Goal: Task Accomplishment & Management: Complete application form

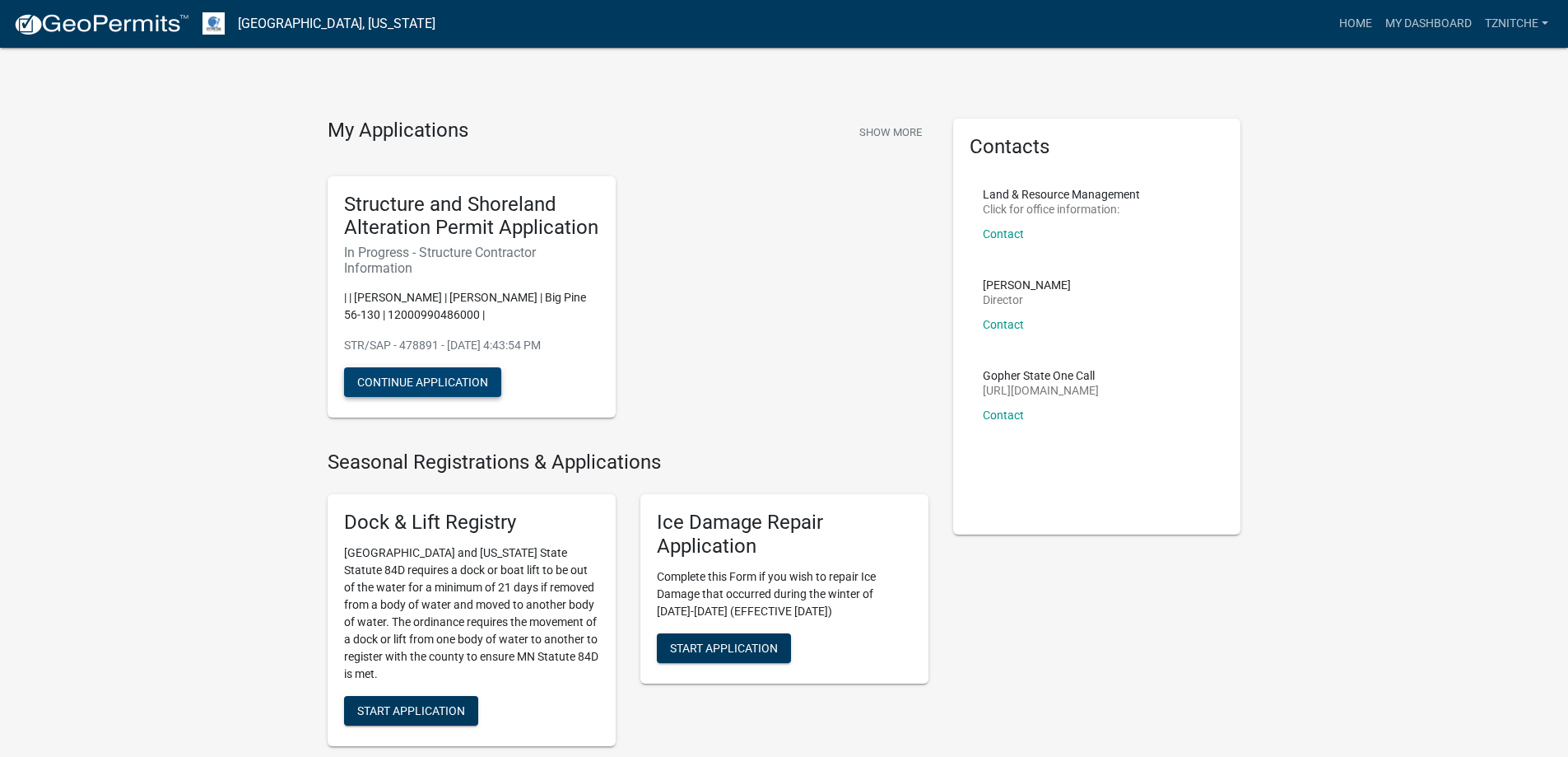
click at [411, 378] on button "Continue Application" at bounding box center [423, 382] width 157 height 30
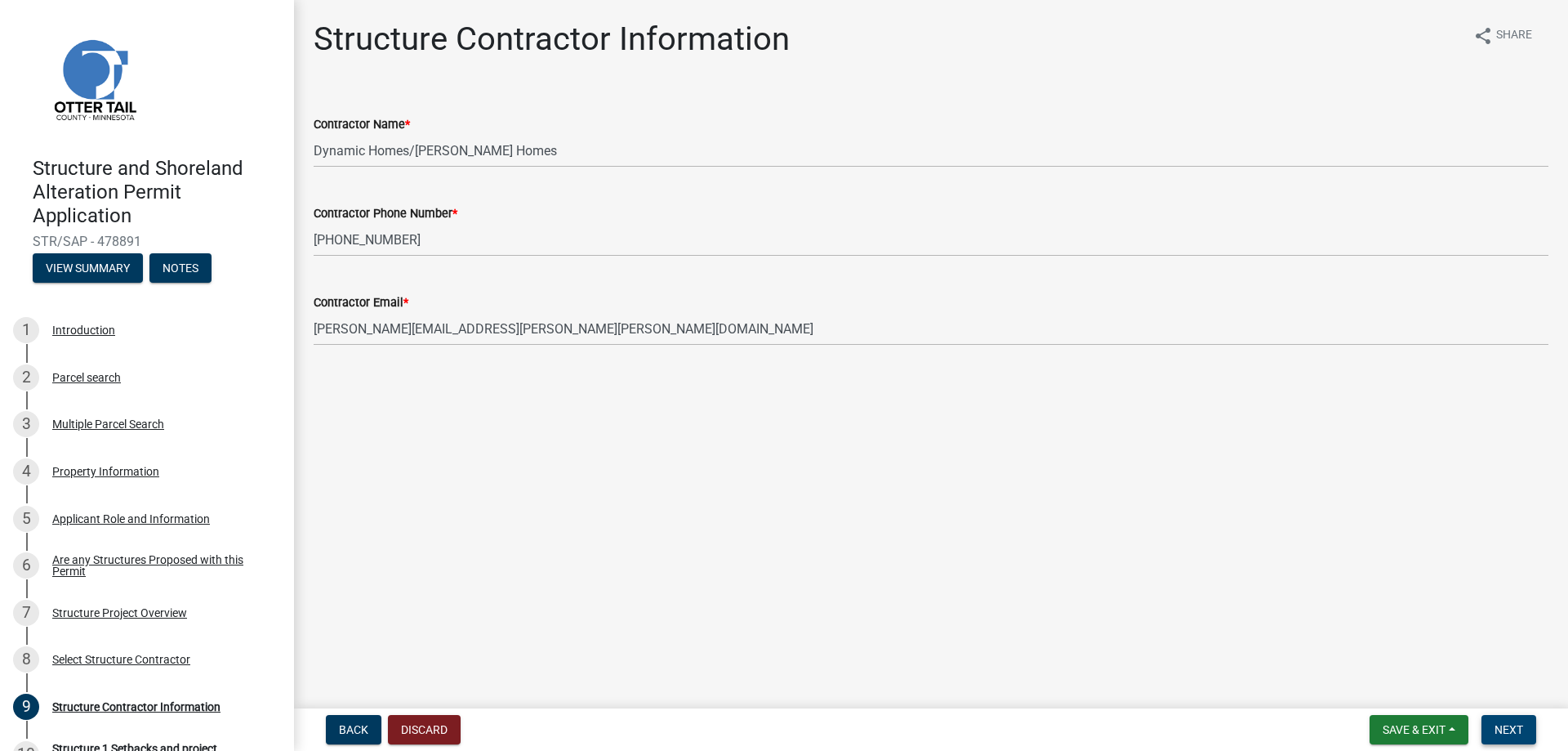
click at [1508, 730] on span "Next" at bounding box center [1508, 729] width 28 height 13
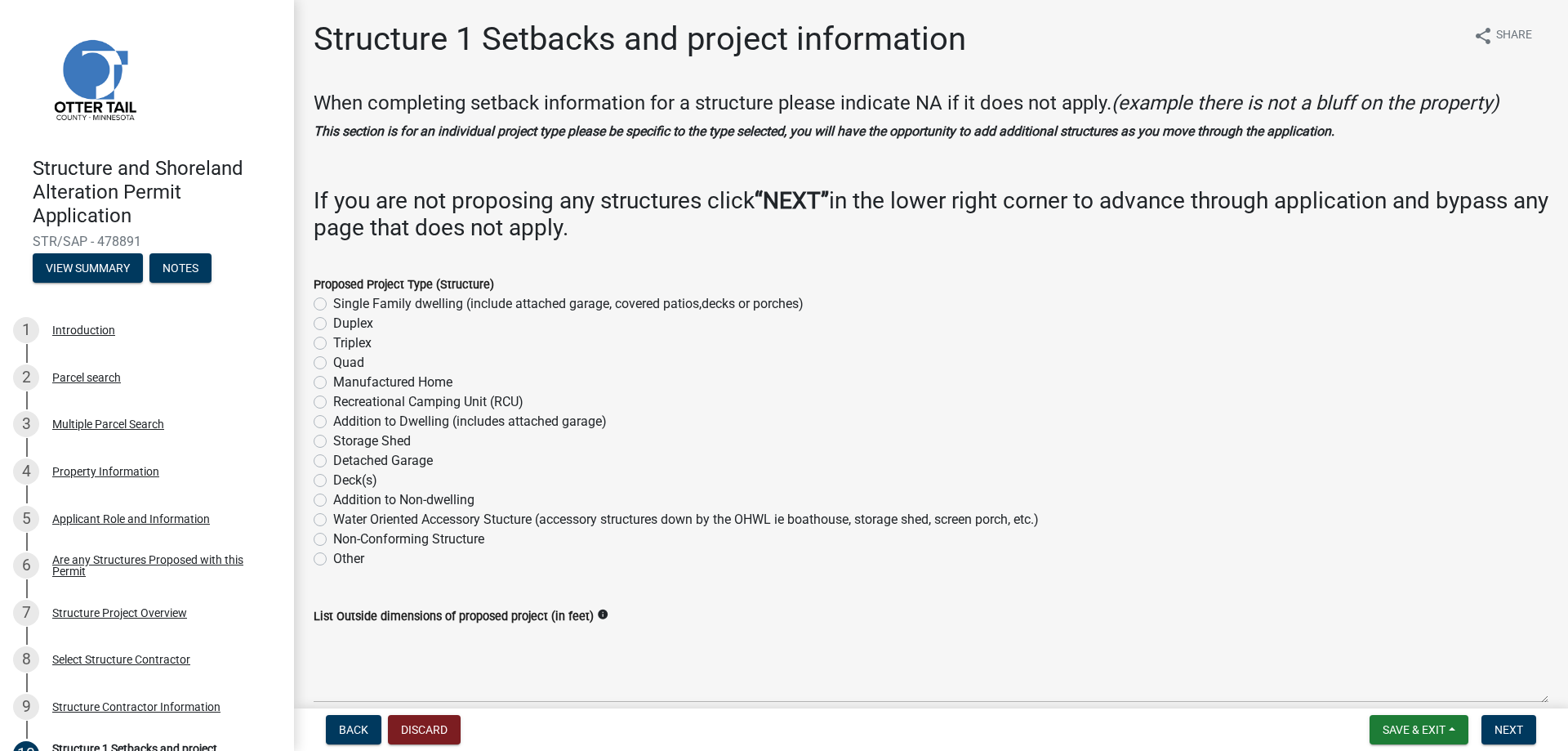
click at [333, 302] on label "Single Family dwelling (include attached garage, covered patios,decks or porche…" at bounding box center [568, 304] width 470 height 20
click at [333, 302] on input "Single Family dwelling (include attached garage, covered patios,decks or porche…" at bounding box center [338, 300] width 10 height 10
radio input "true"
click at [1502, 729] on span "Next" at bounding box center [1508, 729] width 28 height 13
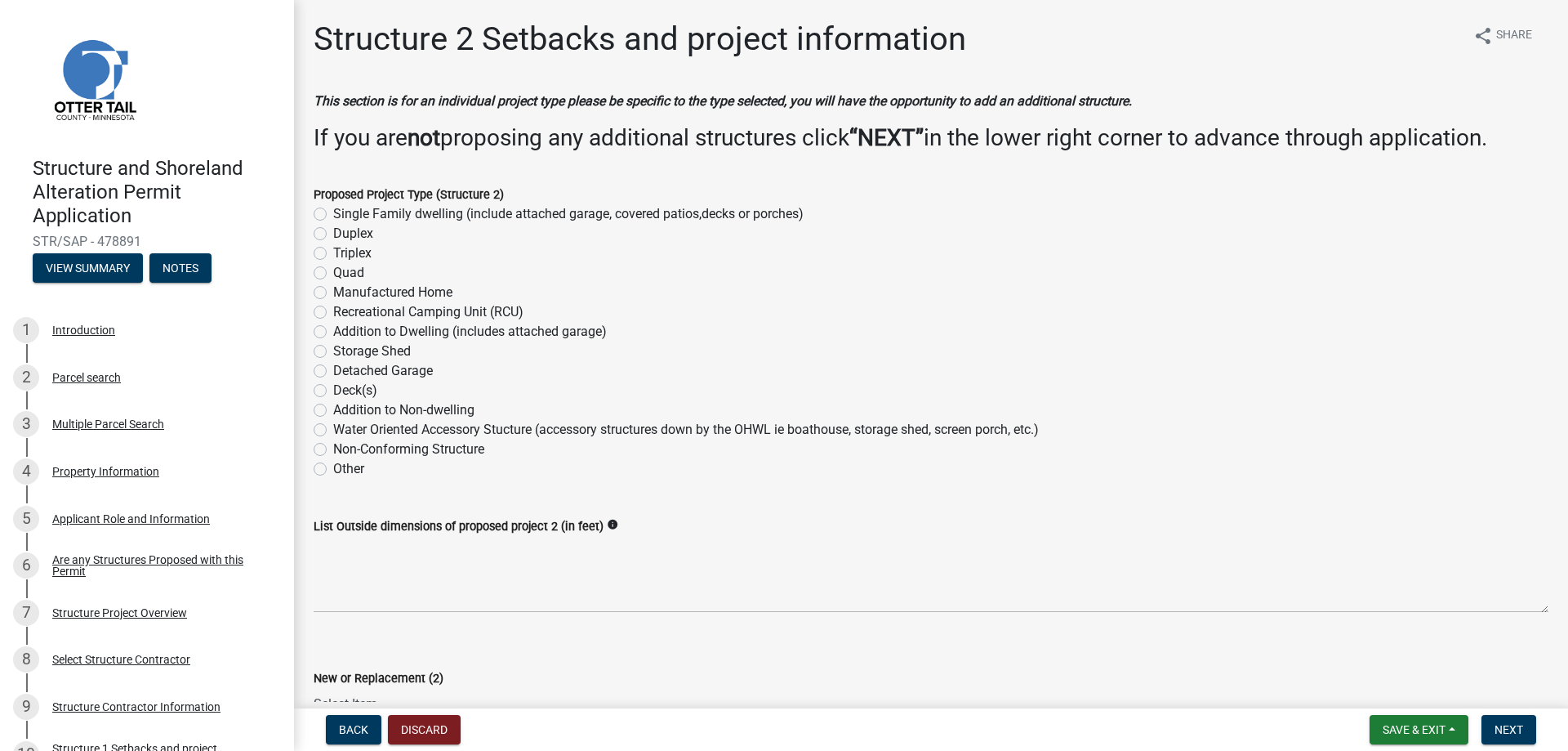
click at [333, 213] on label "Single Family dwelling (include attached garage, covered patios,decks or porche…" at bounding box center [568, 214] width 470 height 20
click at [333, 213] on input "Single Family dwelling (include attached garage, covered patios,decks or porche…" at bounding box center [338, 210] width 10 height 10
radio input "true"
click at [333, 217] on label "Single Family dwelling (include attached garage, covered patios,decks or porche…" at bounding box center [568, 214] width 470 height 20
click at [333, 215] on input "Single Family dwelling (include attached garage, covered patios,decks or porche…" at bounding box center [338, 210] width 10 height 10
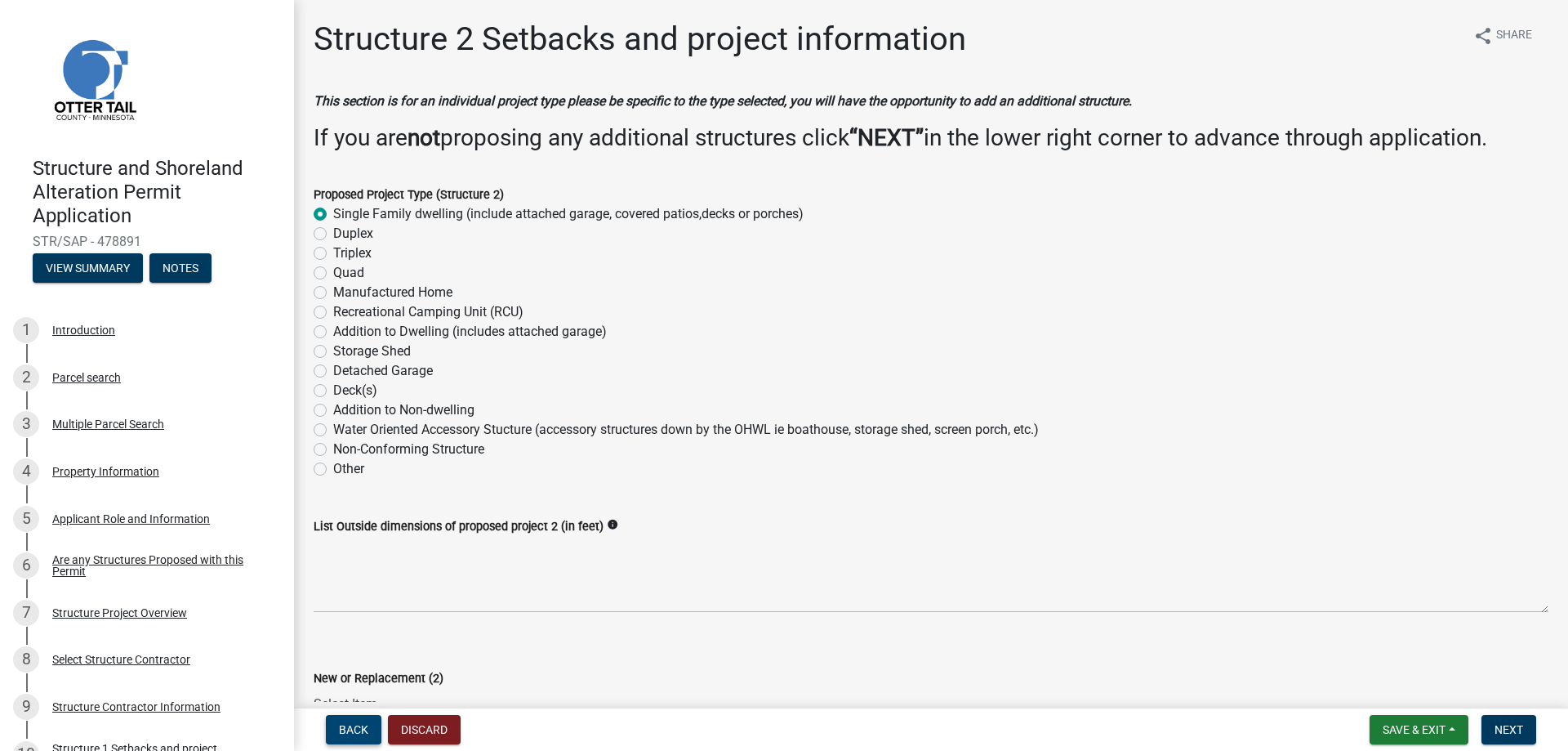
click at [356, 729] on span "Back" at bounding box center [354, 729] width 29 height 13
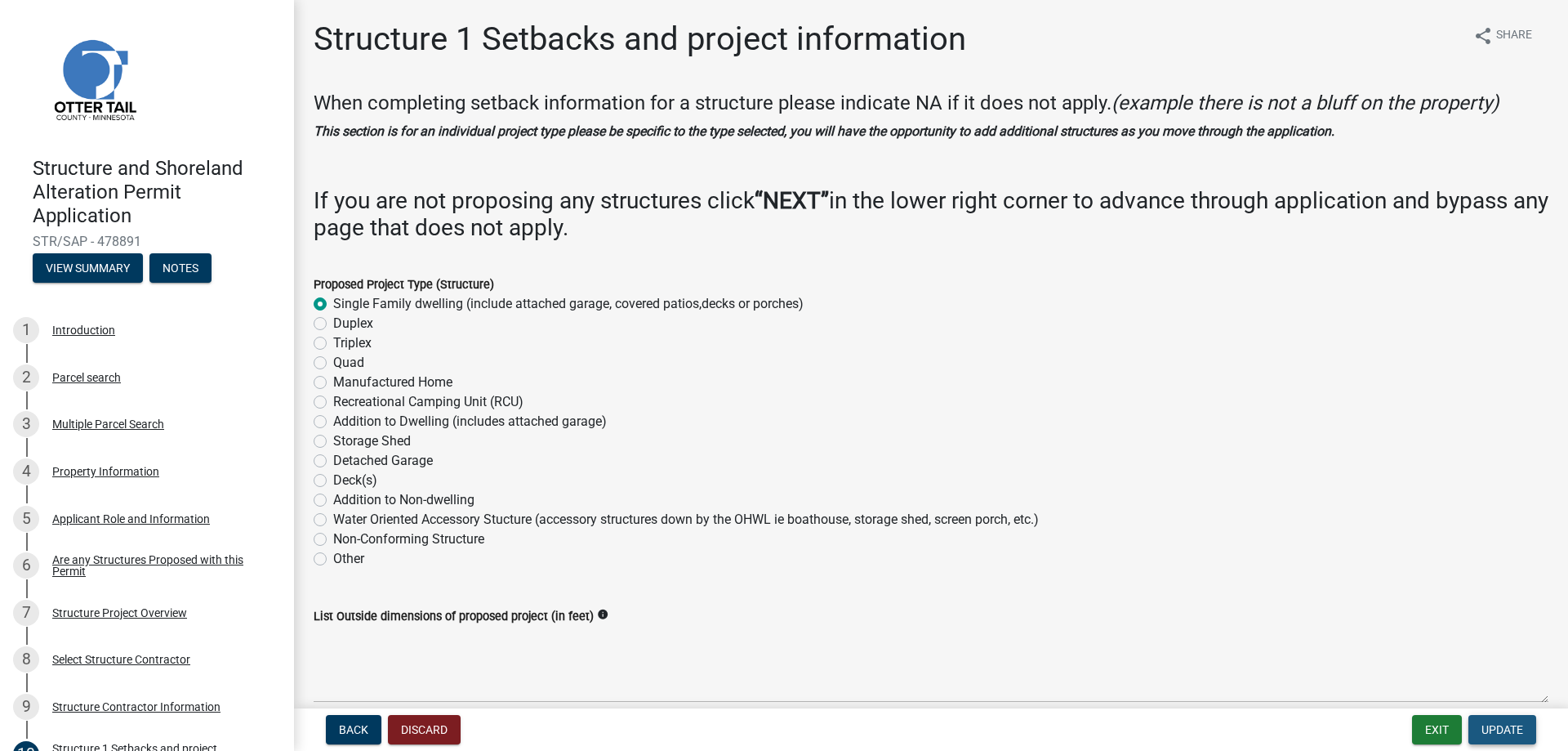
click at [1499, 729] on span "Update" at bounding box center [1502, 729] width 41 height 13
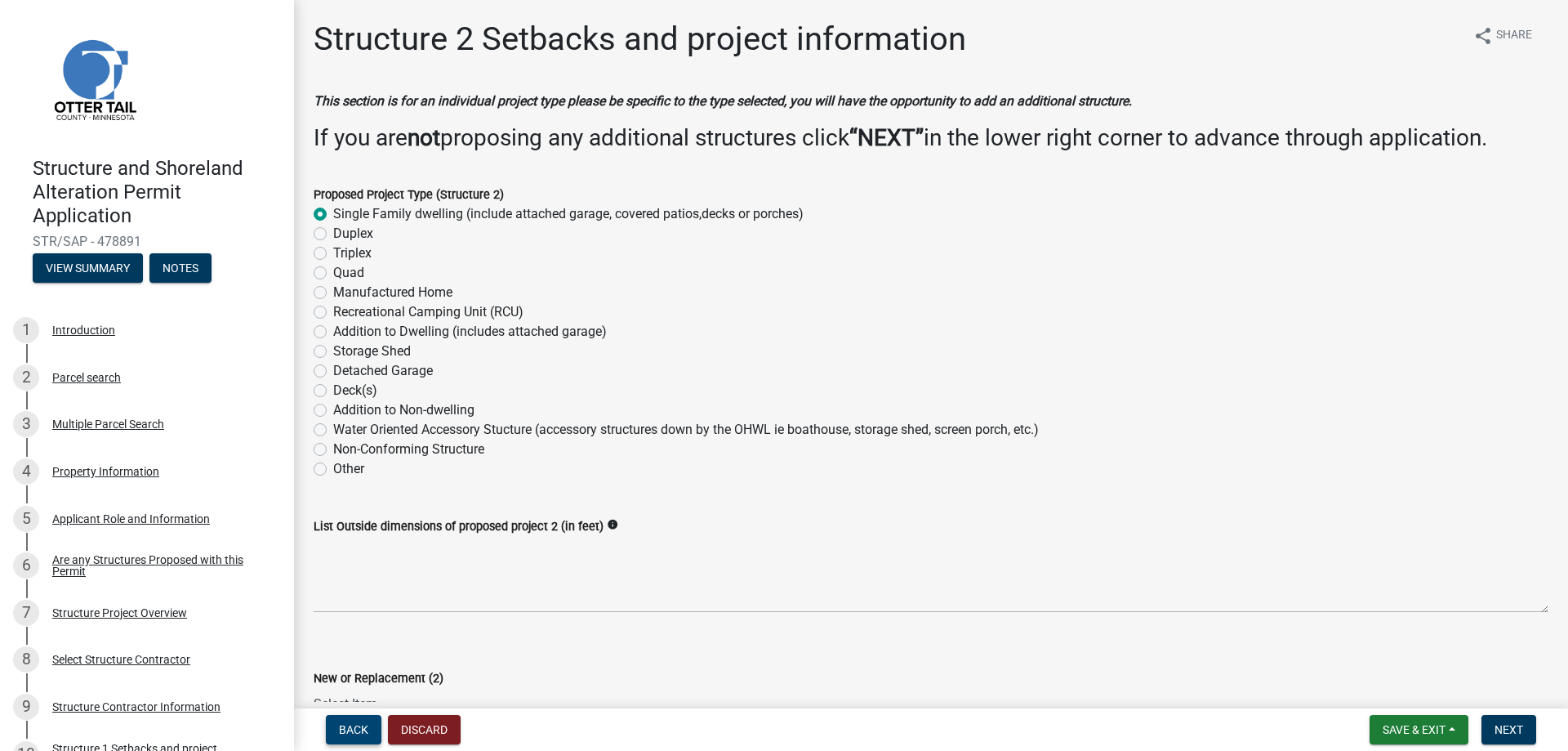
click at [356, 733] on span "Back" at bounding box center [354, 729] width 29 height 13
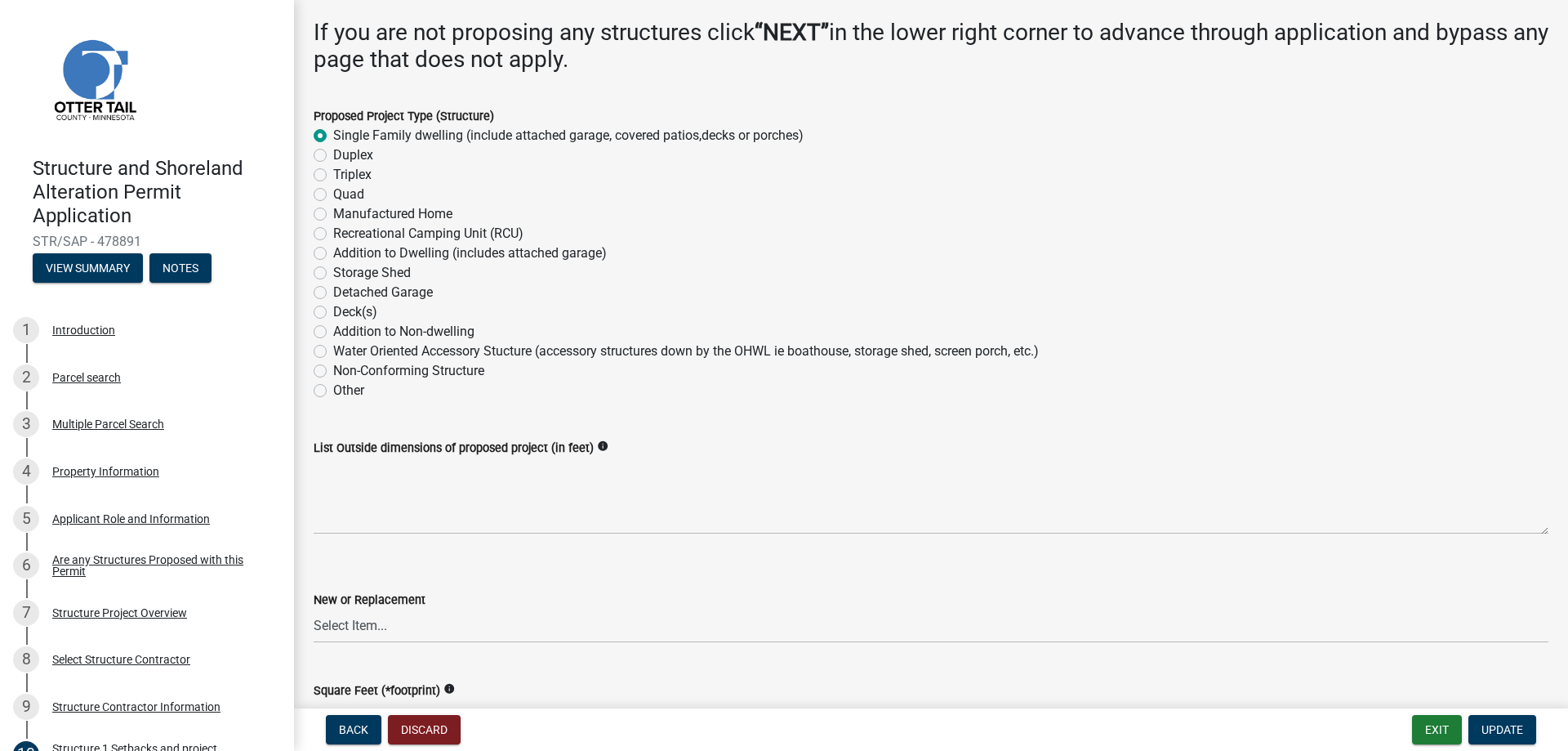
scroll to position [327, 0]
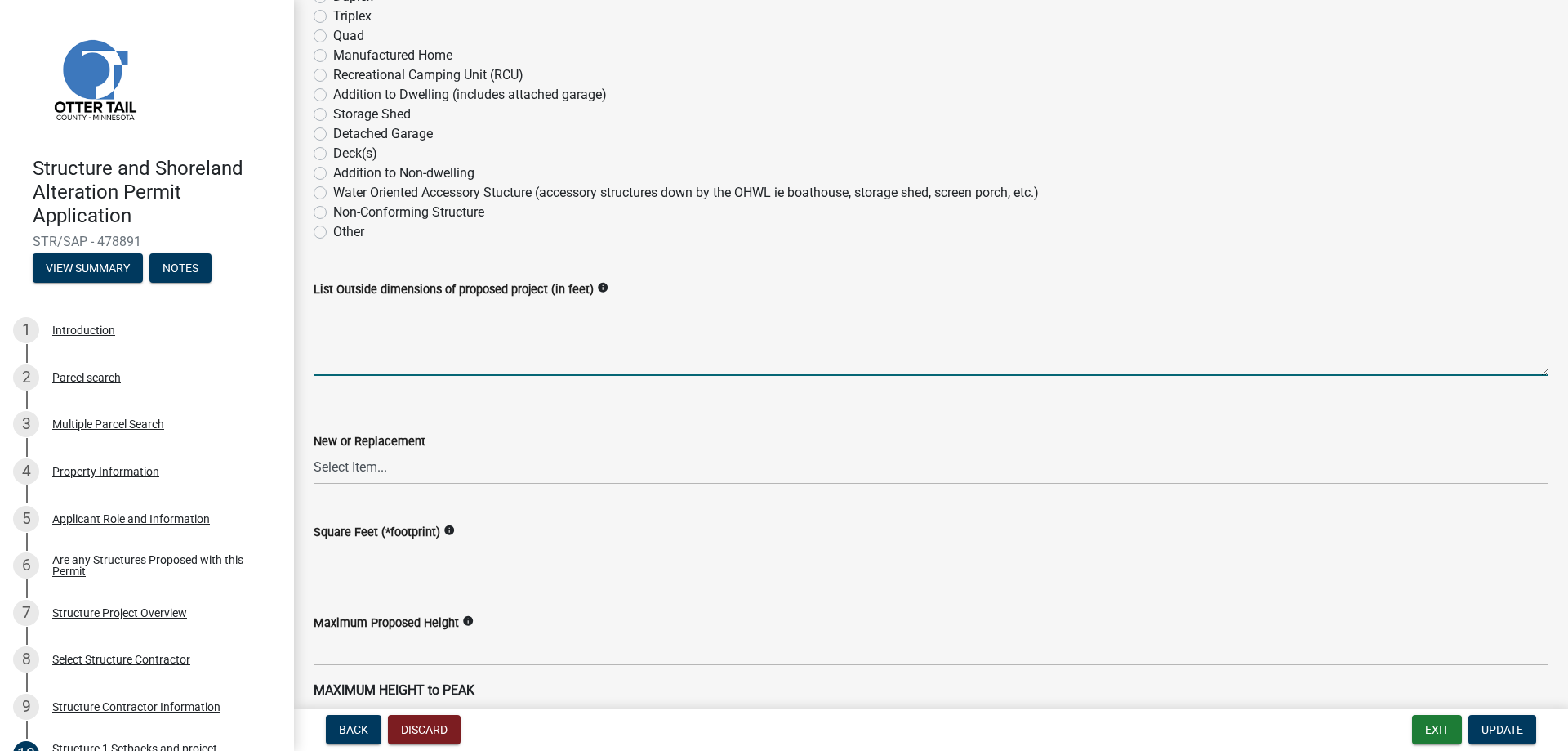
click at [364, 316] on textarea "List Outside dimensions of proposed project (in feet)" at bounding box center [930, 337] width 1235 height 77
type textarea "2"
click at [168, 174] on h4 "Structure and Shoreland Alteration Permit Application" at bounding box center [157, 192] width 249 height 70
click at [640, 306] on textarea "House 28'x64' attached garage 28'x36' Possible deck" at bounding box center [930, 337] width 1235 height 77
type textarea "House 28'x64' attached garage 28'x36' Possible deck 8'x10'"
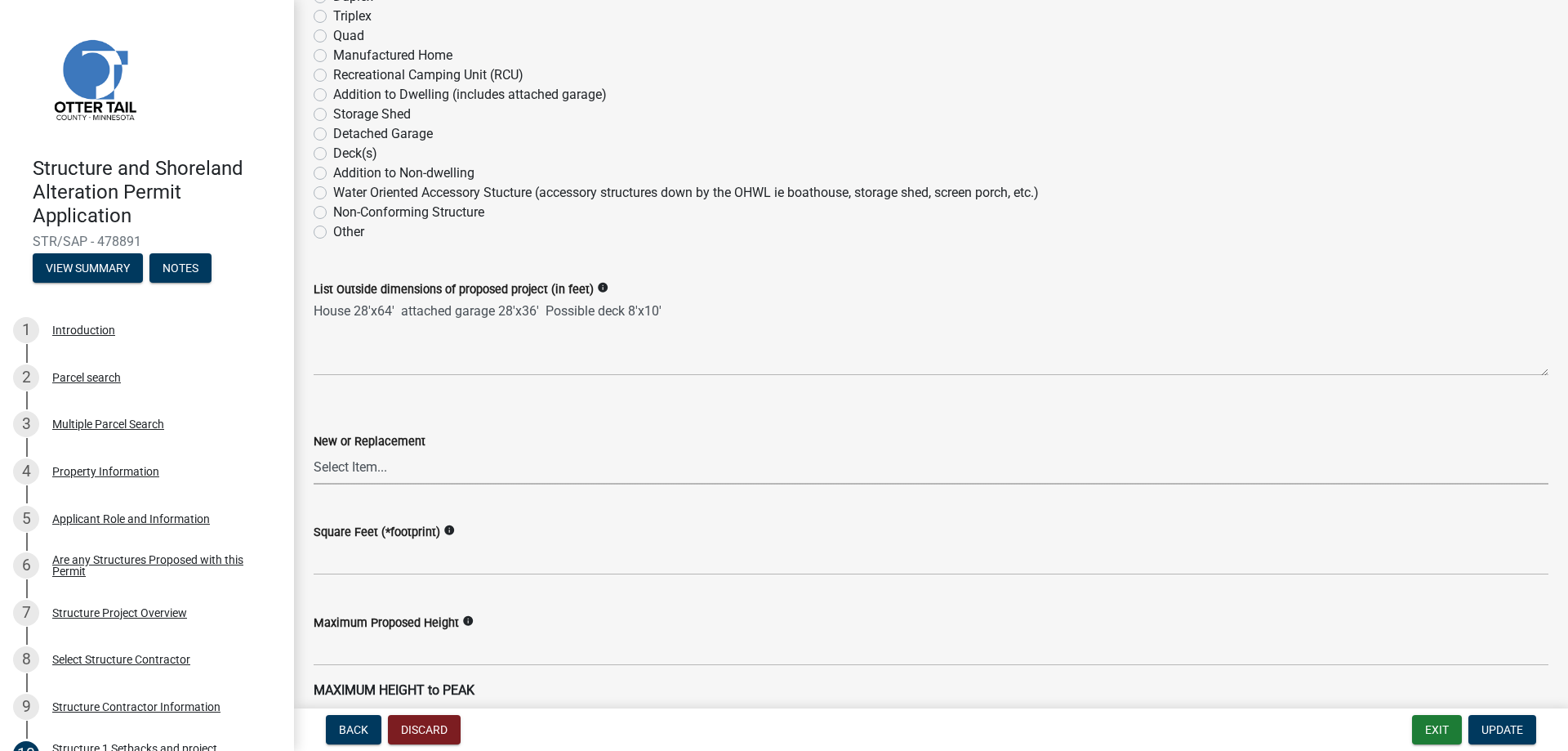
click at [404, 461] on select "Select Item... New Replacement" at bounding box center [930, 467] width 1235 height 34
click at [313, 451] on select "Select Item... New Replacement" at bounding box center [930, 467] width 1235 height 34
select select "c185e313-3403-4239-bd61-bb563c58a77a"
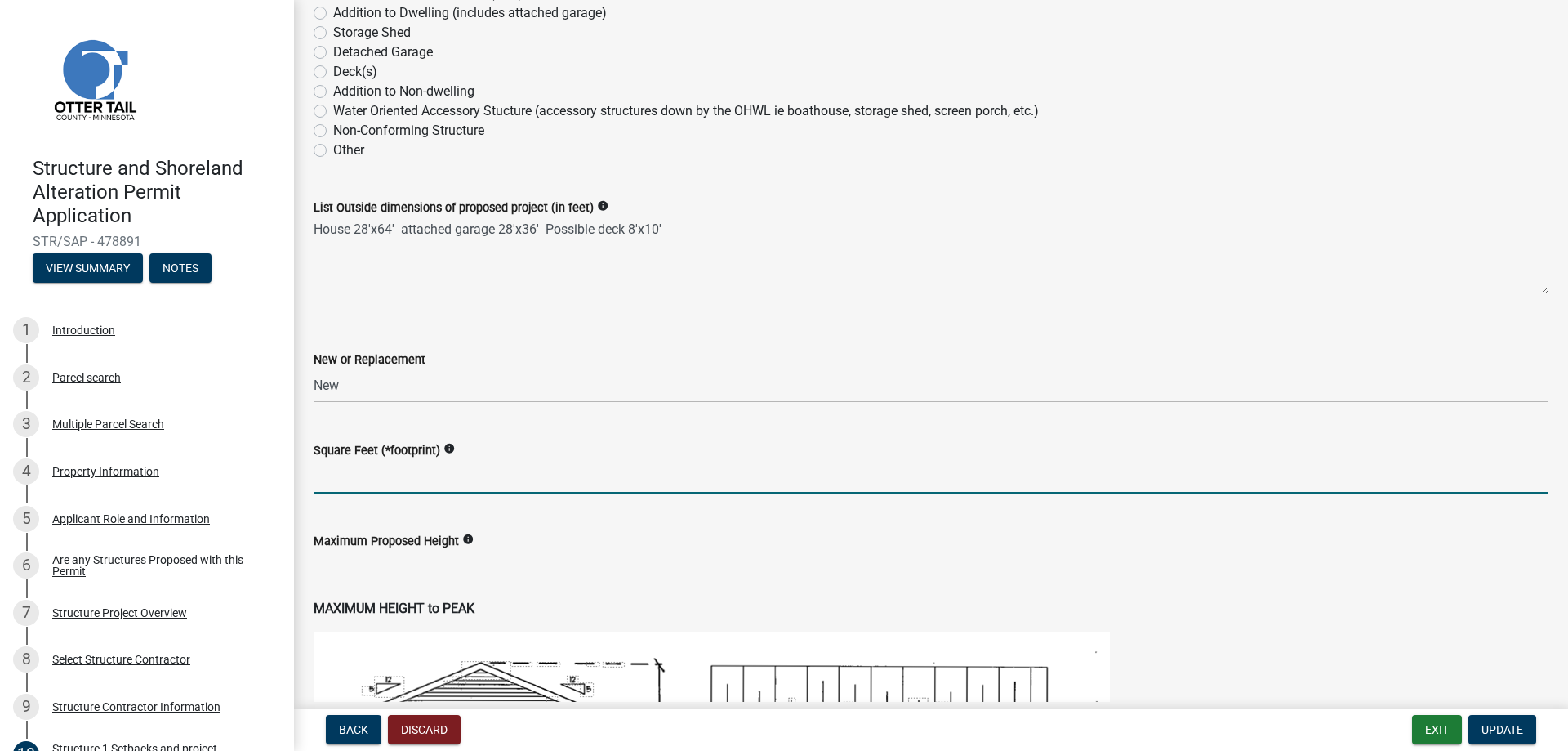
click at [501, 467] on input "text" at bounding box center [930, 476] width 1235 height 34
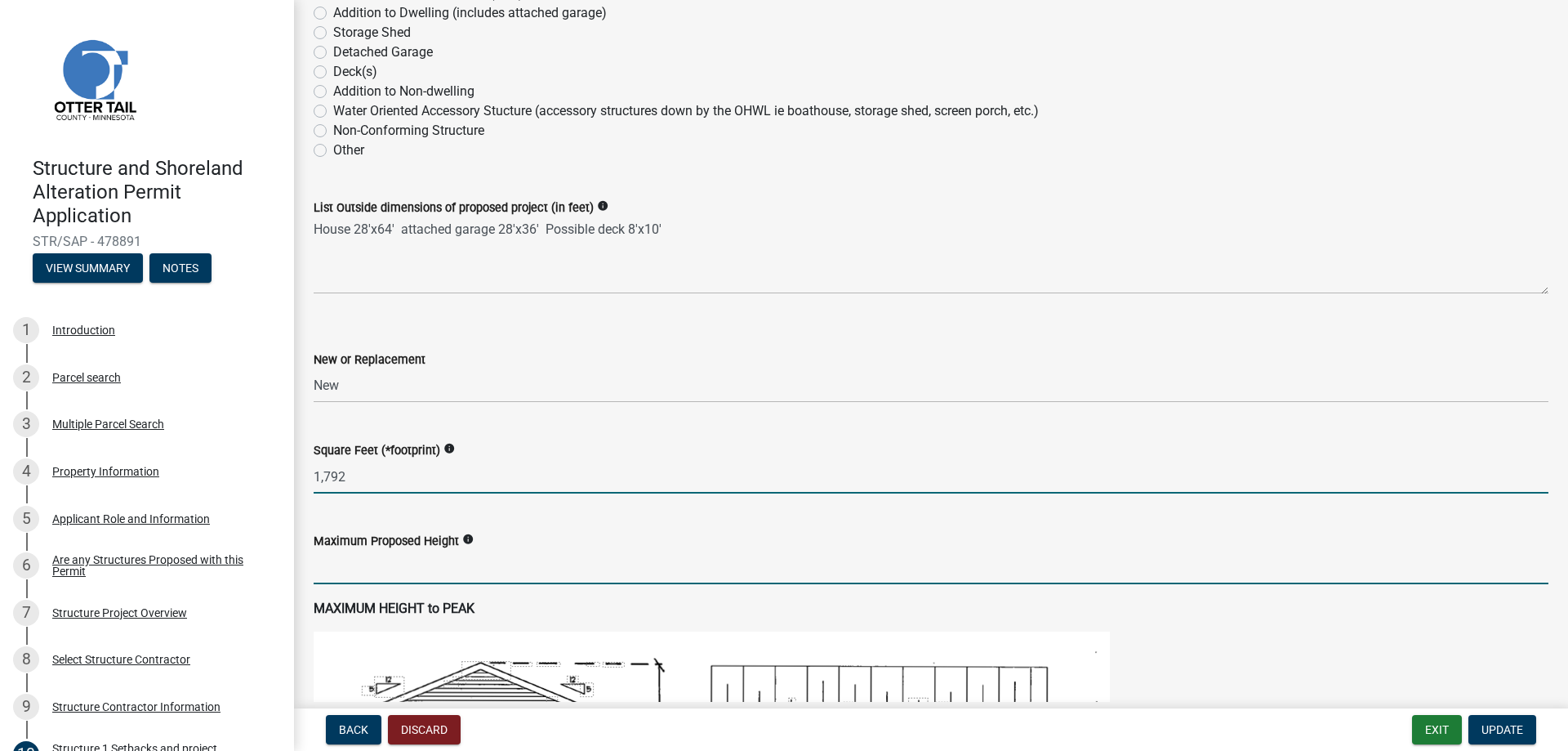
type input "1792"
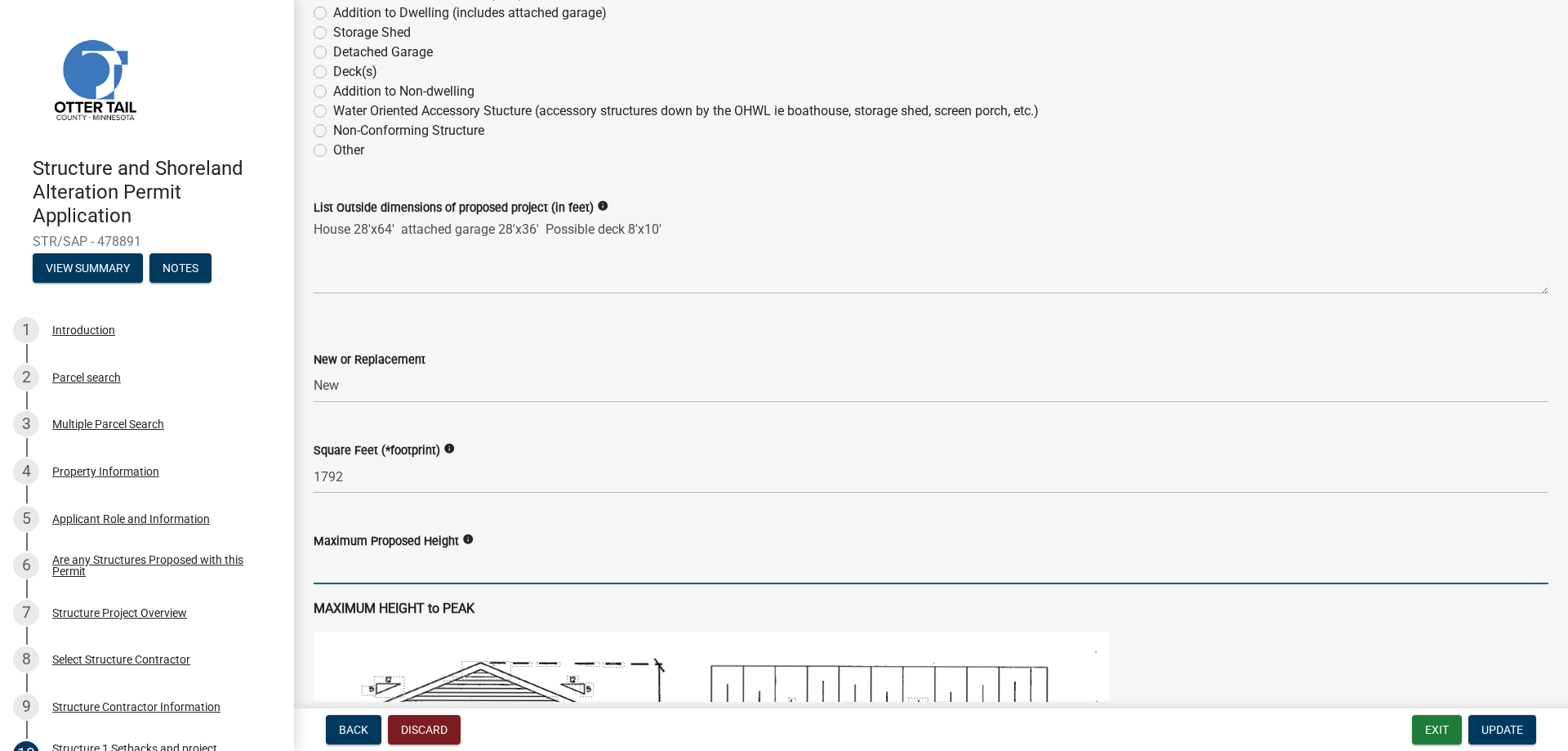
click at [450, 566] on input "text" at bounding box center [930, 567] width 1235 height 34
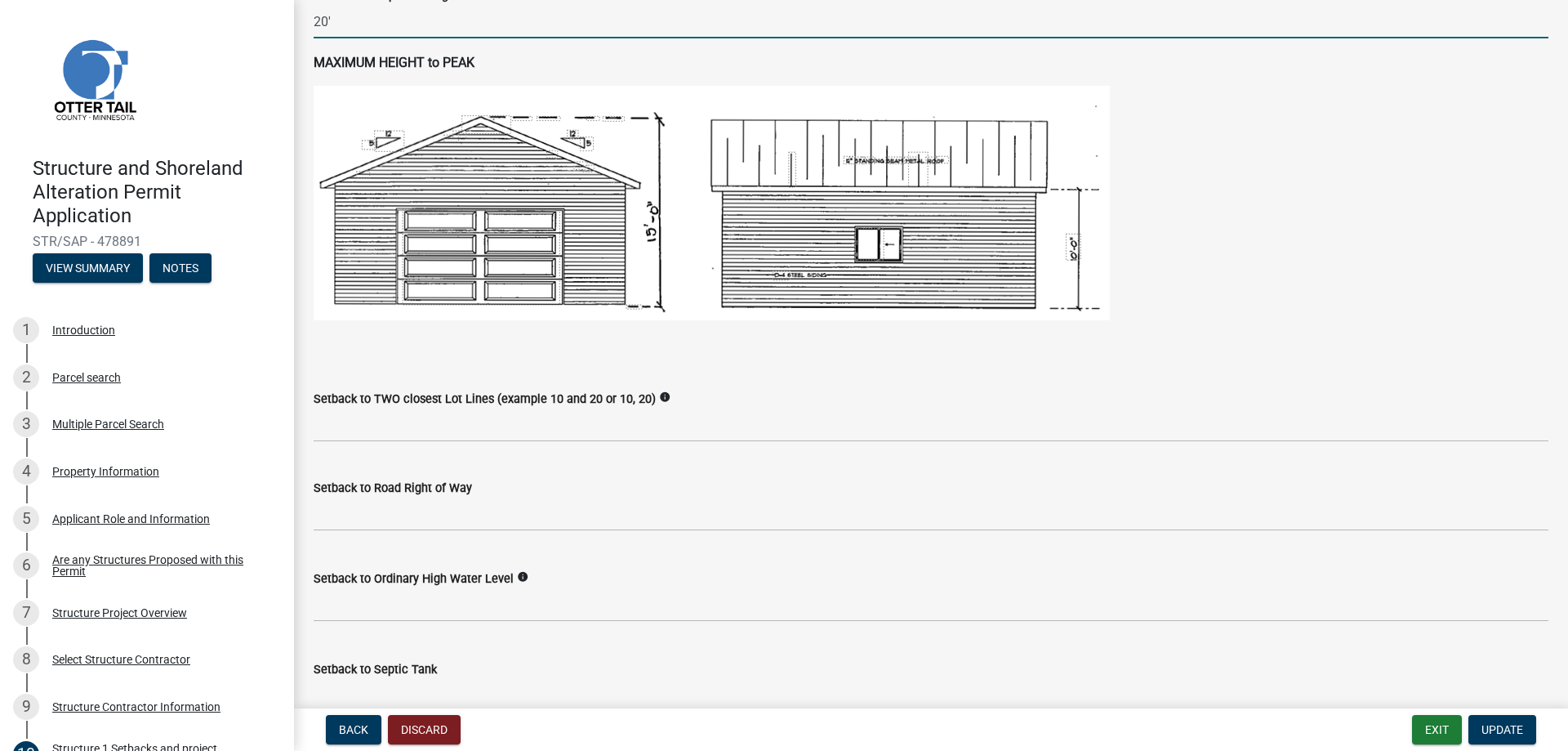
scroll to position [981, 0]
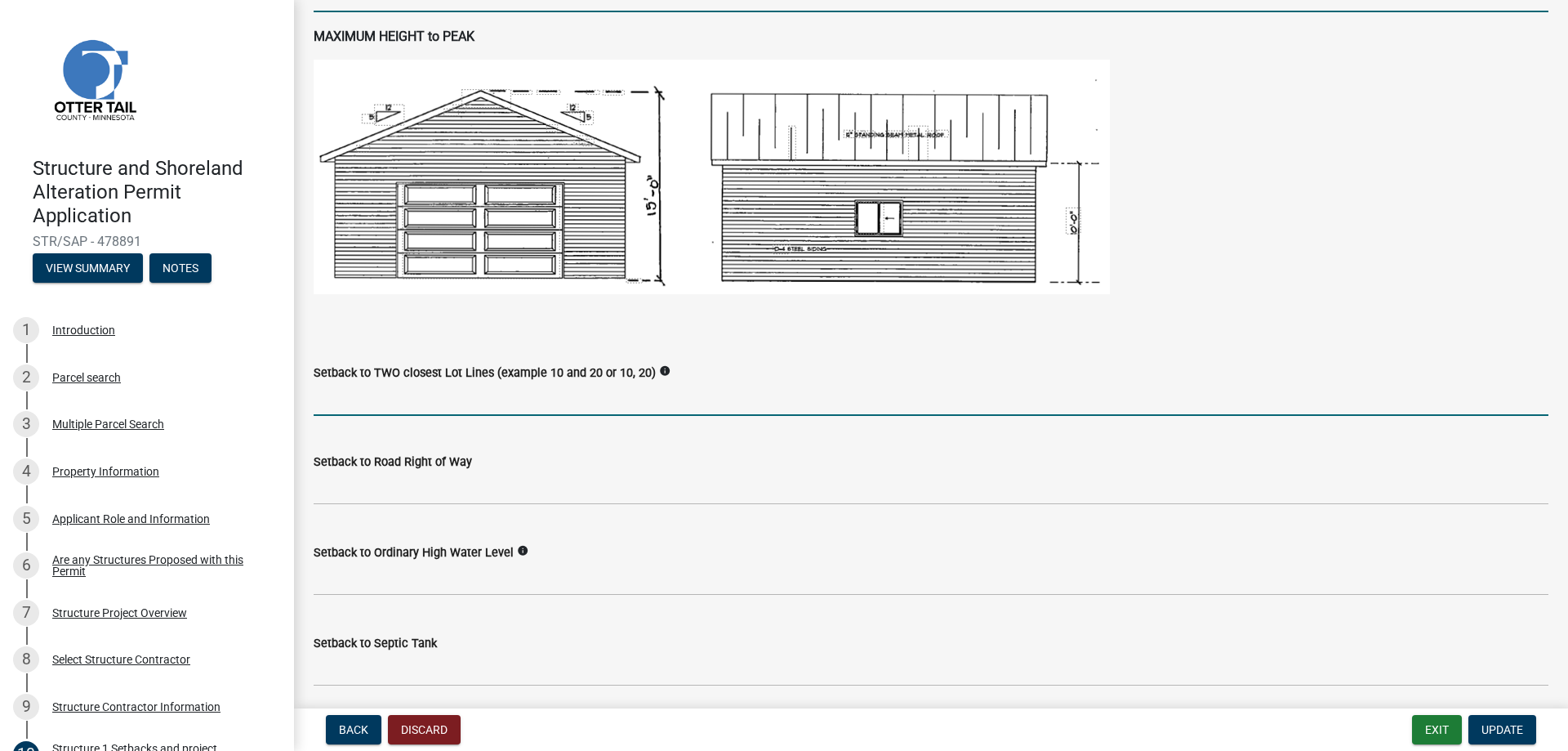
type input "20"
click at [407, 401] on input "Setback to TWO closest Lot Lines (example 10 and 20 or 10, 20)" at bounding box center [930, 399] width 1235 height 34
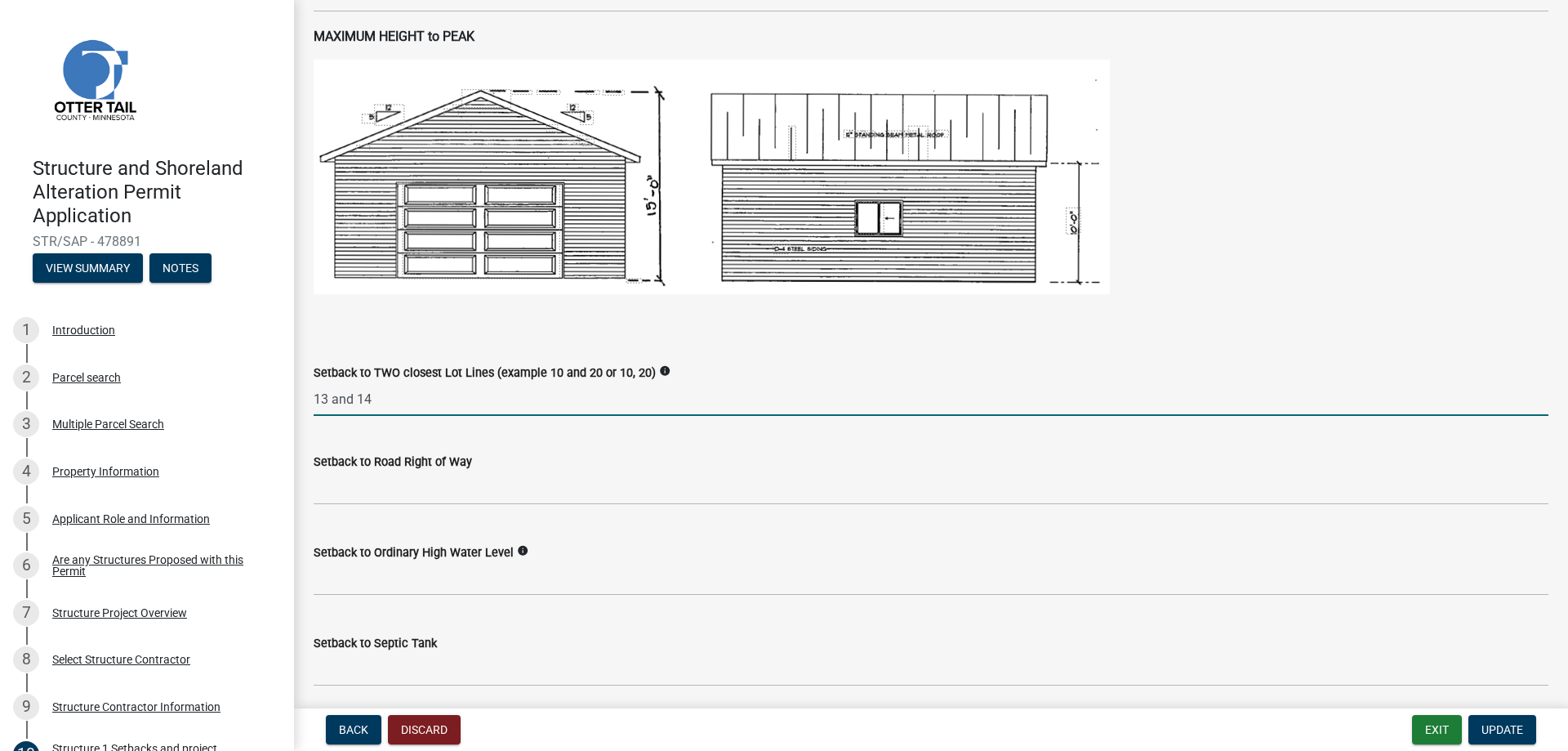
type input "13 and 14"
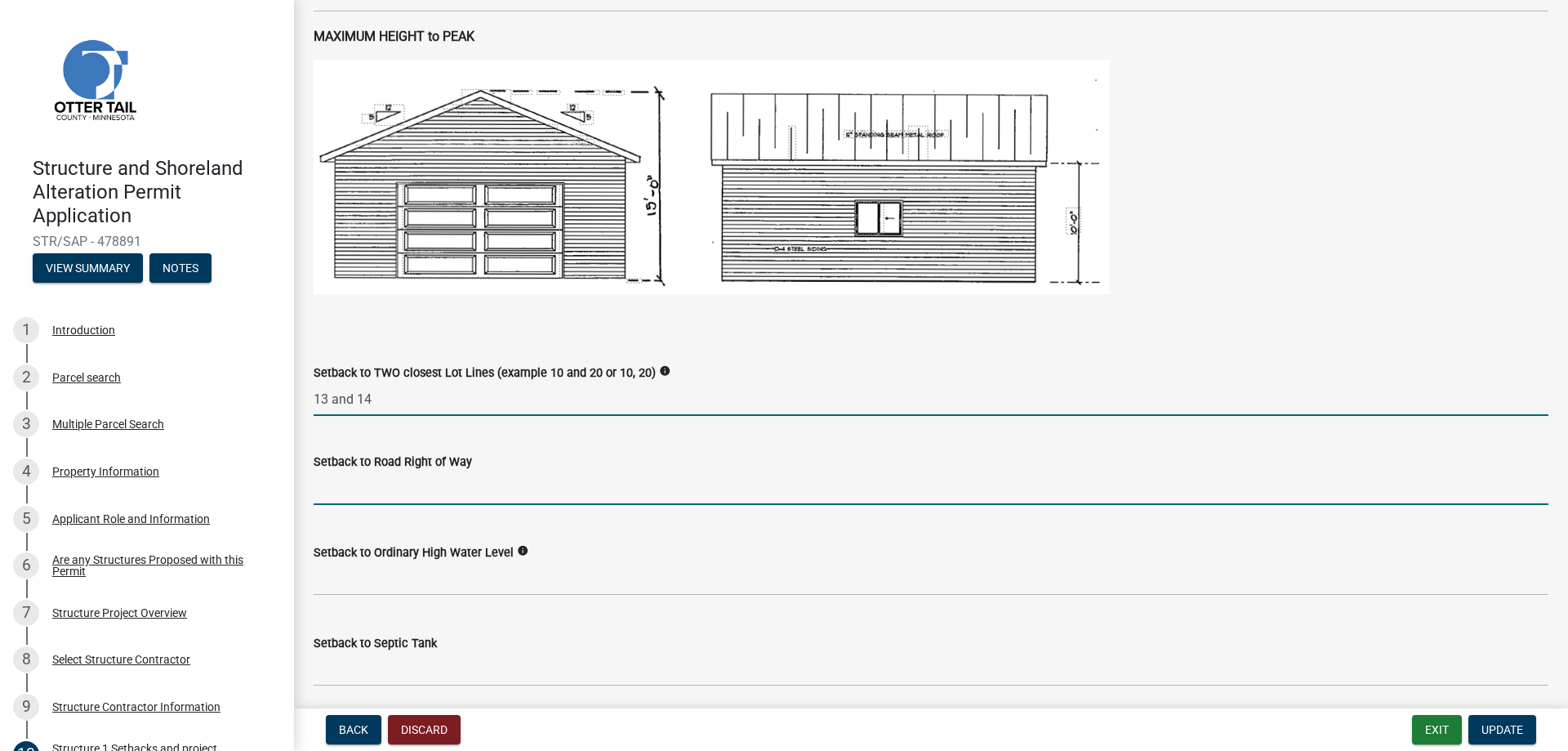
click at [407, 491] on input "text" at bounding box center [930, 488] width 1235 height 34
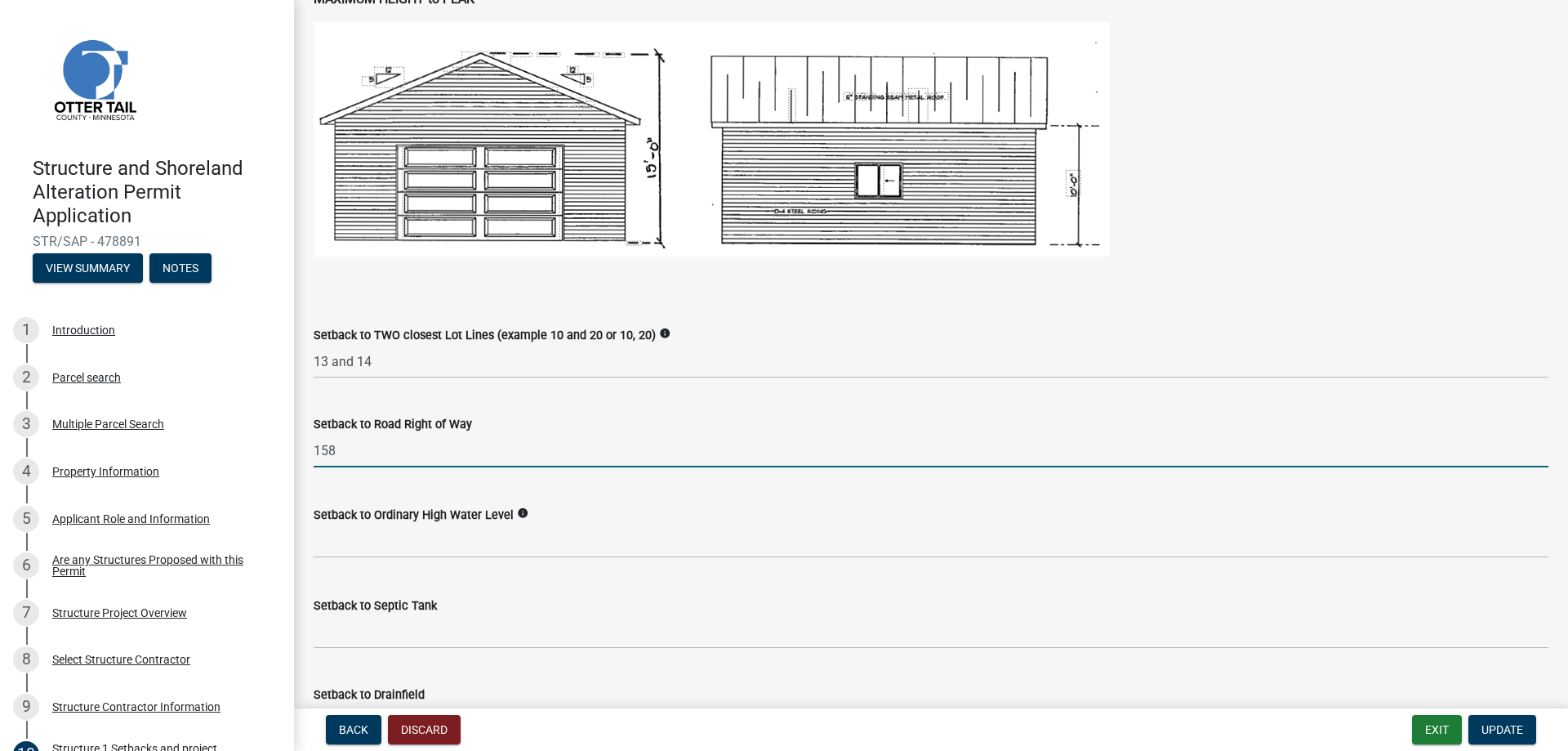
scroll to position [1144, 0]
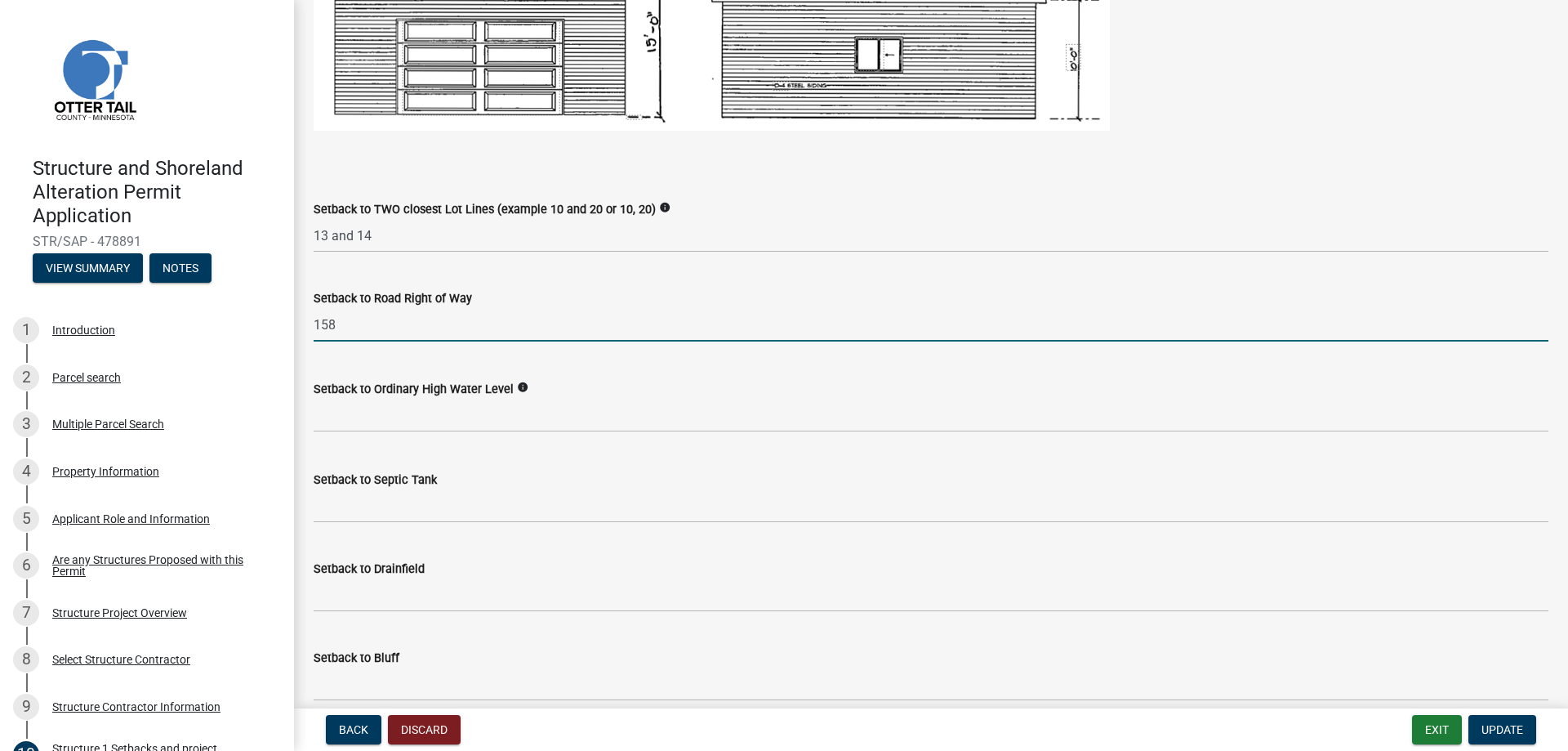
type input "158"
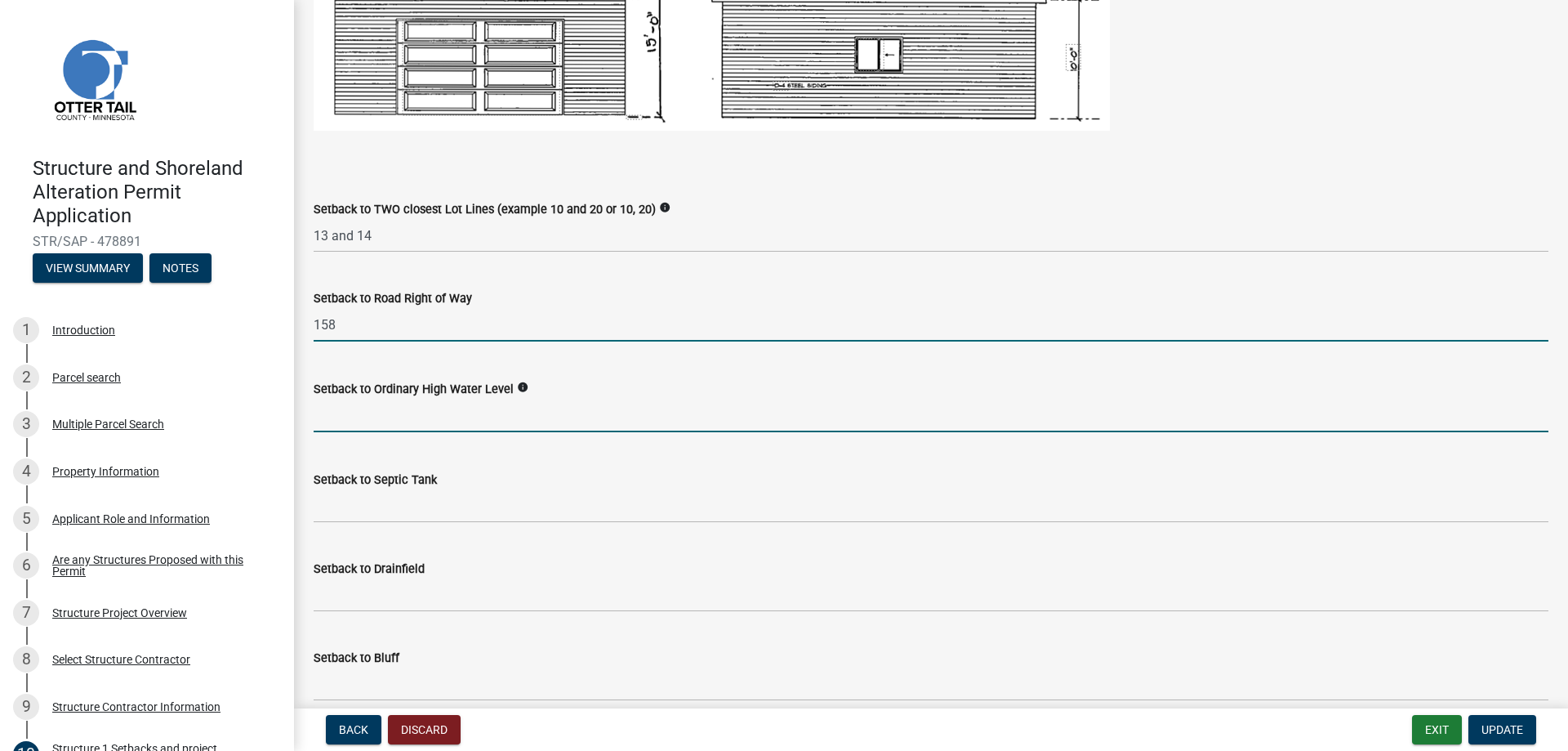
click at [362, 410] on input "text" at bounding box center [930, 415] width 1235 height 34
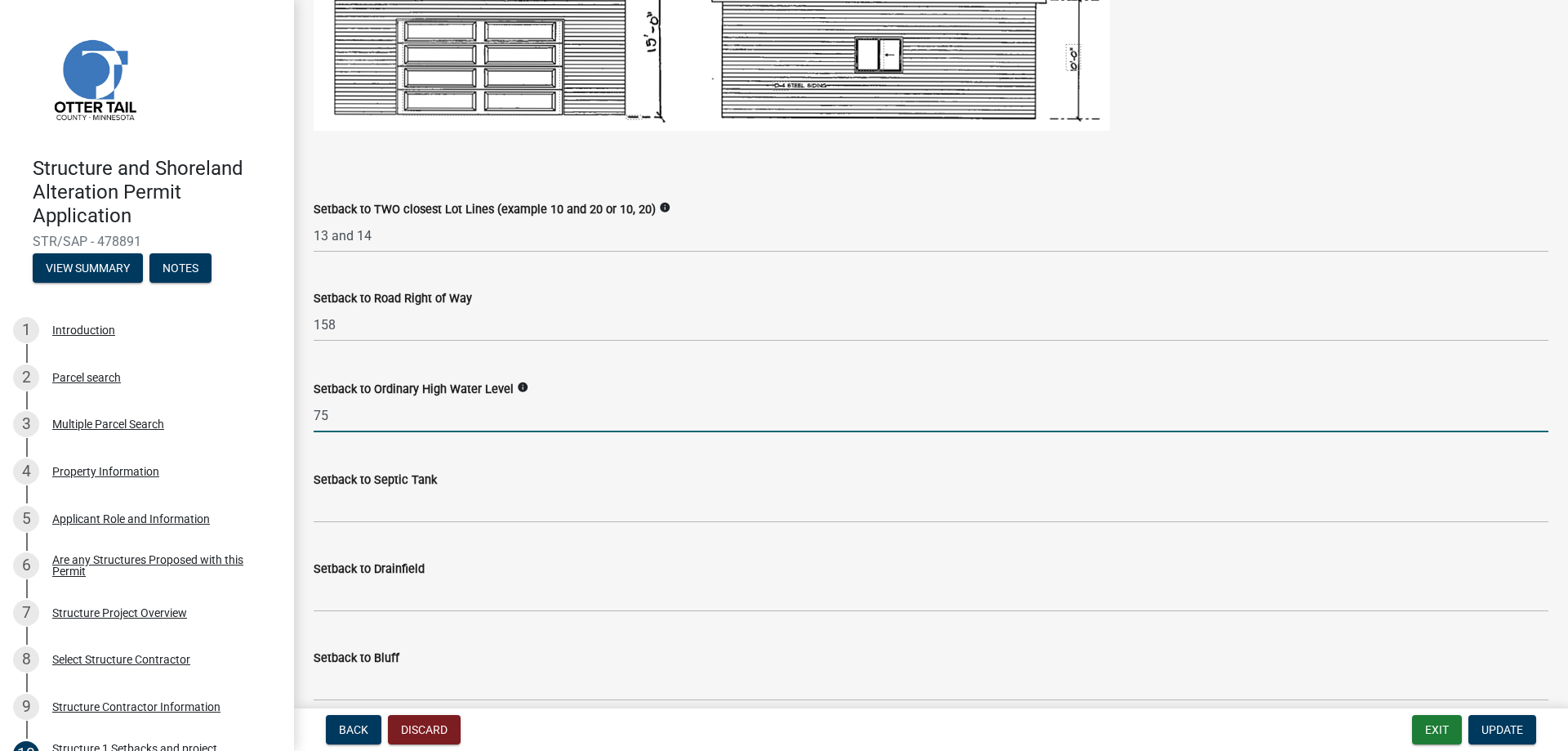
type input "7"
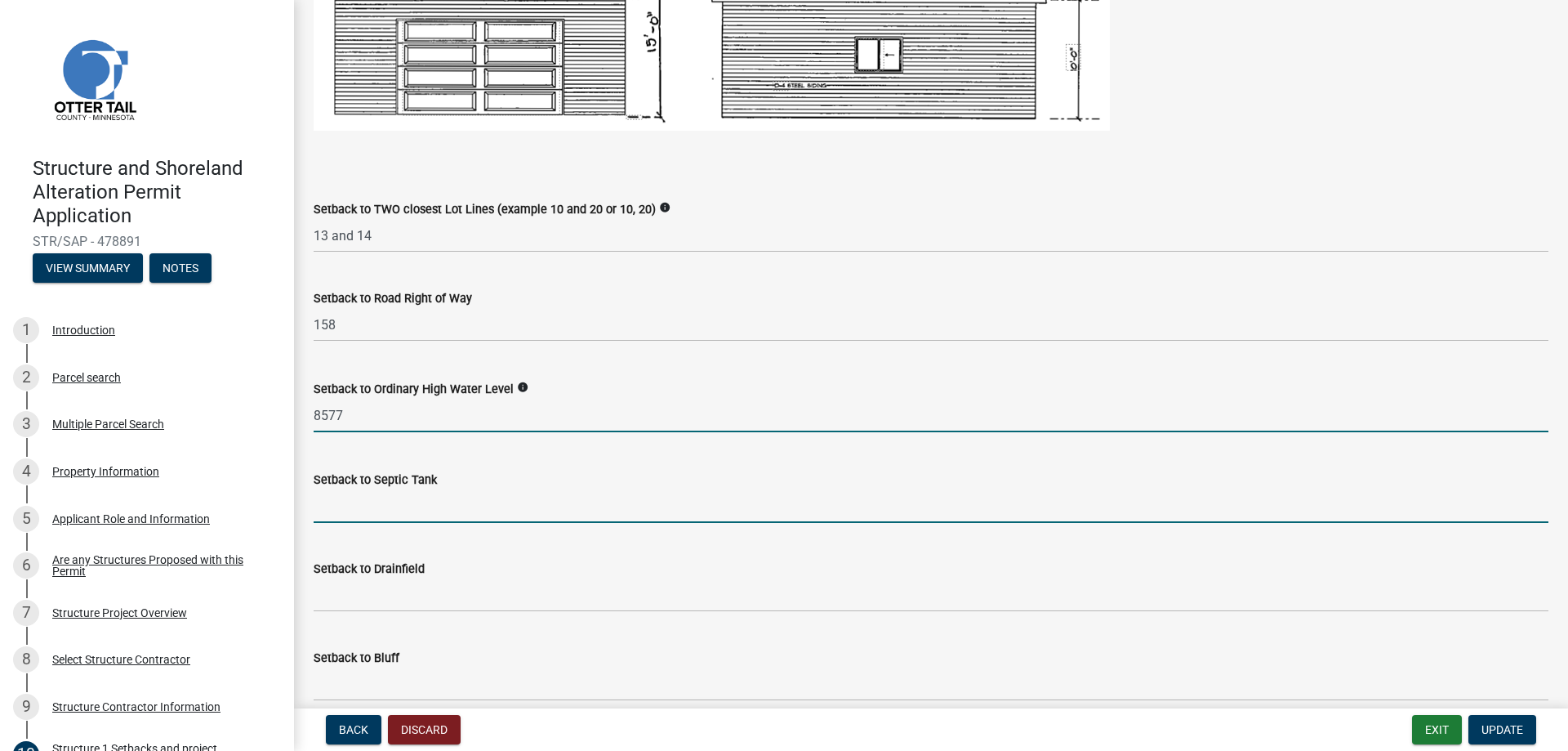
click at [409, 506] on input "Setback to Septic Tank" at bounding box center [930, 506] width 1235 height 34
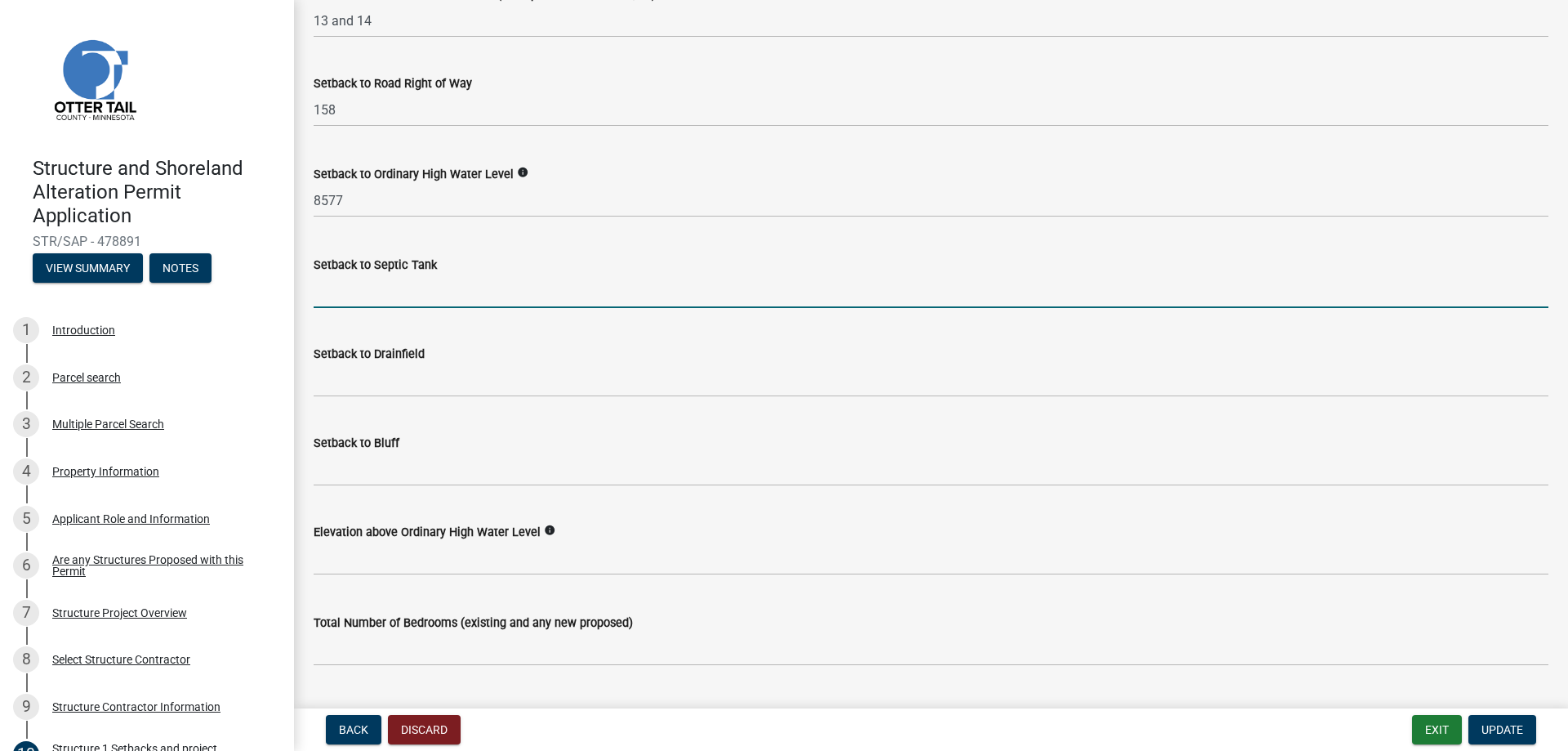
scroll to position [1307, 0]
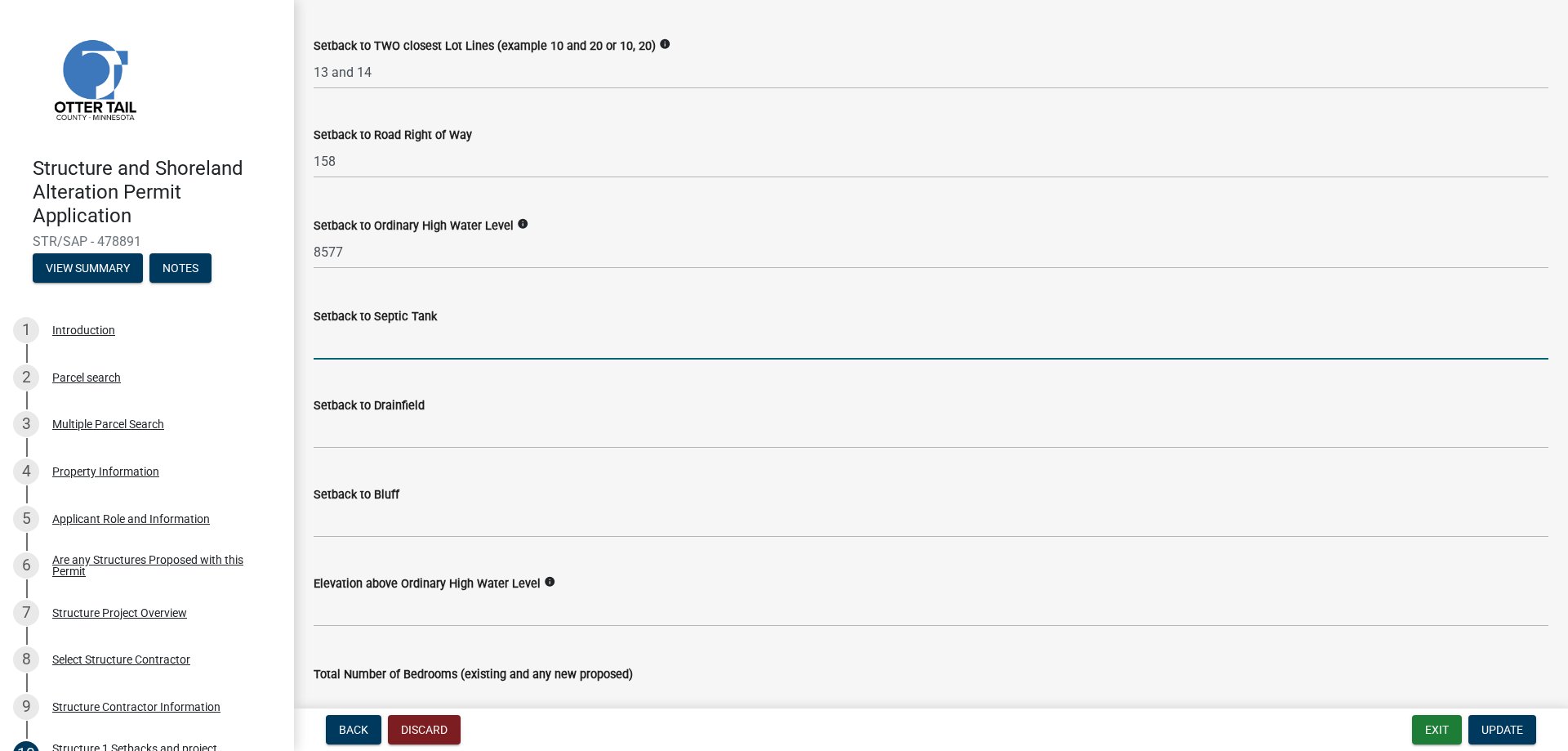
click at [380, 346] on input "Setback to Septic Tank" at bounding box center [930, 343] width 1235 height 34
click at [399, 348] on input "Setback to Septic Tank" at bounding box center [930, 343] width 1235 height 34
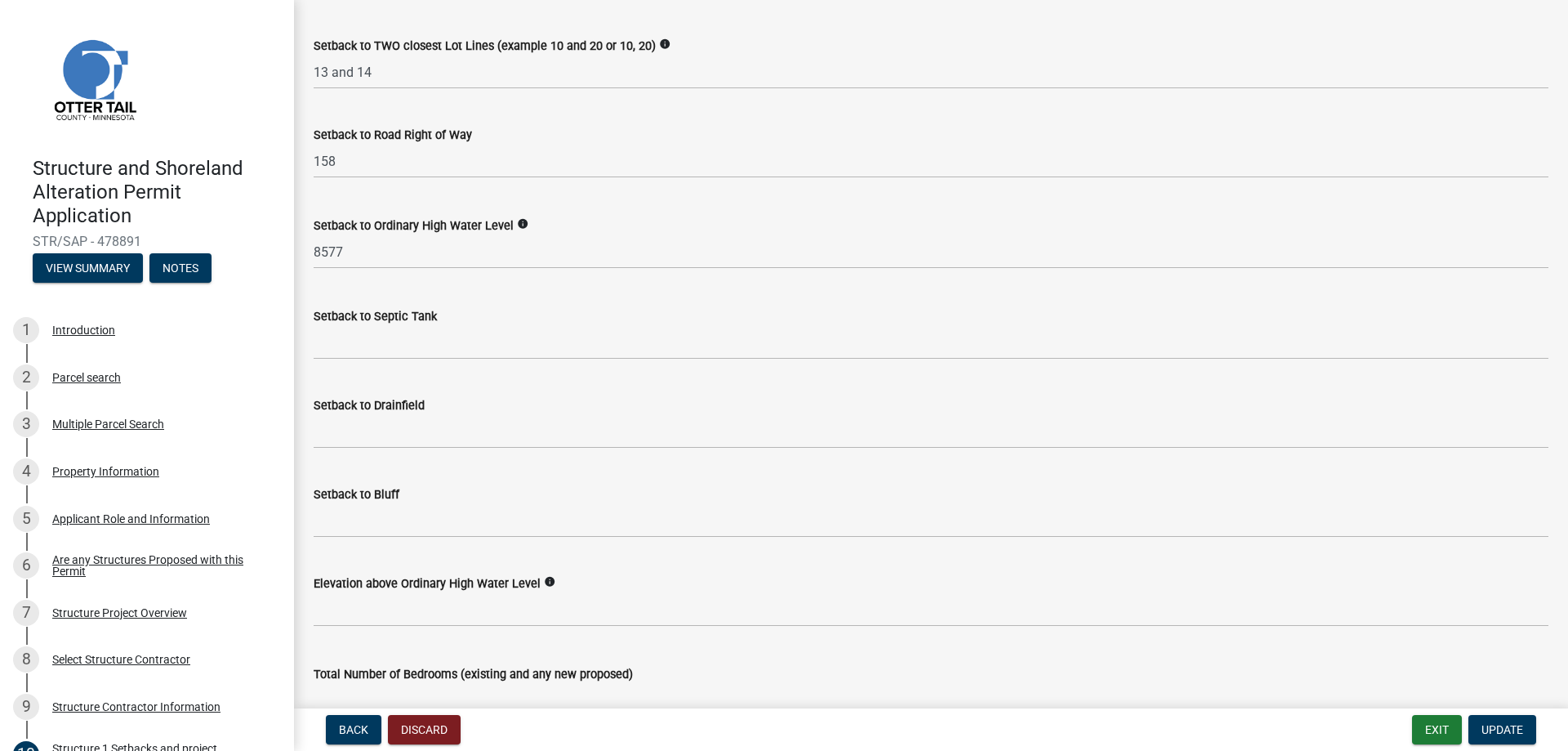
click at [389, 325] on div "Setback to Septic Tank" at bounding box center [930, 316] width 1235 height 20
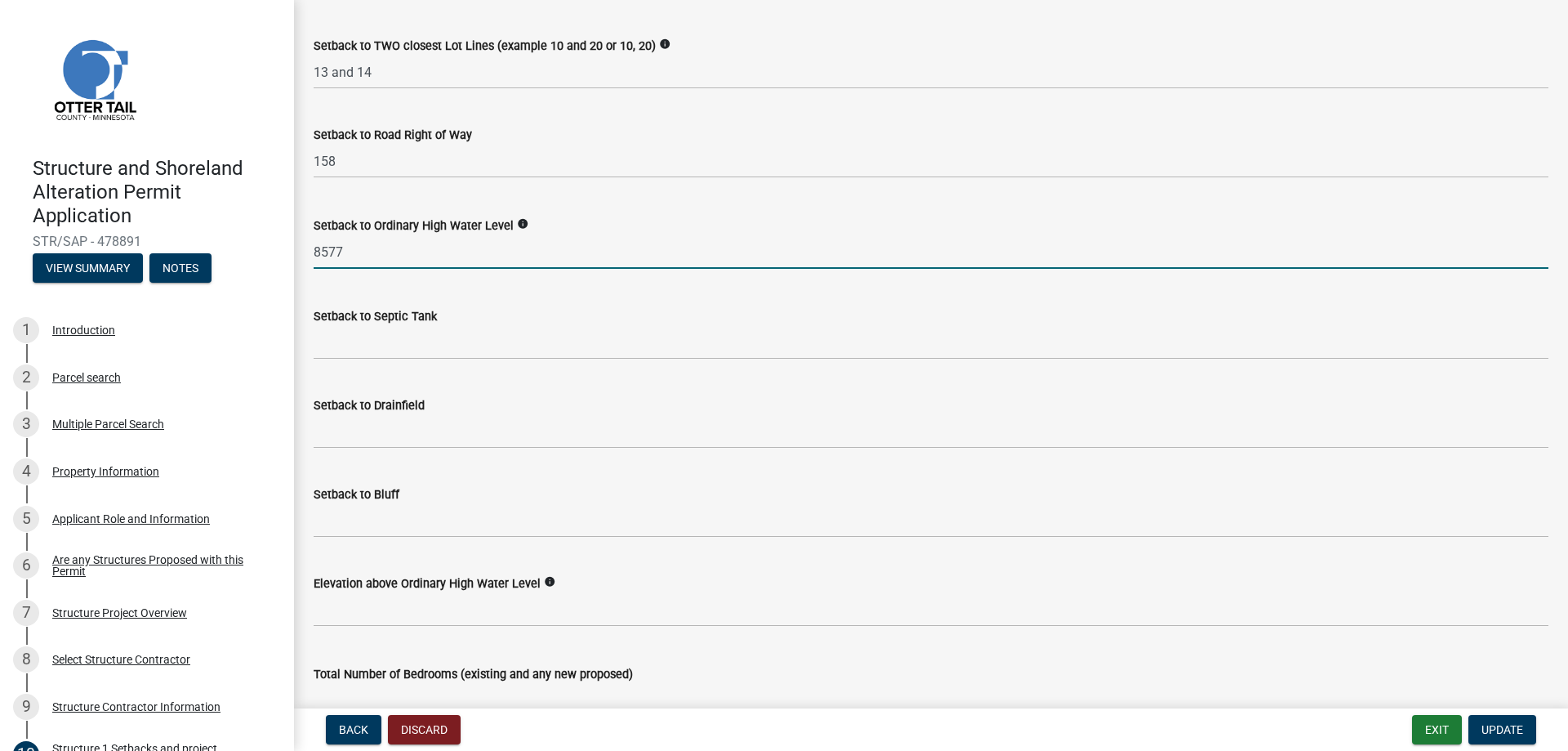
drag, startPoint x: 358, startPoint y: 250, endPoint x: 234, endPoint y: 256, distance: 124.1
click at [234, 256] on div "Structure and Shoreland Alteration Permit Application STR/SAP - 478891 View Sum…" at bounding box center [784, 376] width 1568 height 751
type input "75"
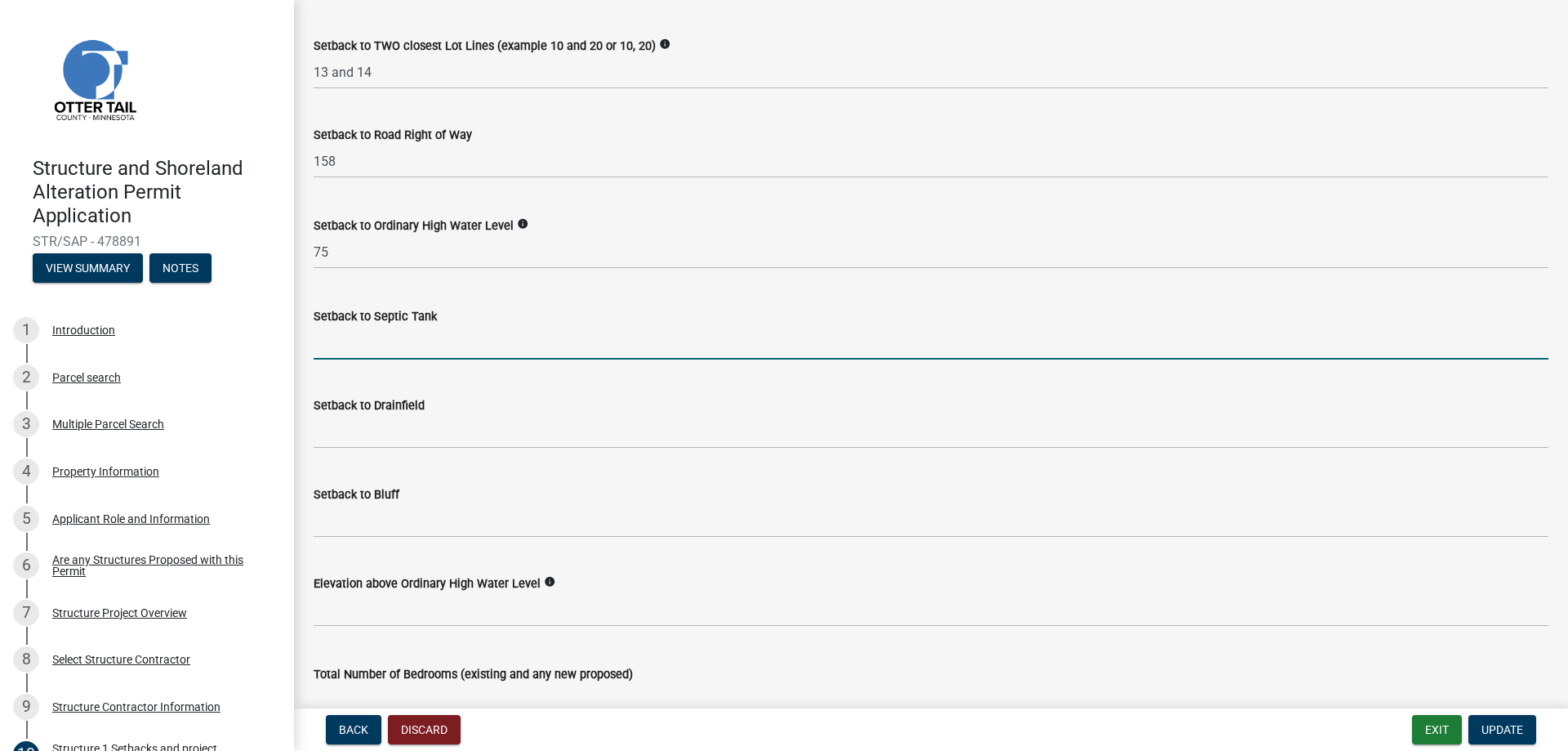
click at [345, 345] on input "Setback to Septic Tank" at bounding box center [930, 343] width 1235 height 34
type input "being designed"
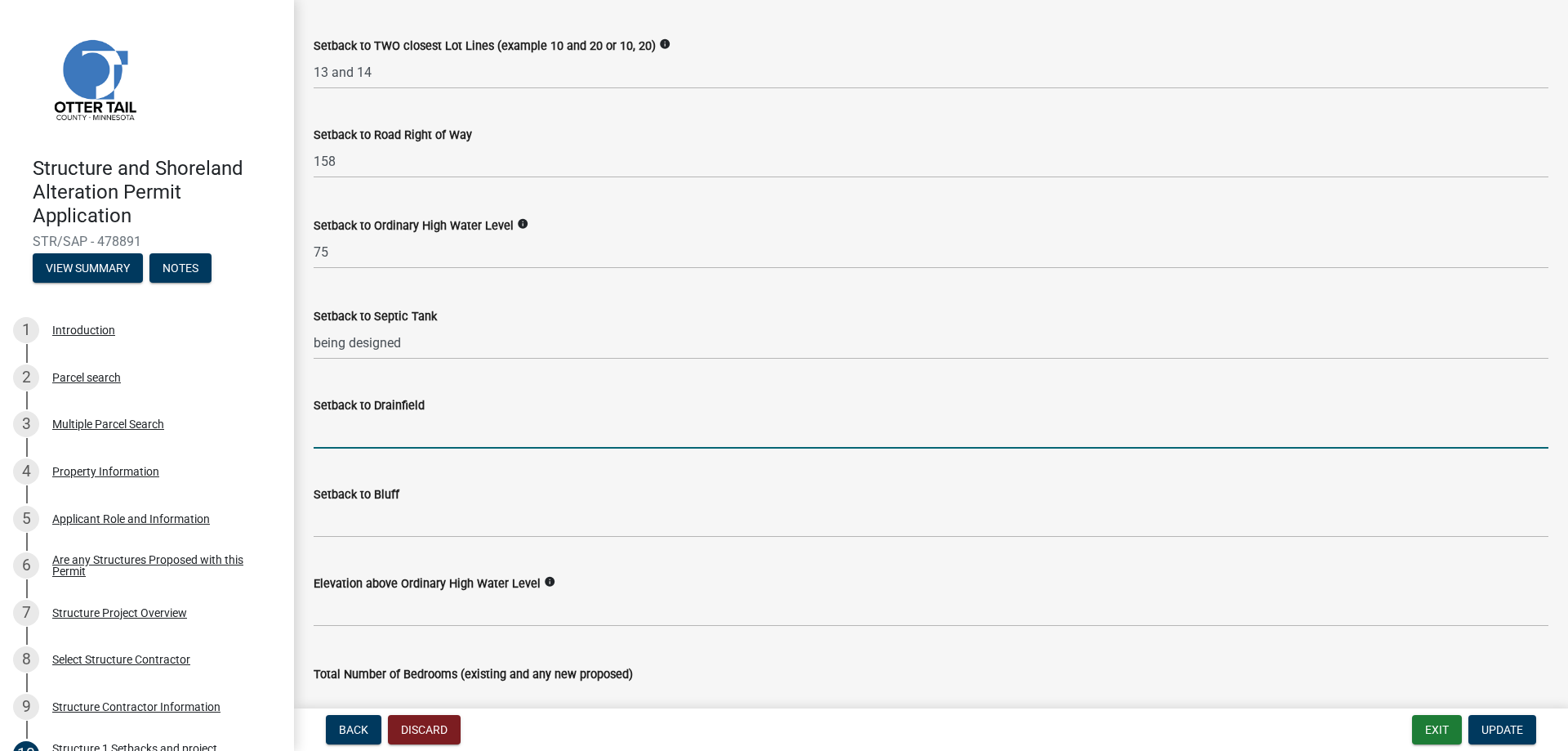
click at [342, 436] on input "Setback to Drainfield" at bounding box center [930, 432] width 1235 height 34
type input "100"
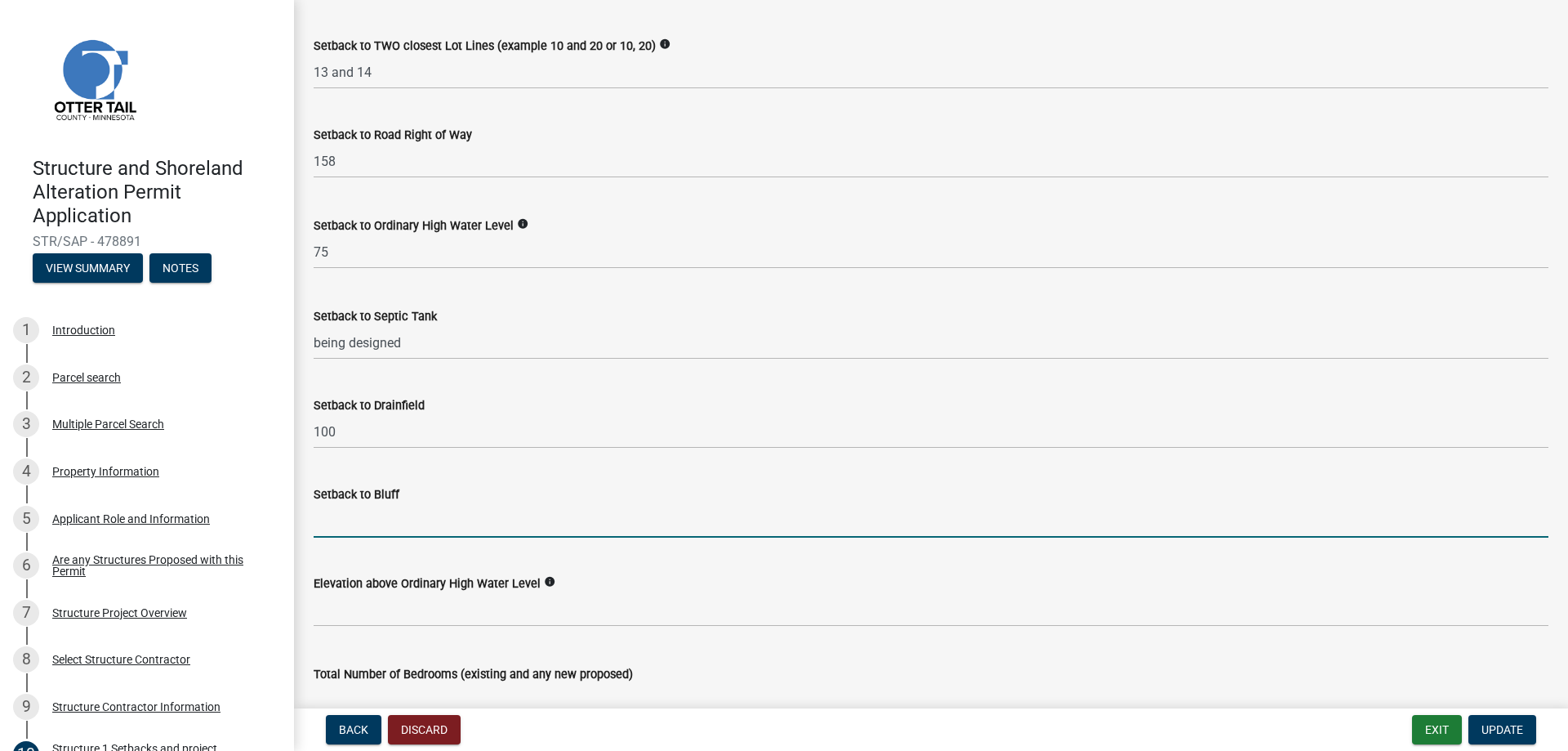
click at [370, 521] on input "Setback to Bluff" at bounding box center [930, 521] width 1235 height 34
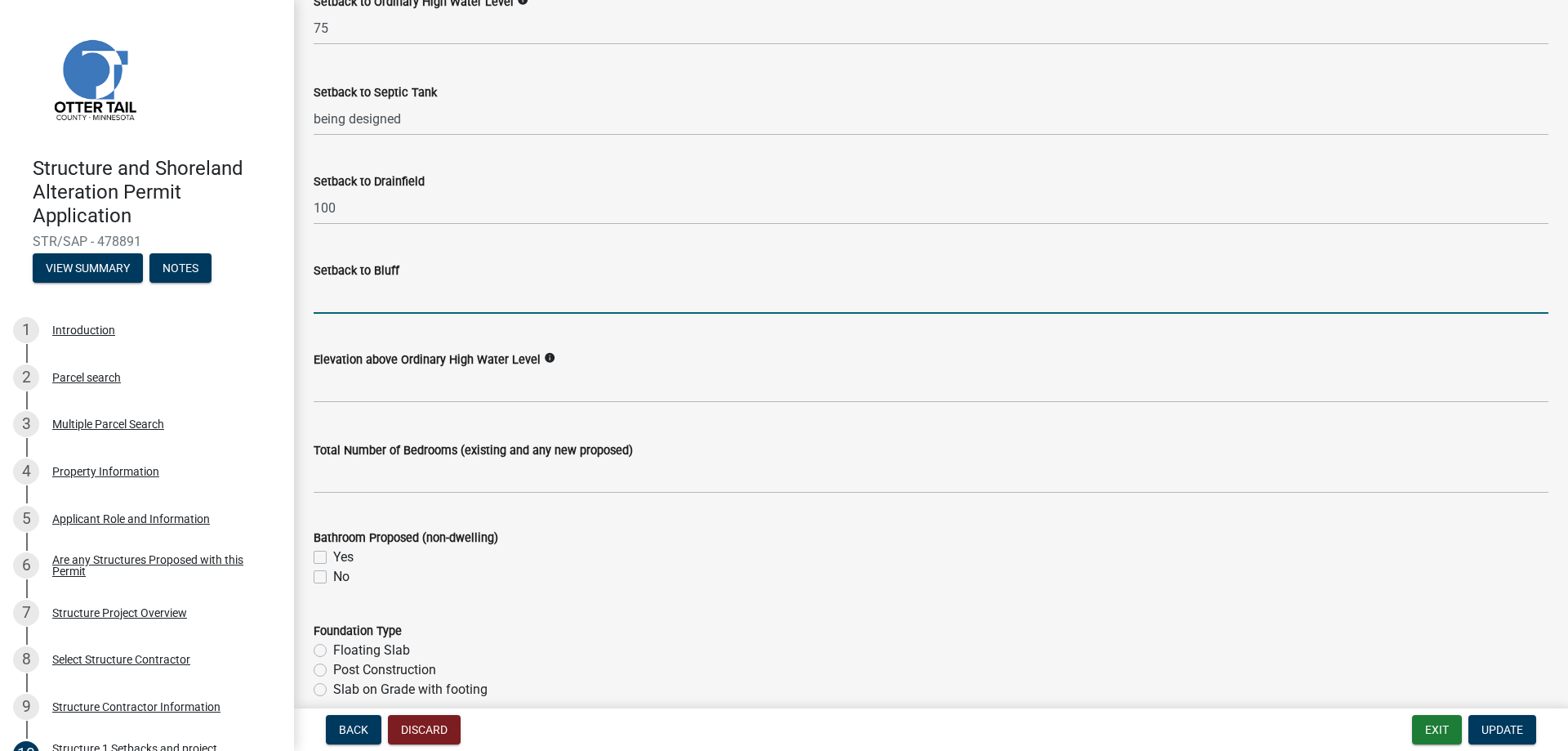
scroll to position [1634, 0]
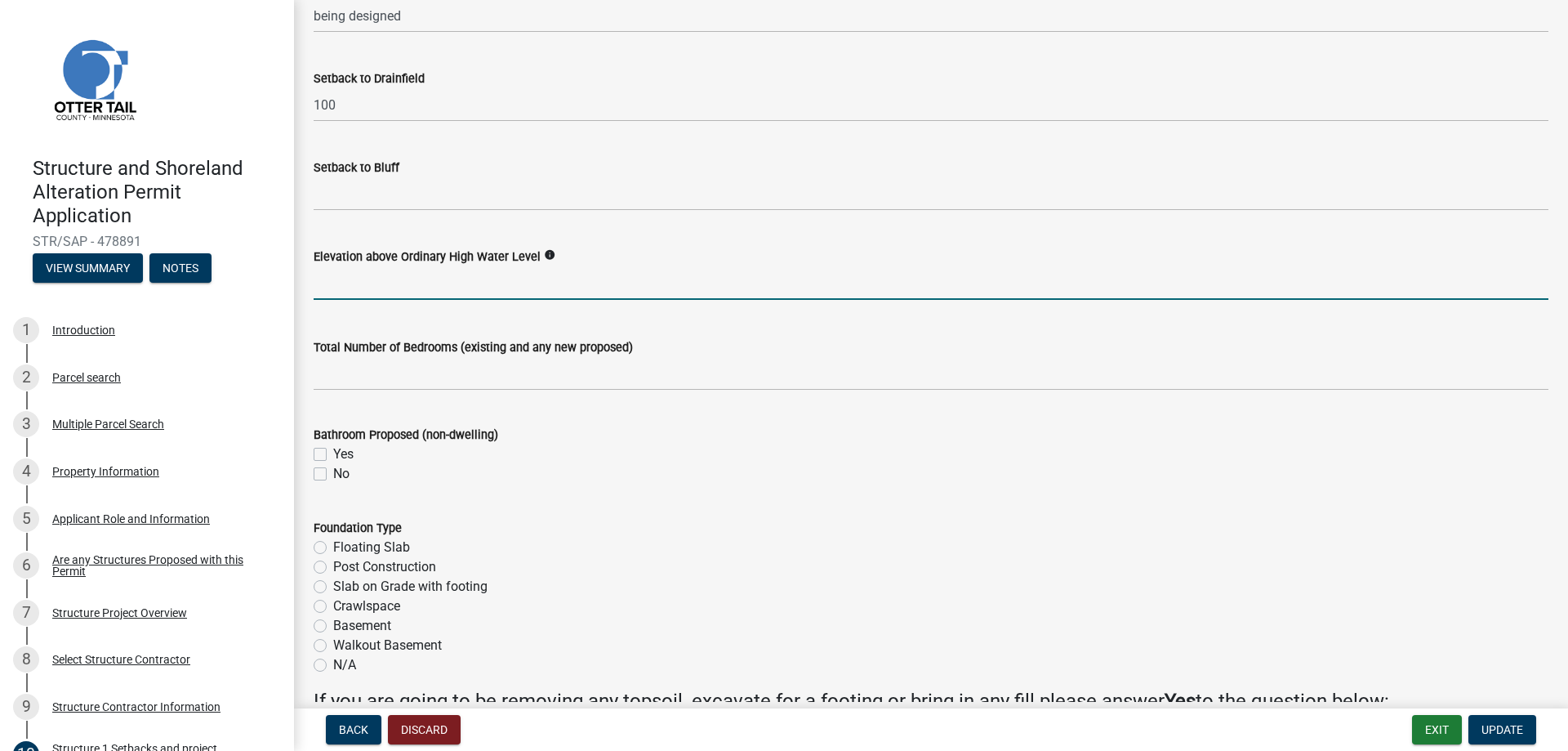
click at [346, 290] on input "text" at bounding box center [930, 282] width 1235 height 34
type input "10"
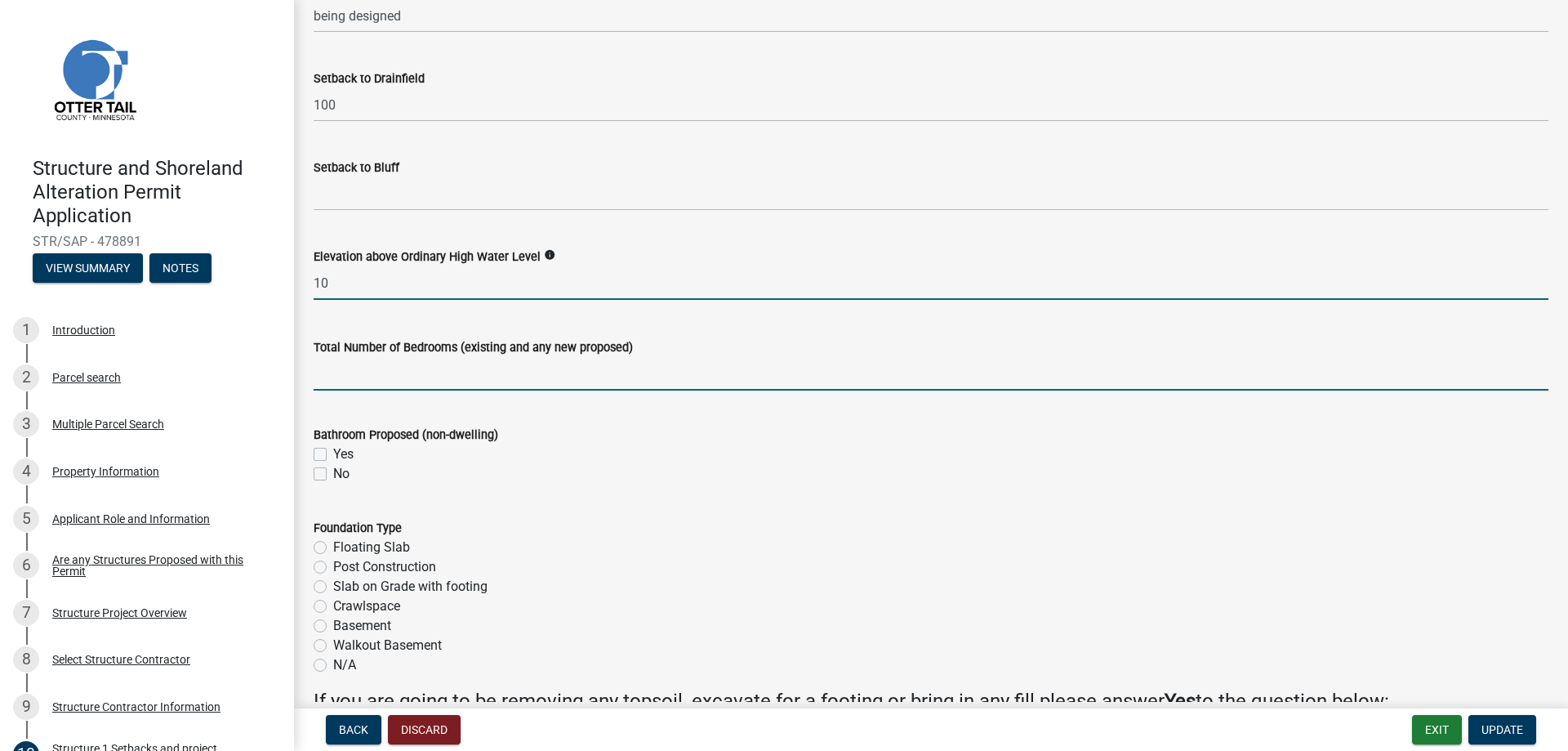
click at [383, 379] on input "text" at bounding box center [930, 374] width 1235 height 34
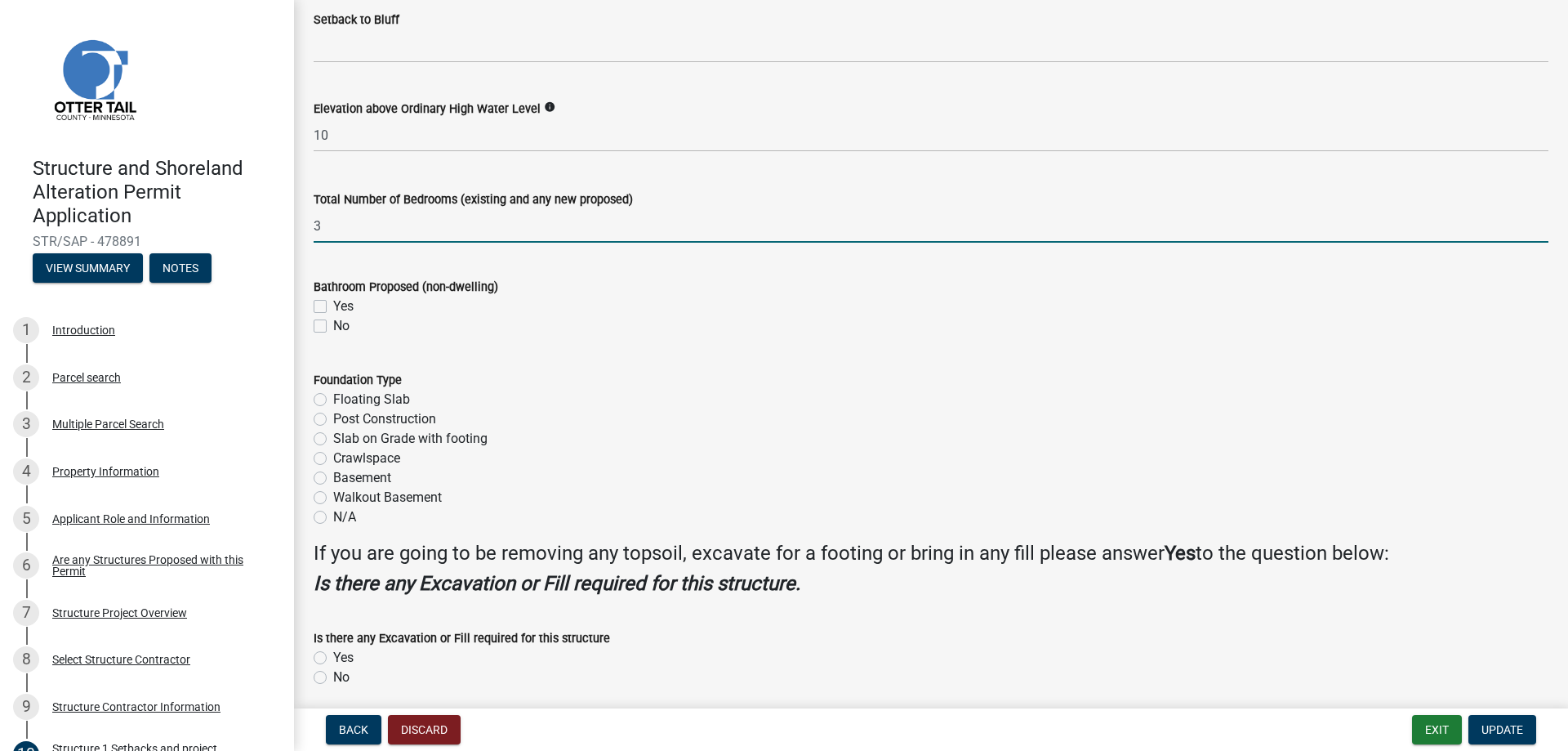
scroll to position [1797, 0]
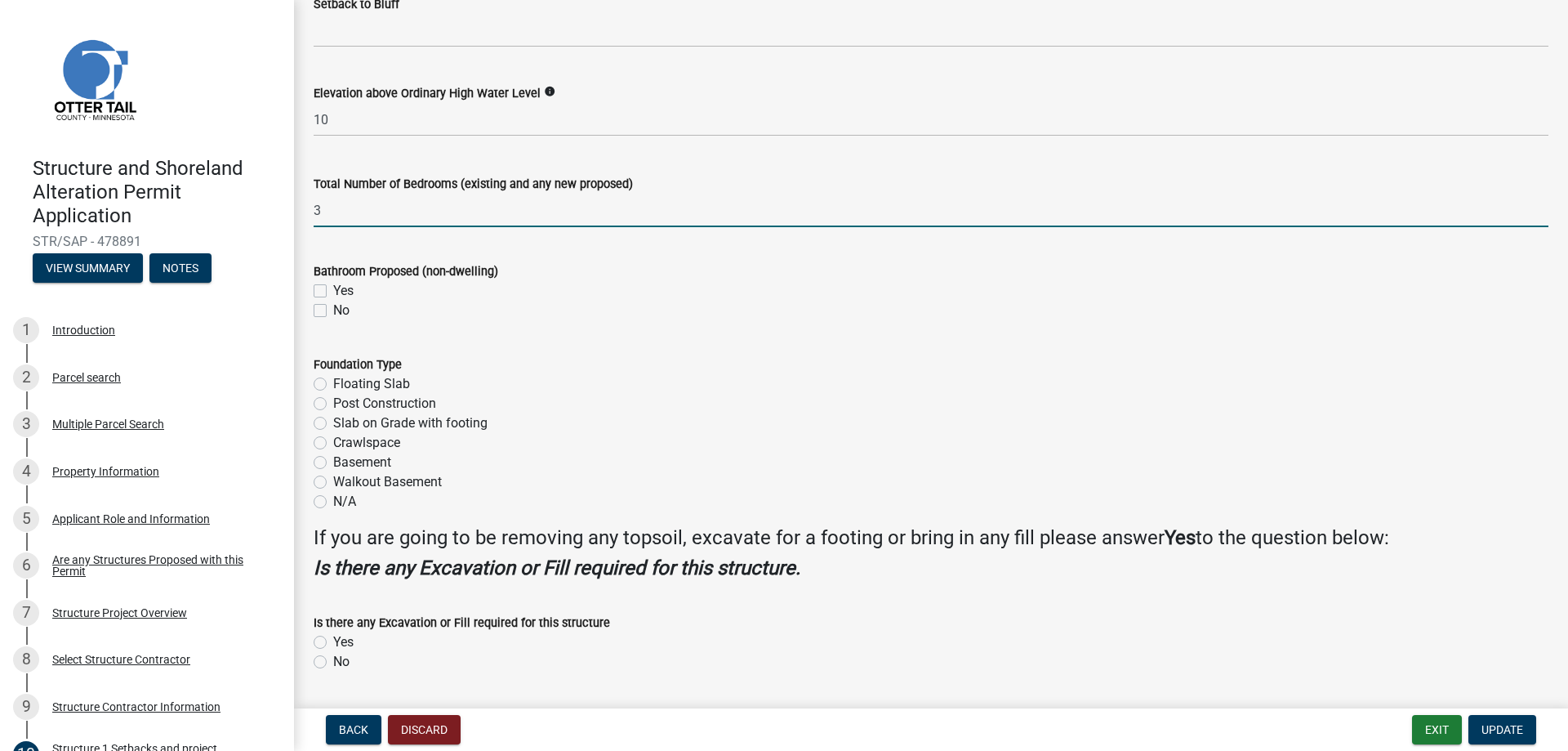
type input "3"
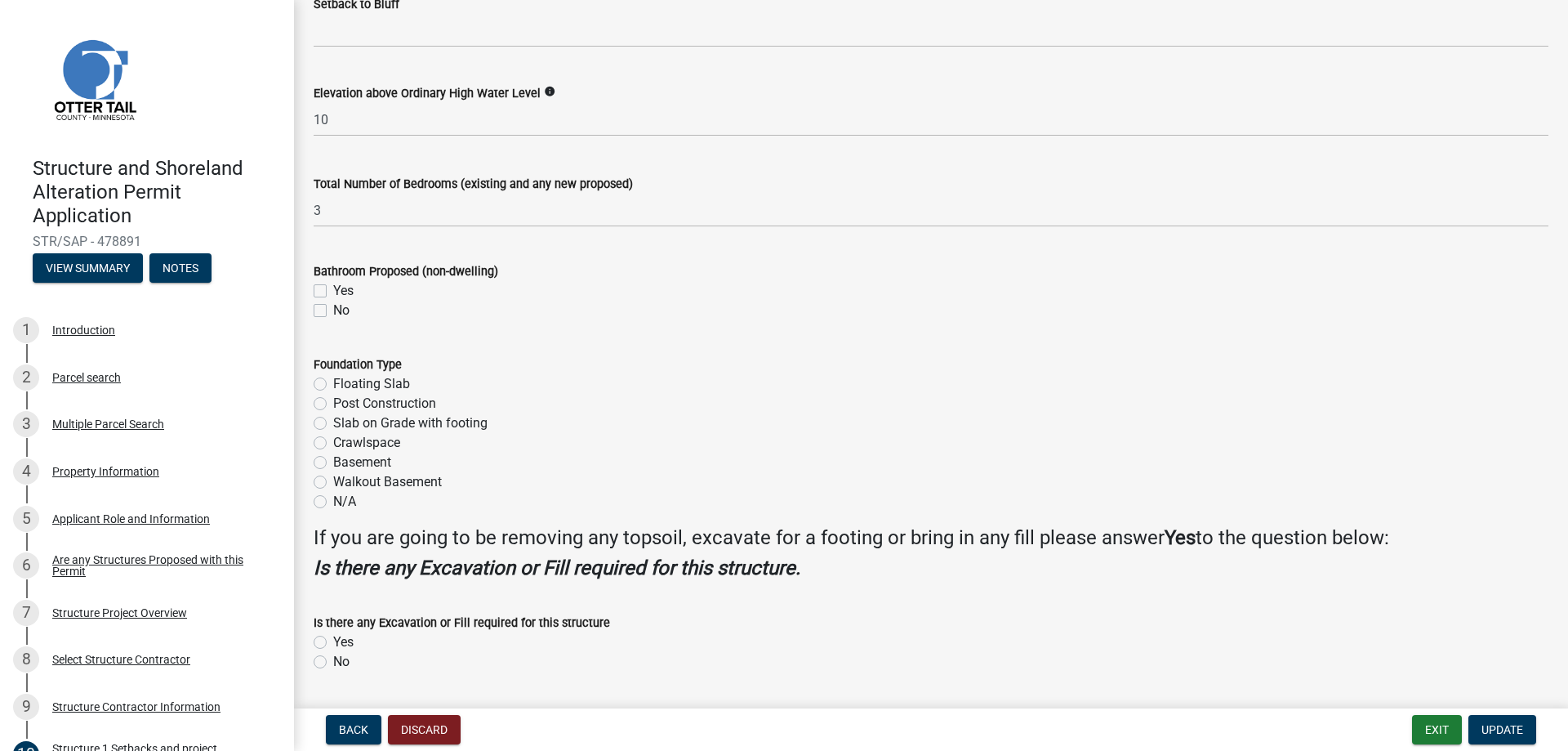
click at [333, 464] on label "Basement" at bounding box center [362, 462] width 58 height 20
click at [333, 464] on input "Basement" at bounding box center [338, 458] width 10 height 10
radio input "true"
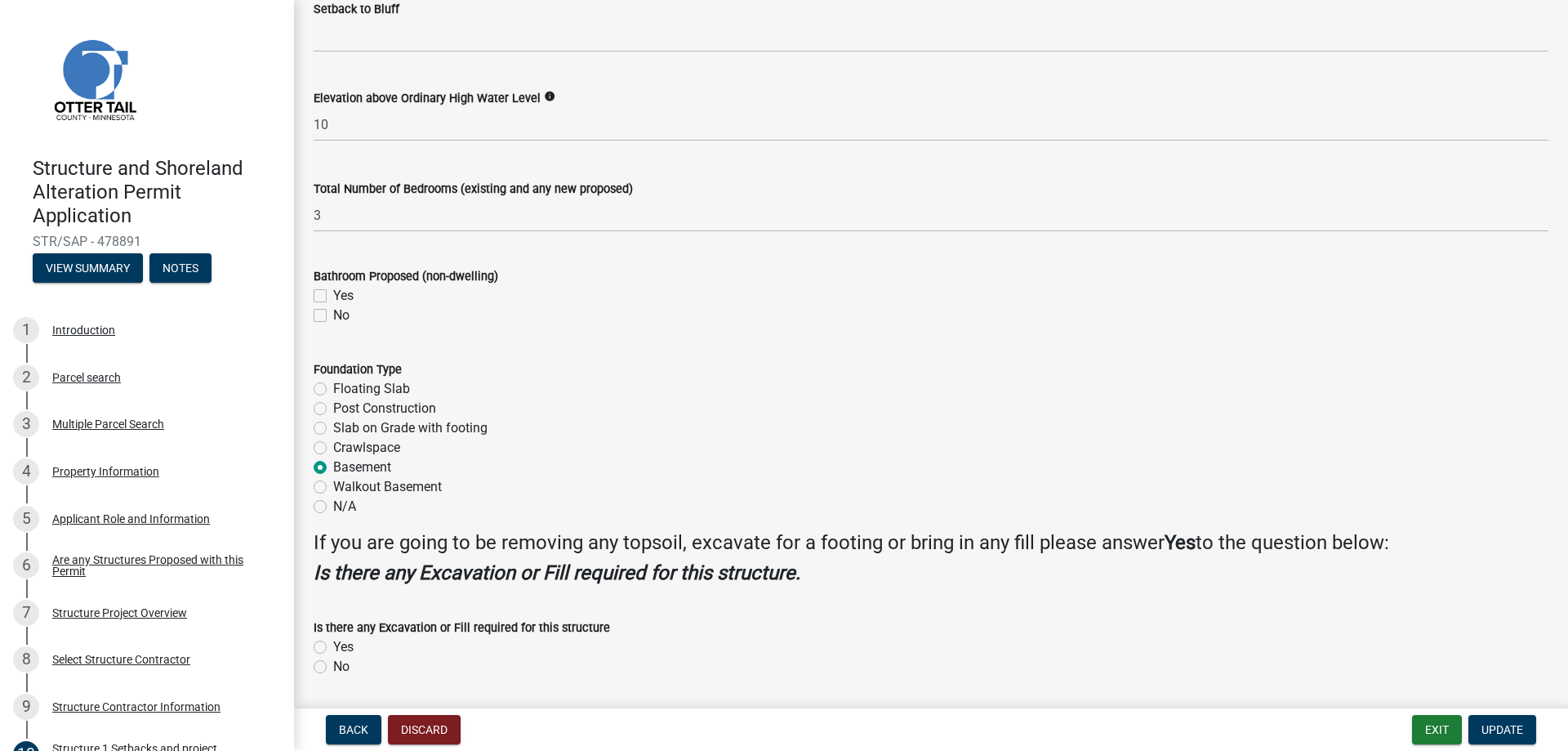
scroll to position [1764, 0]
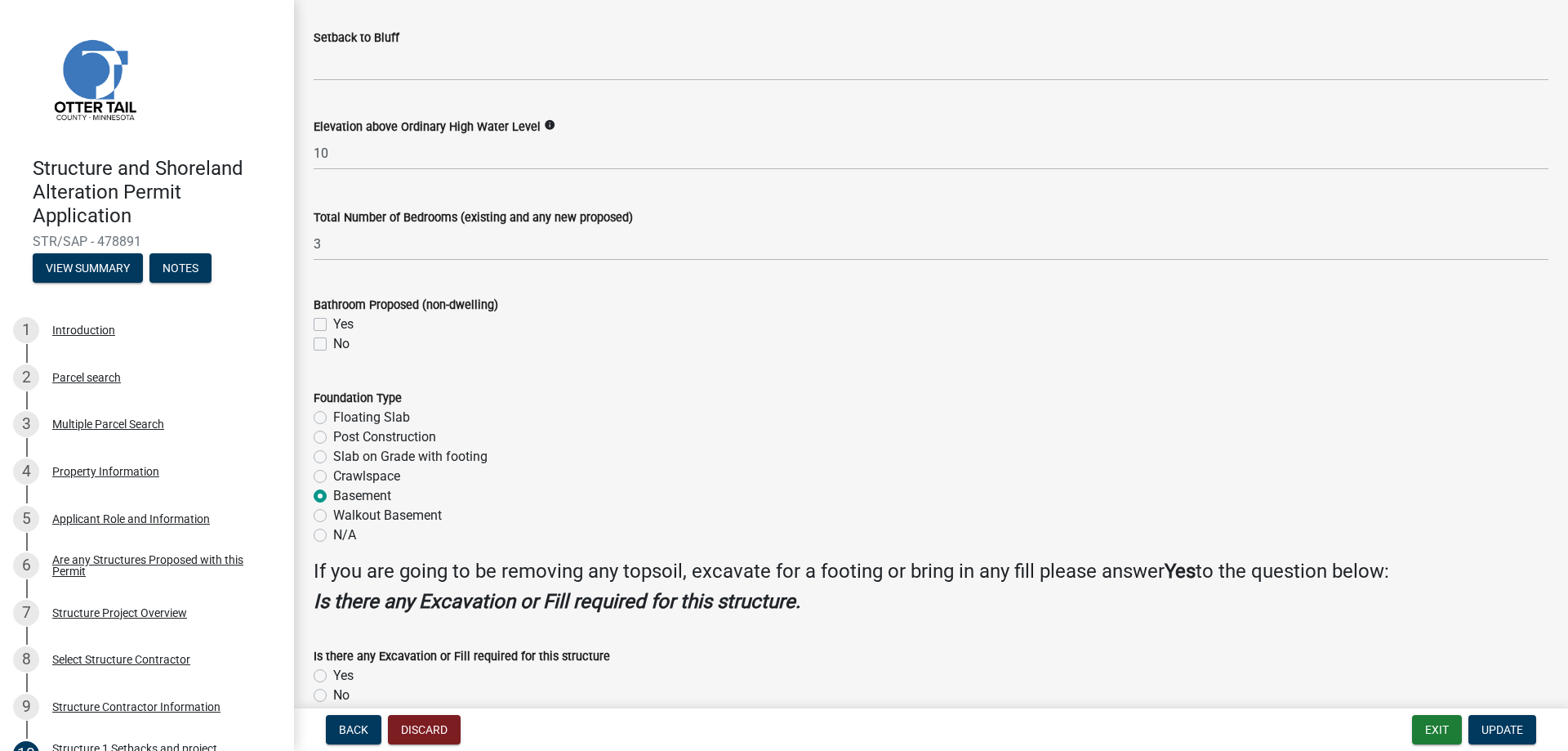
click at [333, 347] on label "No" at bounding box center [341, 344] width 16 height 20
click at [333, 344] on input "No" at bounding box center [338, 339] width 10 height 10
checkbox input "true"
checkbox input "false"
checkbox input "true"
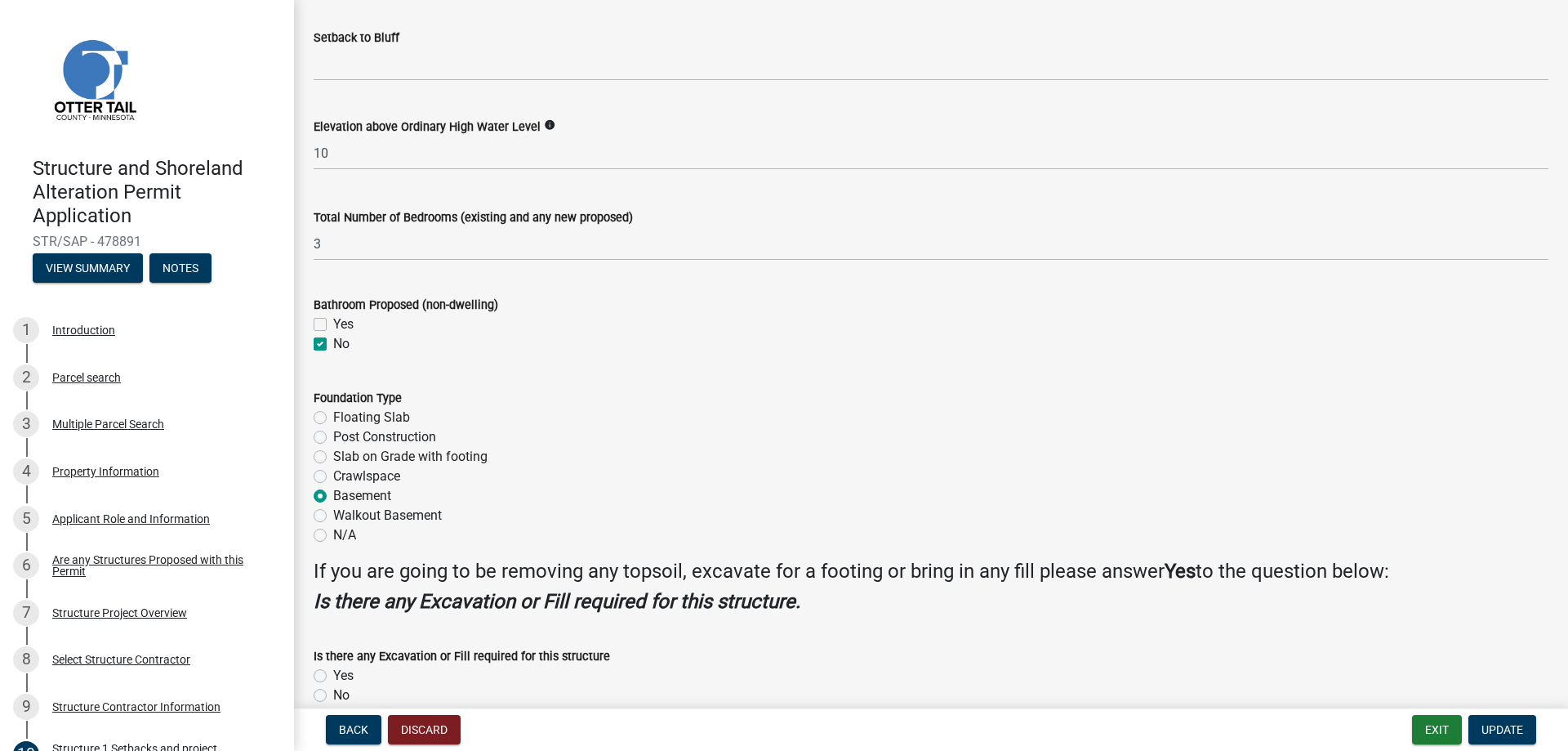
scroll to position [1846, 0]
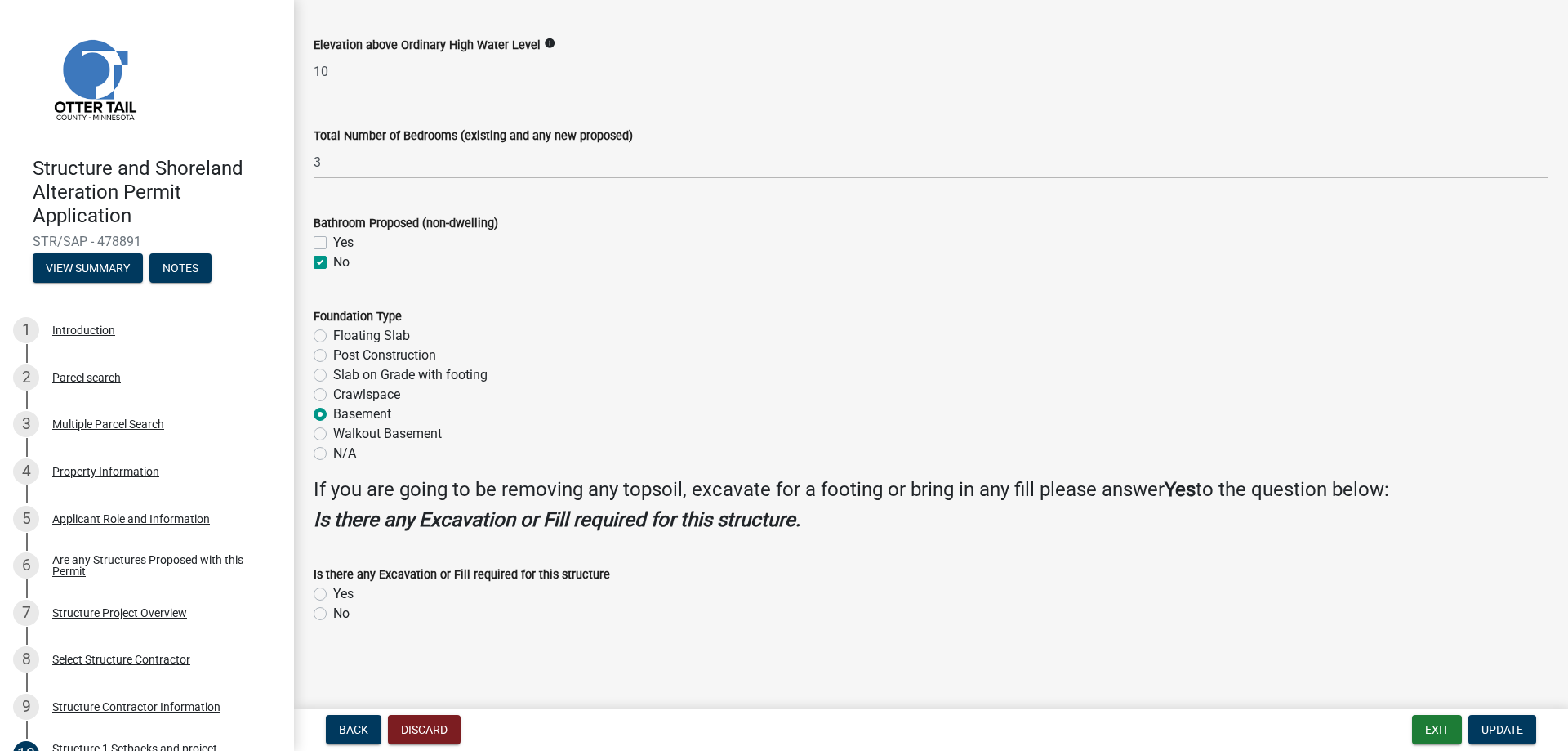
click at [333, 596] on label "Yes" at bounding box center [343, 594] width 21 height 20
click at [333, 595] on input "Yes" at bounding box center [338, 590] width 10 height 10
radio input "true"
click at [1508, 729] on span "Update" at bounding box center [1502, 729] width 41 height 13
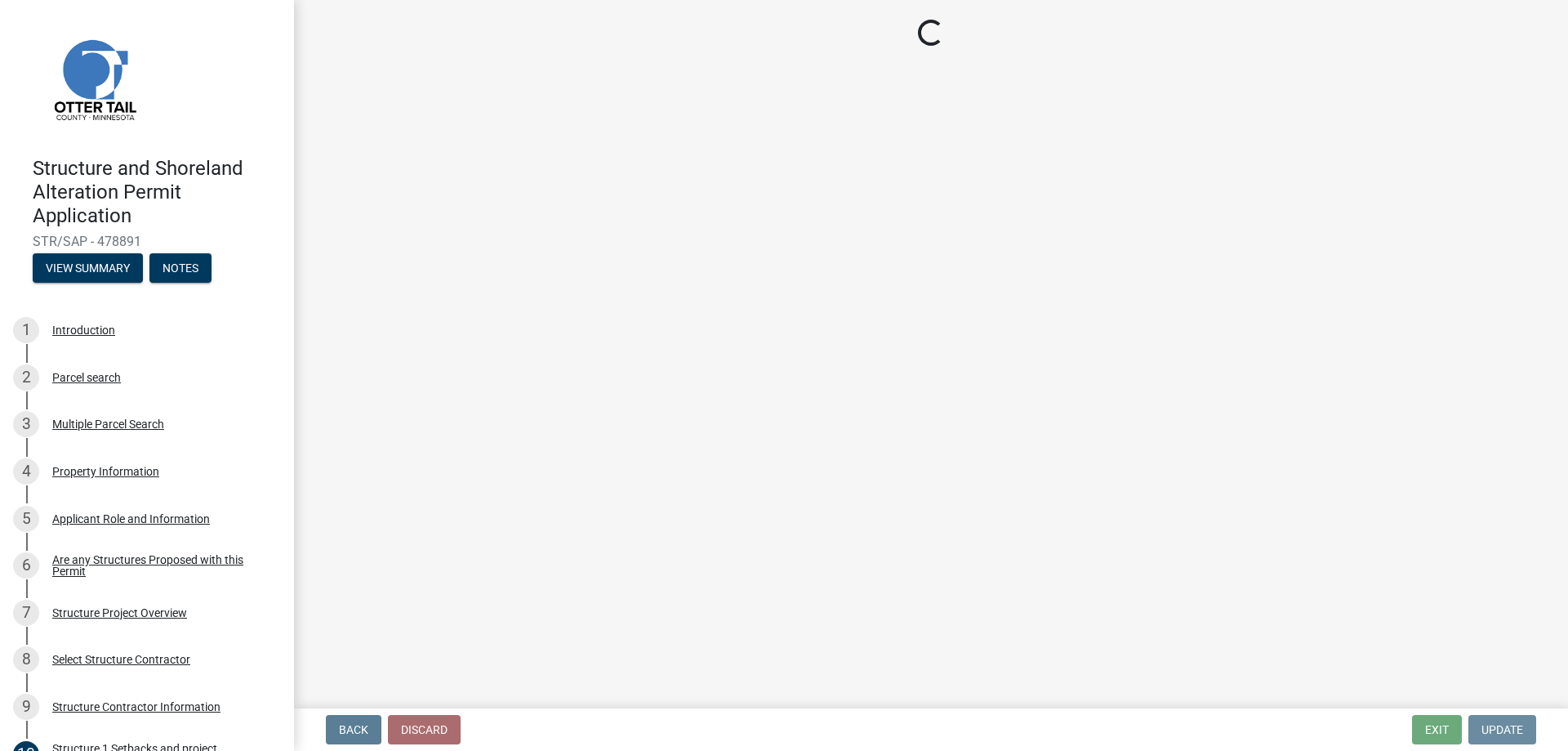
scroll to position [0, 0]
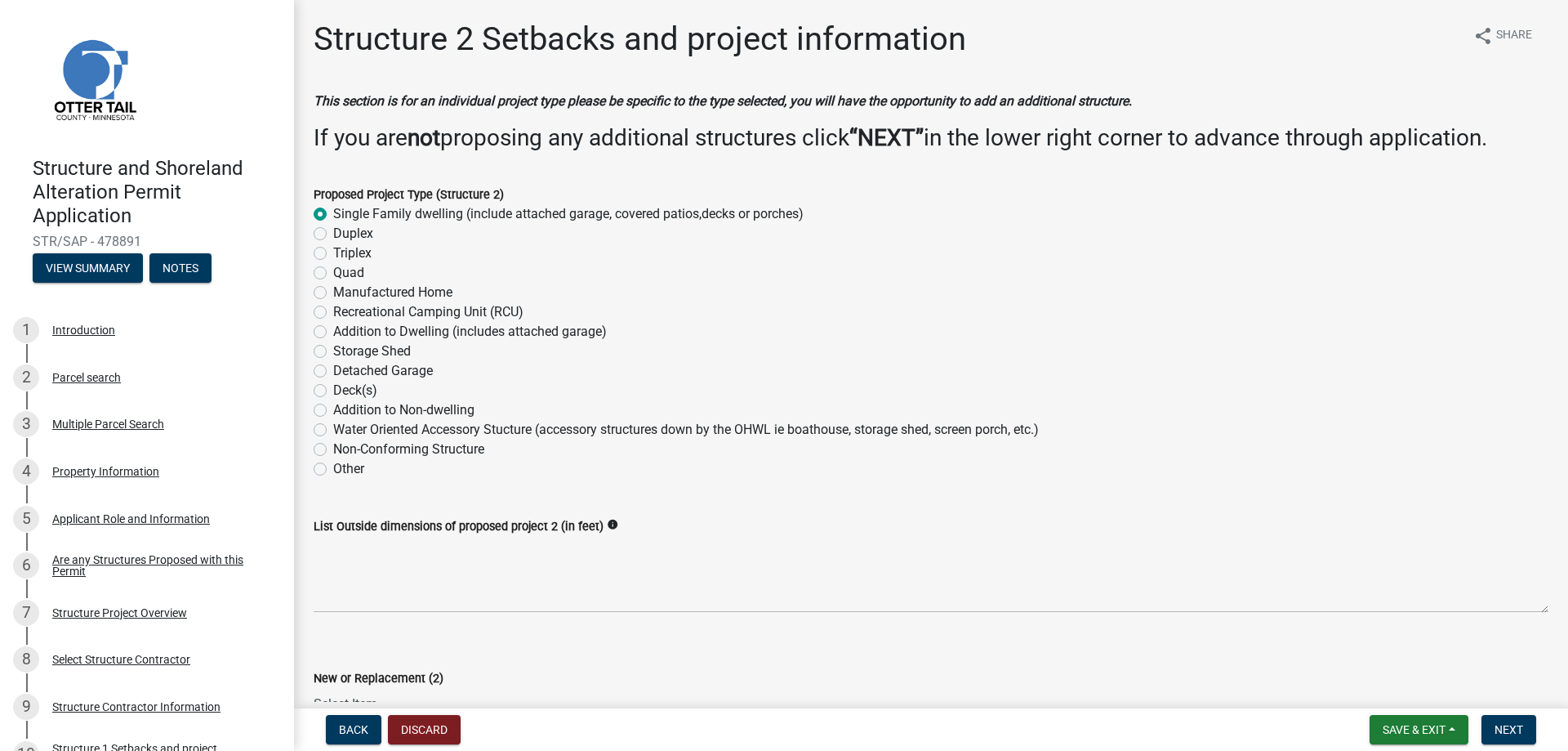
click at [333, 211] on label "Single Family dwelling (include attached garage, covered patios,decks or porche…" at bounding box center [568, 214] width 470 height 20
click at [333, 211] on input "Single Family dwelling (include attached garage, covered patios,decks or porche…" at bounding box center [338, 210] width 10 height 10
click at [433, 733] on button "Discard" at bounding box center [424, 729] width 72 height 29
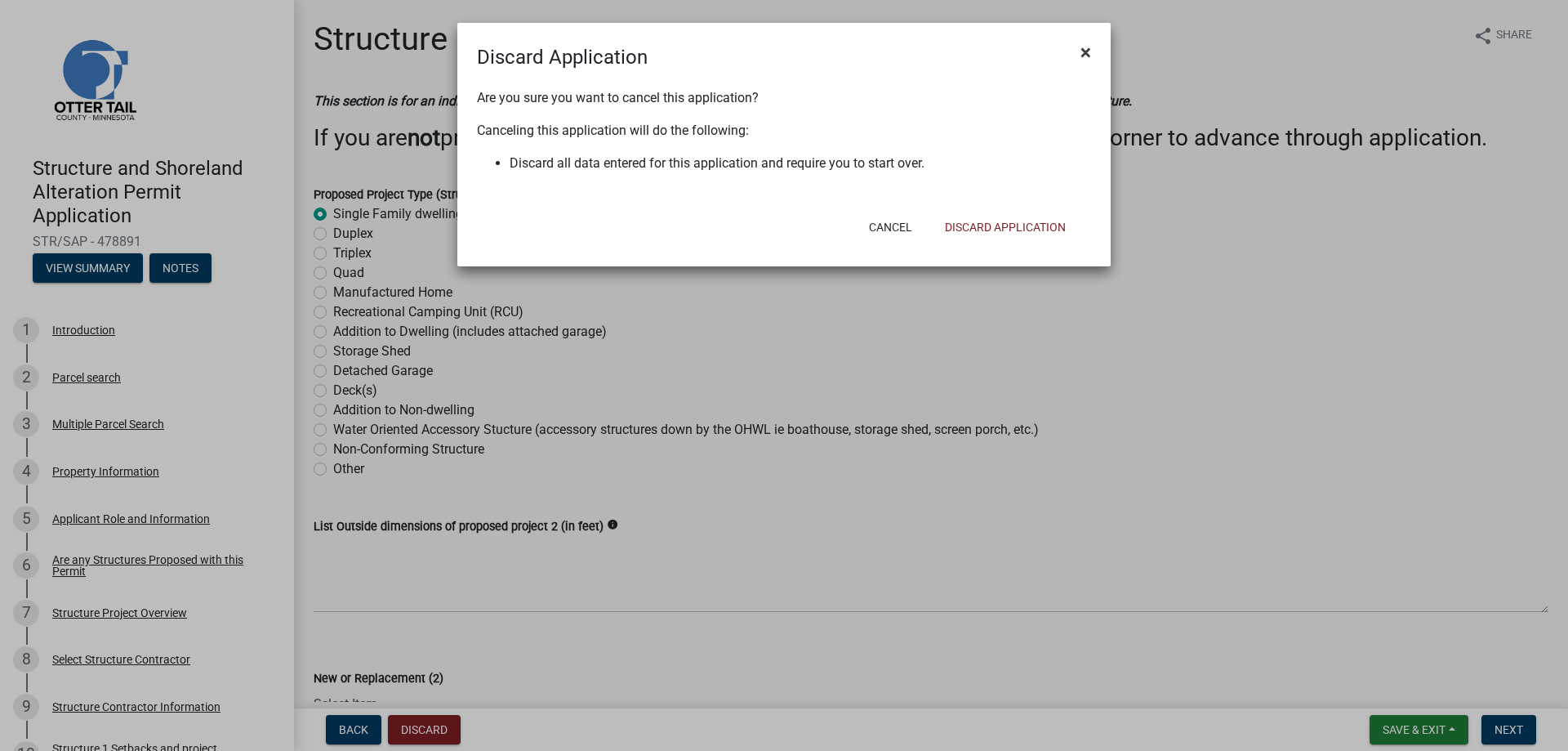
click at [1085, 49] on span "×" at bounding box center [1086, 52] width 10 height 22
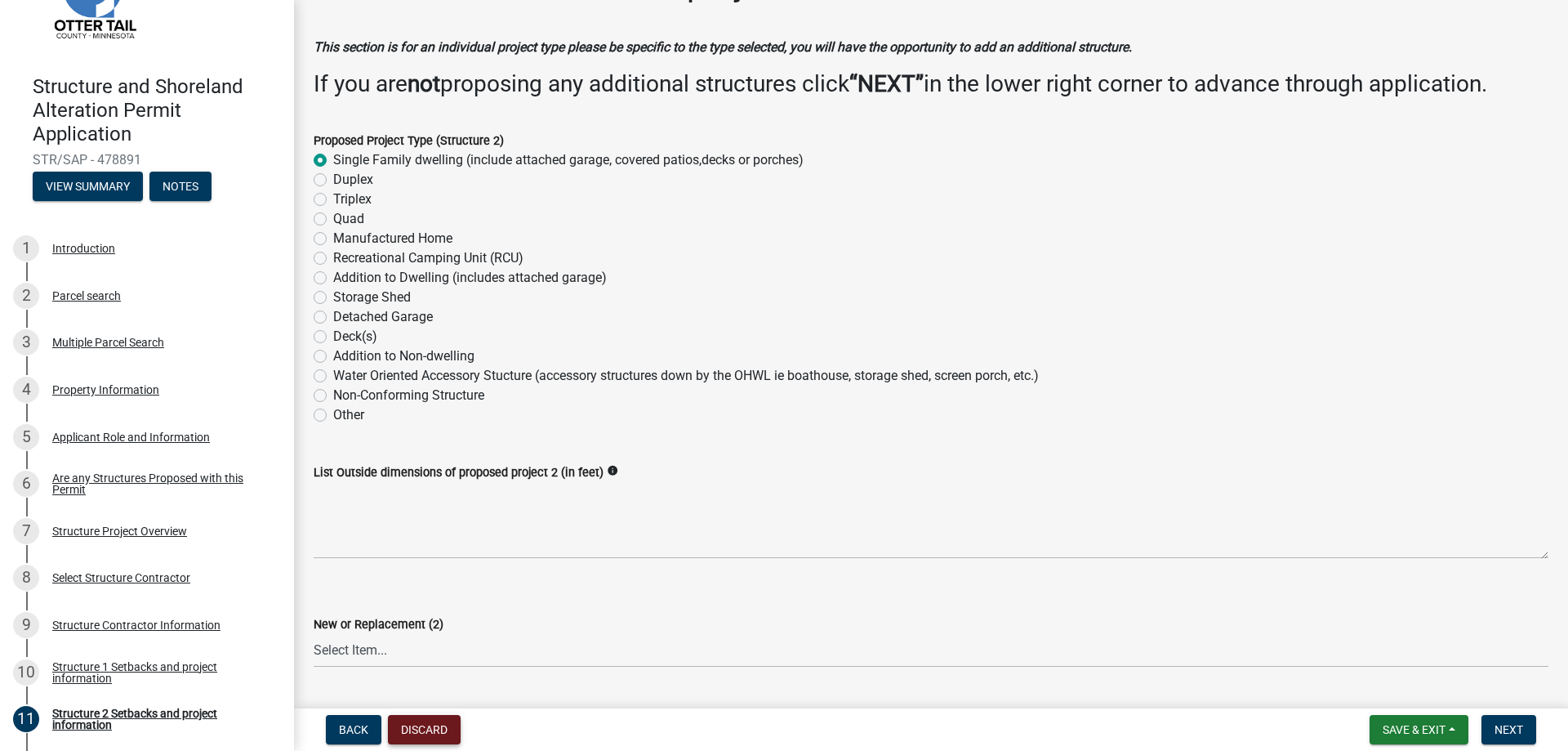
scroll to position [54, 0]
click at [1523, 729] on span "Next" at bounding box center [1508, 729] width 28 height 13
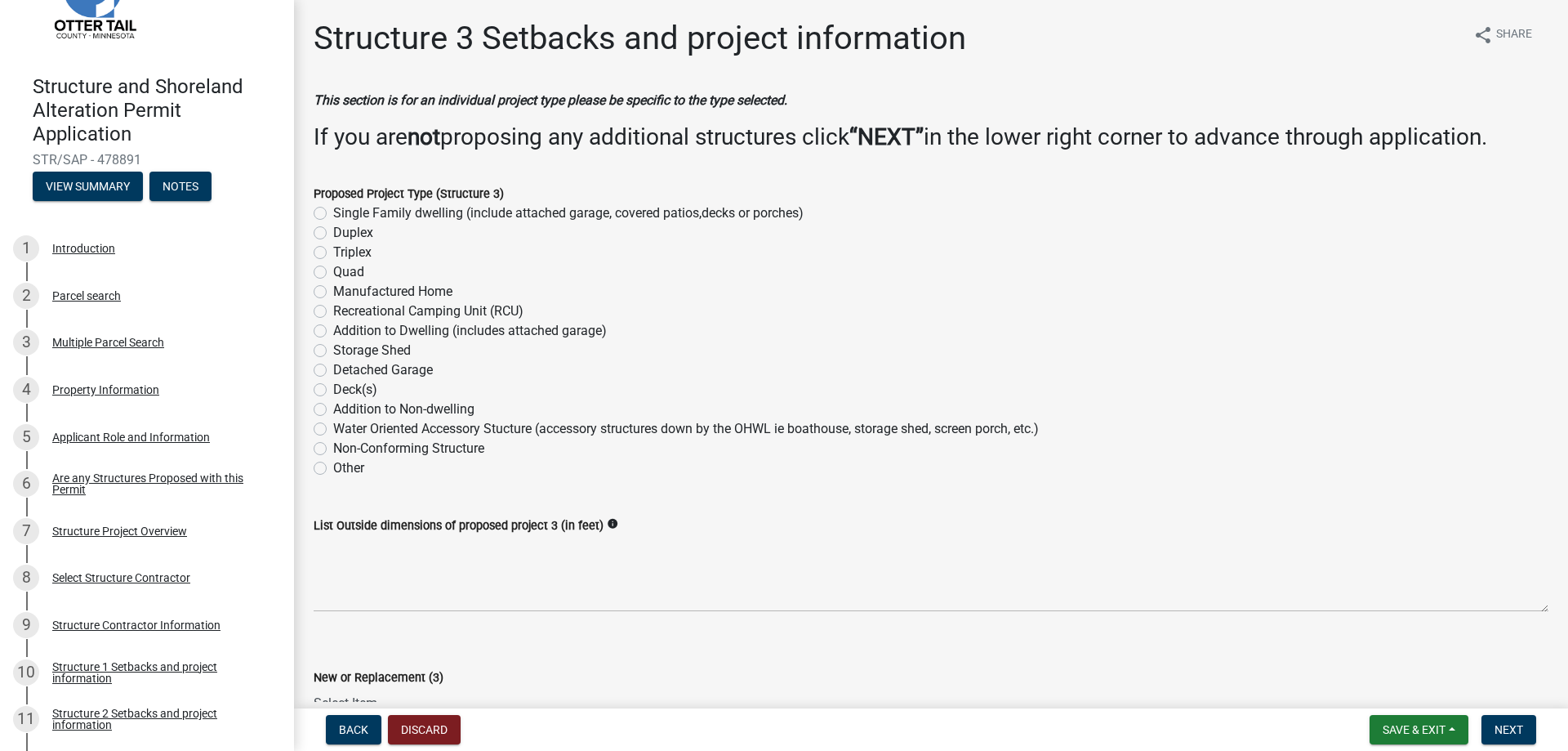
scroll to position [0, 0]
click at [351, 731] on span "Back" at bounding box center [354, 729] width 29 height 13
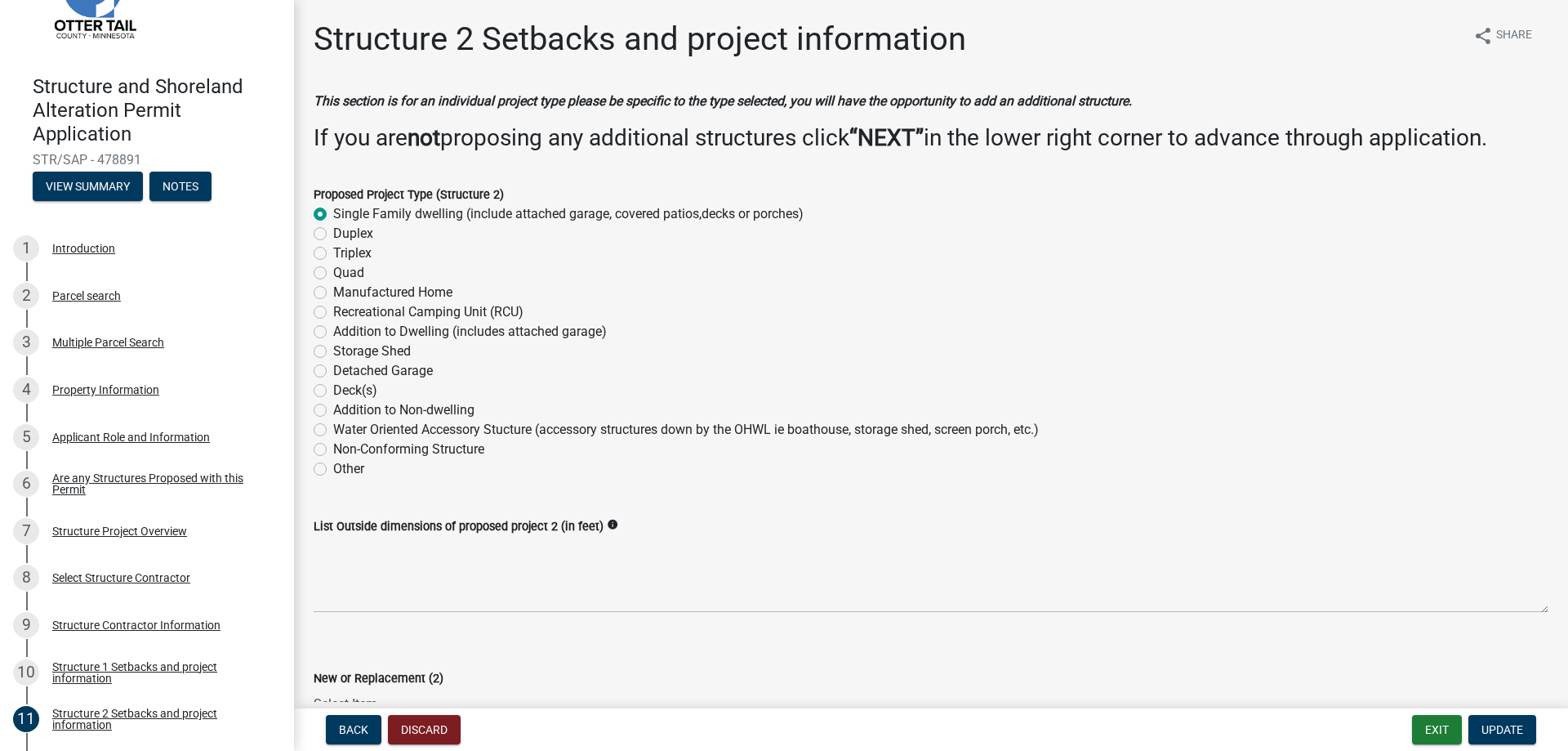
click at [333, 470] on label "Other" at bounding box center [349, 469] width 31 height 20
click at [333, 470] on input "Other" at bounding box center [338, 464] width 10 height 10
radio input "true"
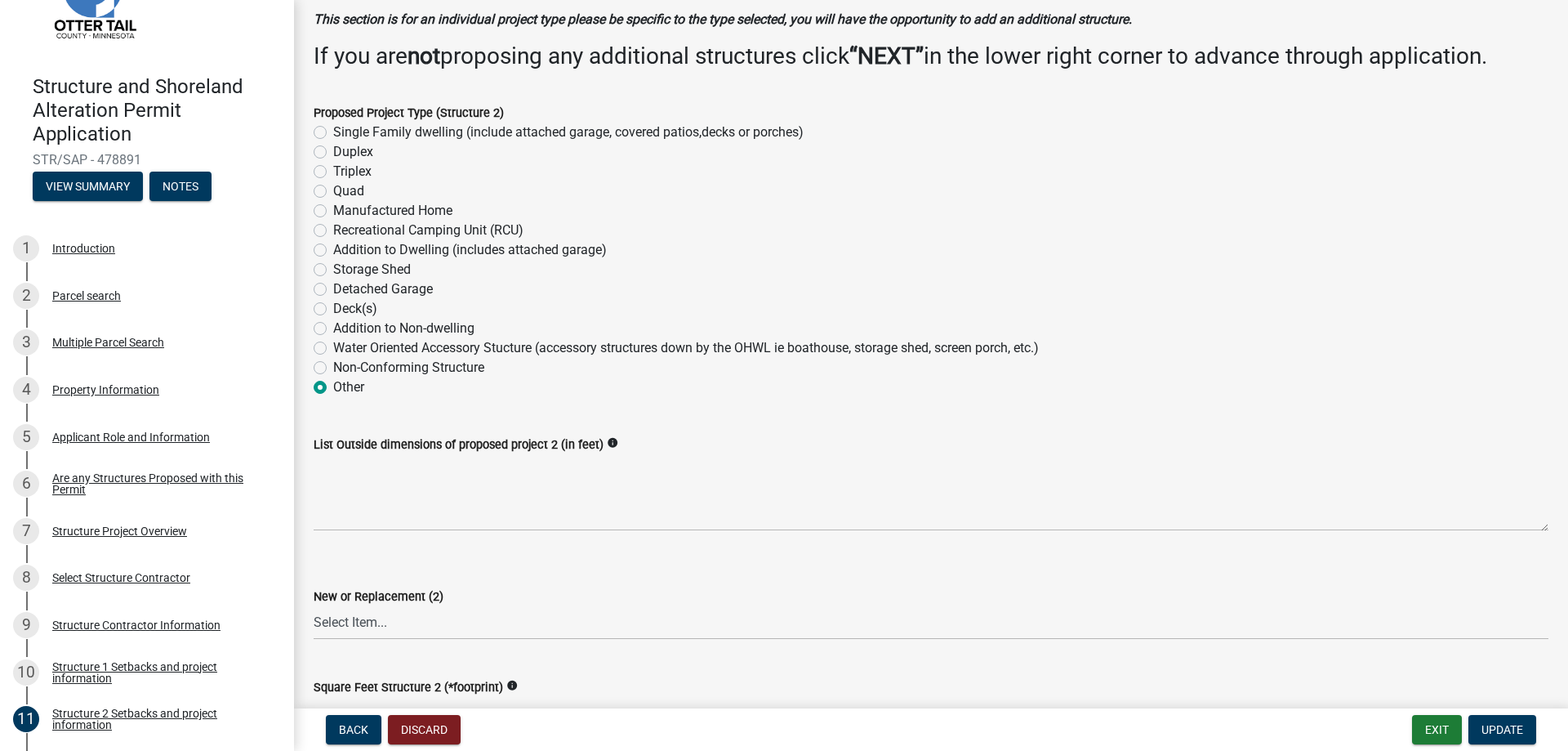
scroll to position [163, 0]
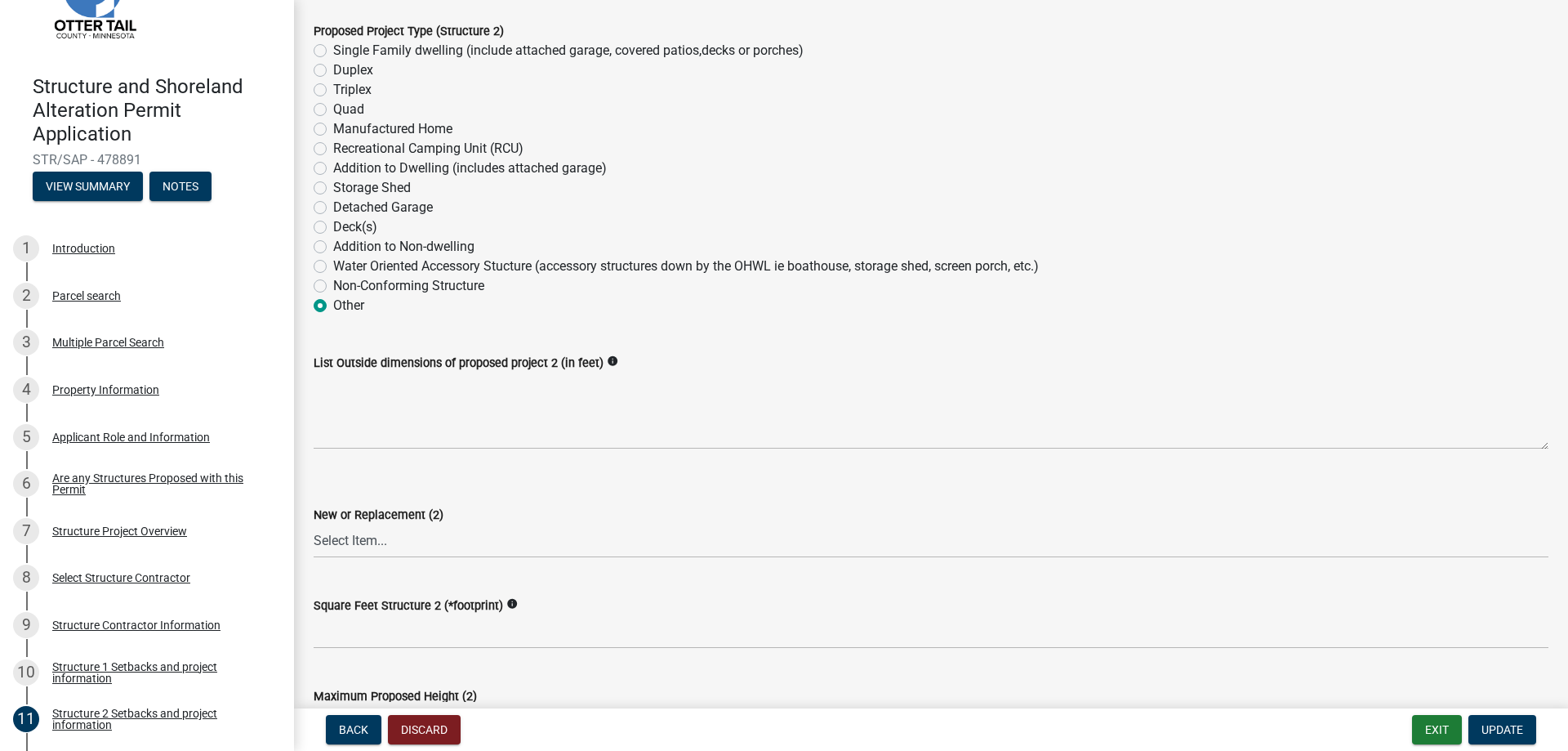
click at [333, 306] on label "Other" at bounding box center [349, 306] width 31 height 20
click at [333, 306] on input "Other" at bounding box center [338, 301] width 10 height 10
click at [333, 306] on label "Other" at bounding box center [349, 306] width 31 height 20
click at [333, 306] on input "Other" at bounding box center [338, 301] width 10 height 10
drag, startPoint x: 319, startPoint y: 306, endPoint x: 686, endPoint y: 171, distance: 391.0
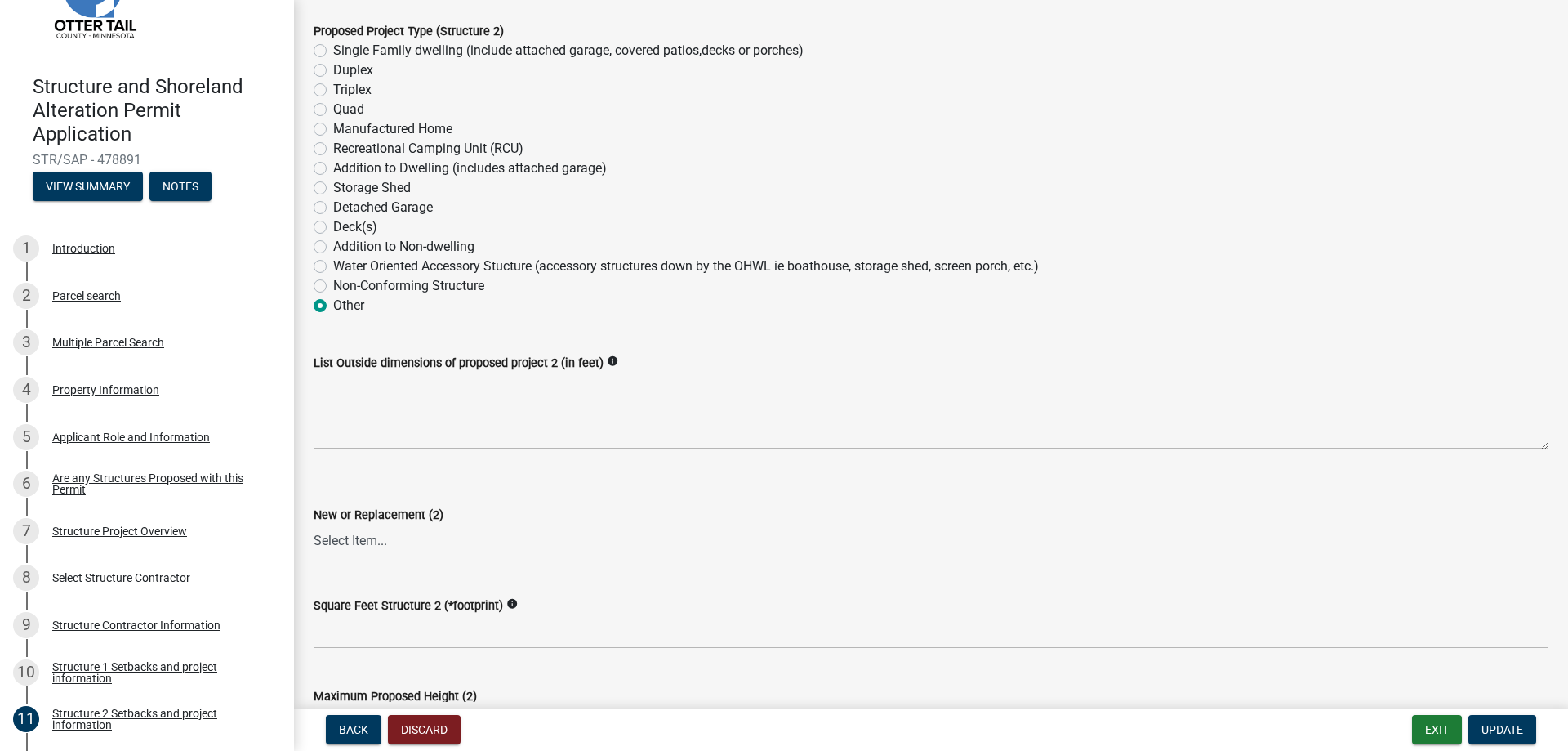
click at [686, 171] on div "Addition to Dwelling (includes attached garage)" at bounding box center [930, 168] width 1235 height 20
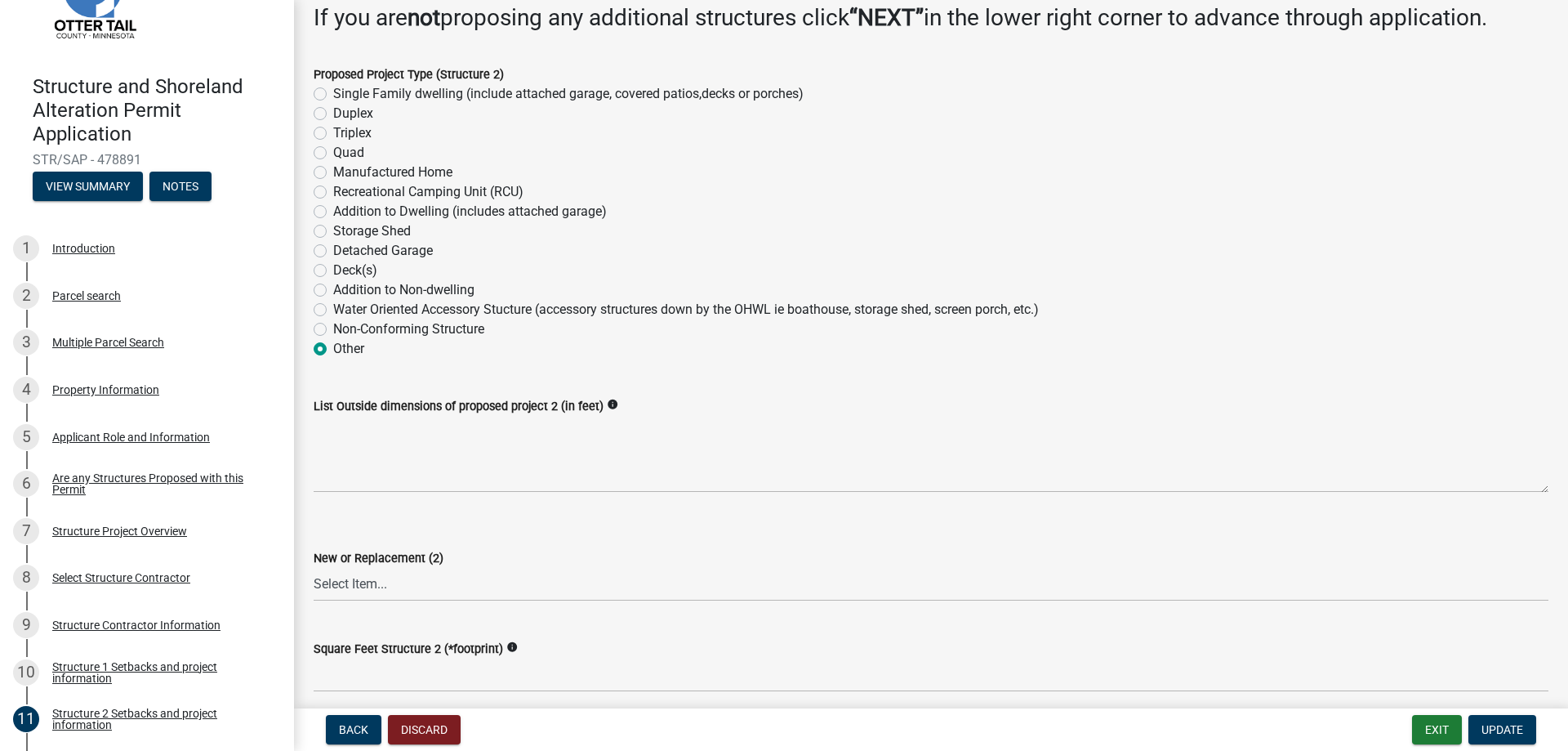
scroll to position [82, 0]
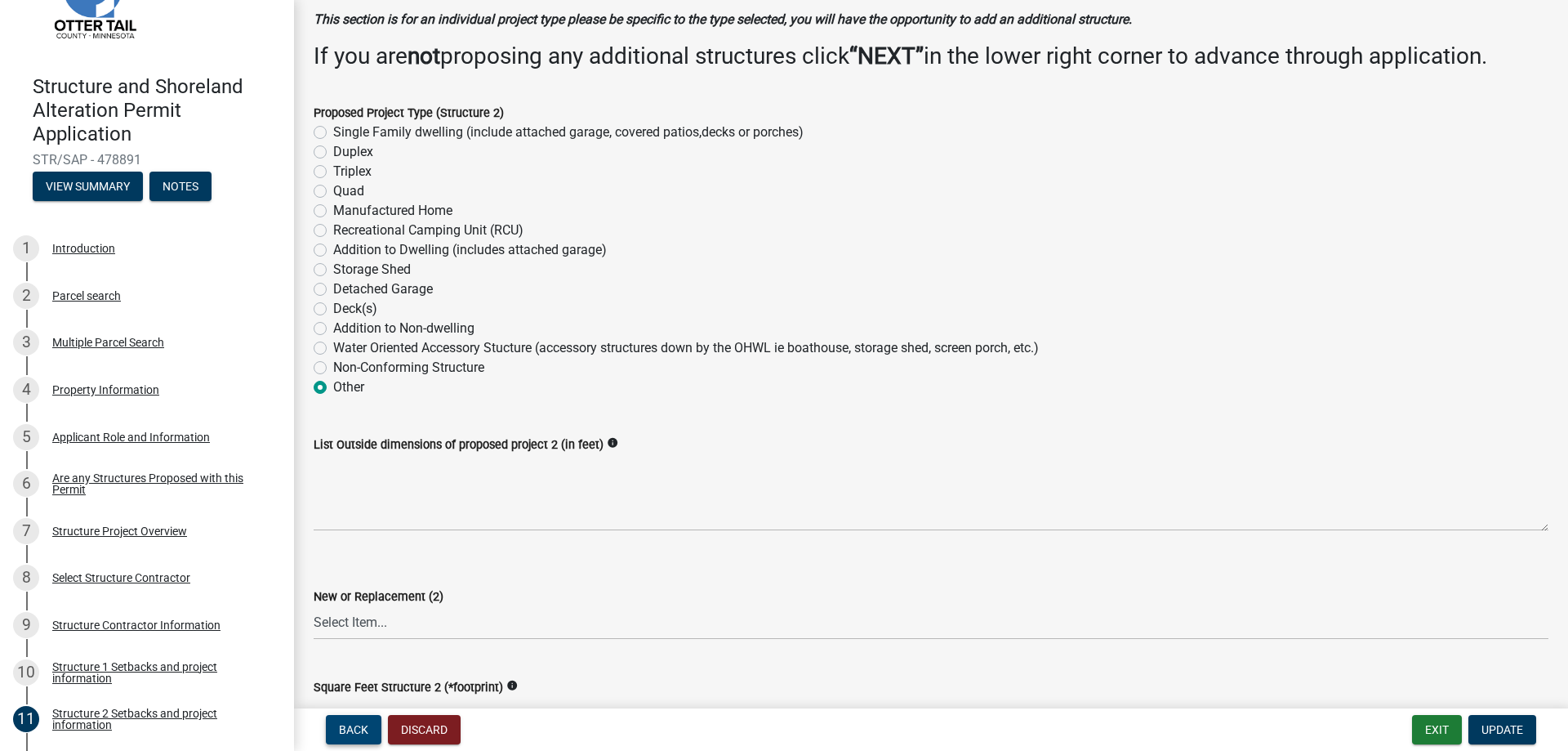
click at [356, 729] on span "Back" at bounding box center [354, 729] width 29 height 13
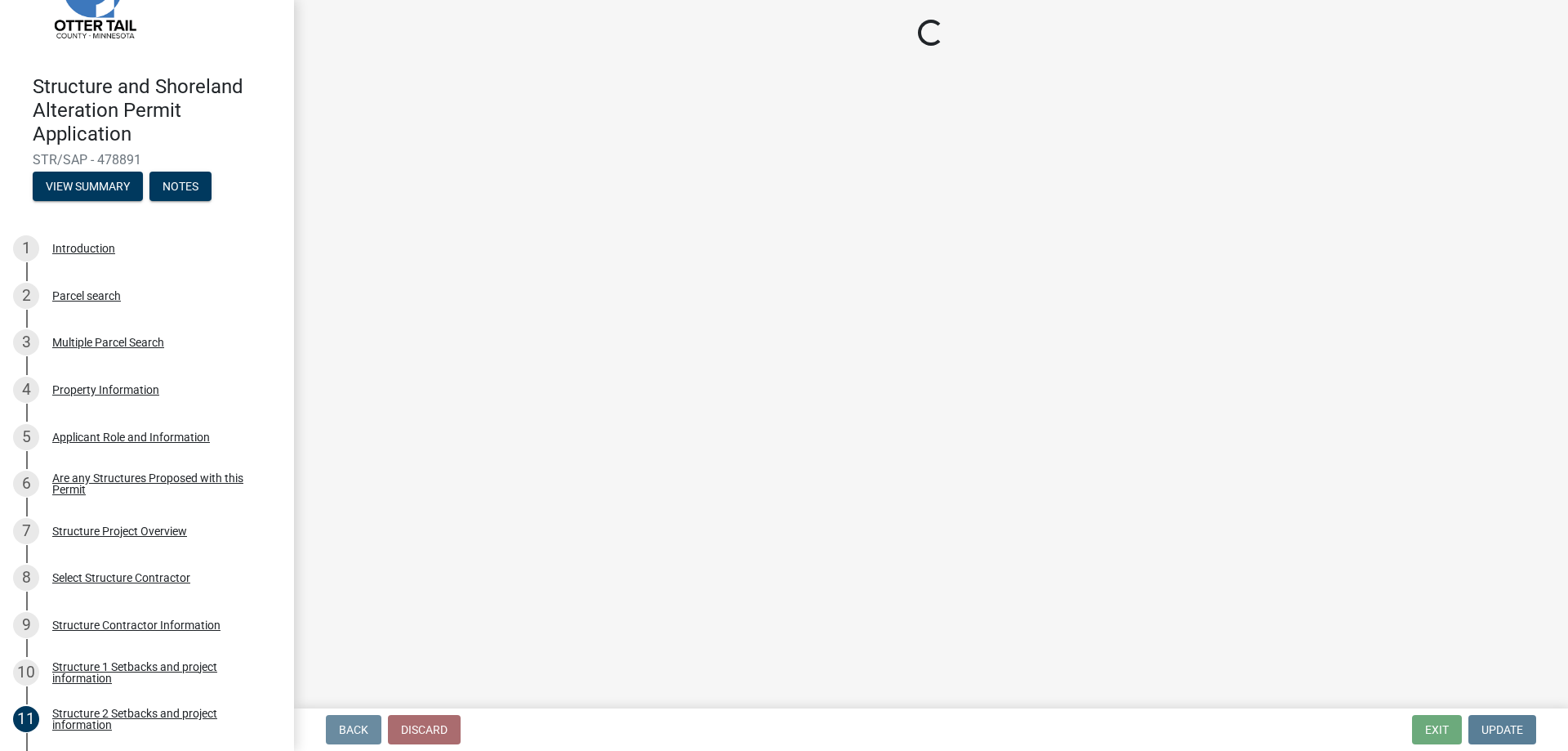
scroll to position [0, 0]
select select "c185e313-3403-4239-bd61-bb563c58a77a"
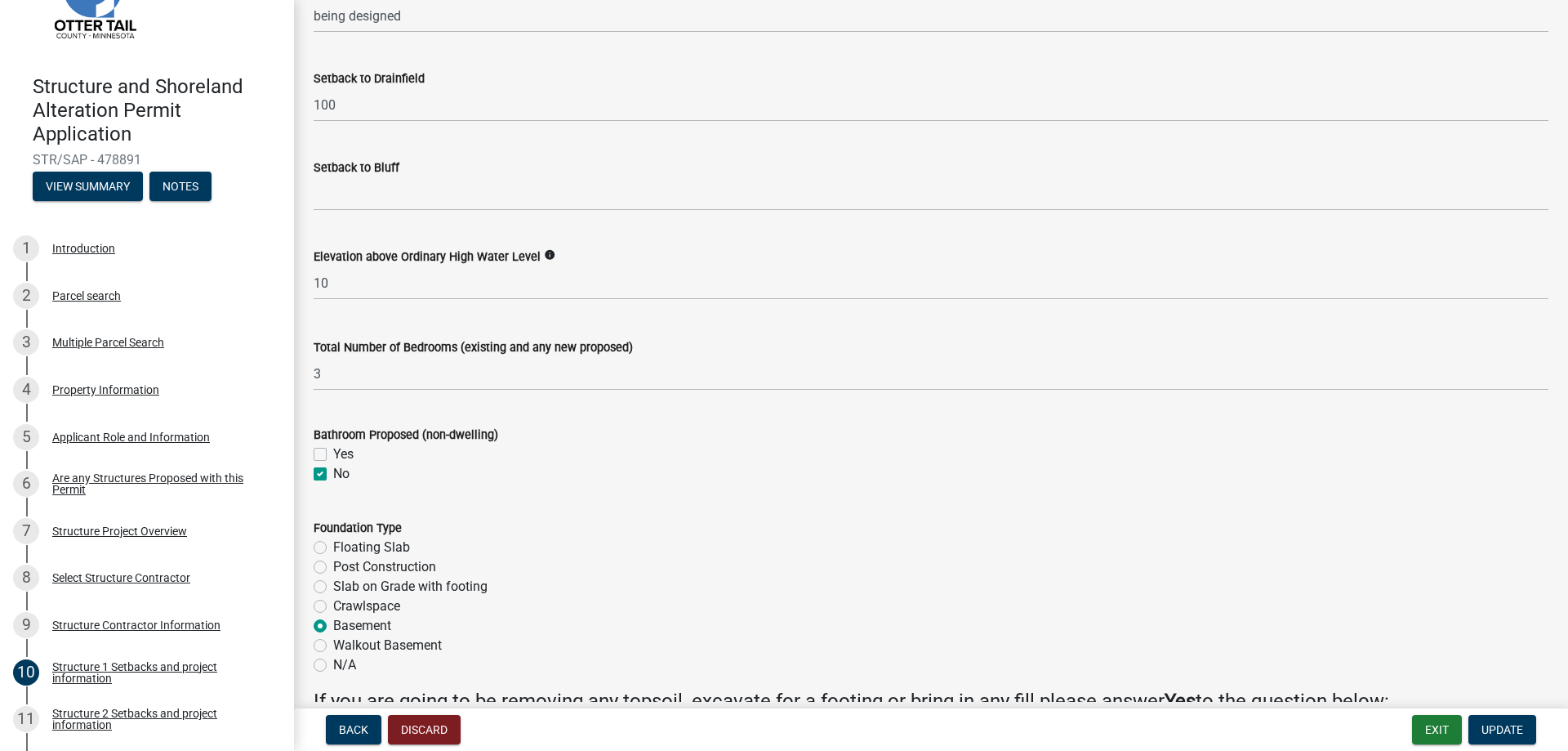
scroll to position [1846, 0]
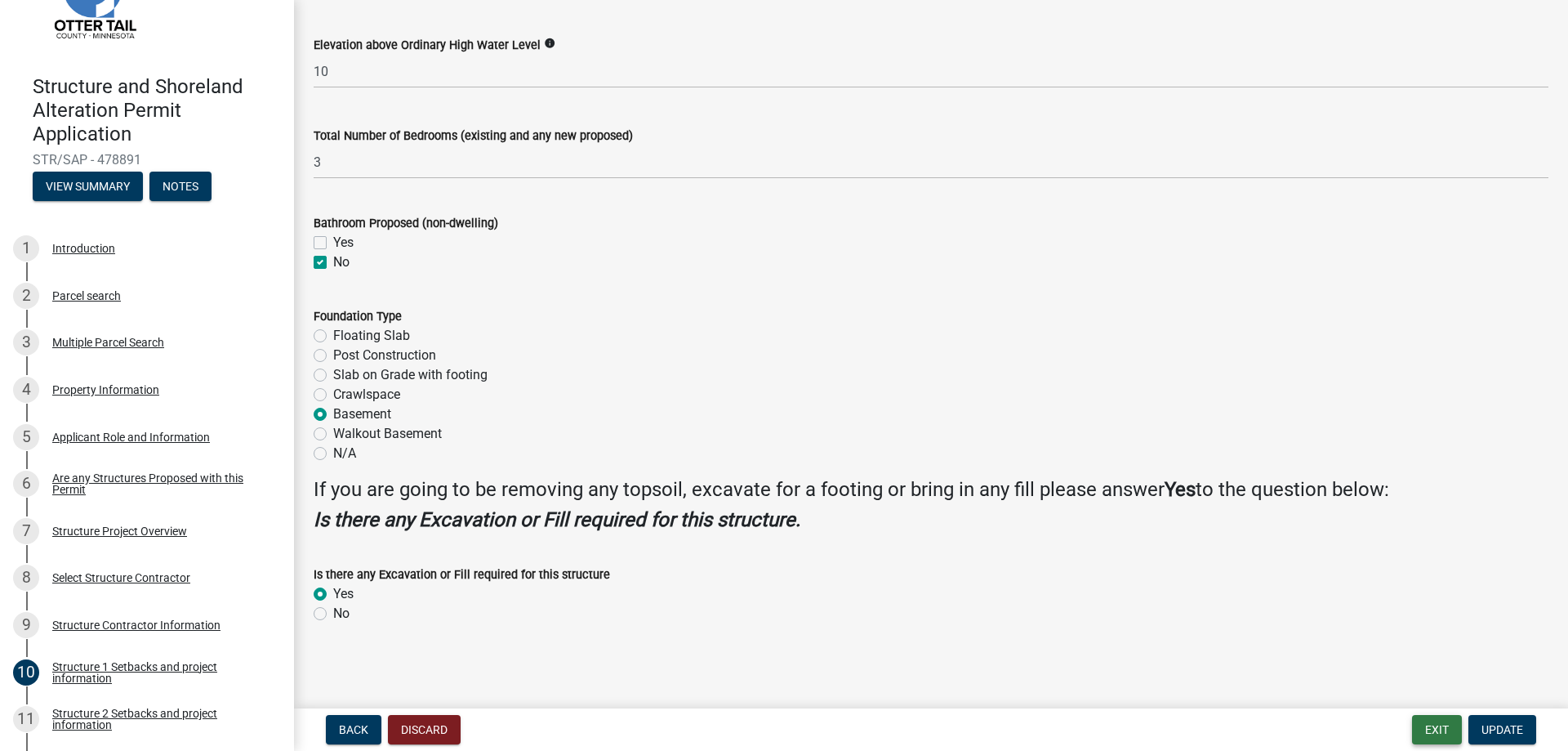
click at [1429, 732] on button "Exit" at bounding box center [1437, 729] width 50 height 29
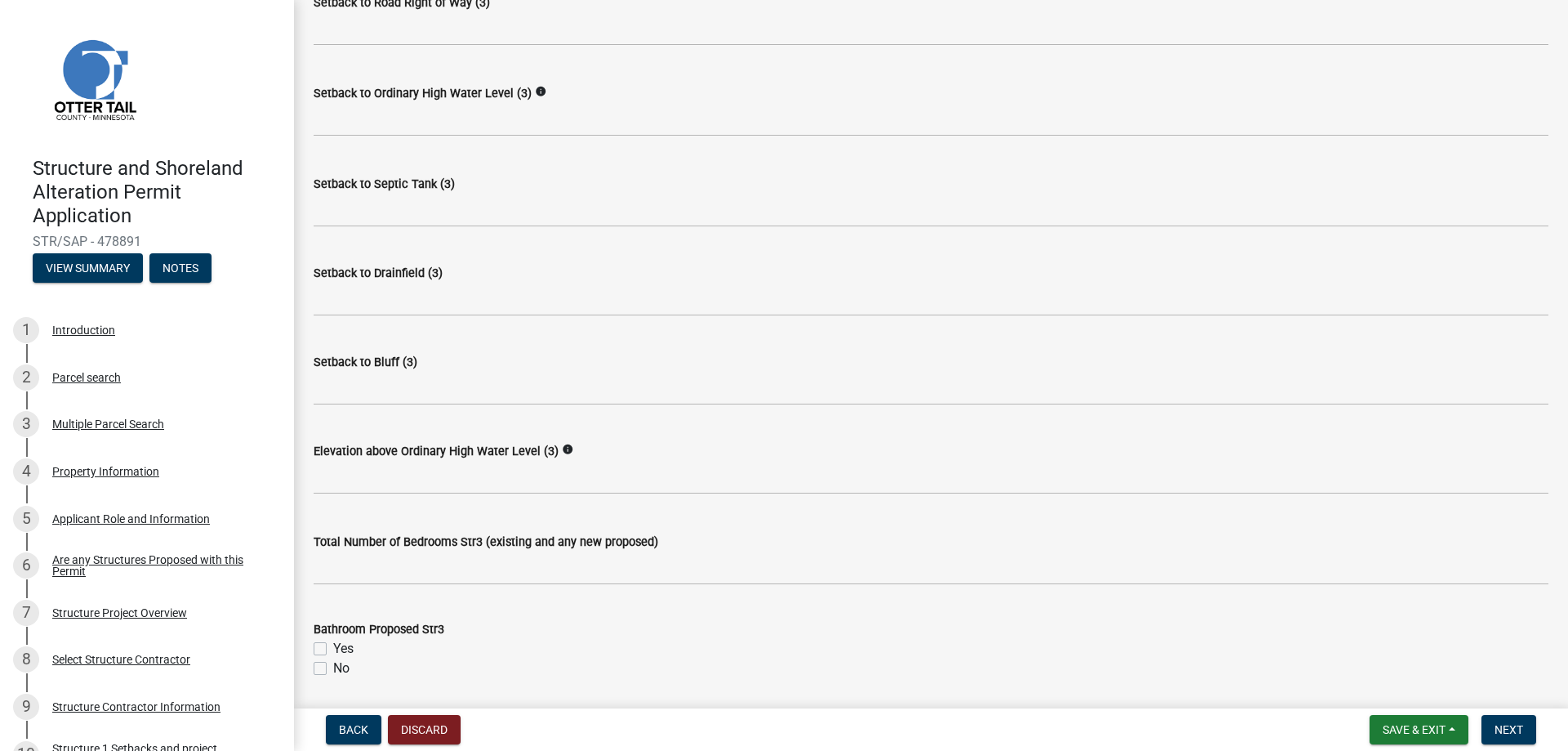
scroll to position [1062, 0]
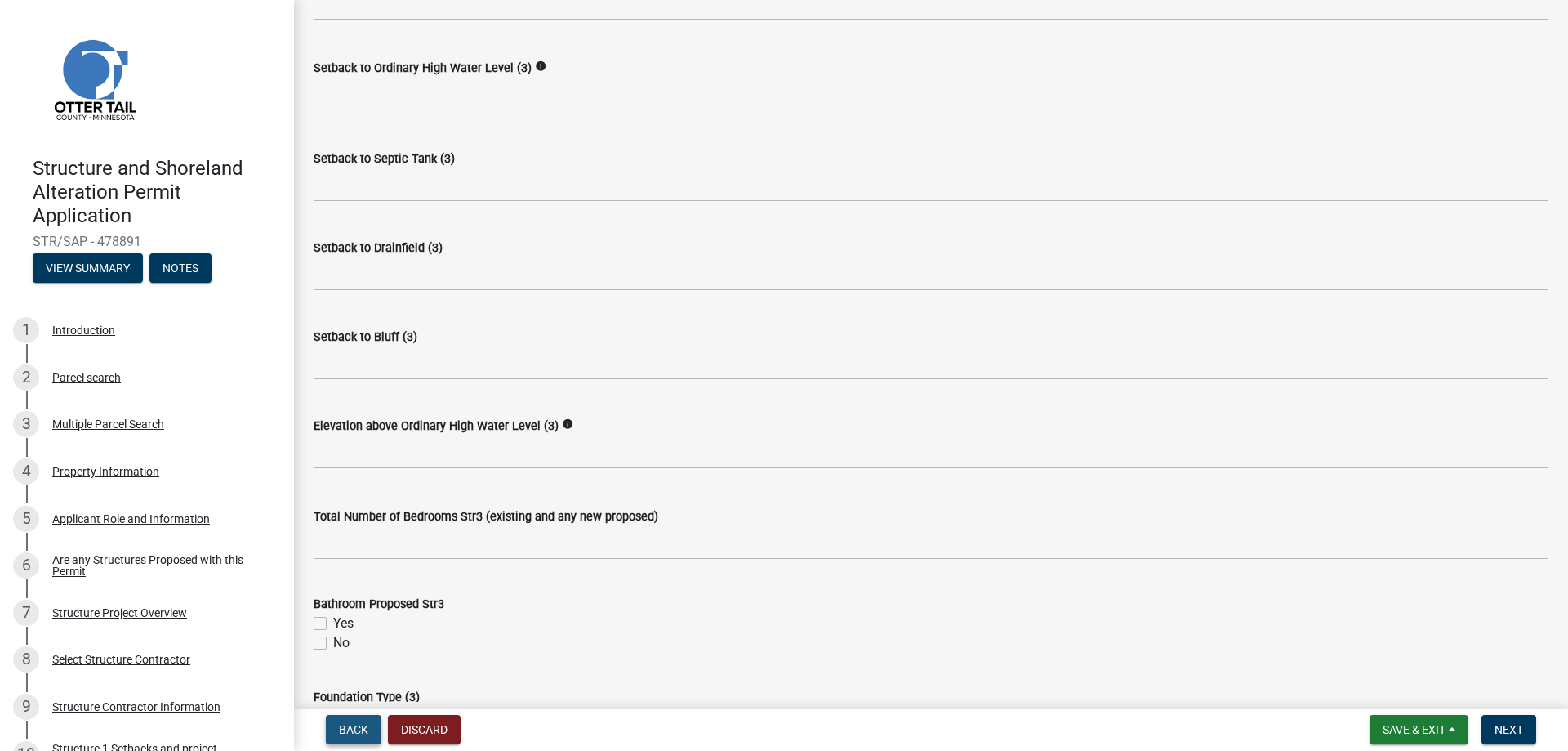
click at [343, 724] on span "Back" at bounding box center [354, 729] width 29 height 13
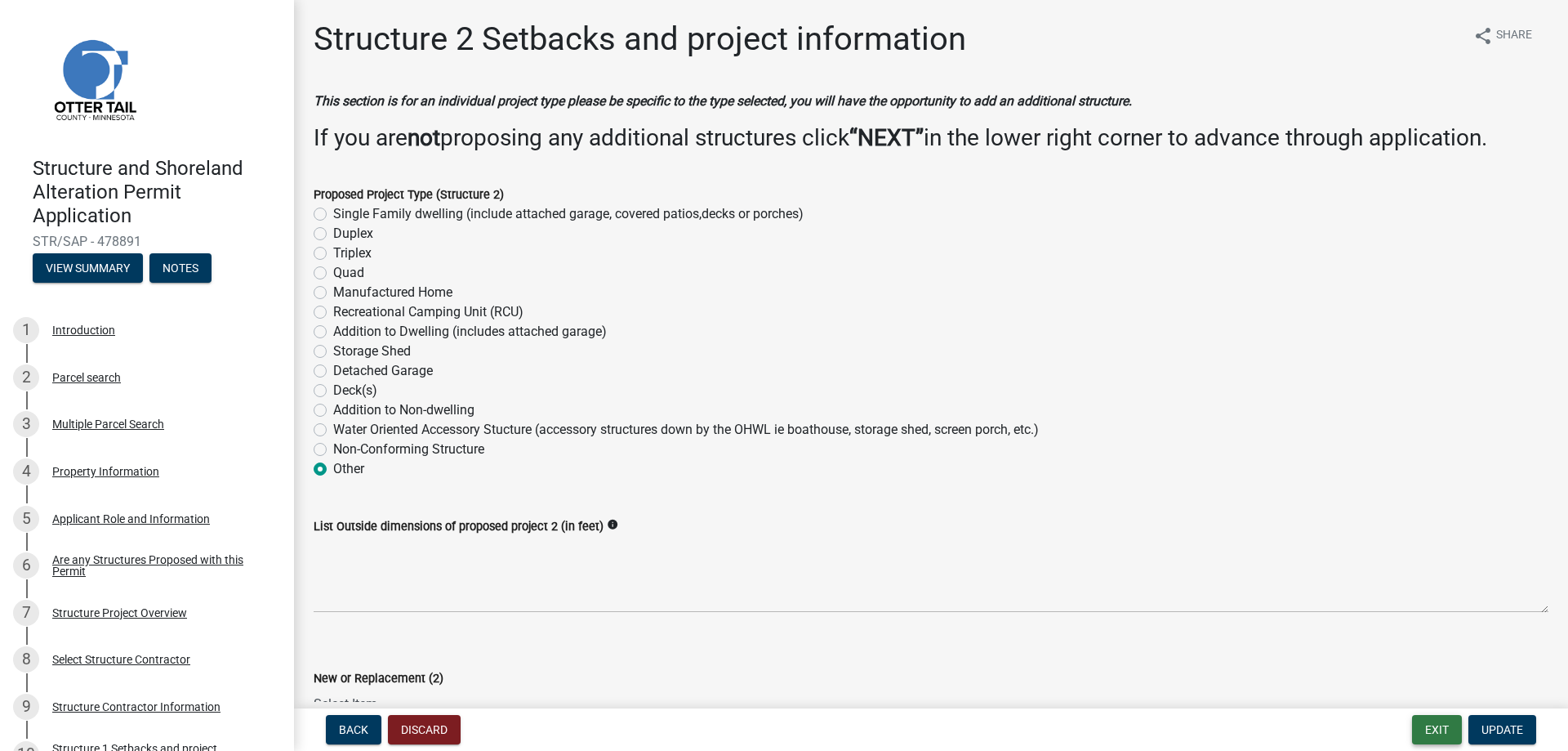
click at [1435, 726] on button "Exit" at bounding box center [1437, 729] width 50 height 29
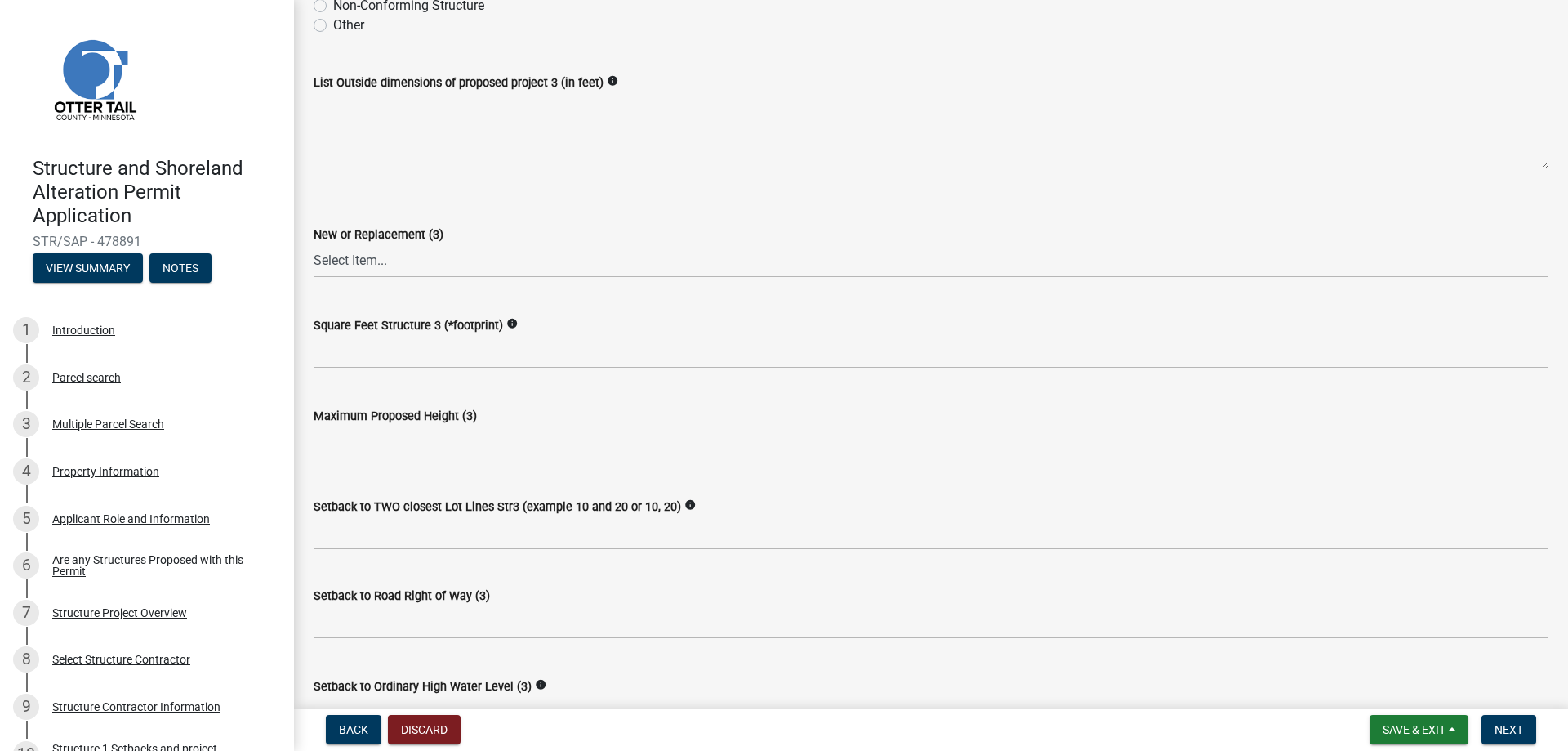
scroll to position [571, 0]
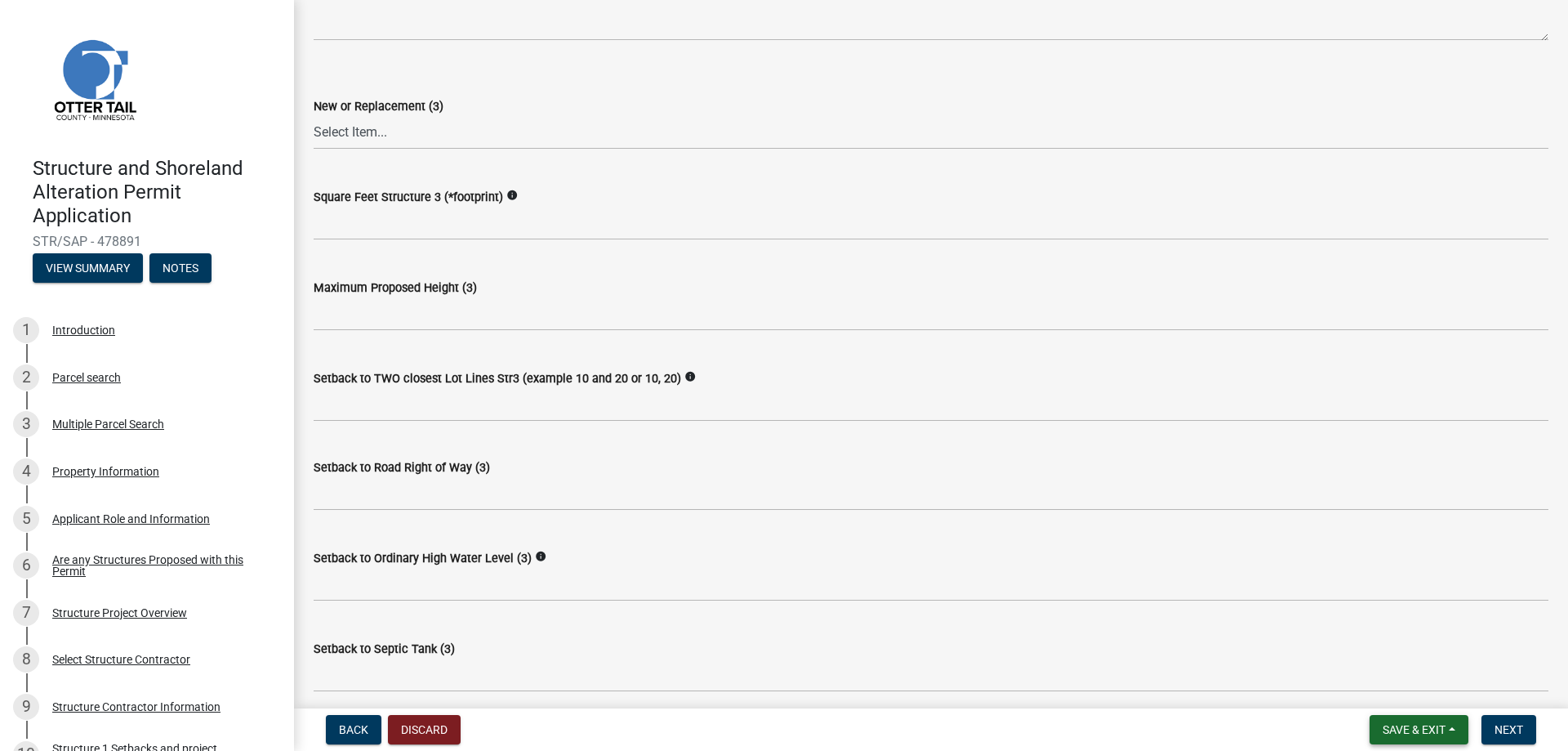
click at [1404, 728] on span "Save & Exit" at bounding box center [1414, 729] width 63 height 13
click at [723, 376] on div "Setback to TWO closest Lot Lines Str3 (example 10 and 20 or 10, 20) info" at bounding box center [930, 378] width 1235 height 20
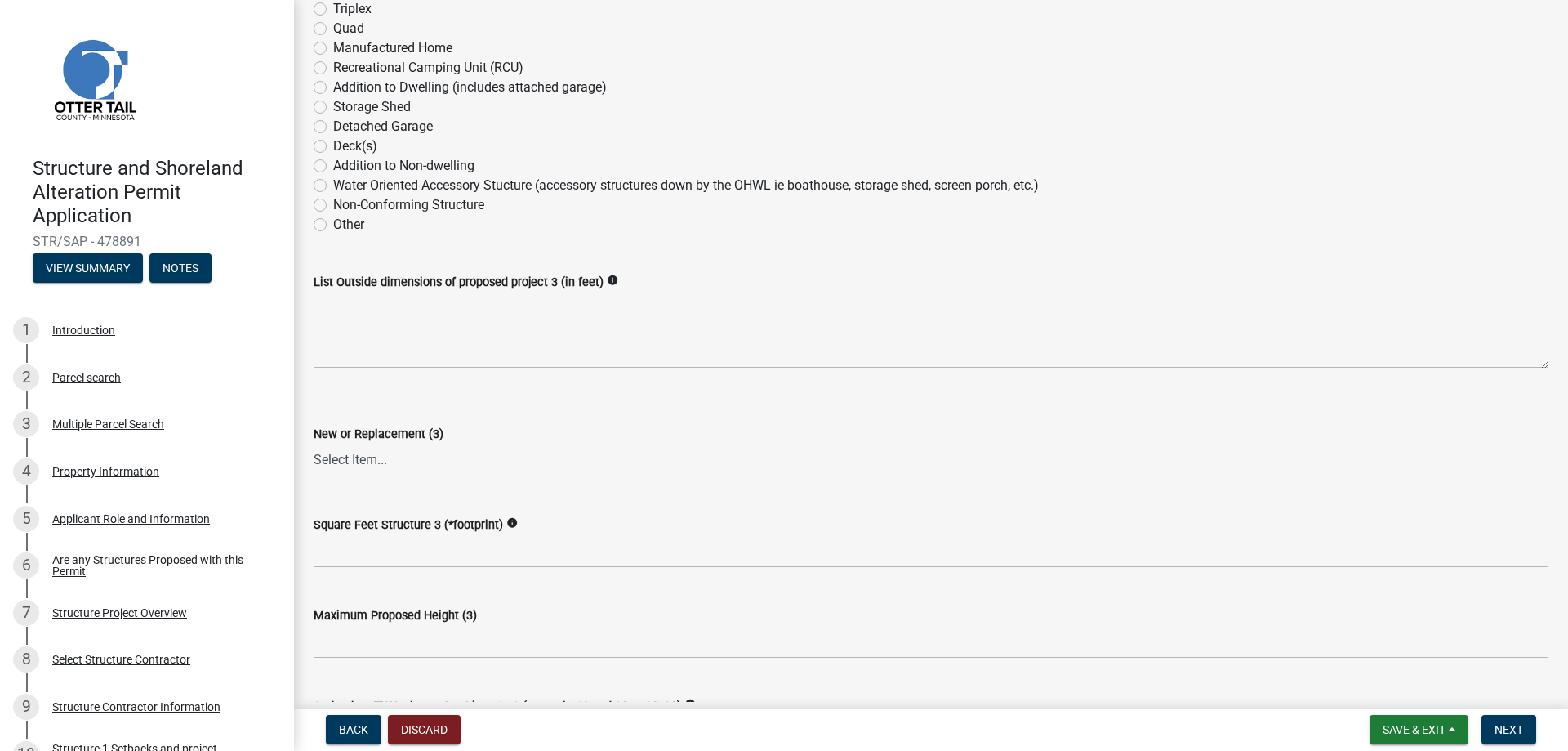
scroll to position [82, 0]
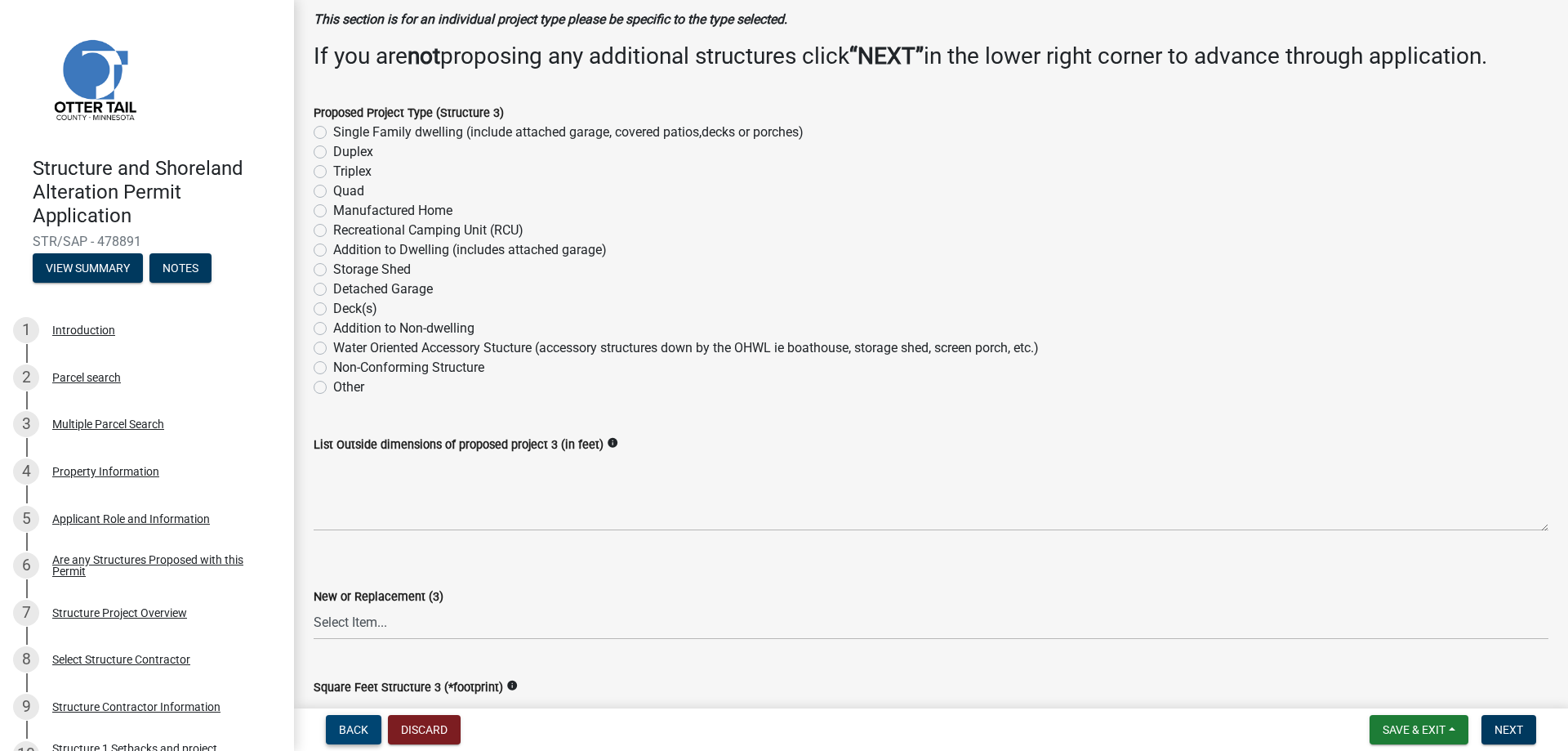
click at [356, 727] on span "Back" at bounding box center [354, 729] width 29 height 13
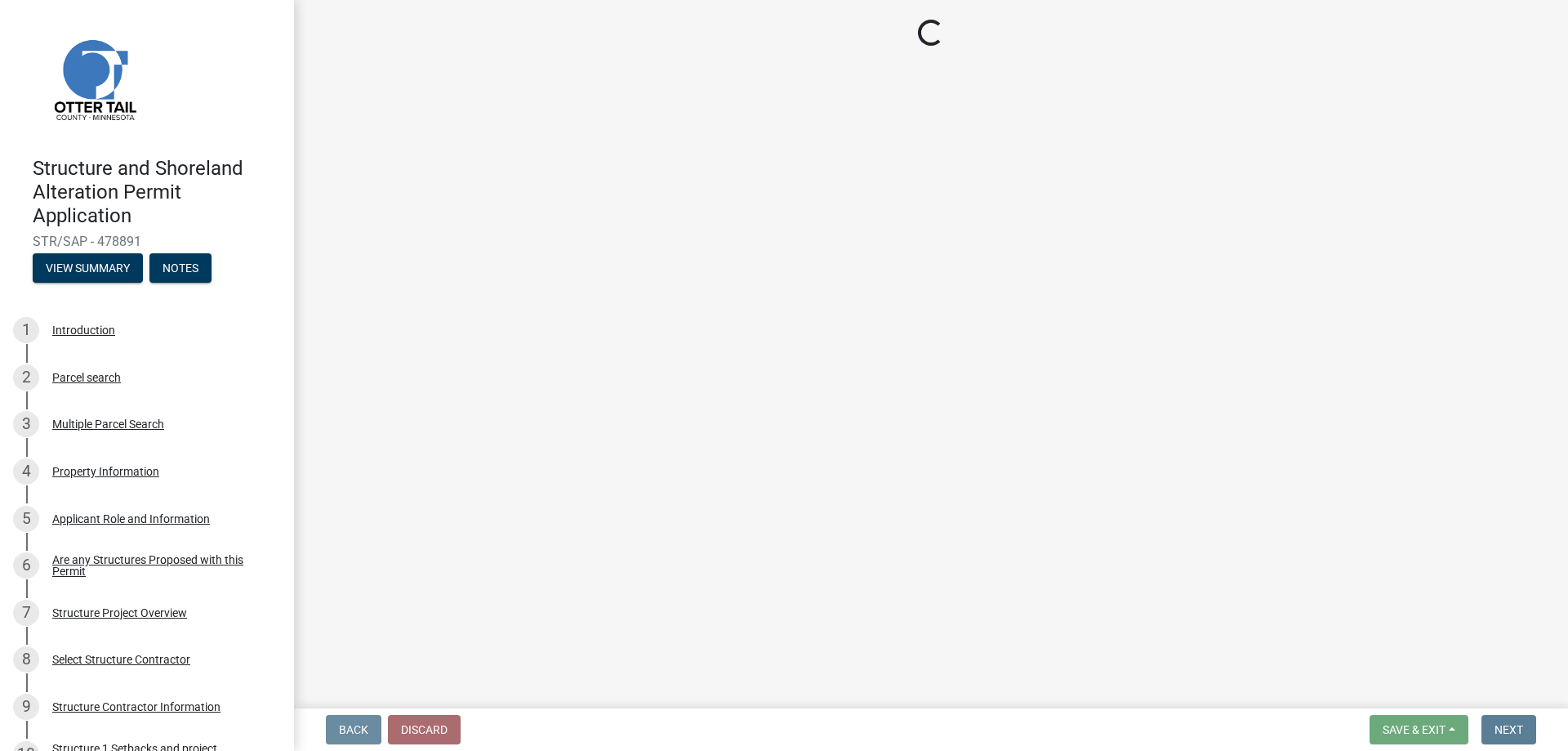
scroll to position [0, 0]
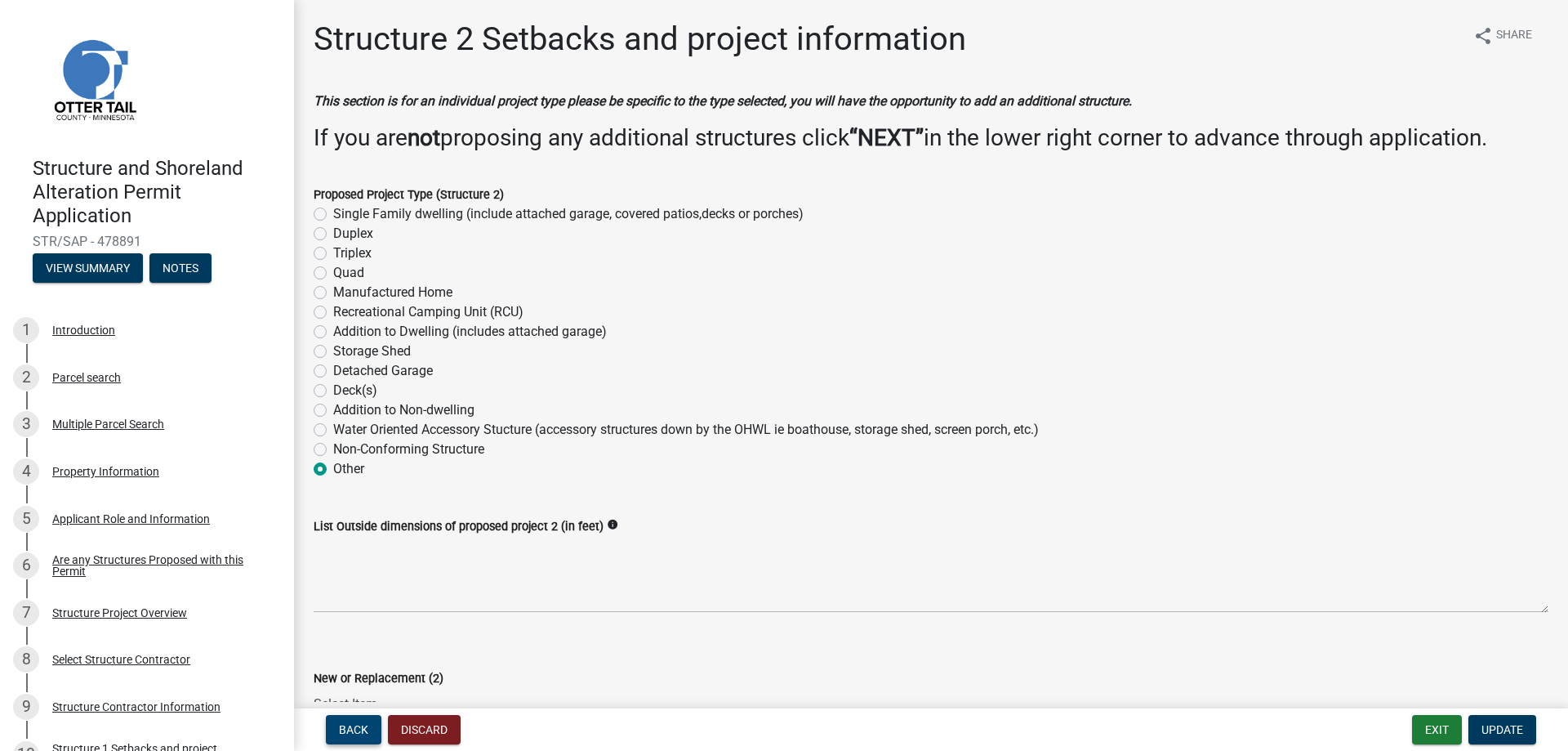
click at [356, 727] on span "Back" at bounding box center [354, 729] width 29 height 13
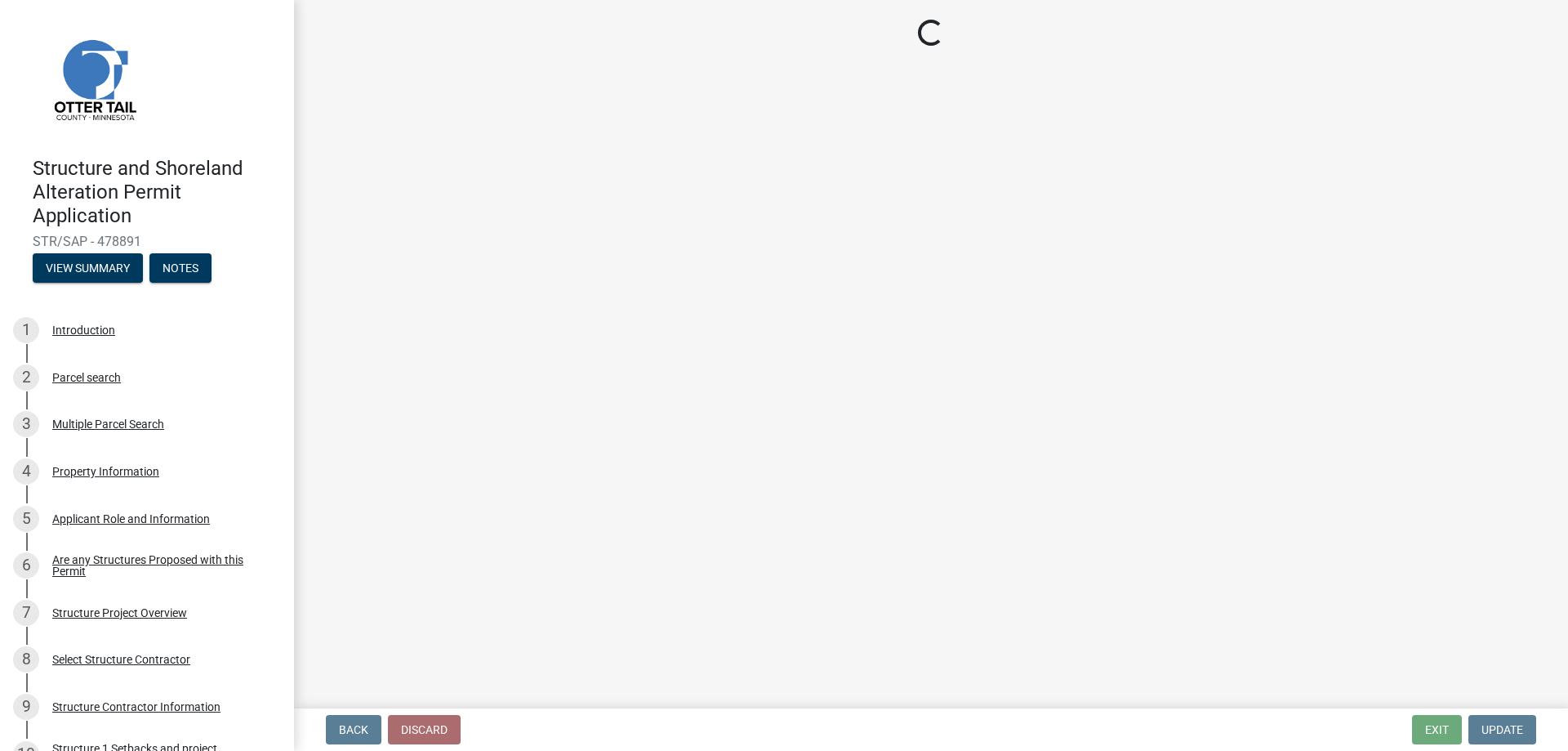
select select "c185e313-3403-4239-bd61-bb563c58a77a"
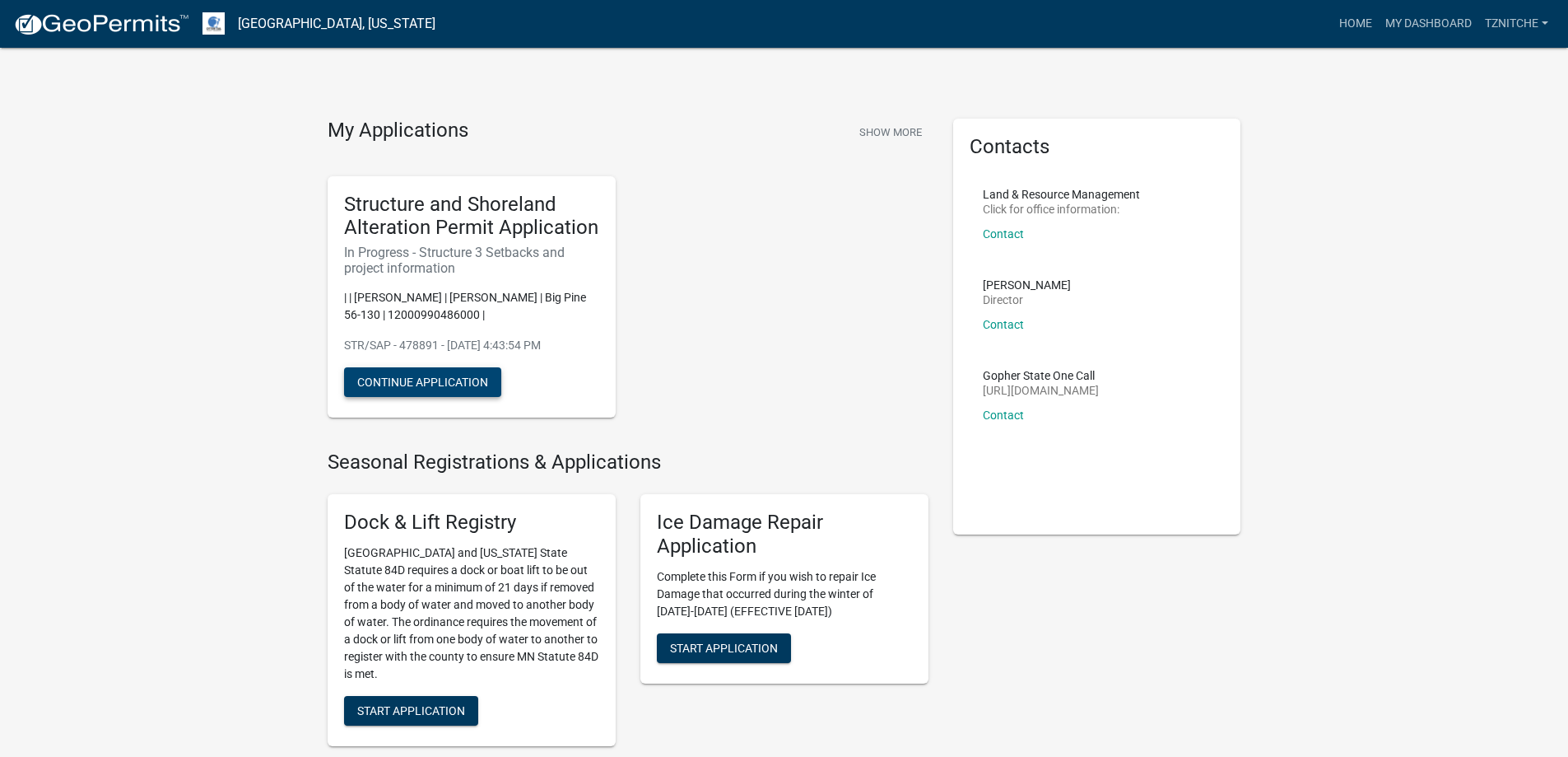
click at [409, 381] on button "Continue Application" at bounding box center [423, 382] width 157 height 30
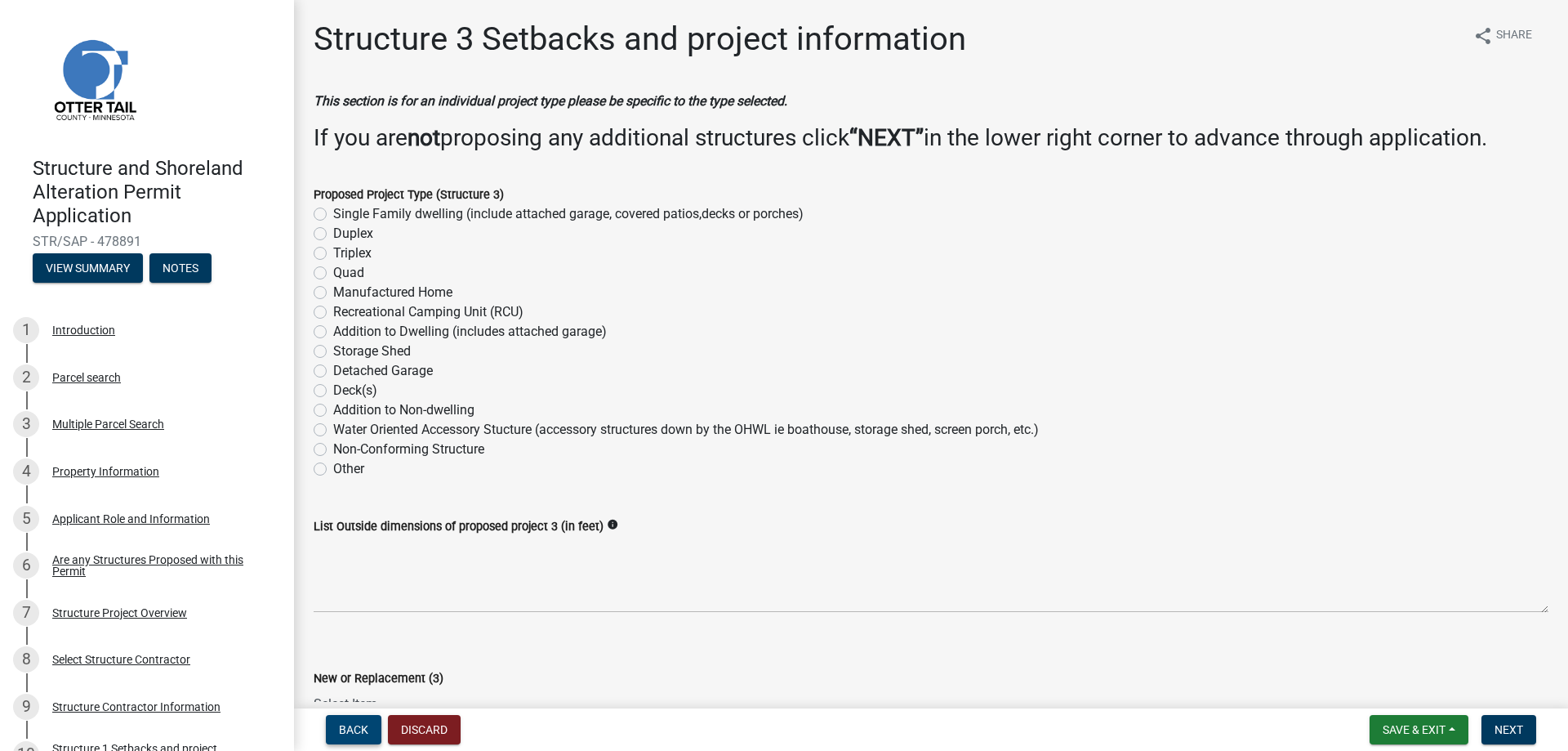
click at [356, 724] on span "Back" at bounding box center [354, 729] width 29 height 13
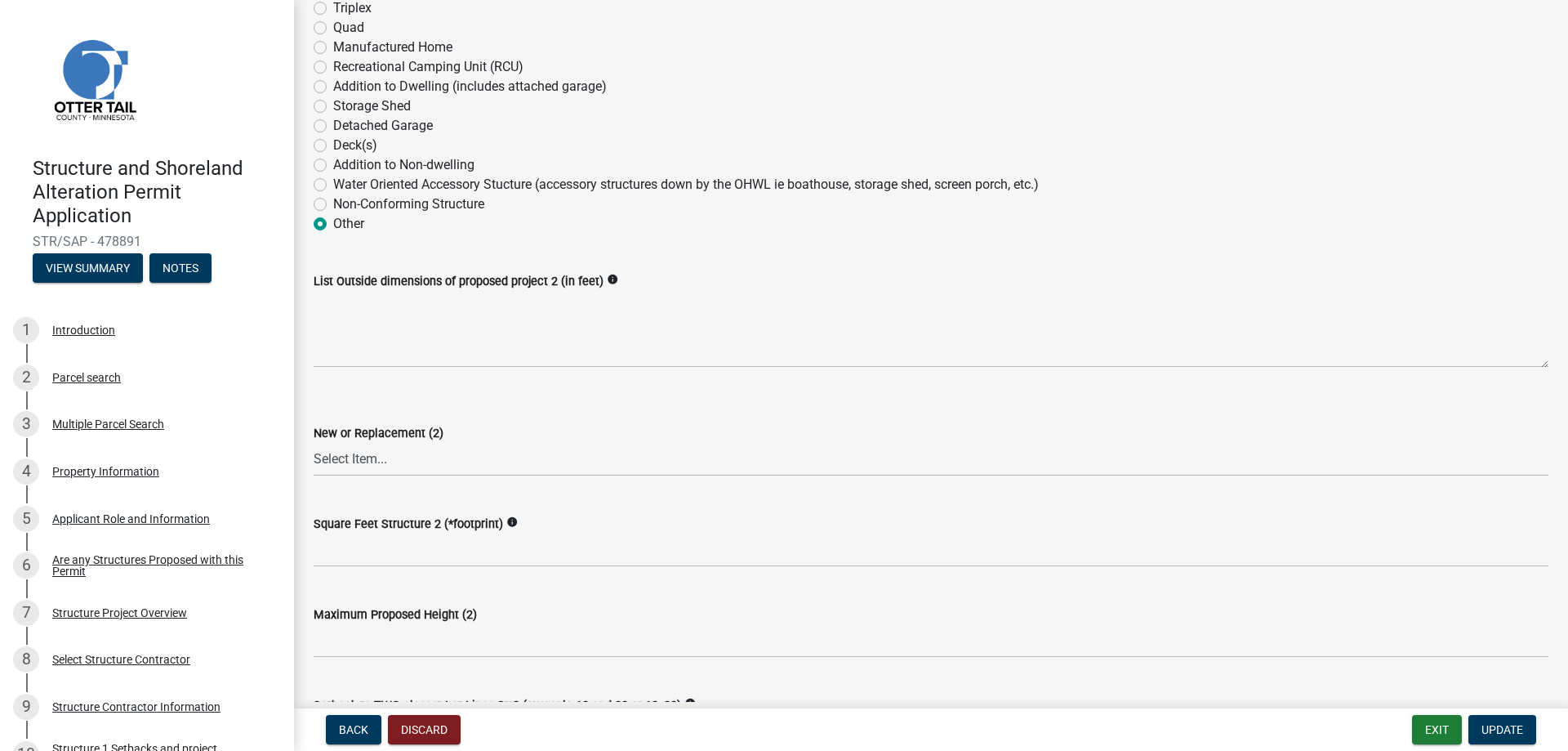
scroll to position [327, 0]
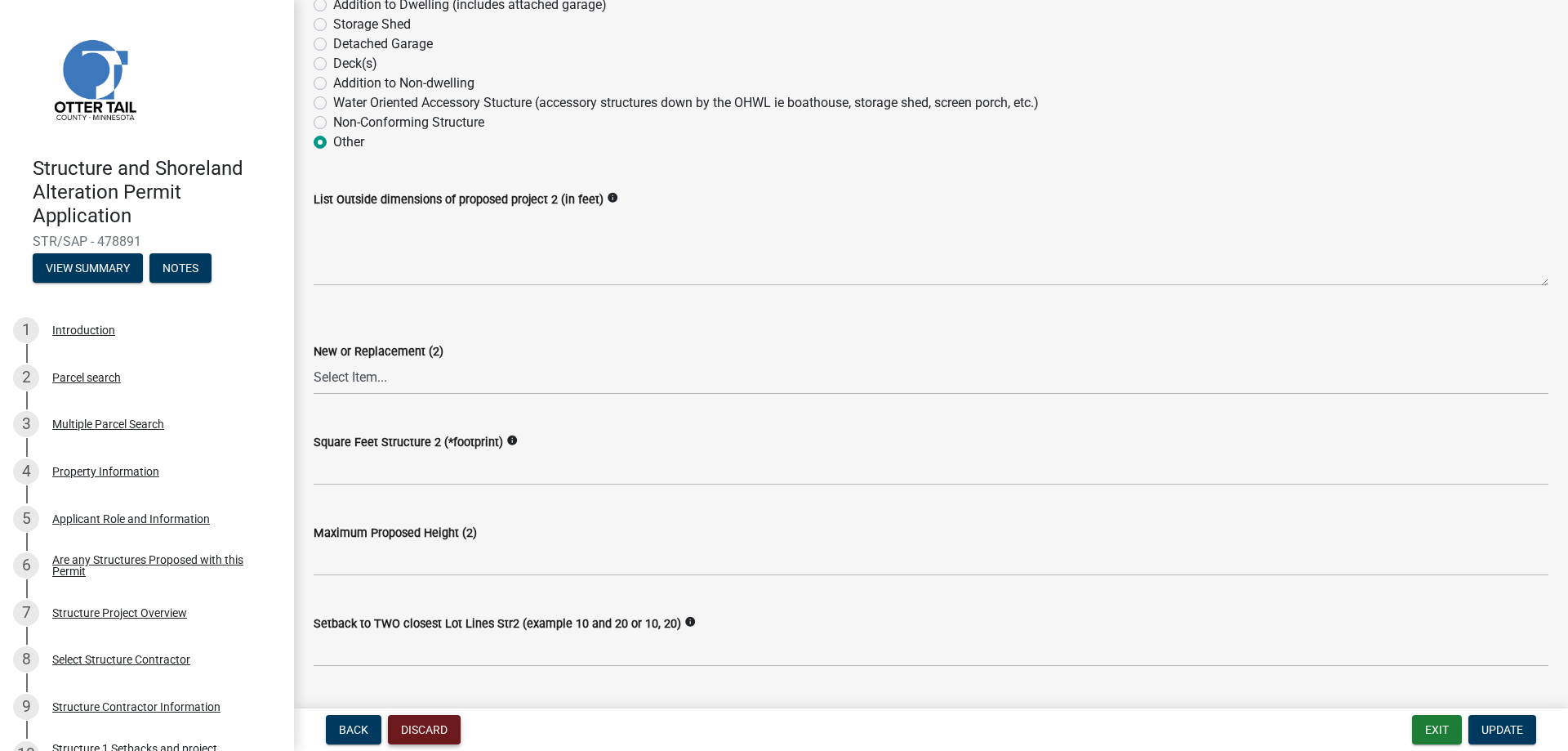
click at [430, 728] on button "Discard" at bounding box center [424, 729] width 72 height 29
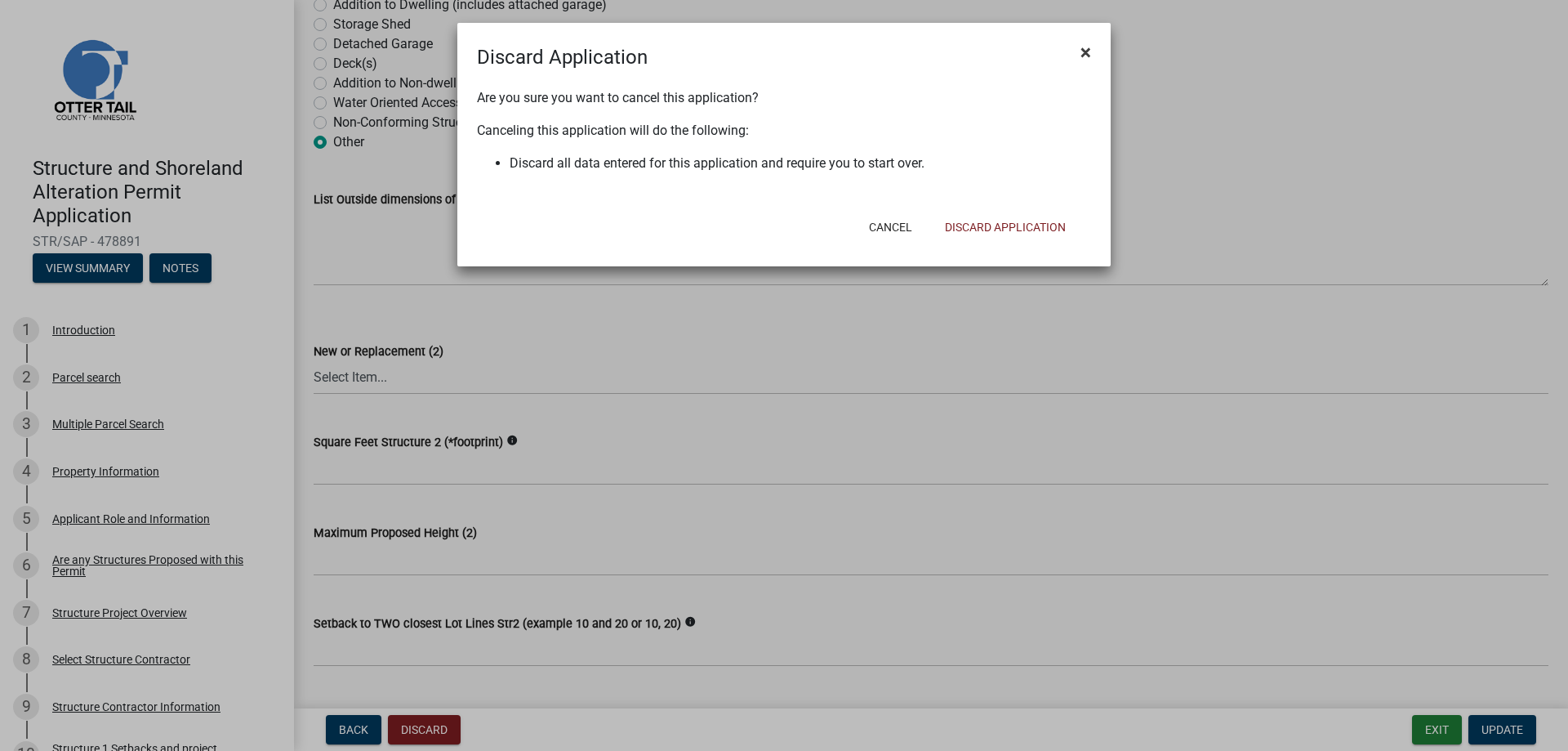
click at [1085, 55] on span "×" at bounding box center [1086, 52] width 10 height 22
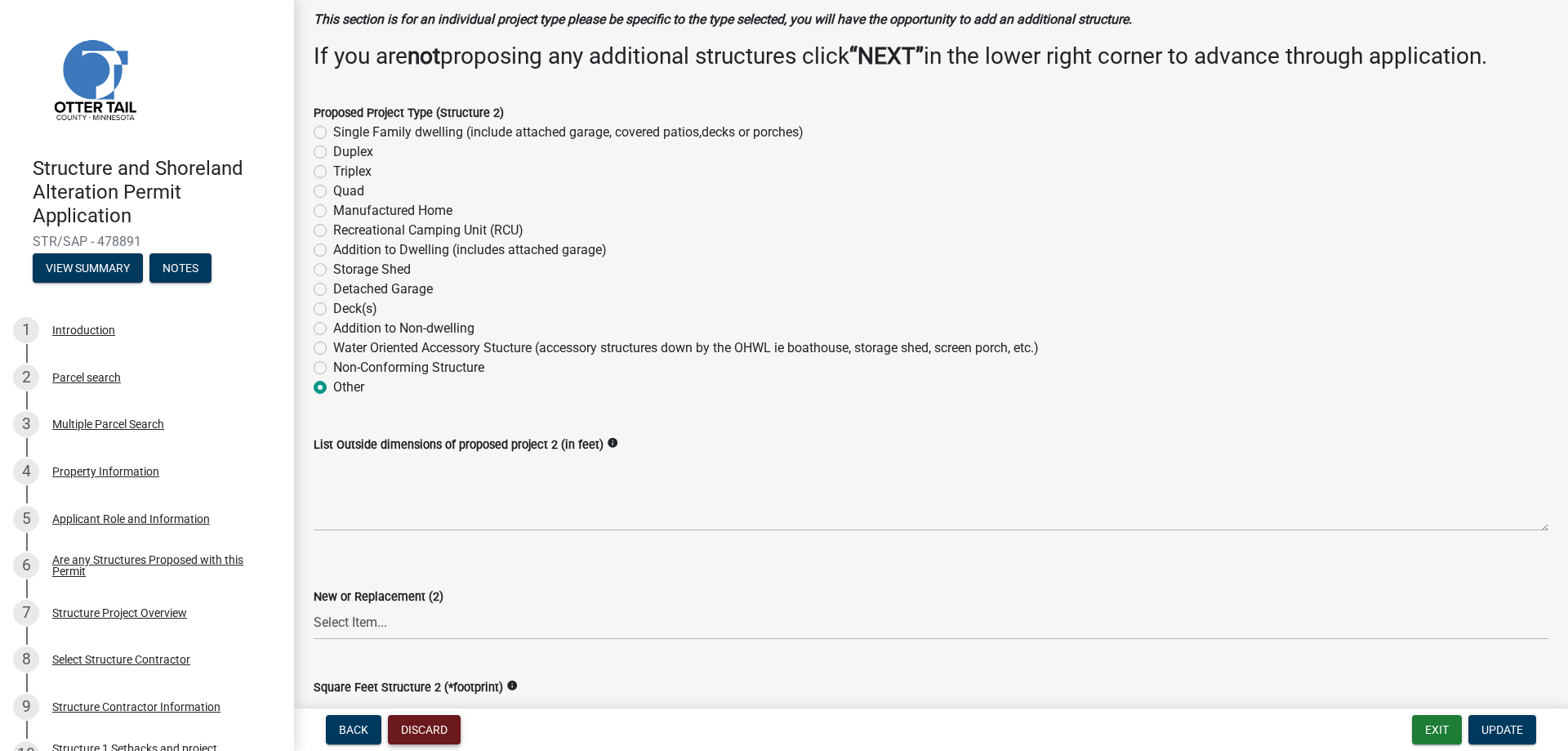
scroll to position [163, 0]
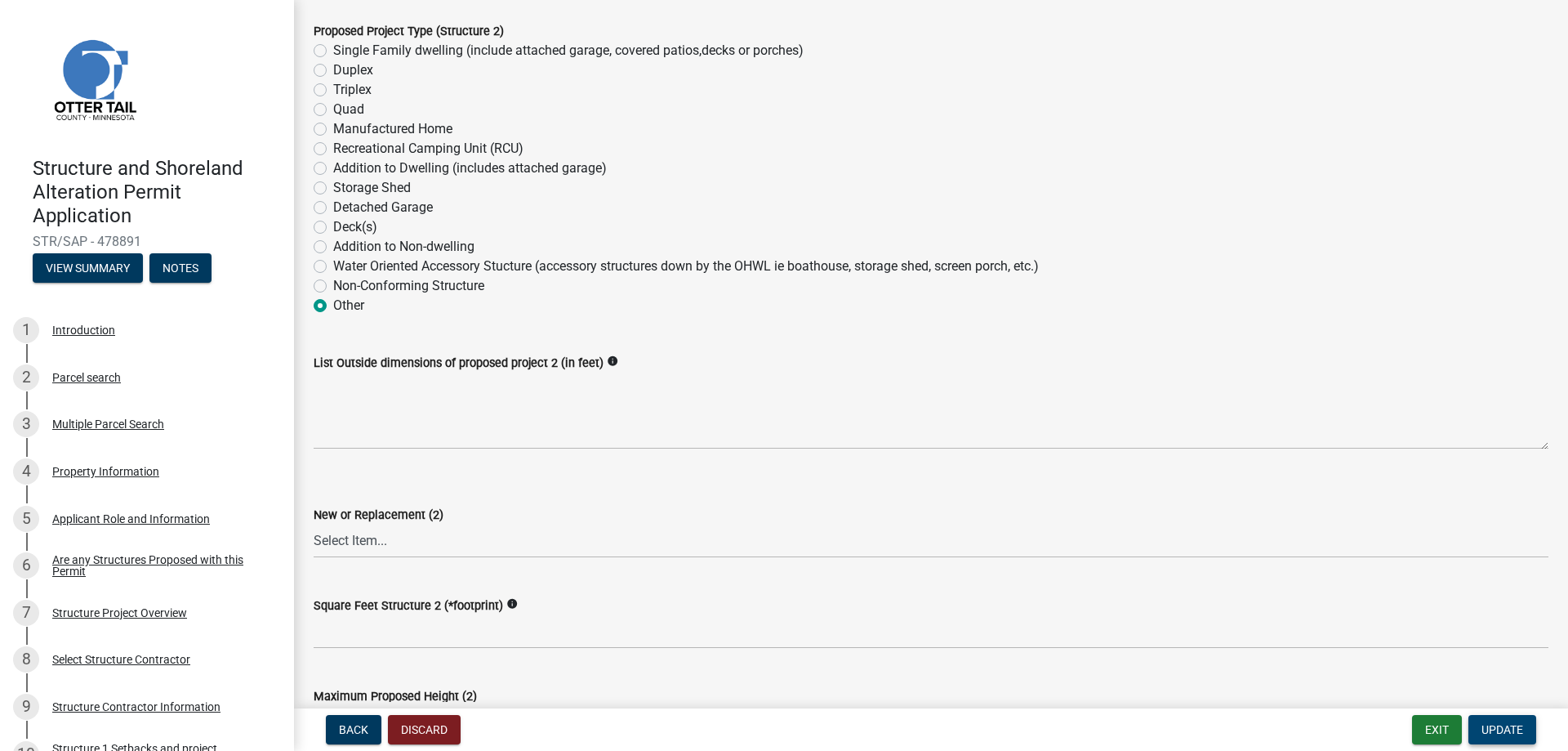
click at [1513, 732] on span "Update" at bounding box center [1502, 729] width 41 height 13
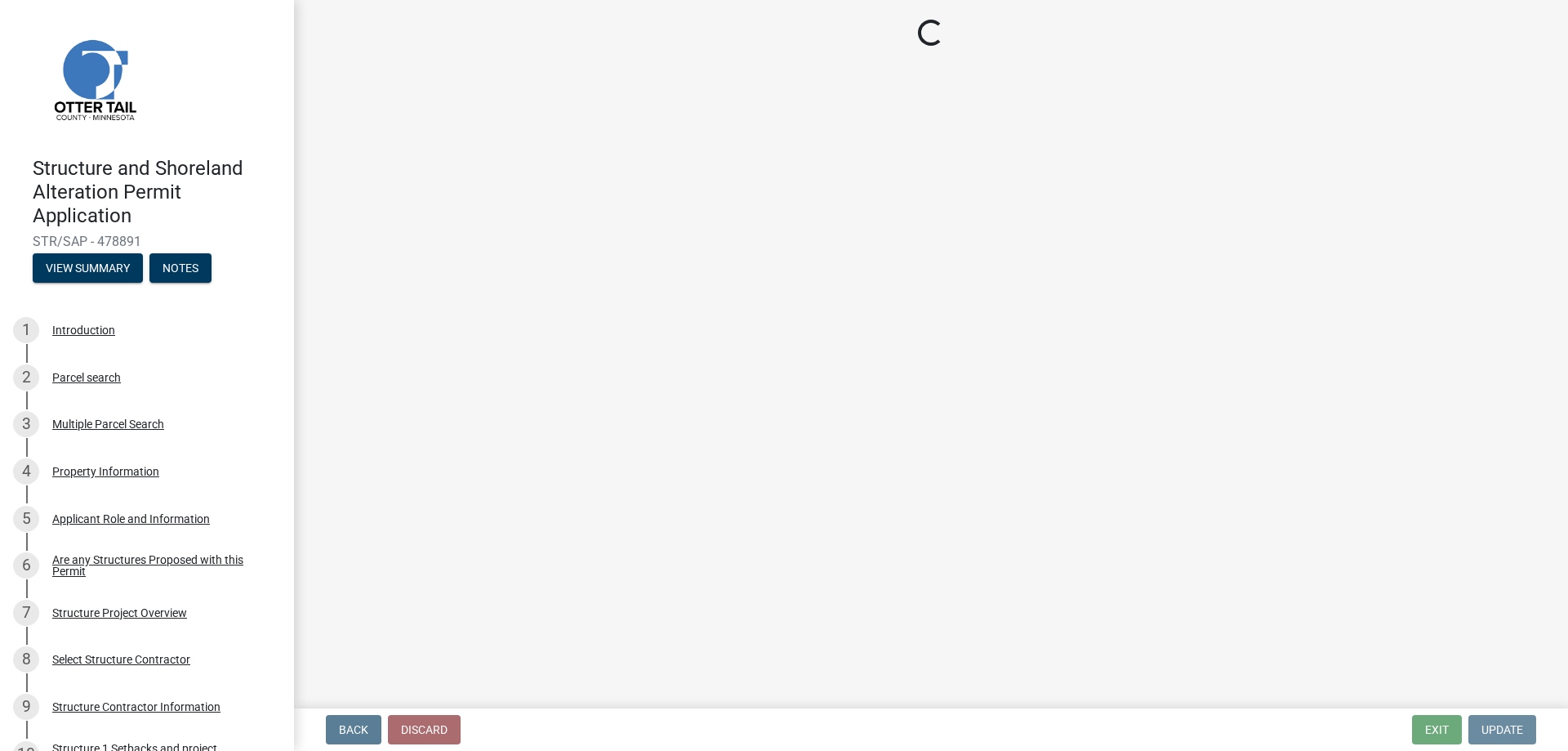
scroll to position [0, 0]
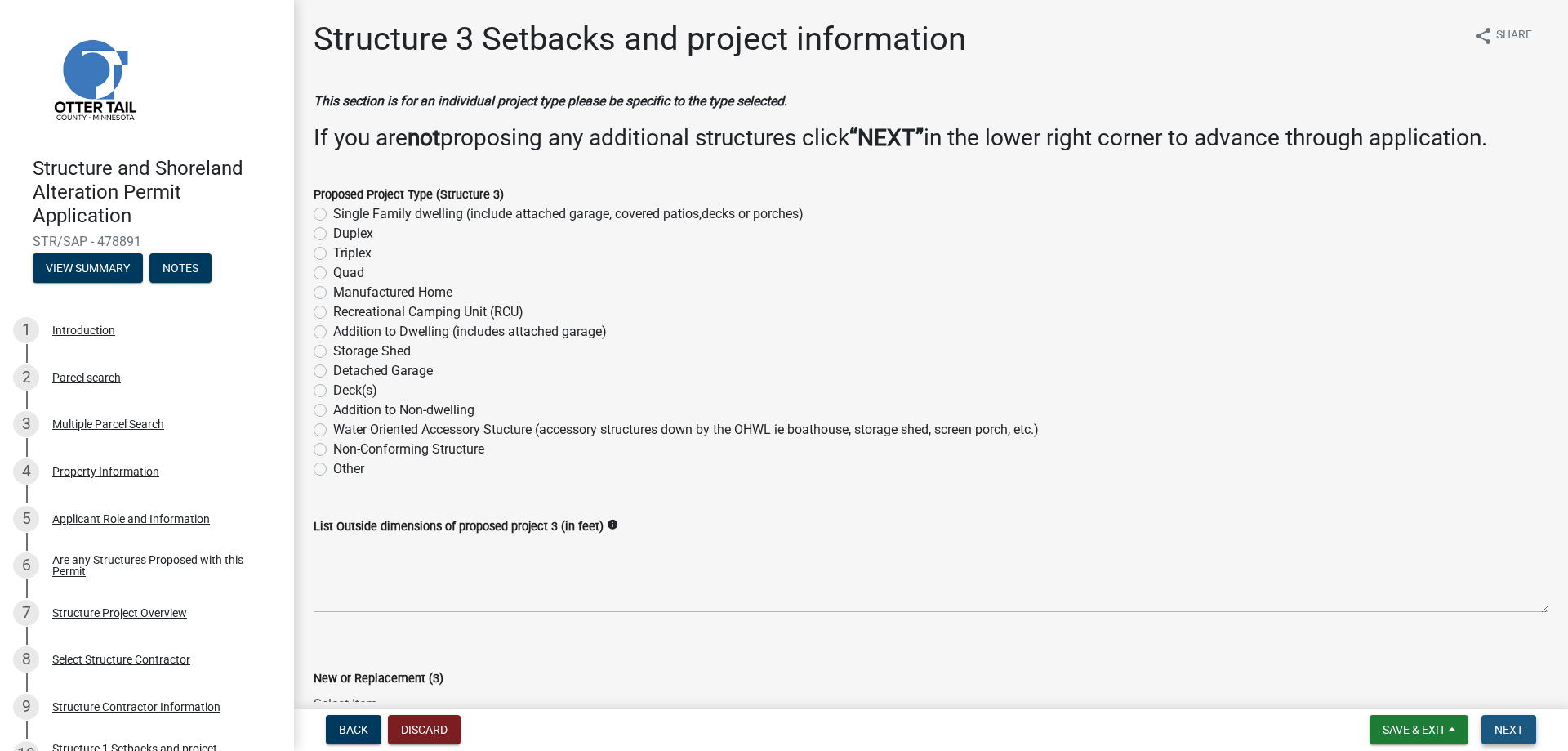
click at [1500, 730] on span "Next" at bounding box center [1508, 729] width 28 height 13
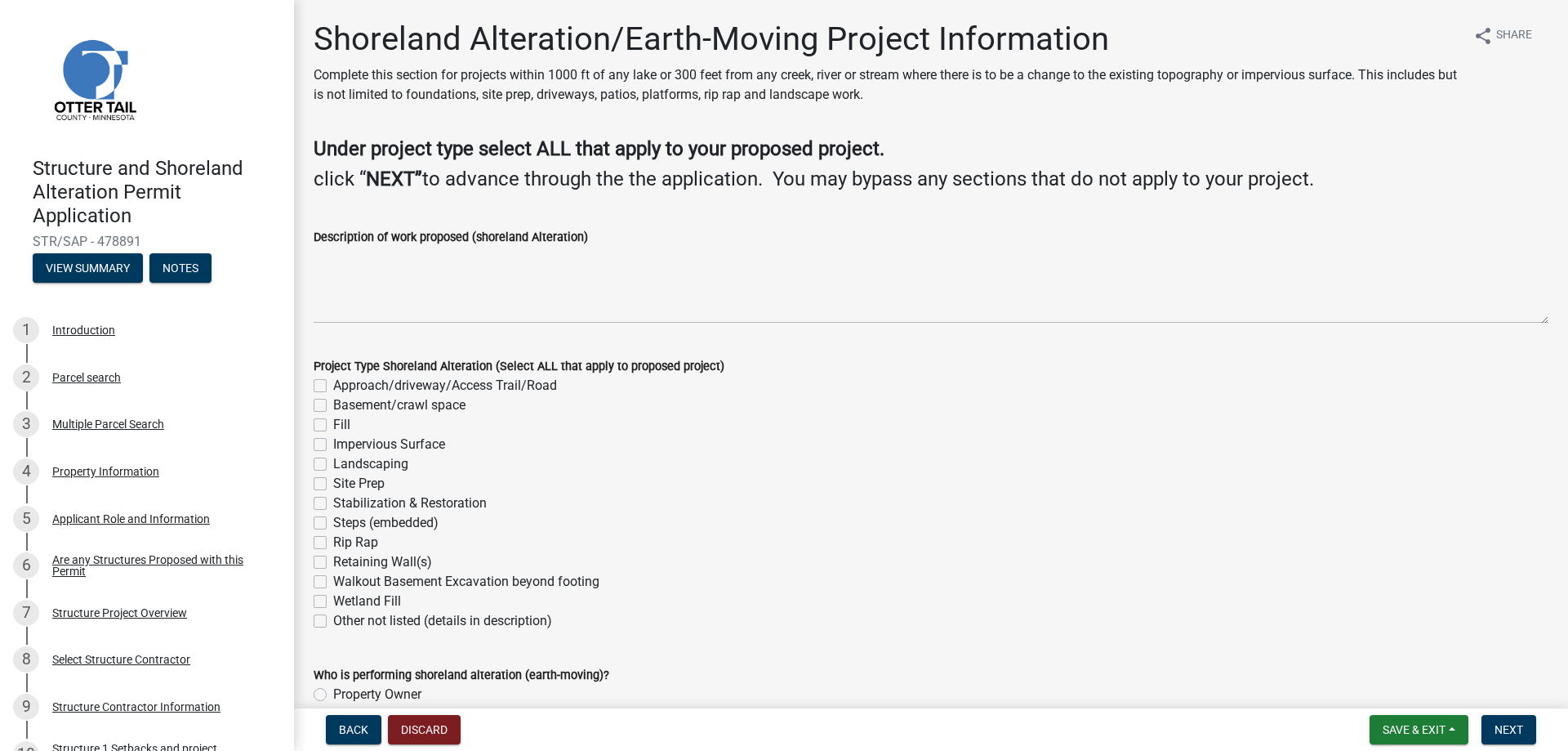
scroll to position [82, 0]
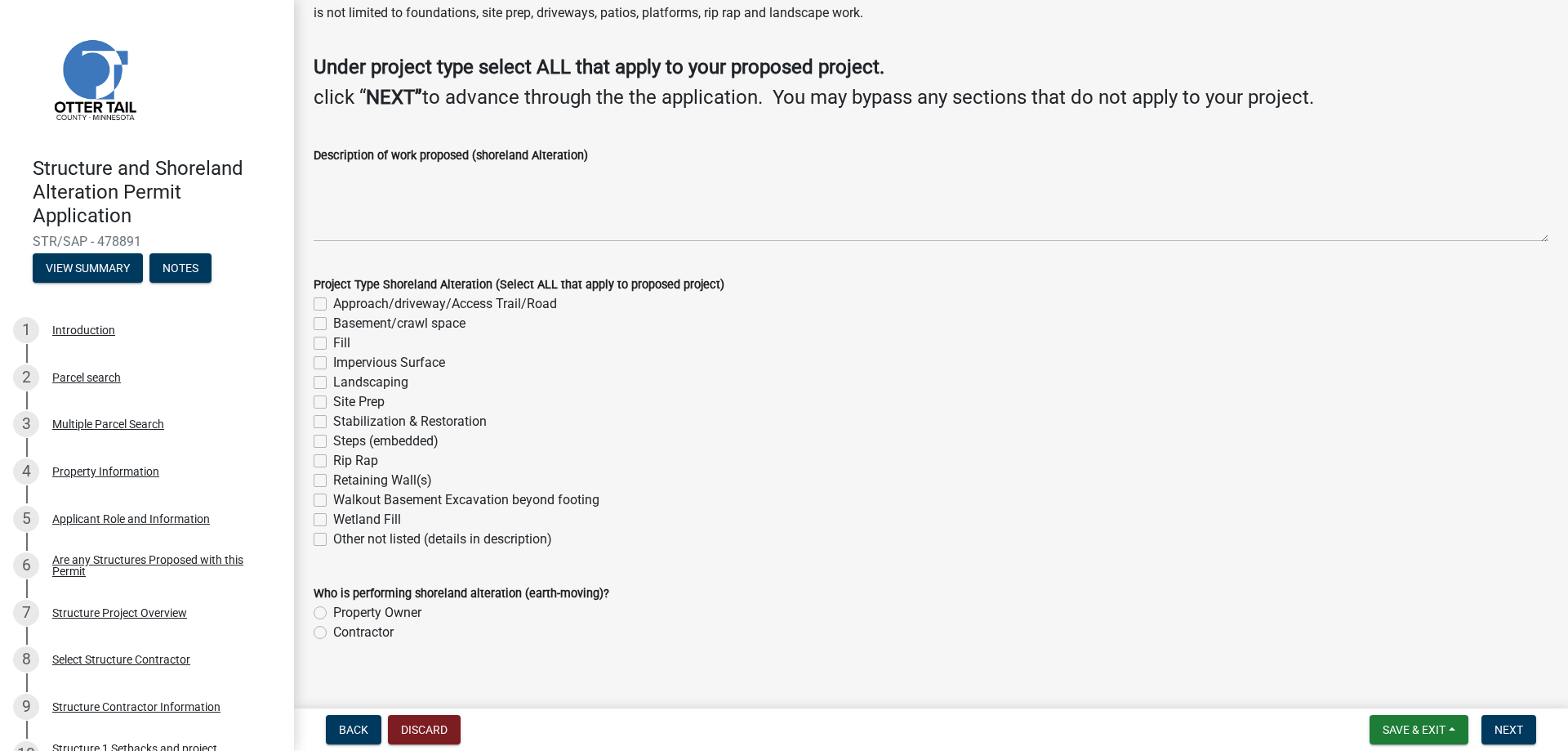
click at [333, 324] on label "Basement/crawl space" at bounding box center [399, 323] width 132 height 20
click at [333, 324] on input "Basement/crawl space" at bounding box center [338, 319] width 10 height 10
checkbox input "true"
checkbox input "false"
checkbox input "true"
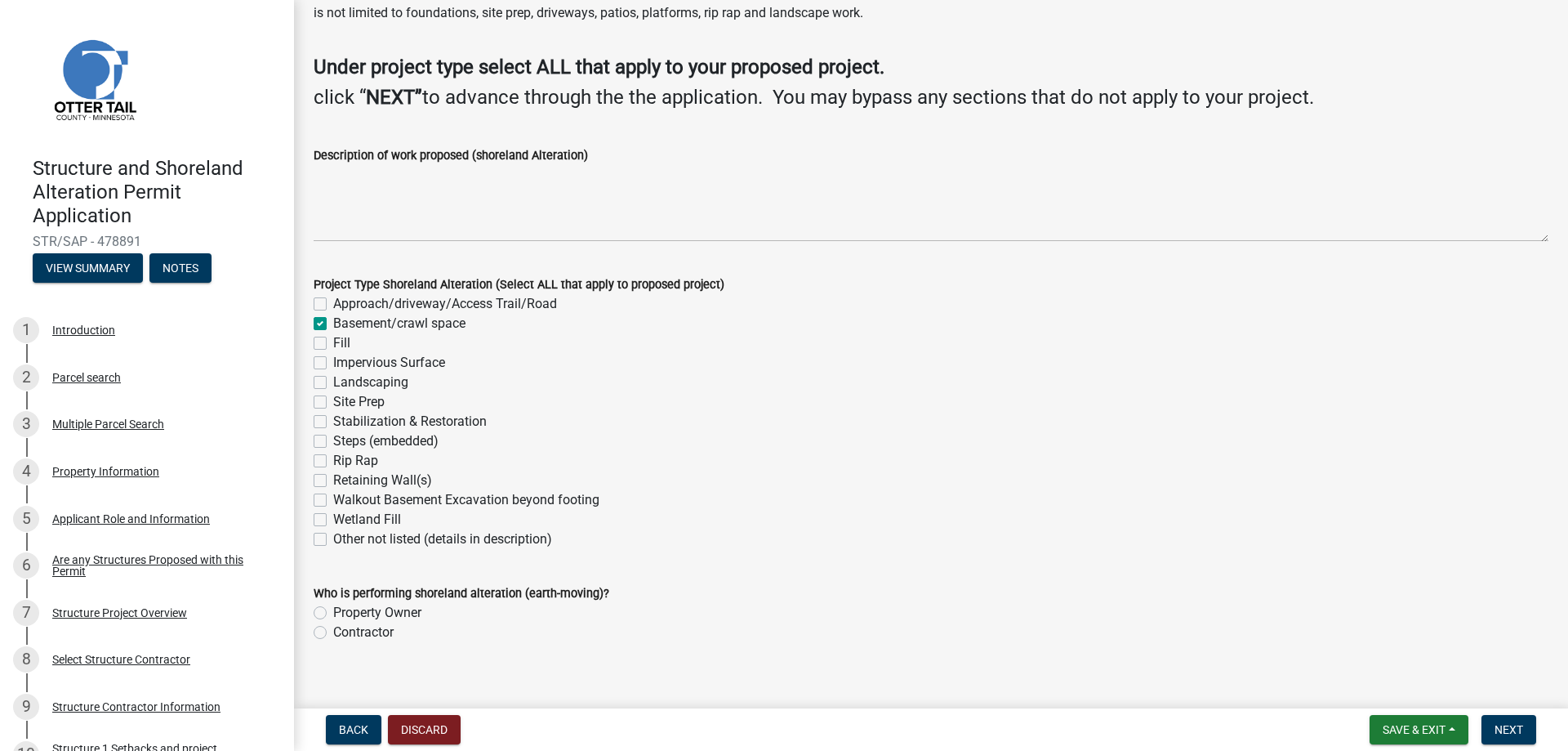
checkbox input "false"
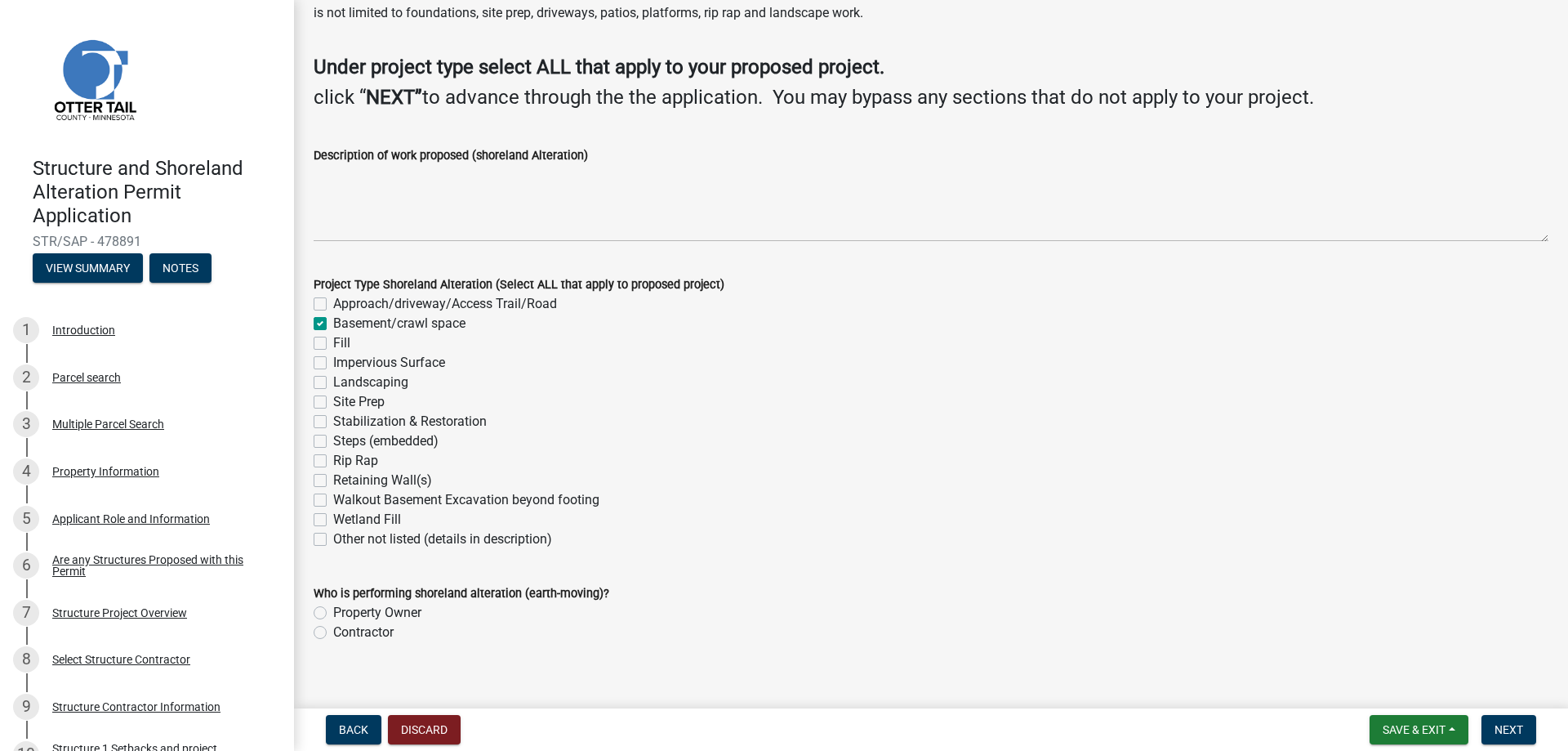
checkbox input "false"
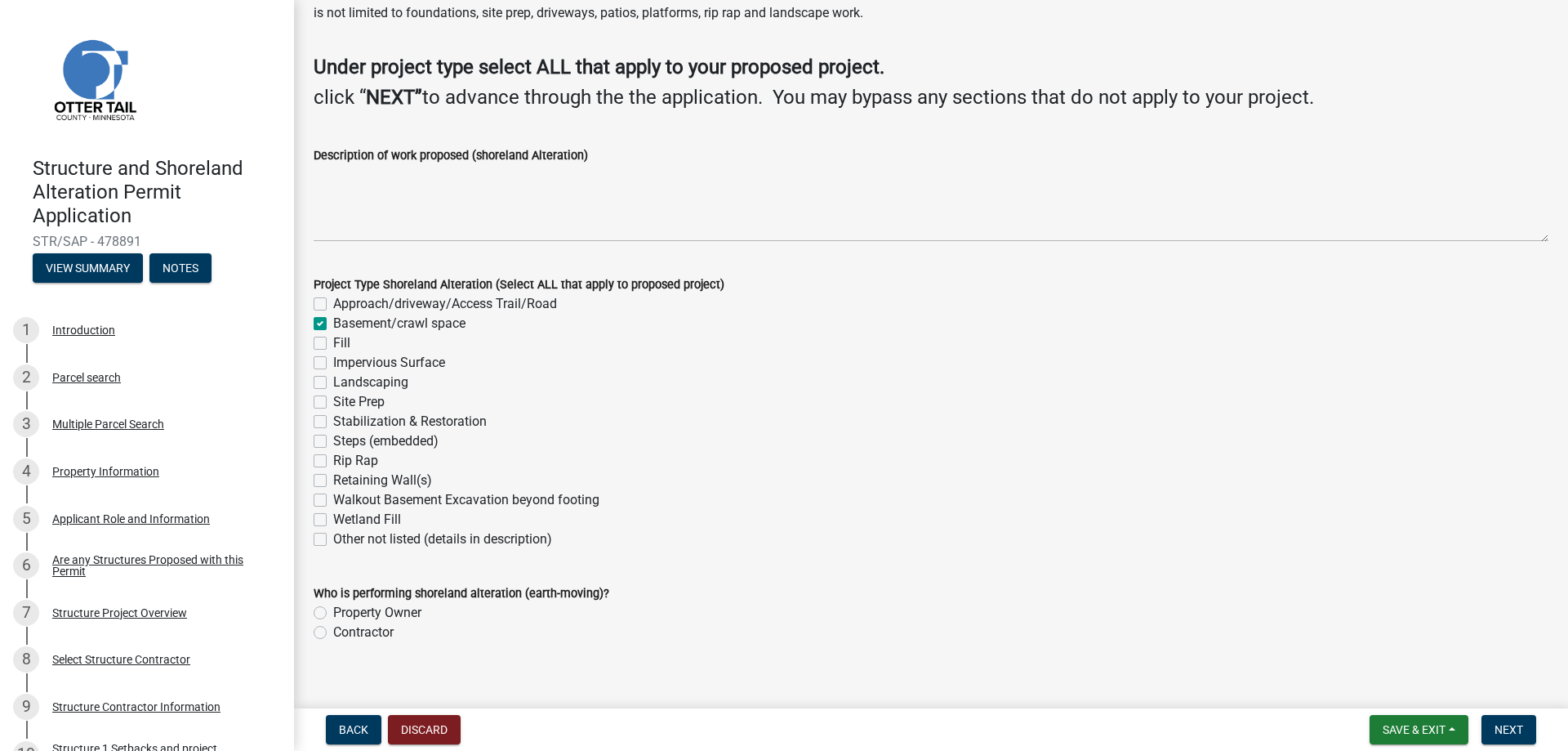
checkbox input "false"
click at [333, 348] on label "Fill" at bounding box center [342, 343] width 17 height 20
click at [333, 344] on input "Fill" at bounding box center [338, 338] width 10 height 10
checkbox input "true"
checkbox input "false"
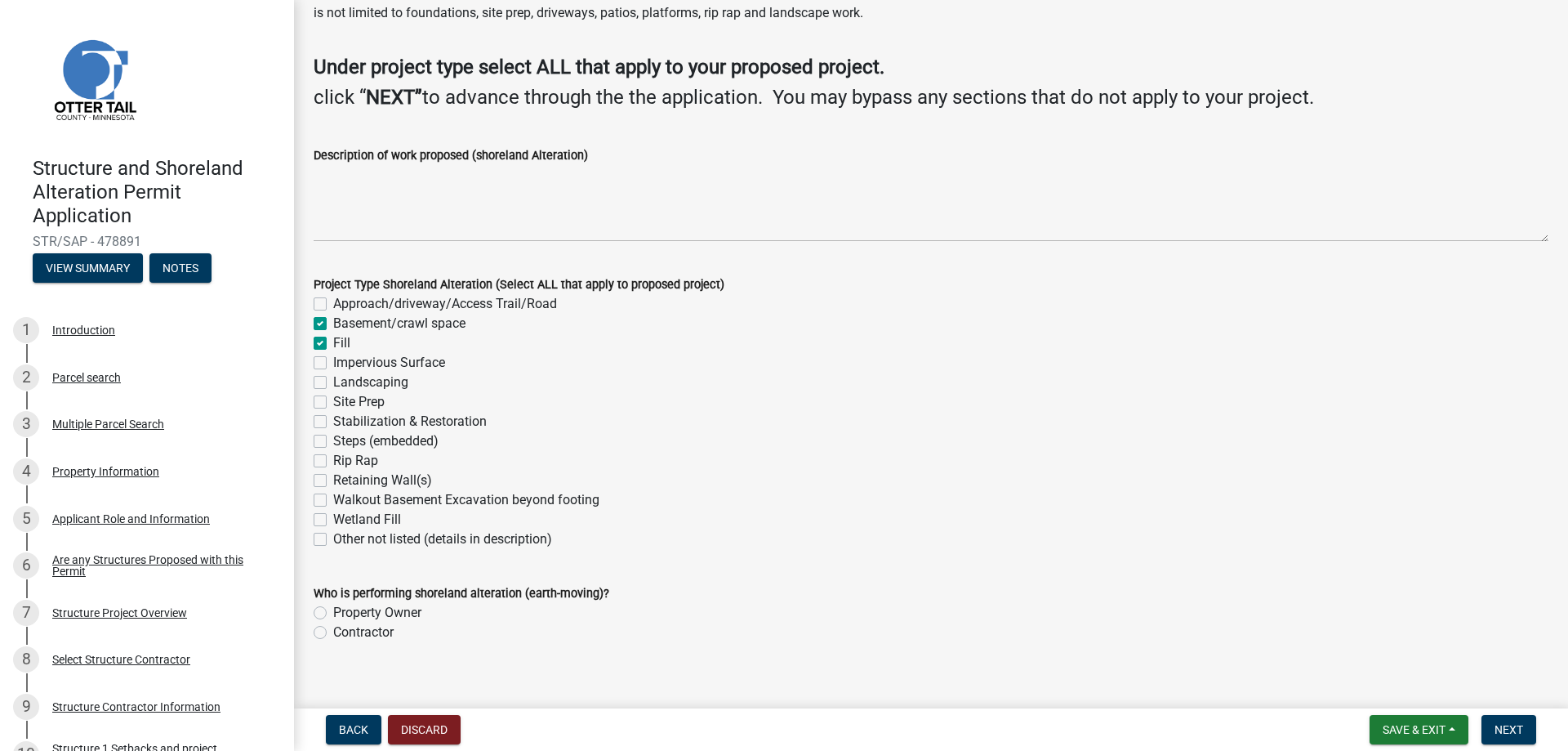
checkbox input "true"
checkbox input "false"
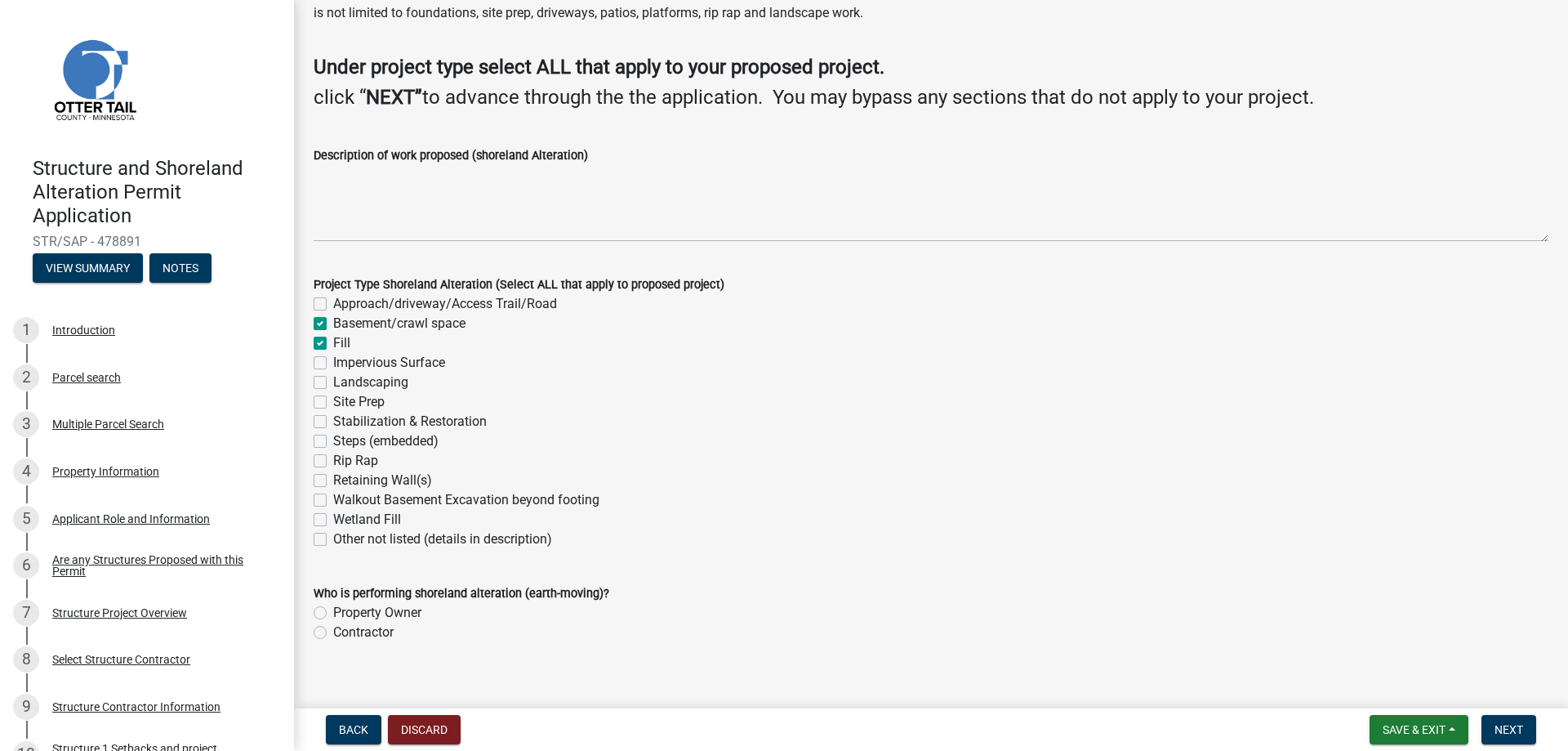
checkbox input "false"
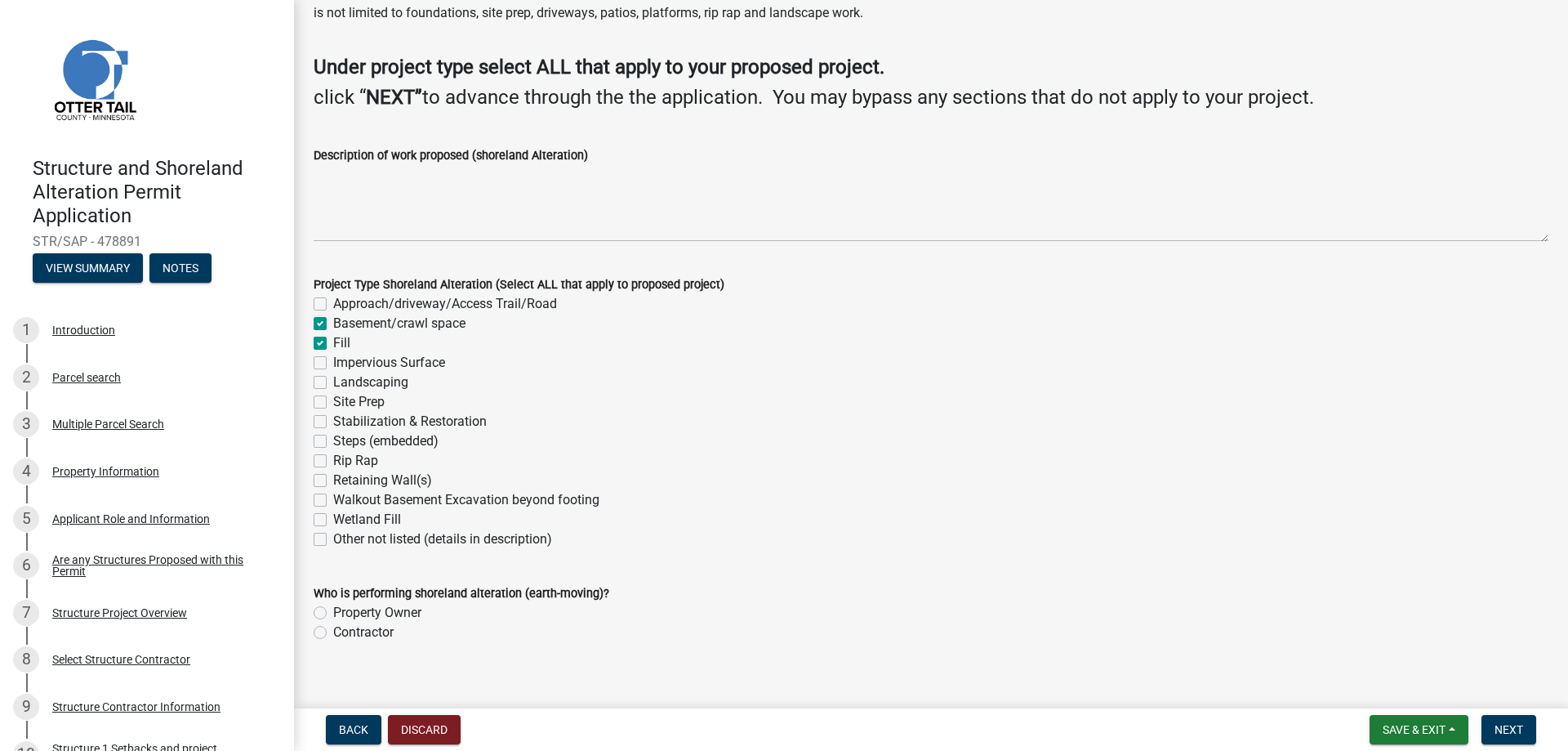
checkbox input "false"
click at [333, 363] on label "Impervious Surface" at bounding box center [389, 363] width 112 height 20
click at [333, 363] on input "Impervious Surface" at bounding box center [338, 358] width 10 height 10
checkbox input "true"
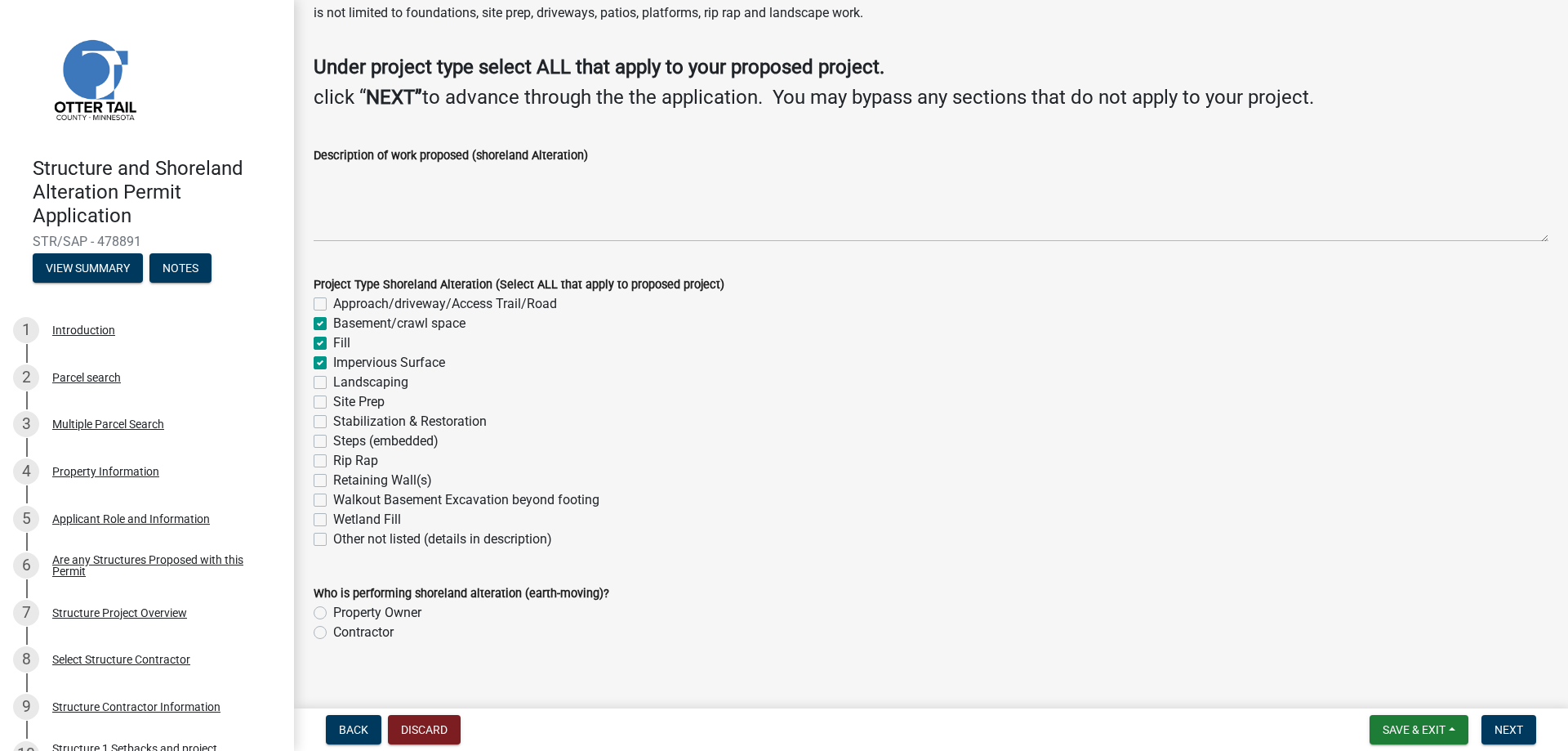
checkbox input "false"
checkbox input "true"
checkbox input "false"
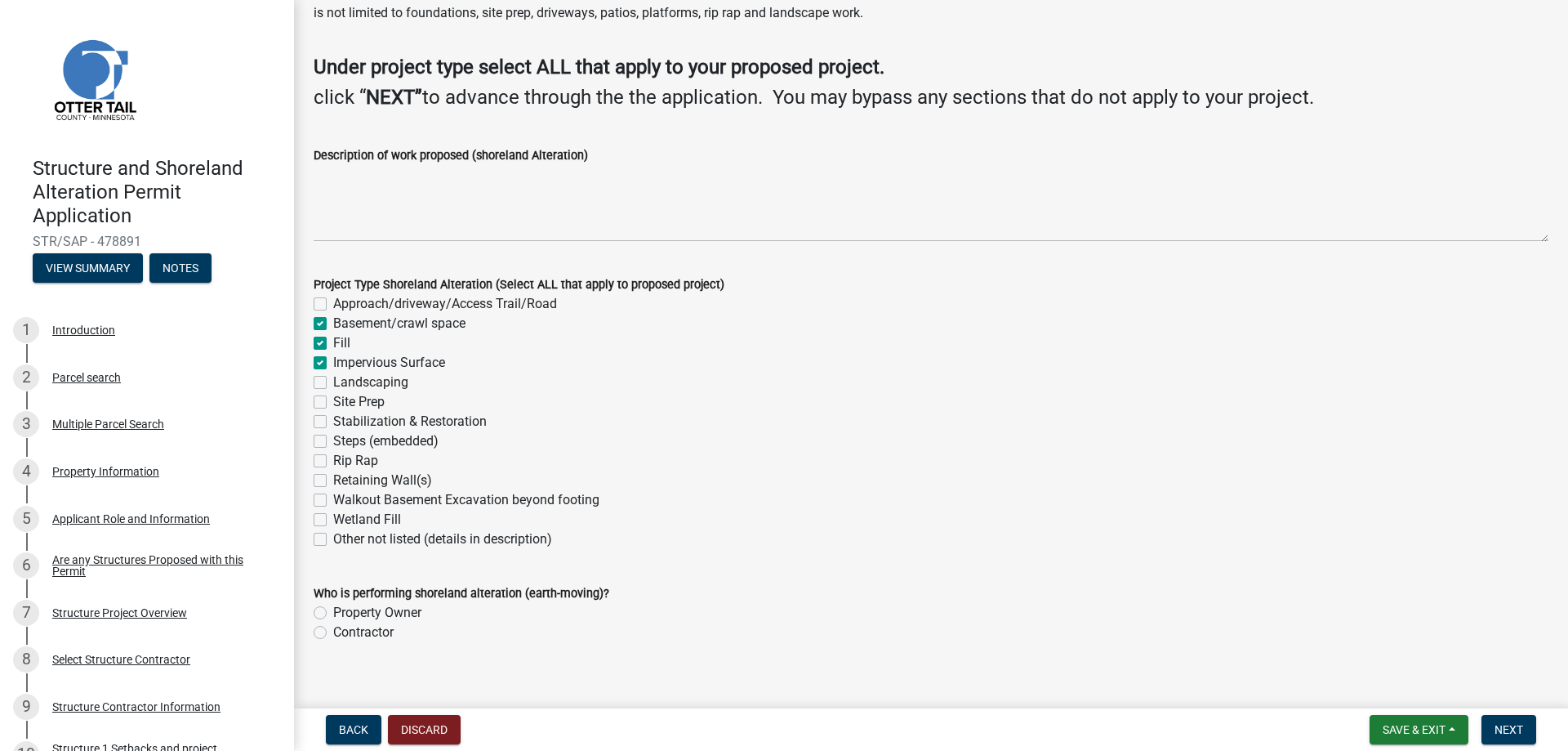
checkbox input "false"
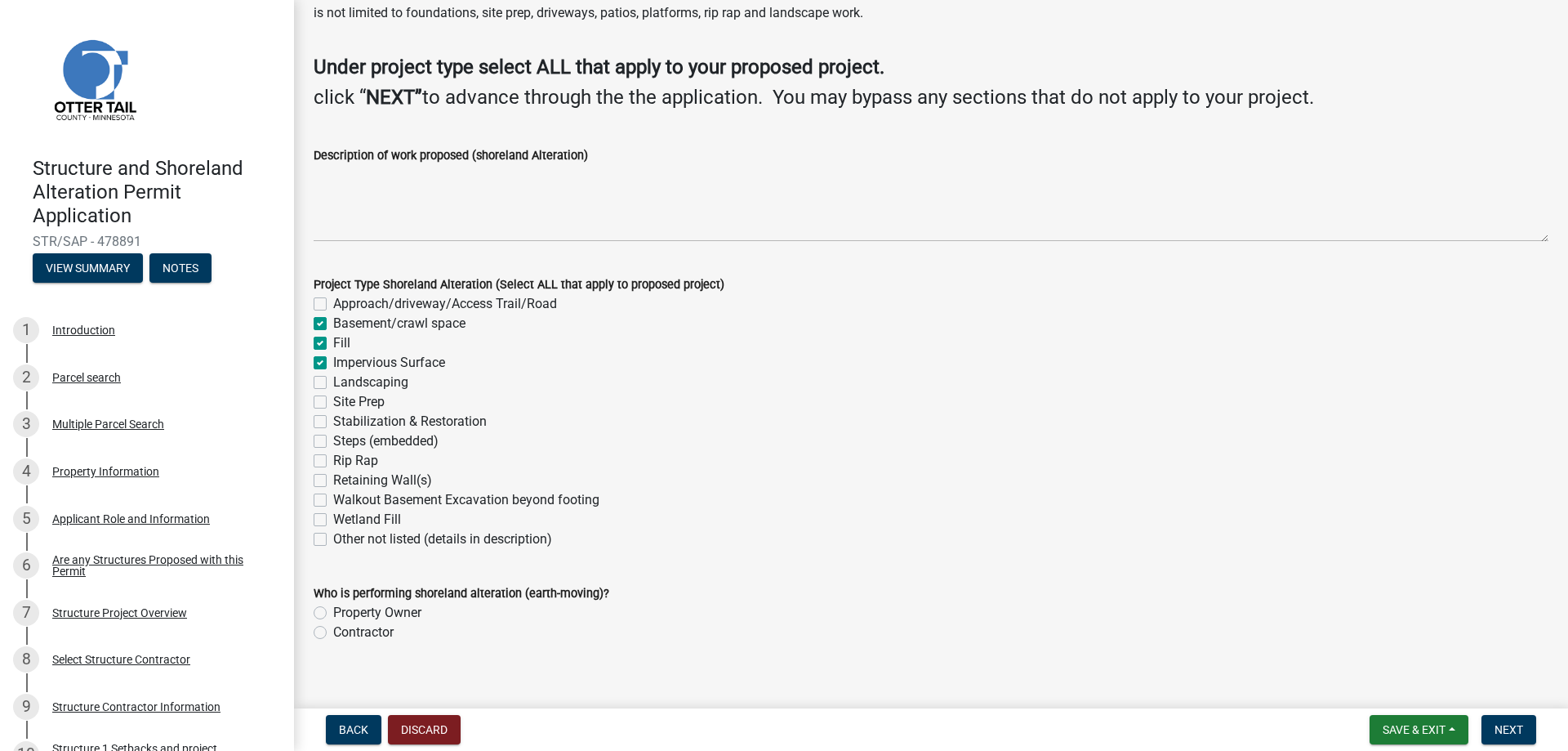
checkbox input "false"
click at [333, 387] on label "Landscaping" at bounding box center [370, 382] width 75 height 20
click at [333, 383] on input "Landscaping" at bounding box center [338, 378] width 10 height 10
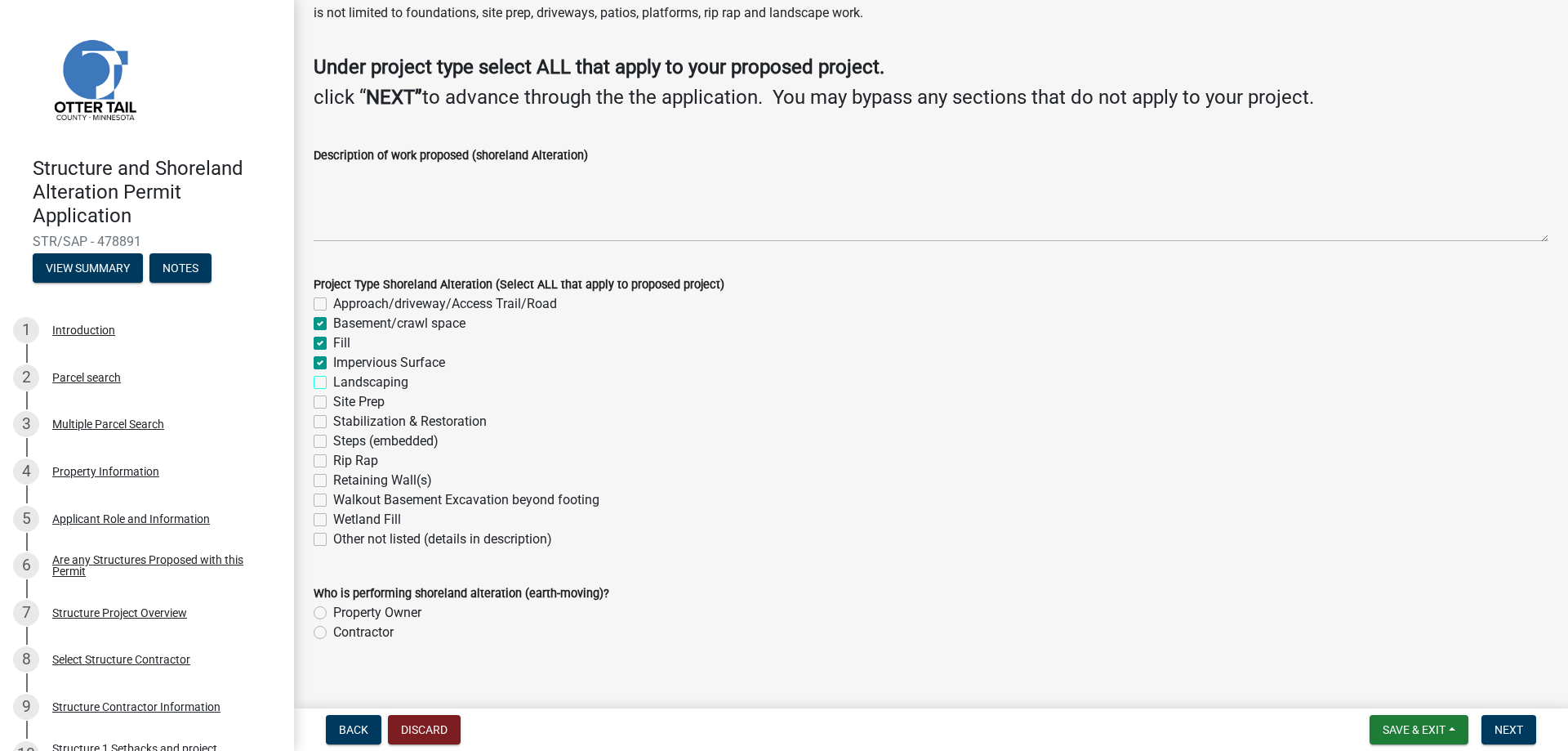
checkbox input "true"
checkbox input "false"
checkbox input "true"
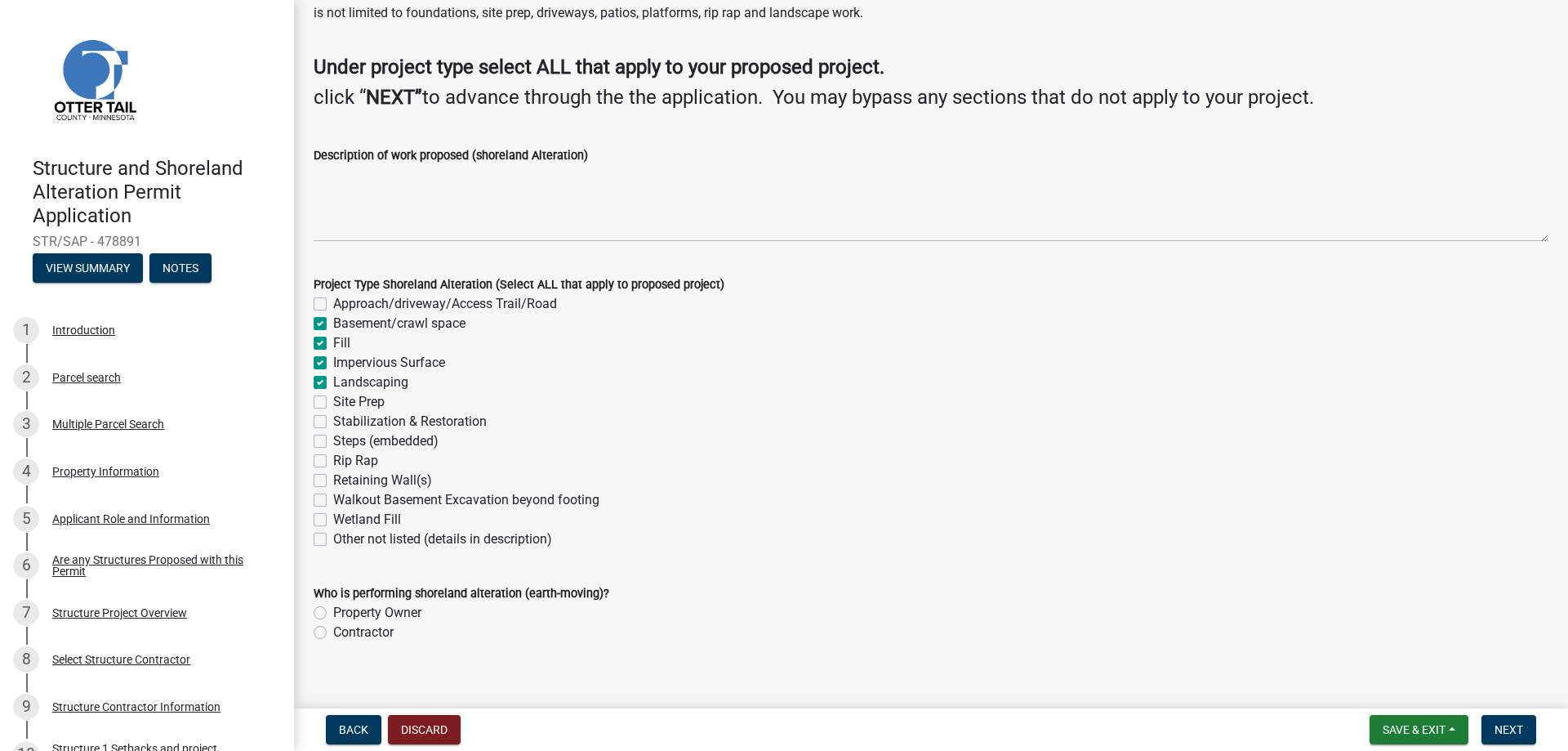
checkbox input "true"
checkbox input "false"
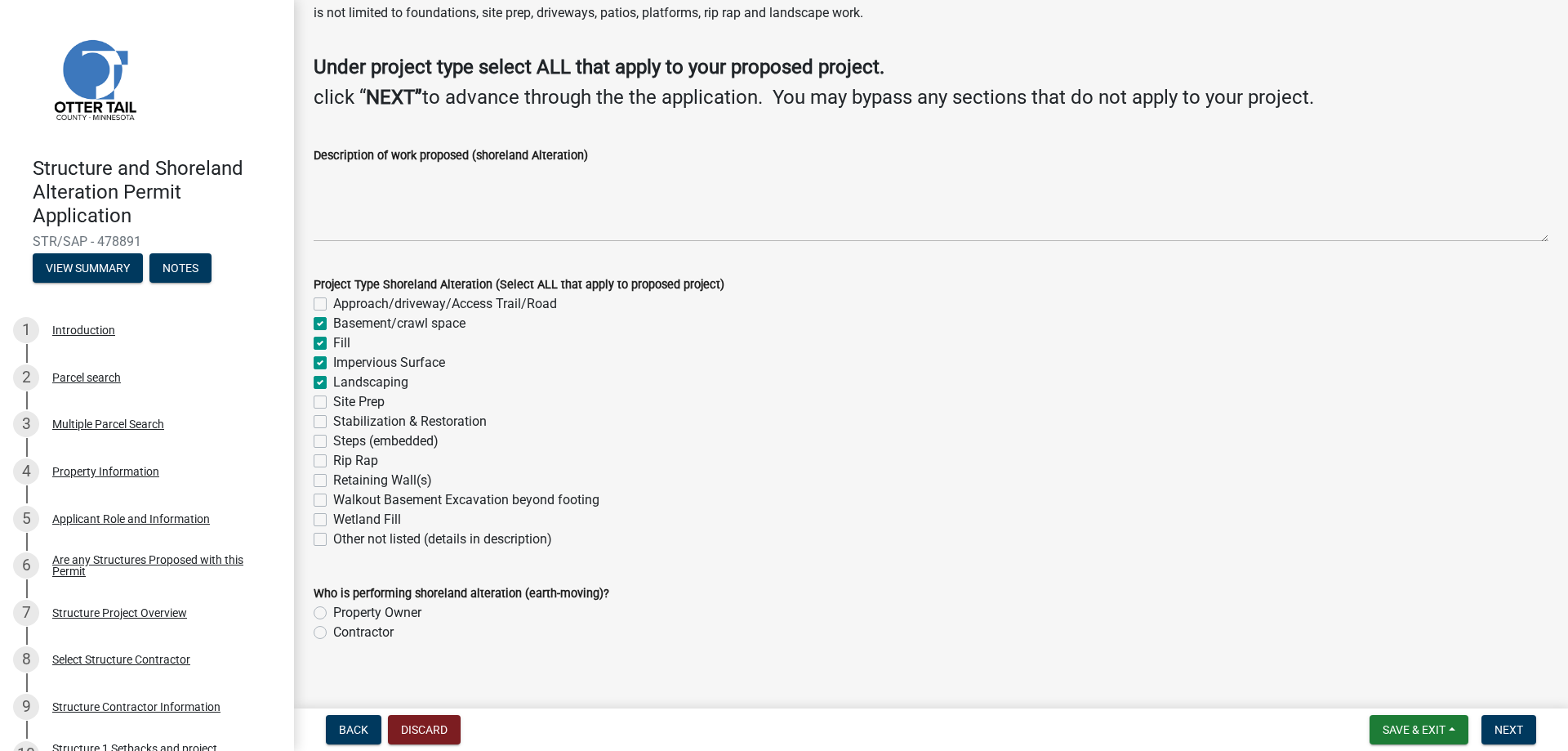
checkbox input "false"
click at [333, 404] on label "Site Prep" at bounding box center [359, 401] width 52 height 20
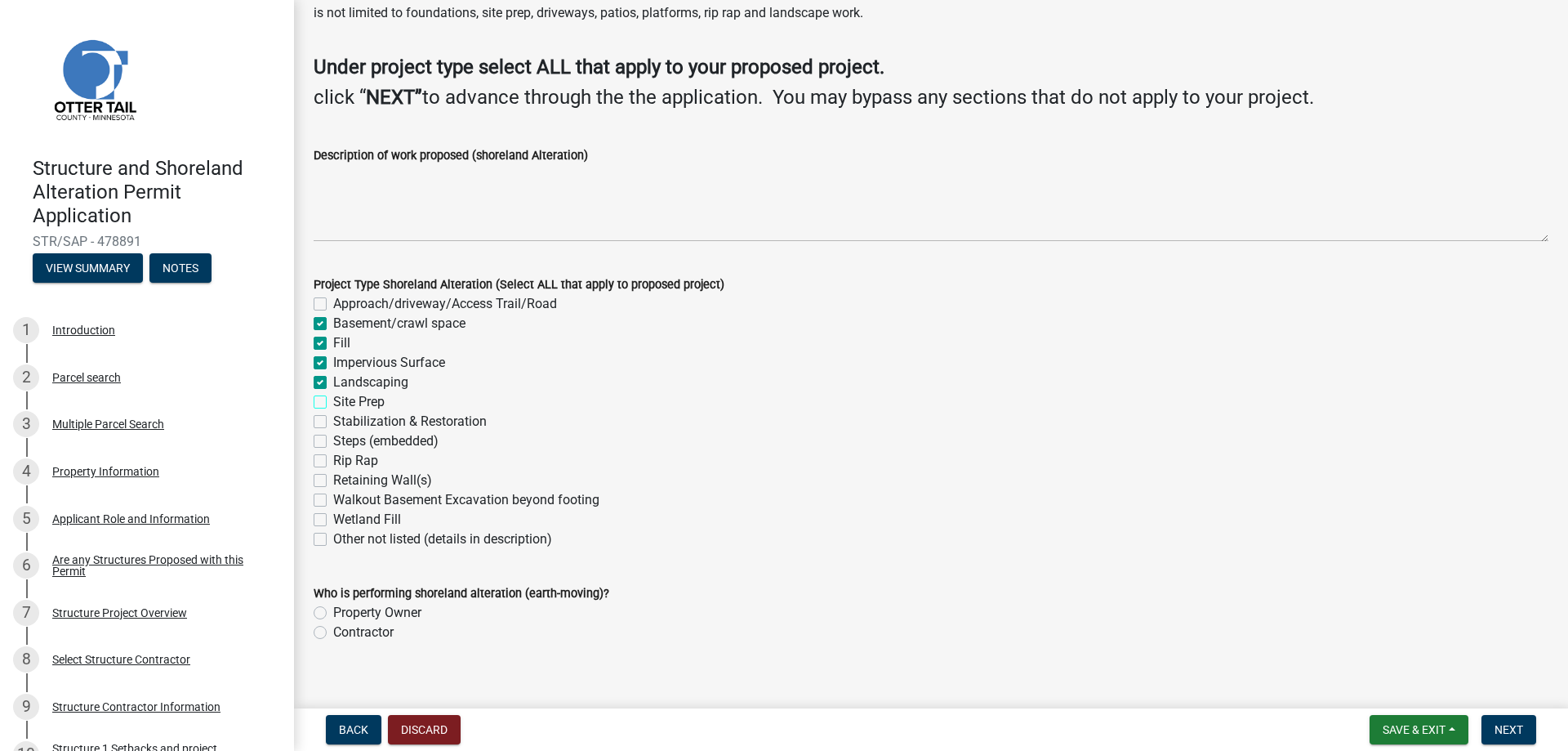
click at [333, 403] on input "Site Prep" at bounding box center [338, 397] width 10 height 10
checkbox input "true"
checkbox input "false"
checkbox input "true"
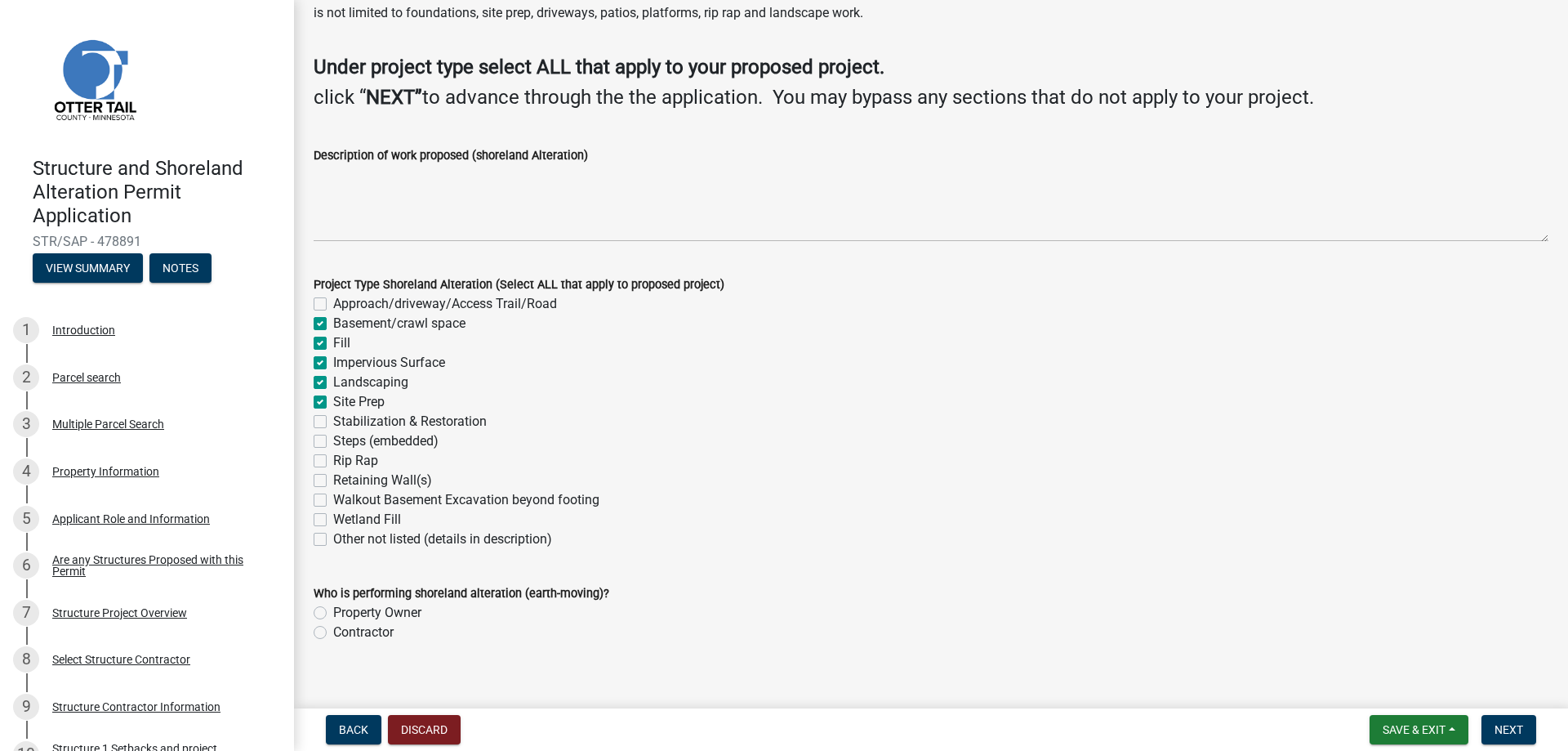
checkbox input "true"
checkbox input "false"
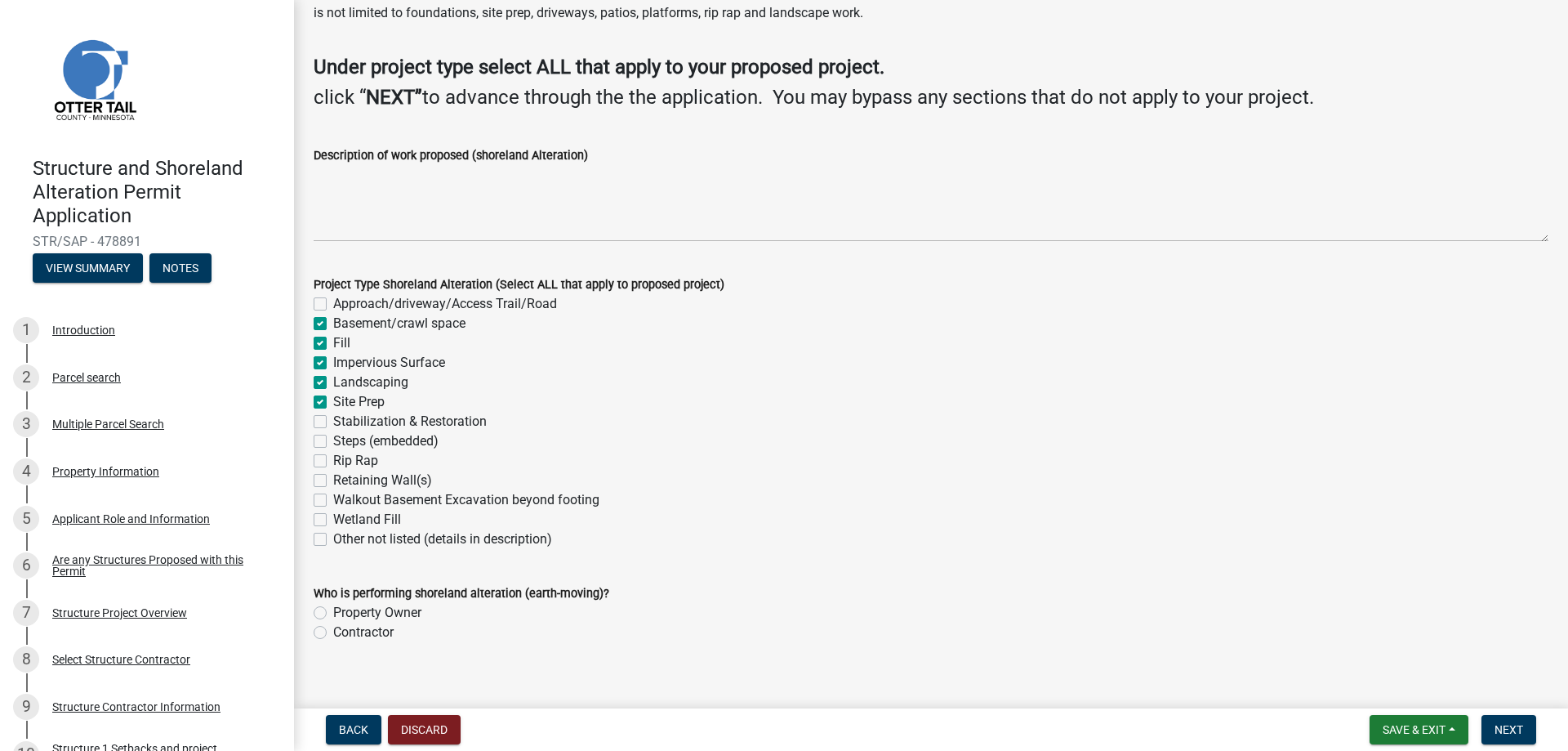
checkbox input "false"
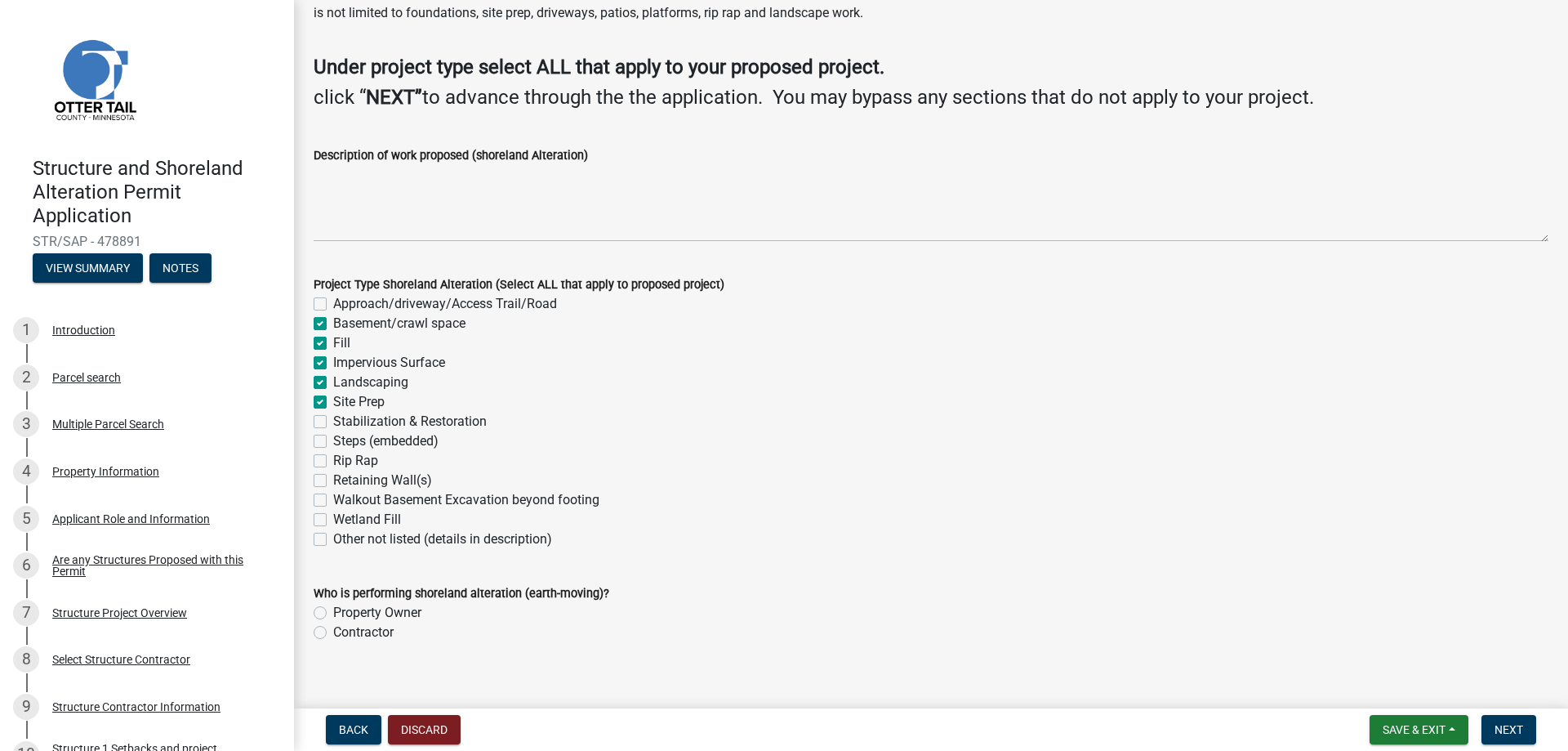
click at [333, 383] on label "Landscaping" at bounding box center [370, 382] width 75 height 20
click at [333, 383] on input "Landscaping" at bounding box center [338, 378] width 10 height 10
checkbox input "false"
checkbox input "true"
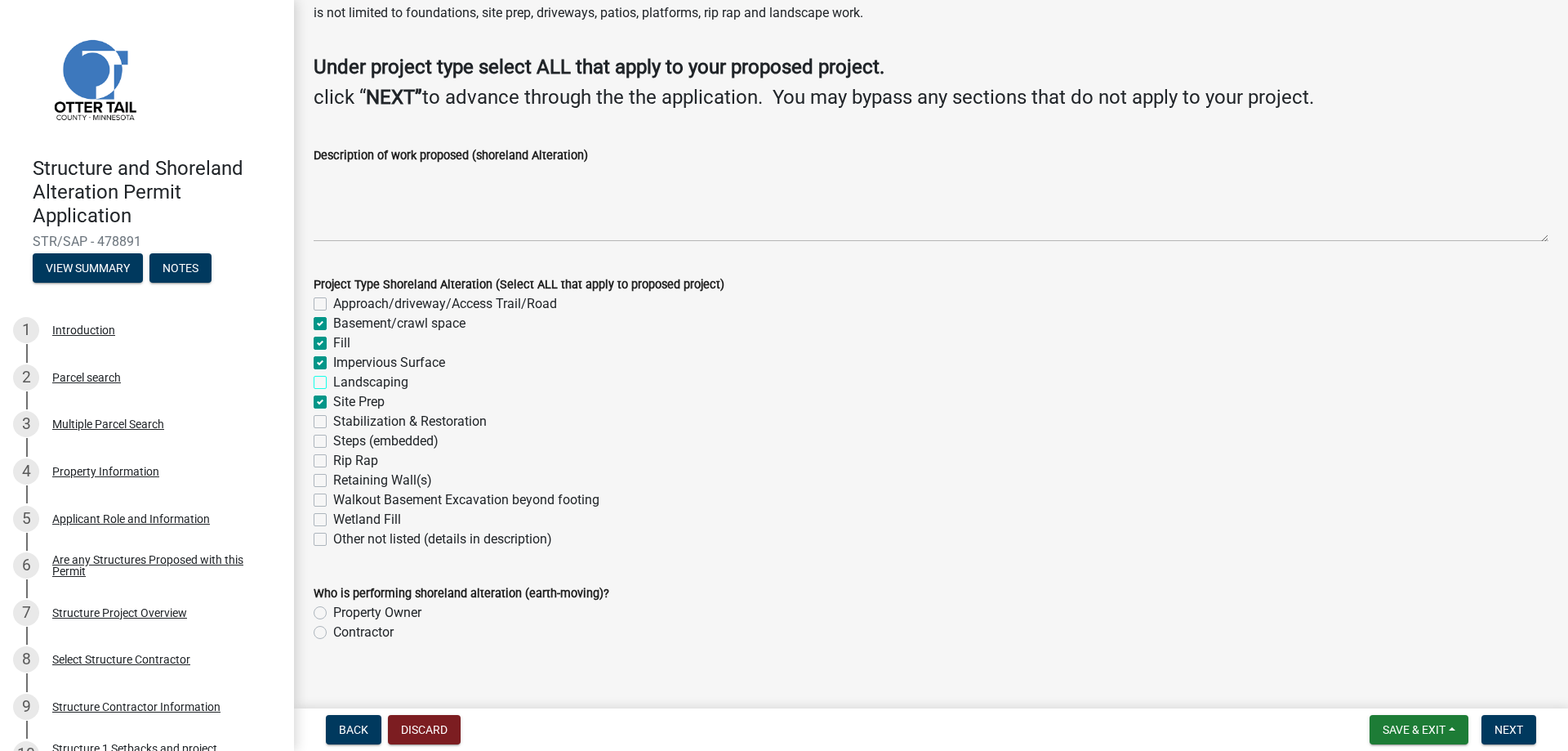
checkbox input "true"
checkbox input "false"
checkbox input "true"
checkbox input "false"
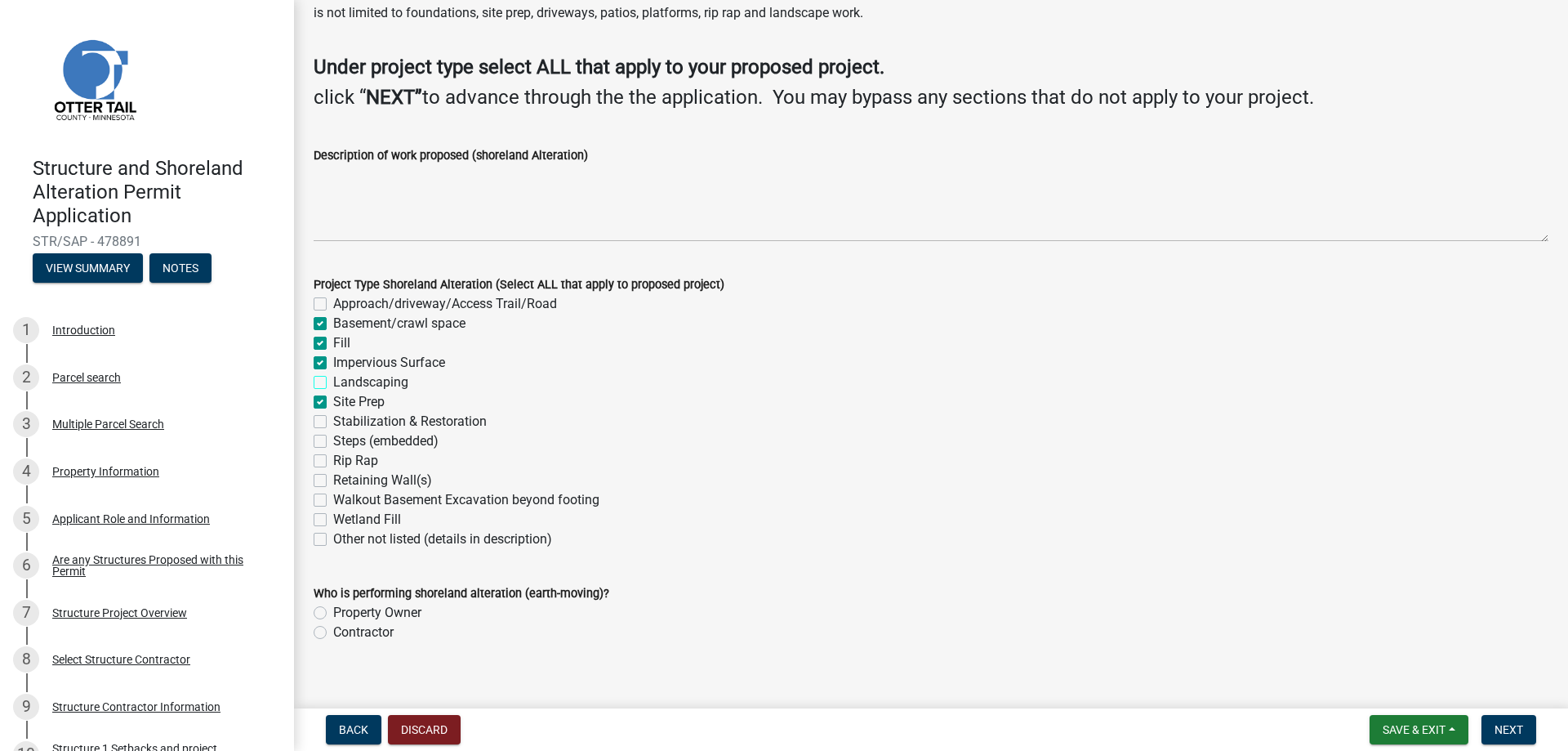
checkbox input "false"
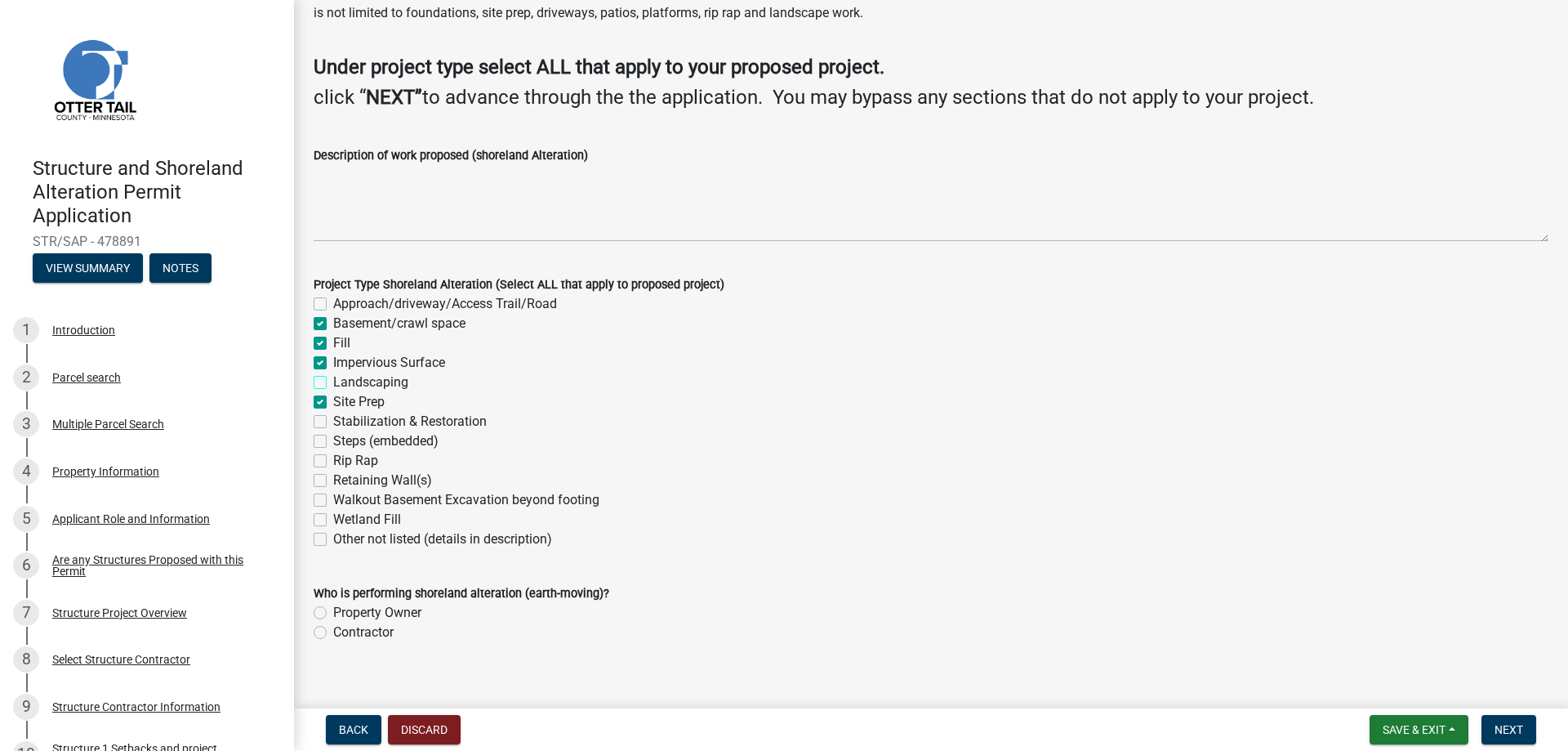
checkbox input "false"
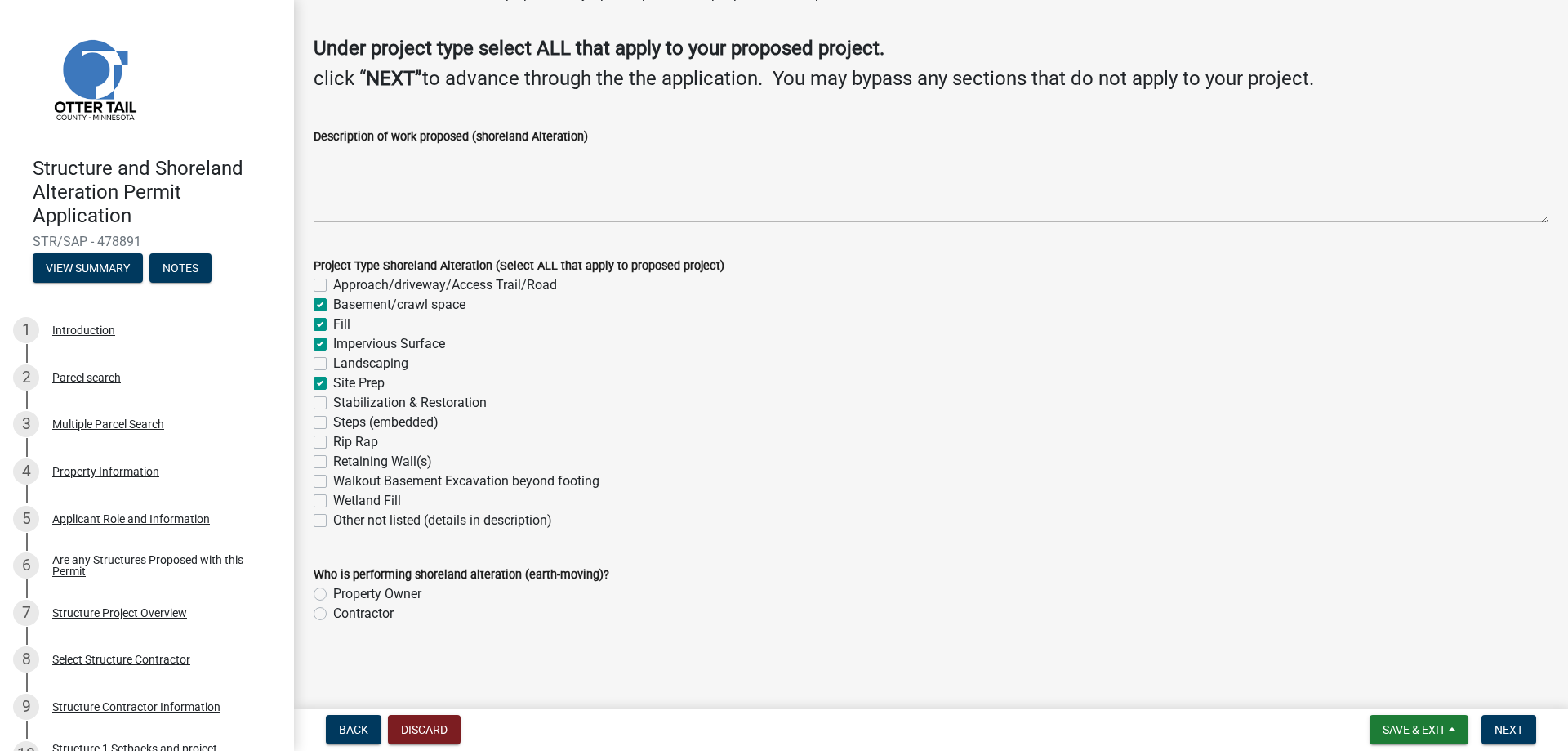
click at [333, 615] on label "Contractor" at bounding box center [363, 613] width 60 height 20
click at [333, 615] on input "Contractor" at bounding box center [338, 609] width 10 height 10
radio input "true"
click at [1499, 728] on span "Next" at bounding box center [1508, 729] width 28 height 13
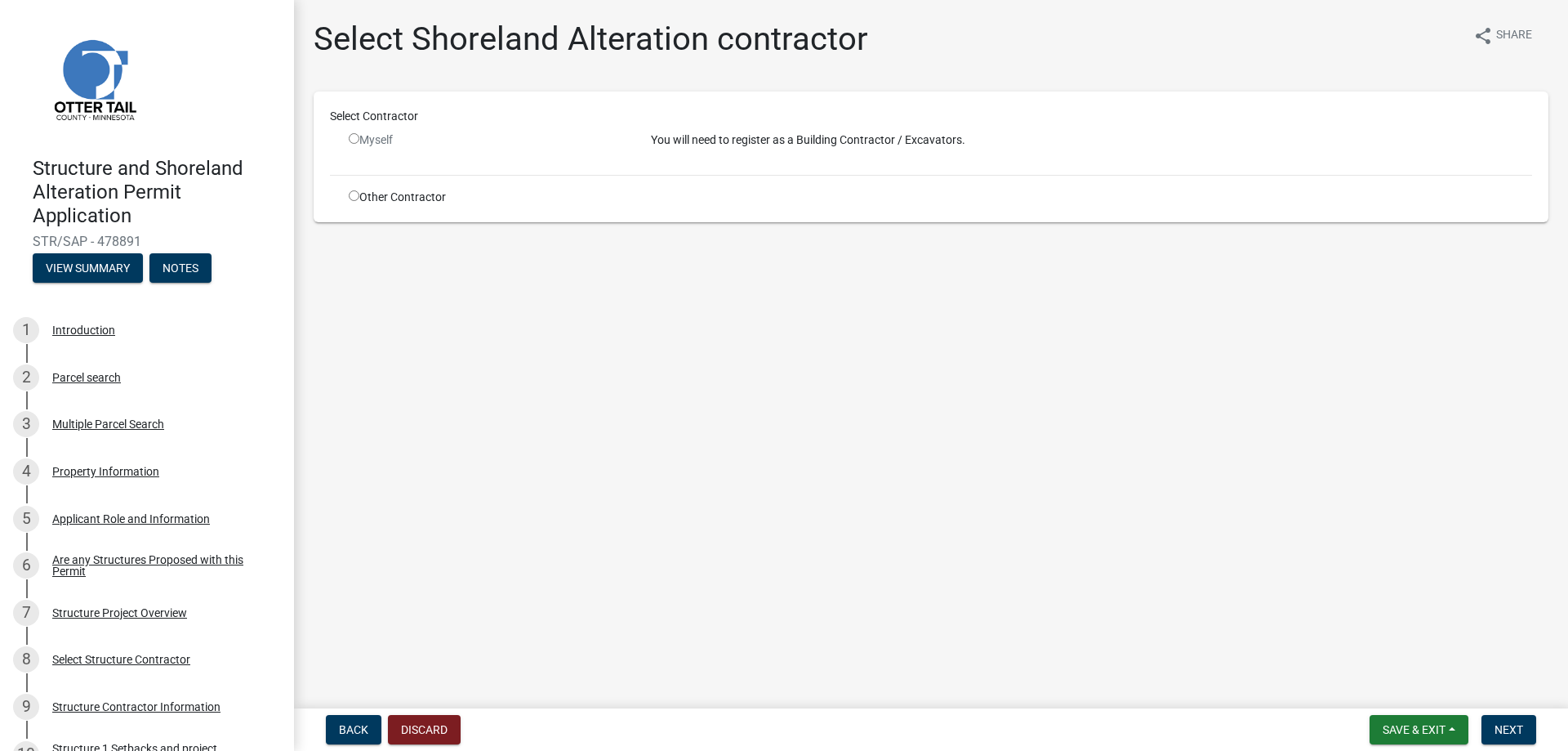
click at [352, 198] on input "radio" at bounding box center [354, 195] width 10 height 10
radio input "true"
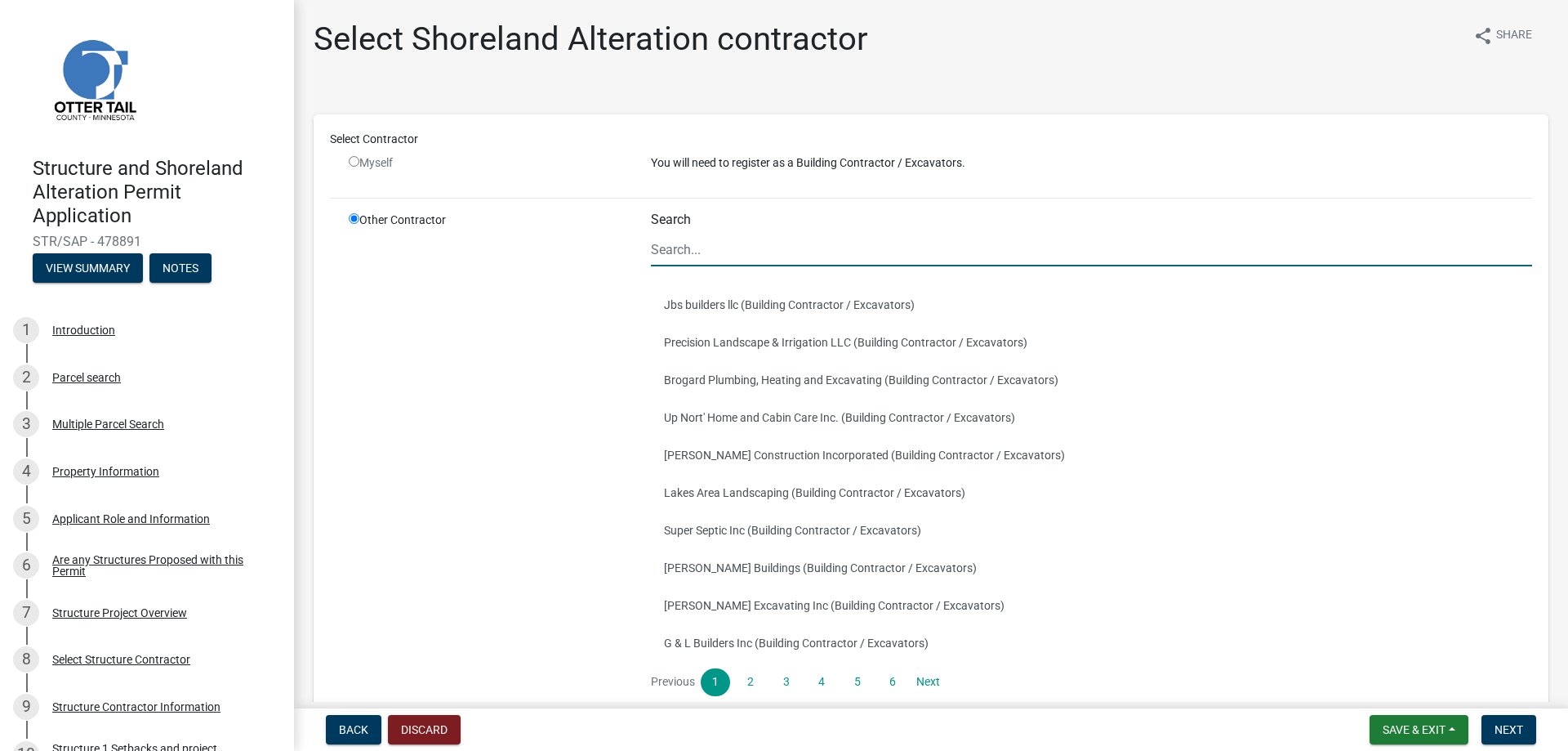
click at [701, 243] on input "Search" at bounding box center [1091, 249] width 881 height 34
type input "l"
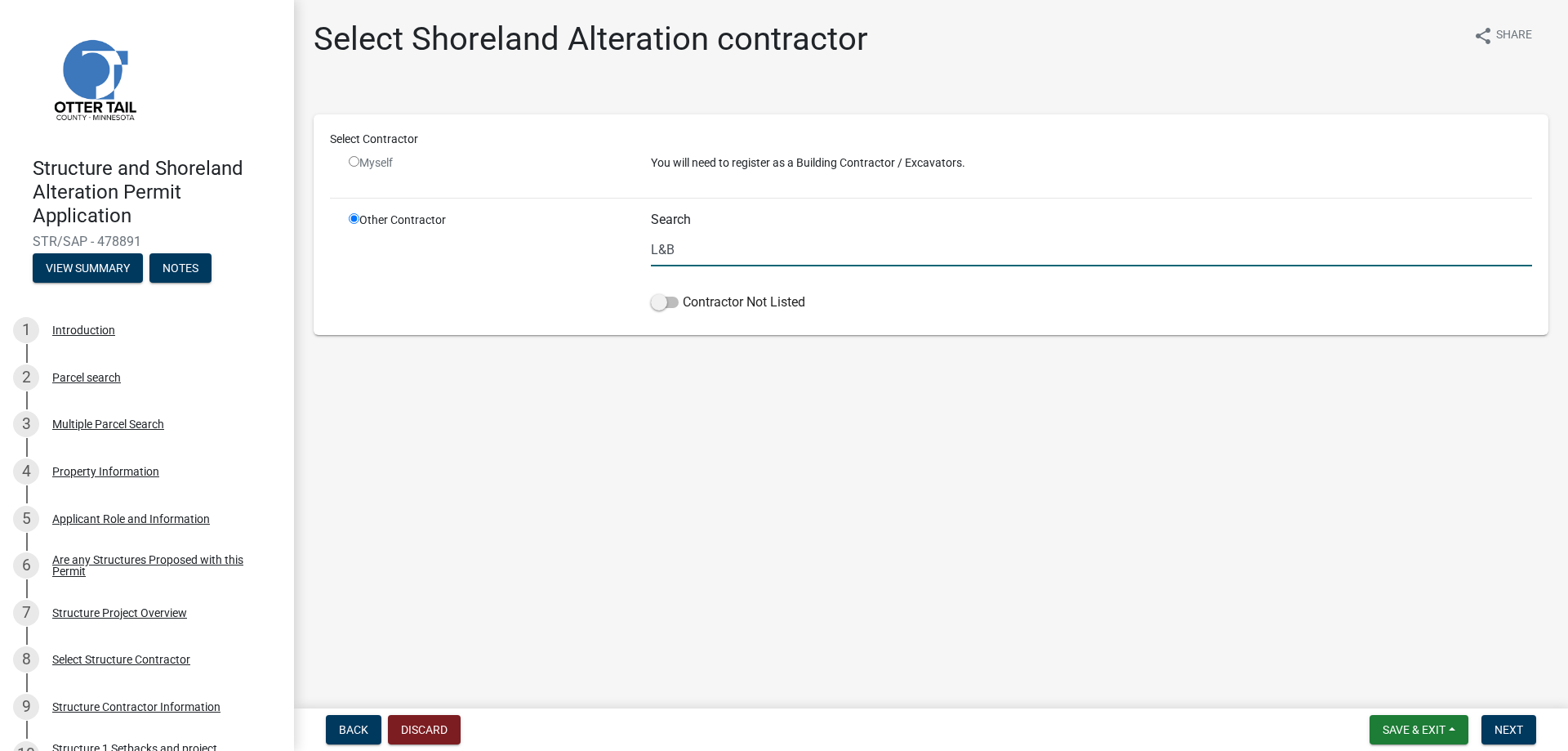
type input "L&B"
click at [789, 230] on div "Search L&B" at bounding box center [1091, 238] width 881 height 54
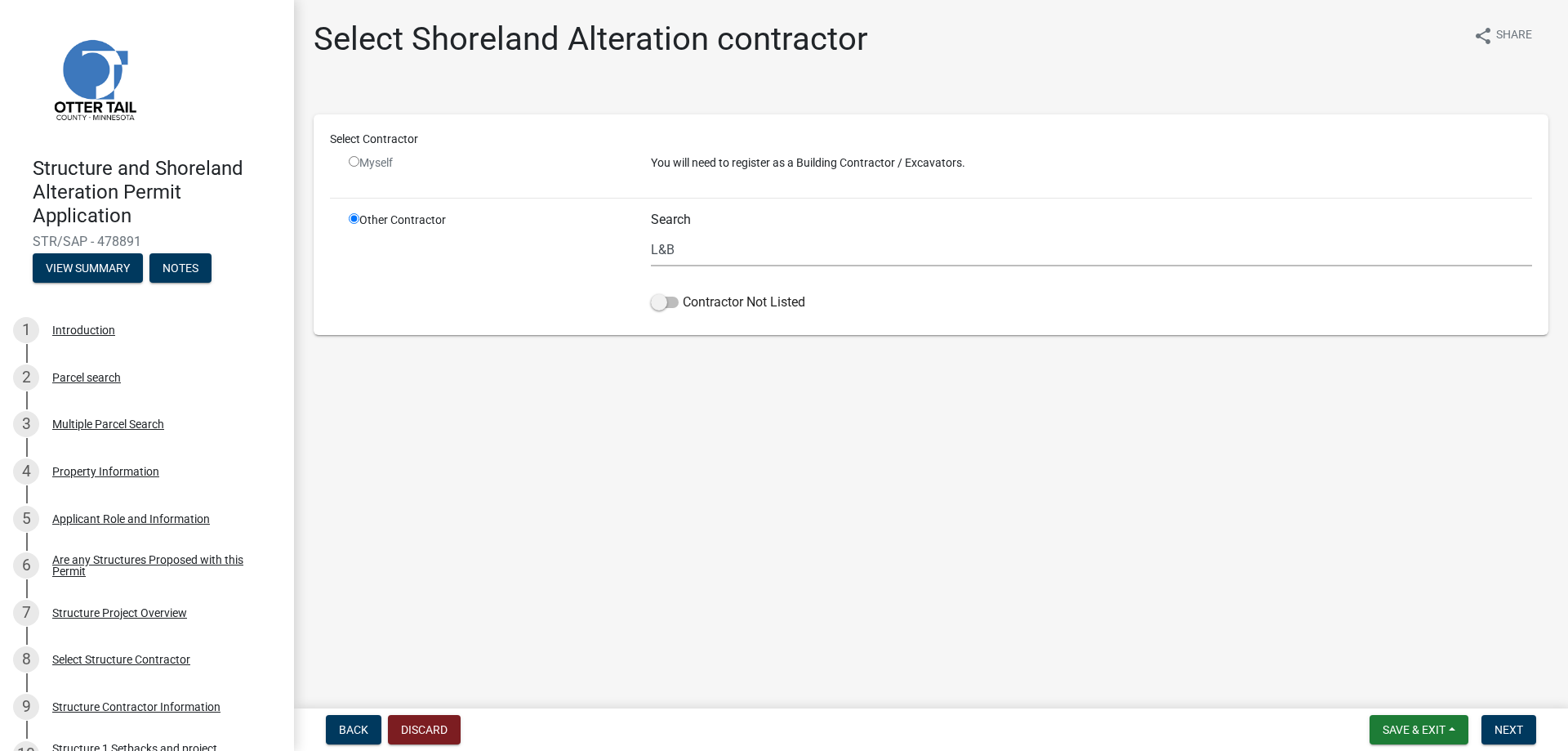
click at [788, 230] on div "Search L&B" at bounding box center [1091, 238] width 881 height 54
click at [674, 300] on span at bounding box center [664, 301] width 28 height 11
click at [683, 293] on input "Contractor Not Listed" at bounding box center [683, 293] width 0 height 0
drag, startPoint x: 684, startPoint y: 249, endPoint x: 557, endPoint y: 237, distance: 127.6
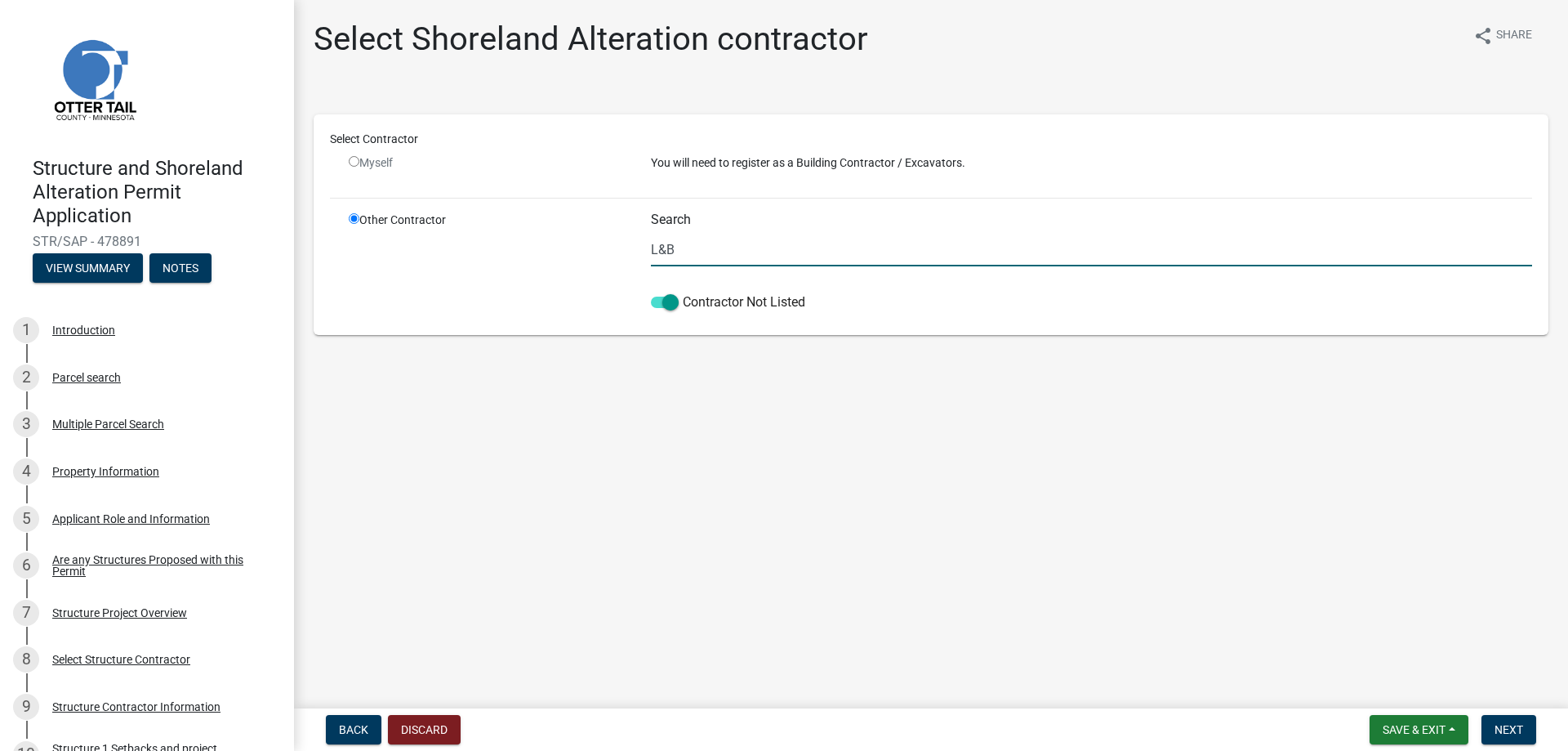
click at [557, 237] on div "Other Contractor Search L&B Contractor Not Listed" at bounding box center [941, 265] width 1208 height 107
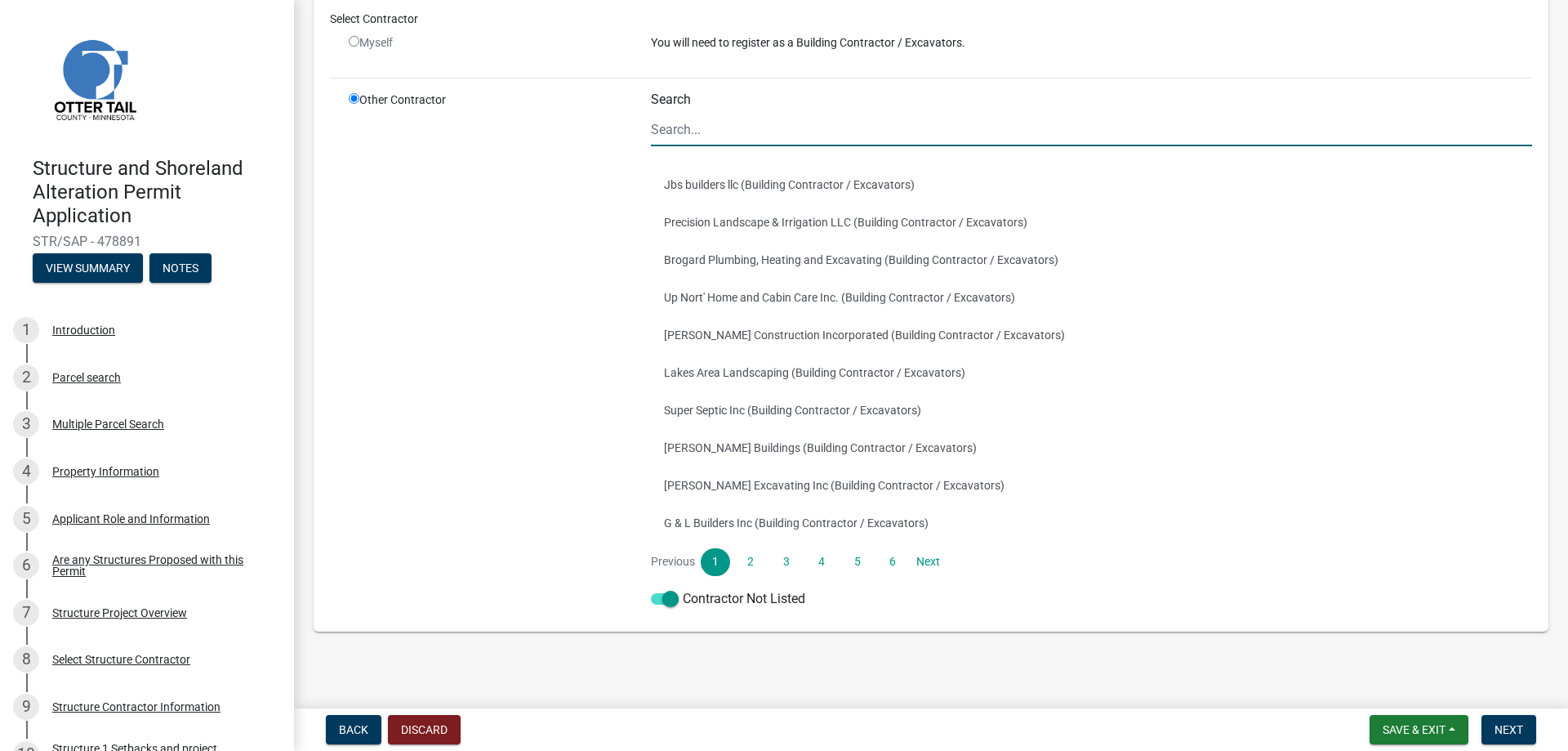
scroll to position [127, 0]
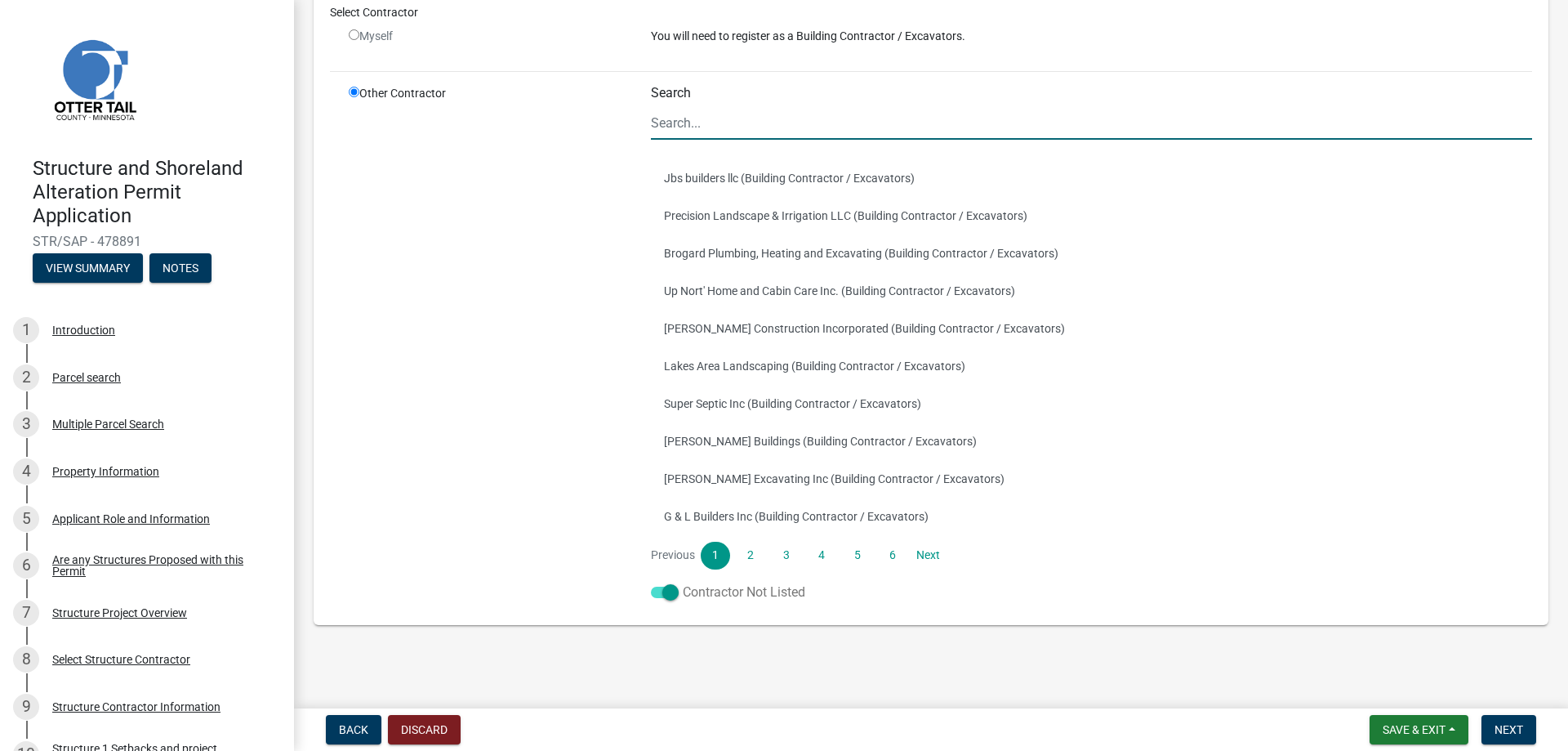
click at [717, 593] on label "Contractor Not Listed" at bounding box center [727, 592] width 154 height 20
click at [683, 583] on input "Contractor Not Listed" at bounding box center [683, 583] width 0 height 0
click at [668, 594] on span at bounding box center [664, 591] width 28 height 11
click at [683, 583] on input "Contractor Not Listed" at bounding box center [683, 583] width 0 height 0
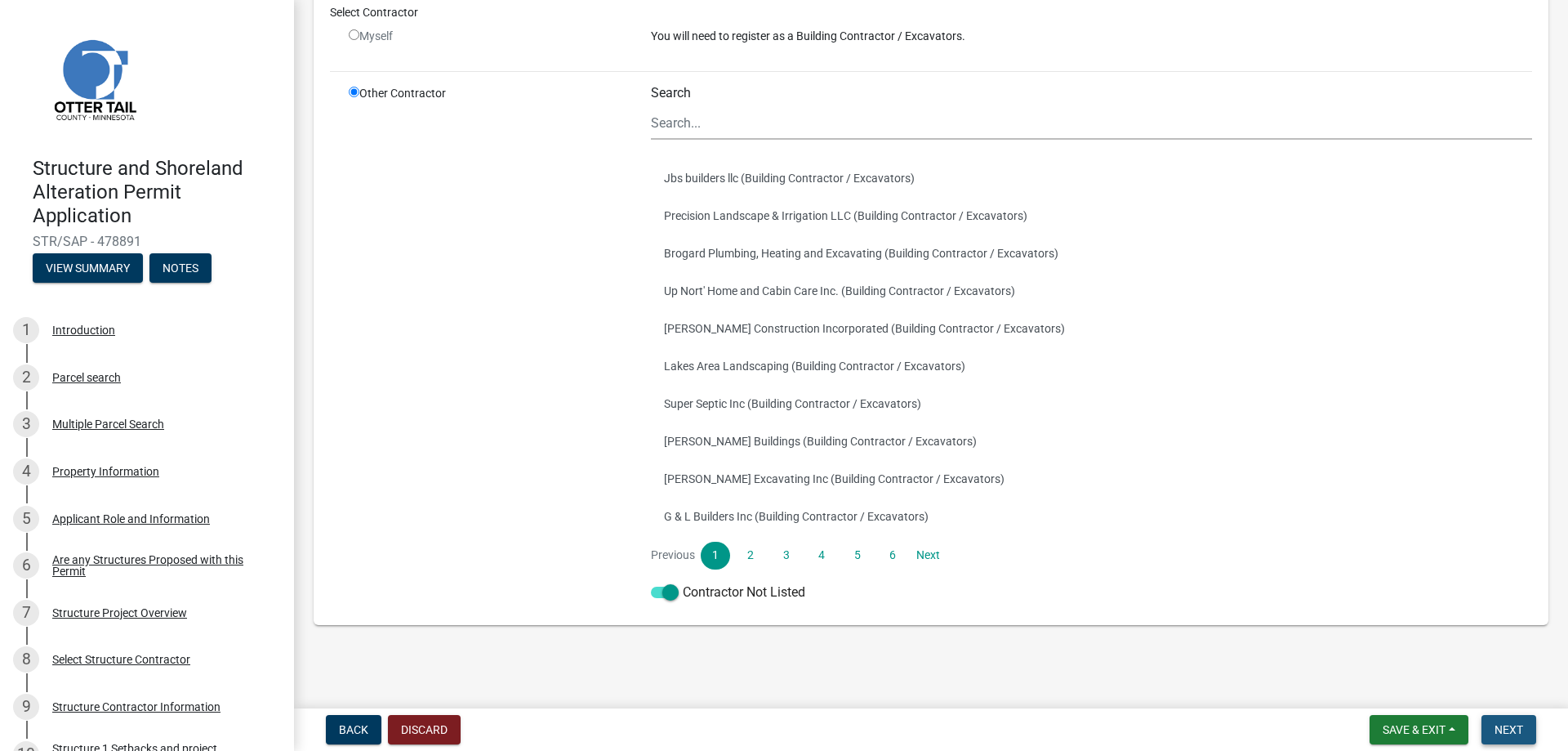
click at [1520, 728] on span "Next" at bounding box center [1508, 729] width 28 height 13
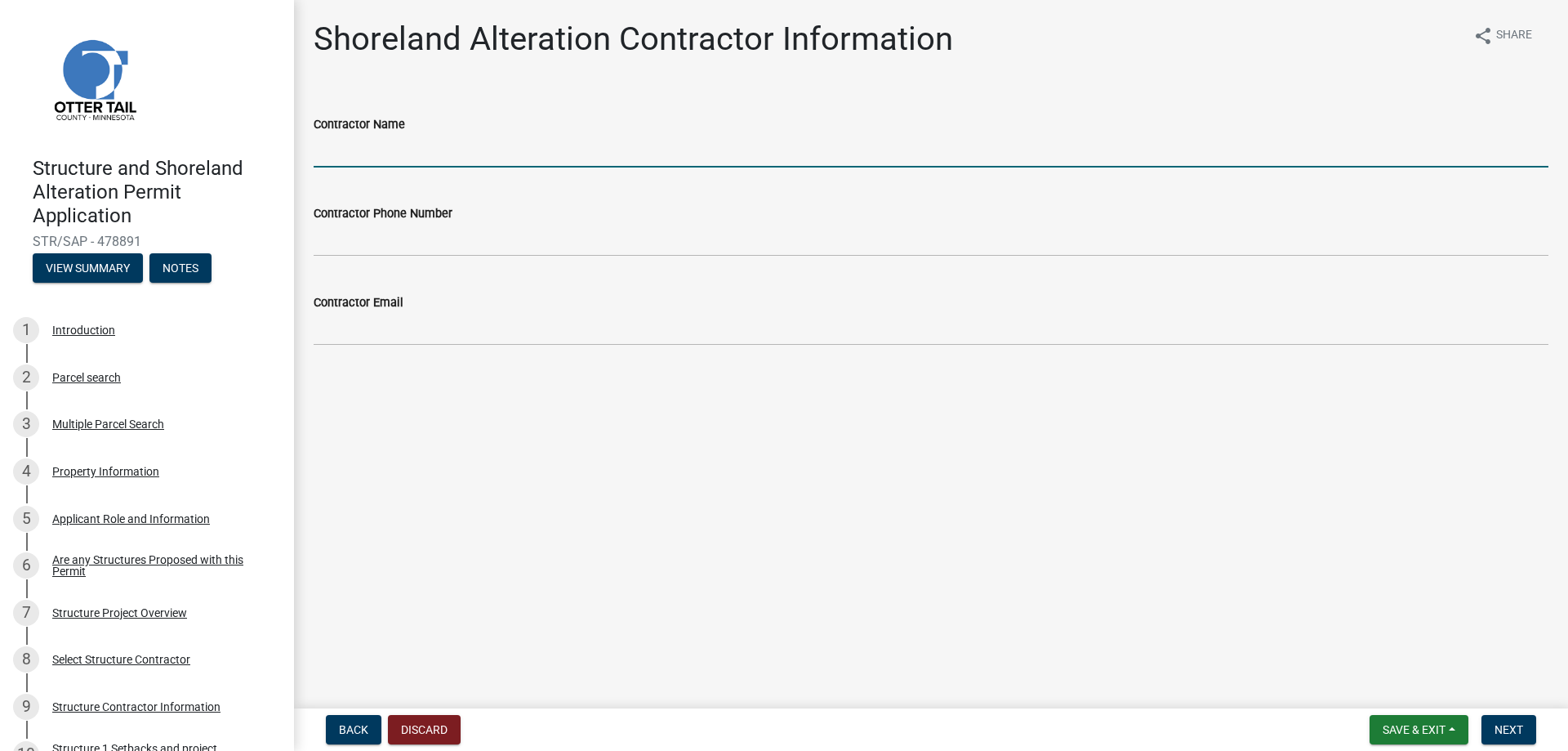
click at [423, 148] on input "Contractor Name" at bounding box center [930, 150] width 1235 height 34
click at [784, 140] on input "L&B Excavating" at bounding box center [930, 150] width 1235 height 34
type input "L&B Excavating"
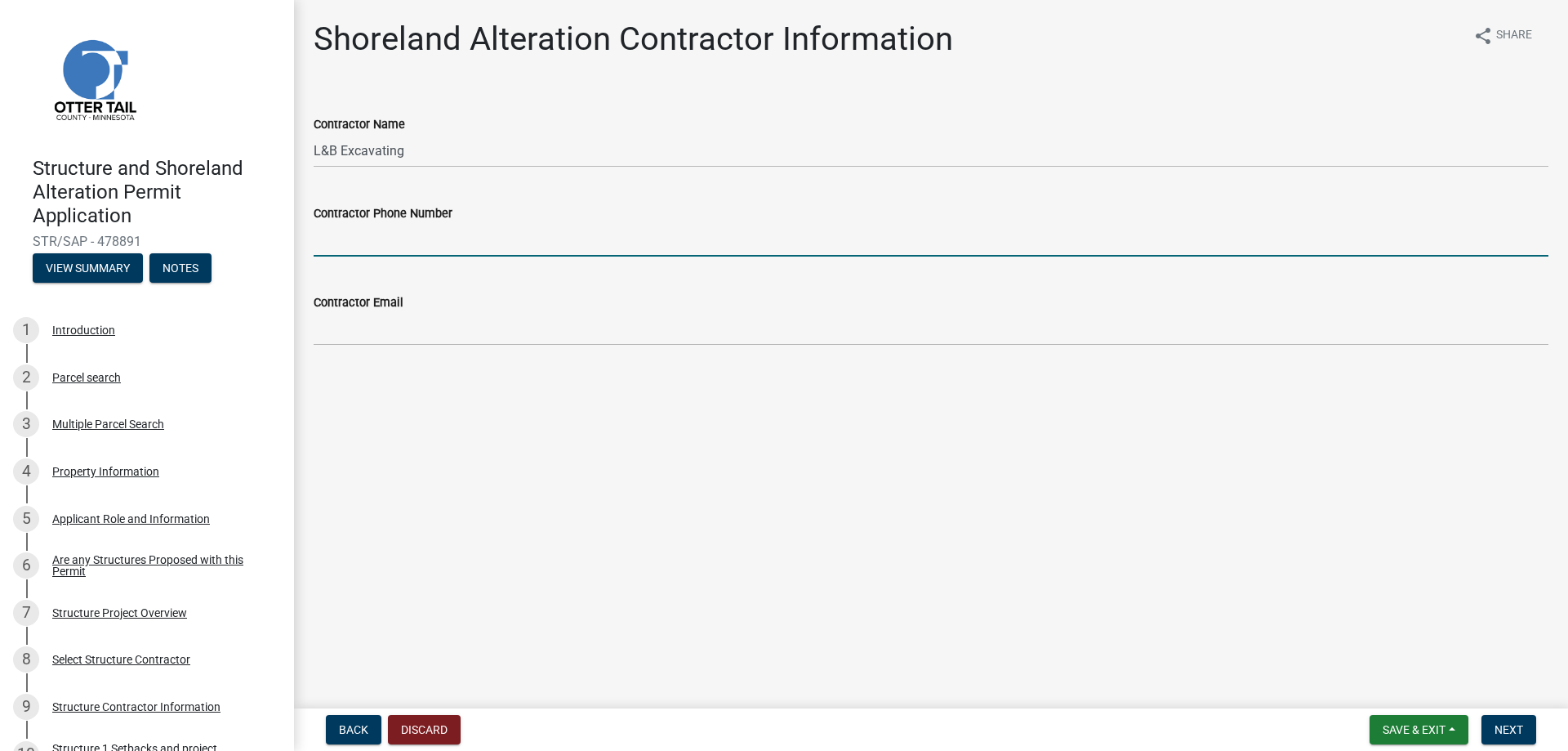
click at [385, 239] on input "Contractor Phone Number" at bounding box center [930, 239] width 1235 height 34
type input "218-564-5731"
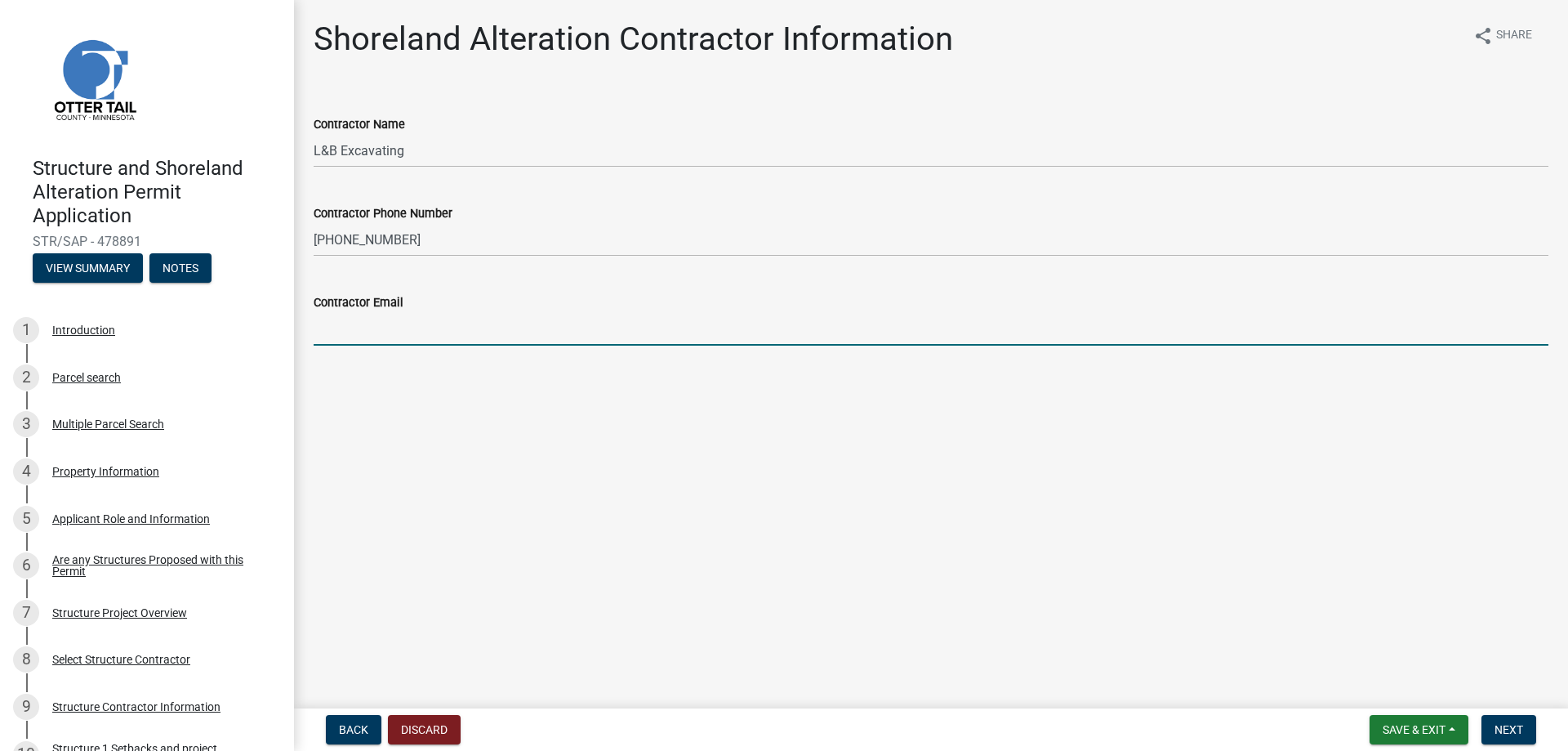
click at [404, 328] on input "Contractor Email" at bounding box center [930, 328] width 1235 height 34
click at [1513, 725] on span "Next" at bounding box center [1508, 729] width 28 height 13
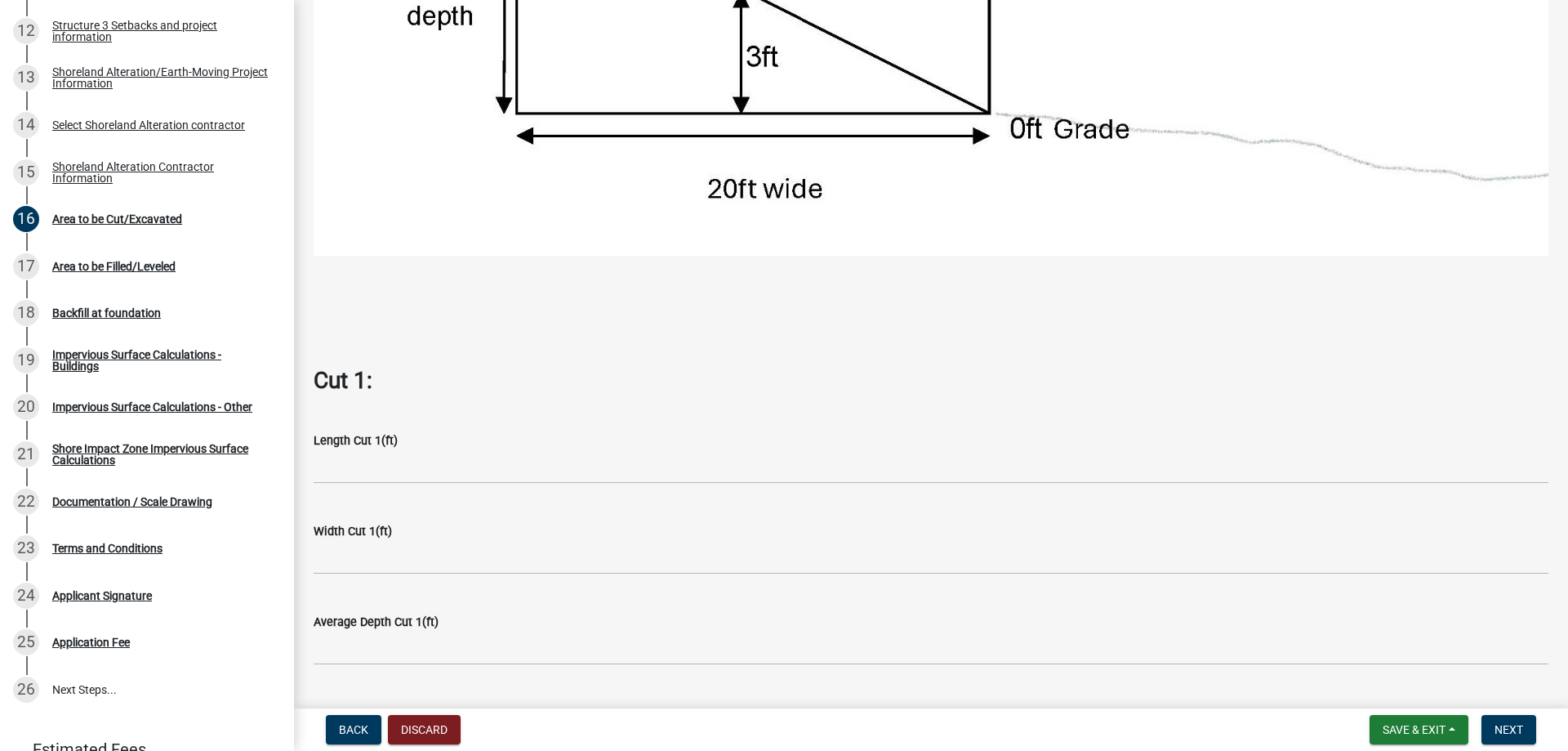
scroll to position [653, 0]
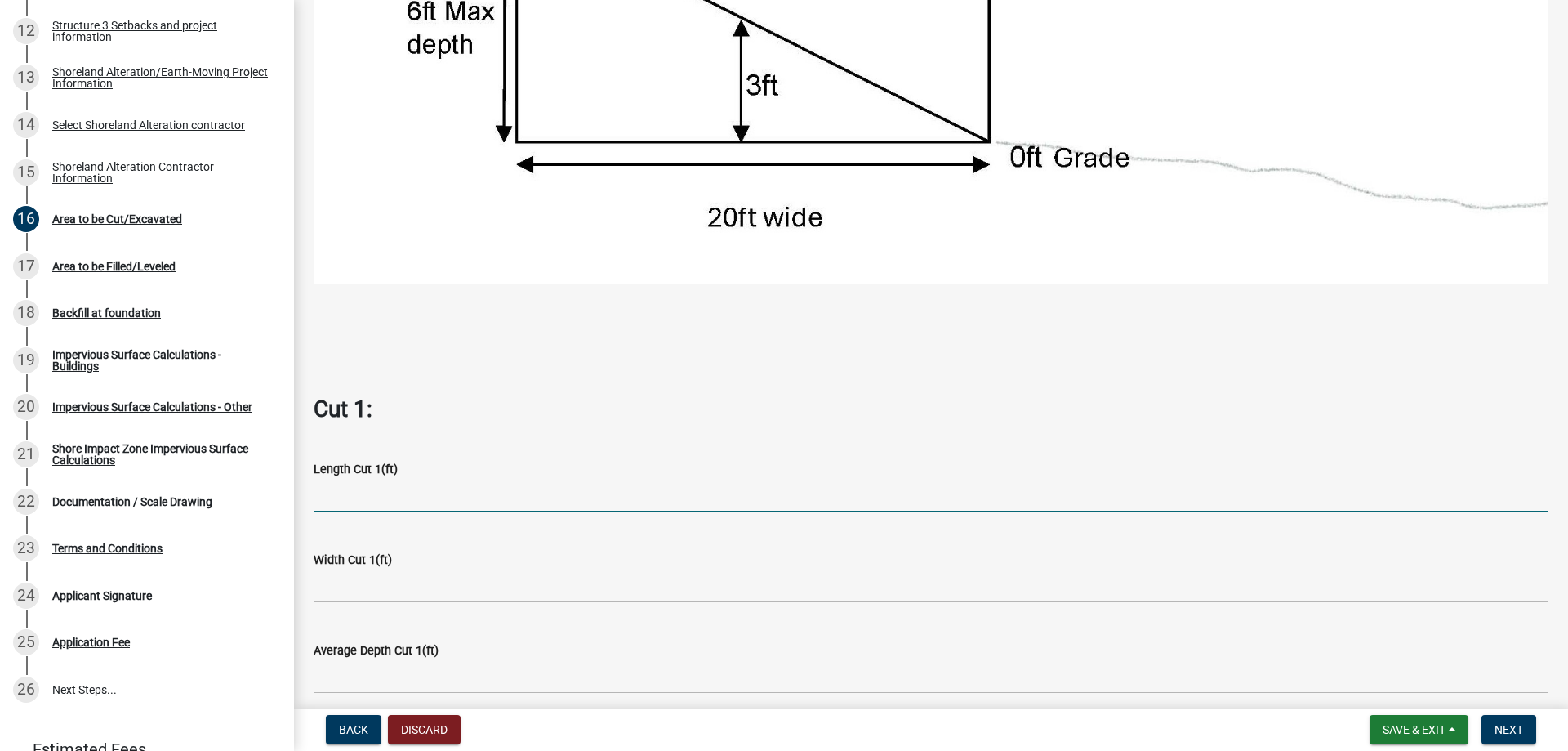
click at [448, 494] on input "text" at bounding box center [930, 495] width 1235 height 34
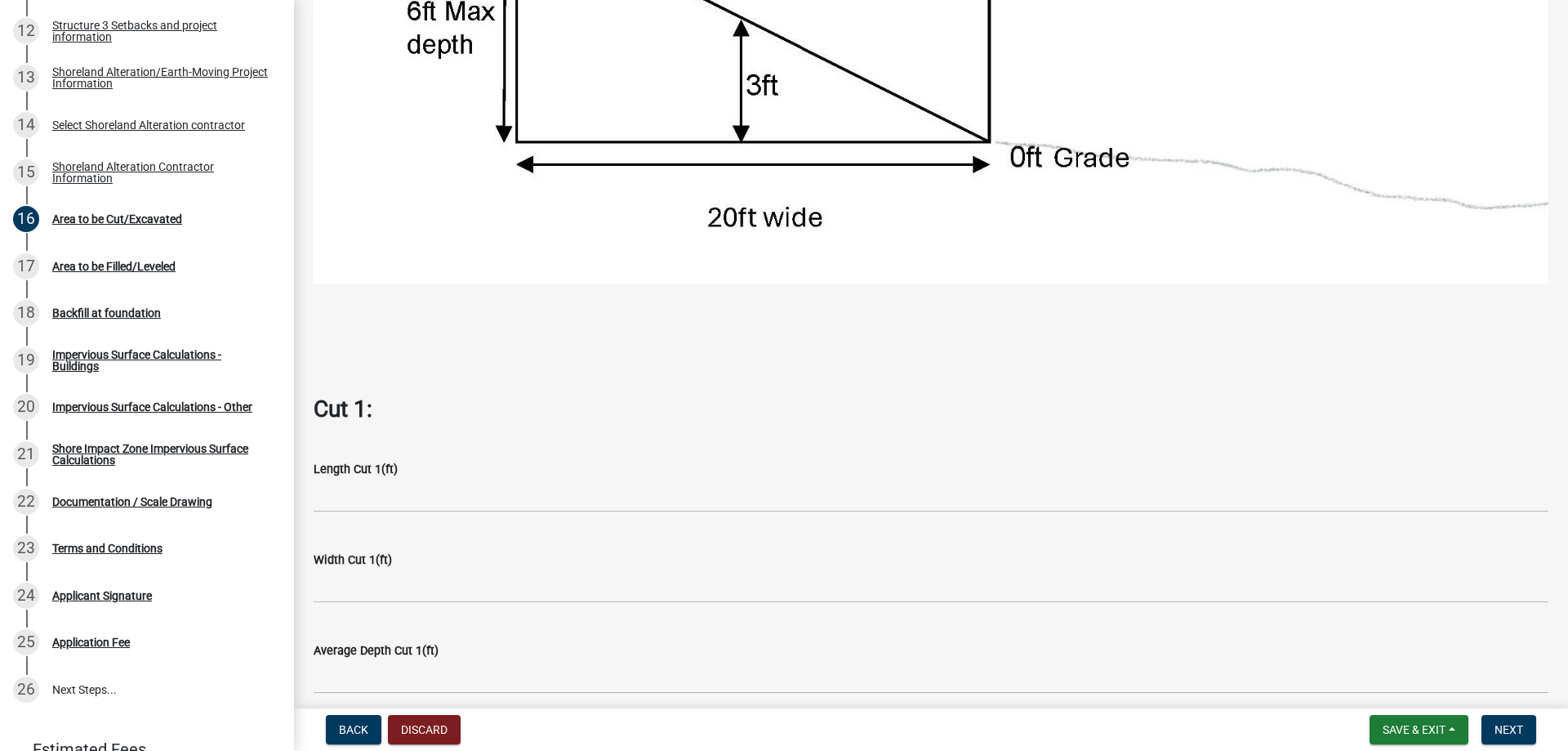
drag, startPoint x: 797, startPoint y: 443, endPoint x: 643, endPoint y: 419, distance: 155.9
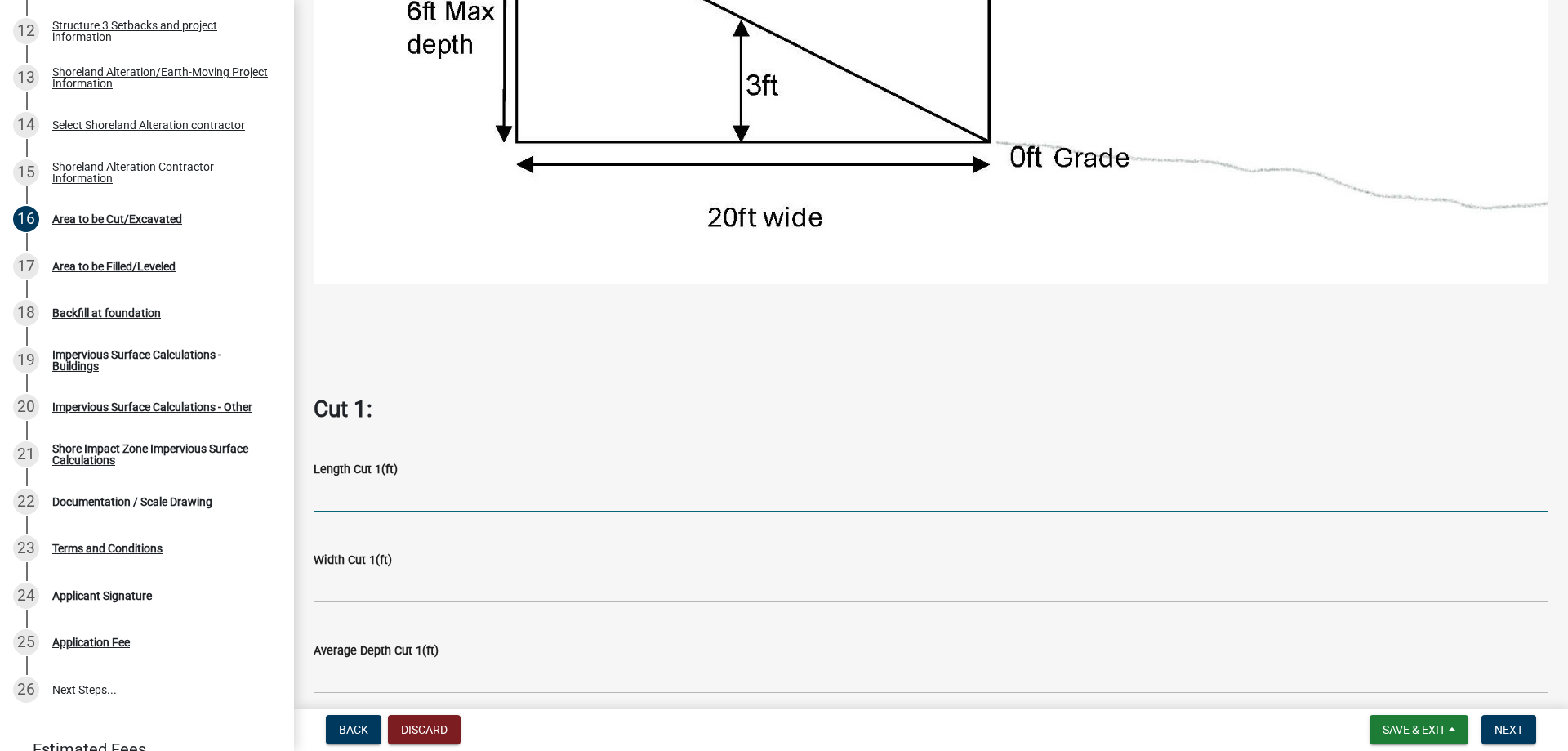
click at [475, 486] on input "text" at bounding box center [930, 495] width 1235 height 34
type input "64"
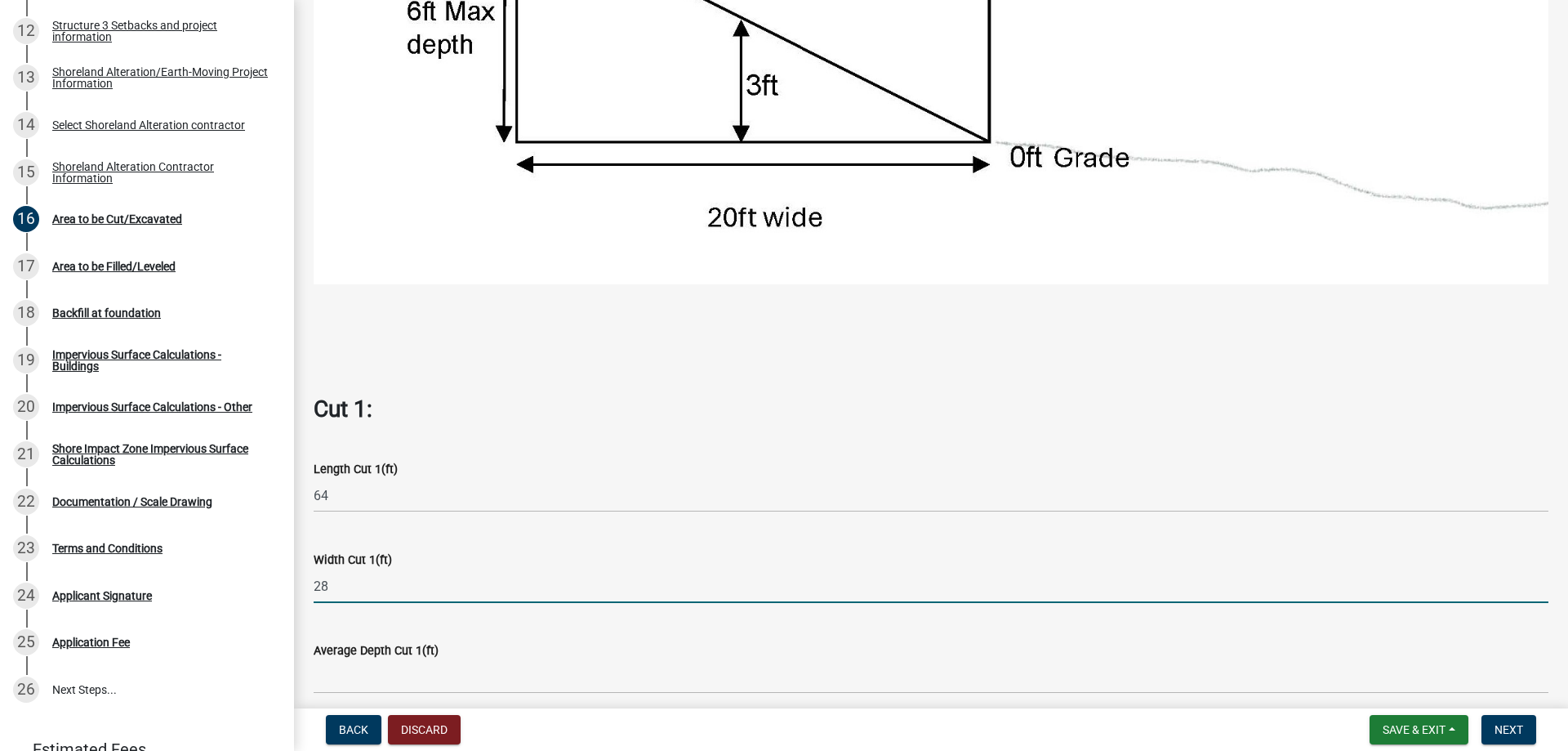
type input "28"
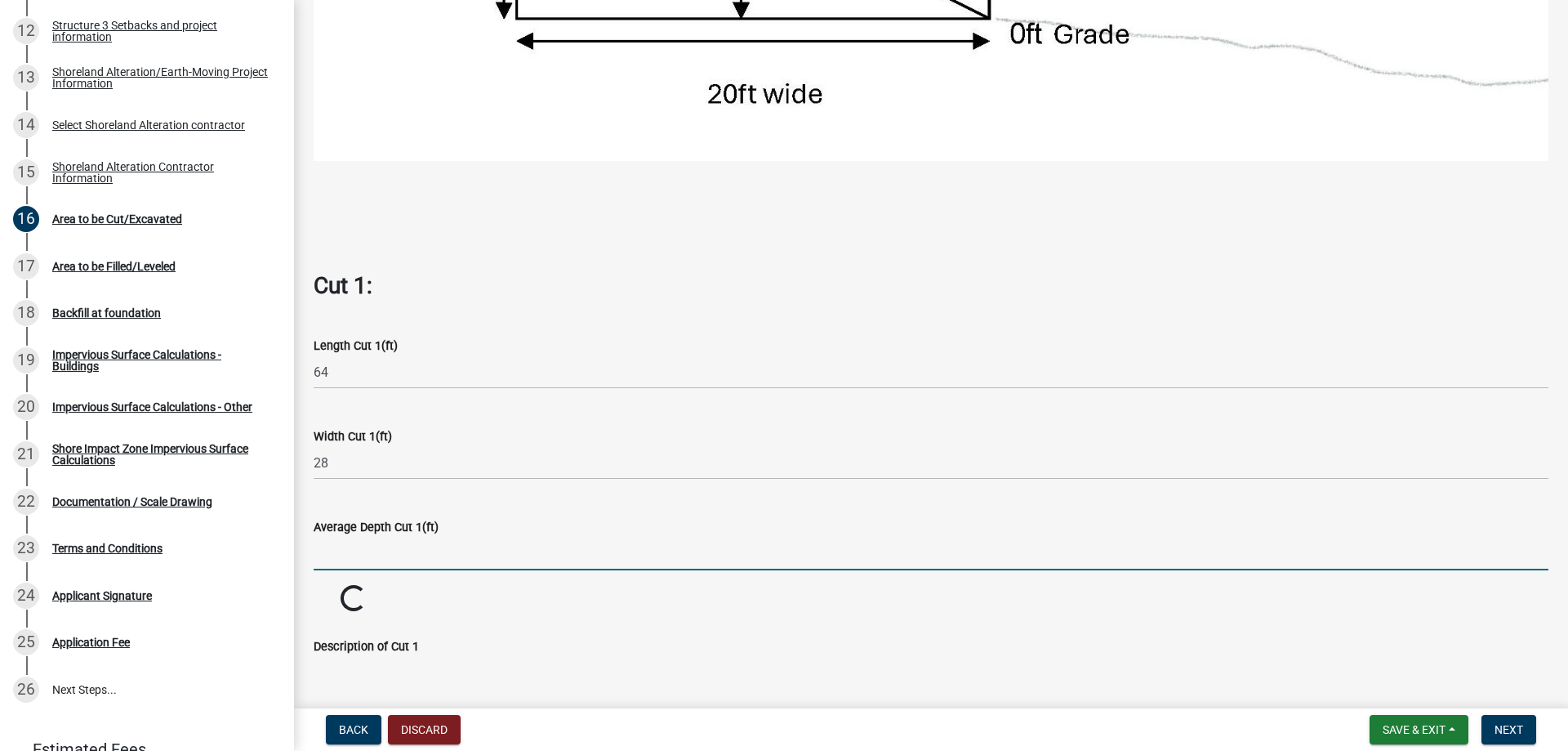
scroll to position [817, 0]
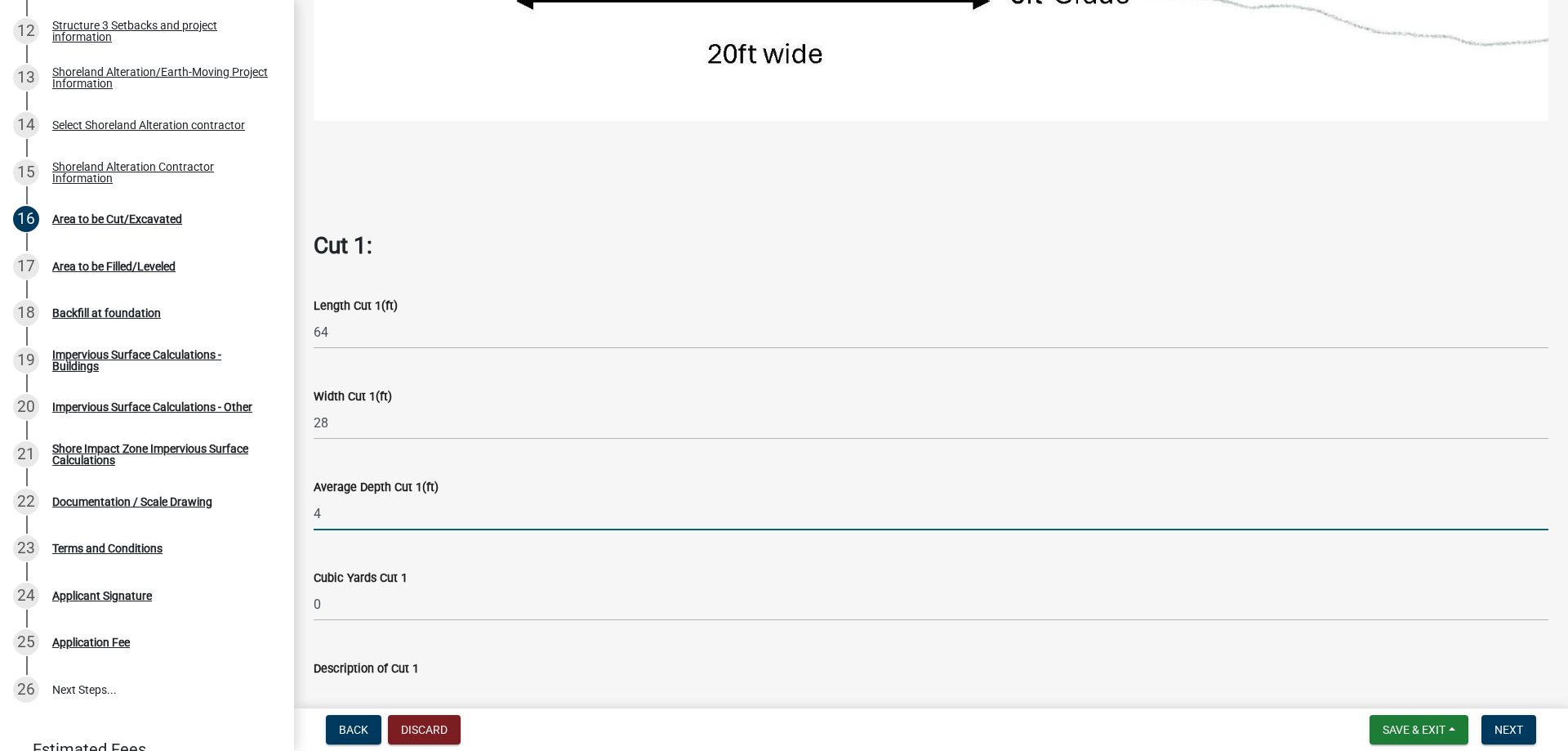
type input "4"
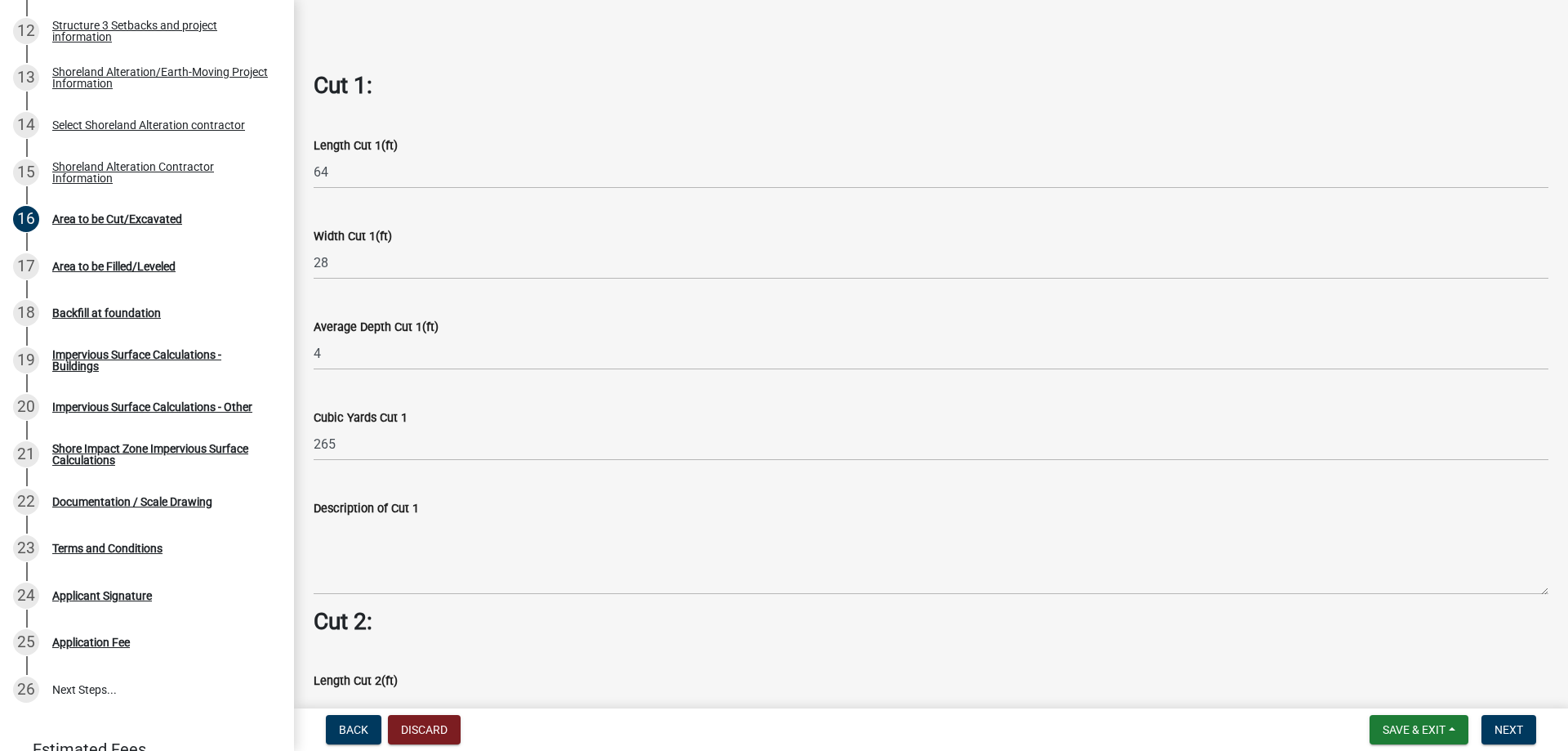
scroll to position [981, 0]
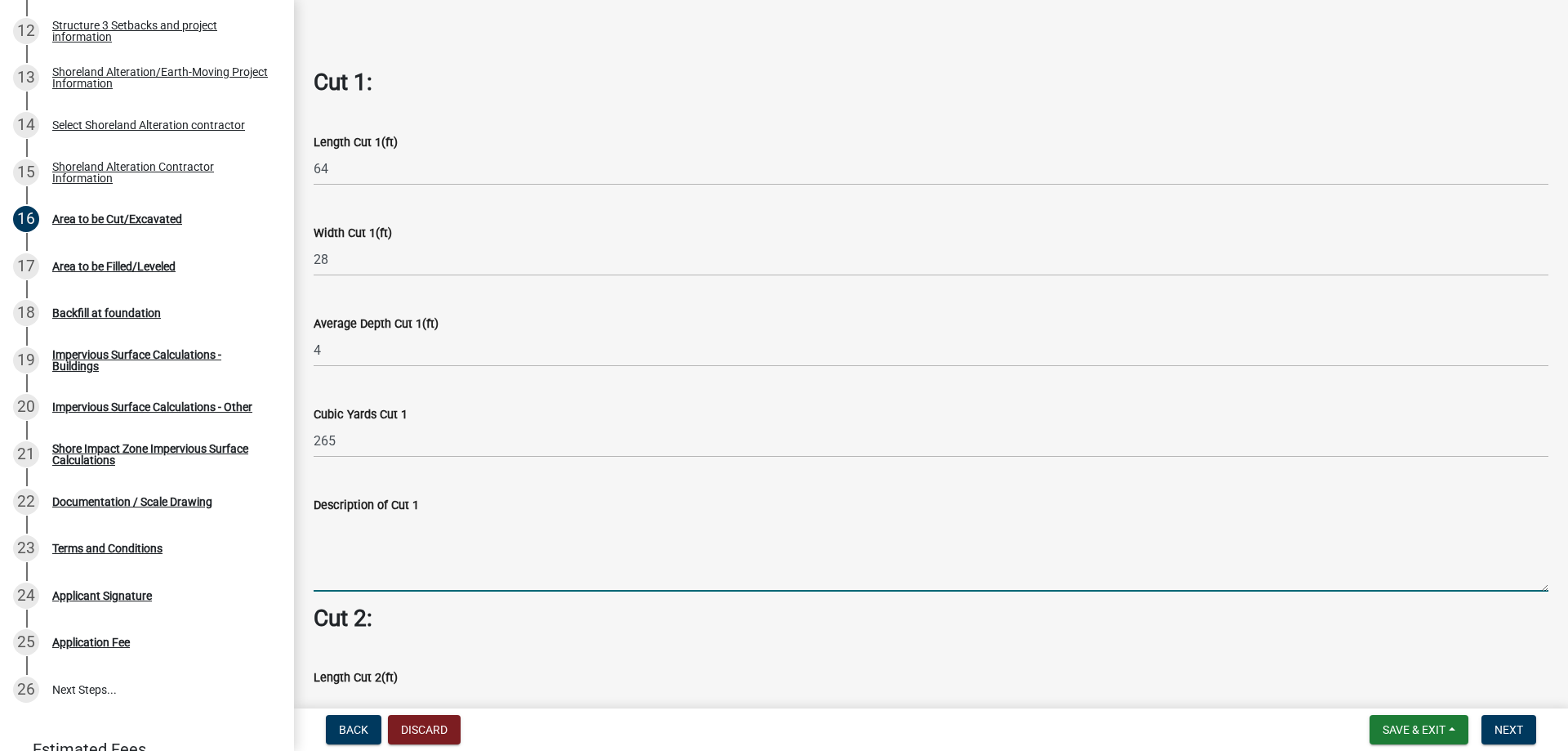
click at [387, 557] on textarea "Description of Cut 1" at bounding box center [930, 552] width 1235 height 77
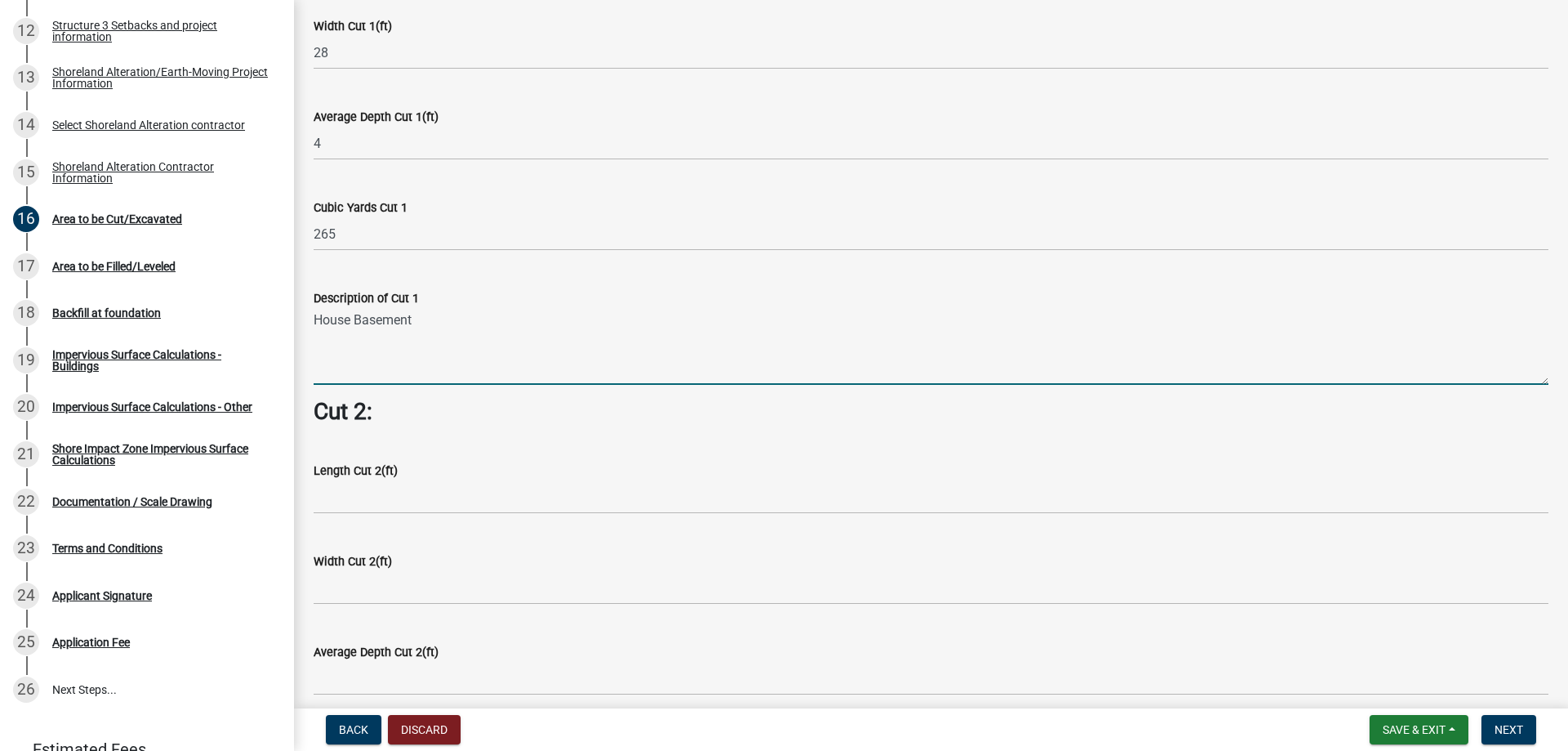
scroll to position [1225, 0]
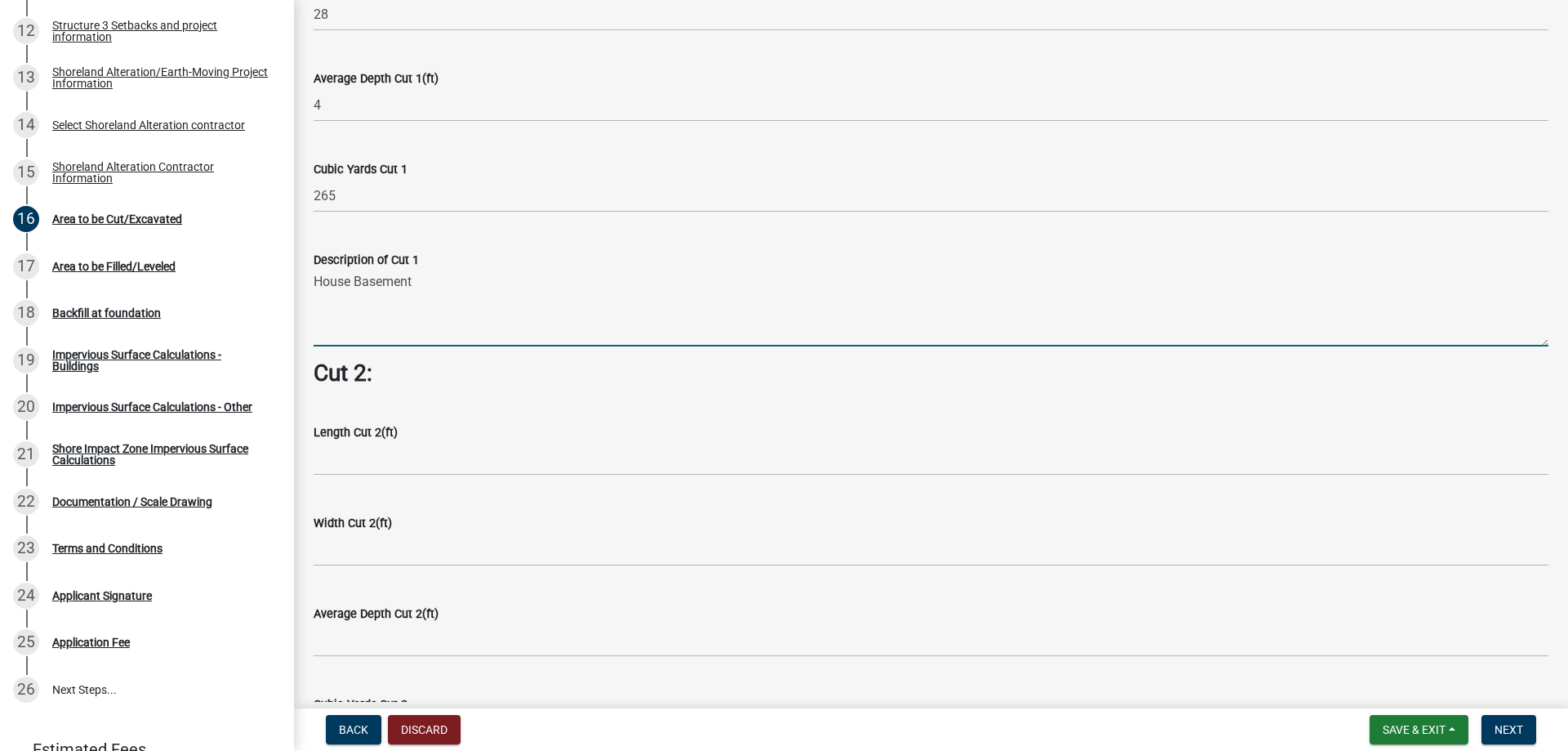
type textarea "House Basement"
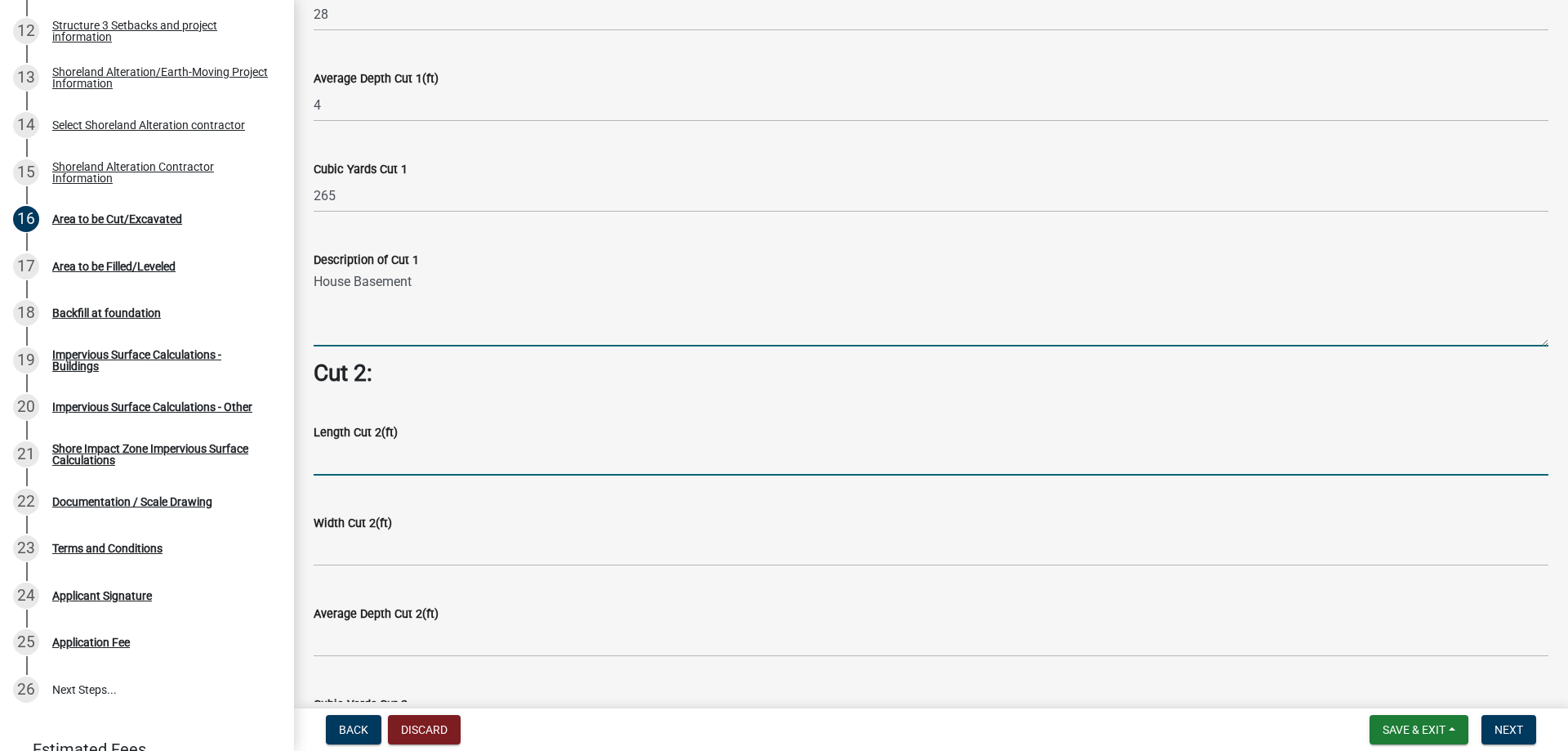
click at [367, 459] on input "text" at bounding box center [930, 458] width 1235 height 34
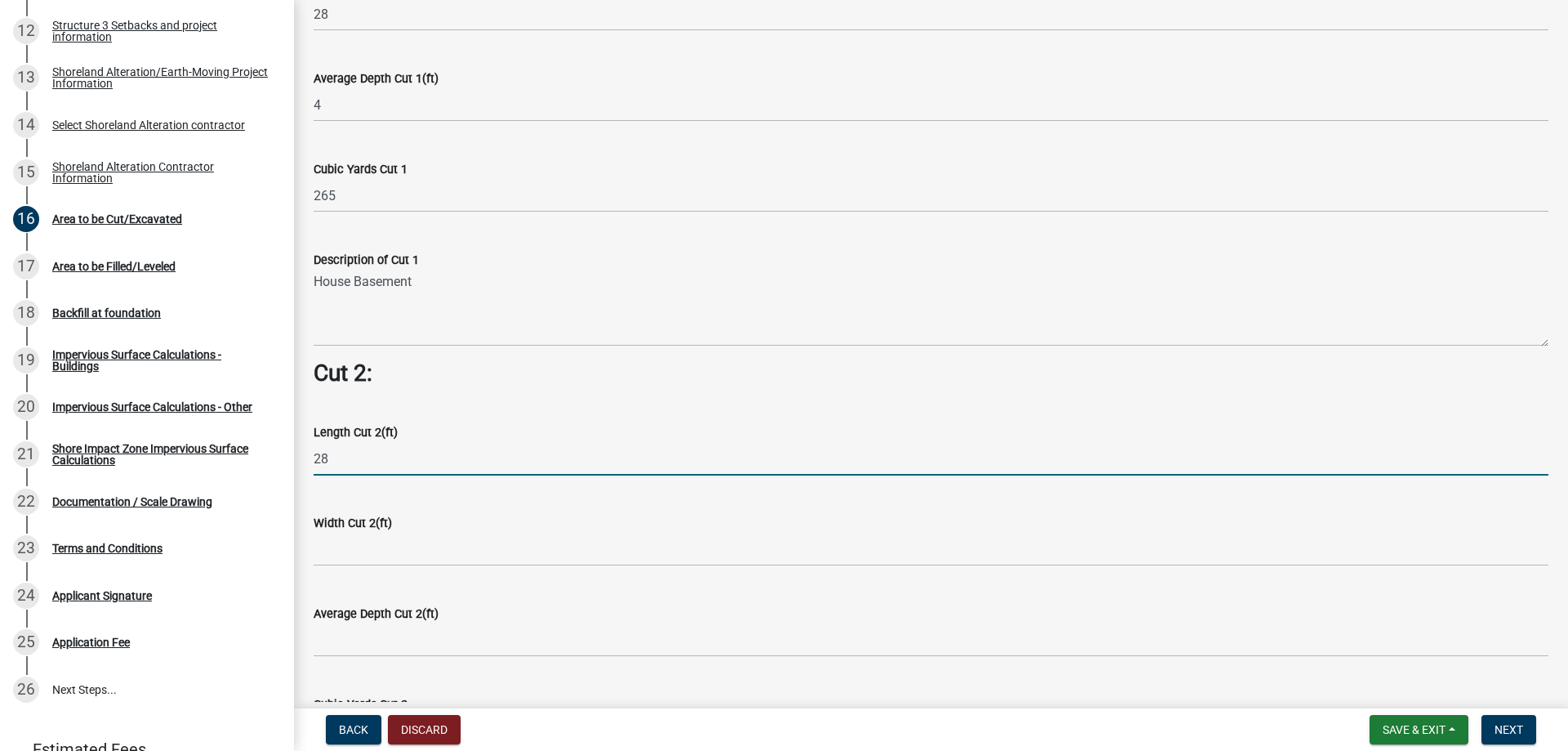
type input "28"
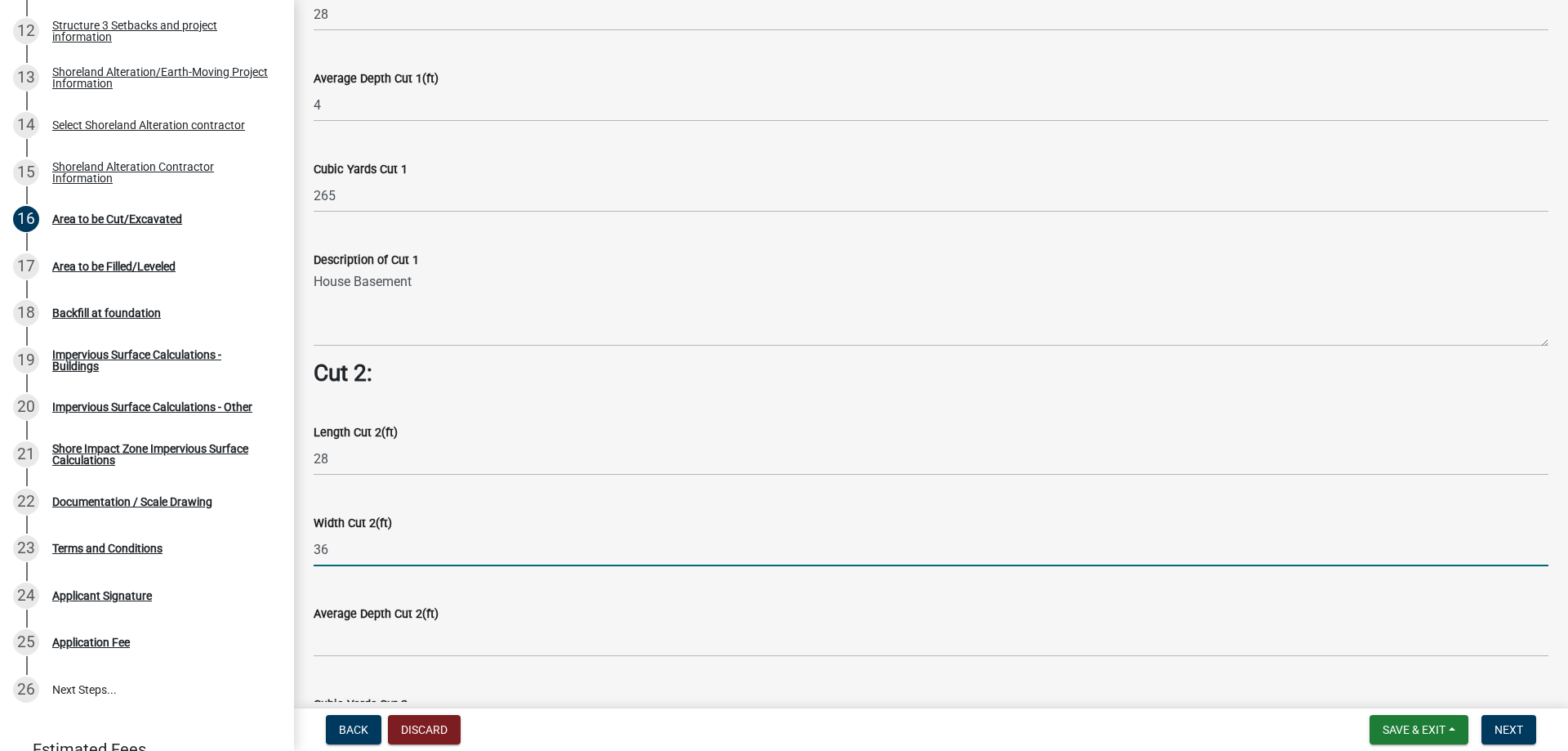
type input "36"
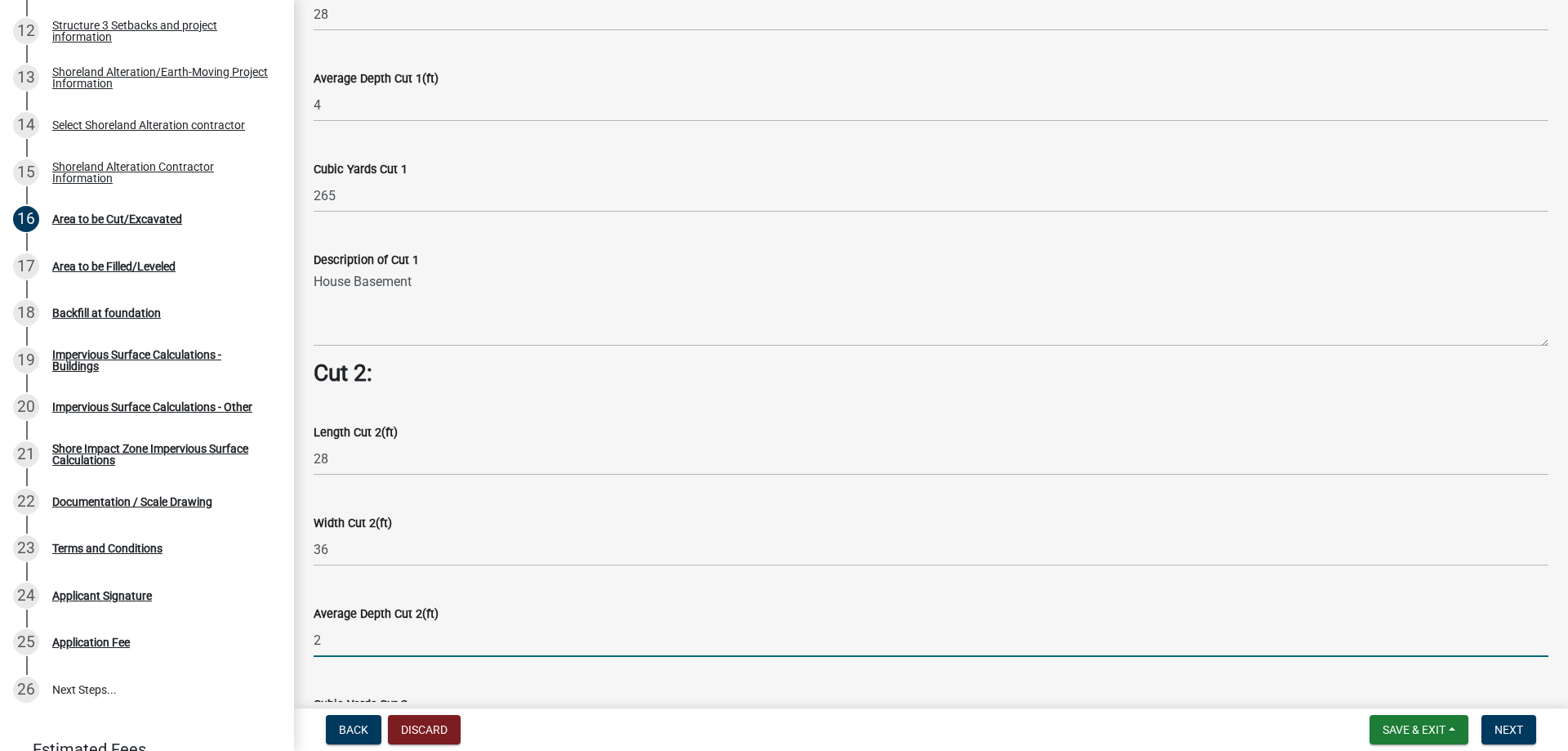
type input "2"
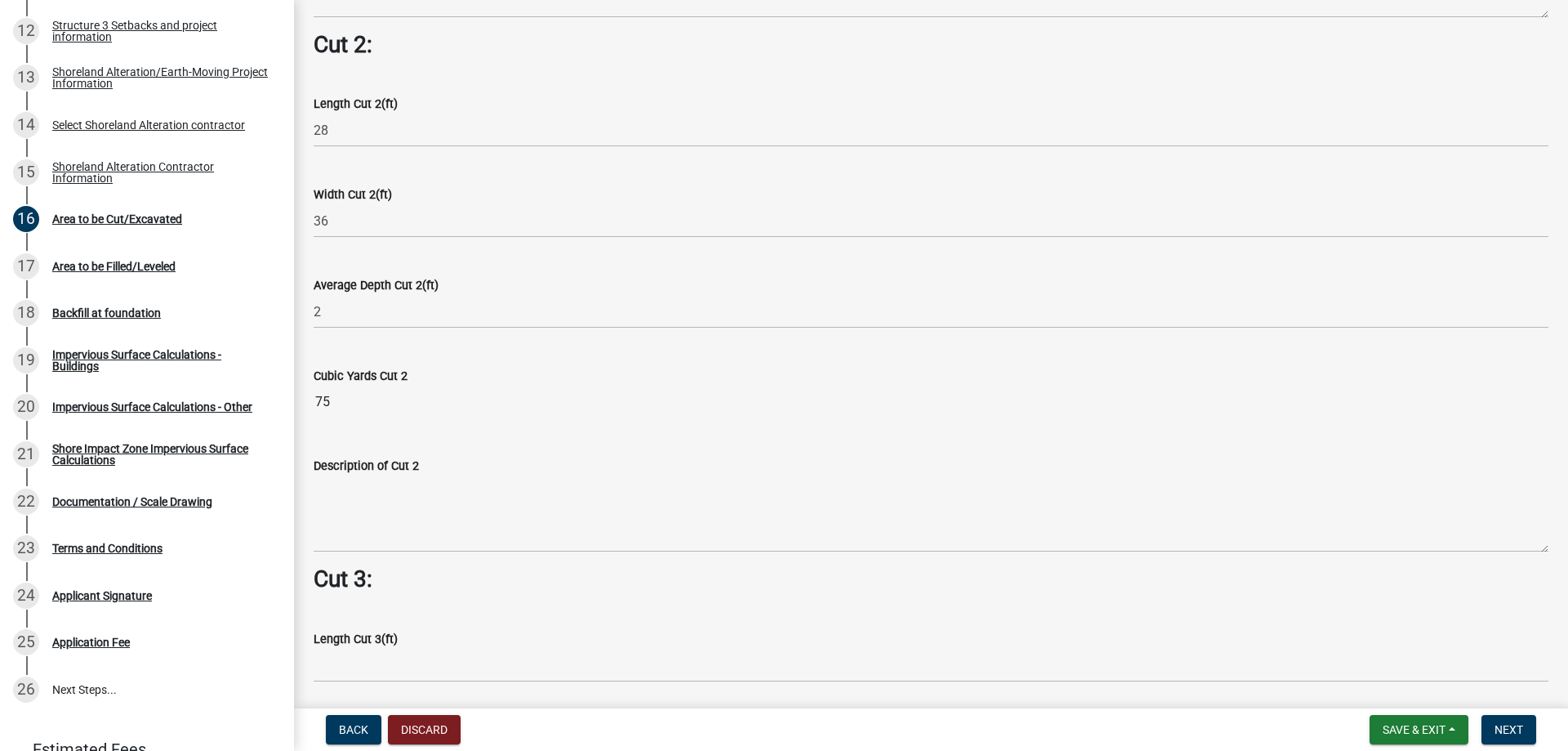
scroll to position [1634, 0]
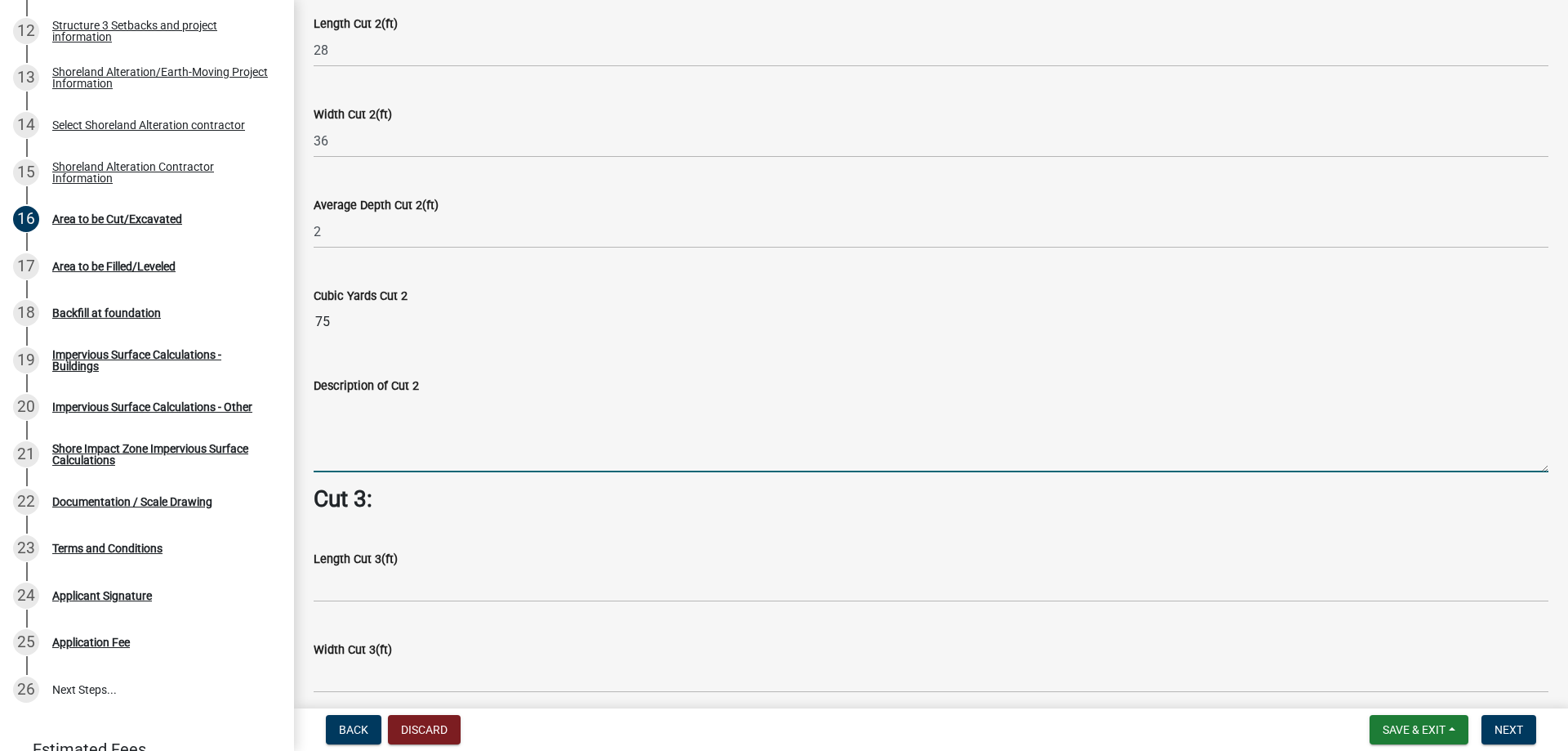
click at [422, 436] on textarea "Description of Cut 2" at bounding box center [930, 433] width 1235 height 77
type textarea "Attached Garage"
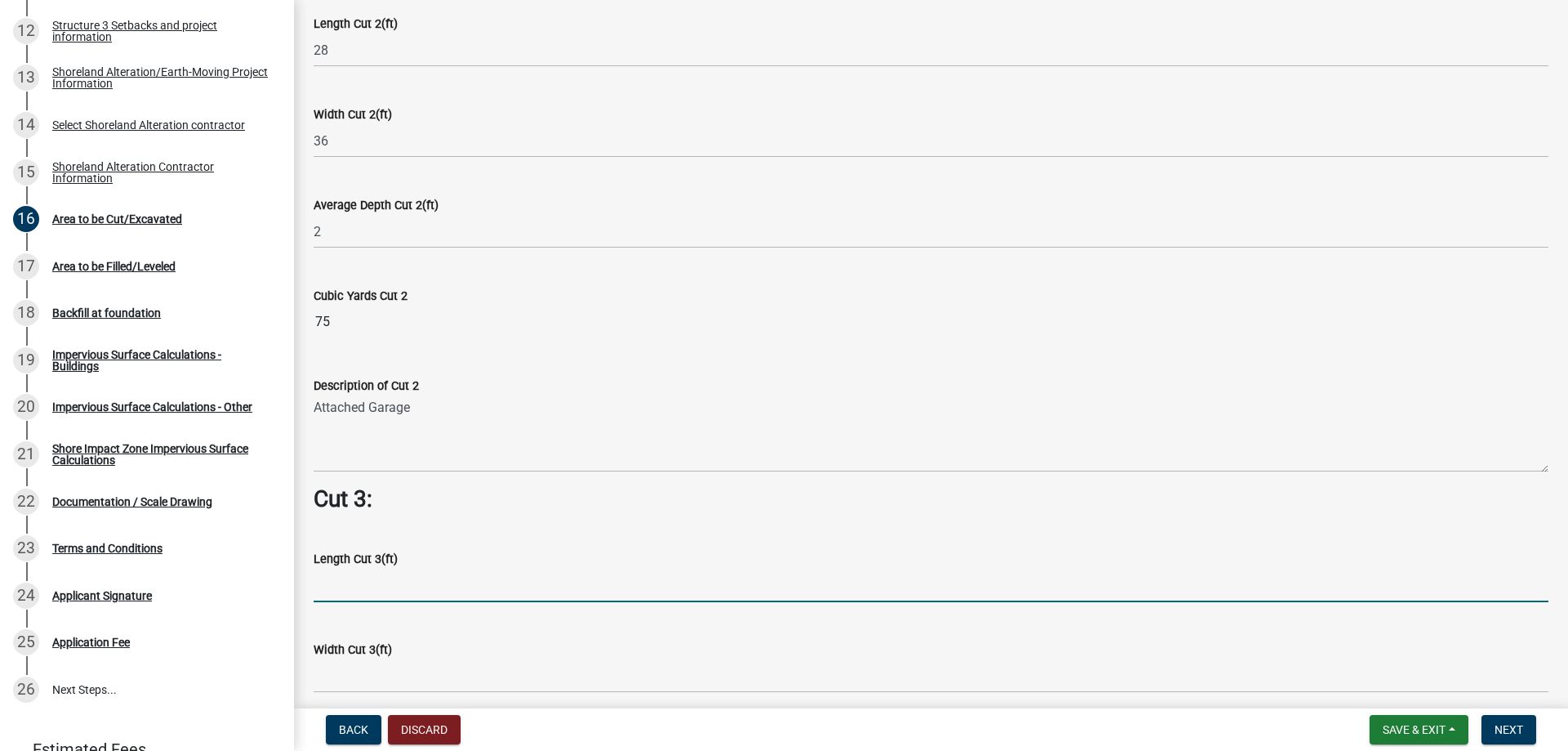
click at [421, 583] on input "text" at bounding box center [930, 585] width 1235 height 34
type input "80"
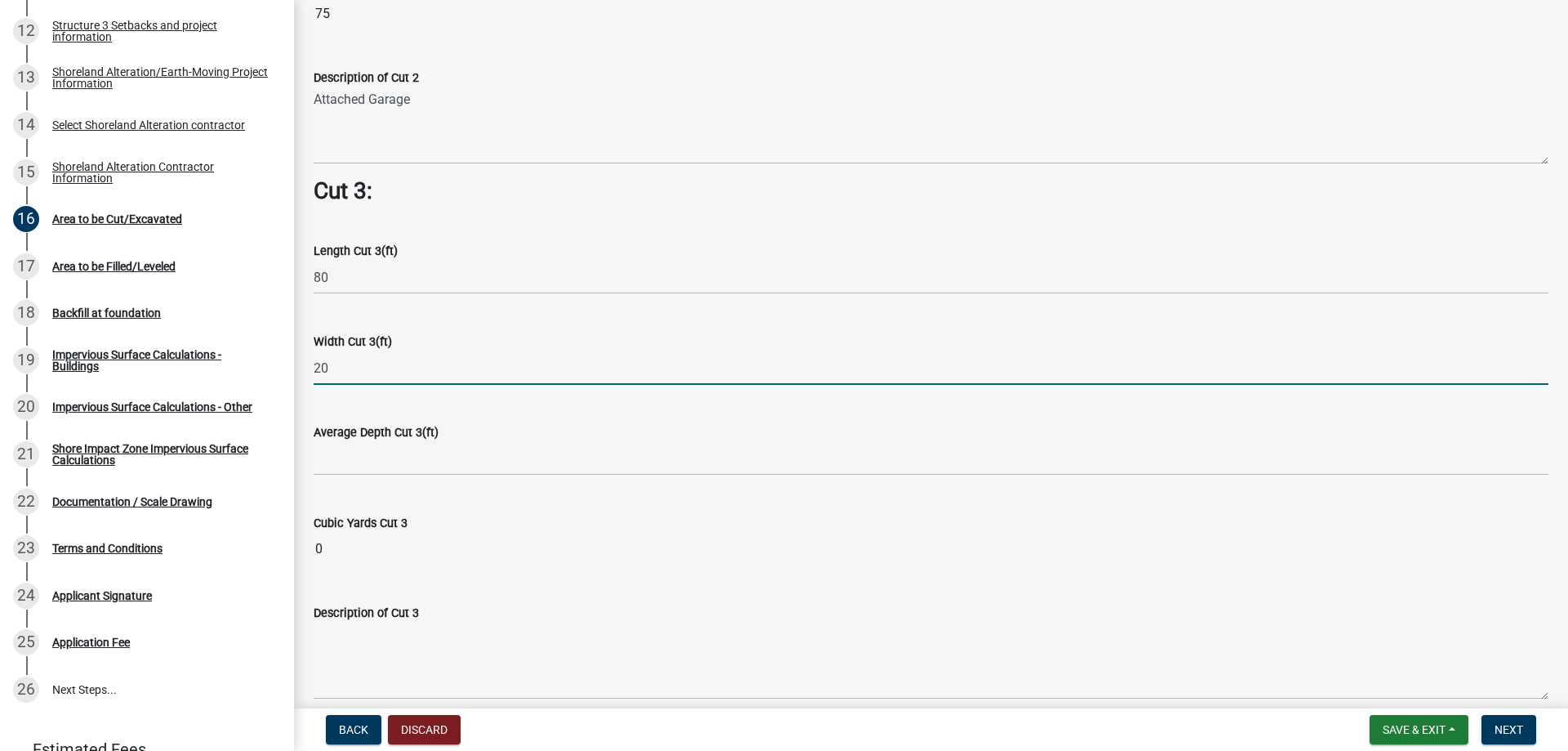
scroll to position [1960, 0]
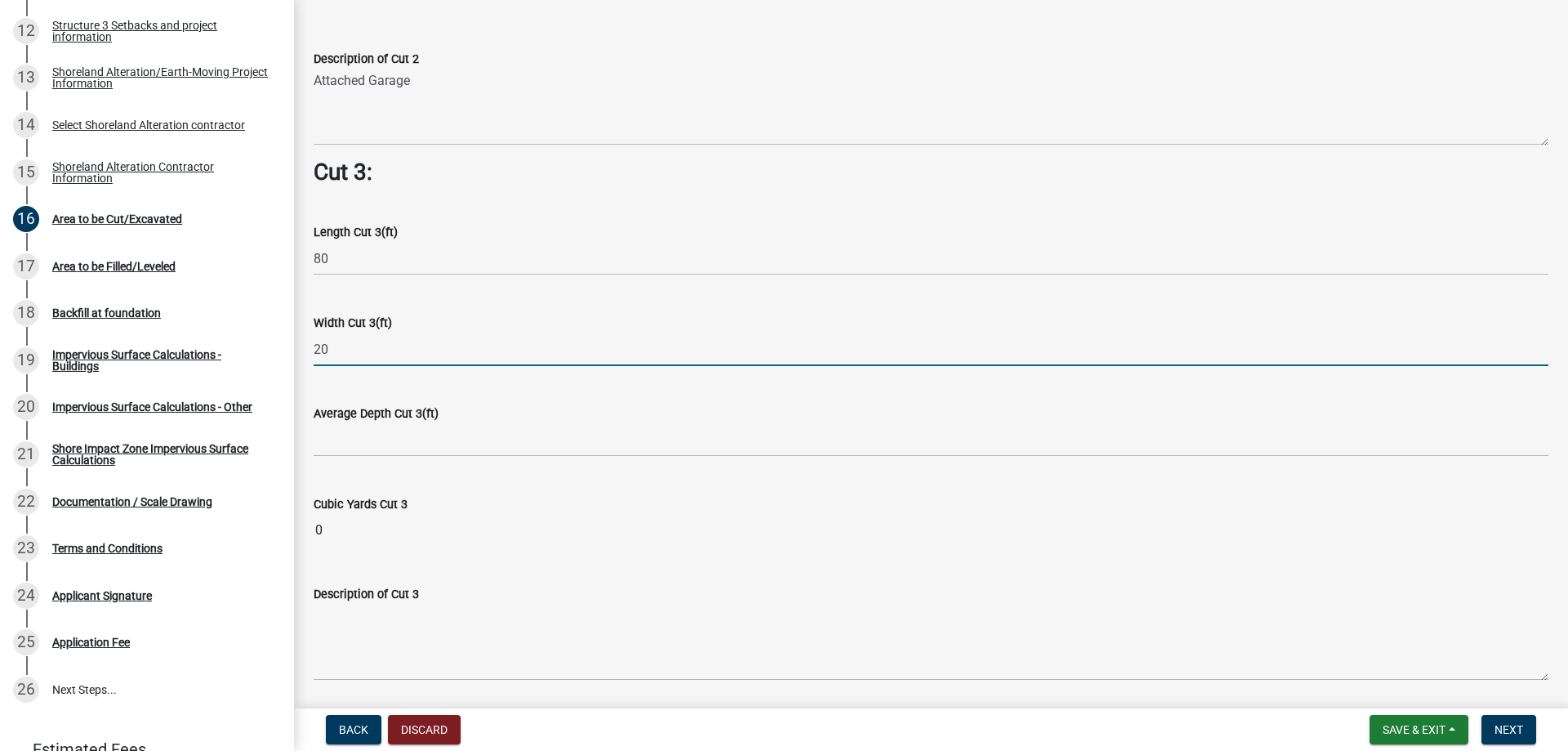
type input "20"
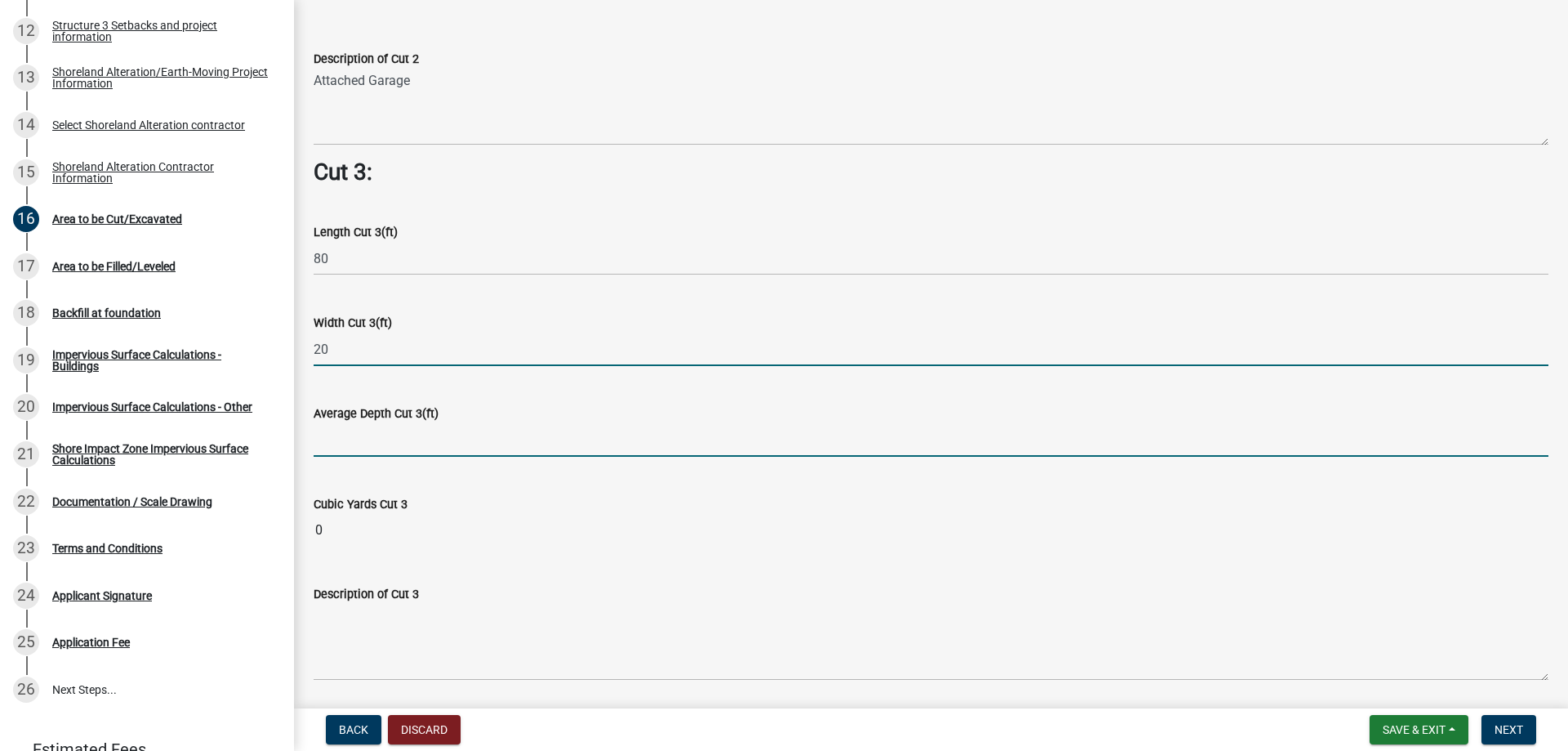
click at [379, 433] on input "text" at bounding box center [930, 439] width 1235 height 34
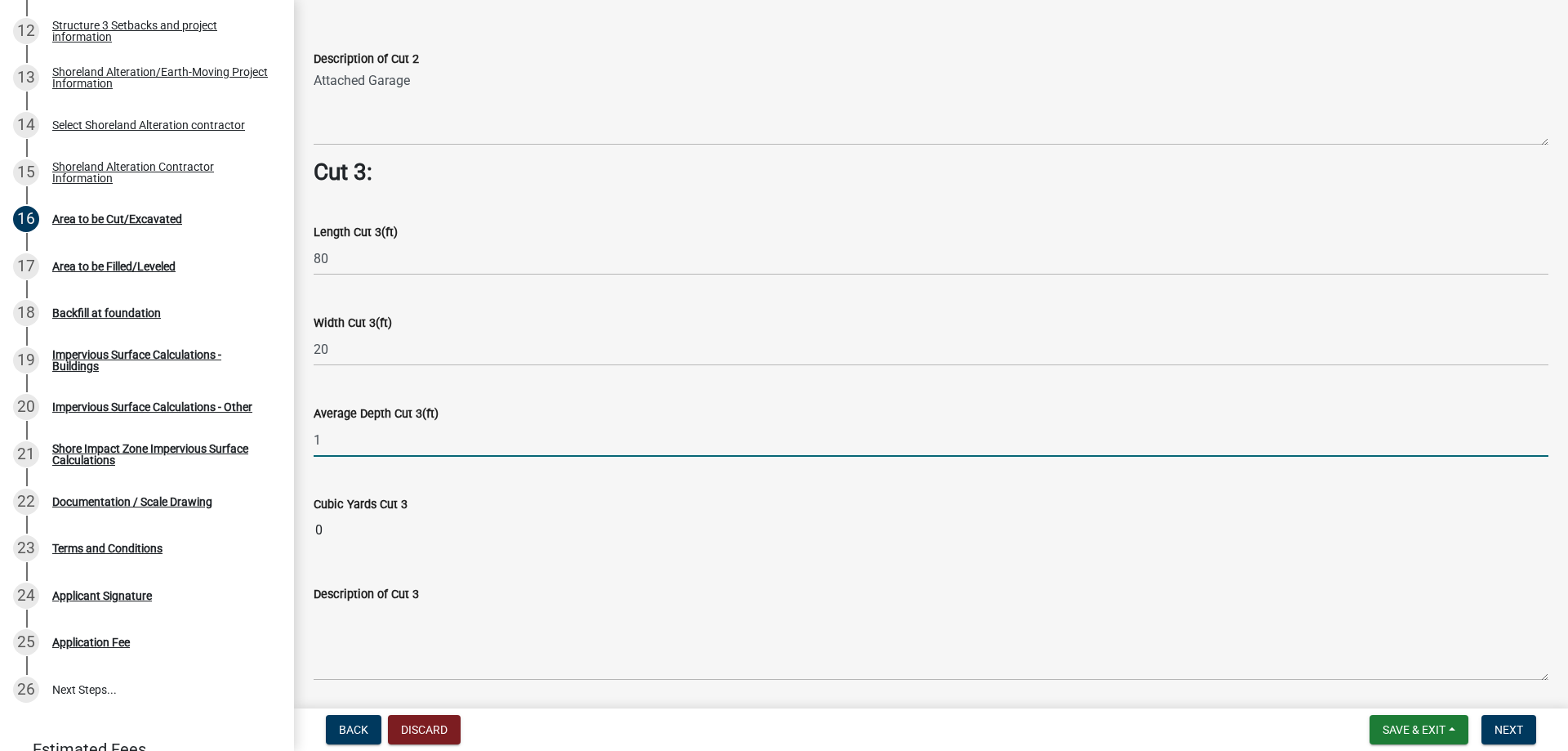
type input "1"
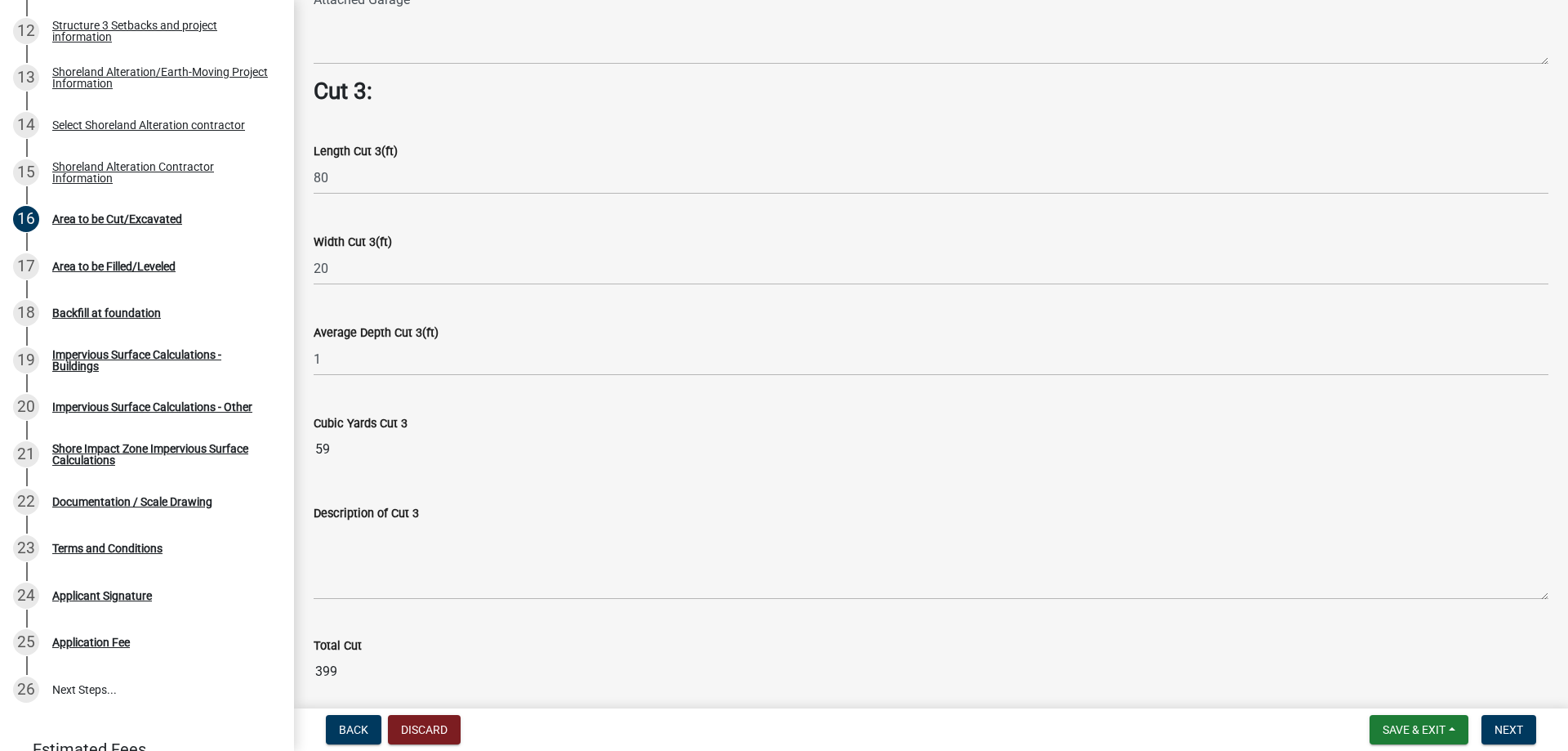
scroll to position [2042, 0]
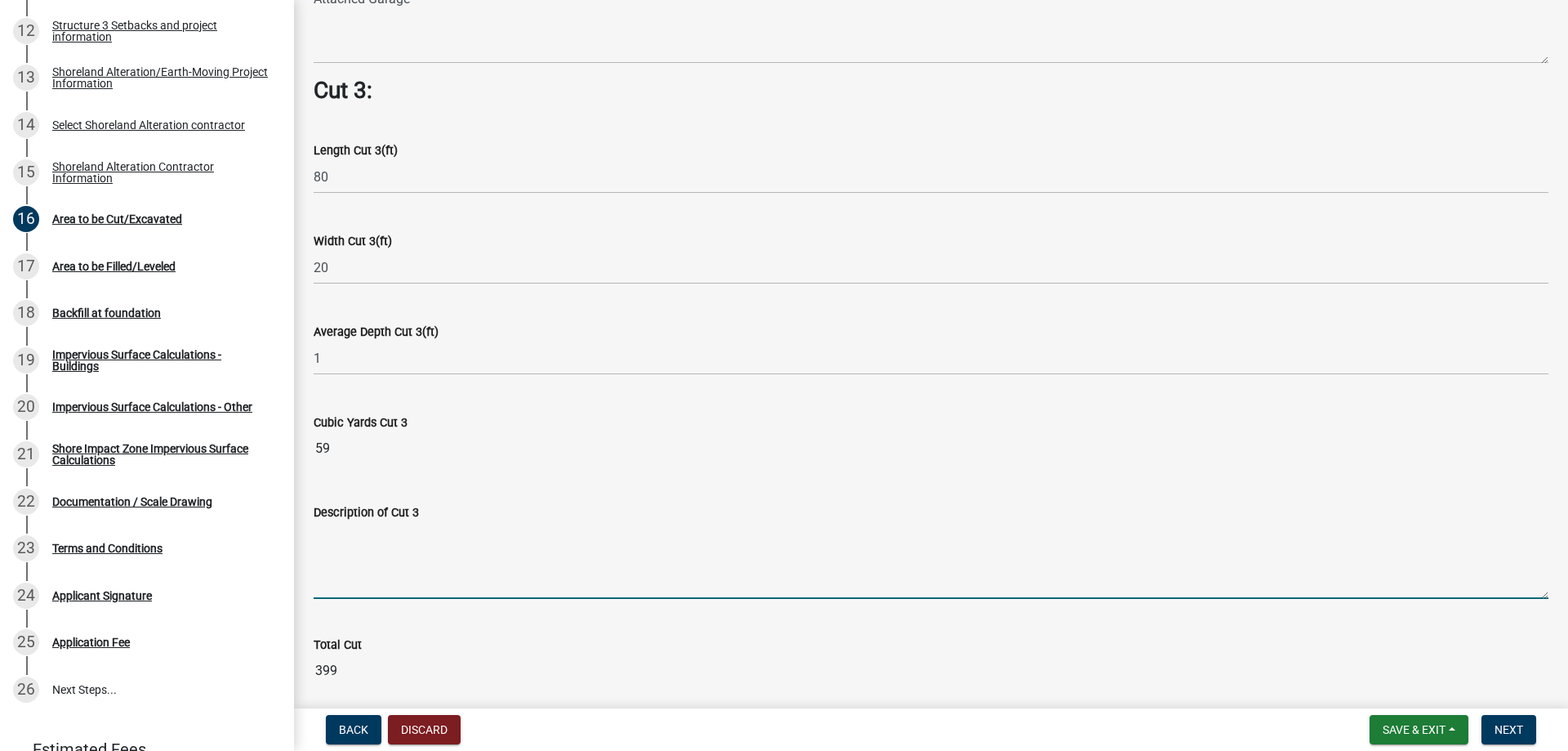
click at [355, 578] on textarea "Description of Cut 3" at bounding box center [930, 560] width 1235 height 77
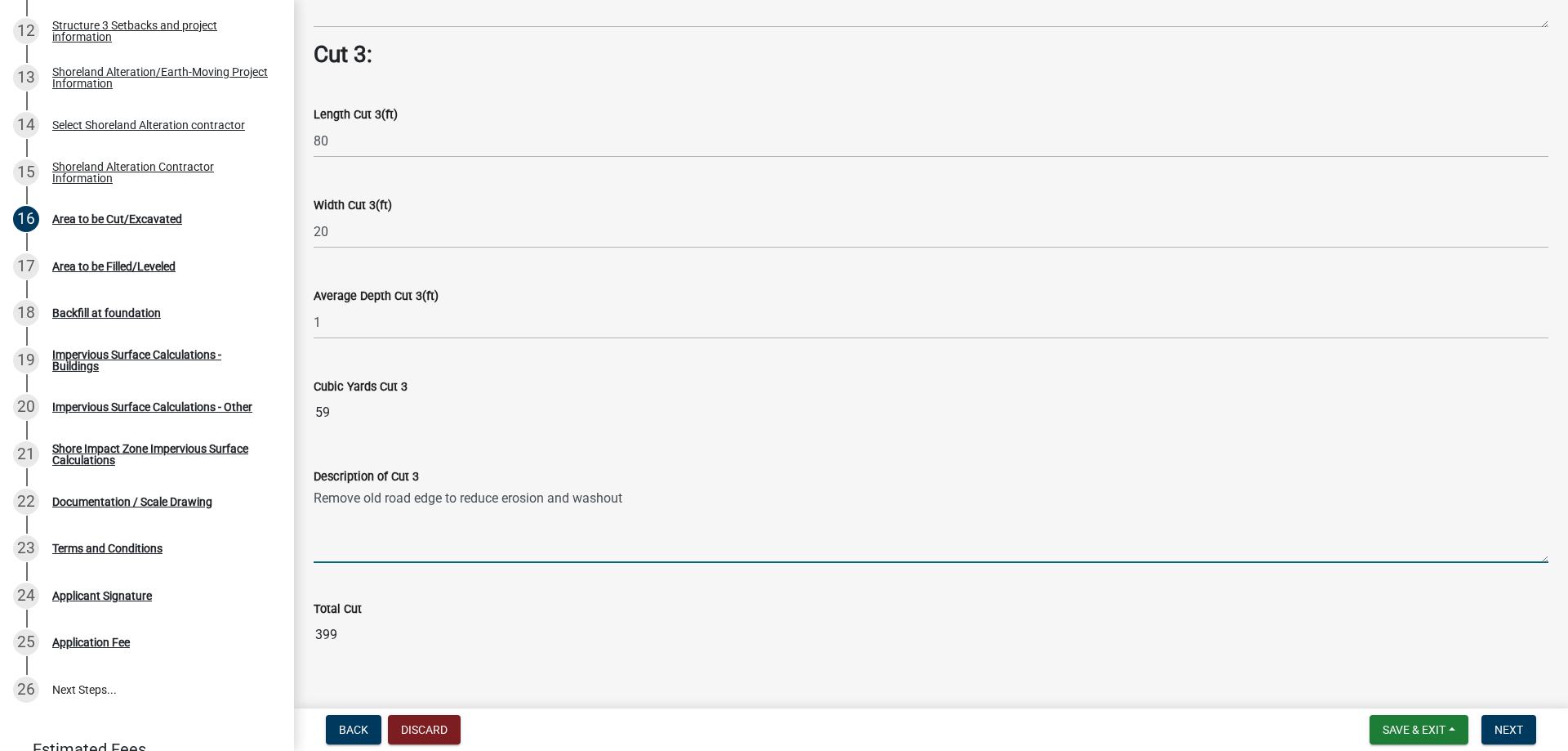
scroll to position [2098, 0]
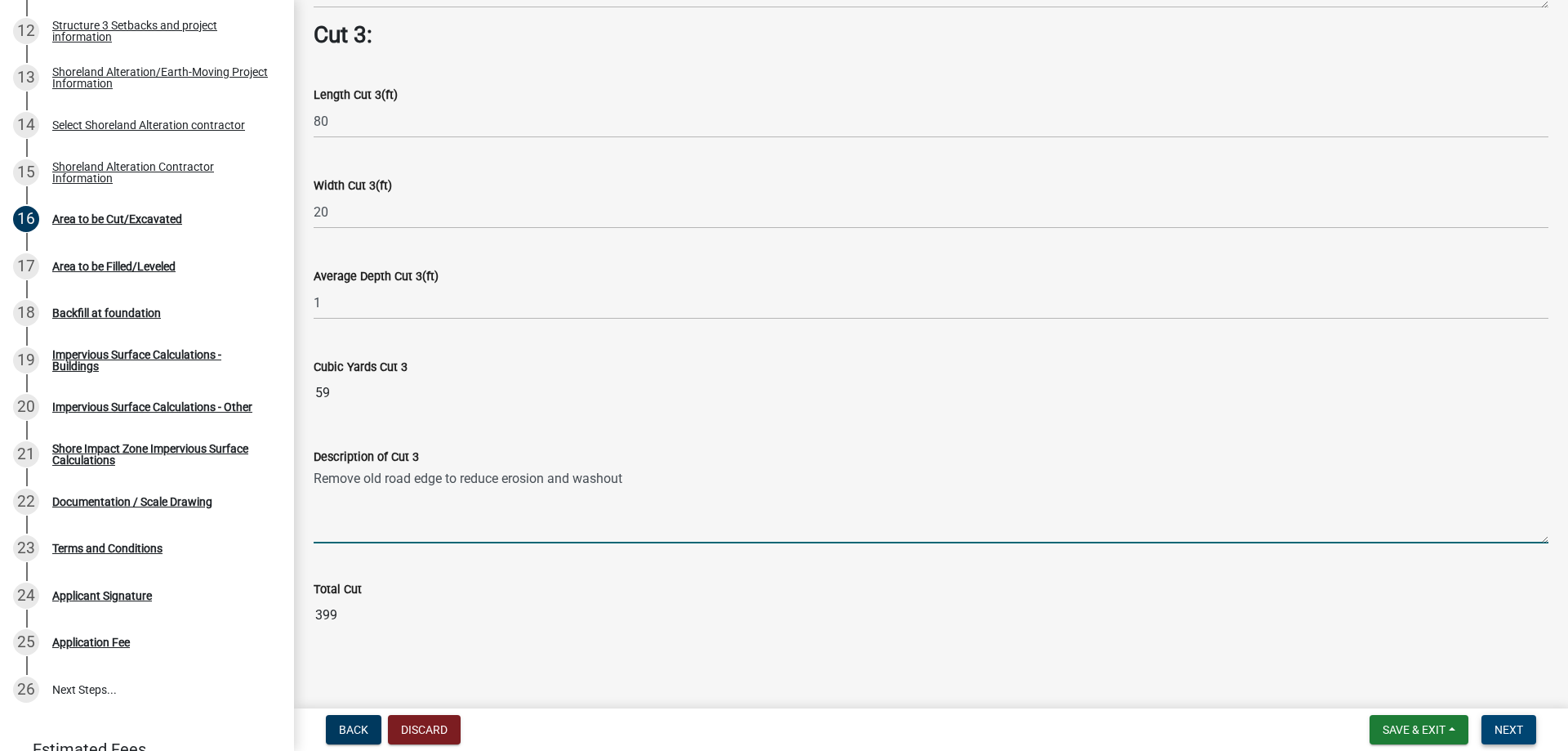
type textarea "Remove old road edge to reduce erosion and washout"
click at [1520, 731] on span "Next" at bounding box center [1508, 729] width 28 height 13
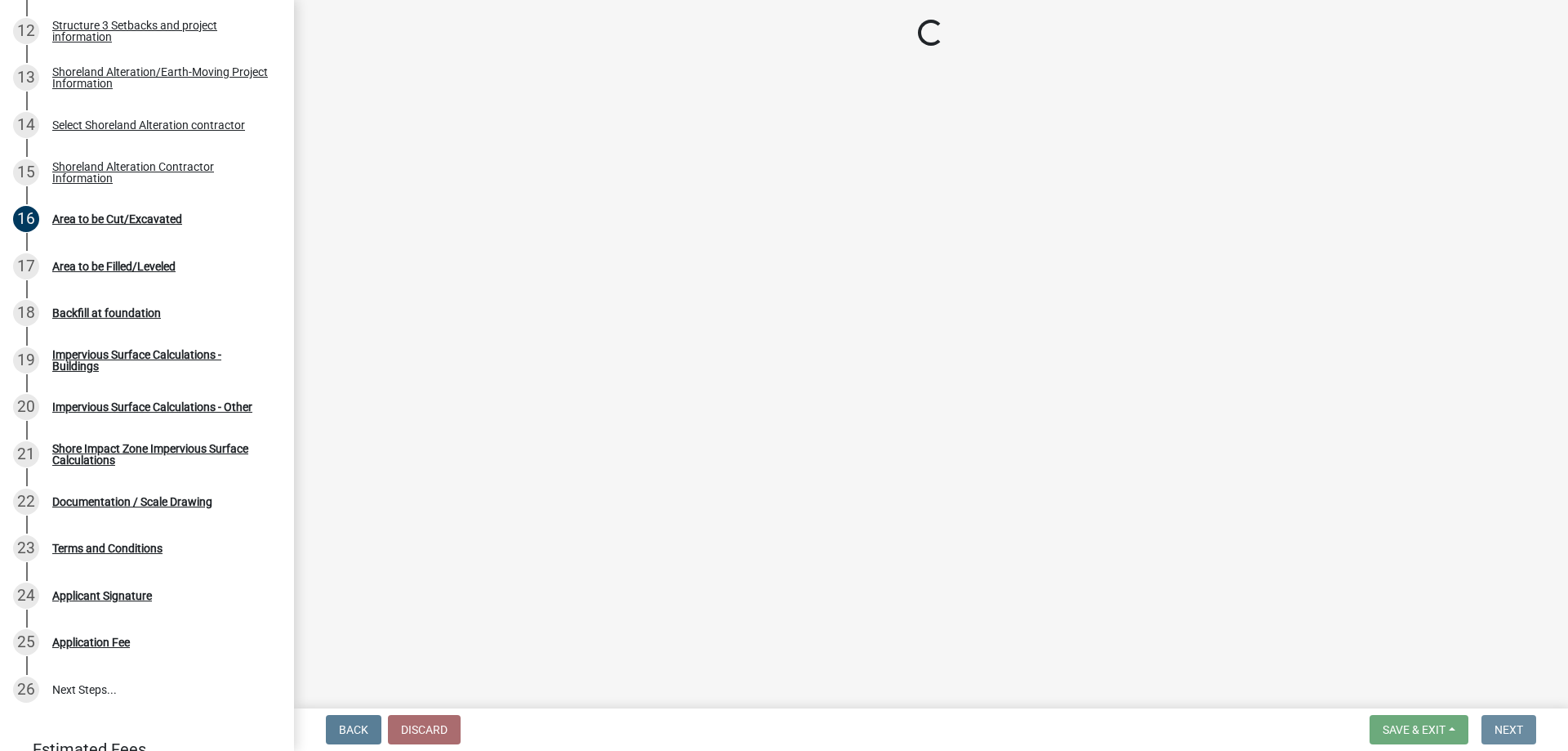
scroll to position [0, 0]
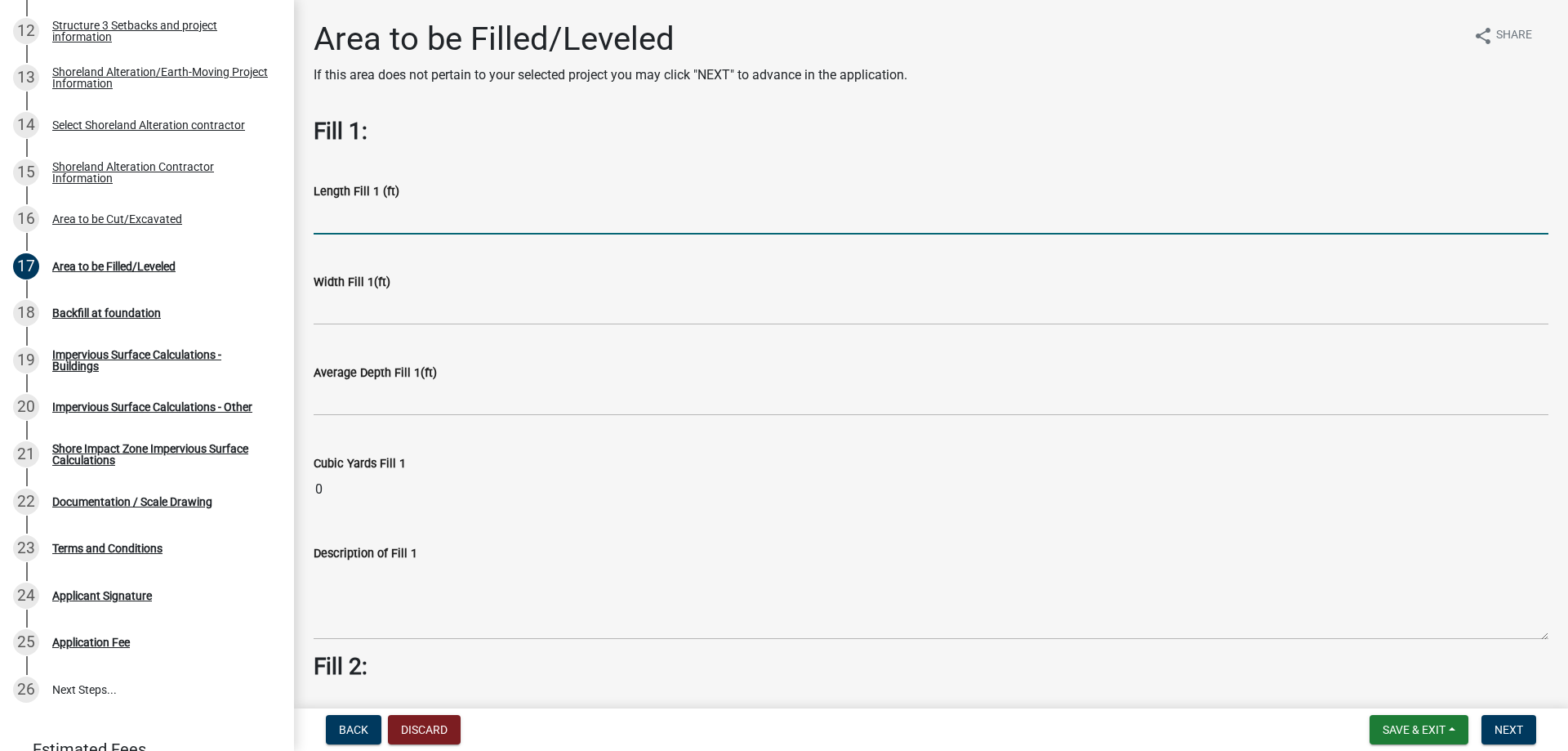
click at [389, 218] on input "text" at bounding box center [930, 218] width 1235 height 34
type input "160"
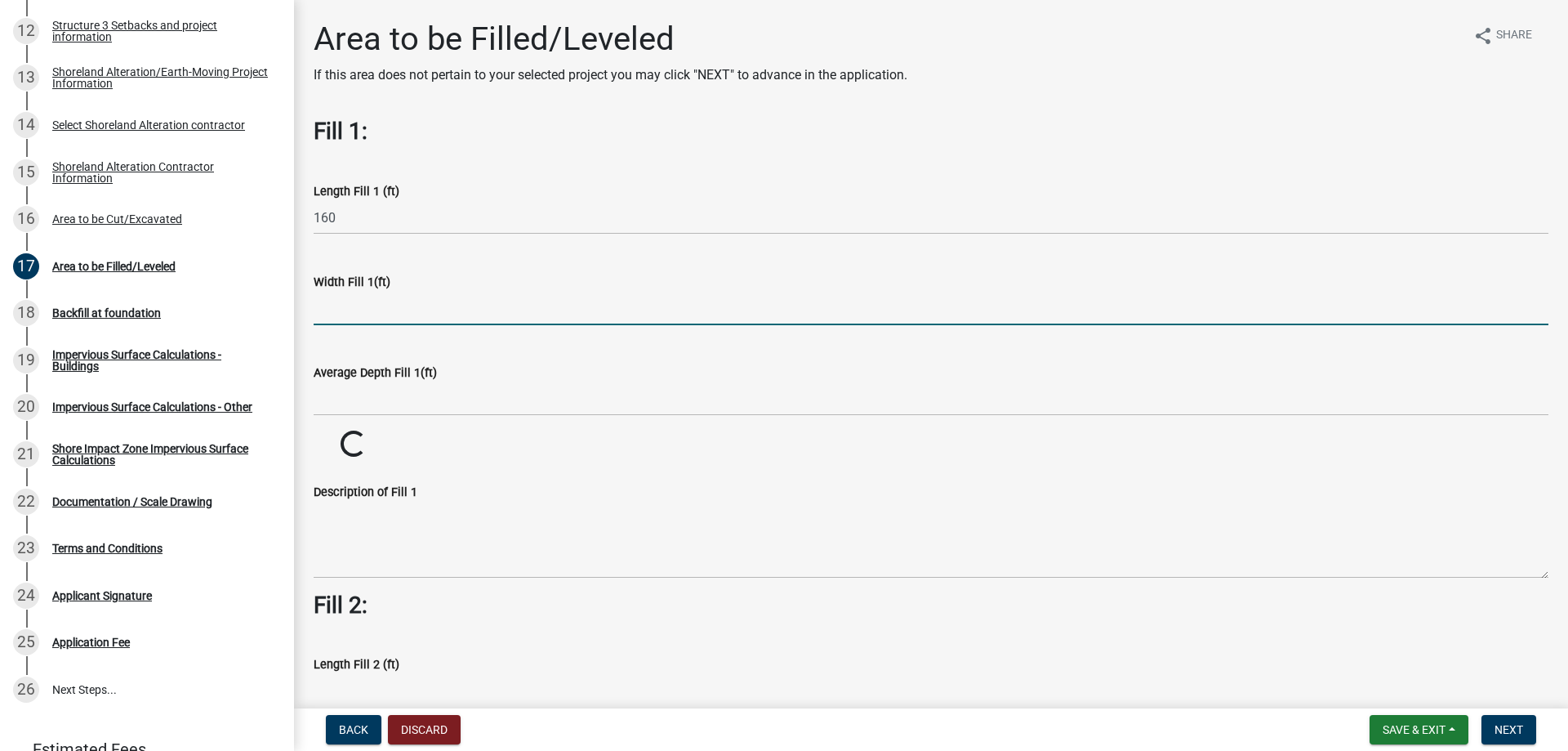
click at [374, 314] on input "text" at bounding box center [930, 308] width 1235 height 34
type input "12"
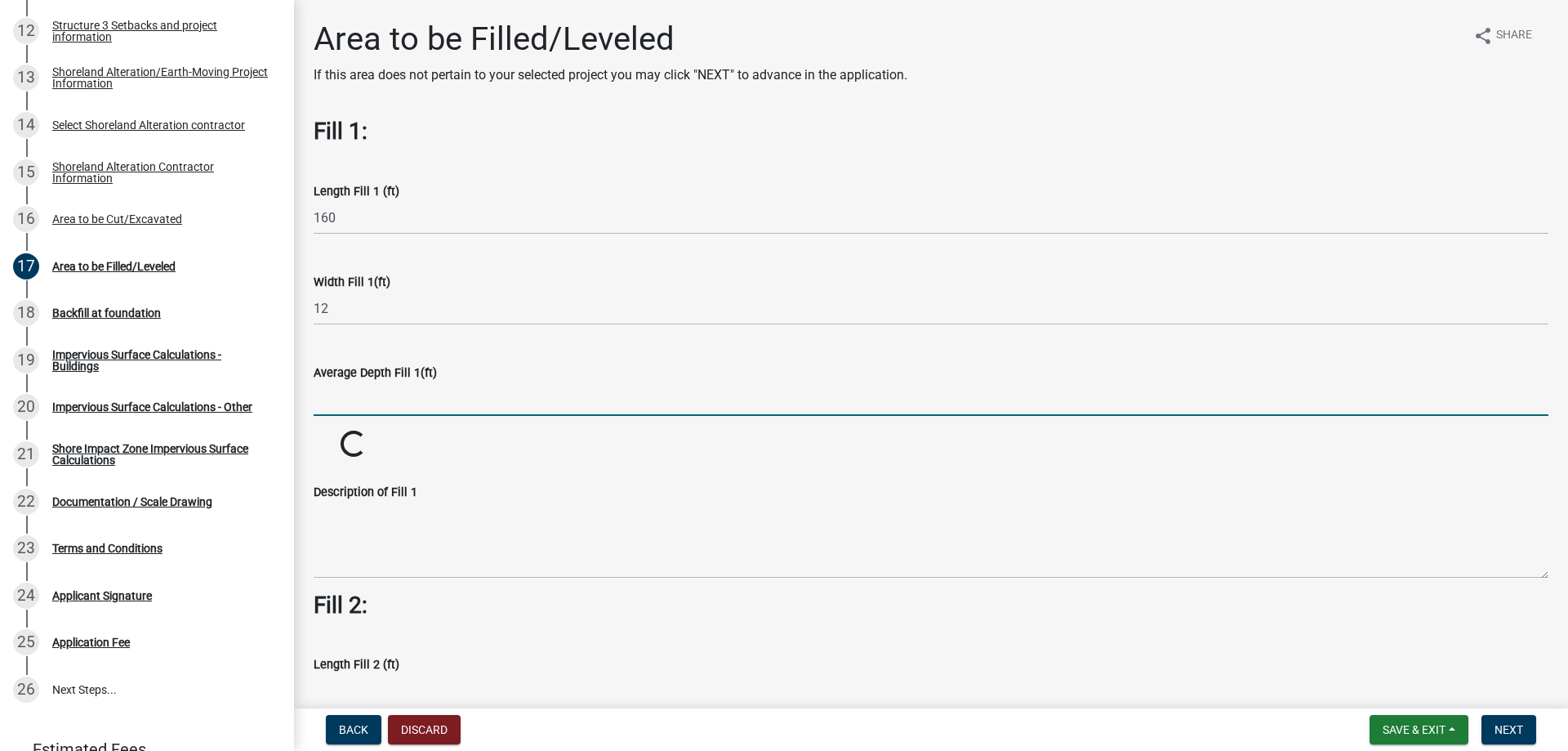
click at [433, 402] on input "text" at bounding box center [930, 399] width 1235 height 34
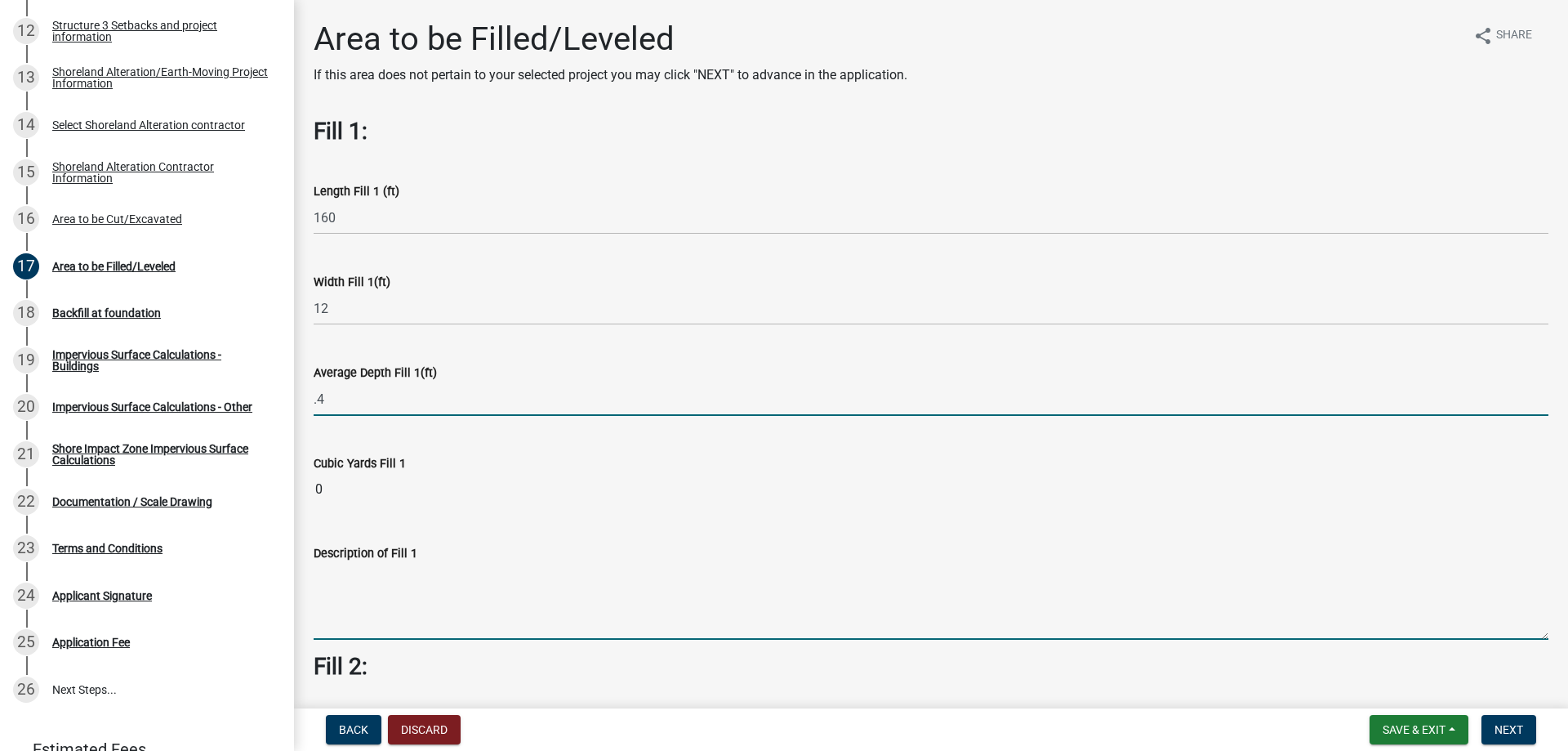
type input "0.4"
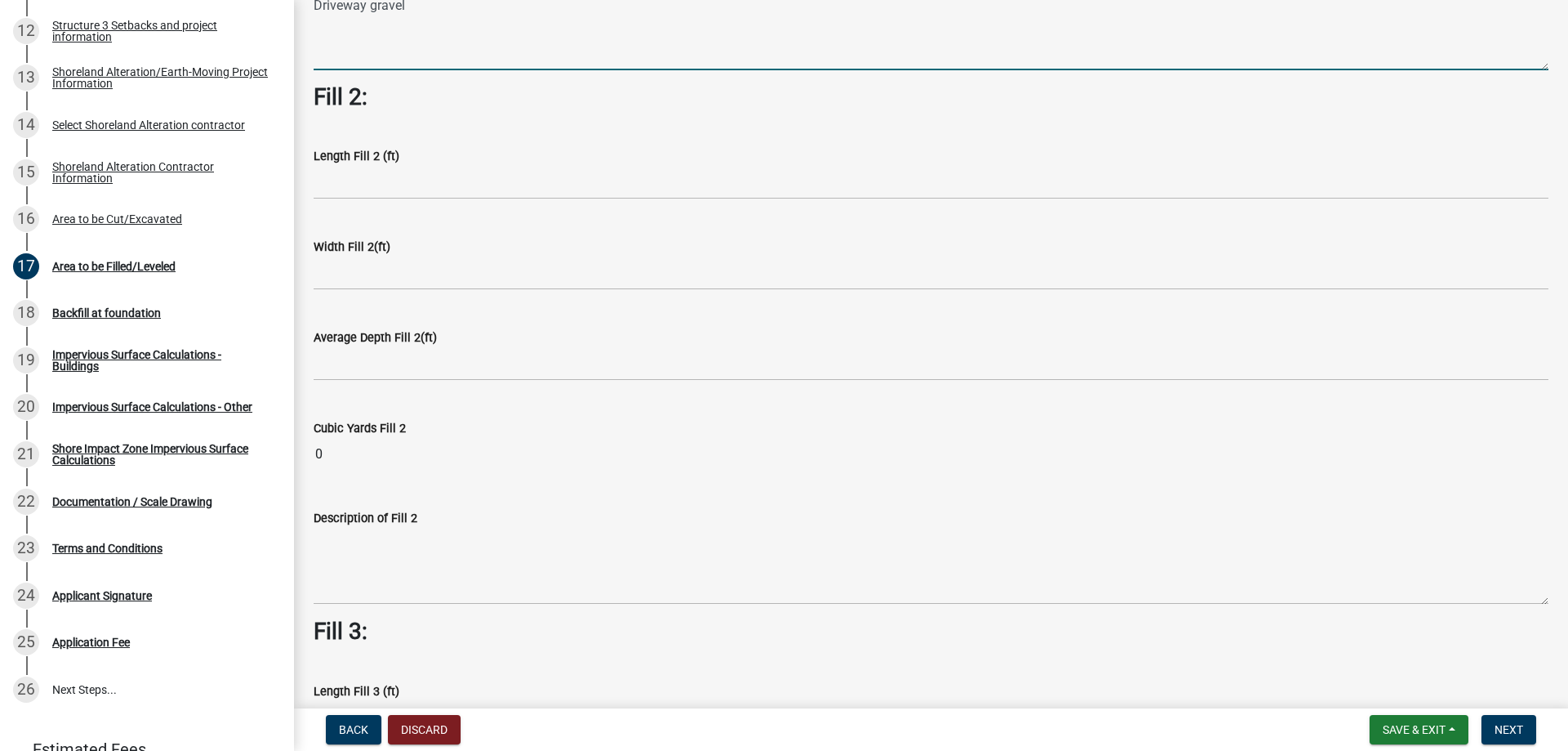
scroll to position [408, 0]
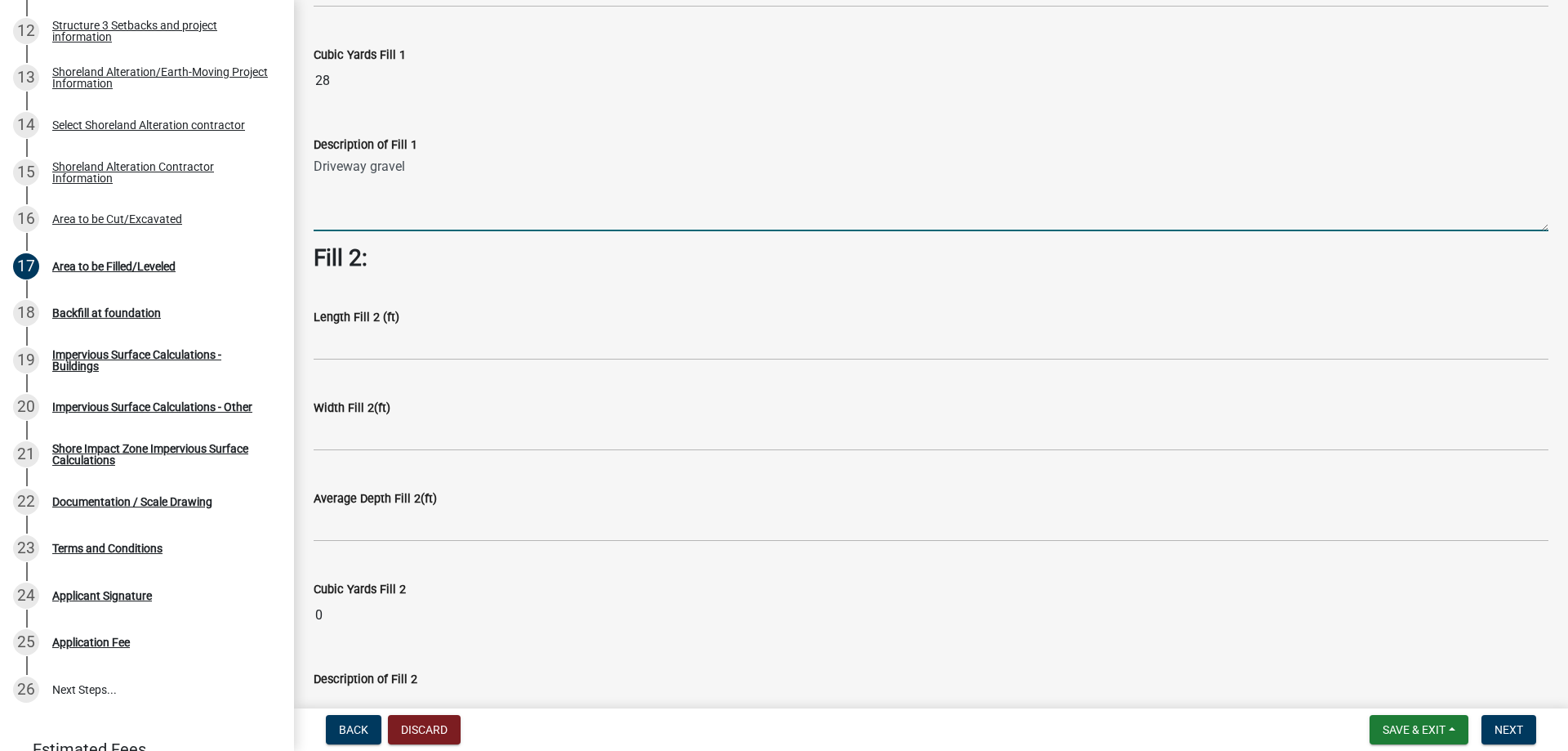
type textarea "Driveway gravel"
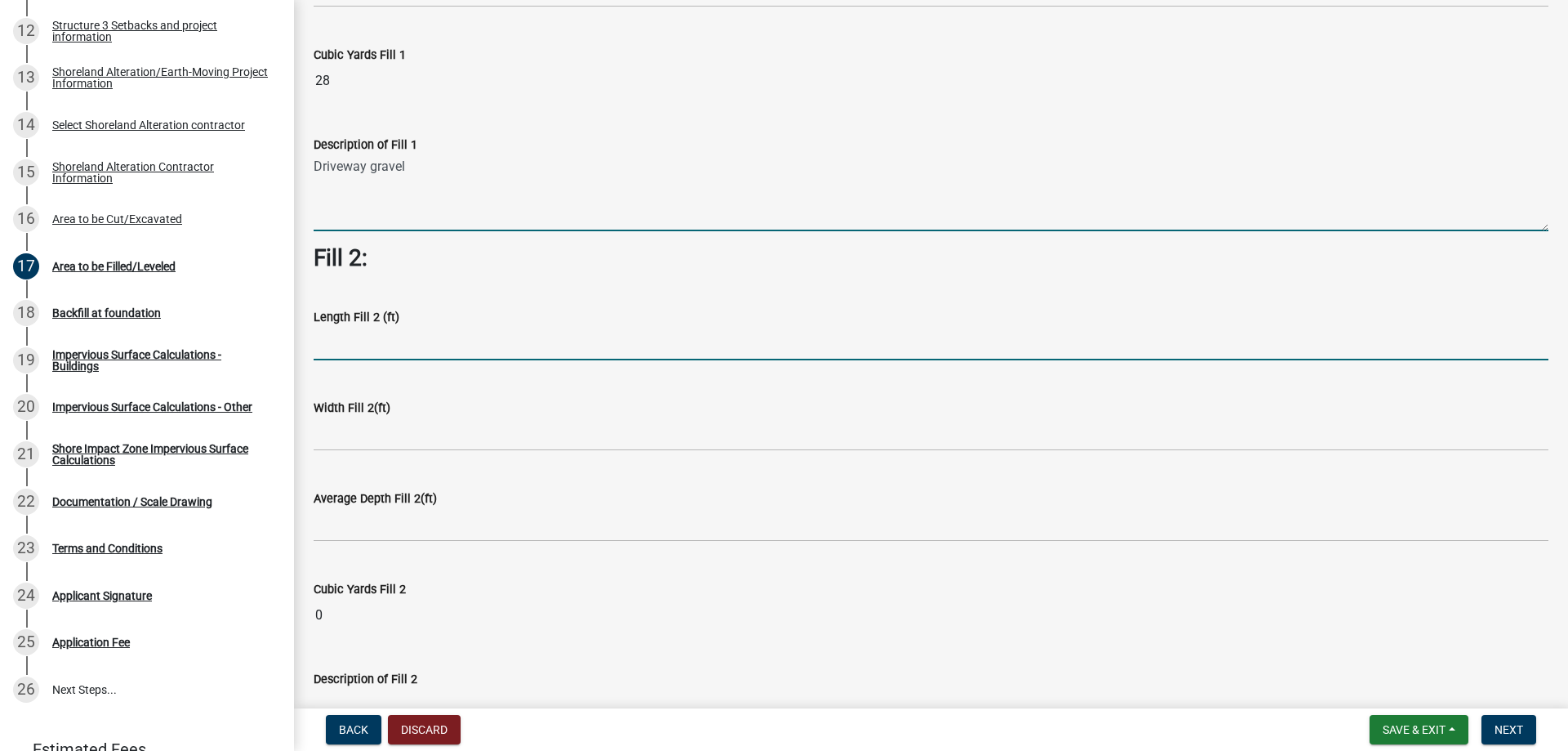
click at [333, 343] on input "text" at bounding box center [930, 344] width 1235 height 34
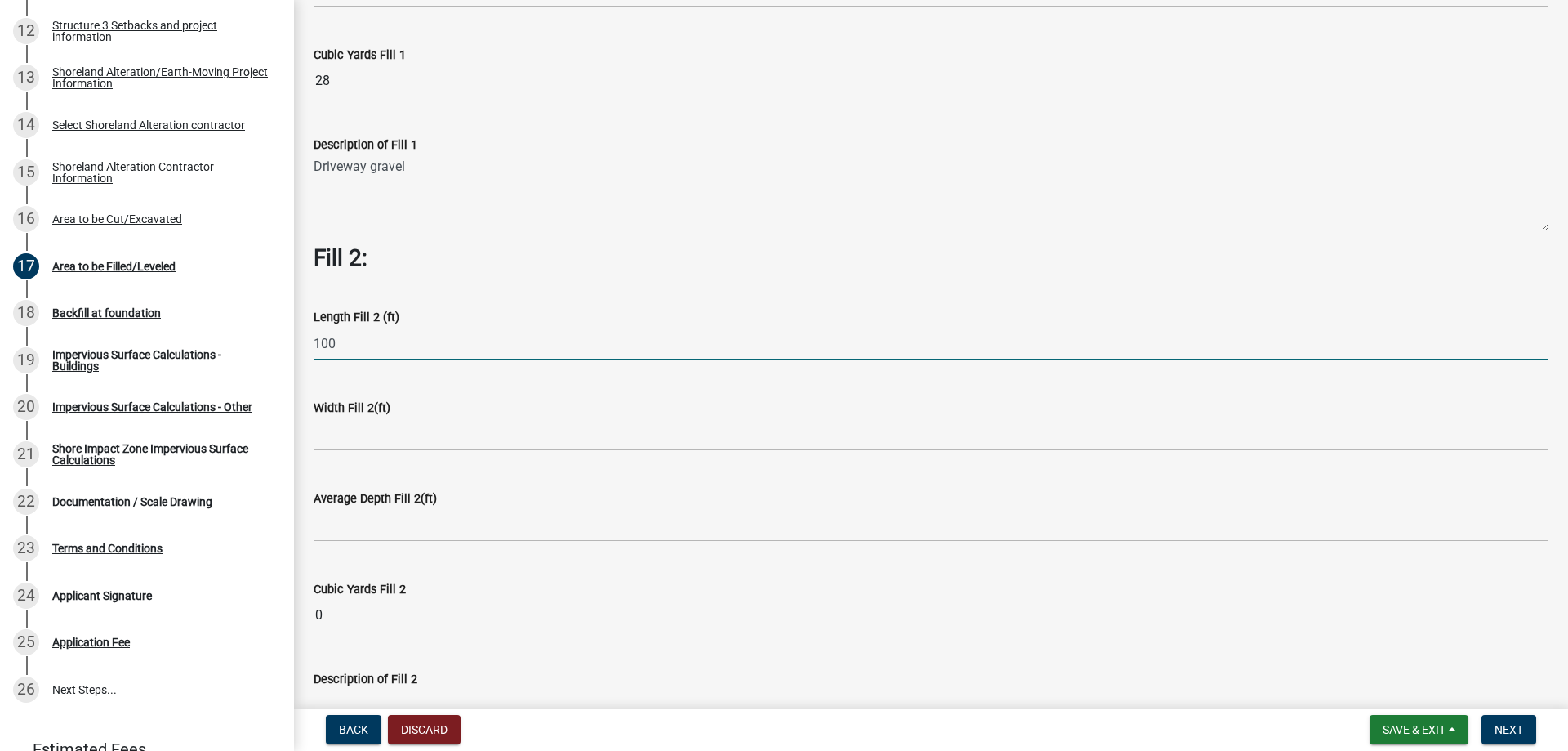
type input "100"
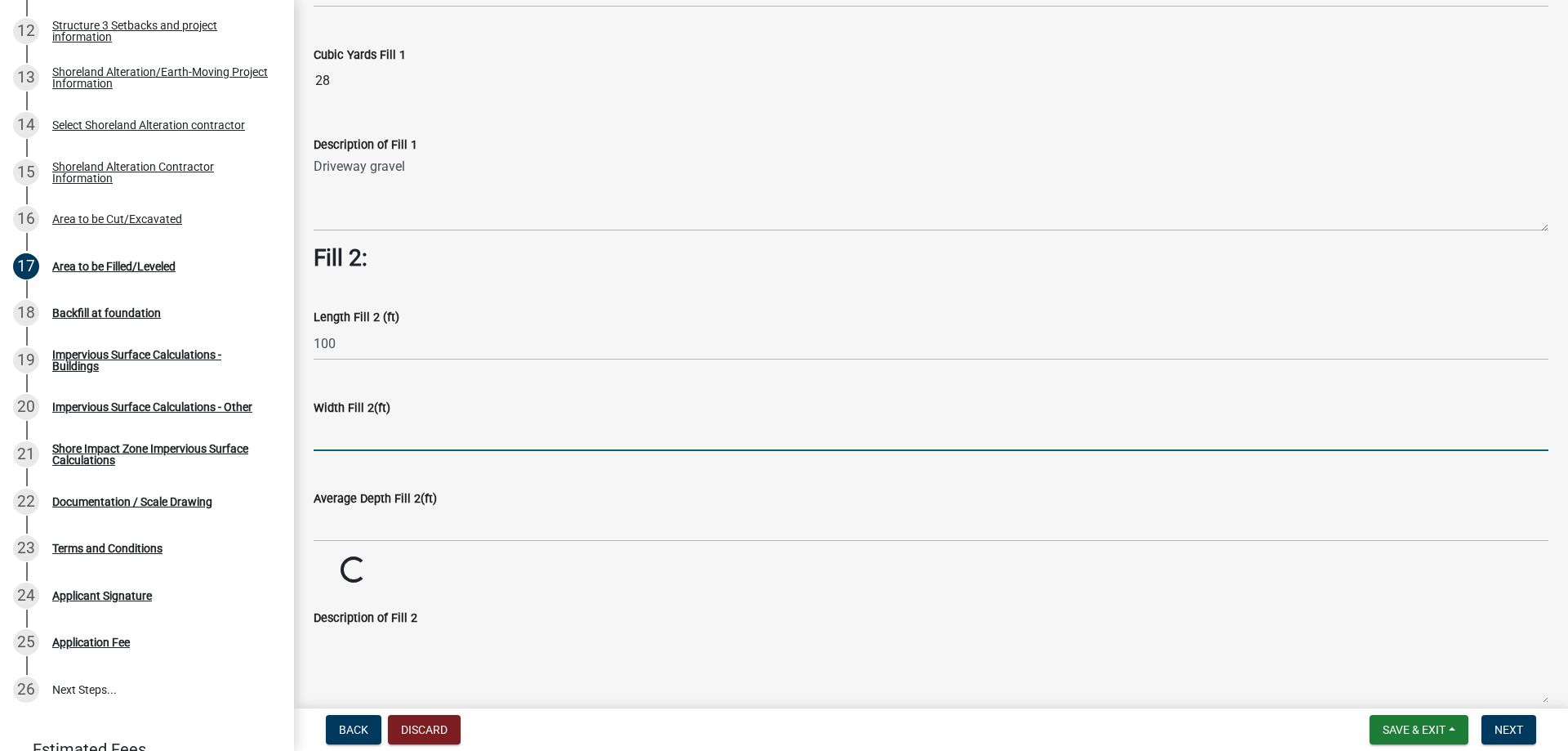
click at [333, 435] on input "text" at bounding box center [930, 434] width 1235 height 34
type input "5"
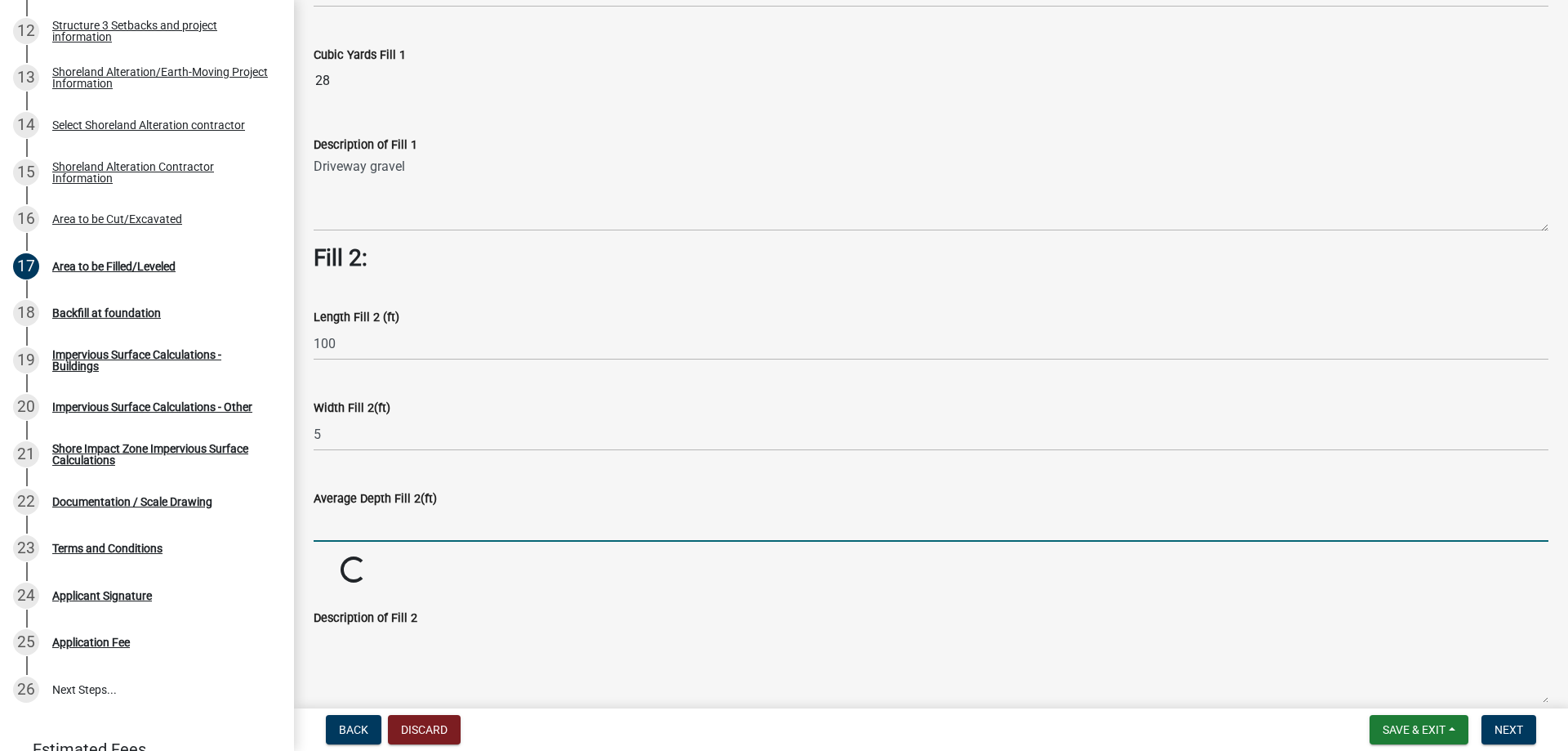
click at [331, 529] on input "text" at bounding box center [930, 525] width 1235 height 34
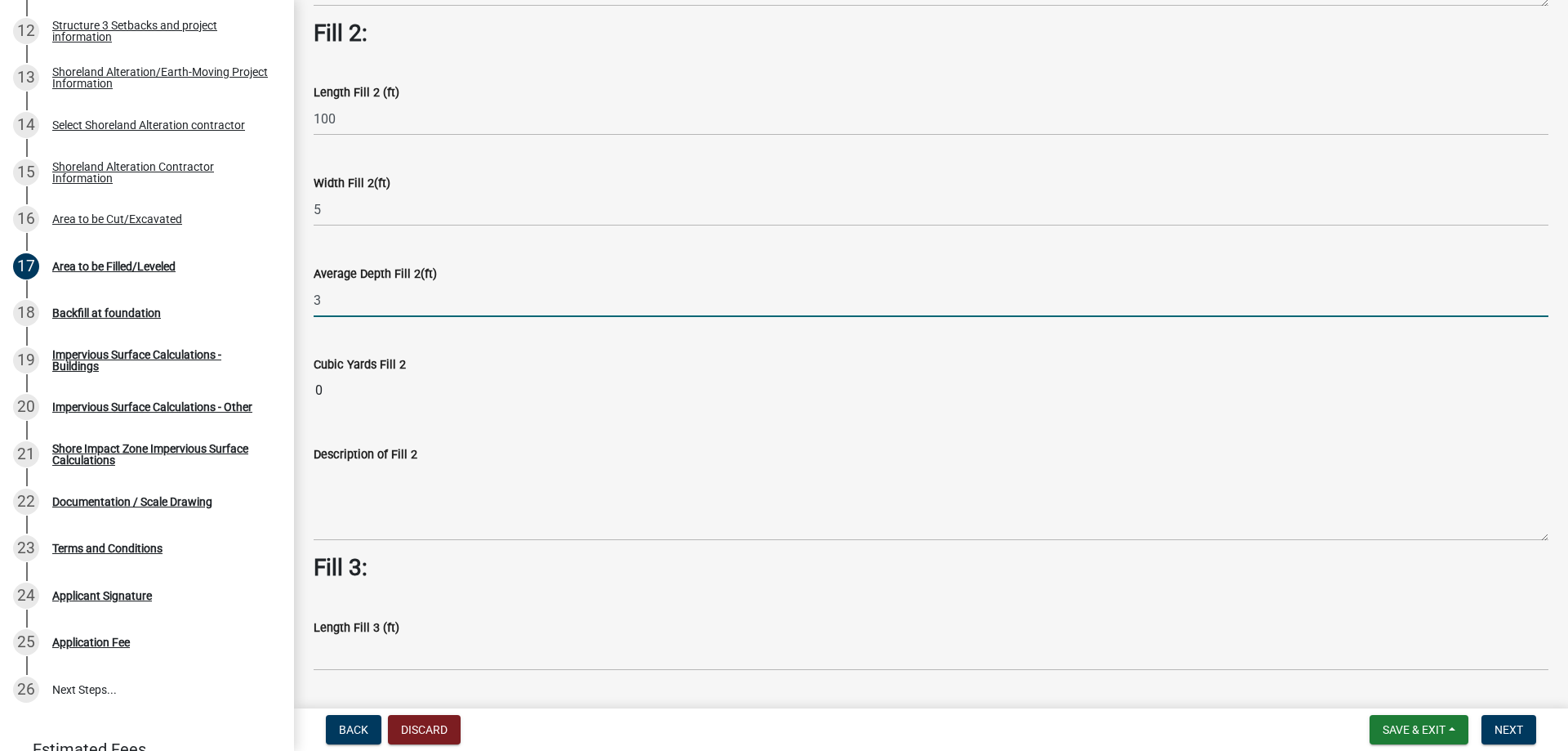
scroll to position [653, 0]
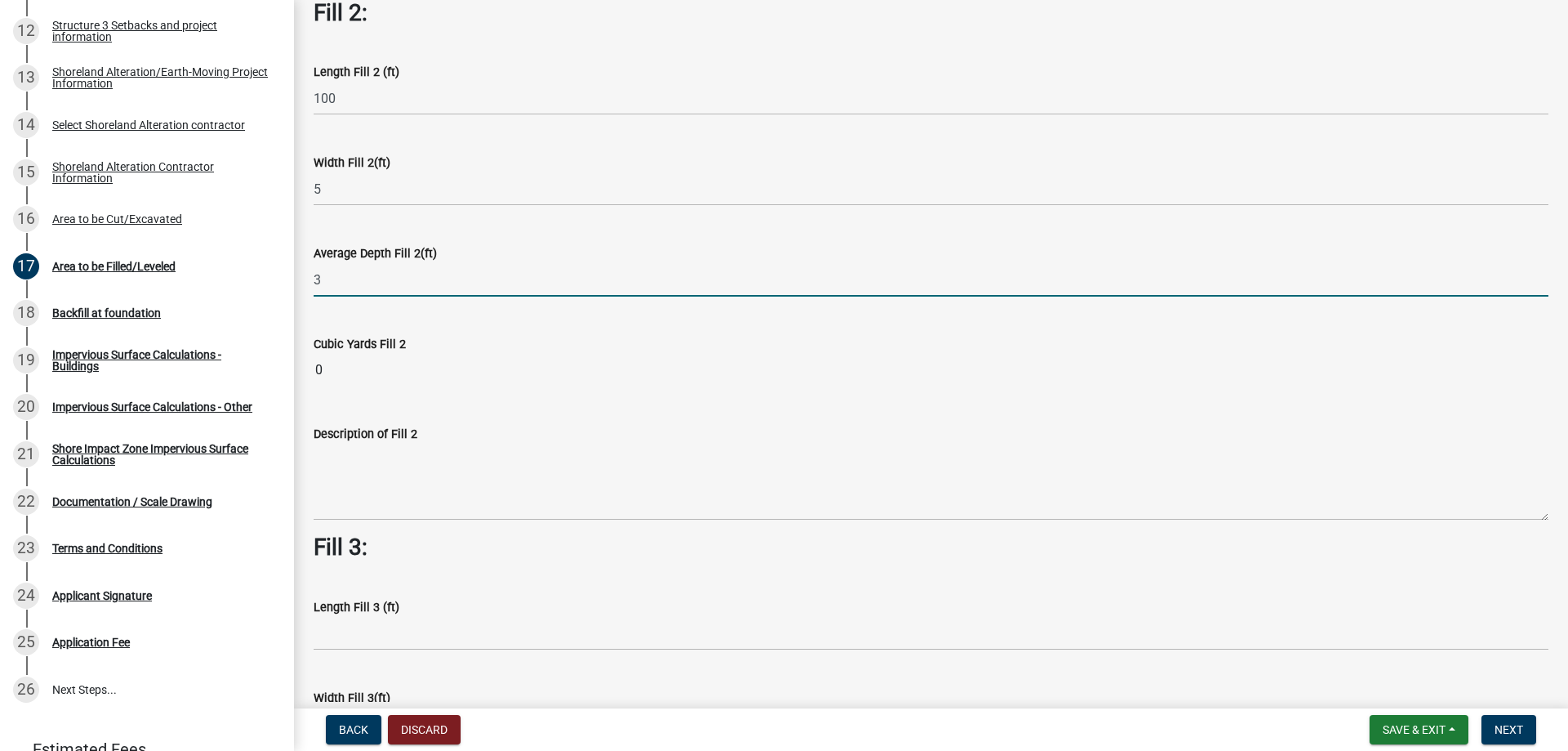
type input "3"
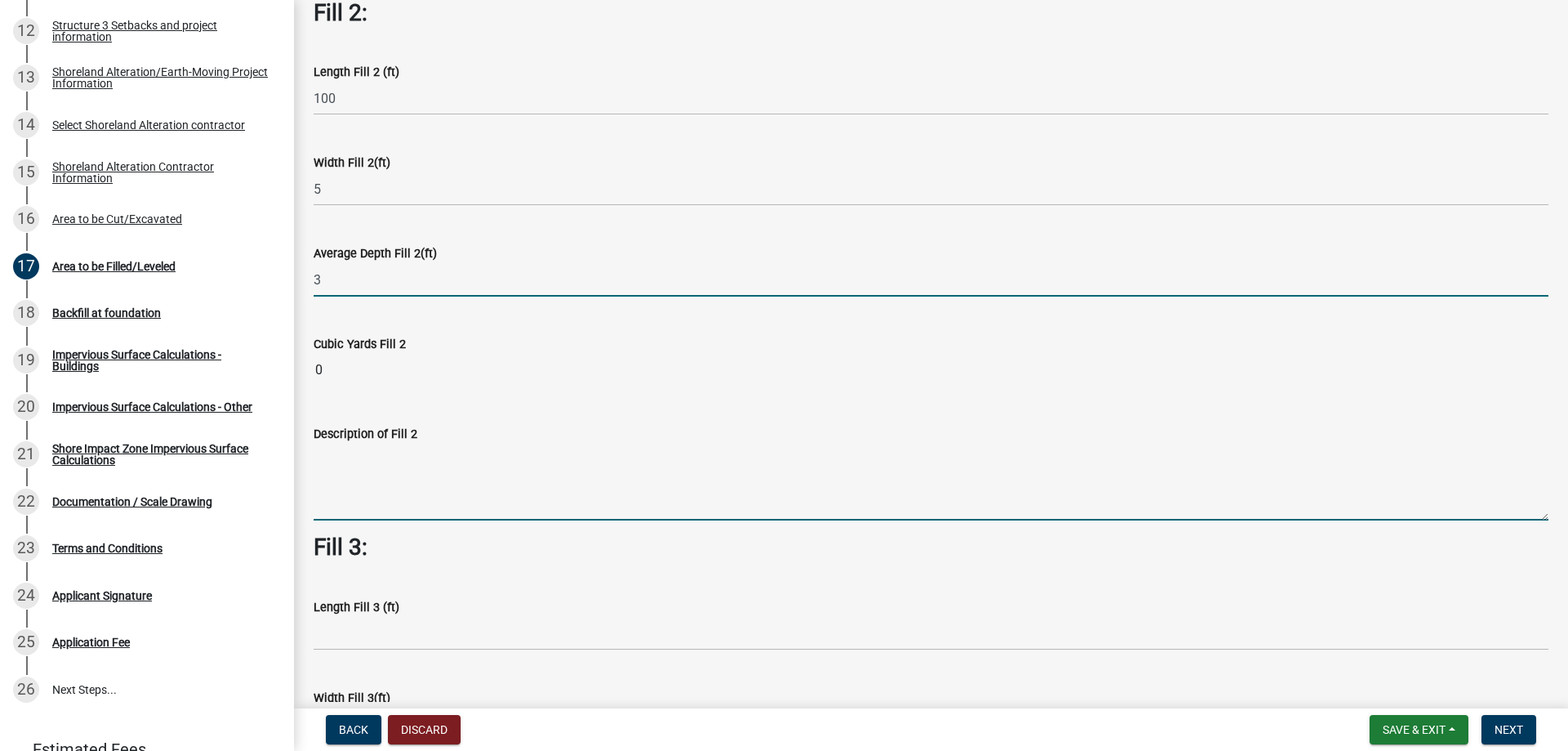
click at [372, 498] on wm-data-entity-input-list "Fill 1: Length Fill 1 (ft) 160 Width Fill 1(ft) 12 Average Depth Fill 1(ft) 0.4…" at bounding box center [930, 311] width 1235 height 1694
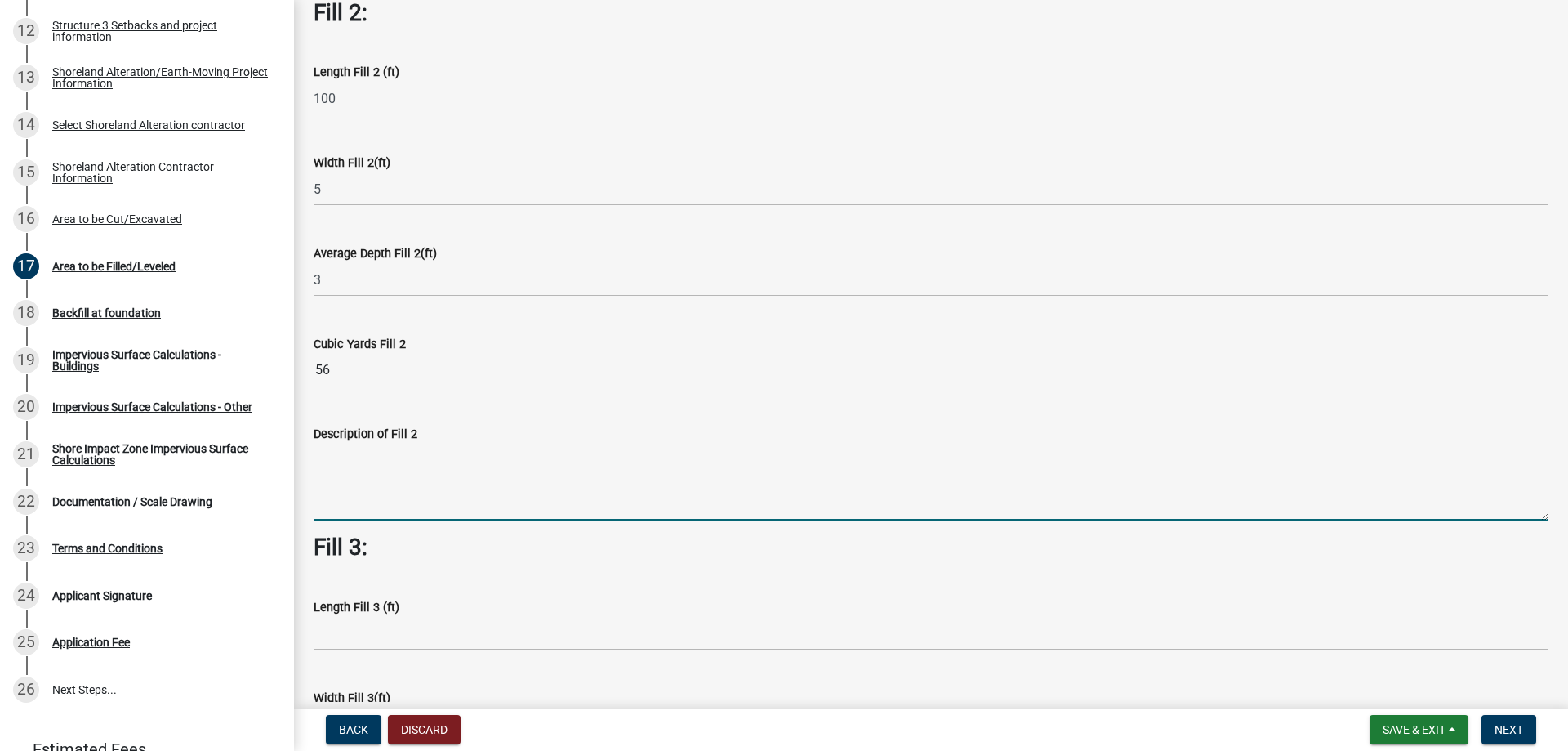
click at [375, 494] on textarea "Description of Fill 2" at bounding box center [930, 482] width 1235 height 77
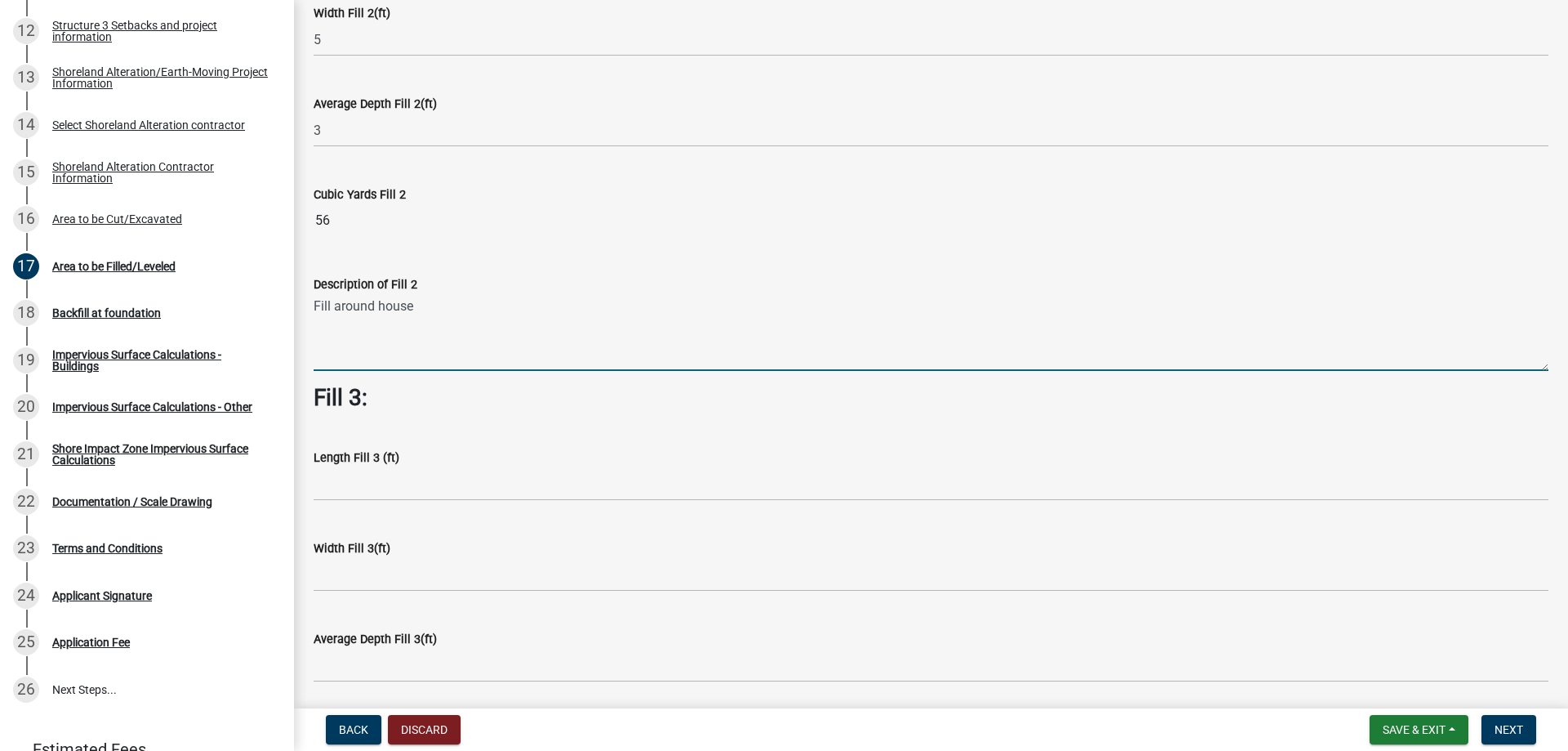
scroll to position [817, 0]
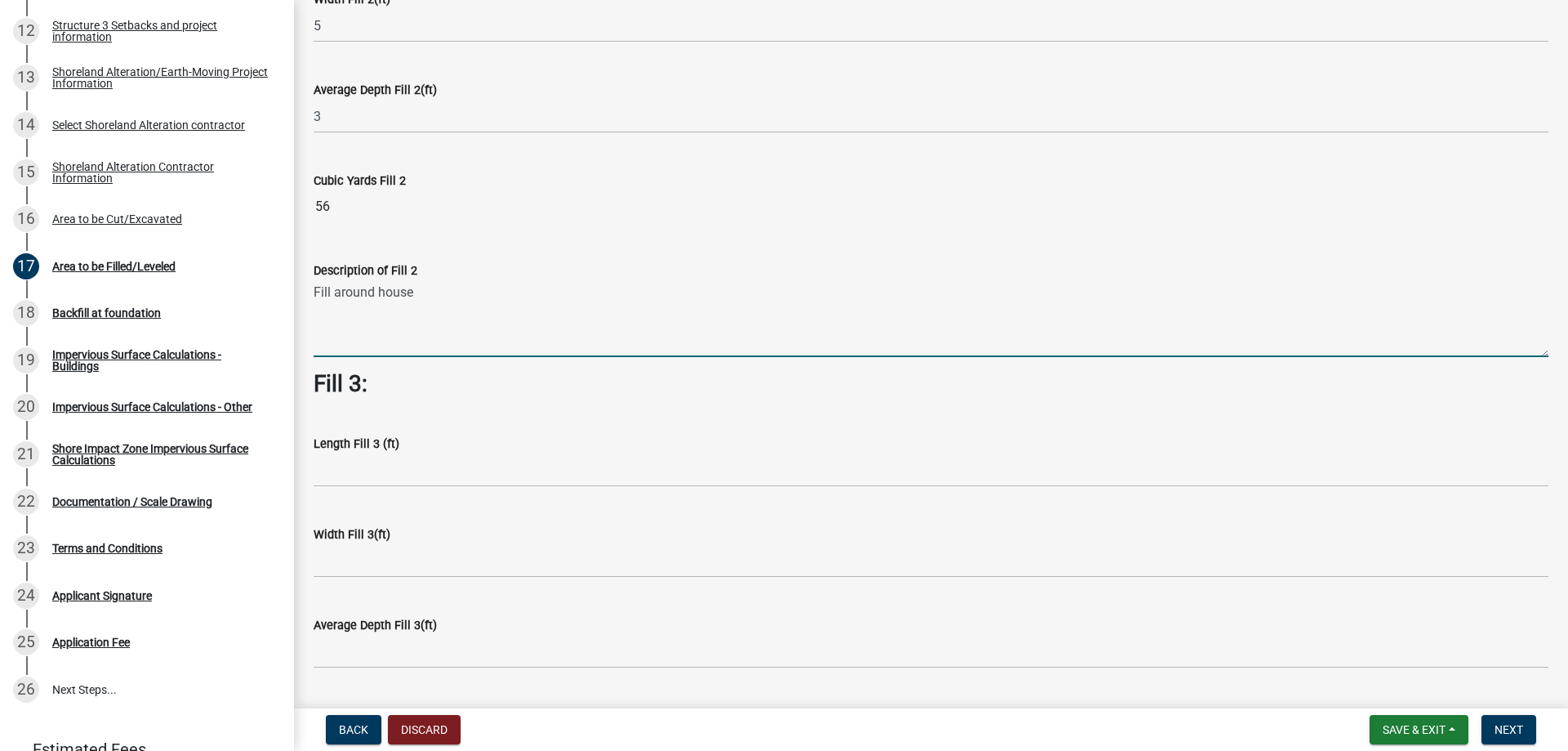
type textarea "Fill around house"
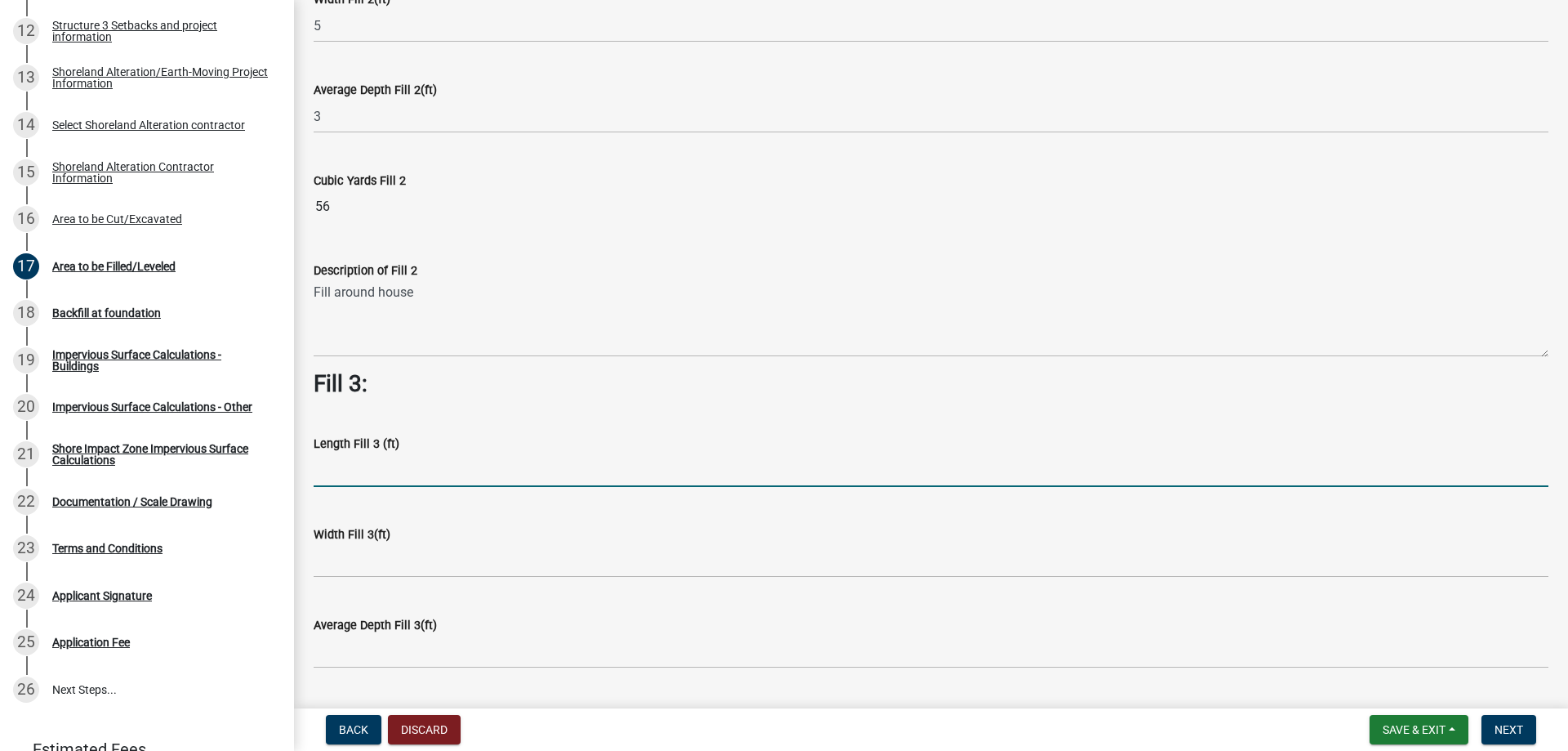
click at [366, 476] on input "text" at bounding box center [930, 470] width 1235 height 34
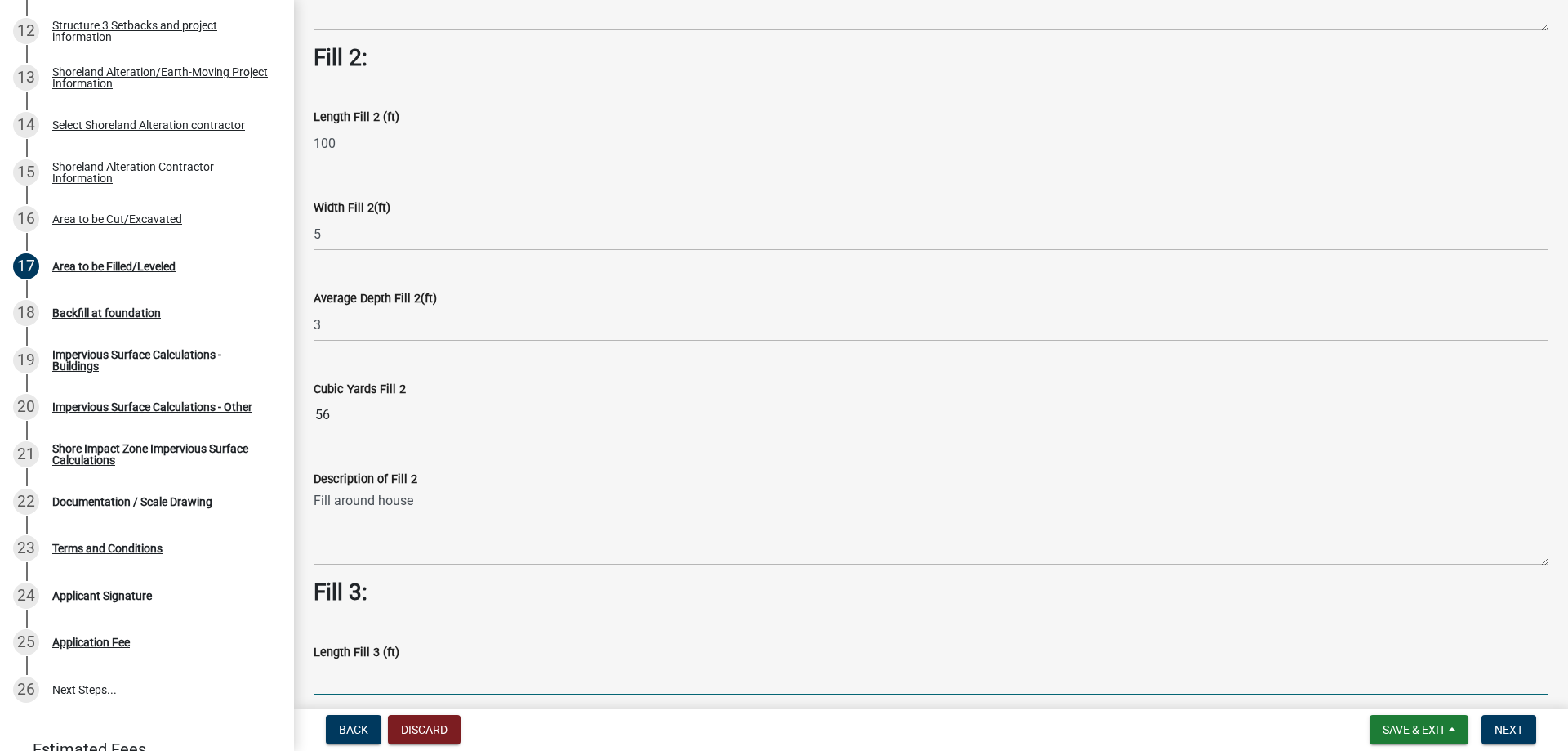
scroll to position [571, 0]
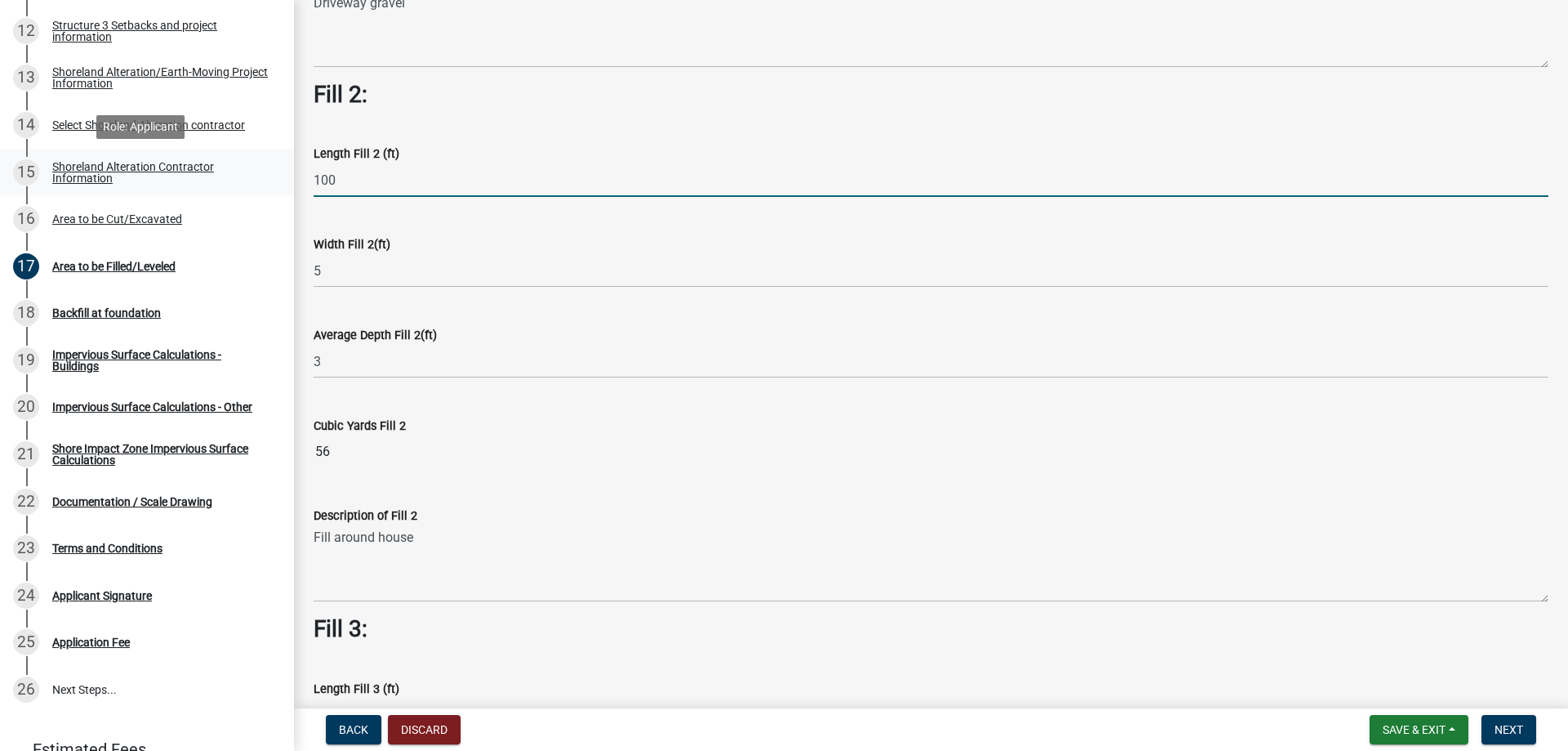
drag, startPoint x: 337, startPoint y: 178, endPoint x: 266, endPoint y: 180, distance: 71.0
click at [266, 180] on div "Structure and Shoreland Alteration Permit Application STR/SAP - 478891 View Sum…" at bounding box center [784, 376] width 1568 height 751
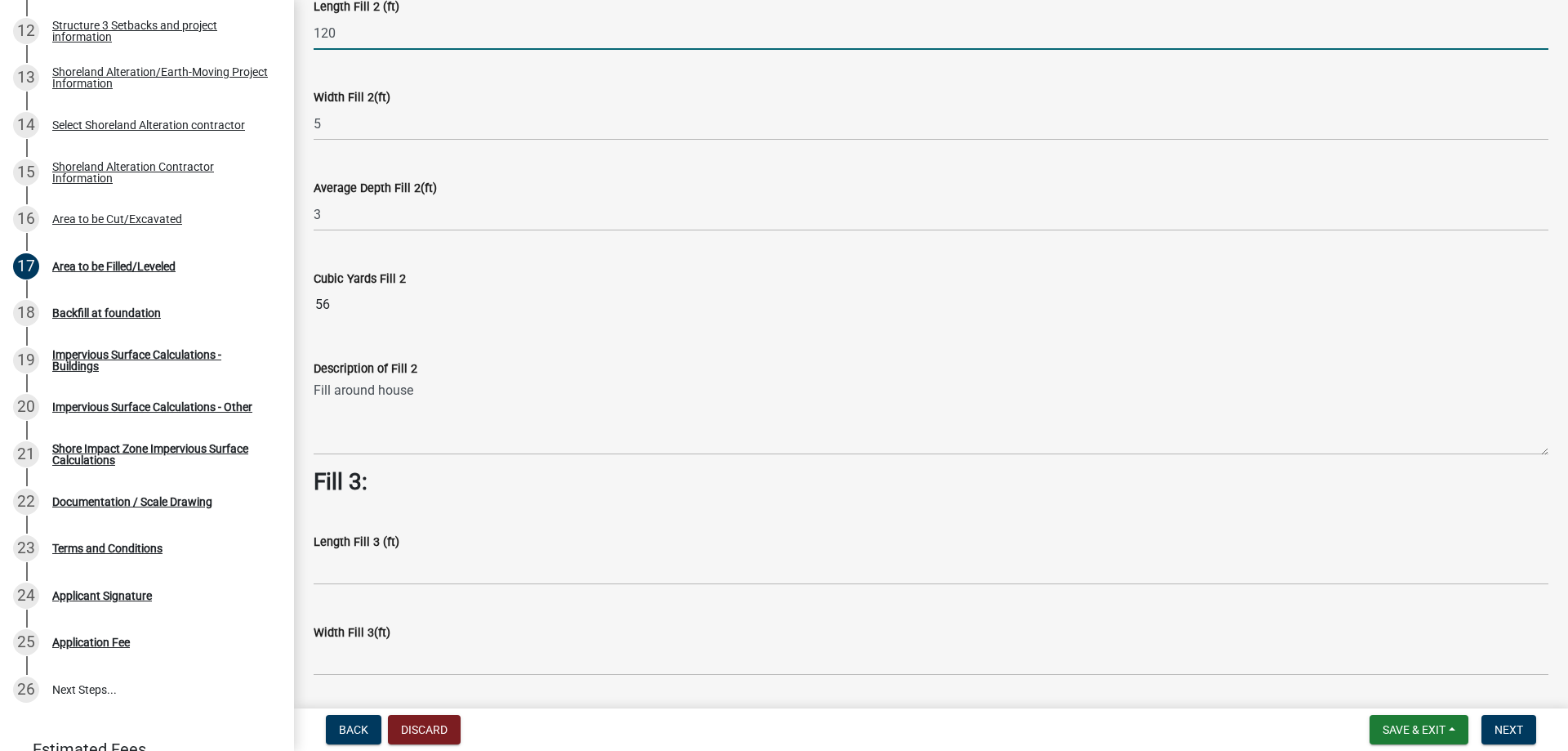
scroll to position [735, 0]
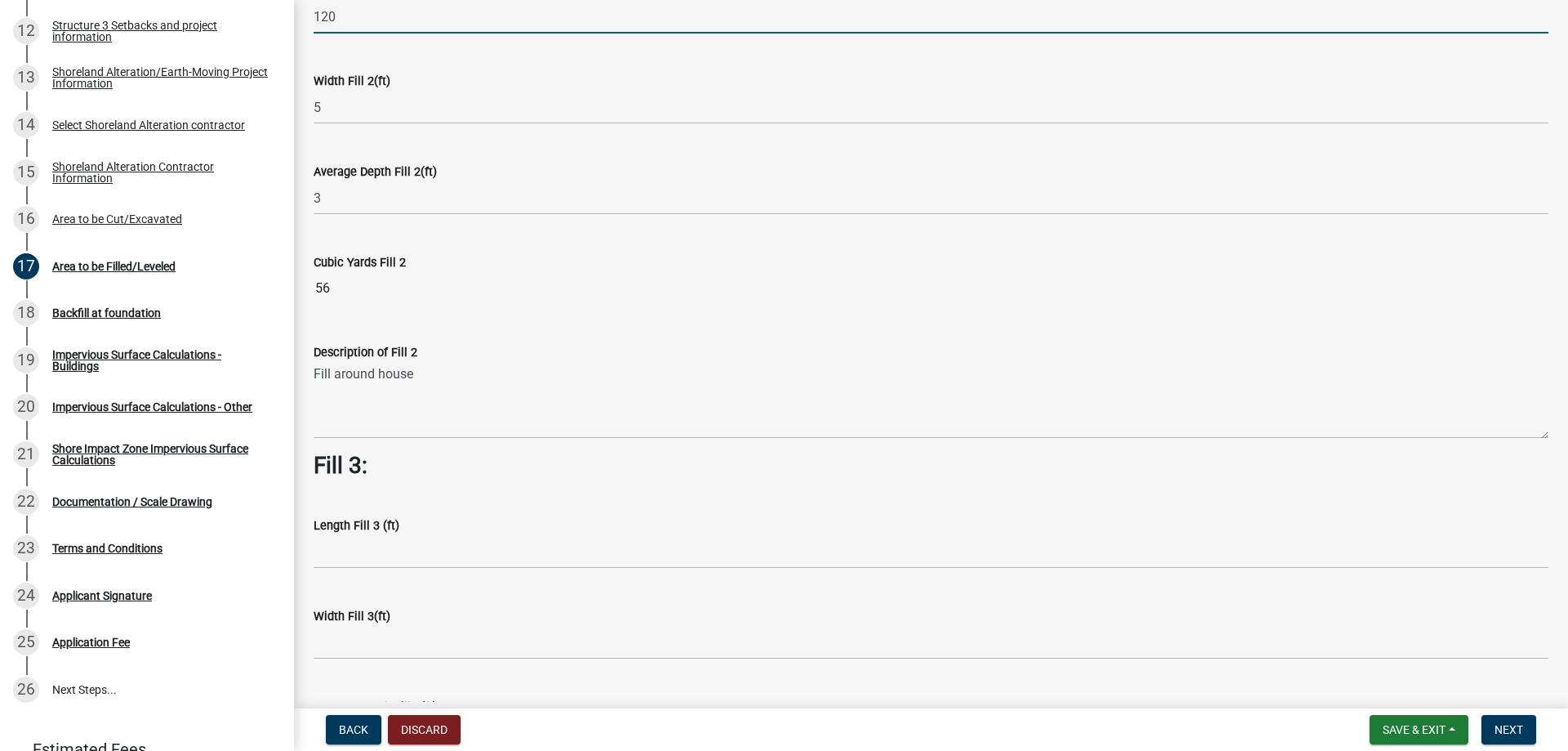
type input "120"
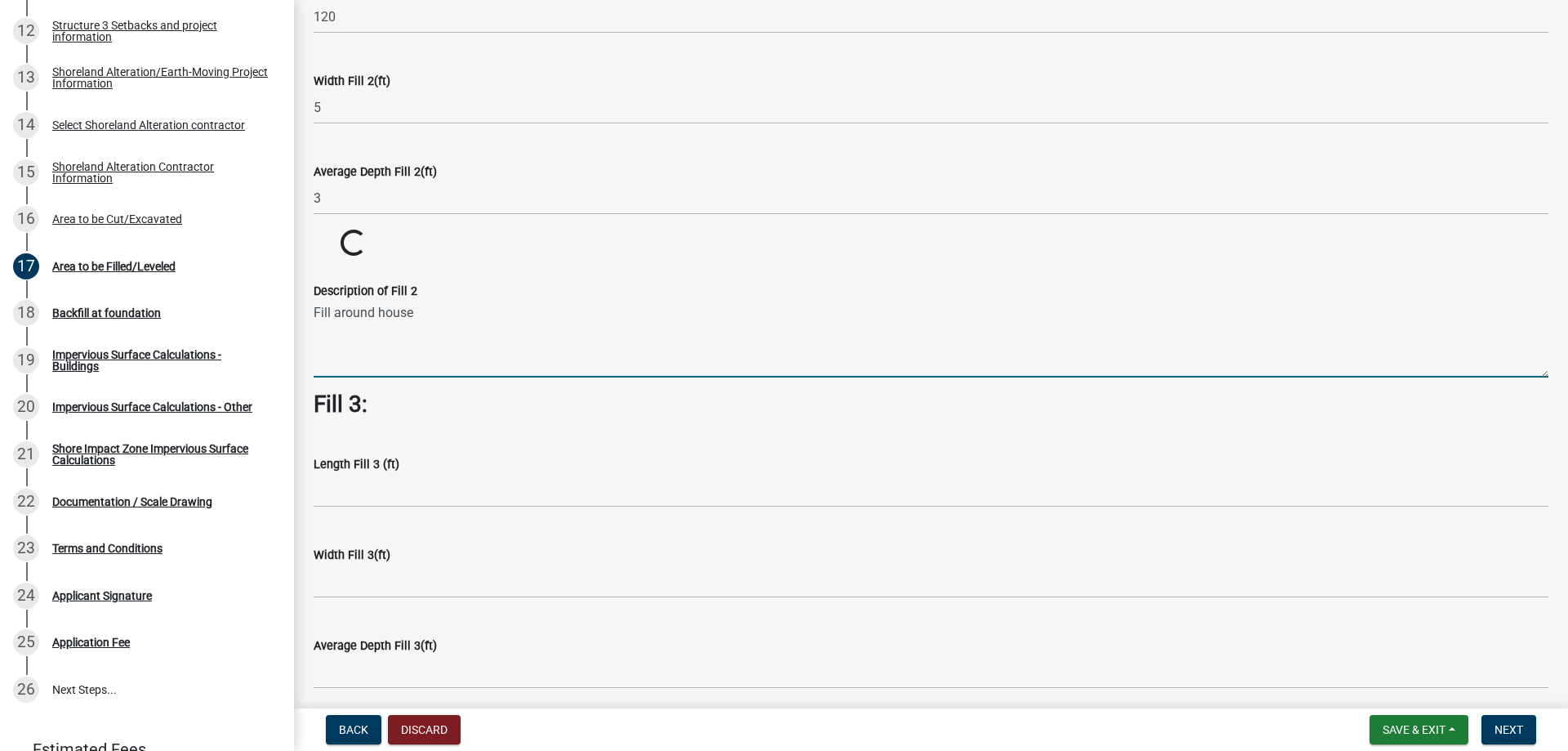
click at [368, 418] on wm-data-entity-input-list "Fill 1: Length Fill 1 (ft) 160 Width Fill 1(ft) 12 Average Depth Fill 1(ft) 0.4…" at bounding box center [930, 199] width 1235 height 1633
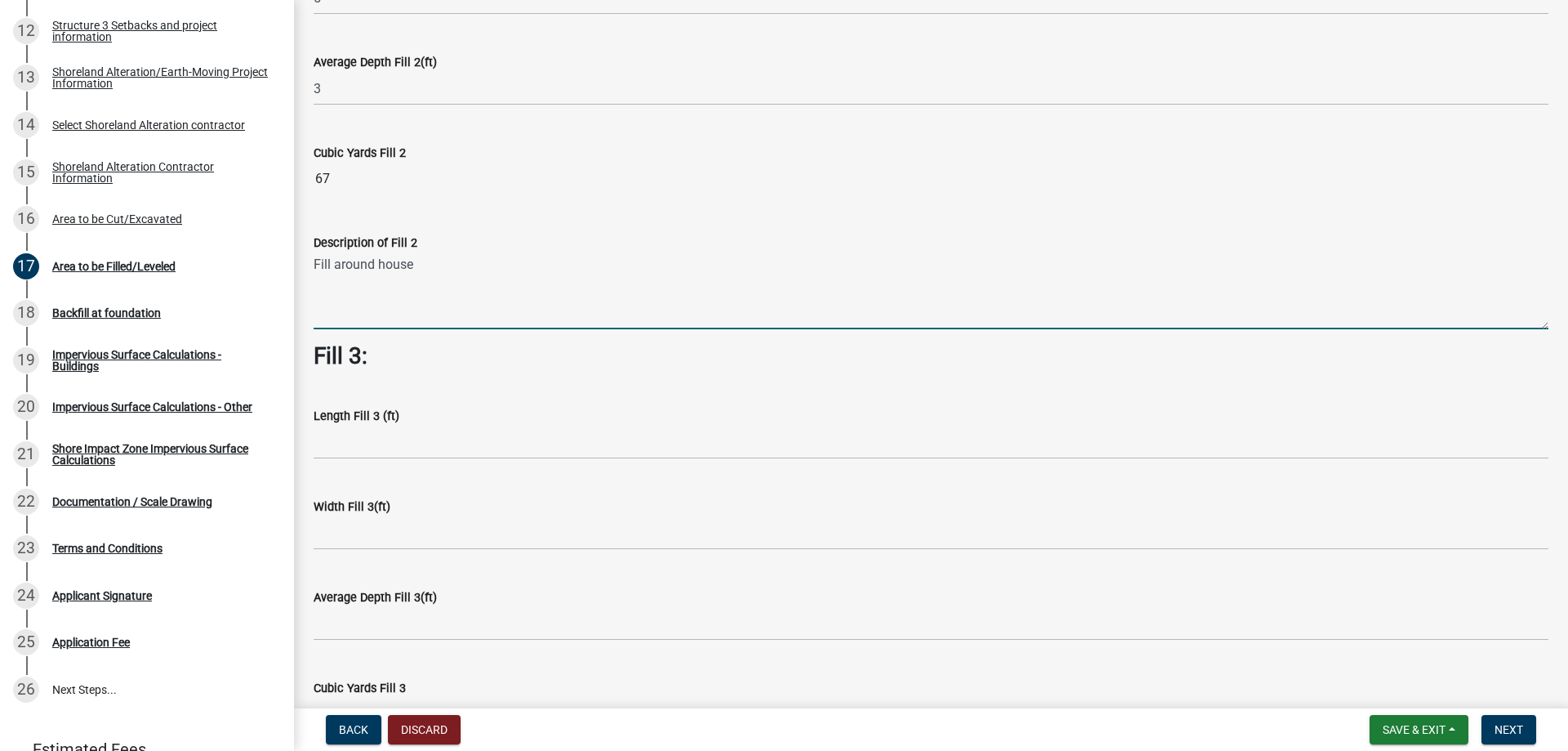
scroll to position [899, 0]
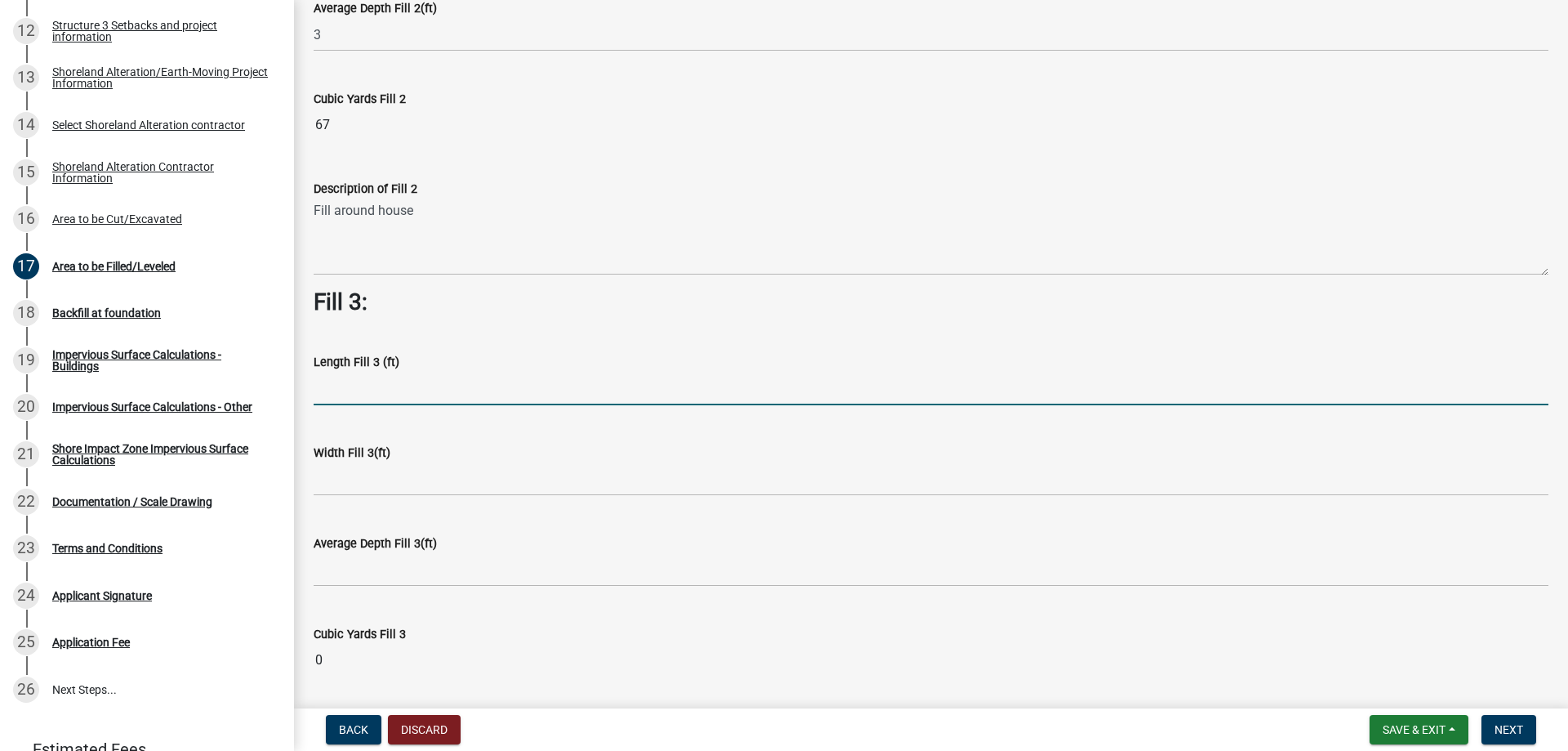
click at [349, 397] on input "text" at bounding box center [930, 388] width 1235 height 34
type input "100"
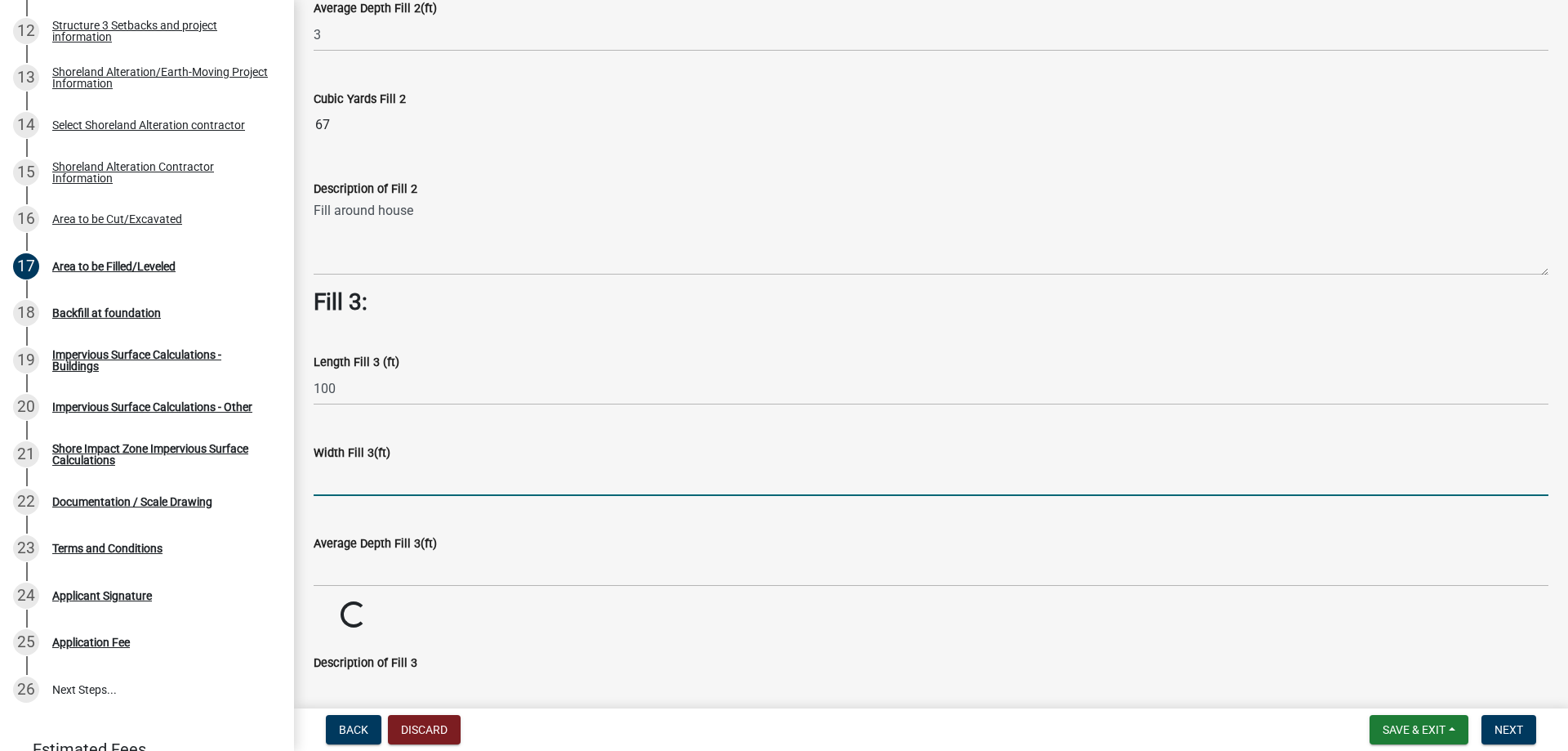
click at [328, 480] on input "text" at bounding box center [930, 479] width 1235 height 34
type input "6"
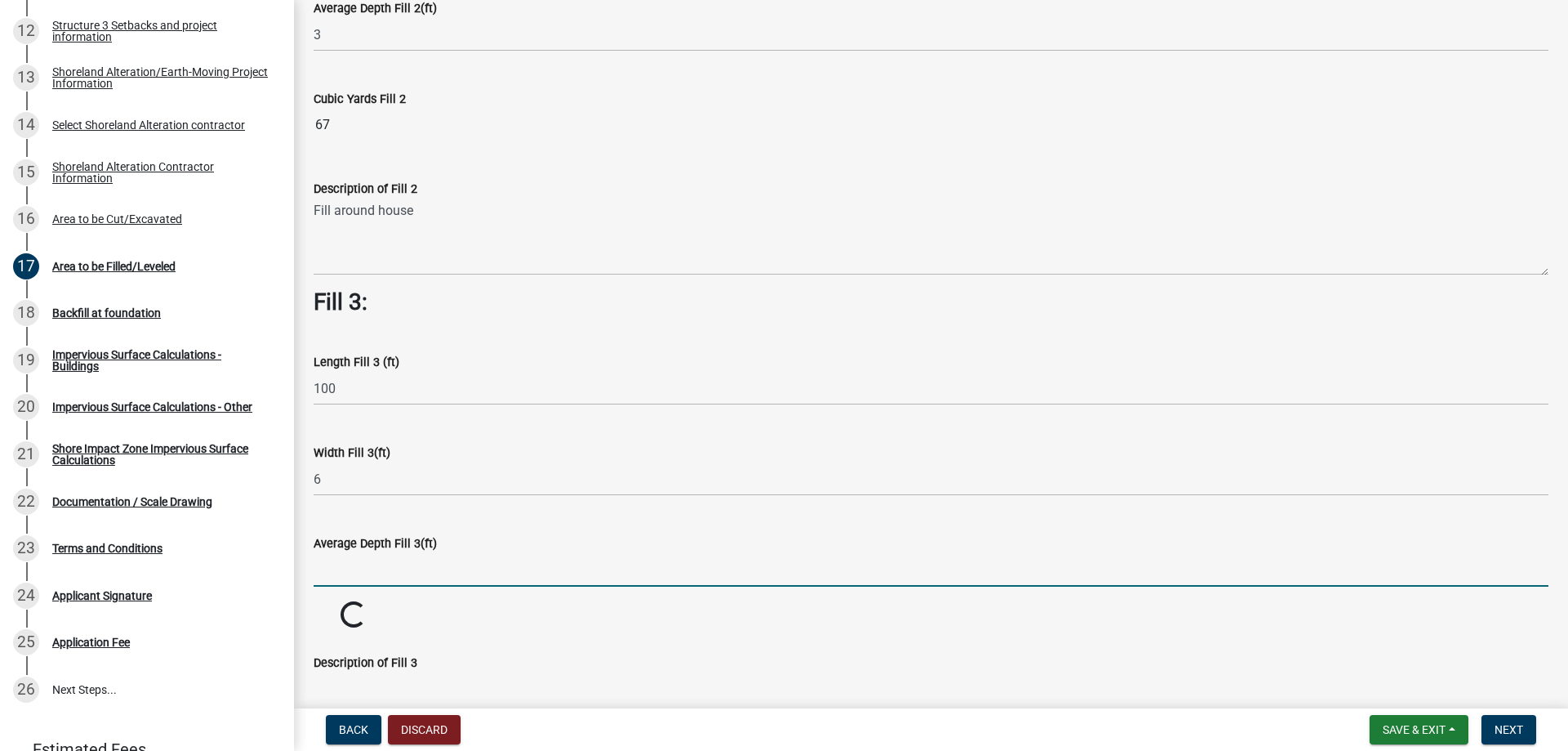
click at [406, 569] on input "text" at bounding box center [930, 570] width 1235 height 34
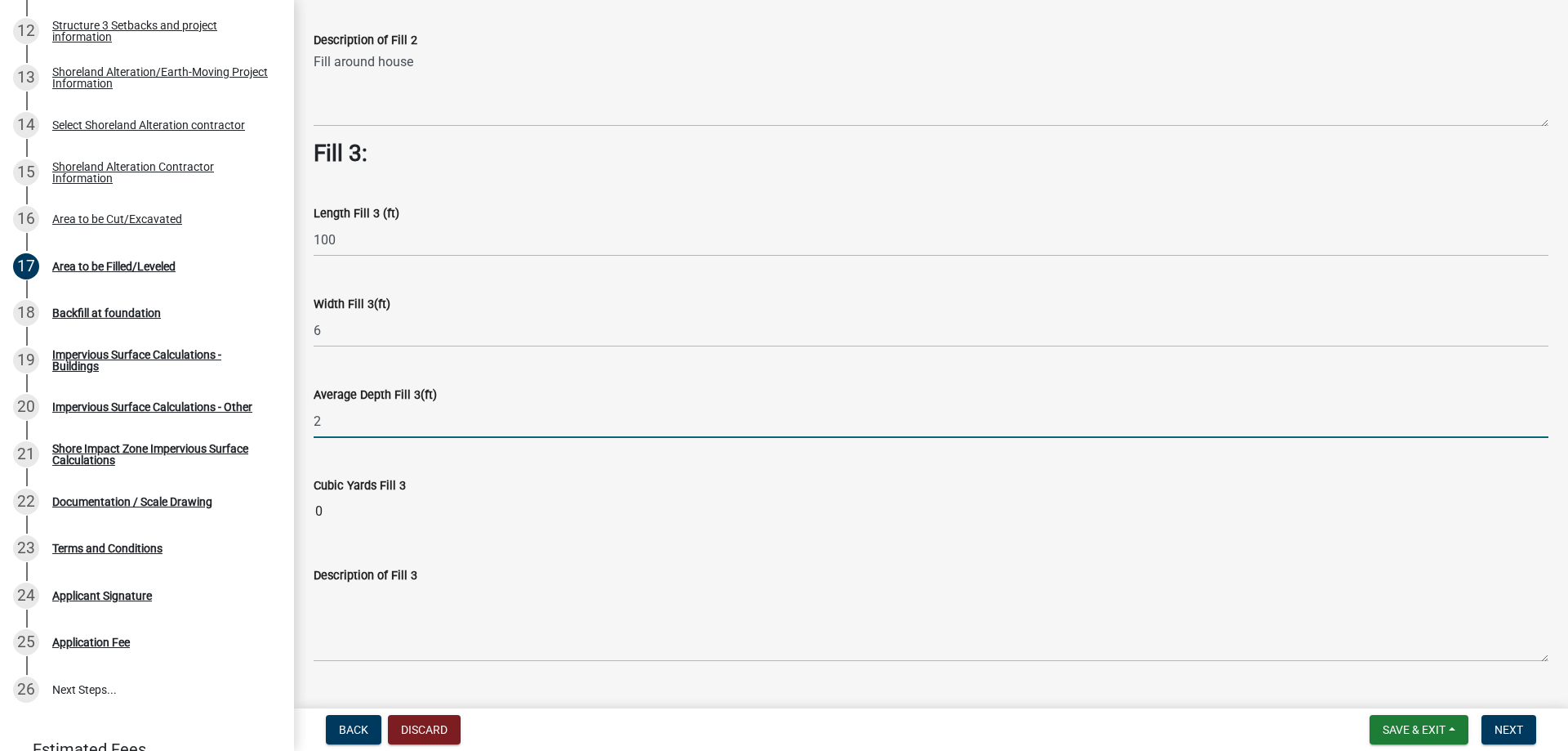
scroll to position [1062, 0]
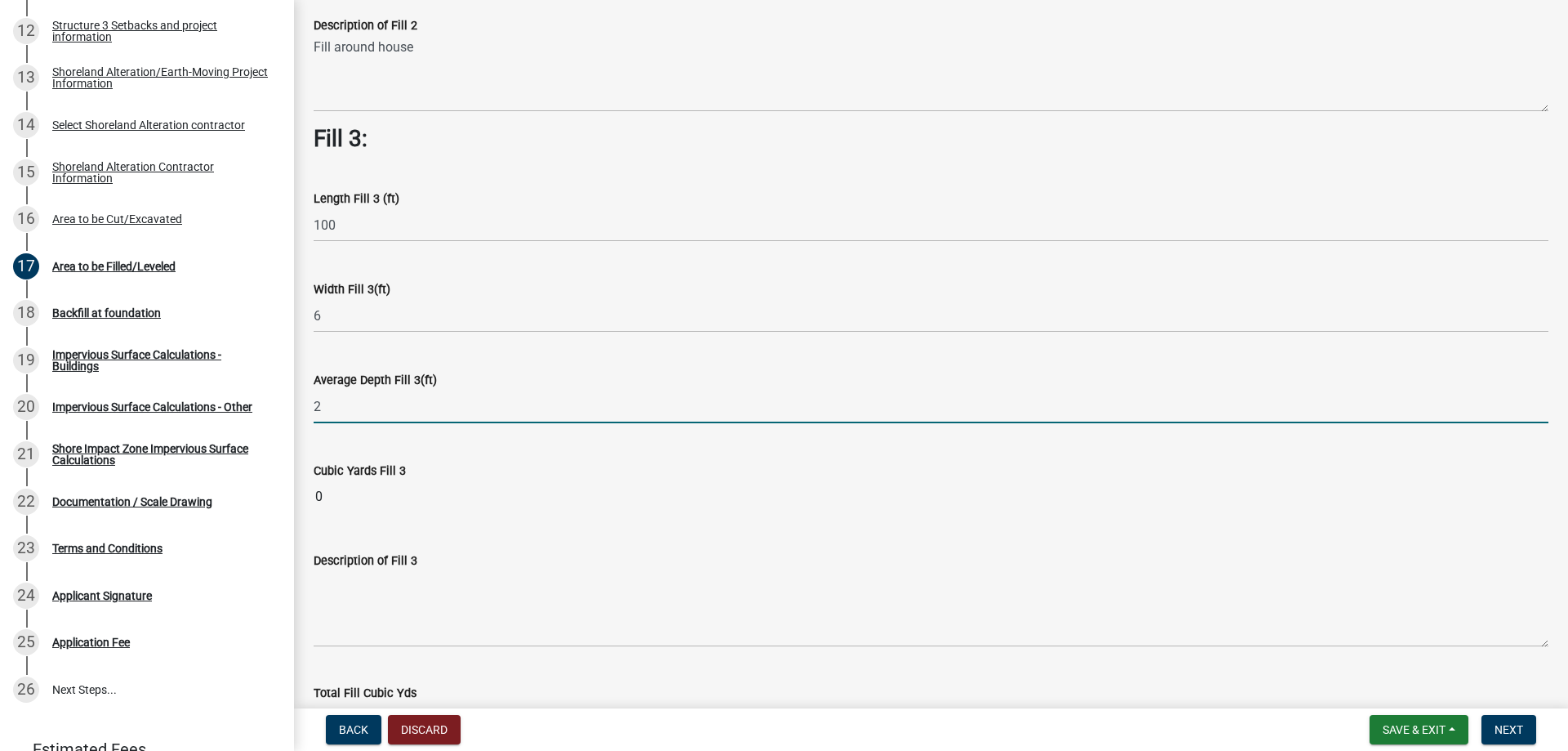
type input "2"
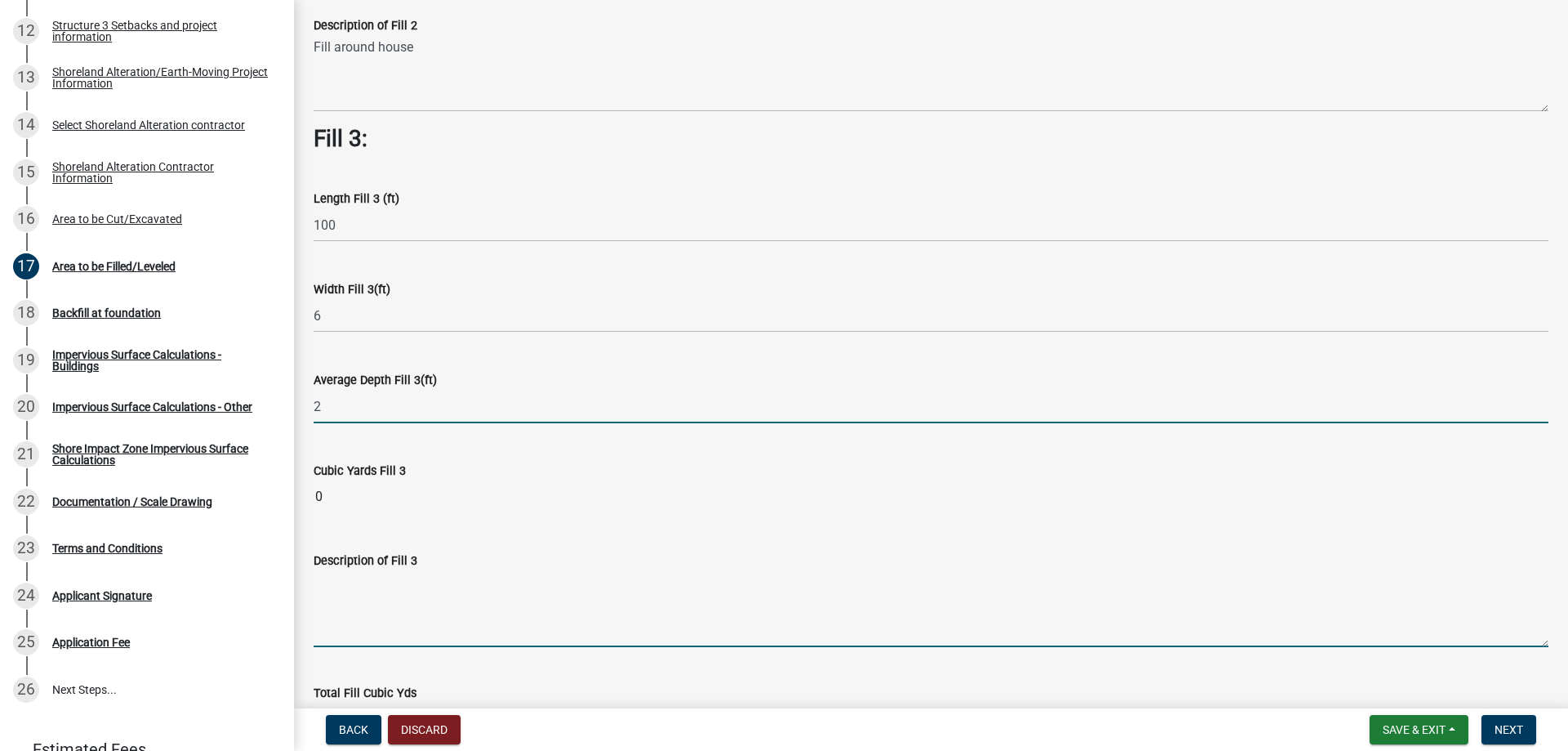
click at [393, 589] on wm-data-entity-input "Description of Fill 3" at bounding box center [930, 593] width 1235 height 132
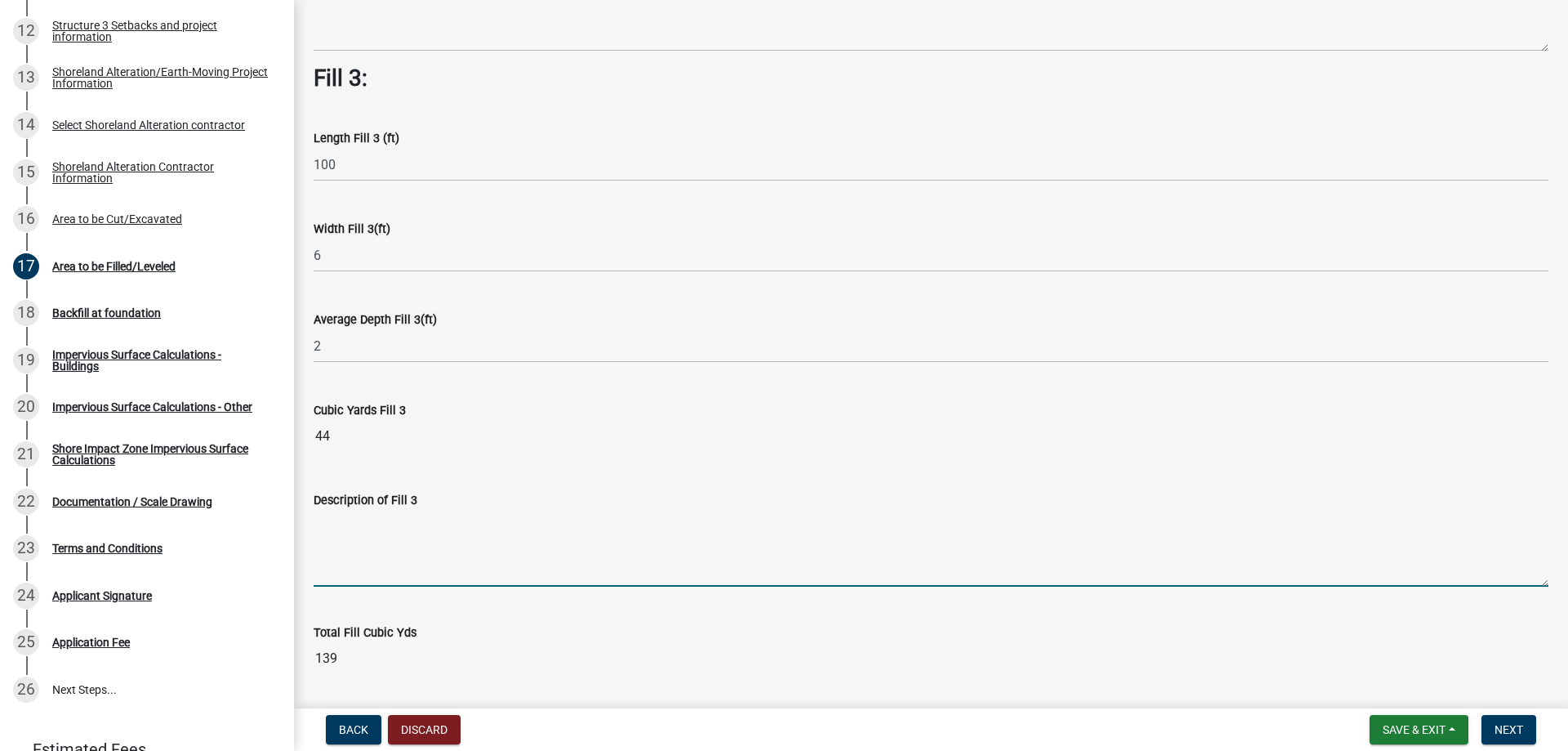
scroll to position [1174, 0]
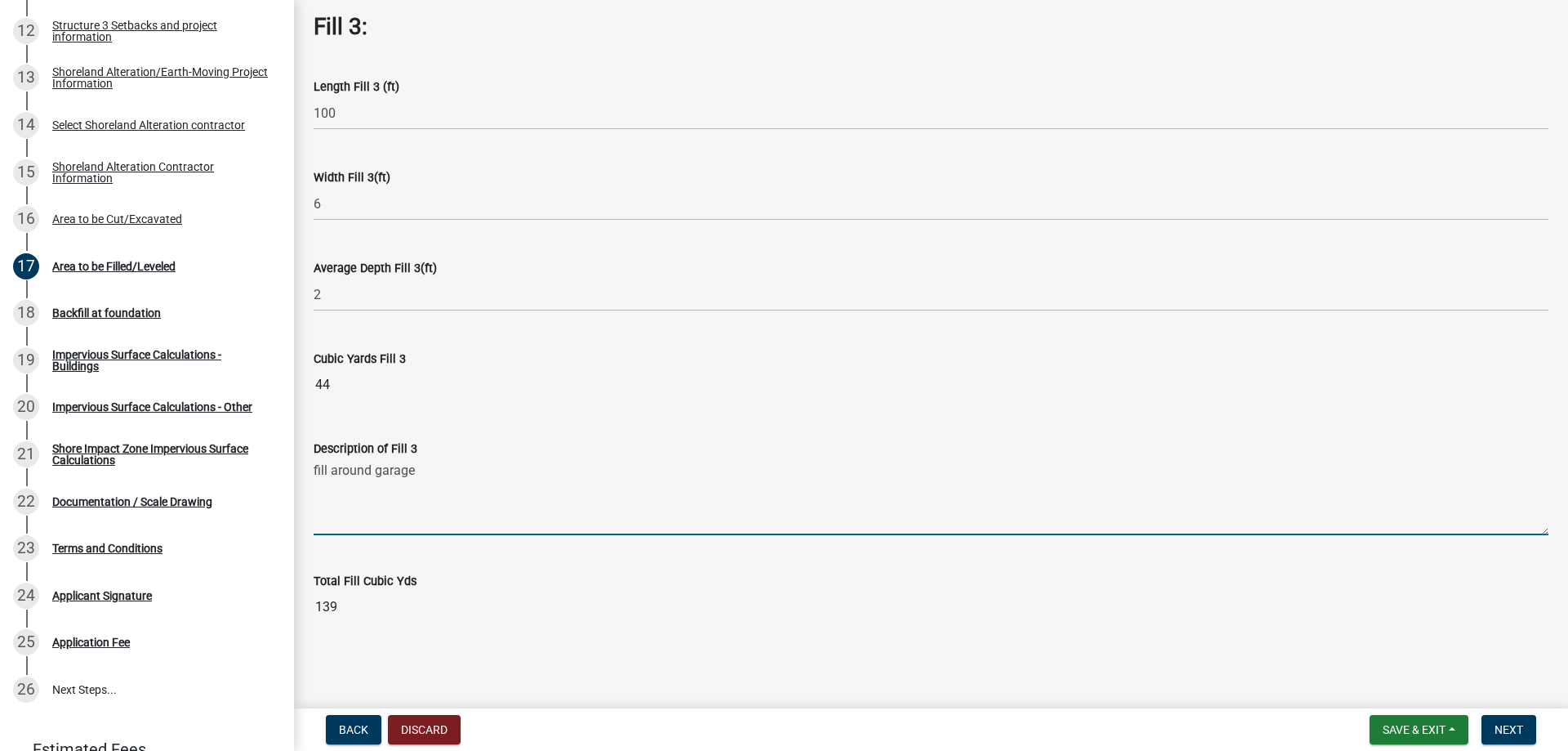
type textarea "fill around garage"
click at [450, 614] on input "139" at bounding box center [930, 607] width 1235 height 33
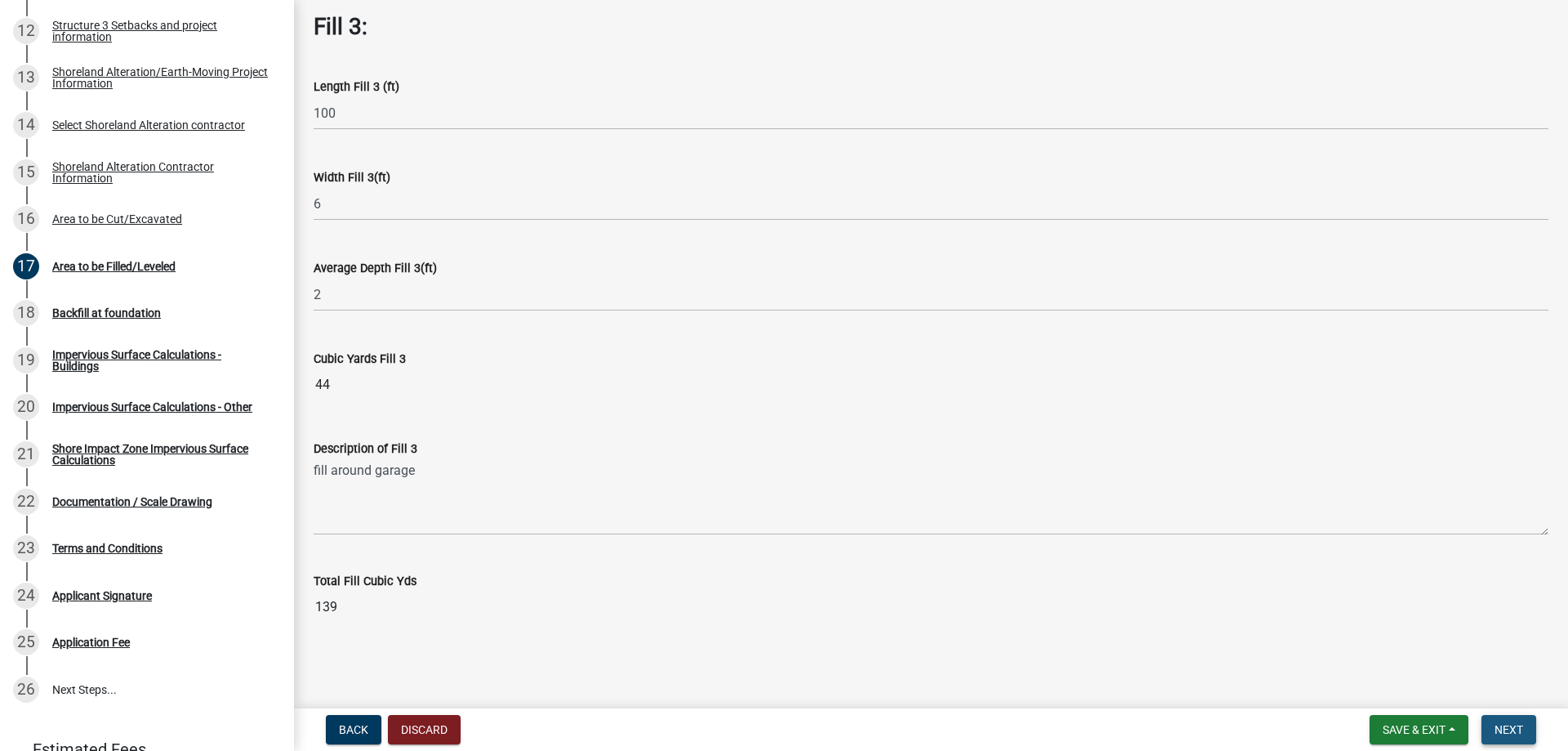
click at [1501, 727] on span "Next" at bounding box center [1508, 729] width 28 height 13
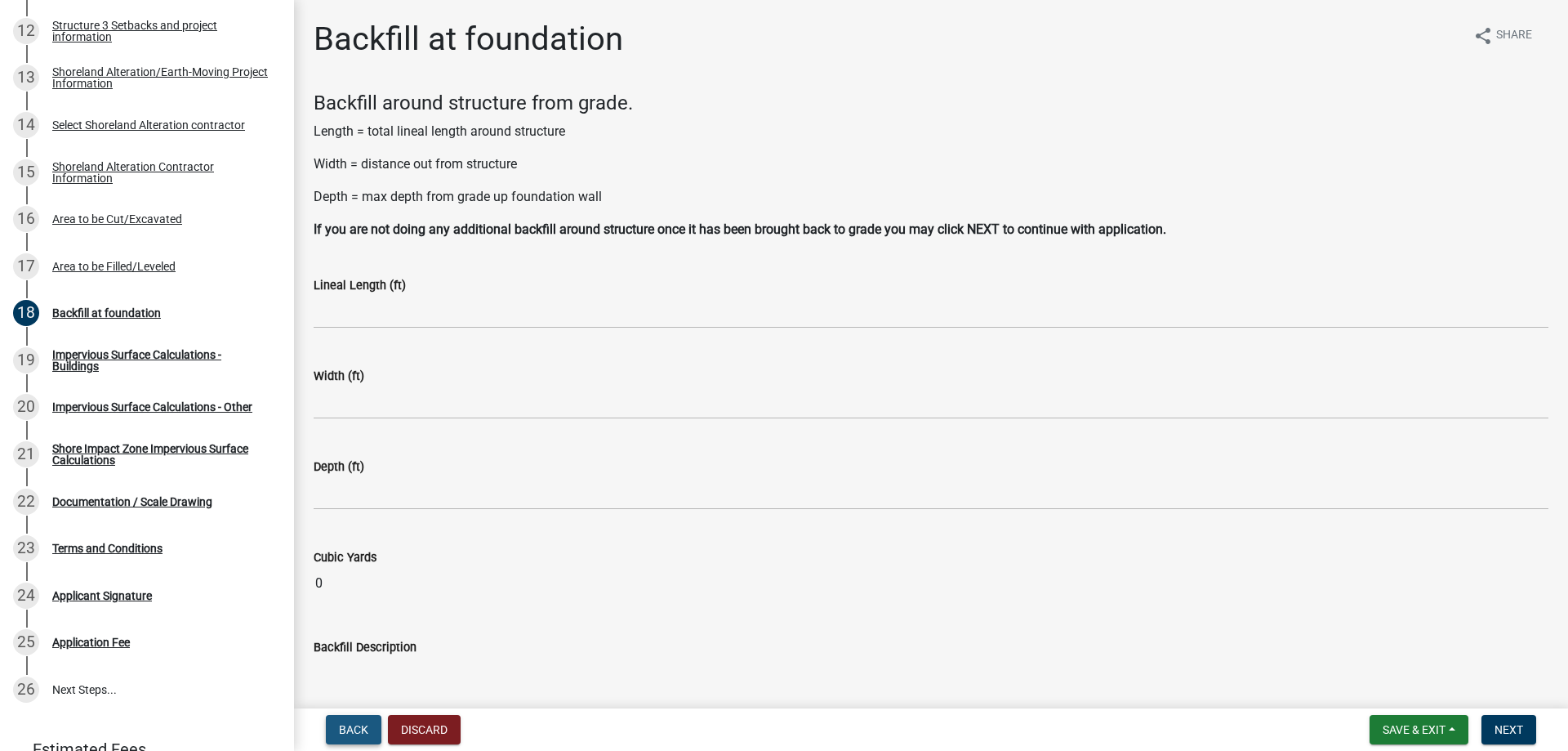
click at [349, 730] on span "Back" at bounding box center [354, 729] width 29 height 13
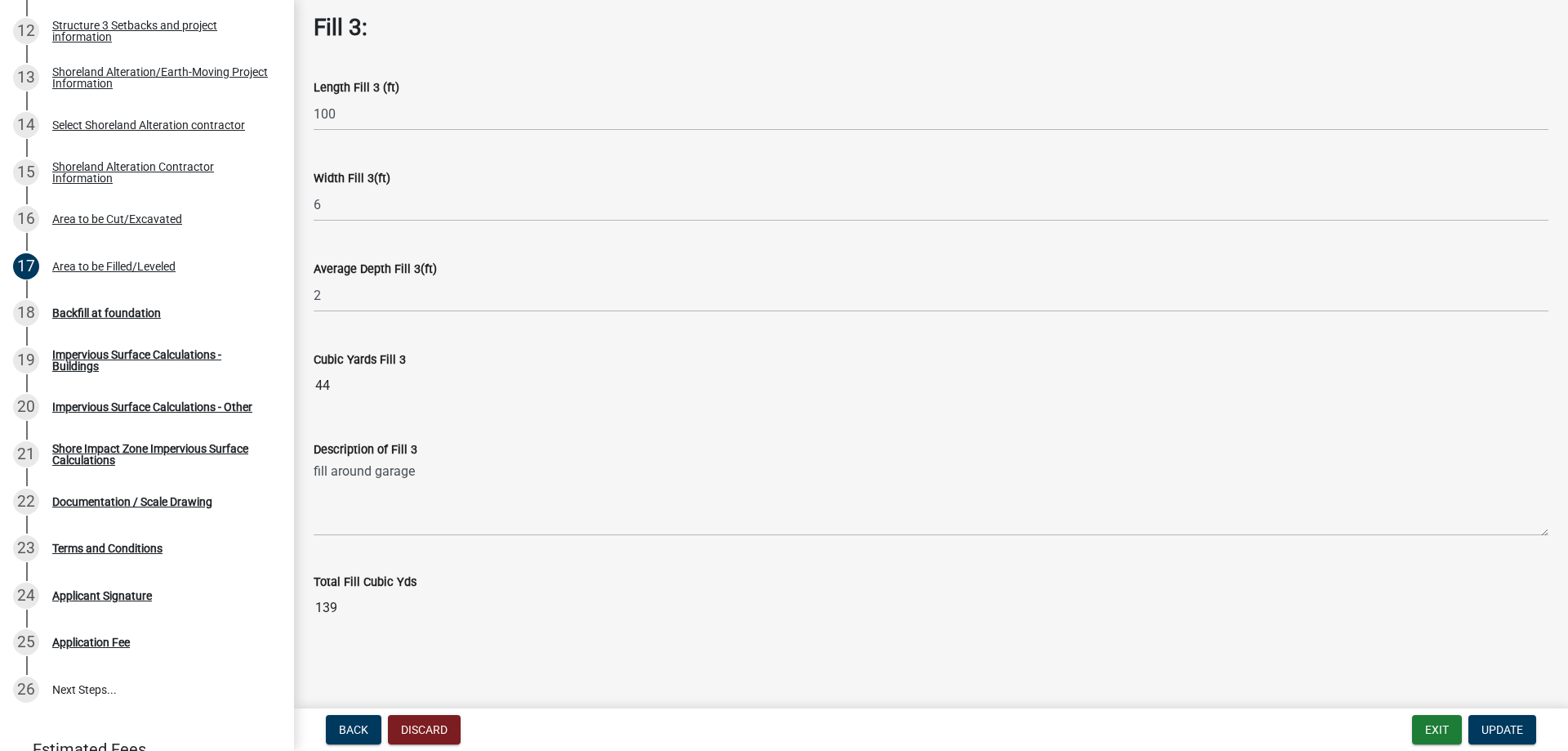
scroll to position [1174, 0]
drag, startPoint x: 356, startPoint y: 603, endPoint x: 283, endPoint y: 596, distance: 73.3
click at [283, 596] on div "Structure and Shoreland Alteration Permit Application STR/SAP - 478891 View Sum…" at bounding box center [784, 376] width 1568 height 751
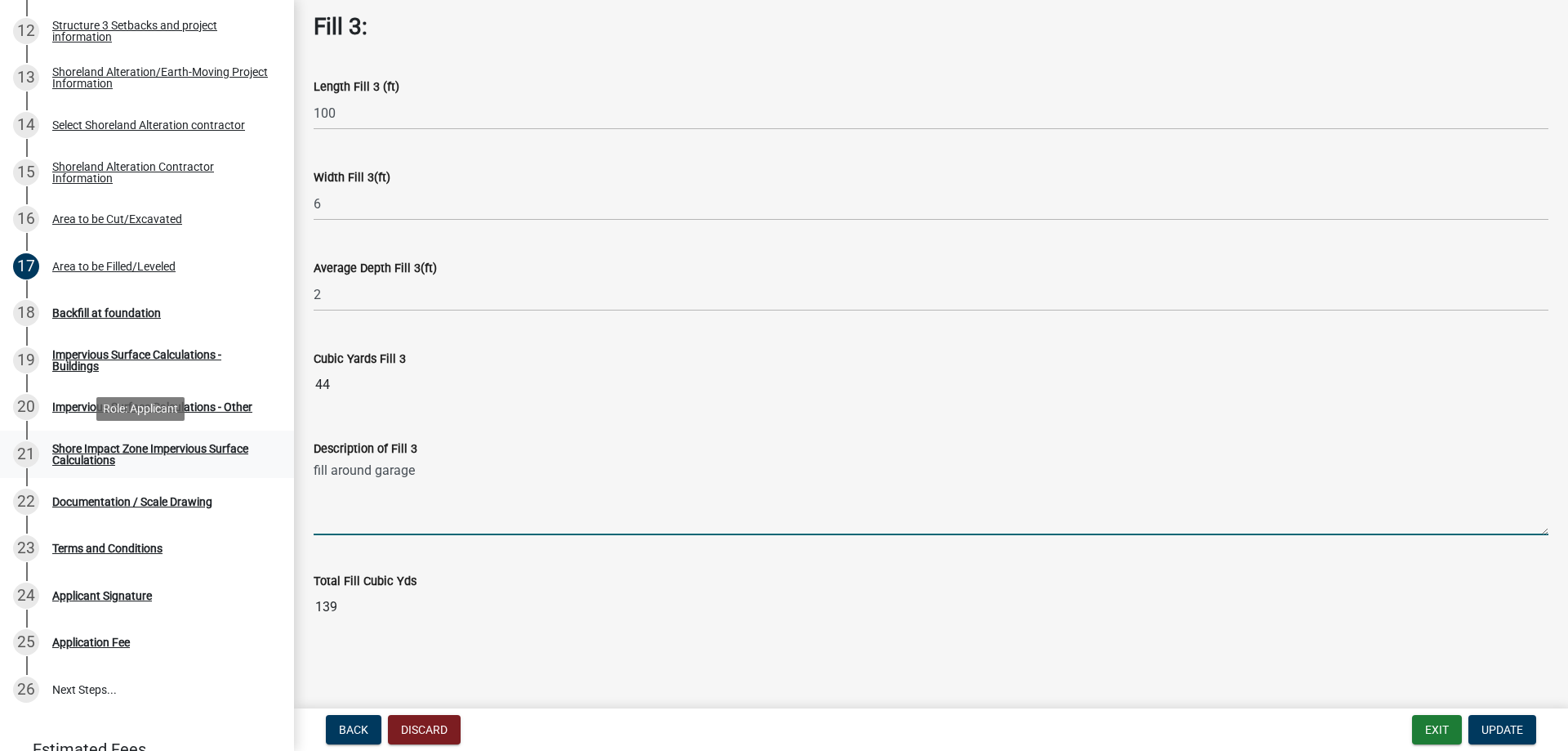
drag, startPoint x: 431, startPoint y: 474, endPoint x: 179, endPoint y: 473, distance: 252.0
click at [179, 473] on div "Structure and Shoreland Alteration Permit Application STR/SAP - 478891 View Sum…" at bounding box center [784, 376] width 1568 height 751
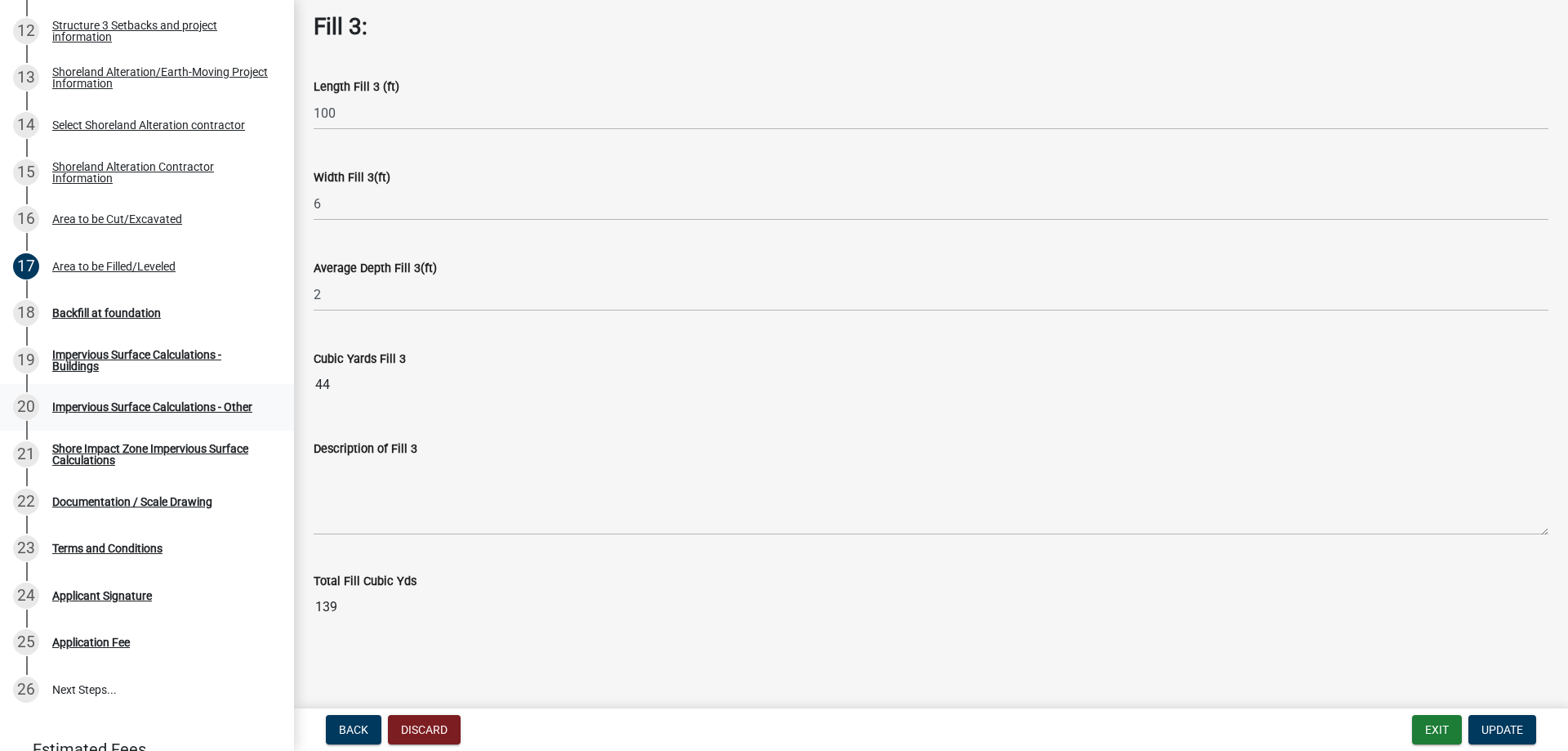
drag, startPoint x: 338, startPoint y: 375, endPoint x: 241, endPoint y: 389, distance: 98.0
click at [241, 389] on div "Structure and Shoreland Alteration Permit Application STR/SAP - 478891 View Sum…" at bounding box center [784, 376] width 1568 height 751
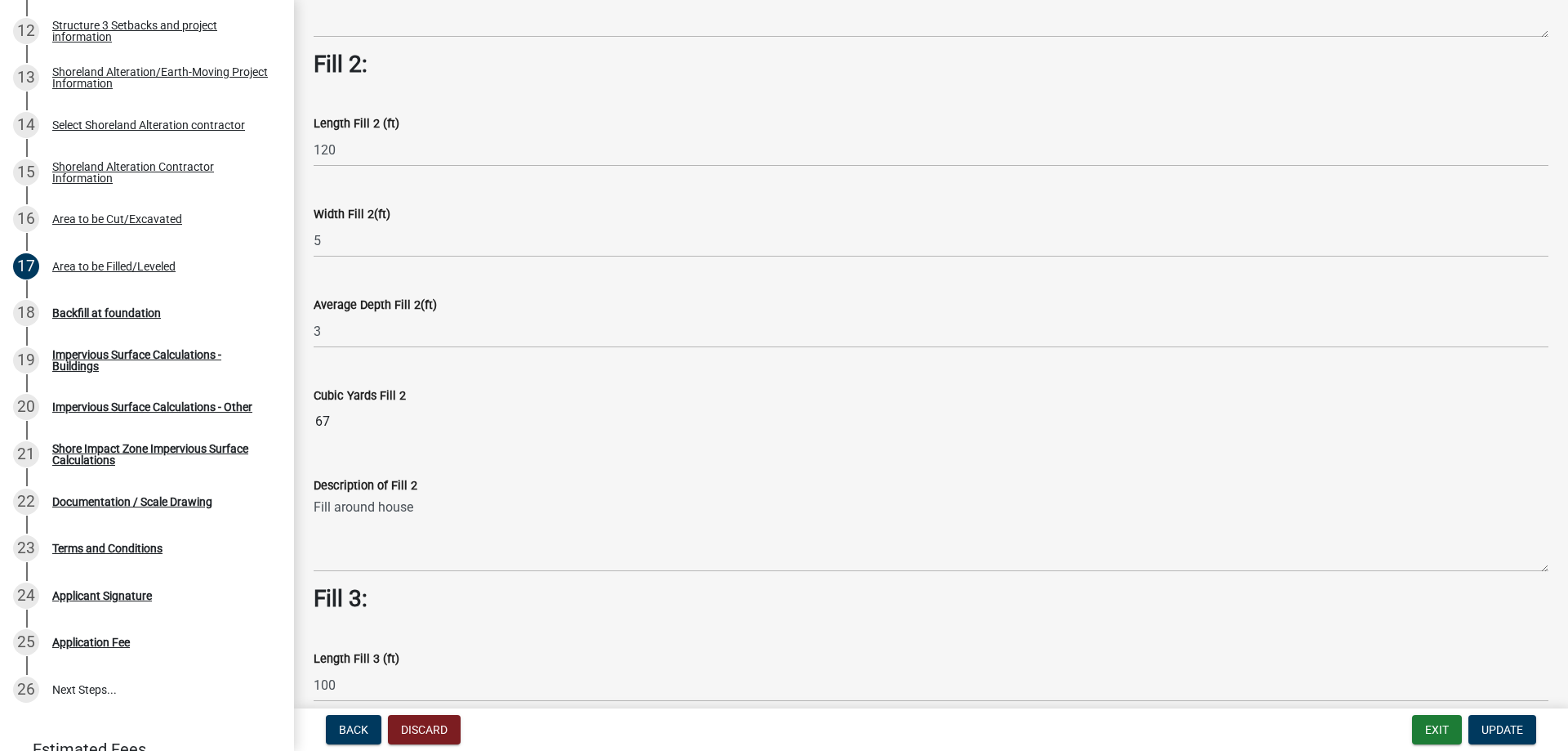
scroll to position [0, 0]
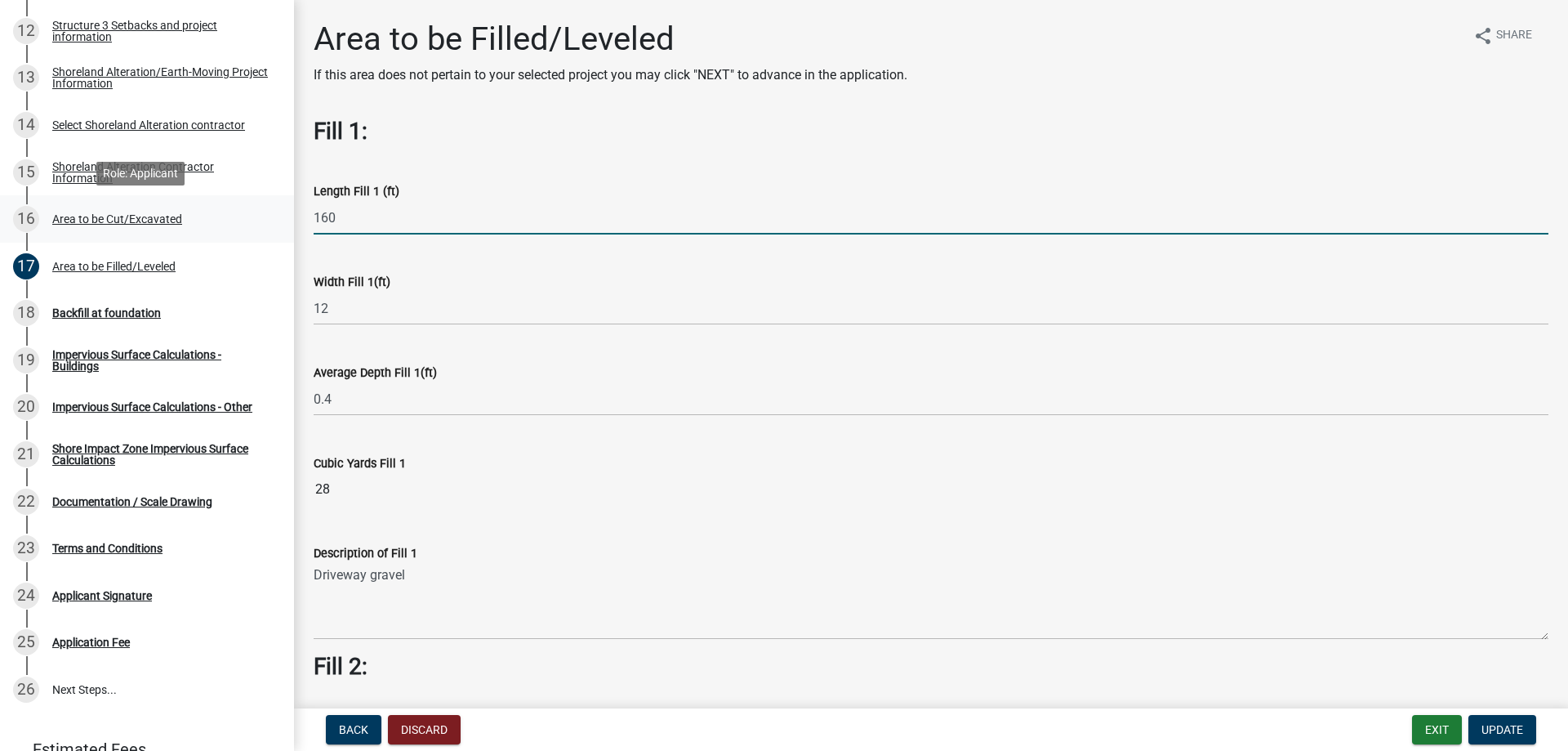
drag, startPoint x: 342, startPoint y: 217, endPoint x: 174, endPoint y: 220, distance: 168.0
click at [174, 220] on div "Structure and Shoreland Alteration Permit Application STR/SAP - 478891 View Sum…" at bounding box center [784, 376] width 1568 height 751
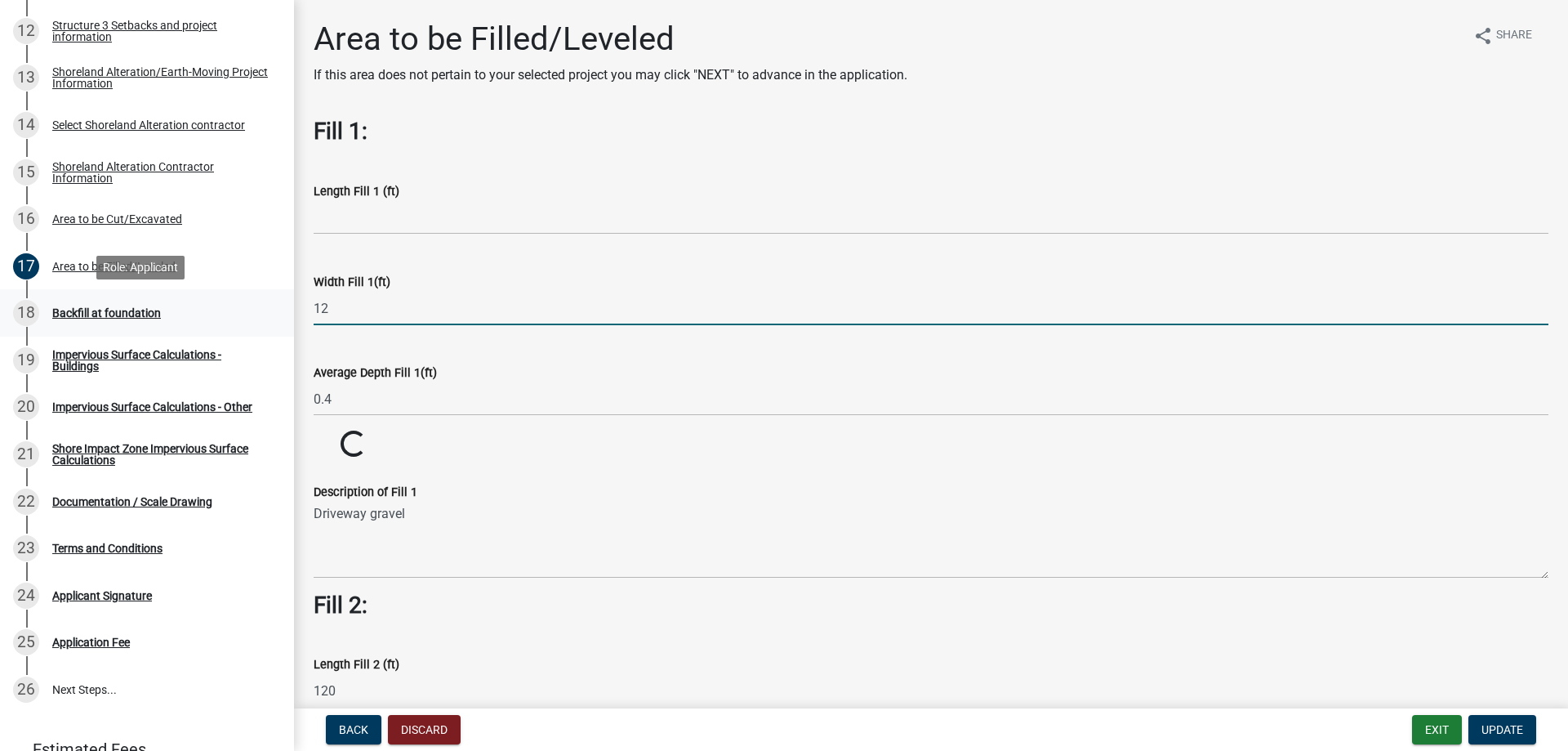
drag, startPoint x: 359, startPoint y: 306, endPoint x: 153, endPoint y: 303, distance: 206.0
click at [153, 303] on div "Structure and Shoreland Alteration Permit Application STR/SAP - 478891 View Sum…" at bounding box center [784, 376] width 1568 height 751
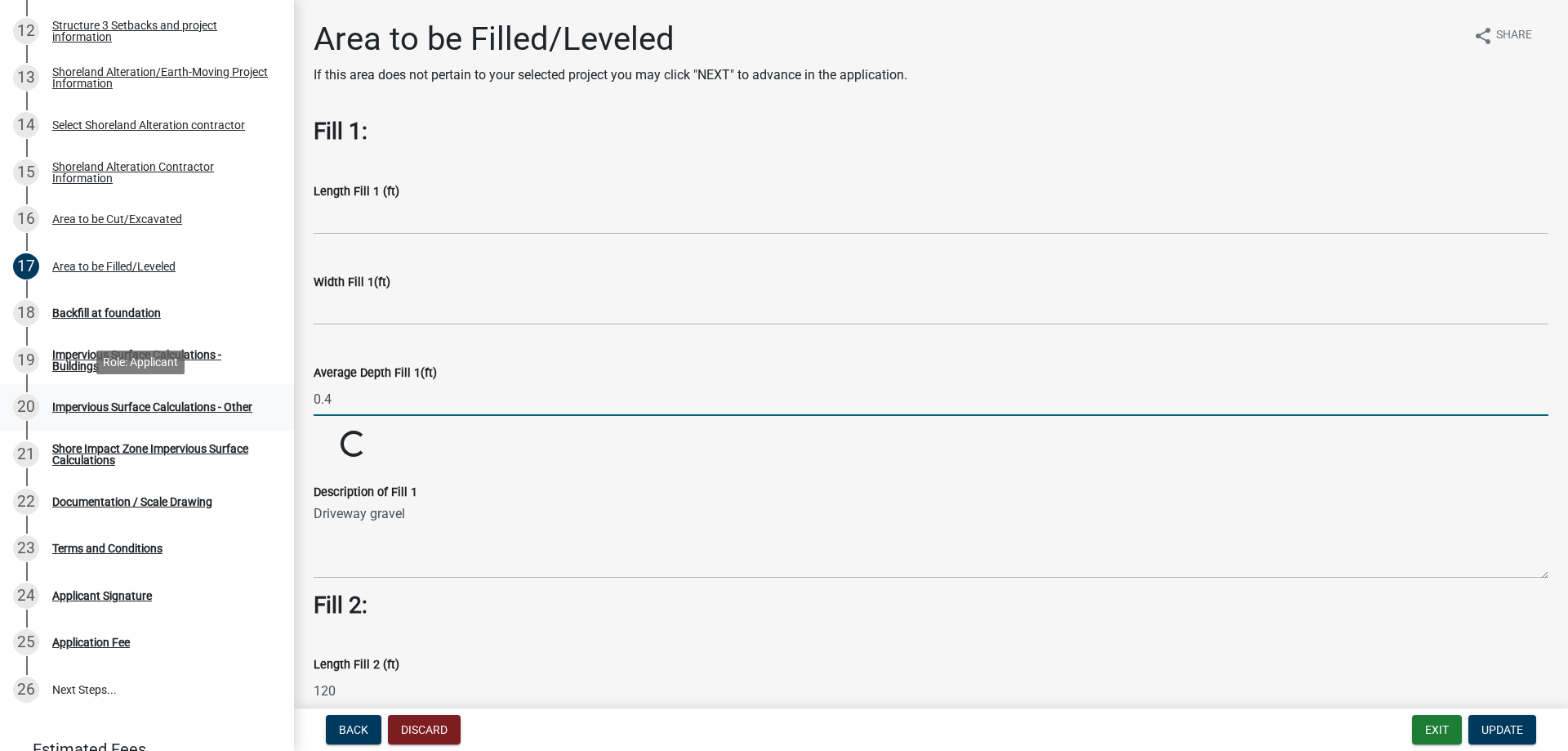
drag, startPoint x: 354, startPoint y: 401, endPoint x: 212, endPoint y: 406, distance: 142.1
click at [212, 406] on div "Structure and Shoreland Alteration Permit Application STR/SAP - 478891 View Sum…" at bounding box center [784, 376] width 1568 height 751
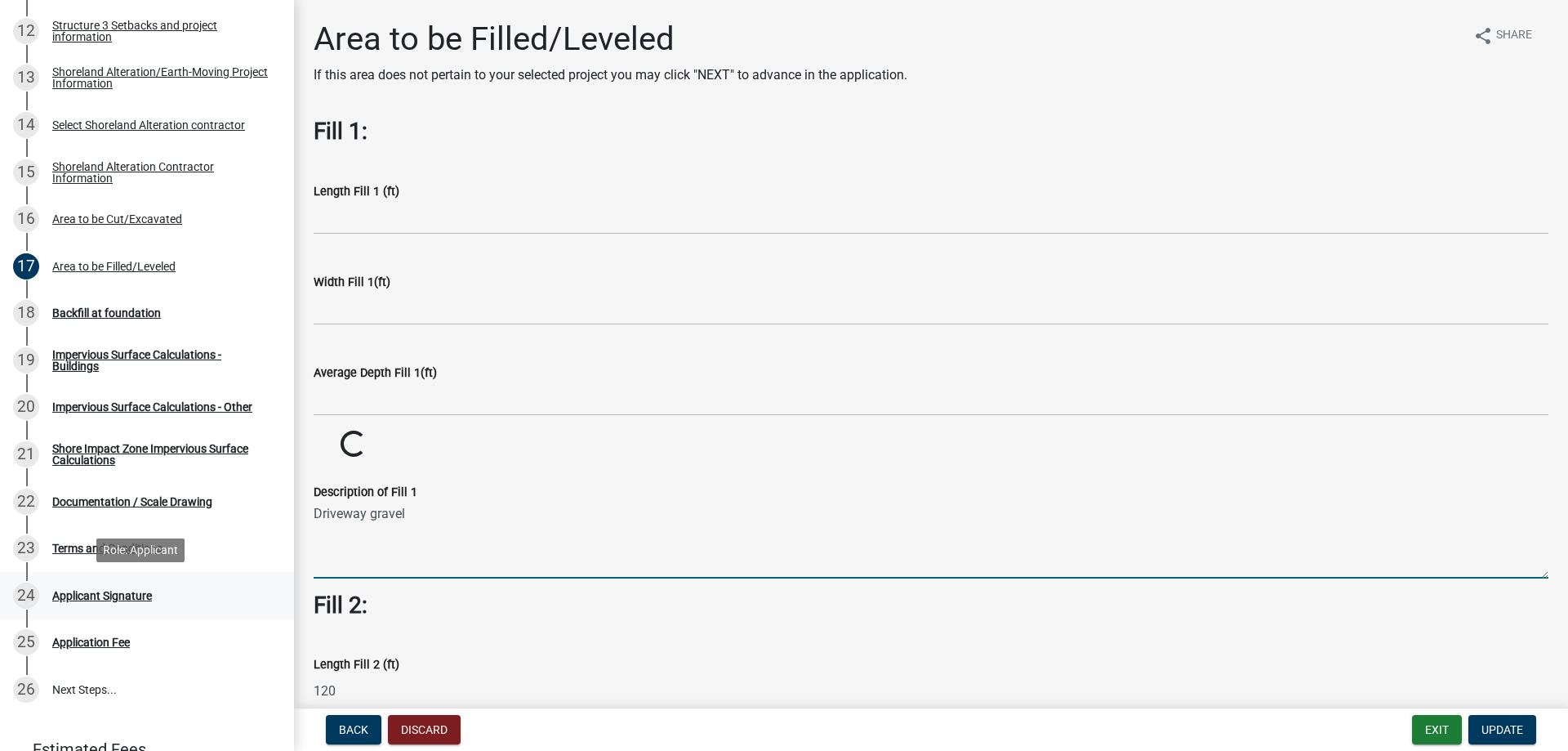
drag, startPoint x: 407, startPoint y: 576, endPoint x: 192, endPoint y: 590, distance: 215.5
click at [192, 590] on div "Structure and Shoreland Alteration Permit Application STR/SAP - 478891 View Sum…" at bounding box center [784, 376] width 1568 height 751
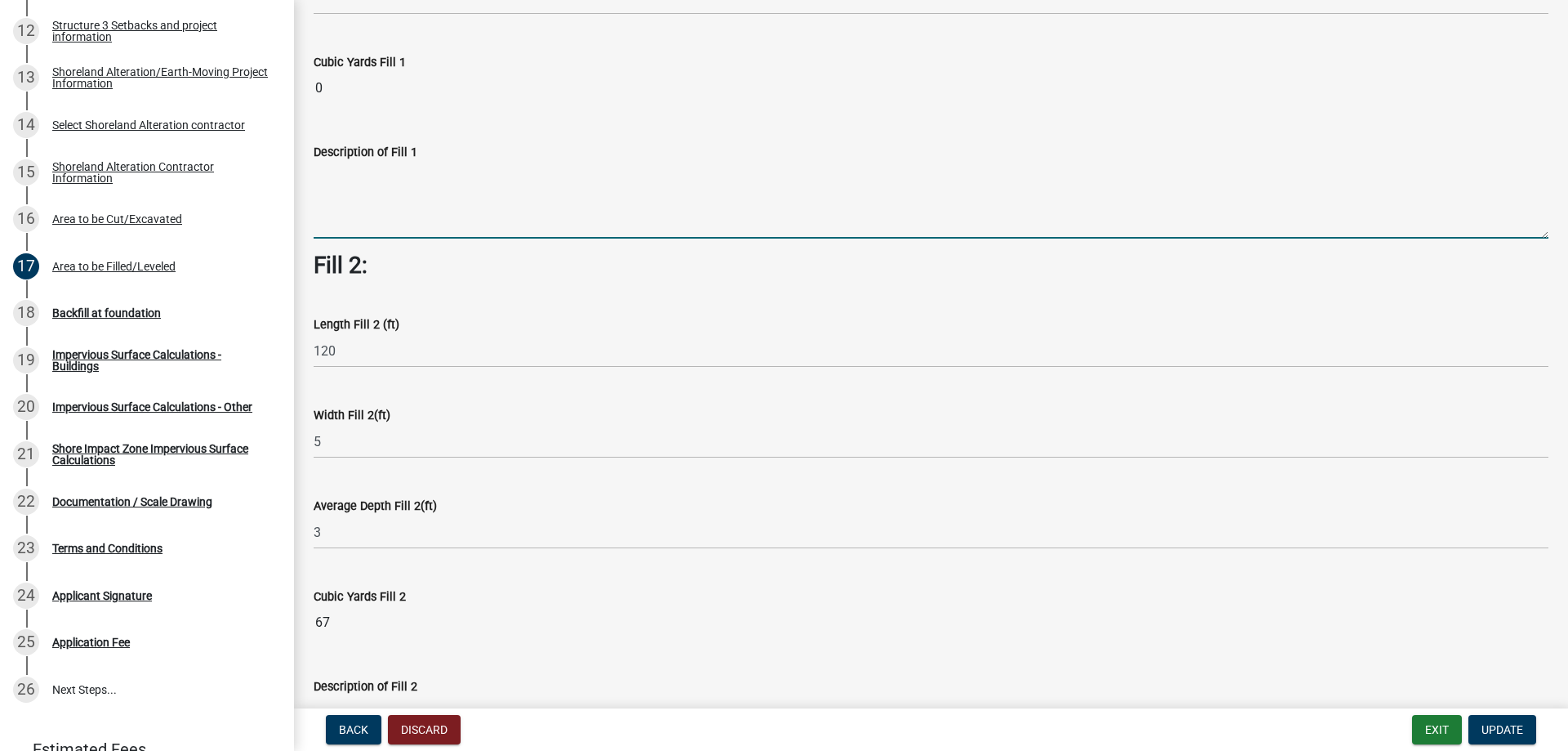
scroll to position [408, 0]
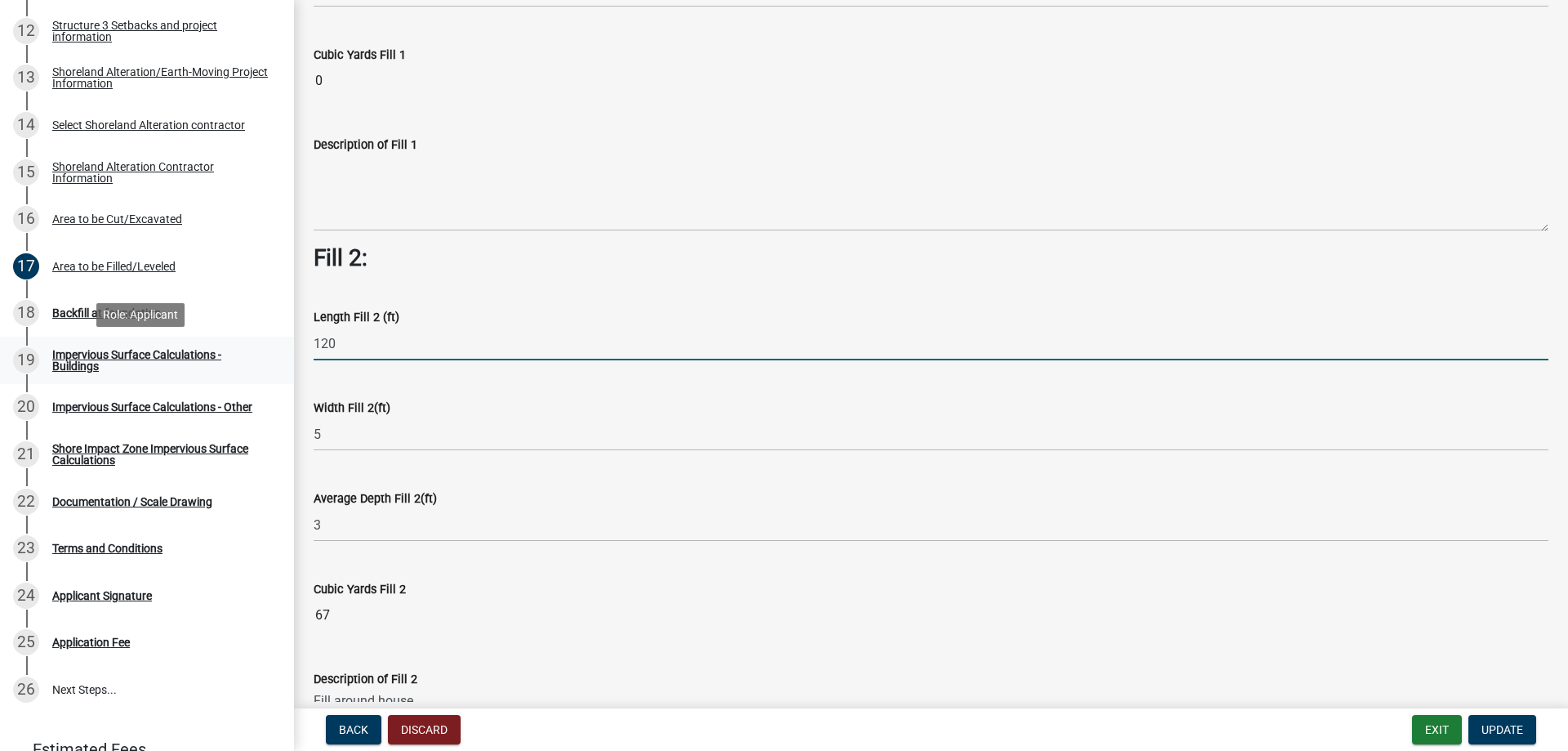
drag, startPoint x: 340, startPoint y: 342, endPoint x: 255, endPoint y: 351, distance: 85.5
click at [255, 351] on div "Structure and Shoreland Alteration Permit Application STR/SAP - 478891 View Sum…" at bounding box center [784, 376] width 1568 height 751
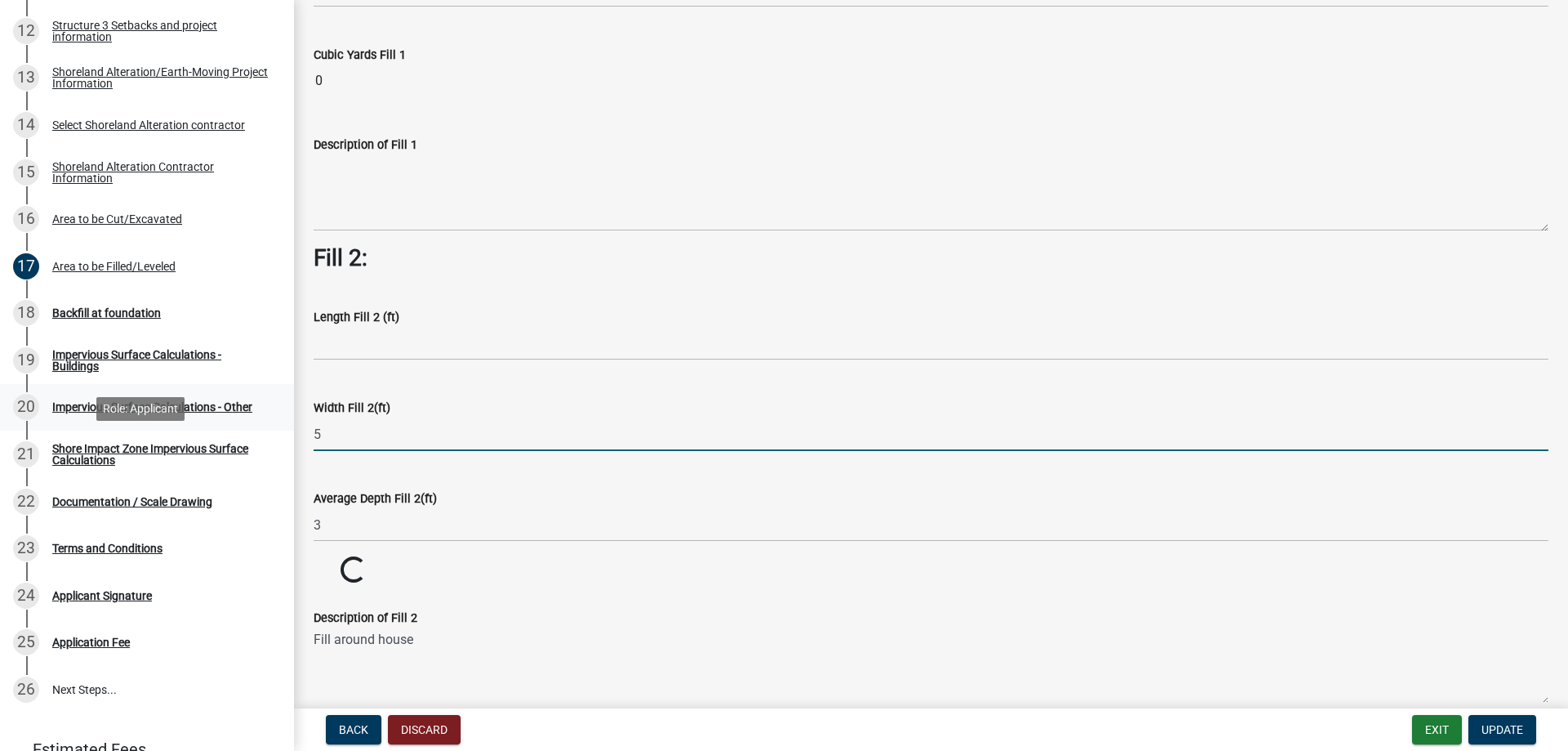
drag, startPoint x: 324, startPoint y: 430, endPoint x: 240, endPoint y: 425, distance: 84.1
click at [259, 434] on div "Structure and Shoreland Alteration Permit Application STR/SAP - 478891 View Sum…" at bounding box center [784, 376] width 1568 height 751
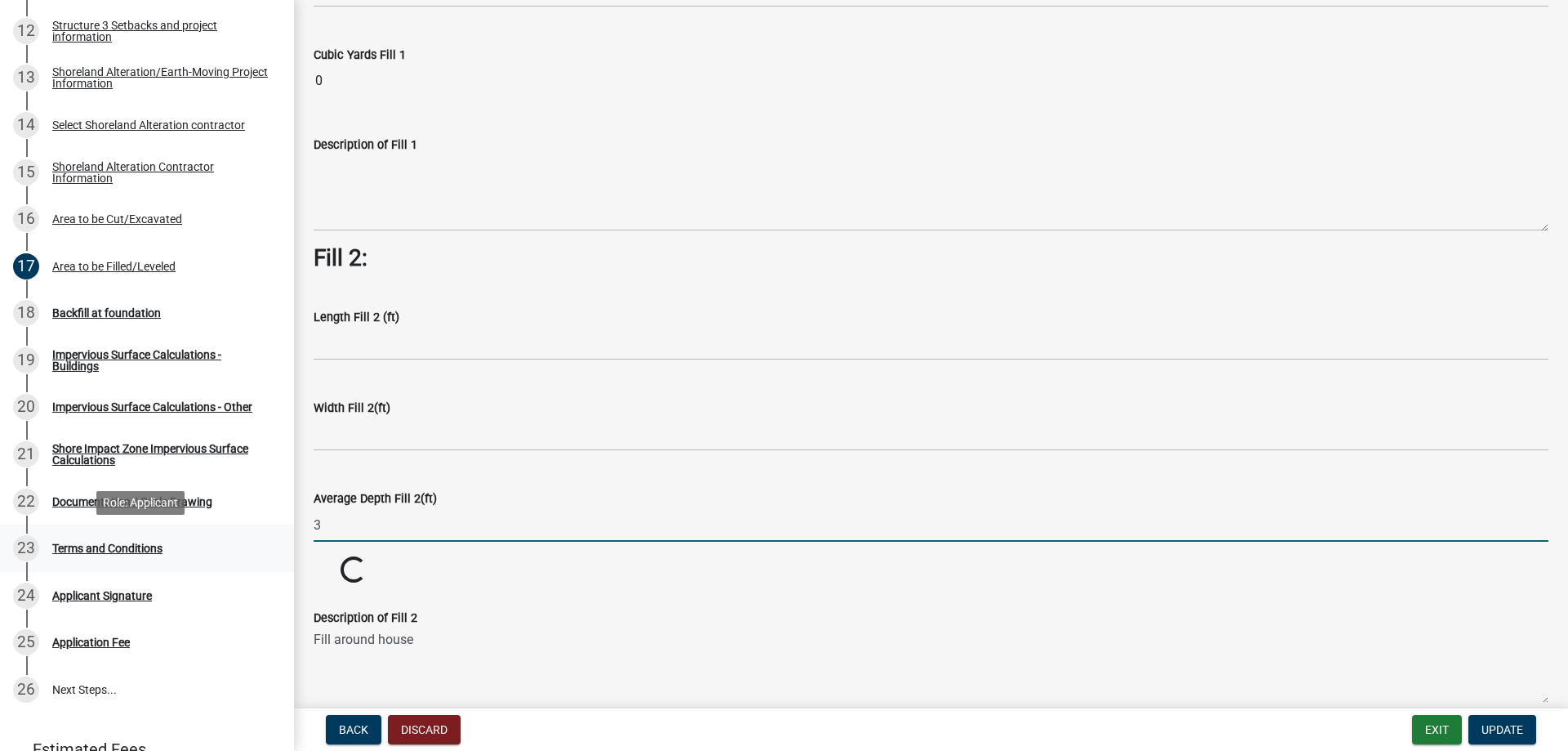
drag, startPoint x: 341, startPoint y: 523, endPoint x: 187, endPoint y: 534, distance: 154.4
click at [187, 534] on div "Structure and Shoreland Alteration Permit Application STR/SAP - 478891 View Sum…" at bounding box center [784, 376] width 1568 height 751
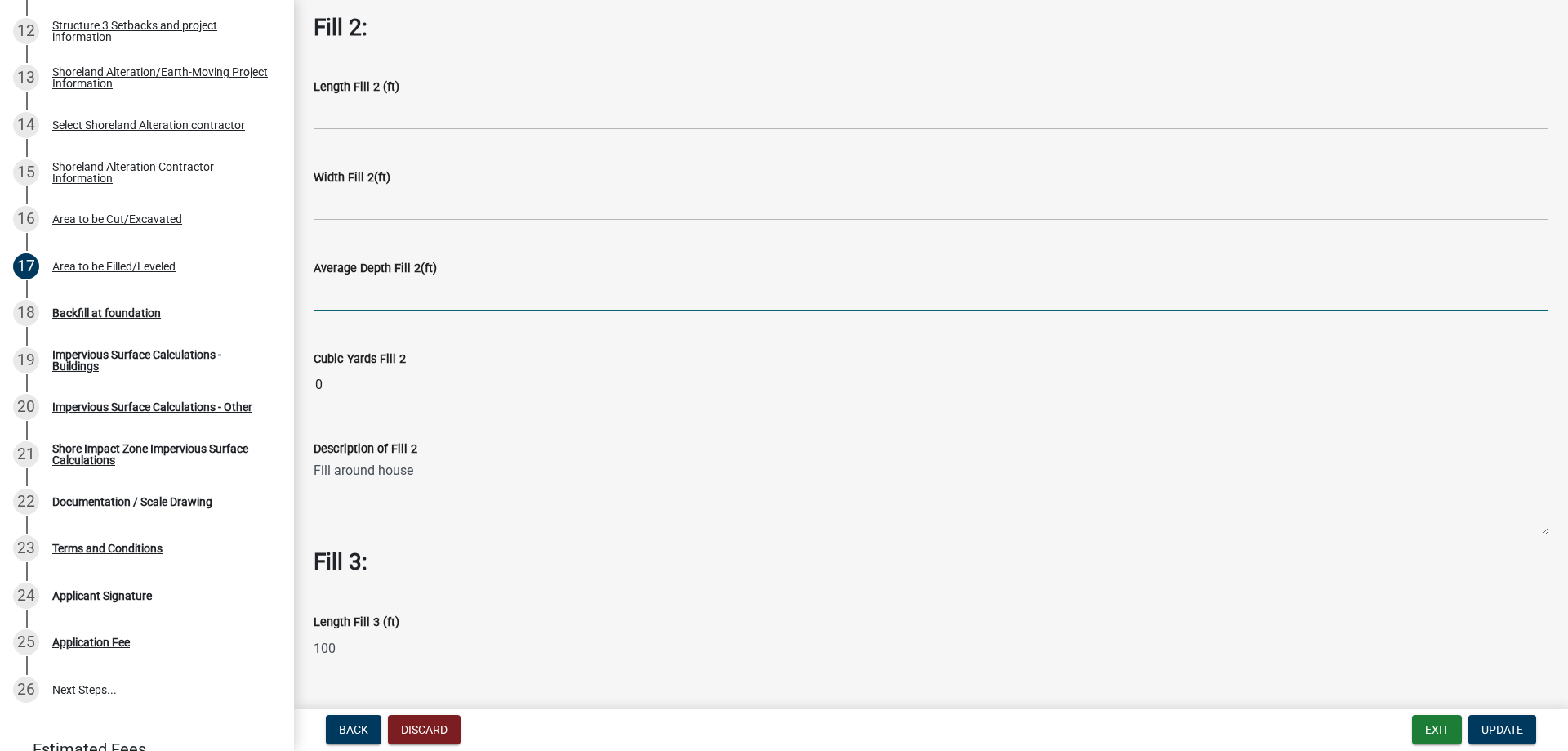
scroll to position [653, 0]
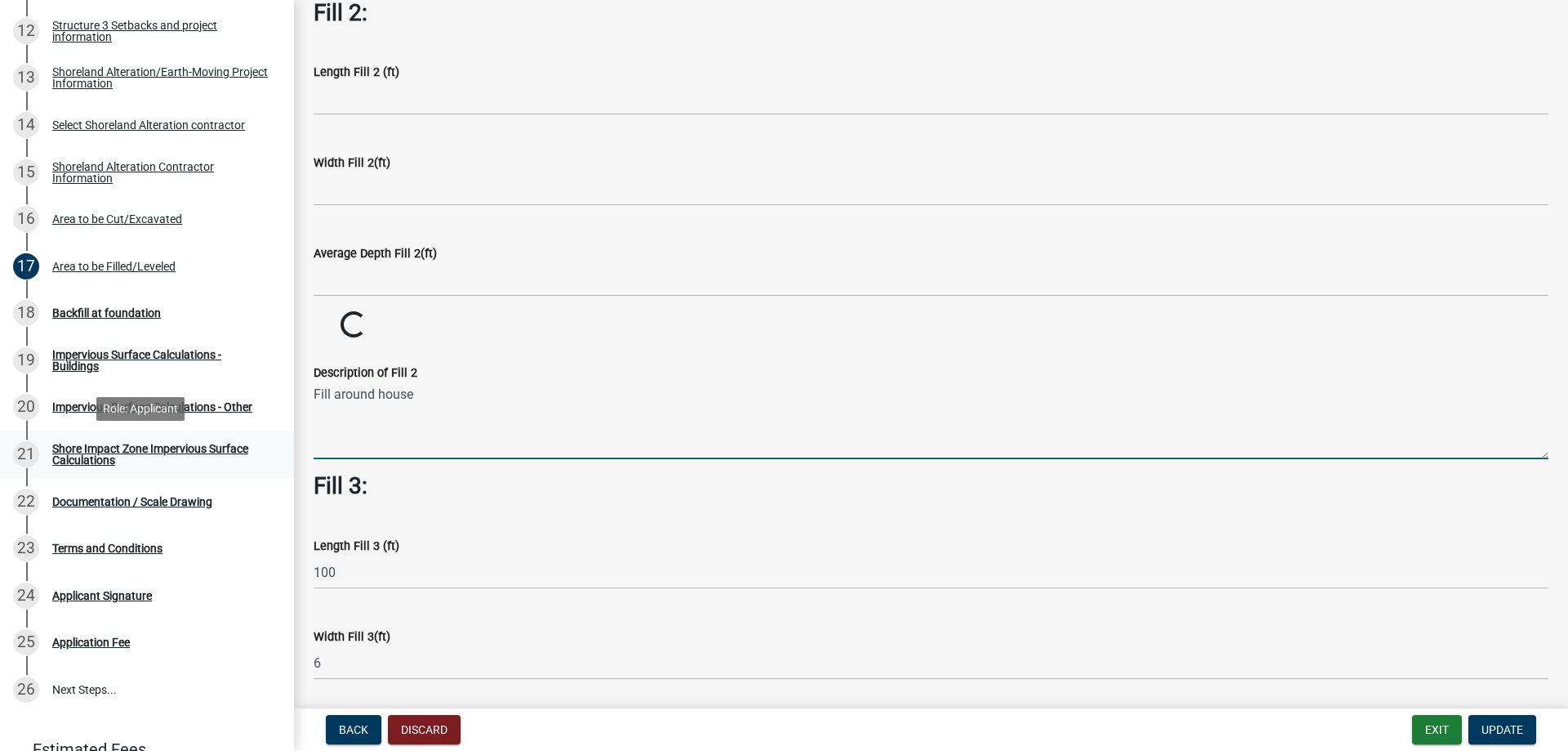
drag, startPoint x: 419, startPoint y: 455, endPoint x: 262, endPoint y: 447, distance: 157.2
click at [265, 447] on div "Structure and Shoreland Alteration Permit Application STR/SAP - 478891 View Sum…" at bounding box center [784, 376] width 1568 height 751
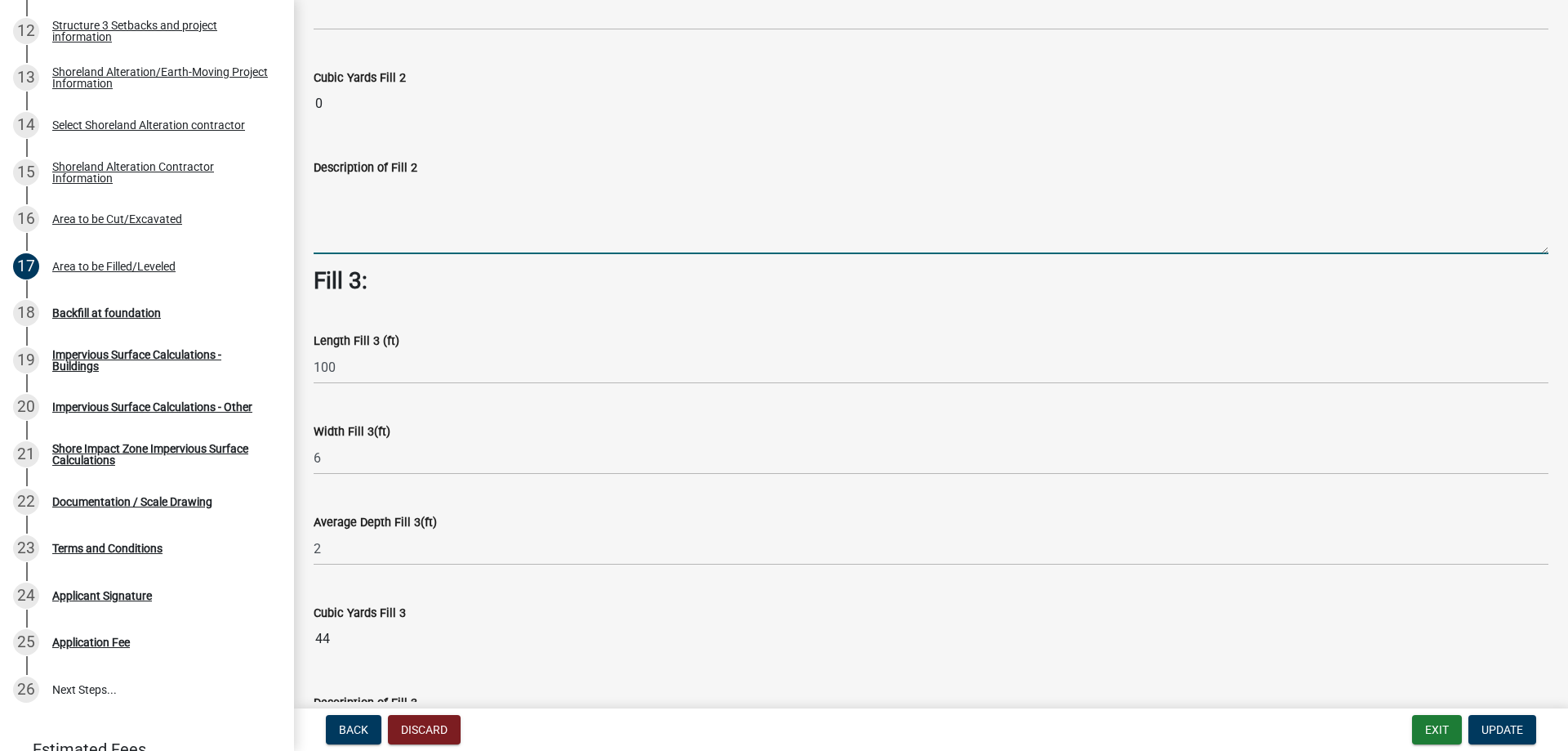
scroll to position [981, 0]
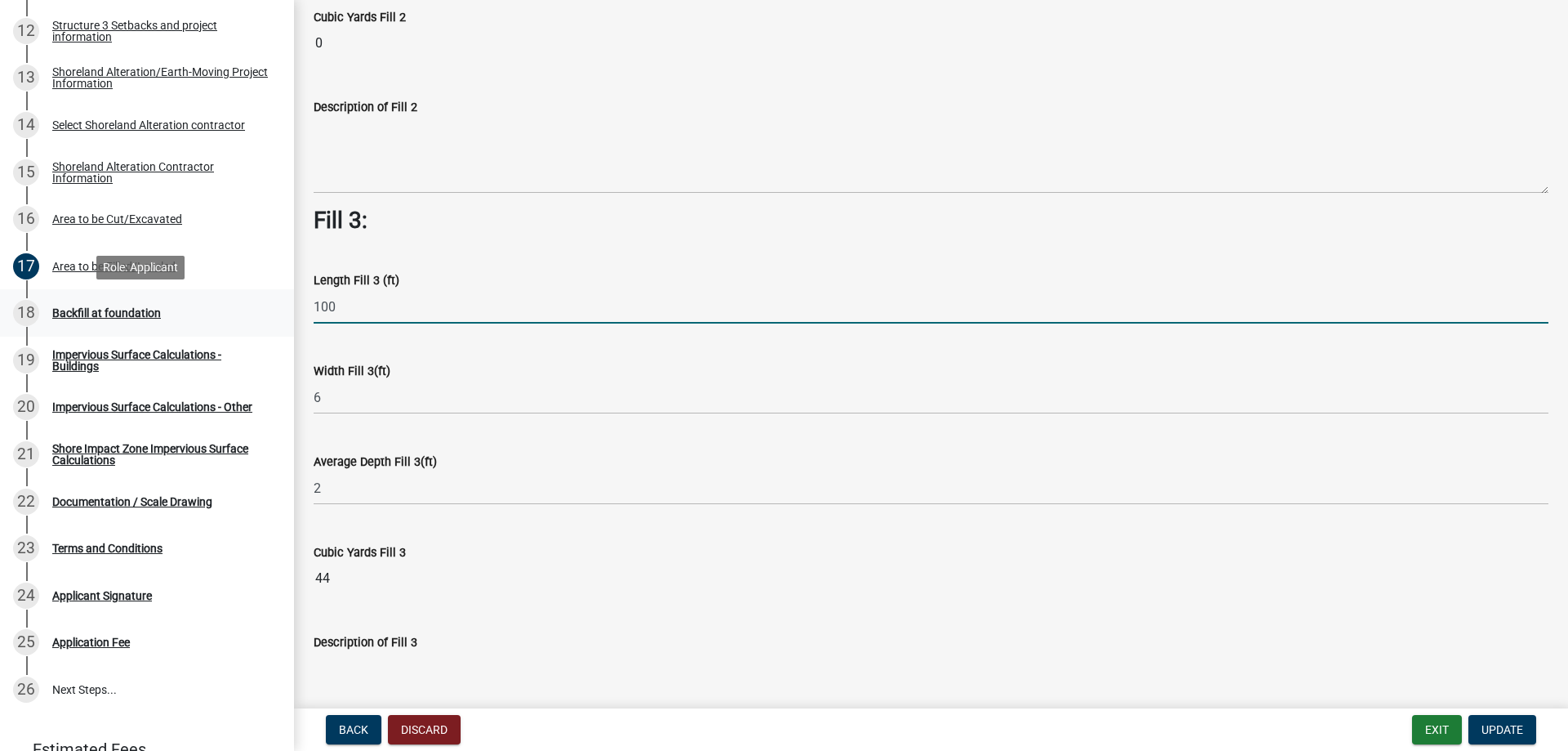
drag, startPoint x: 344, startPoint y: 306, endPoint x: 265, endPoint y: 307, distance: 79.0
click at [265, 307] on div "Structure and Shoreland Alteration Permit Application STR/SAP - 478891 View Sum…" at bounding box center [784, 376] width 1568 height 751
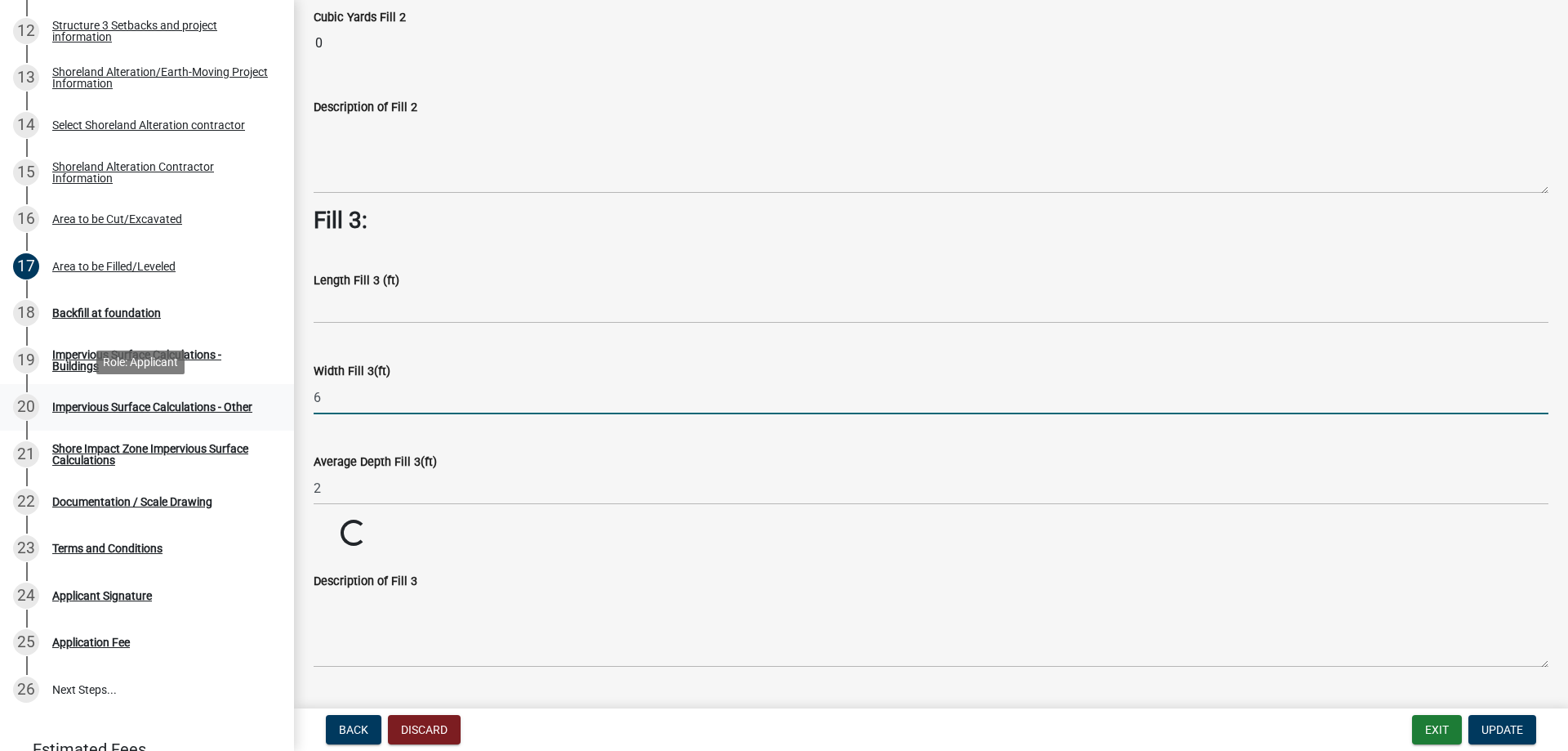
drag, startPoint x: 328, startPoint y: 399, endPoint x: 278, endPoint y: 402, distance: 50.1
click at [278, 402] on div "Structure and Shoreland Alteration Permit Application STR/SAP - 478891 View Sum…" at bounding box center [784, 376] width 1568 height 751
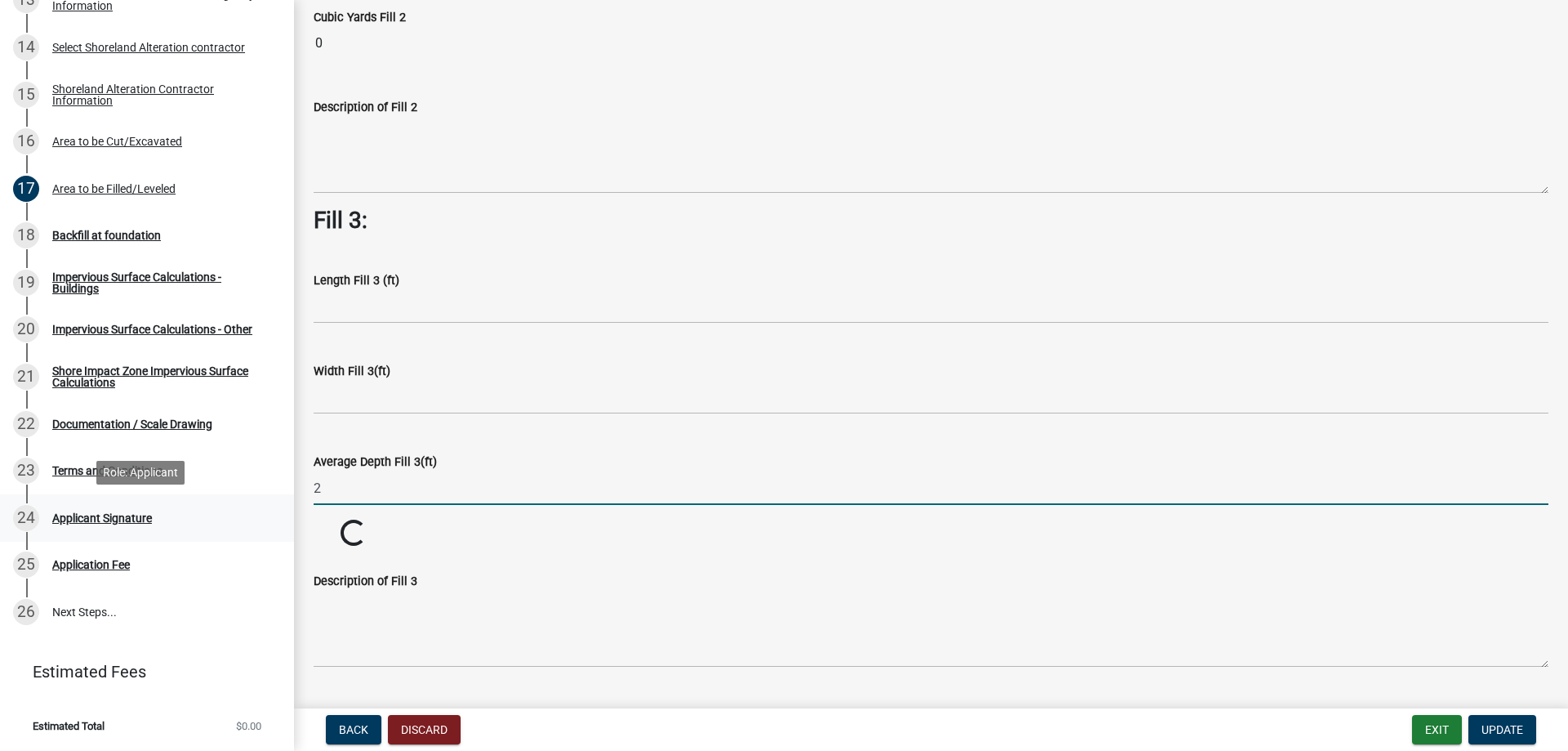
drag, startPoint x: 328, startPoint y: 489, endPoint x: 271, endPoint y: 504, distance: 58.9
click at [271, 504] on div "Structure and Shoreland Alteration Permit Application STR/SAP - 478891 View Sum…" at bounding box center [784, 376] width 1568 height 751
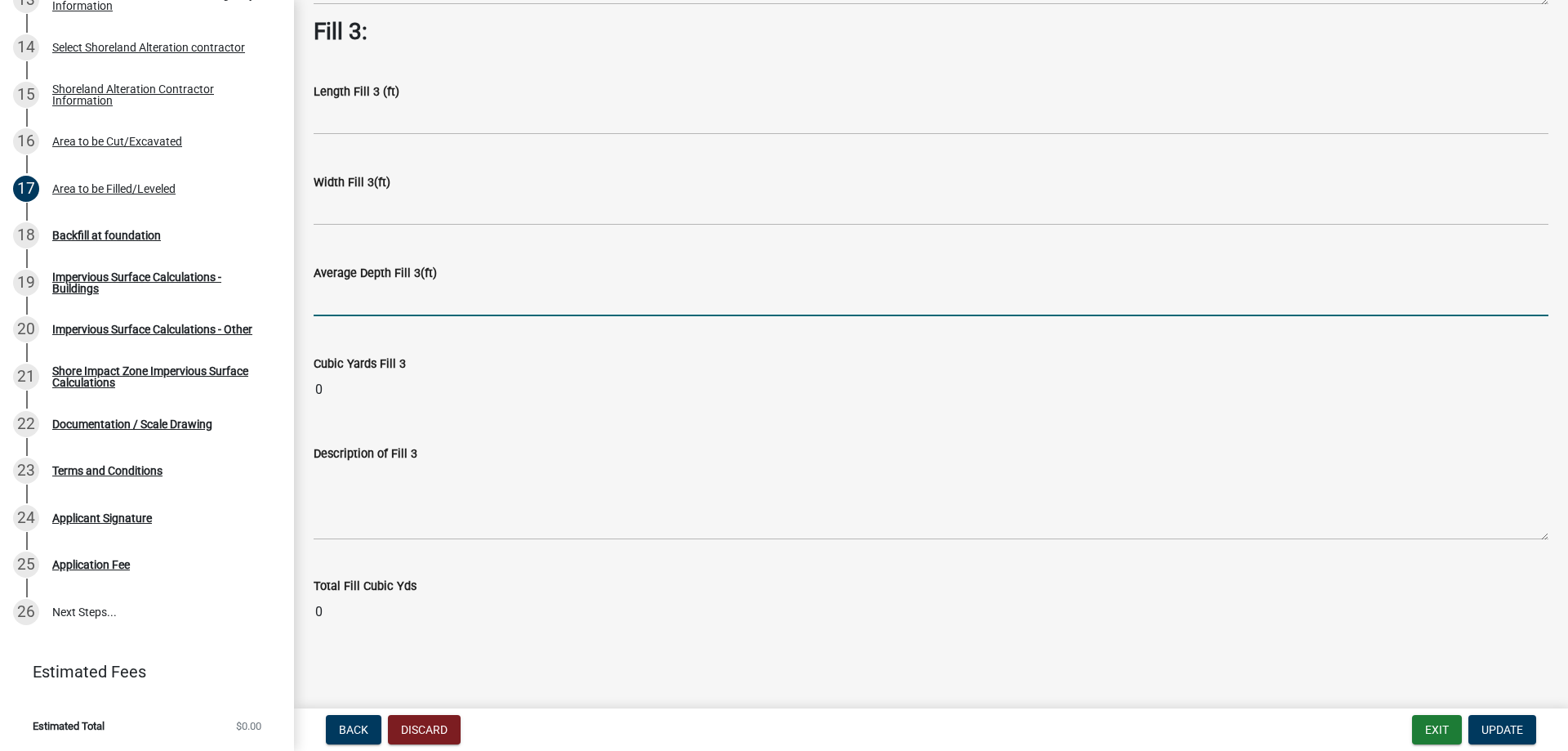
scroll to position [1174, 0]
click at [1491, 725] on span "Update" at bounding box center [1502, 729] width 41 height 13
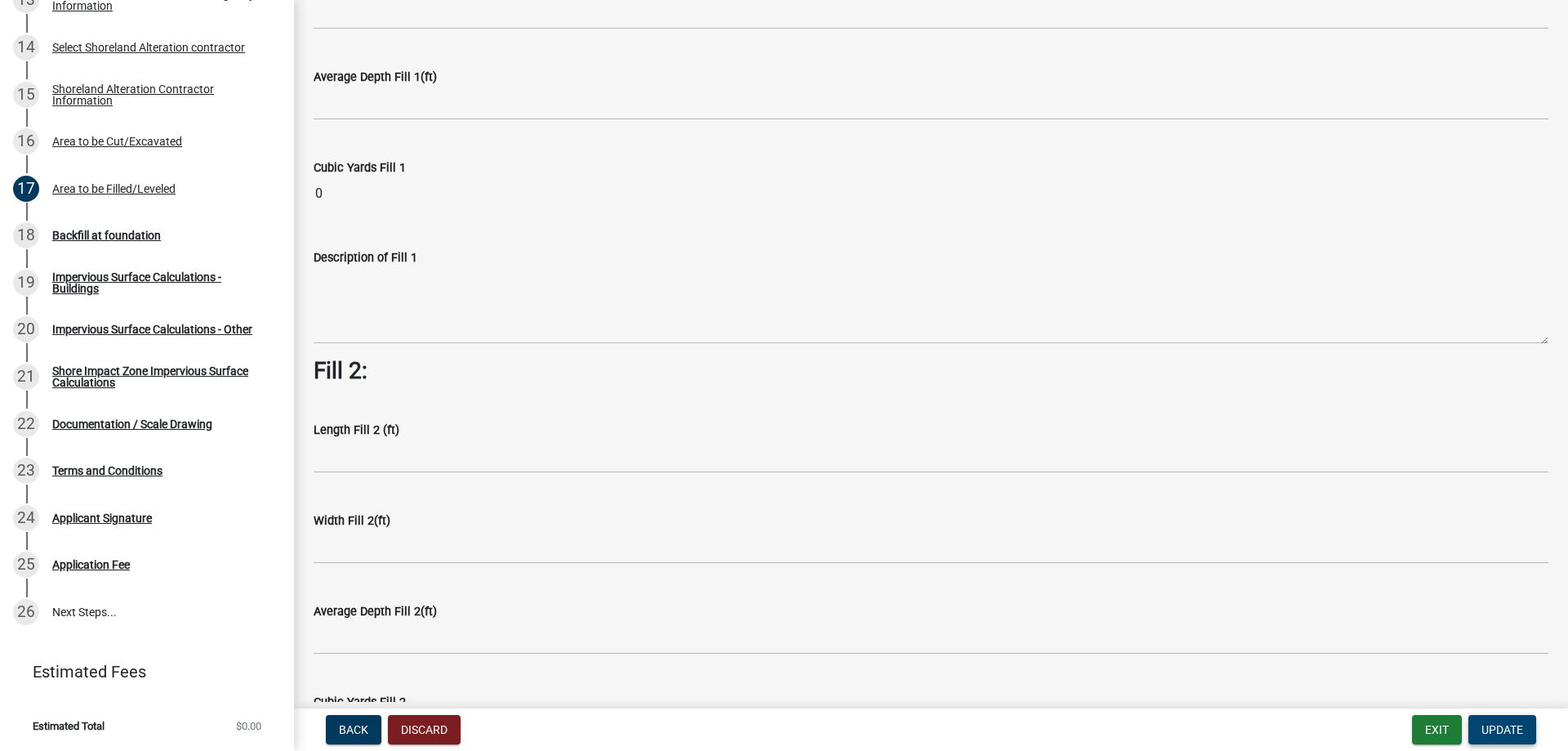
scroll to position [0, 0]
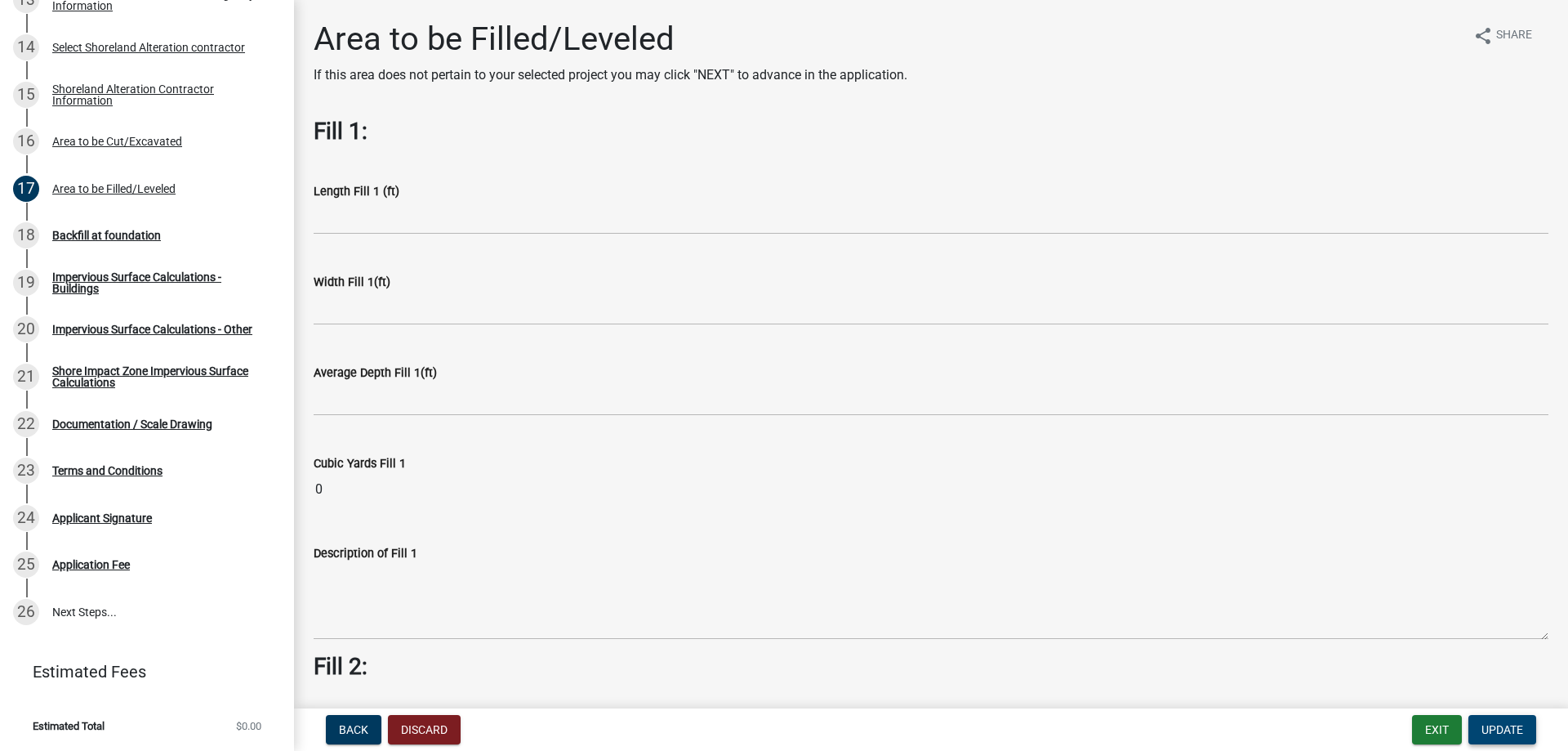
click at [1515, 729] on span "Update" at bounding box center [1502, 729] width 41 height 13
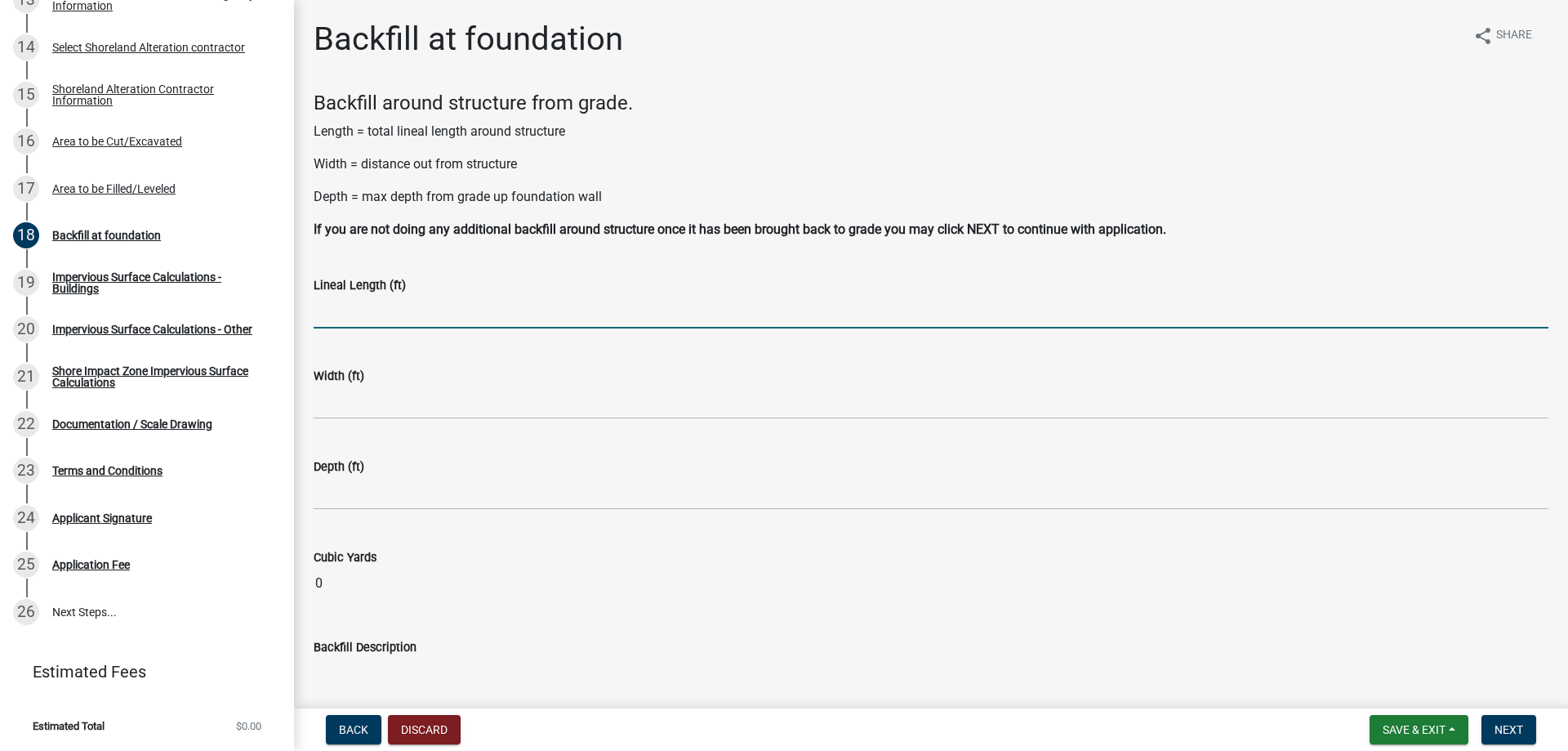
click at [375, 316] on input "text" at bounding box center [930, 312] width 1235 height 34
type input "100"
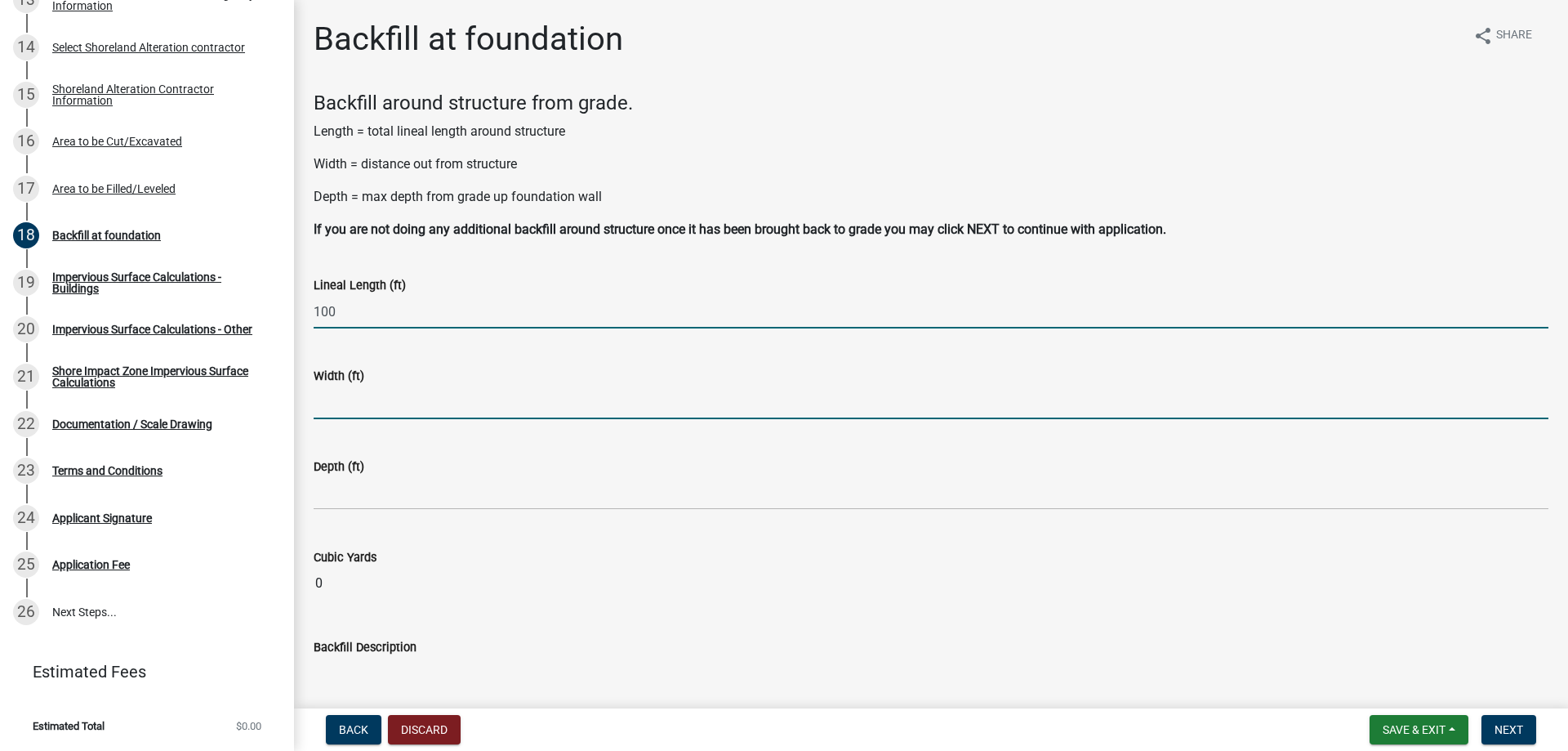
click at [382, 401] on input "text" at bounding box center [930, 402] width 1235 height 34
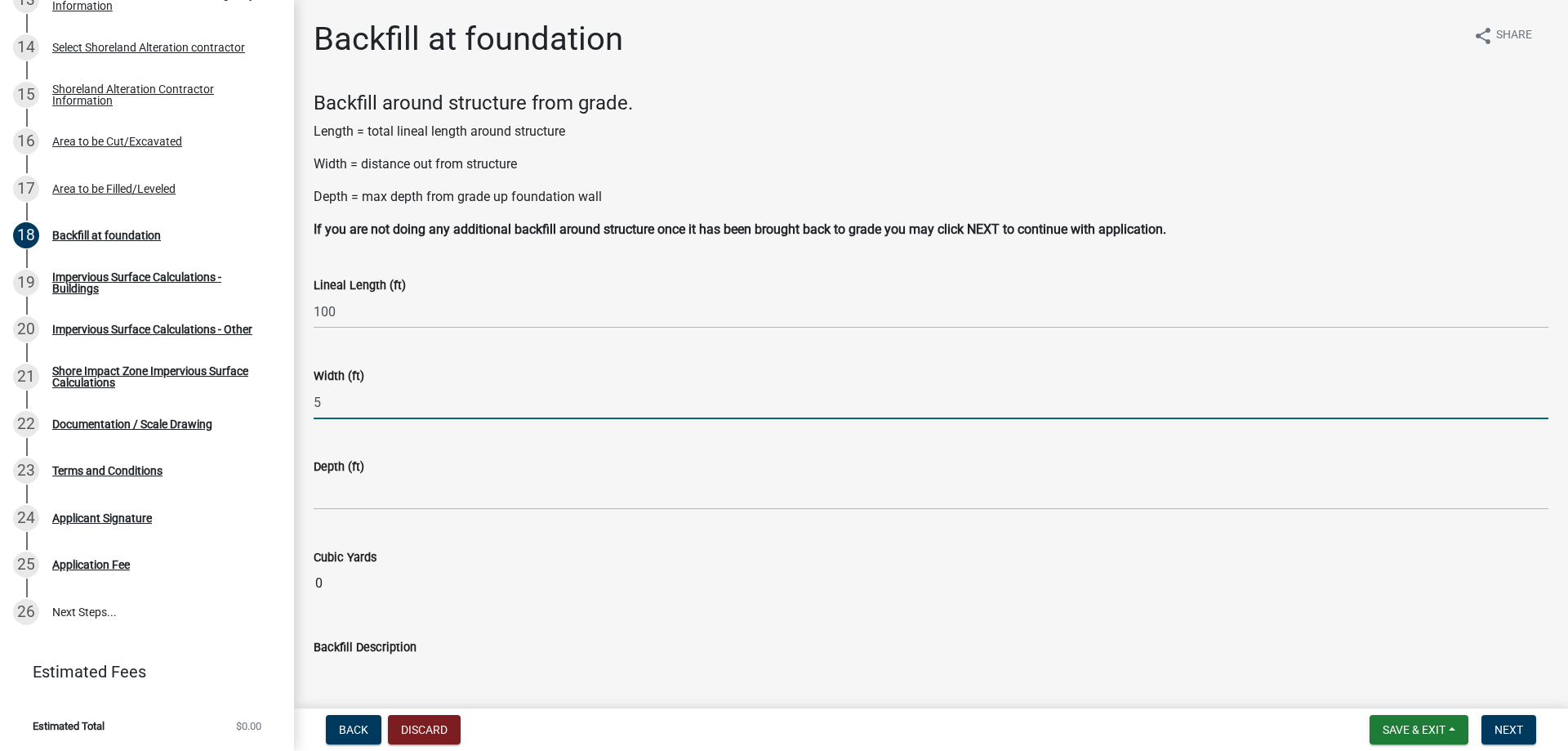
type input "5"
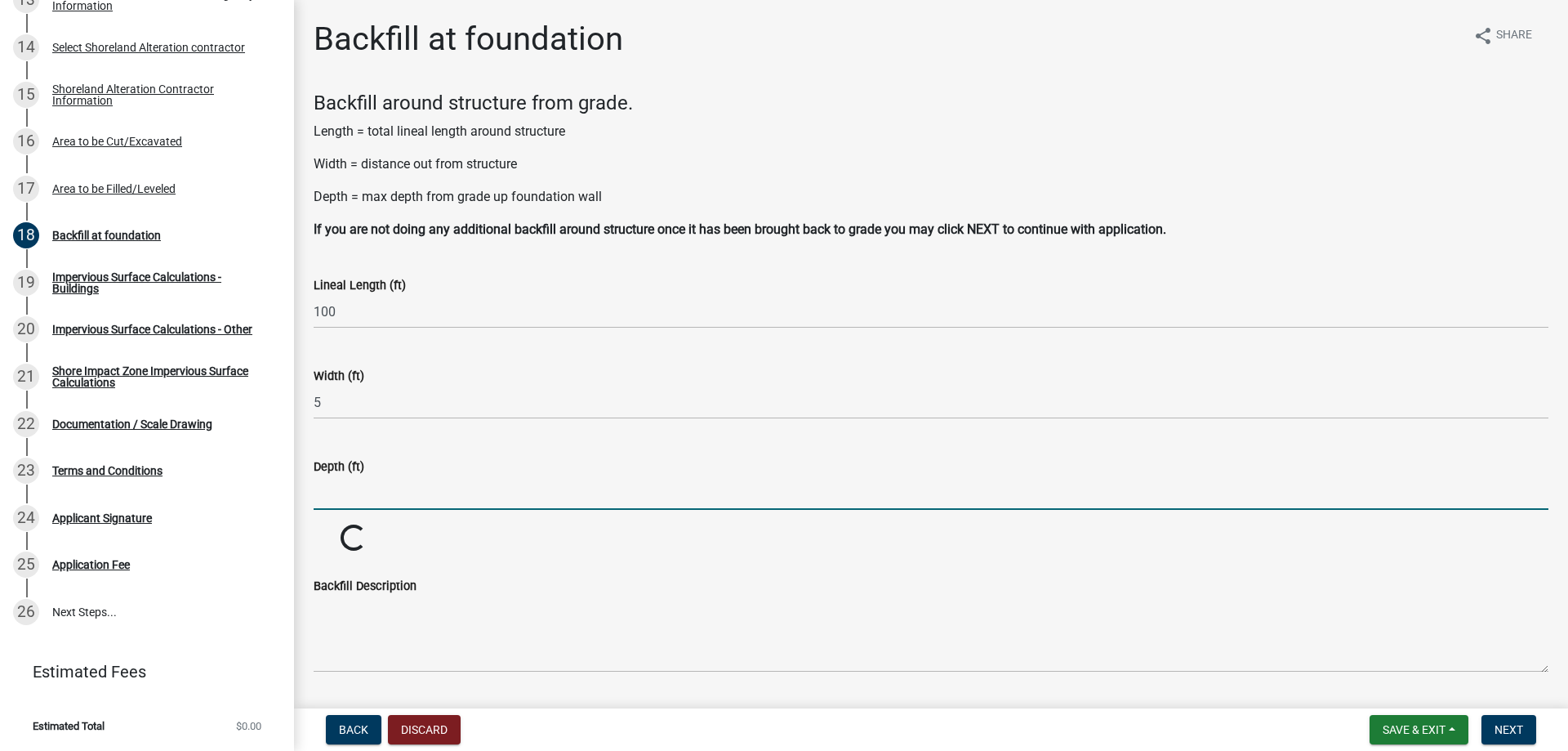
click at [349, 504] on input "text" at bounding box center [930, 493] width 1235 height 34
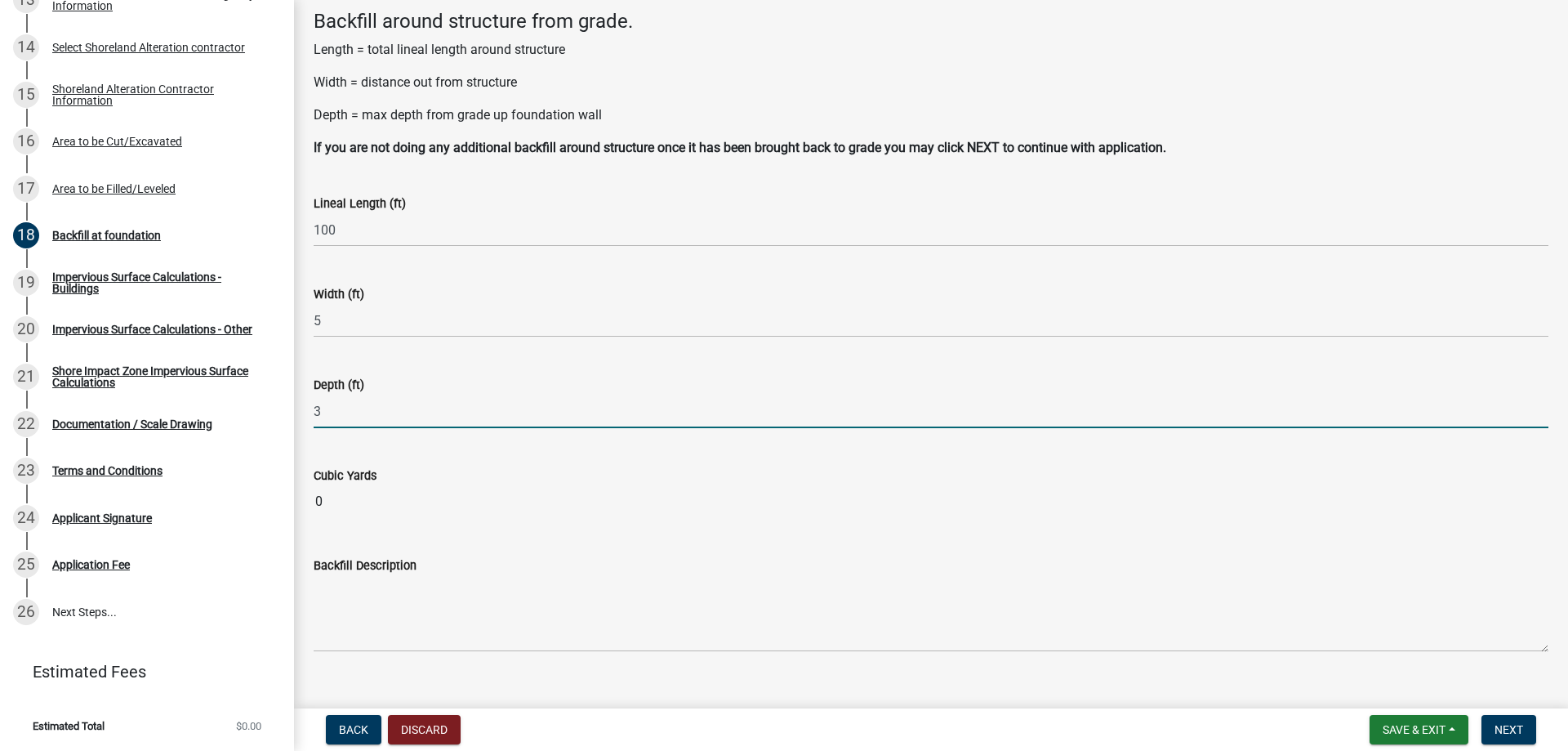
type input "3"
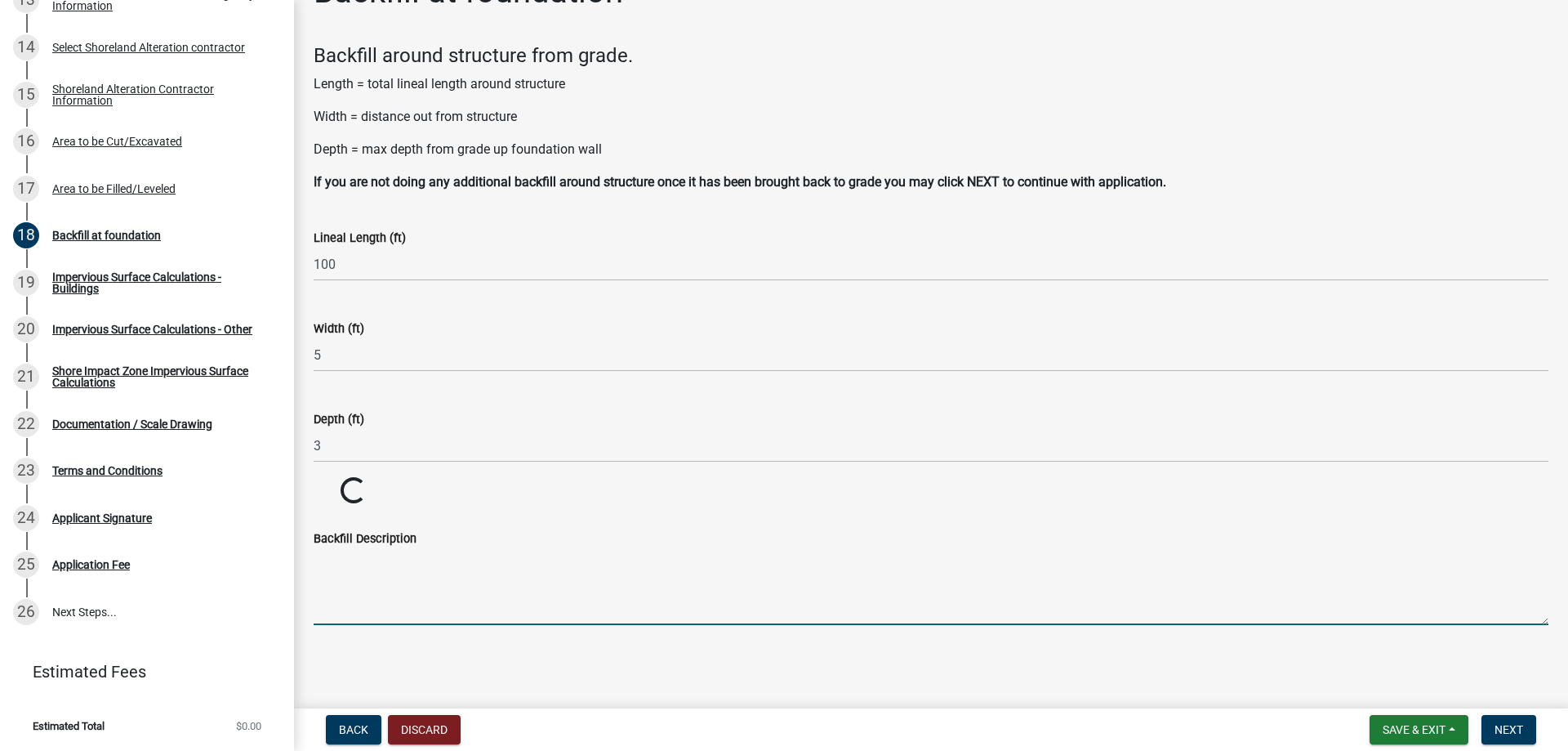
click at [348, 586] on textarea "Backfill Description" at bounding box center [930, 586] width 1235 height 77
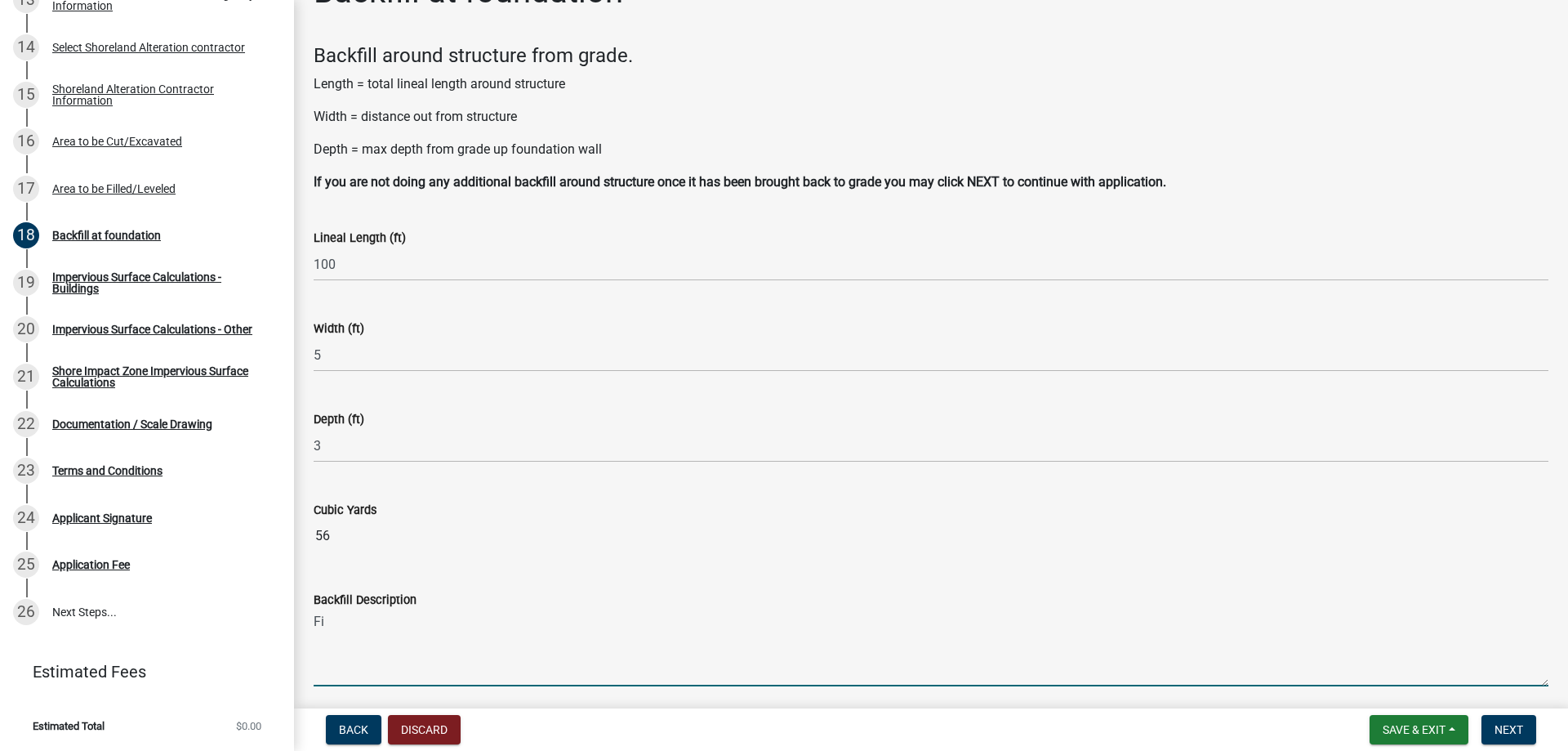
type textarea "F"
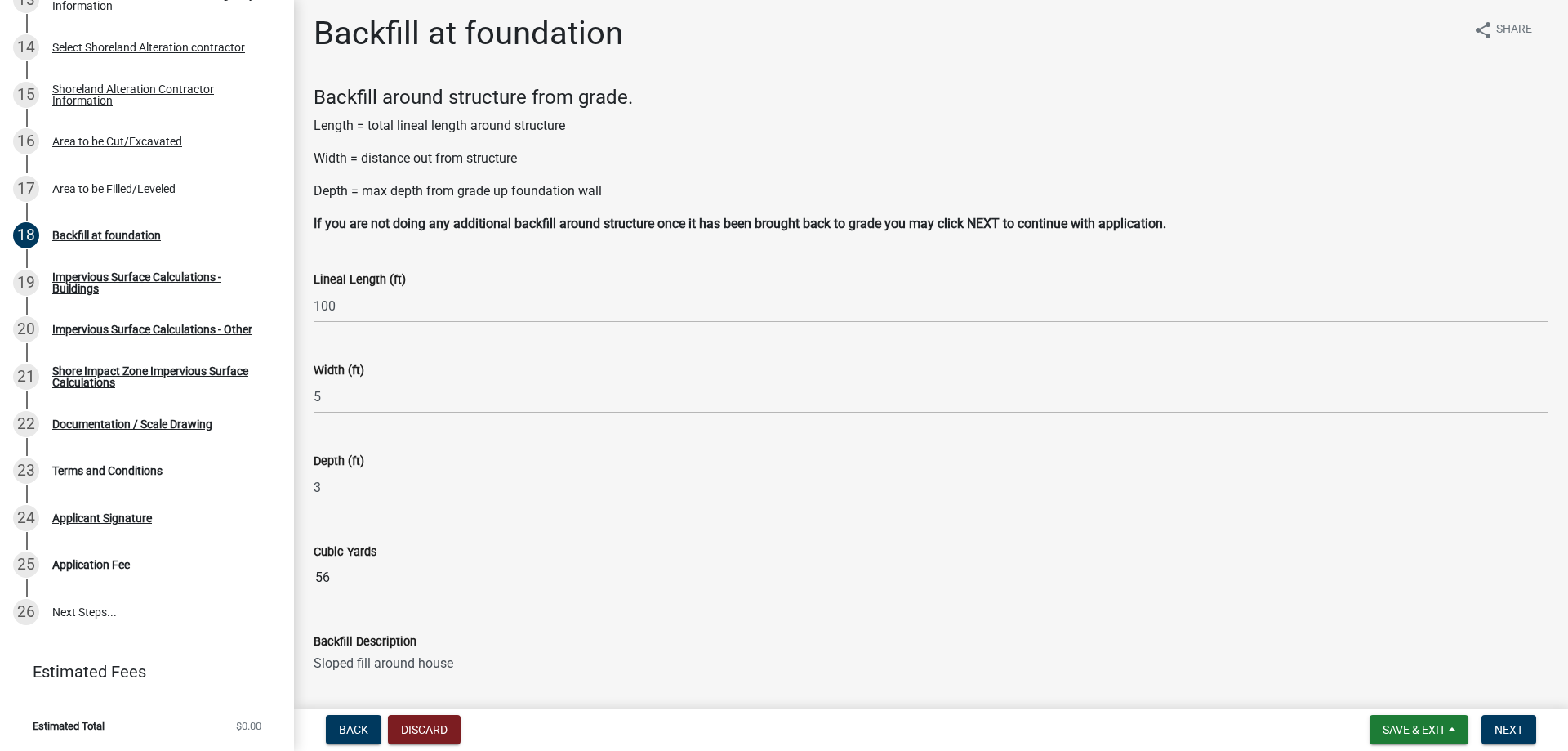
scroll to position [0, 0]
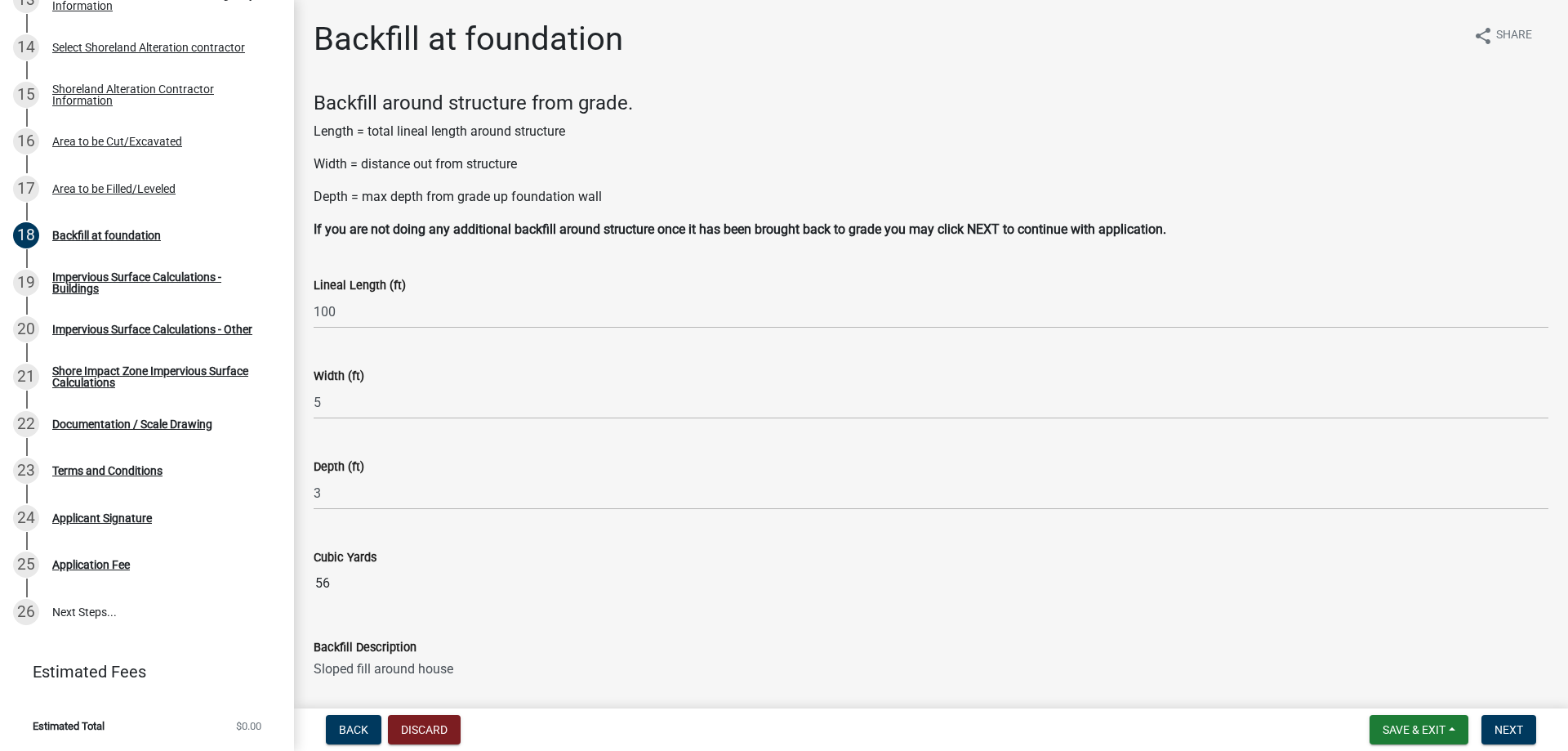
type textarea "Sloped fill around house"
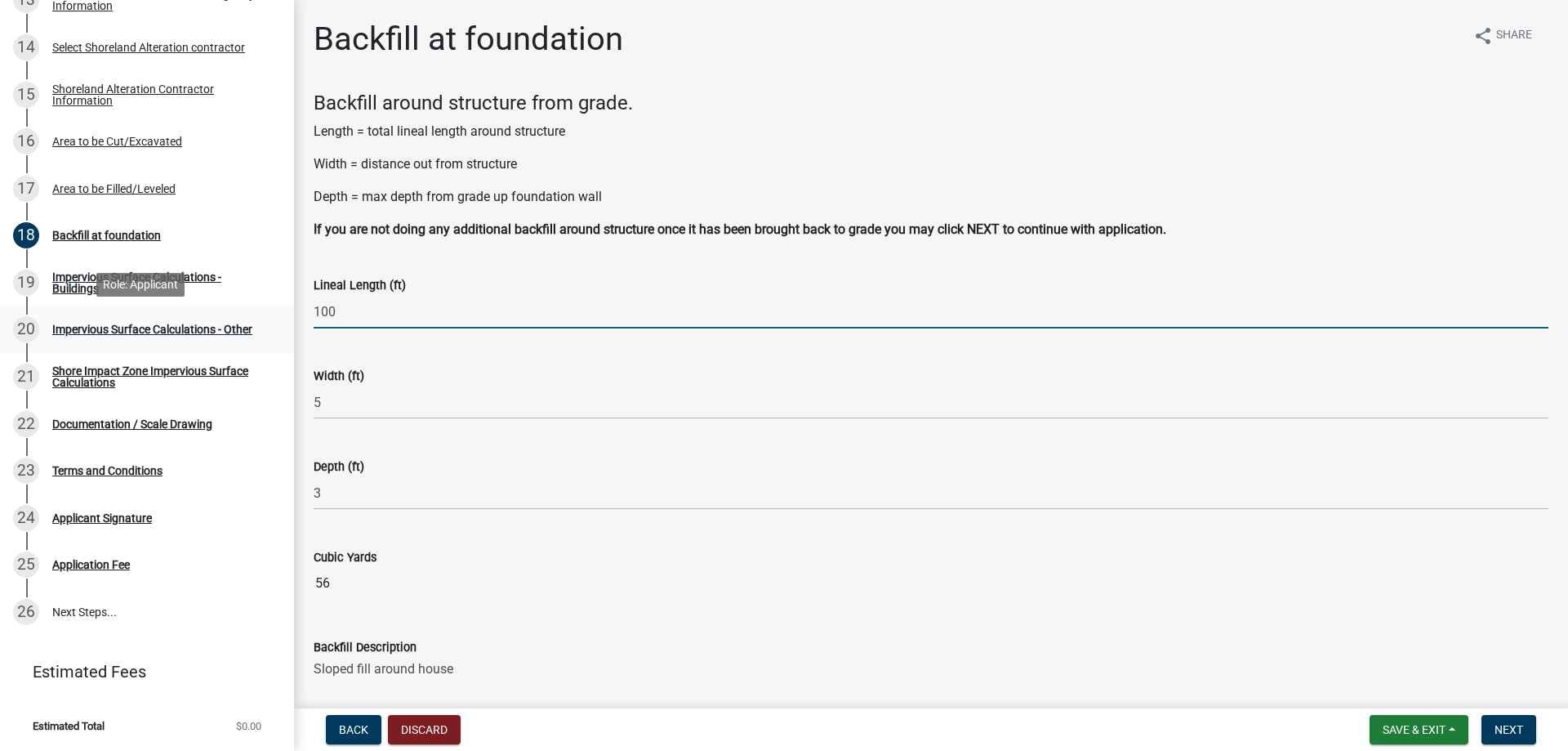
drag, startPoint x: 342, startPoint y: 309, endPoint x: 228, endPoint y: 318, distance: 114.4
click at [228, 318] on div "Structure and Shoreland Alteration Permit Application STR/SAP - 478891 View Sum…" at bounding box center [784, 376] width 1568 height 751
type input "200"
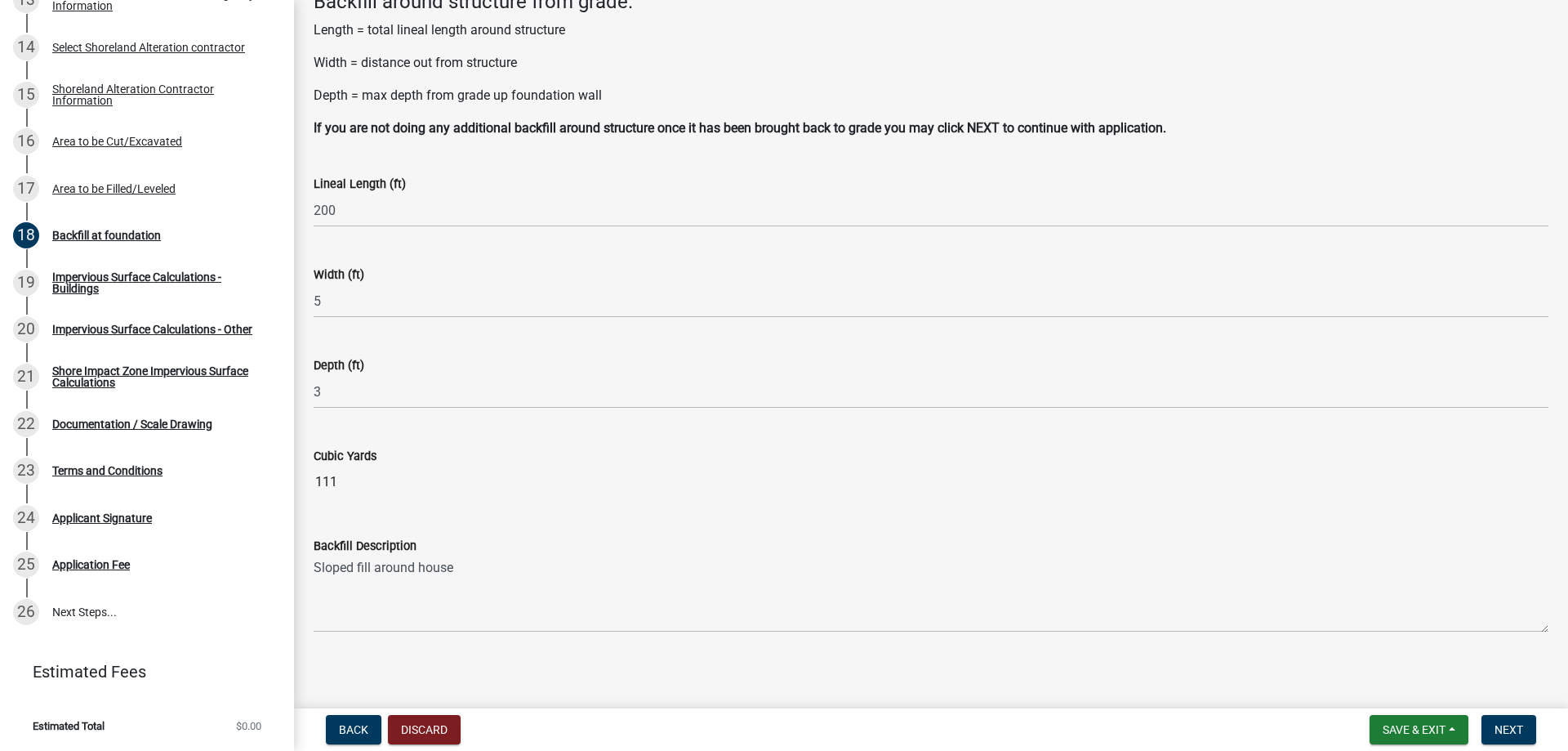
scroll to position [109, 0]
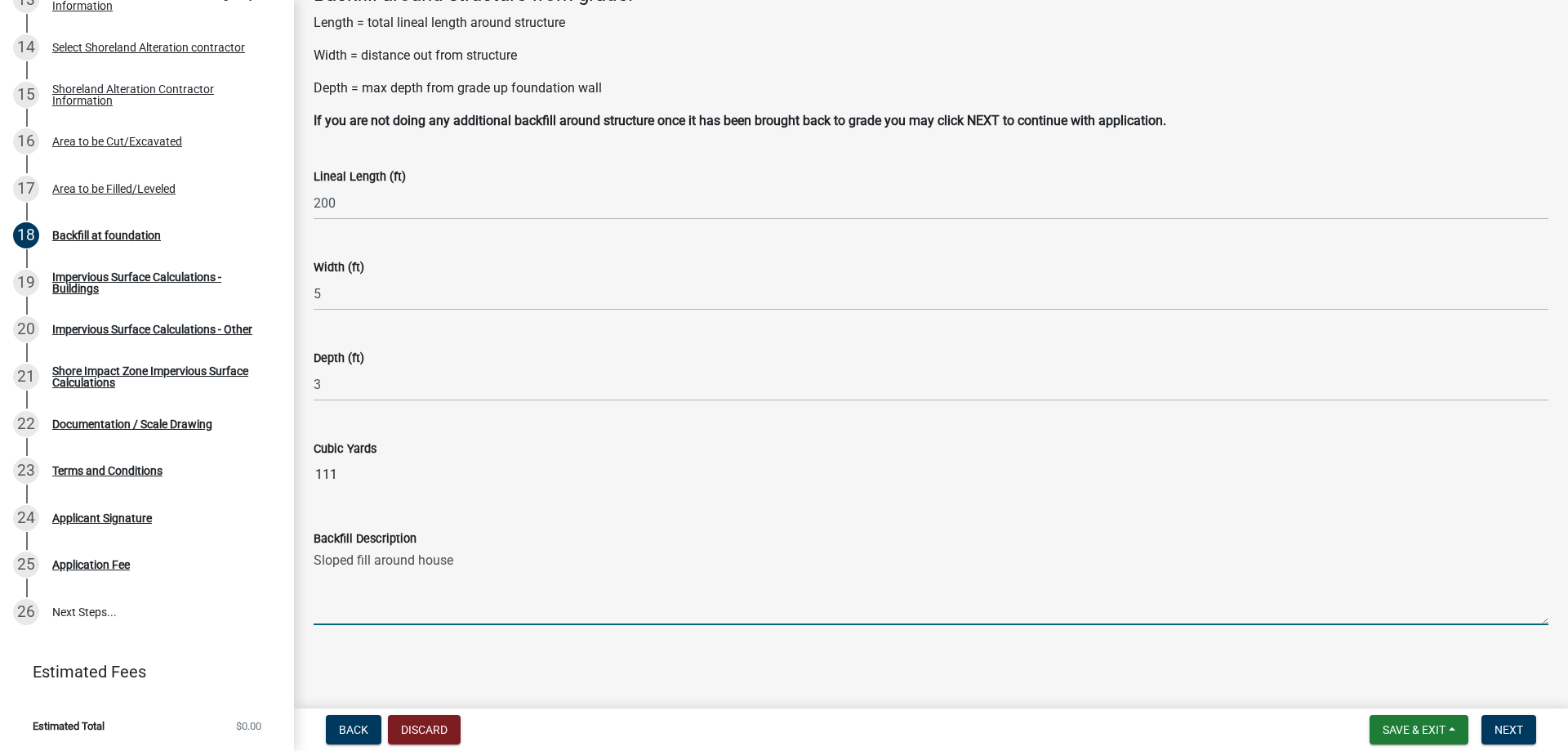
click at [460, 558] on textarea "Sloped fill around house" at bounding box center [930, 586] width 1235 height 77
type textarea "Sloped fill around house and garage"
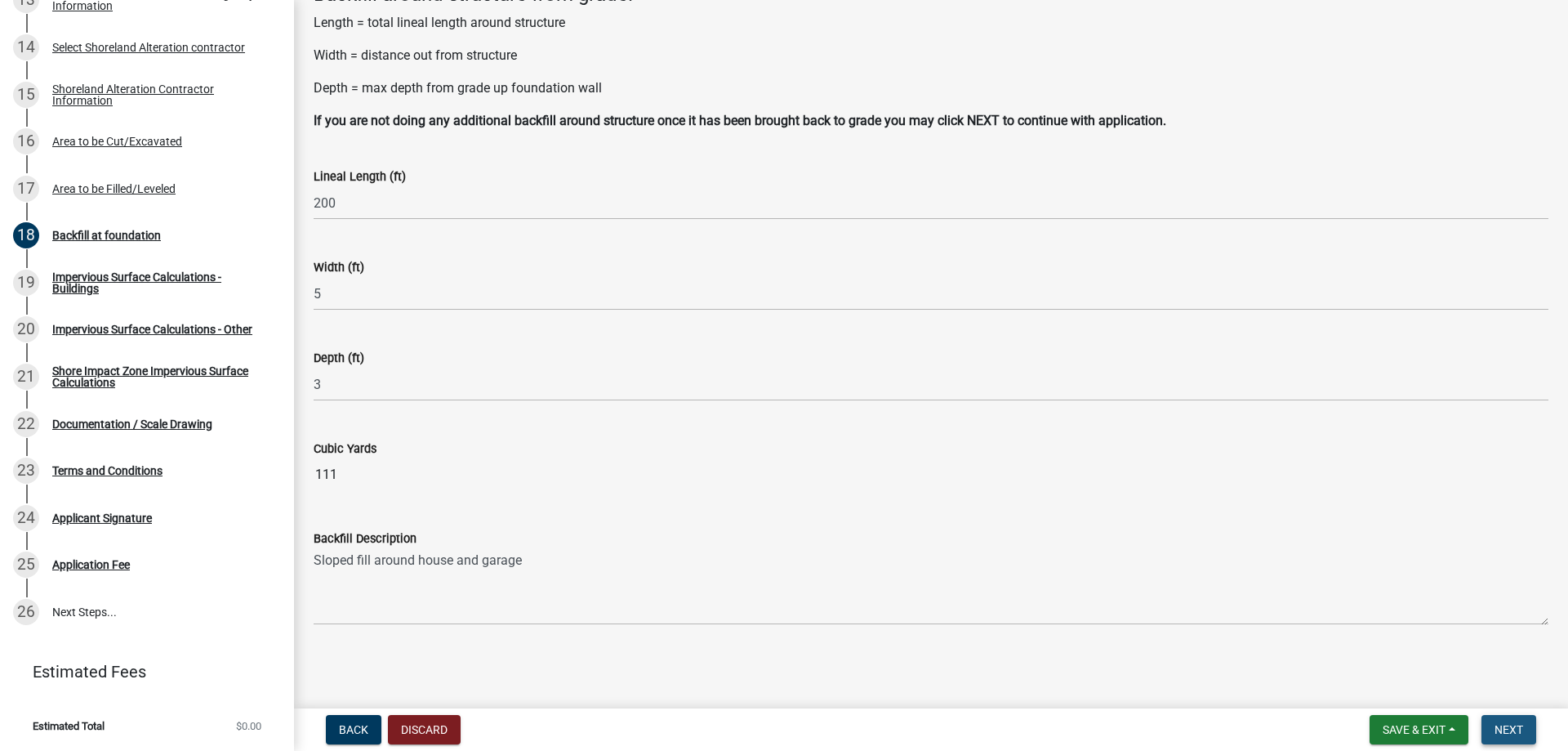
click at [1505, 727] on span "Next" at bounding box center [1508, 729] width 28 height 13
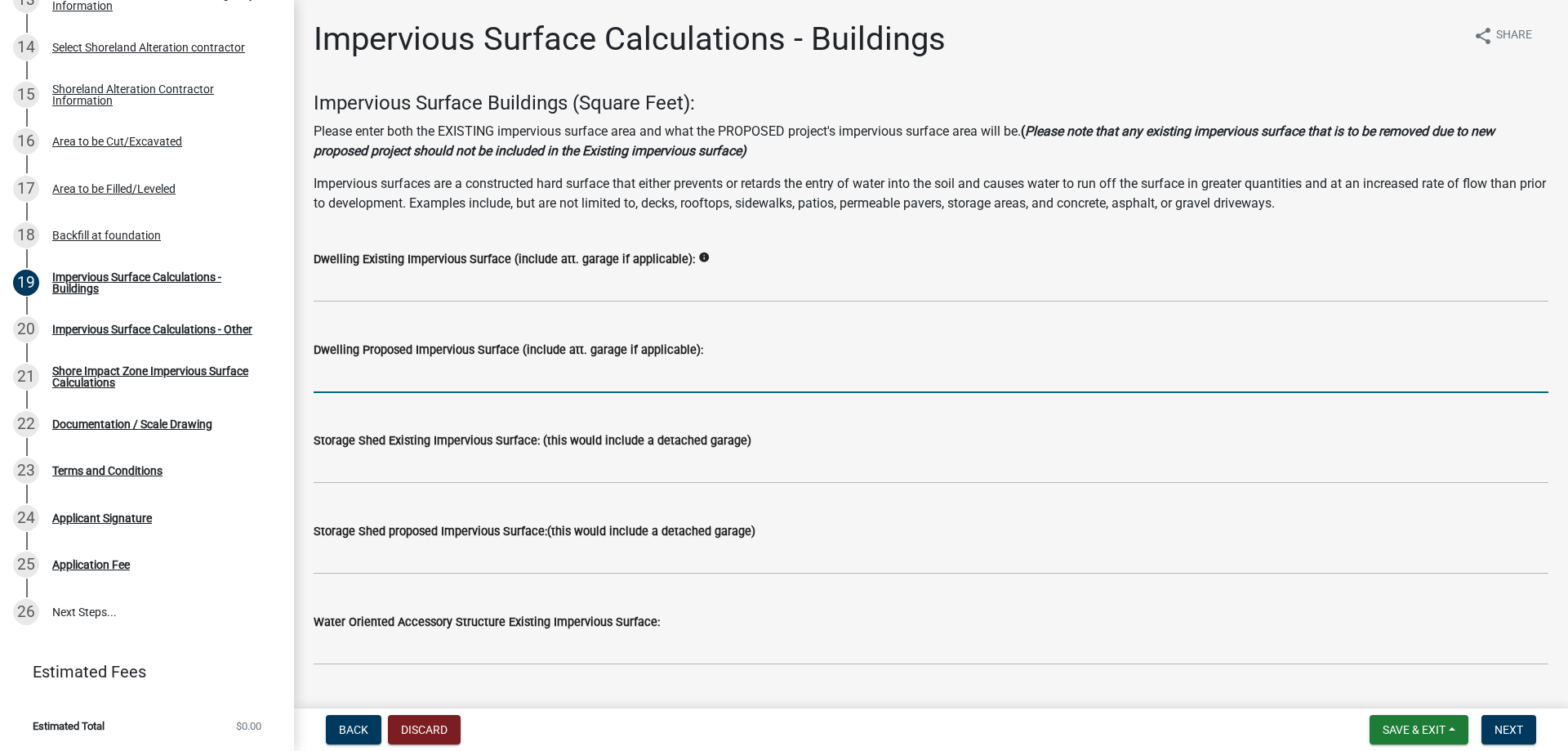
click at [413, 381] on input "text" at bounding box center [930, 376] width 1235 height 34
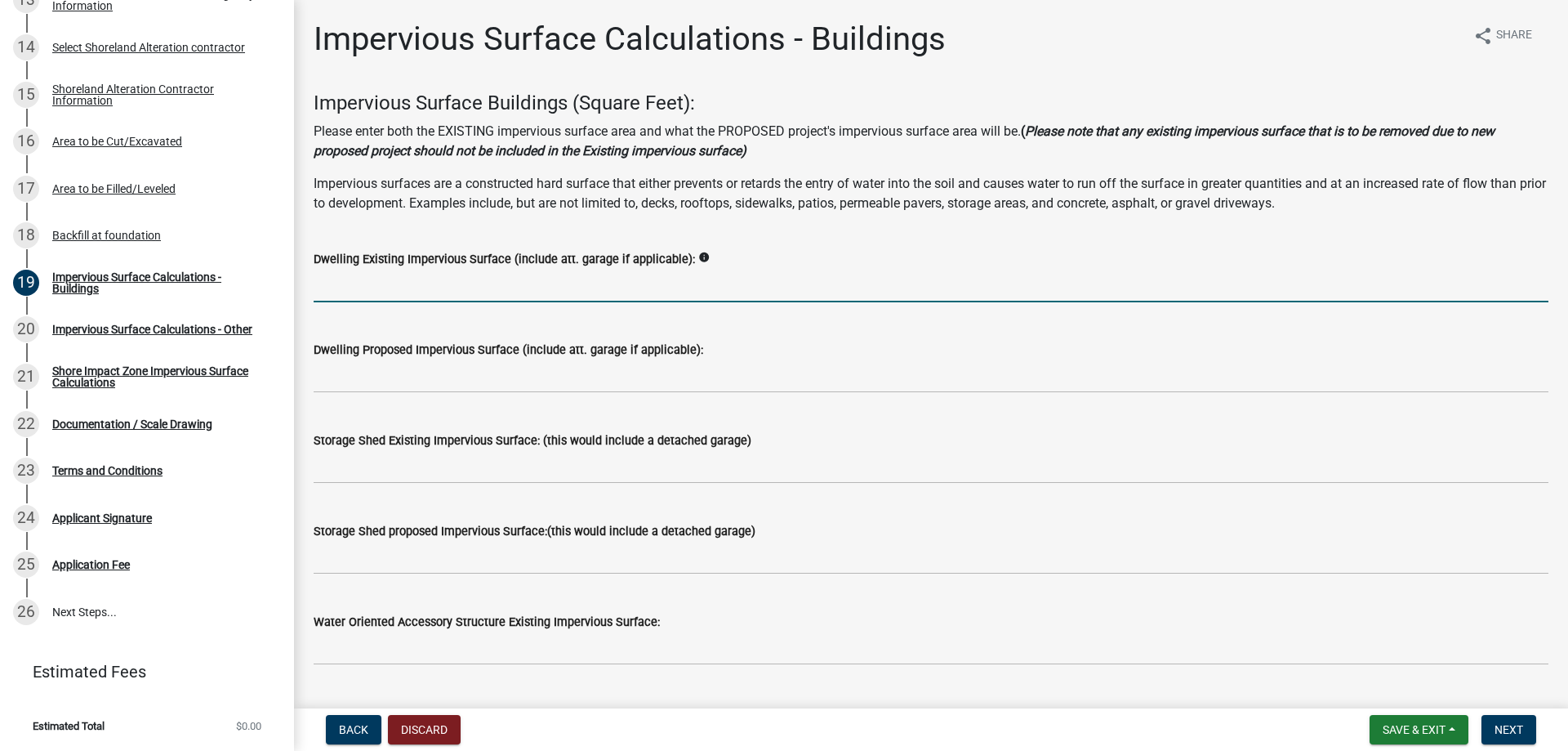
click at [381, 291] on input "text" at bounding box center [930, 285] width 1235 height 34
type input "160"
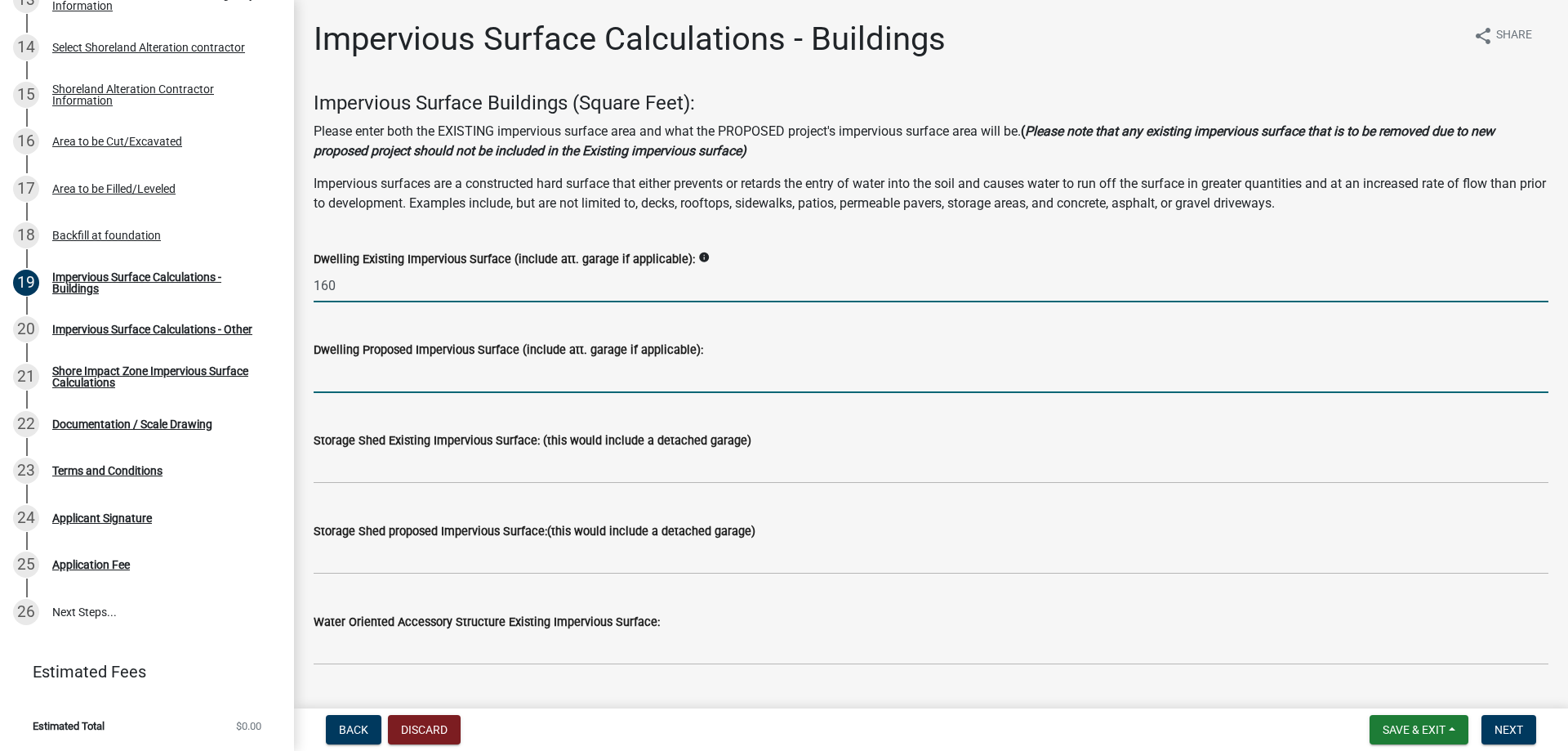
click at [387, 382] on input "text" at bounding box center [930, 376] width 1235 height 34
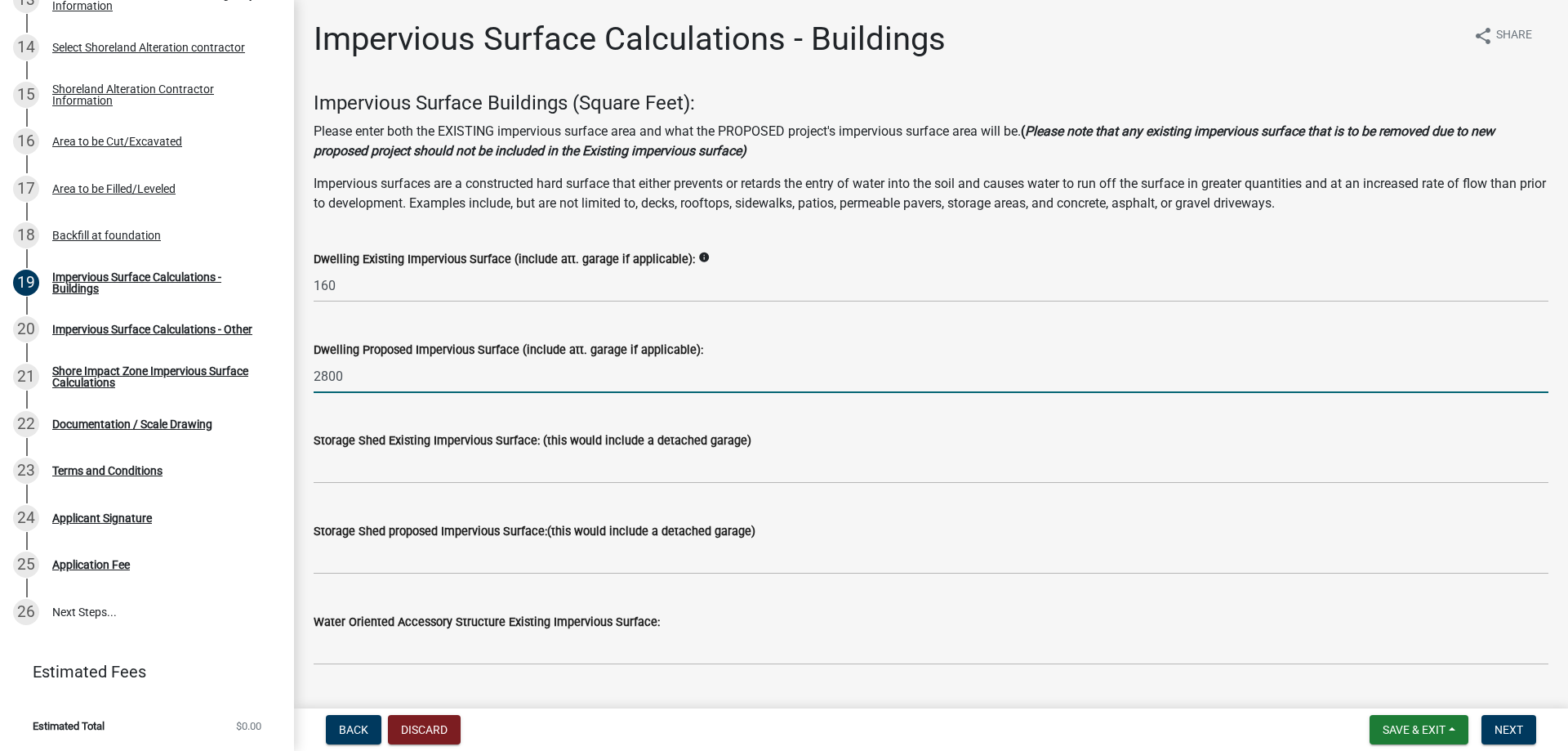
type input "2800"
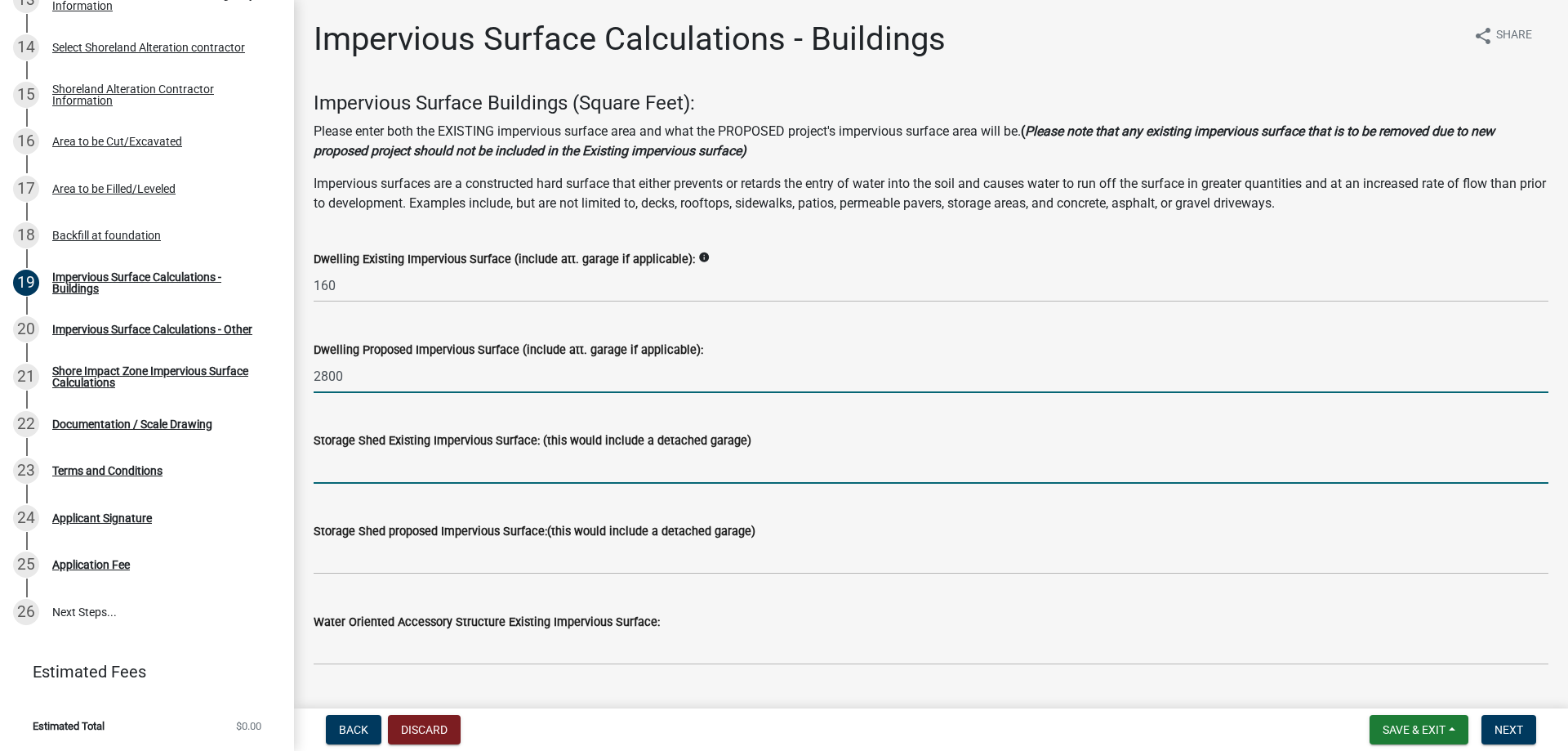
click at [405, 465] on input "text" at bounding box center [930, 466] width 1235 height 34
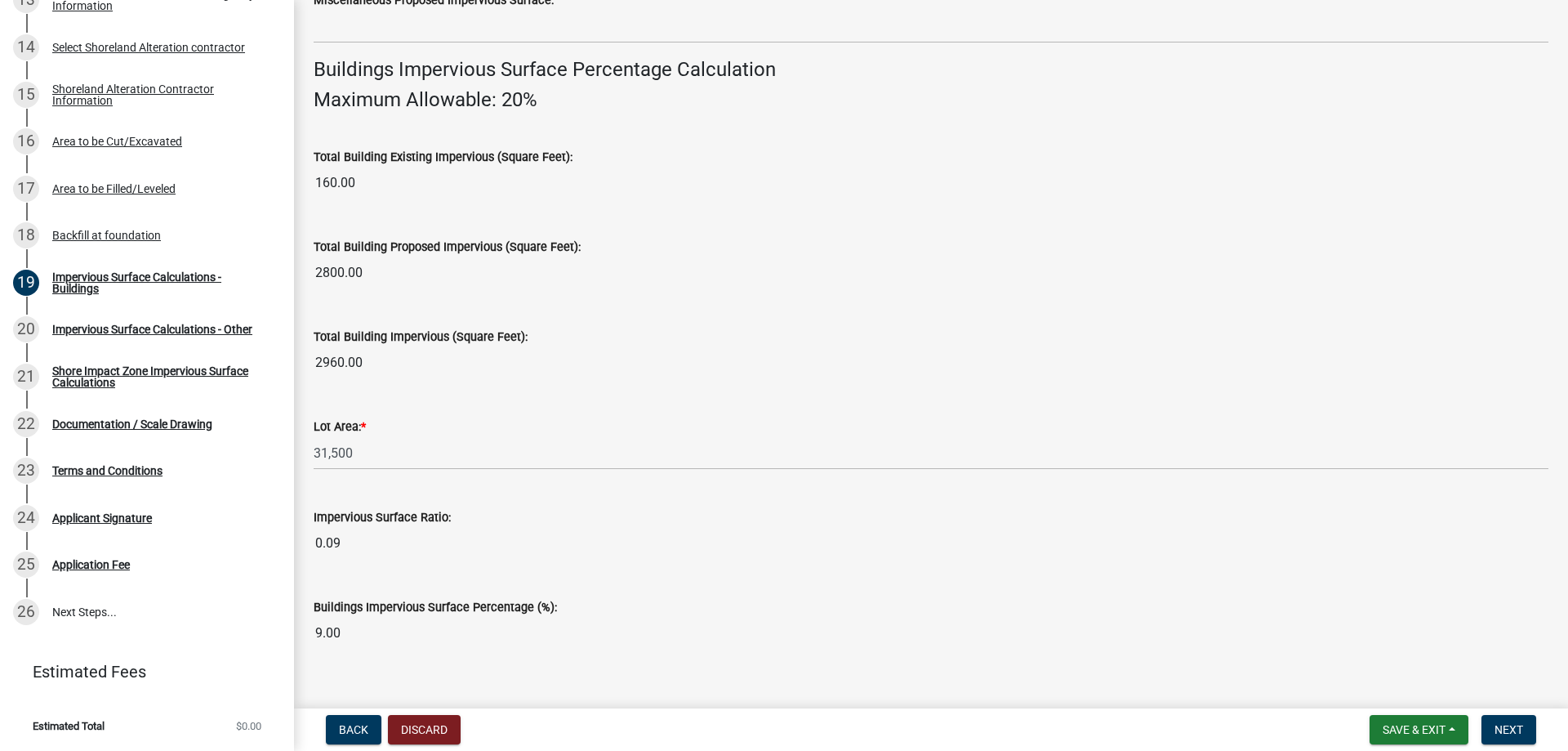
scroll to position [1101, 0]
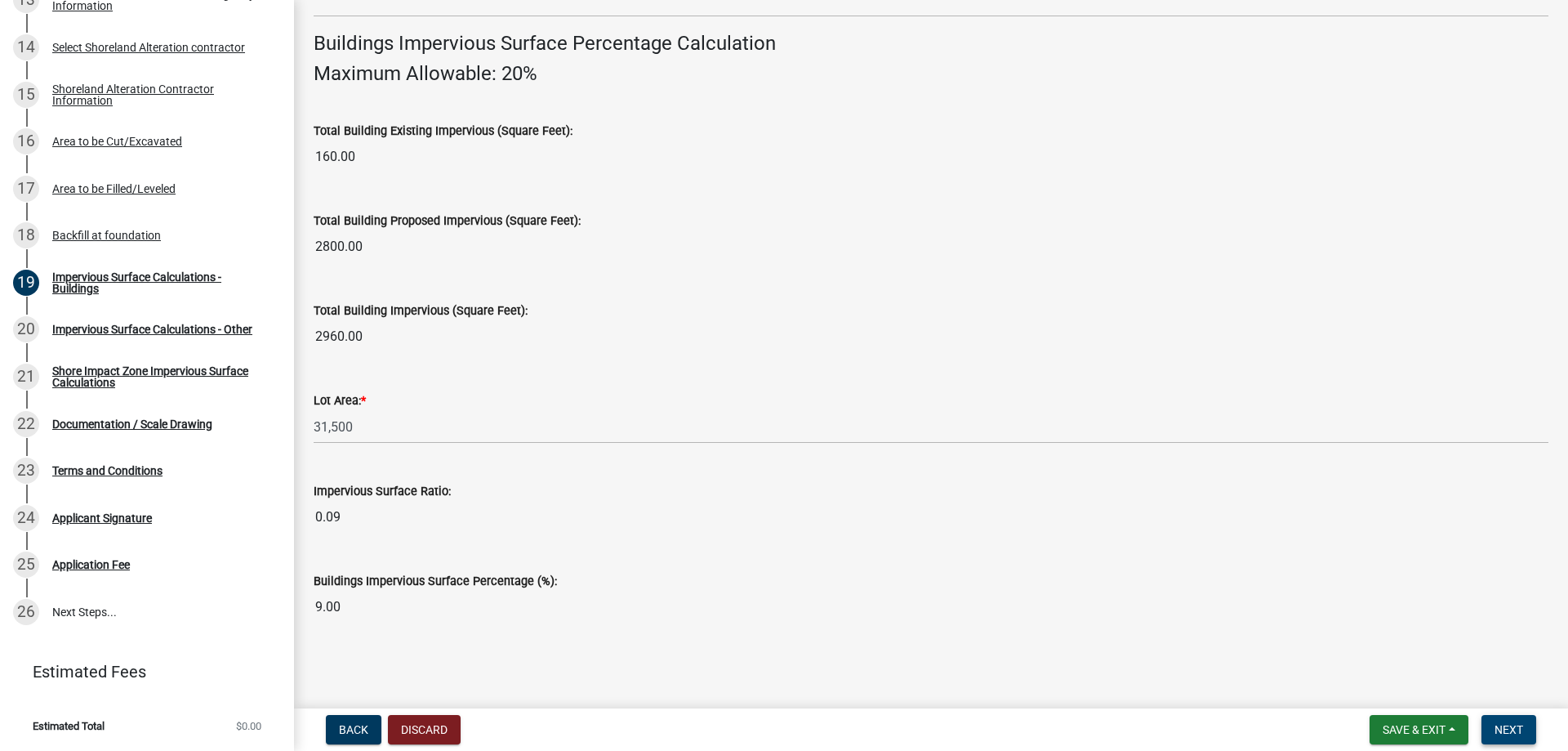
click at [1497, 723] on span "Next" at bounding box center [1508, 729] width 28 height 13
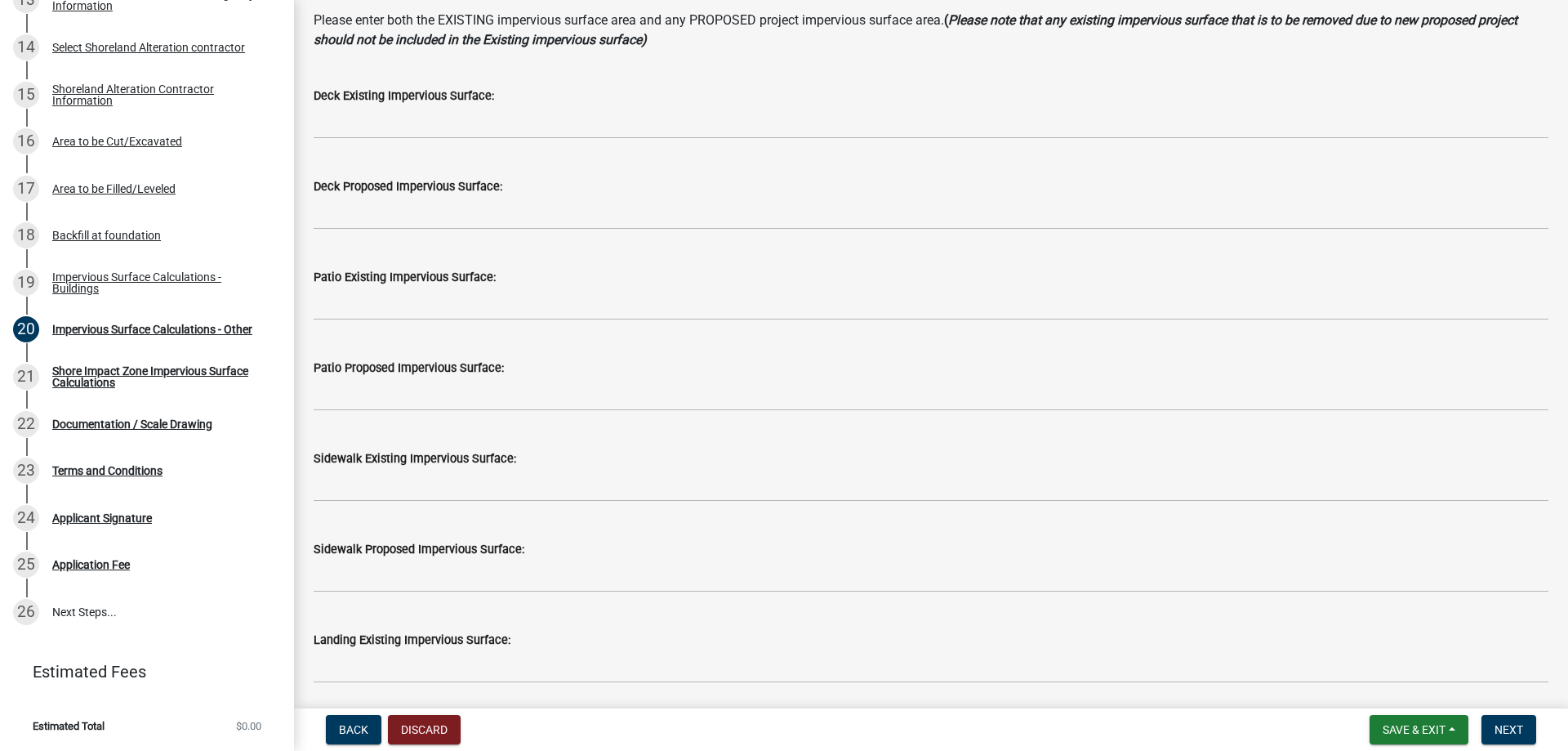
scroll to position [245, 0]
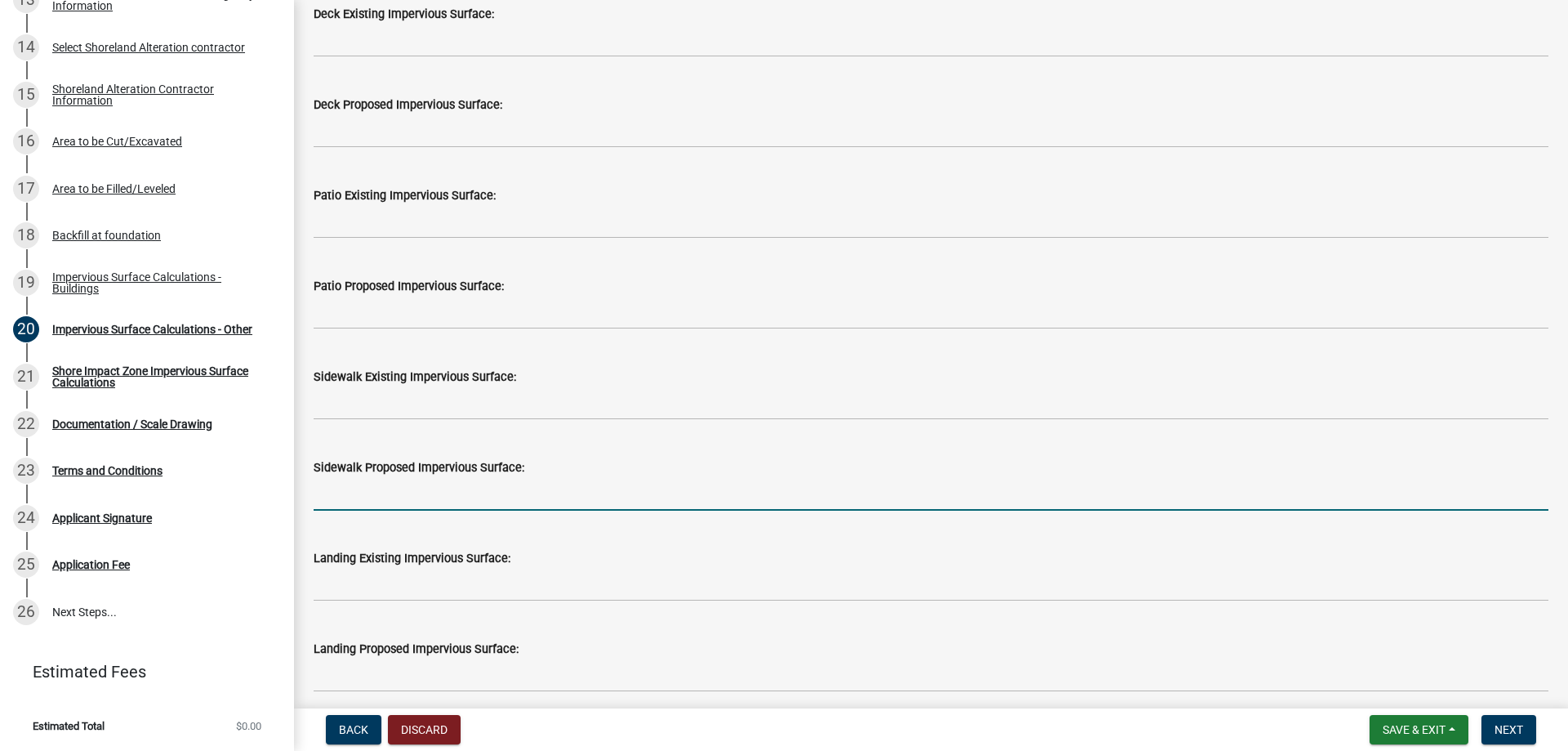
click at [383, 501] on input "text" at bounding box center [930, 494] width 1235 height 34
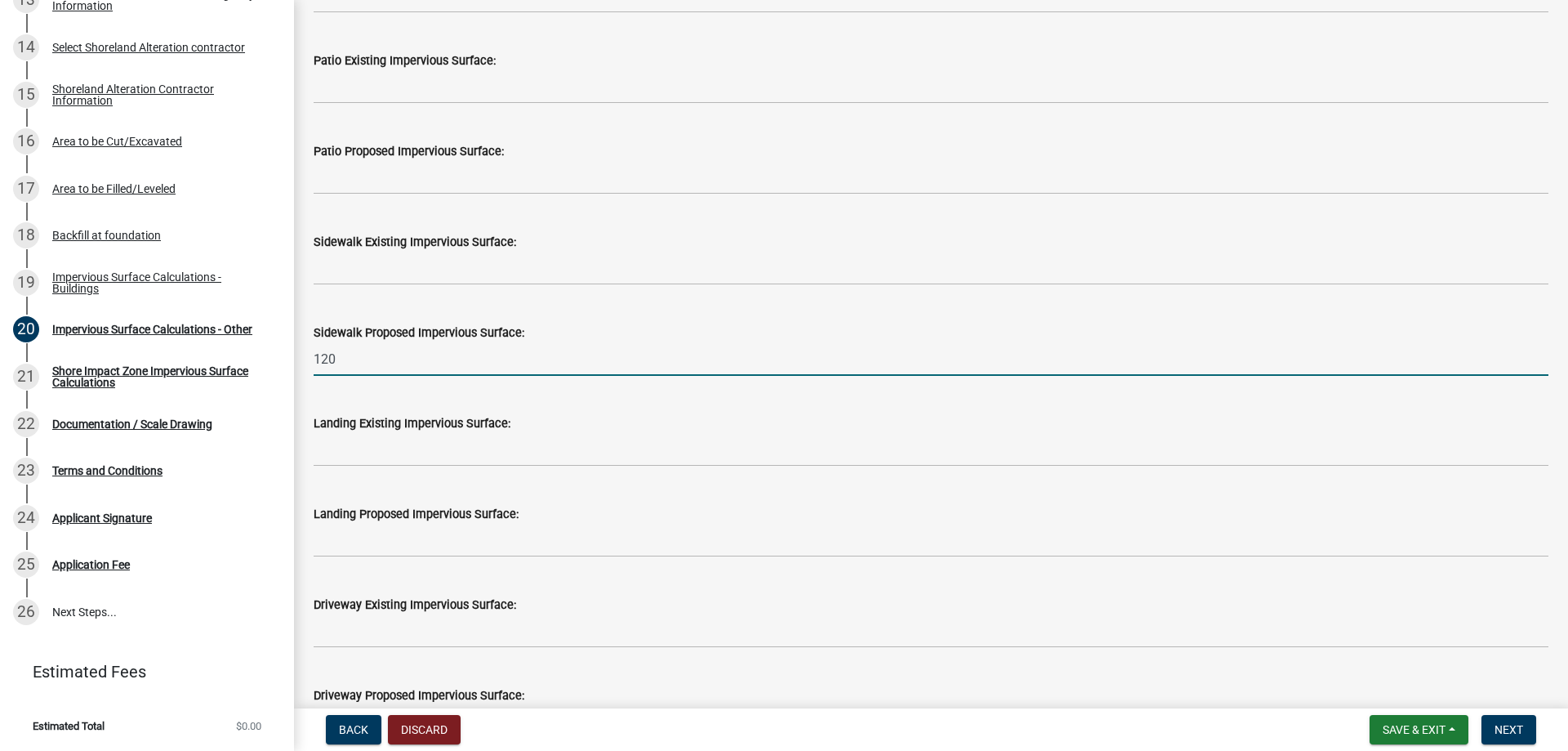
scroll to position [408, 0]
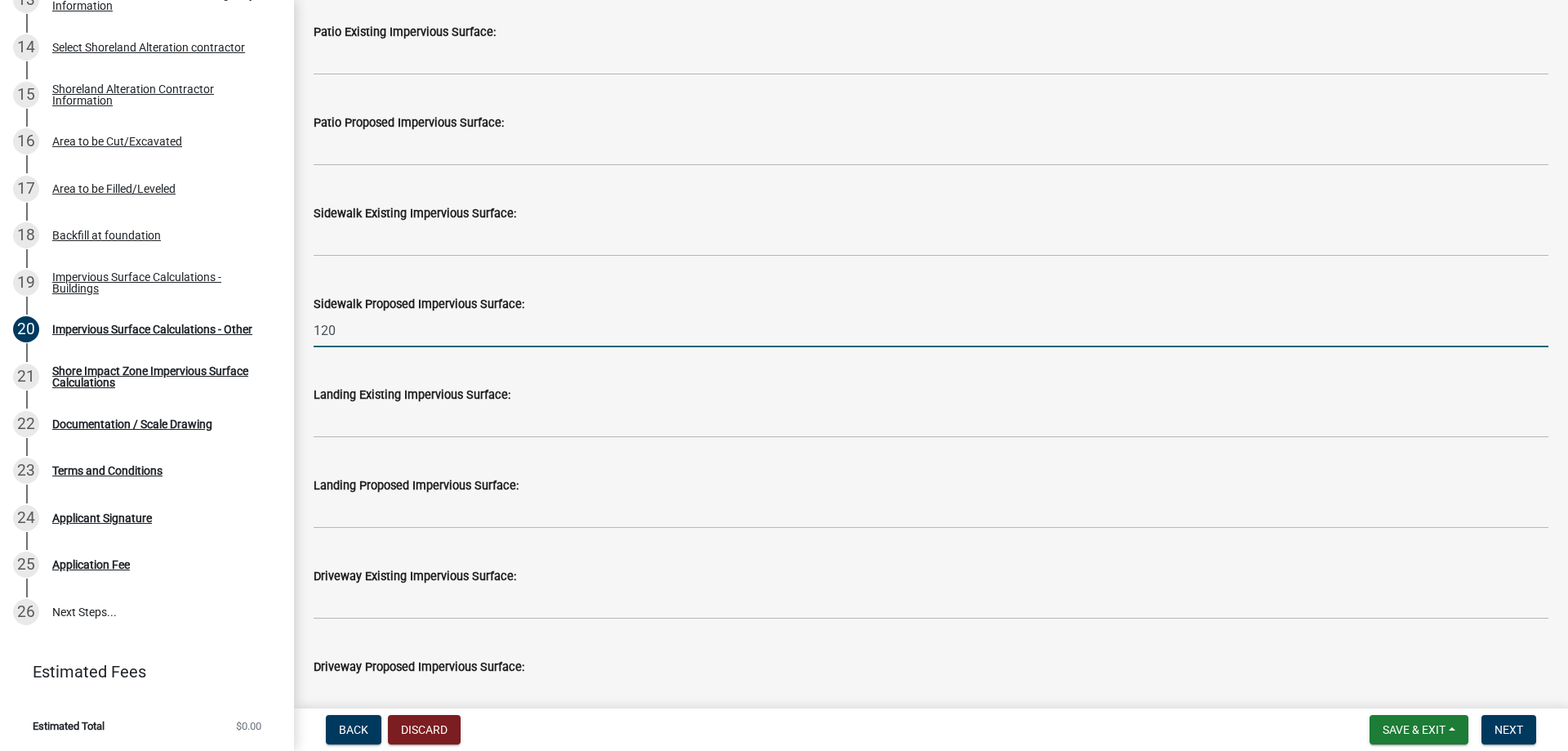
type input "120"
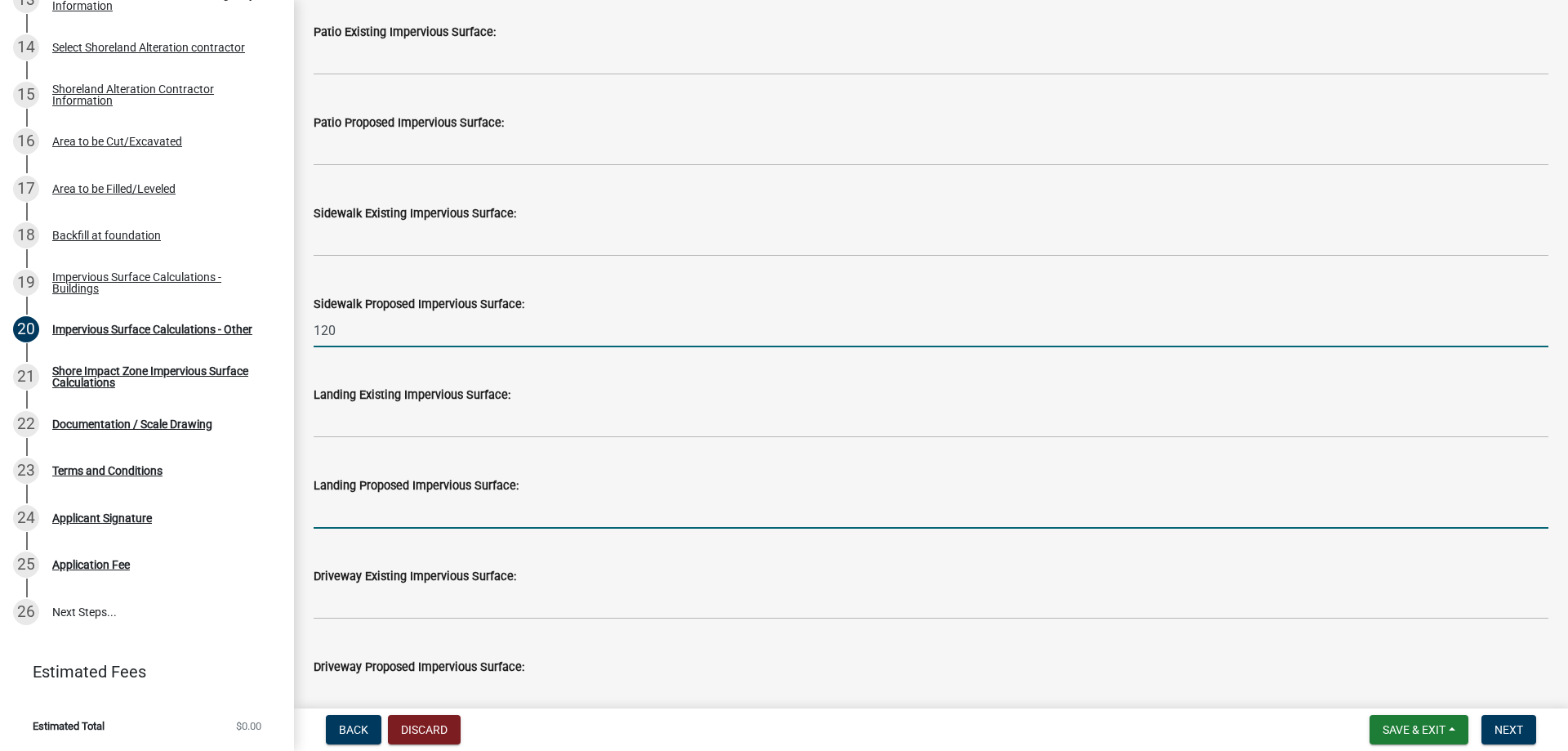
click at [354, 517] on input "text" at bounding box center [930, 511] width 1235 height 34
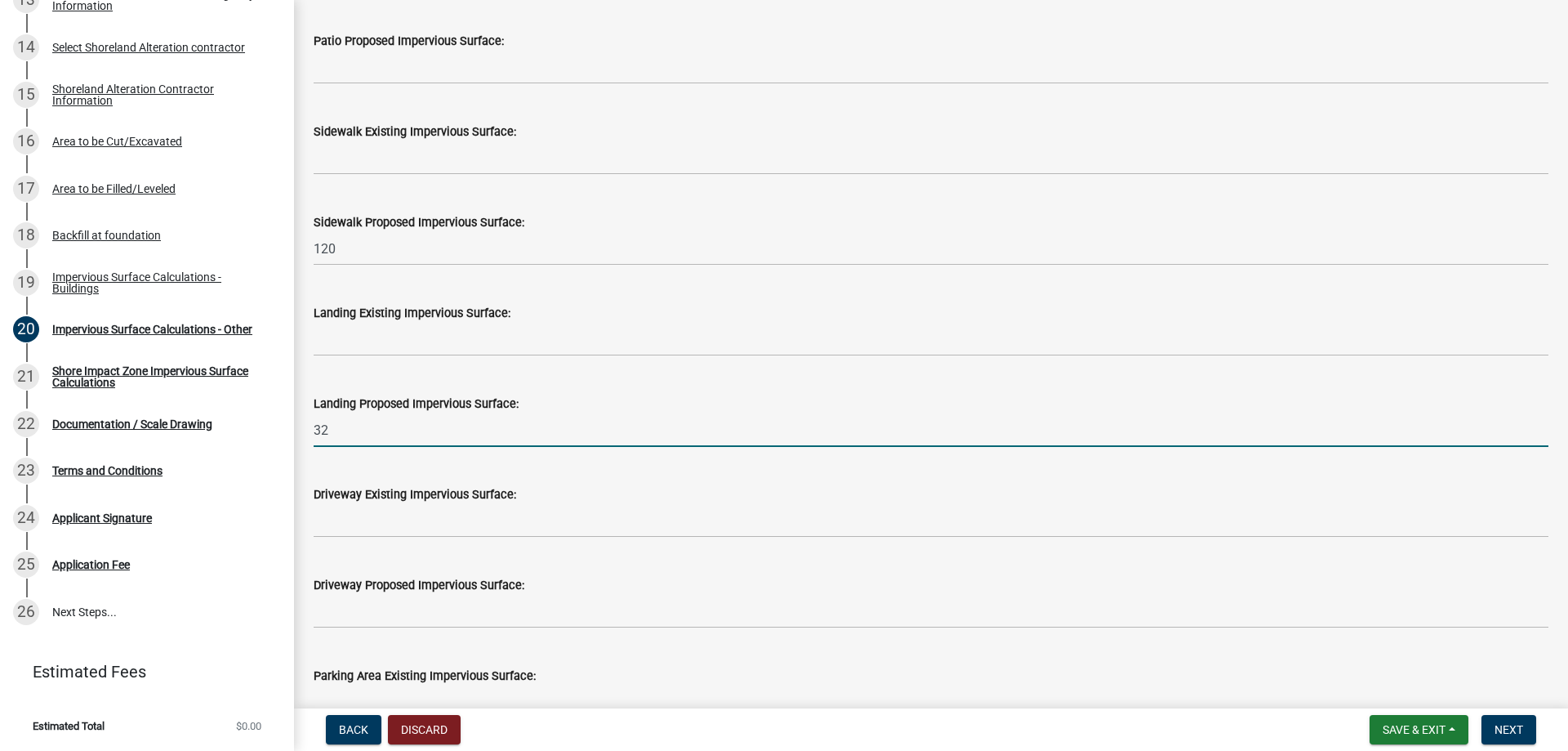
scroll to position [571, 0]
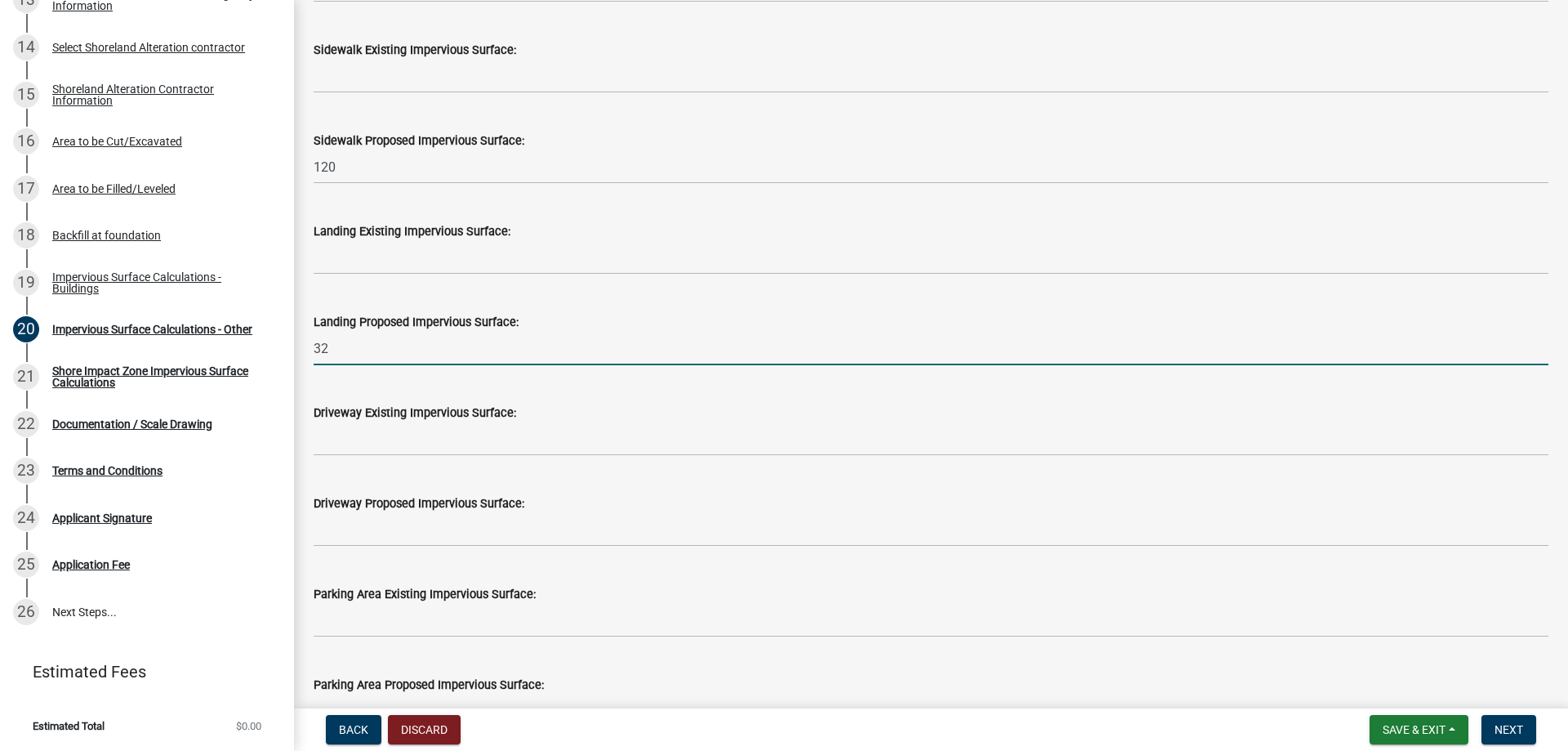
type input "32"
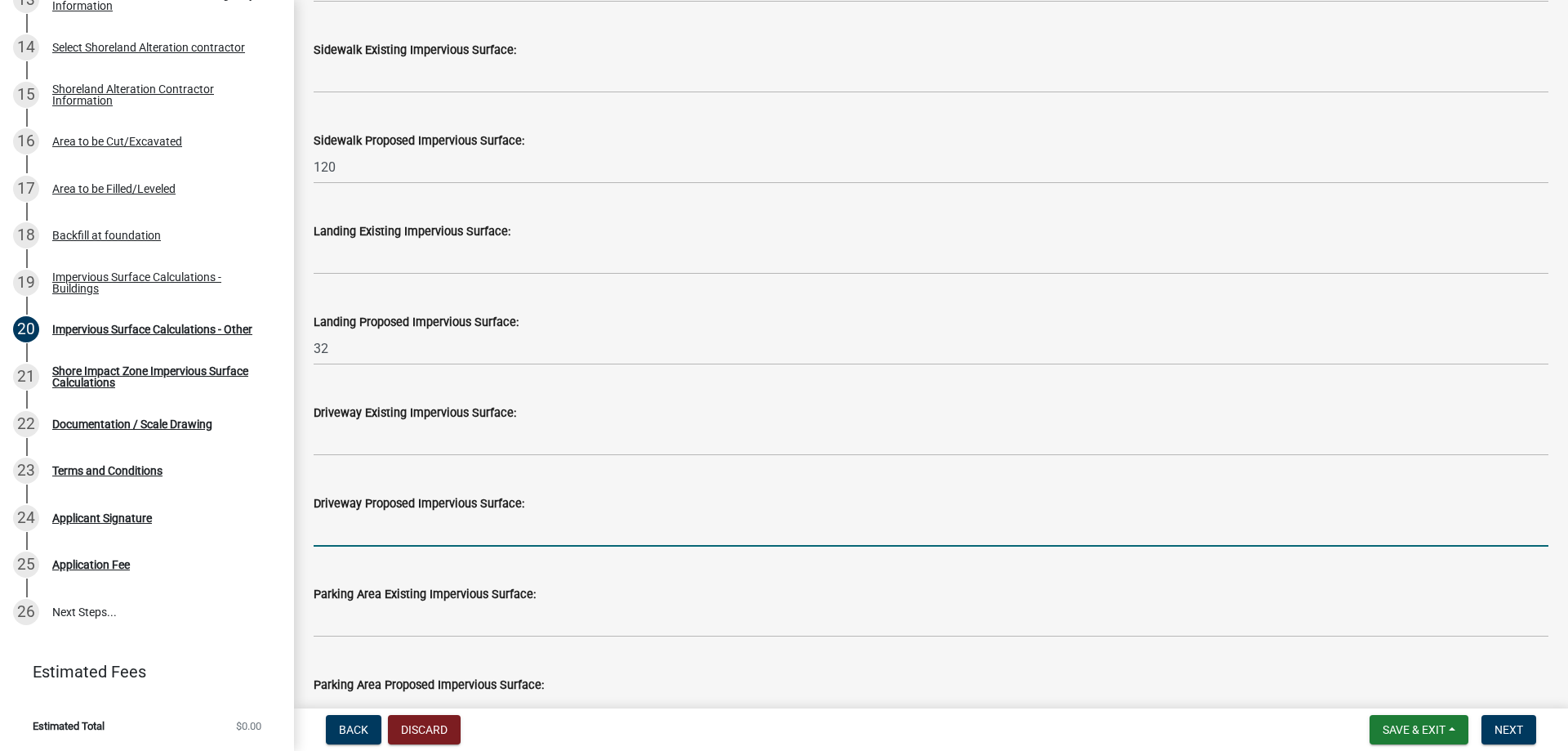
click at [373, 535] on input "text" at bounding box center [930, 529] width 1235 height 34
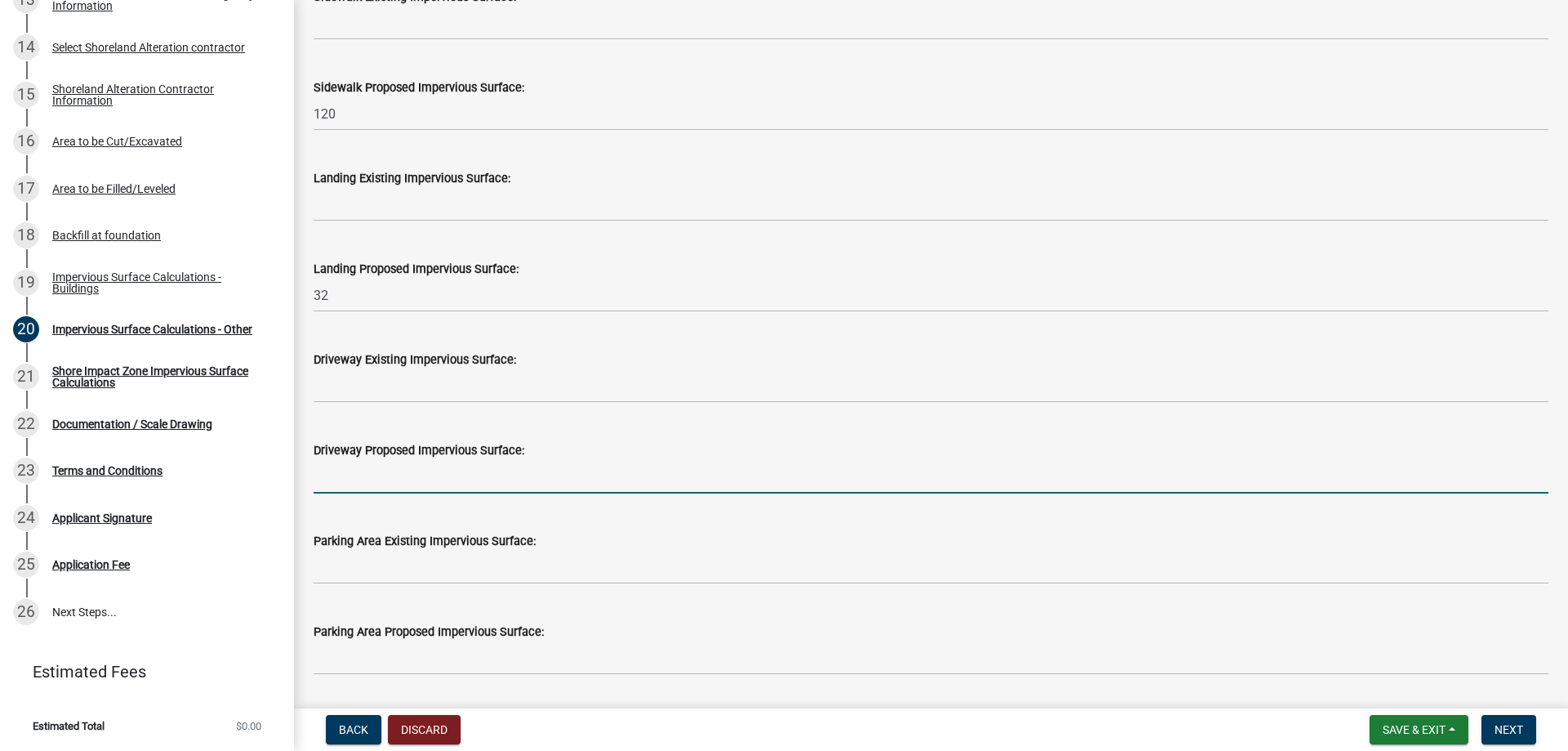
scroll to position [735, 0]
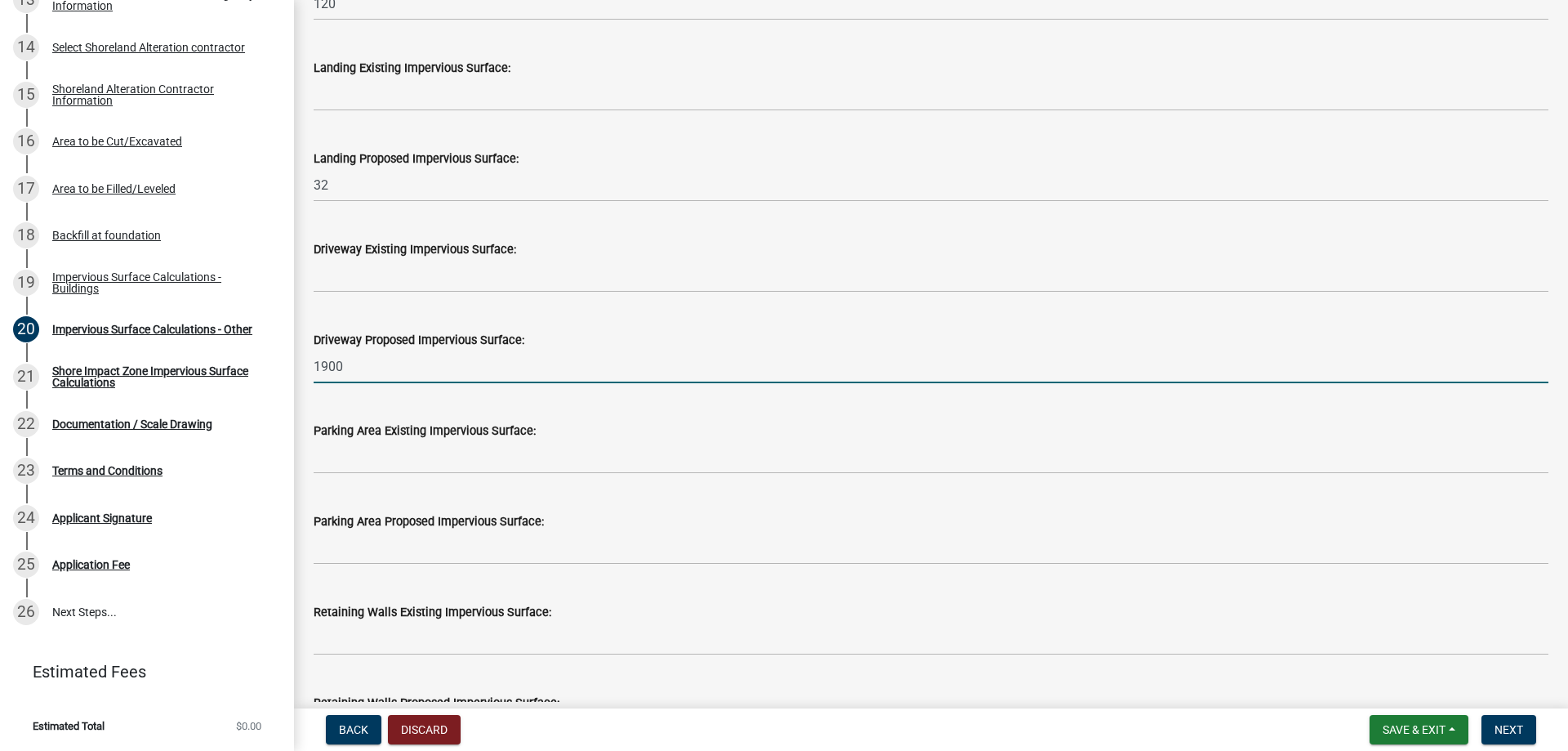
type input "1900"
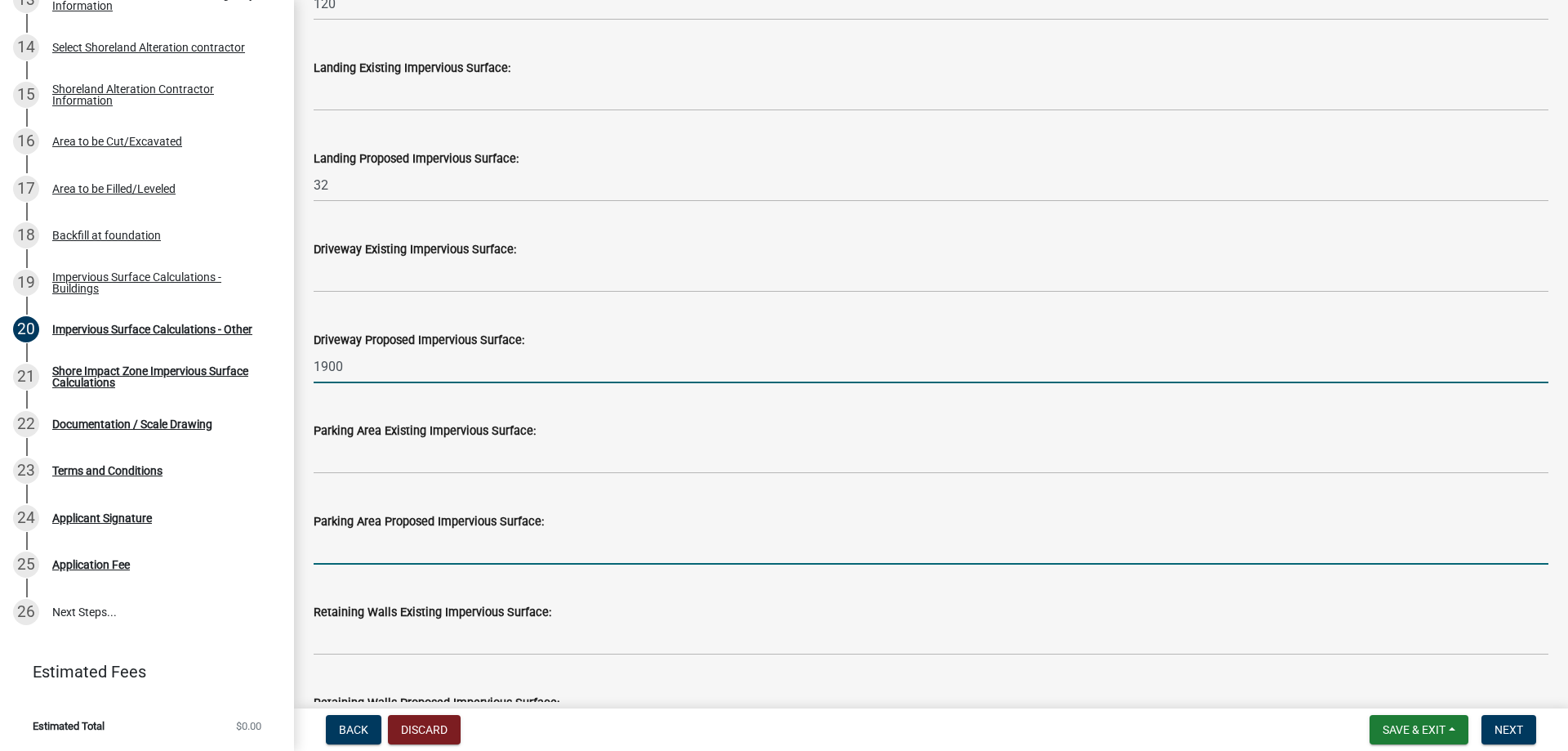
click at [373, 560] on input "text" at bounding box center [930, 547] width 1235 height 34
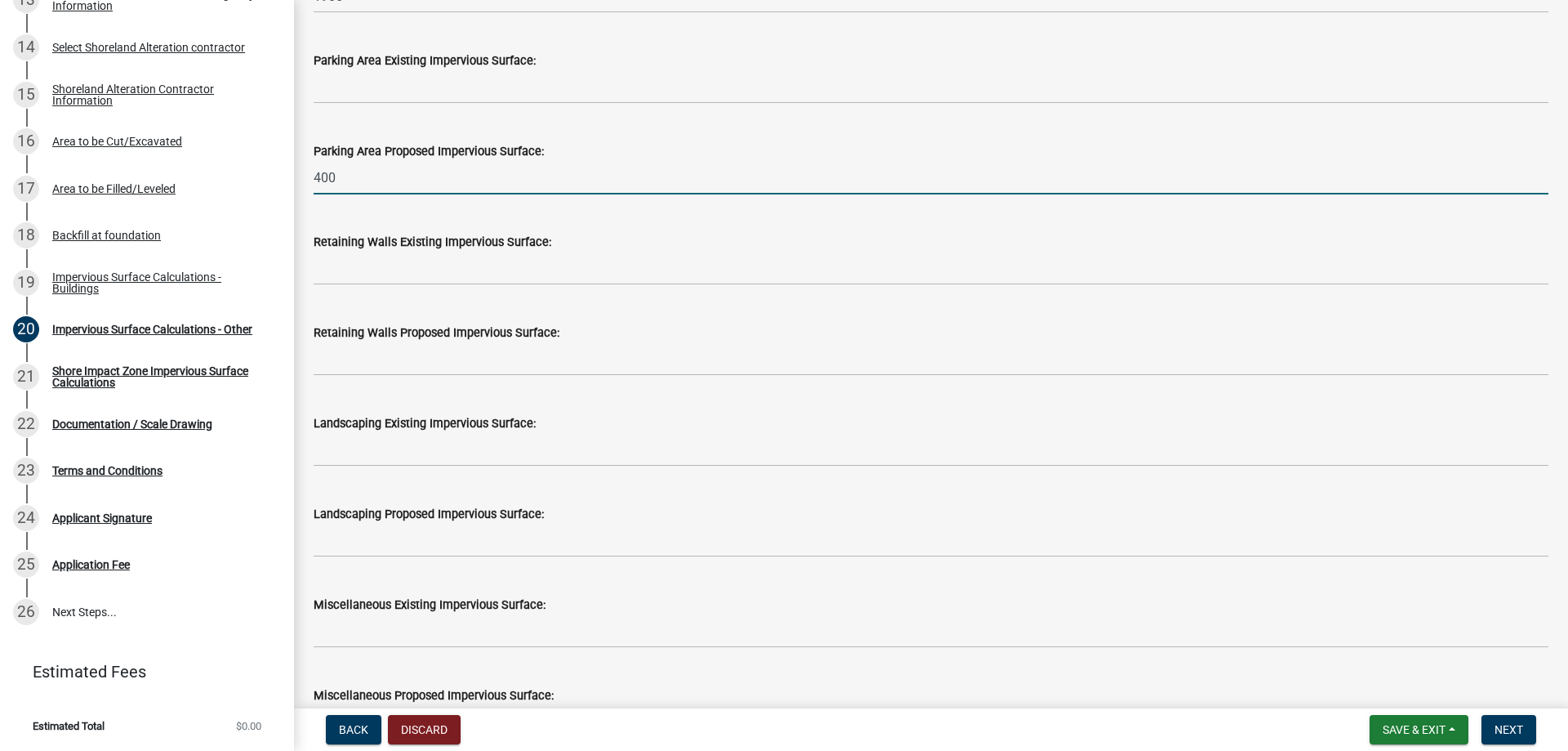
scroll to position [780, 0]
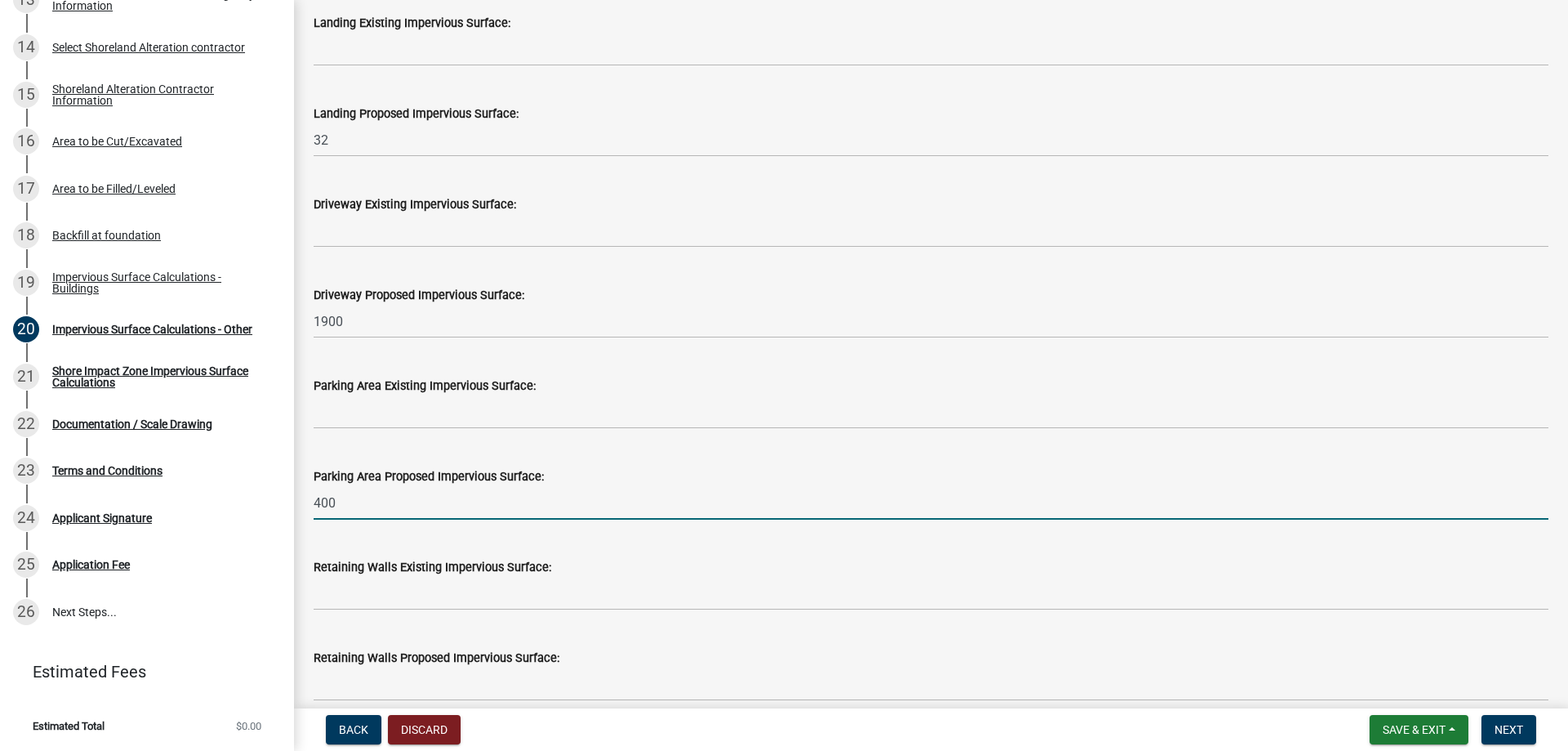
type input "400"
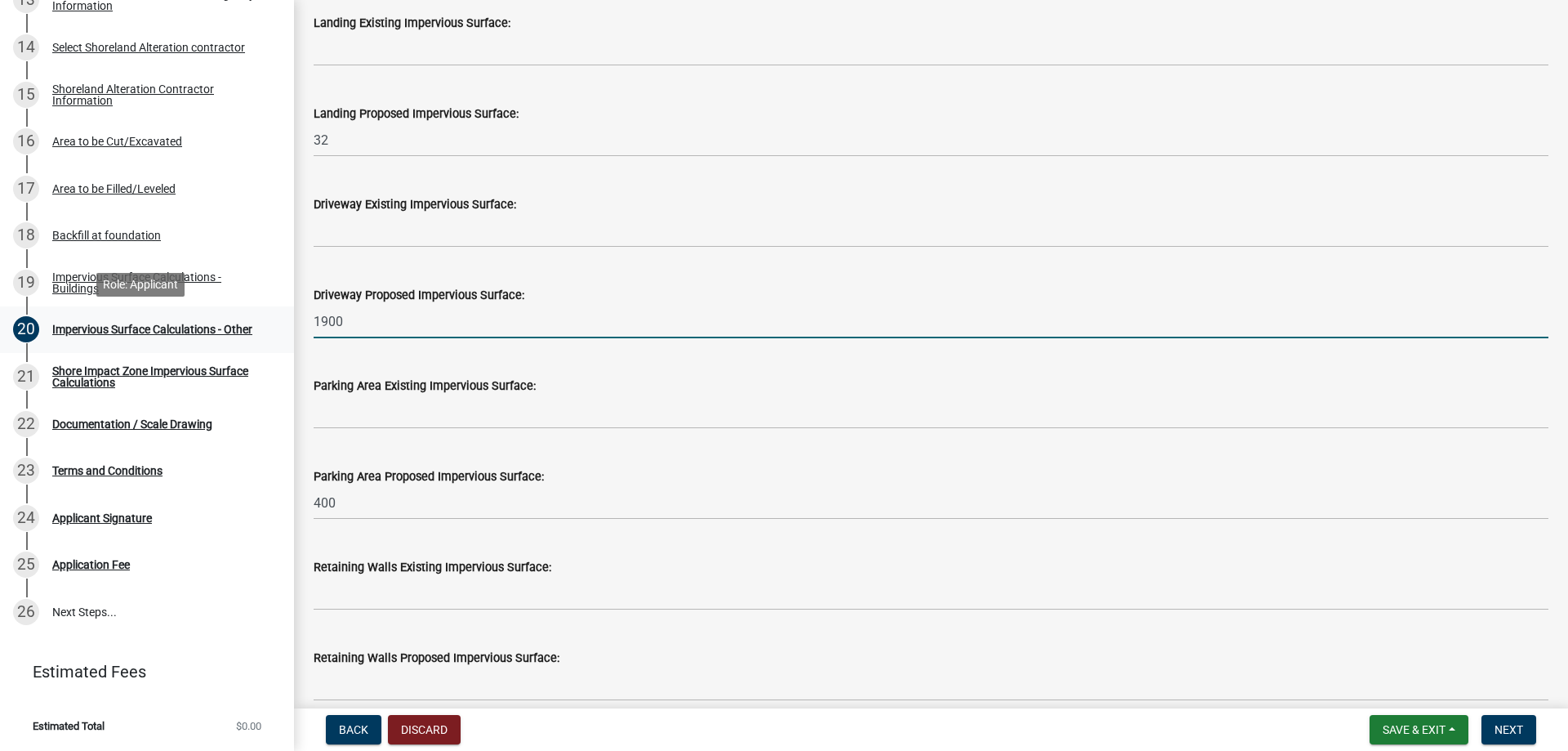
drag, startPoint x: 361, startPoint y: 321, endPoint x: 102, endPoint y: 328, distance: 259.1
click at [102, 328] on div "Structure and Shoreland Alteration Permit Application STR/SAP - 478891 View Sum…" at bounding box center [784, 376] width 1568 height 751
type input "1600"
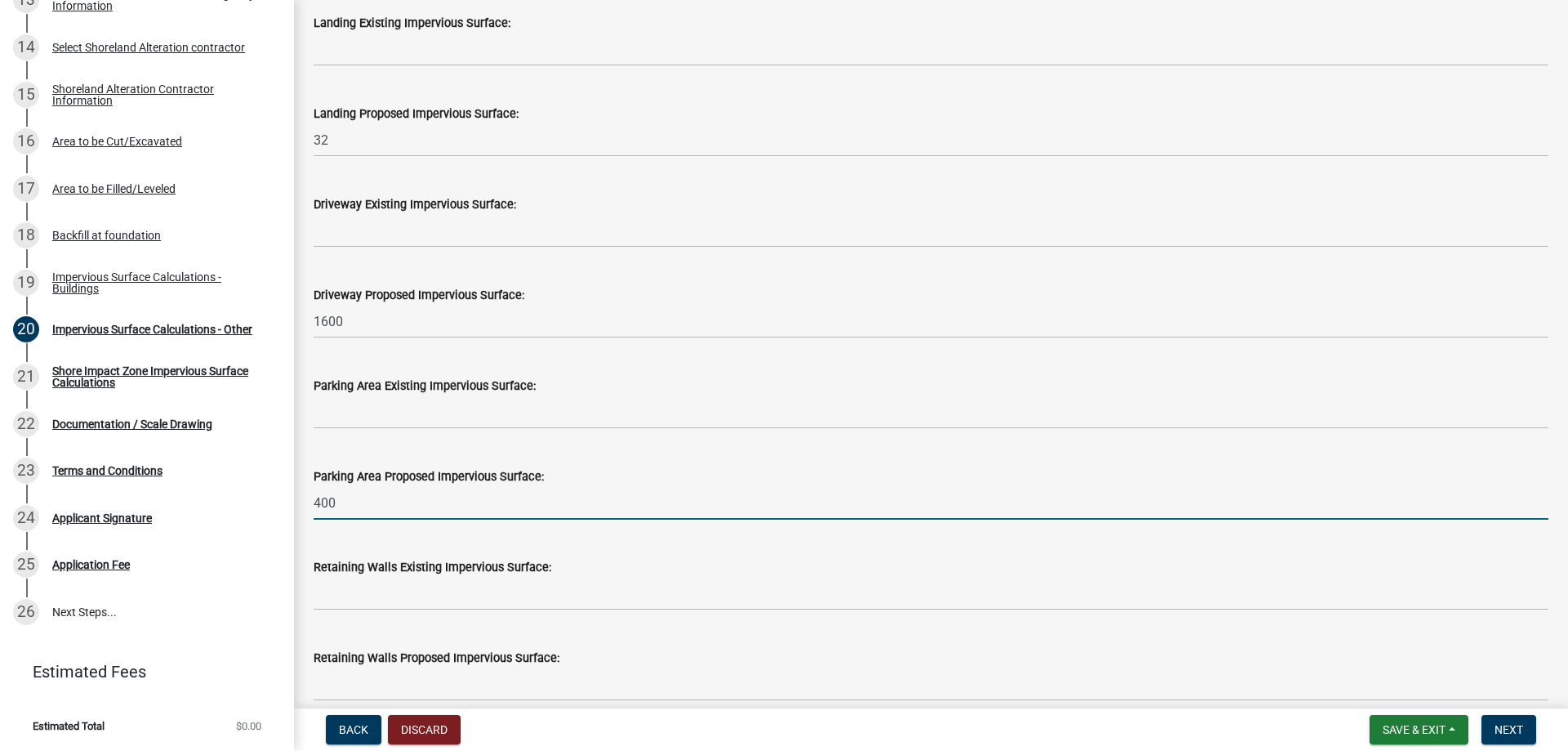
click at [482, 496] on input "400" at bounding box center [930, 502] width 1235 height 34
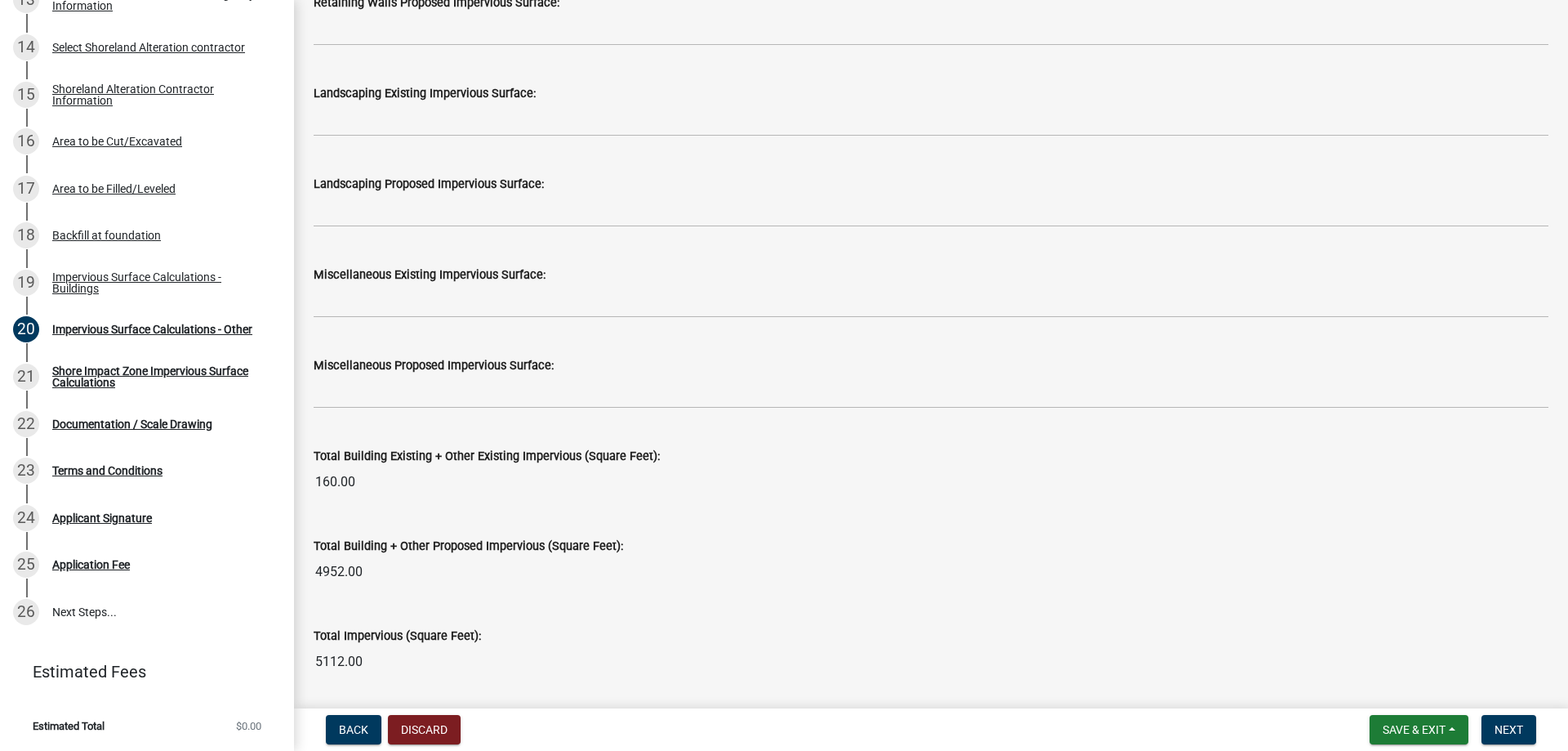
scroll to position [1760, 0]
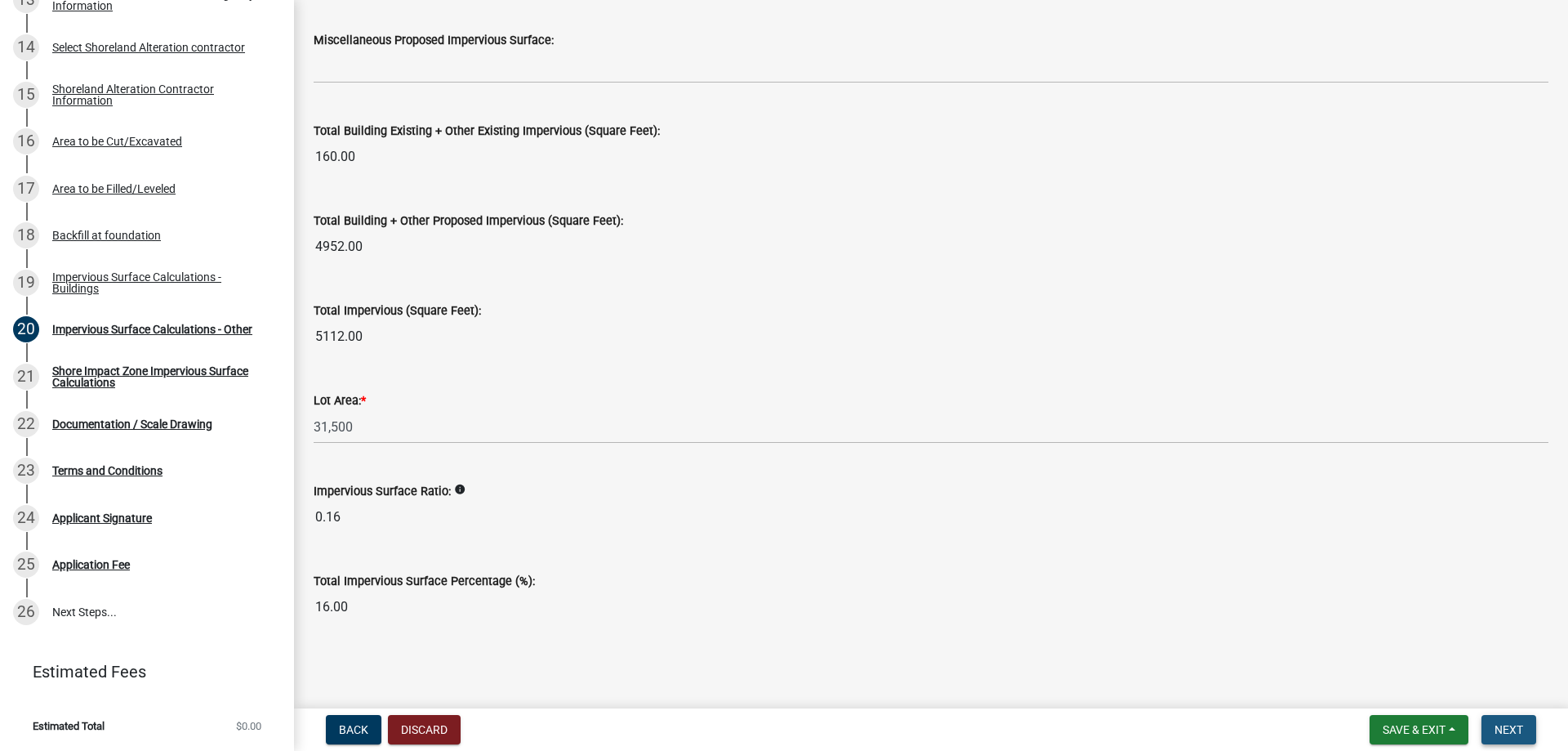
click at [1502, 734] on span "Next" at bounding box center [1508, 729] width 28 height 13
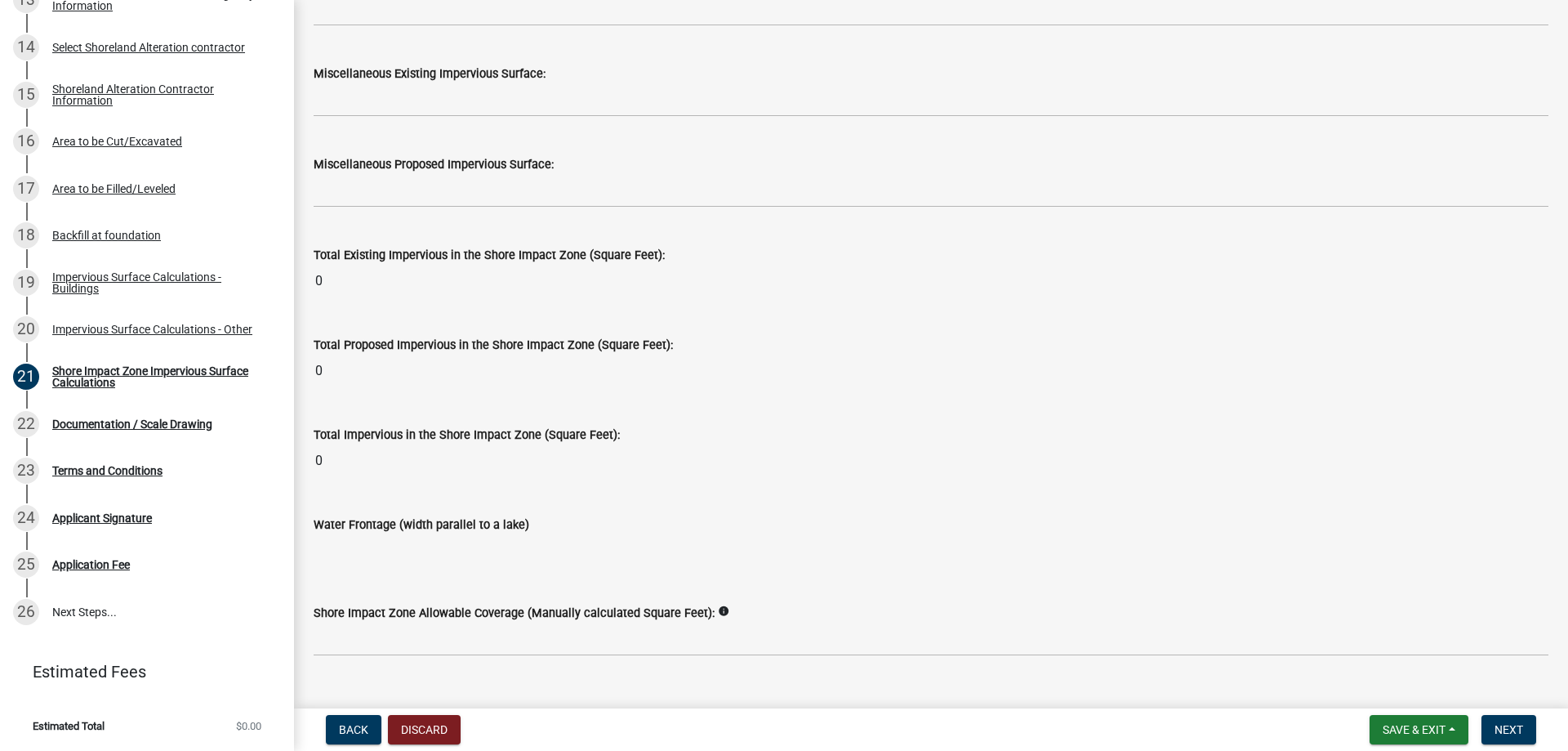
scroll to position [1975, 0]
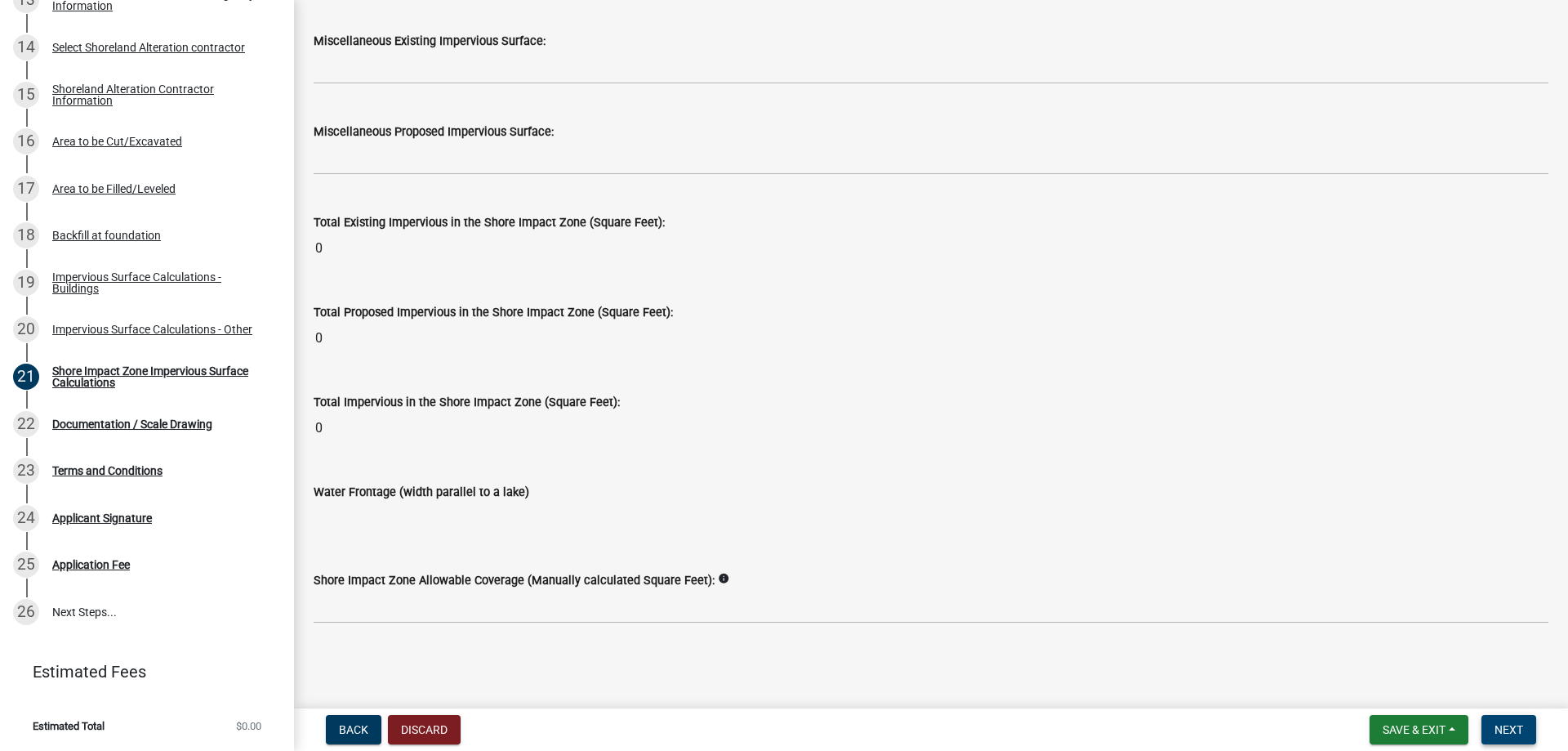
click at [1505, 730] on span "Next" at bounding box center [1508, 729] width 28 height 13
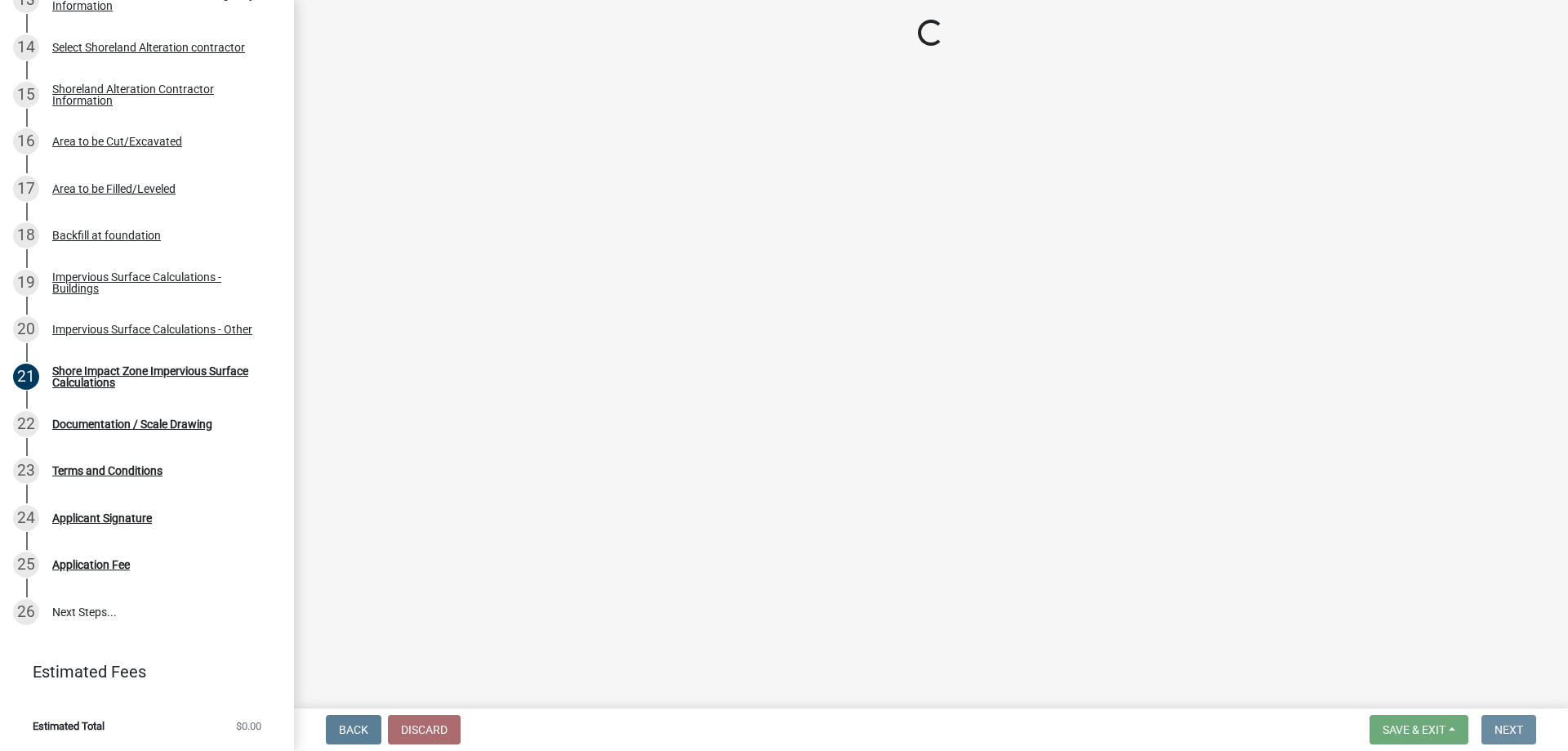
scroll to position [0, 0]
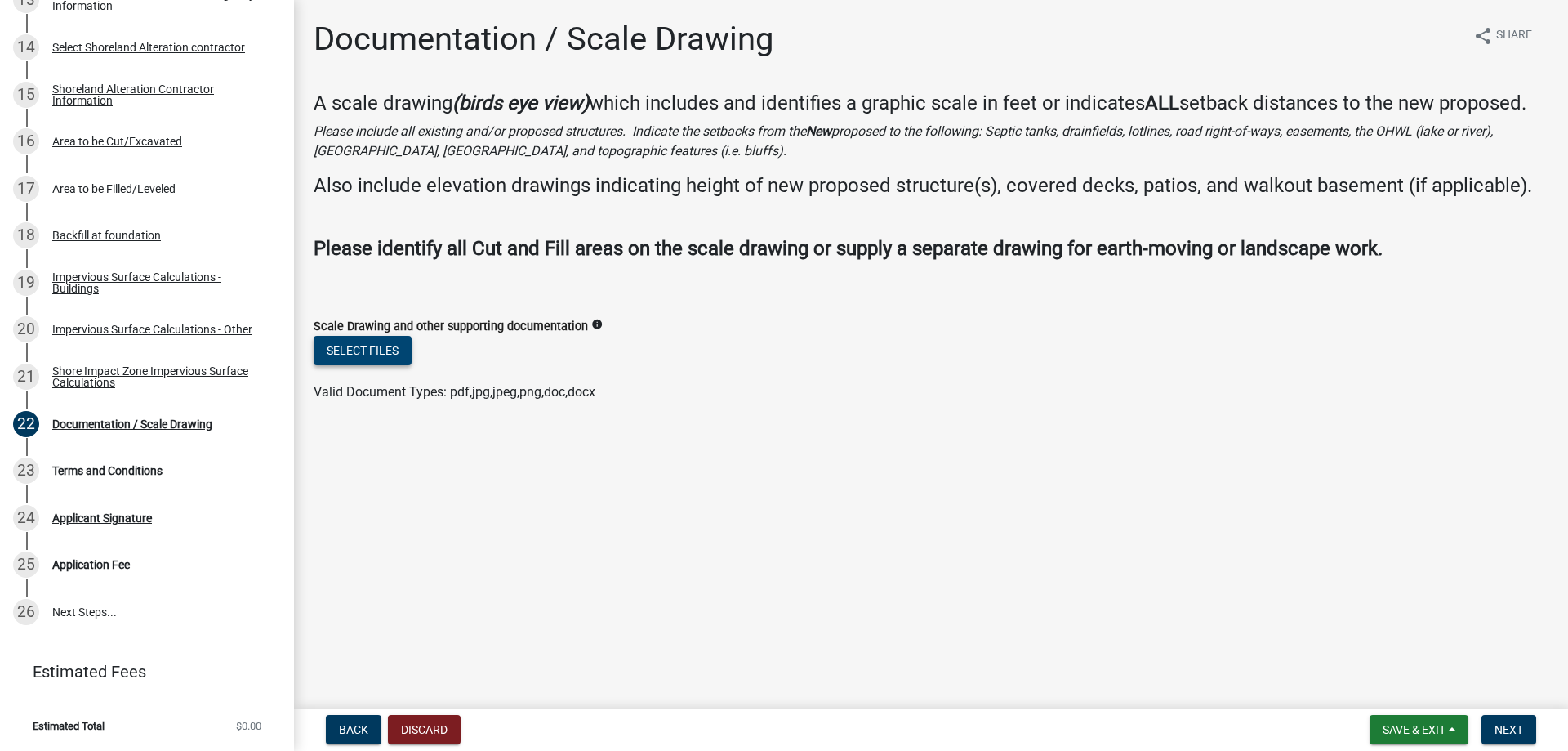
click at [369, 344] on button "Select files" at bounding box center [362, 350] width 98 height 29
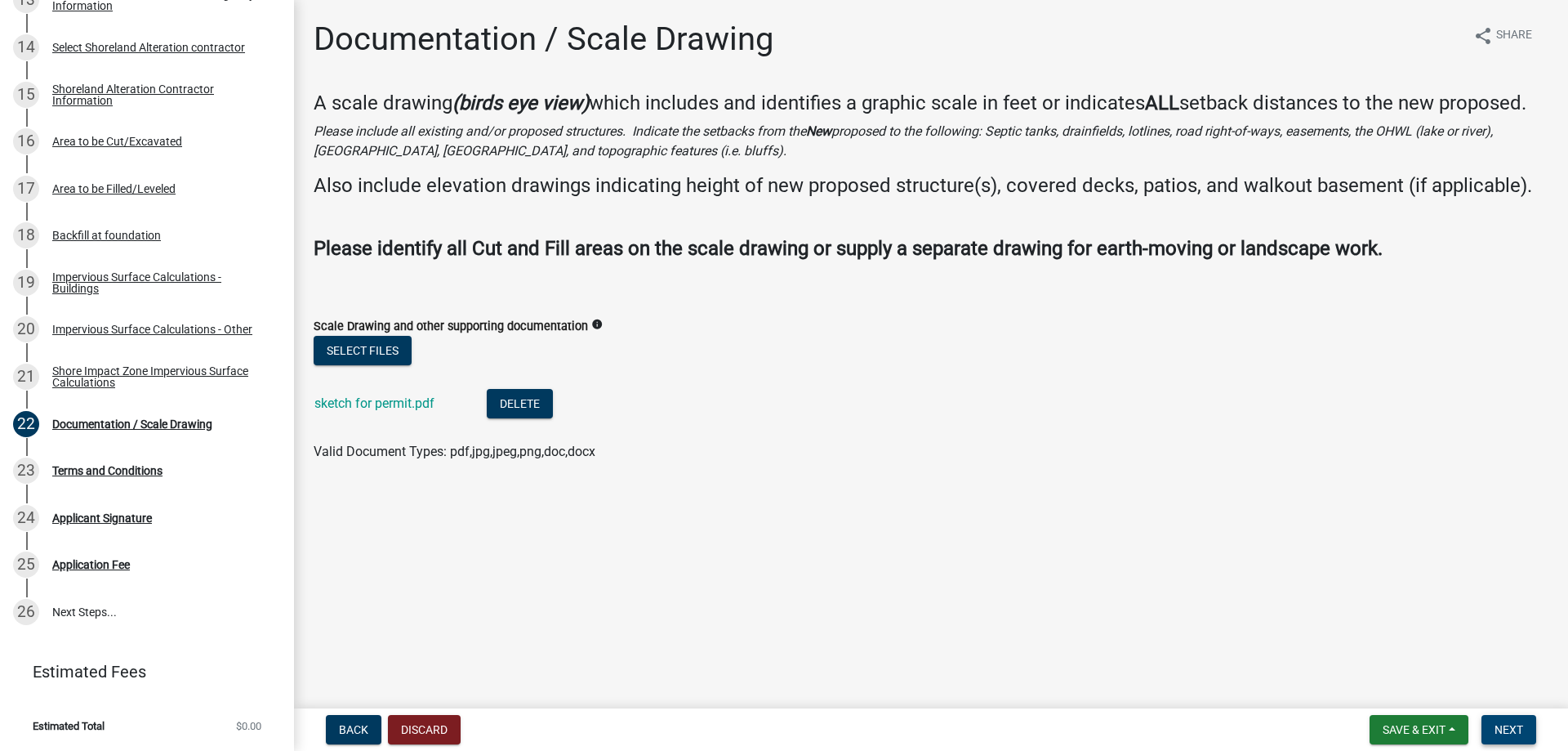
click at [1508, 730] on span "Next" at bounding box center [1508, 729] width 28 height 13
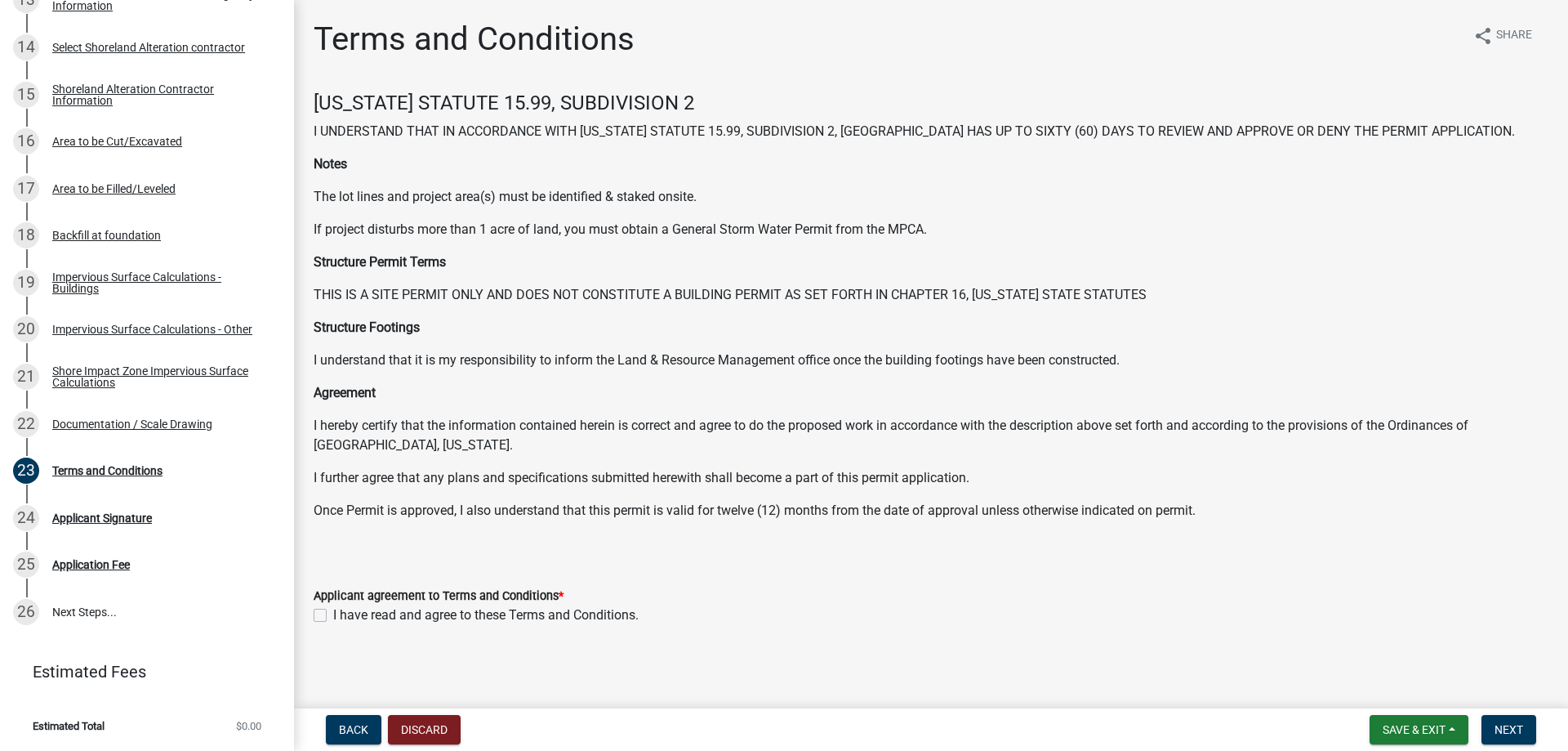
scroll to position [2, 0]
click at [333, 615] on label "I have read and agree to these Terms and Conditions." at bounding box center [486, 613] width 305 height 20
click at [333, 615] on input "I have read and agree to these Terms and Conditions." at bounding box center [338, 609] width 10 height 10
checkbox input "true"
click at [1511, 729] on span "Next" at bounding box center [1508, 729] width 28 height 13
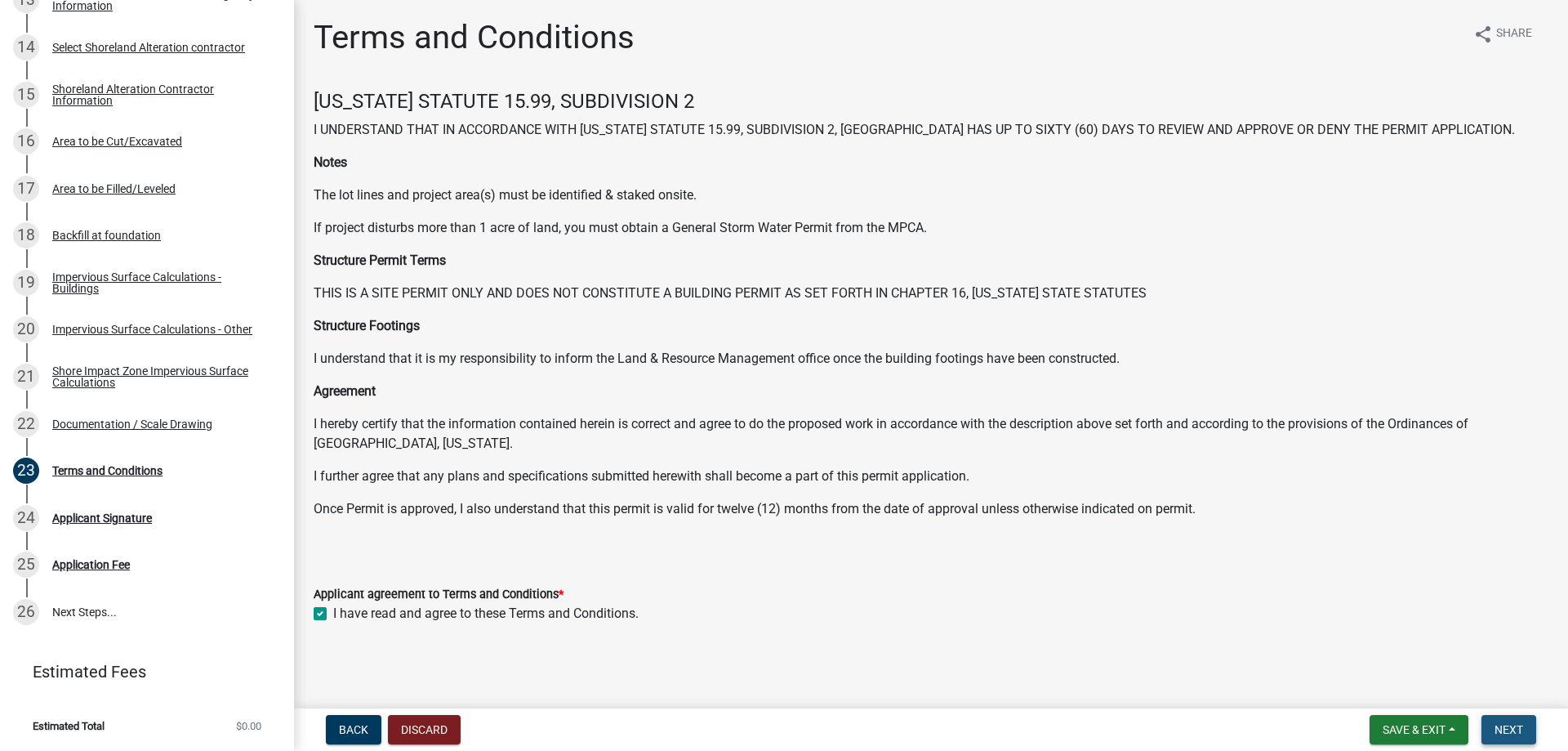
scroll to position [0, 0]
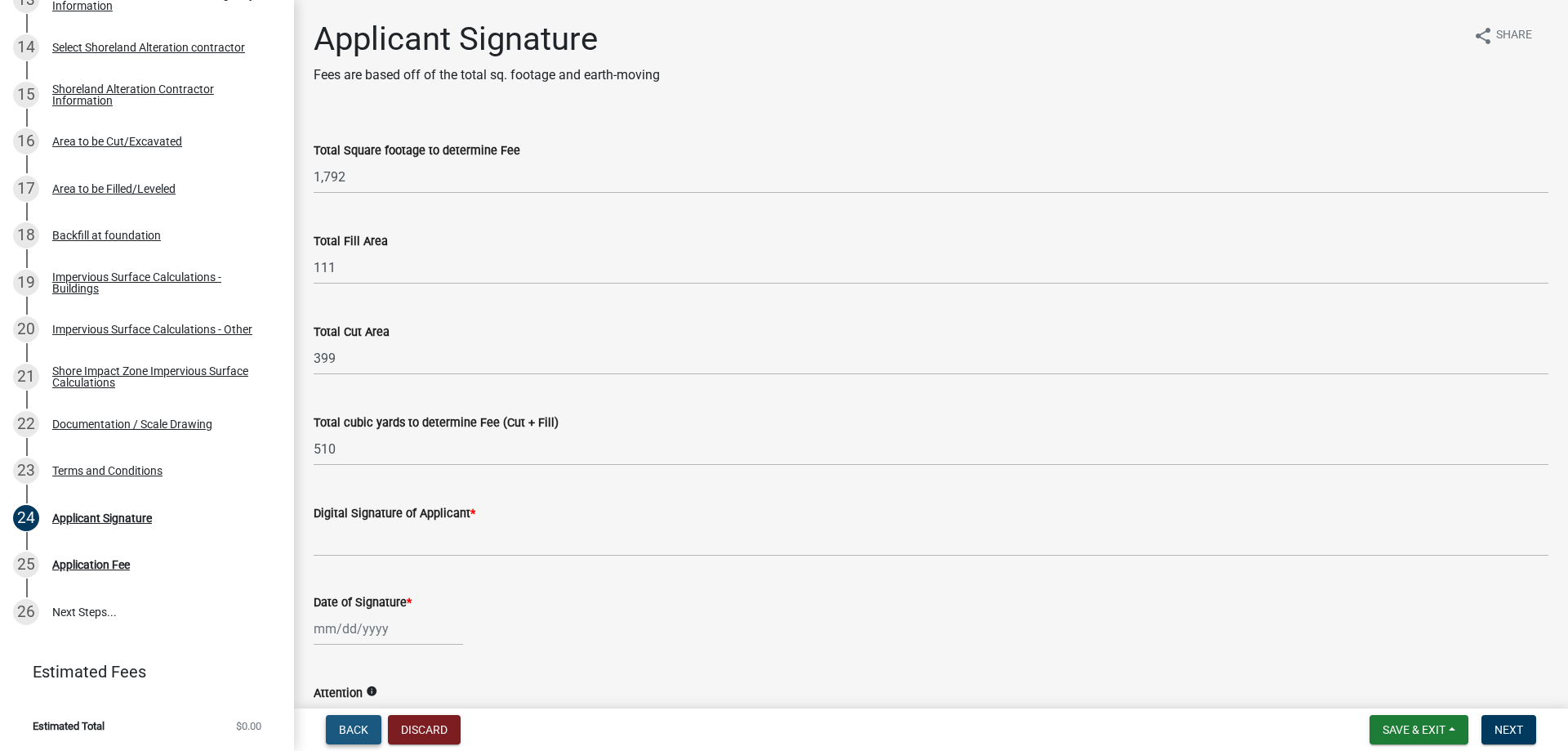
click at [357, 731] on span "Back" at bounding box center [354, 729] width 29 height 13
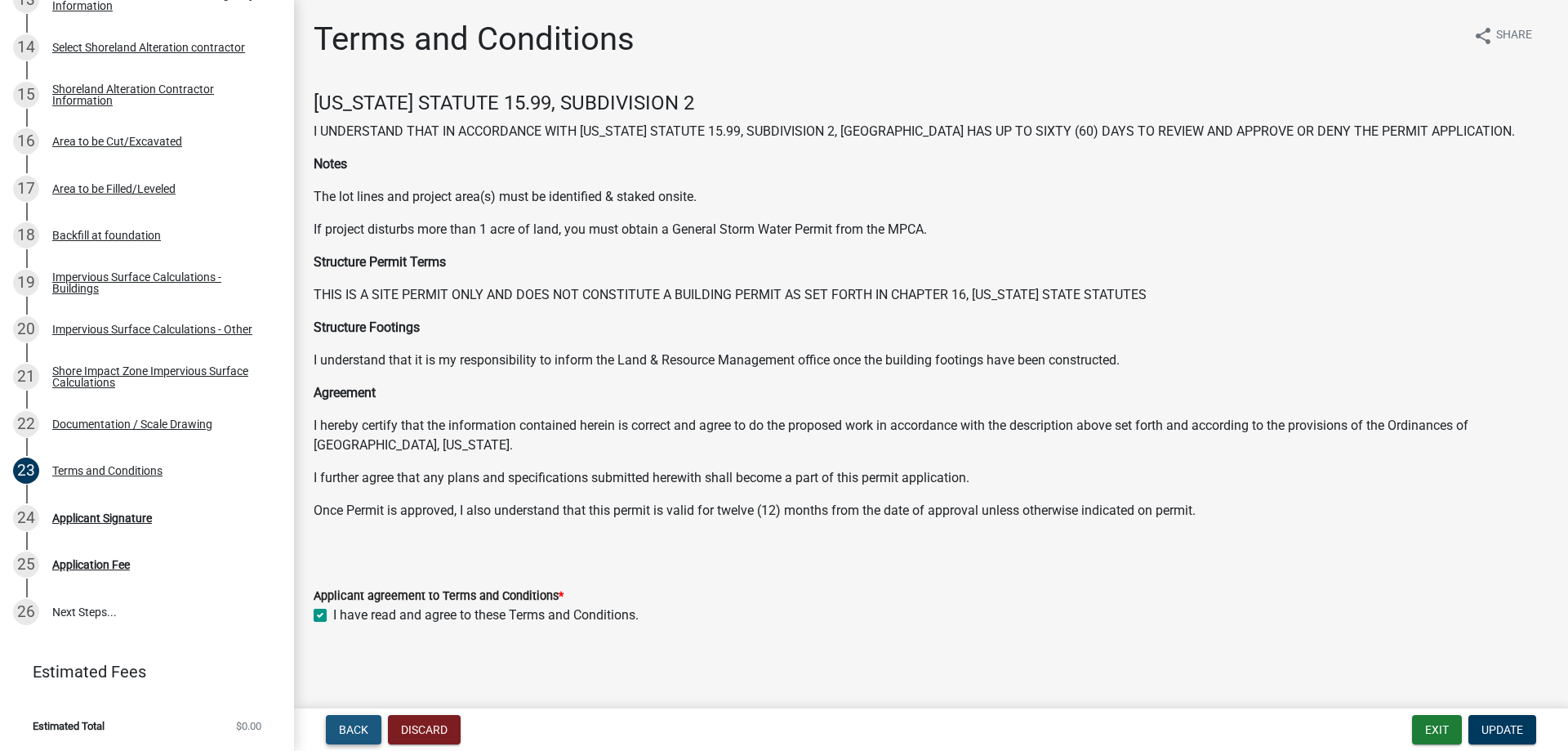
click at [357, 731] on span "Back" at bounding box center [354, 729] width 29 height 13
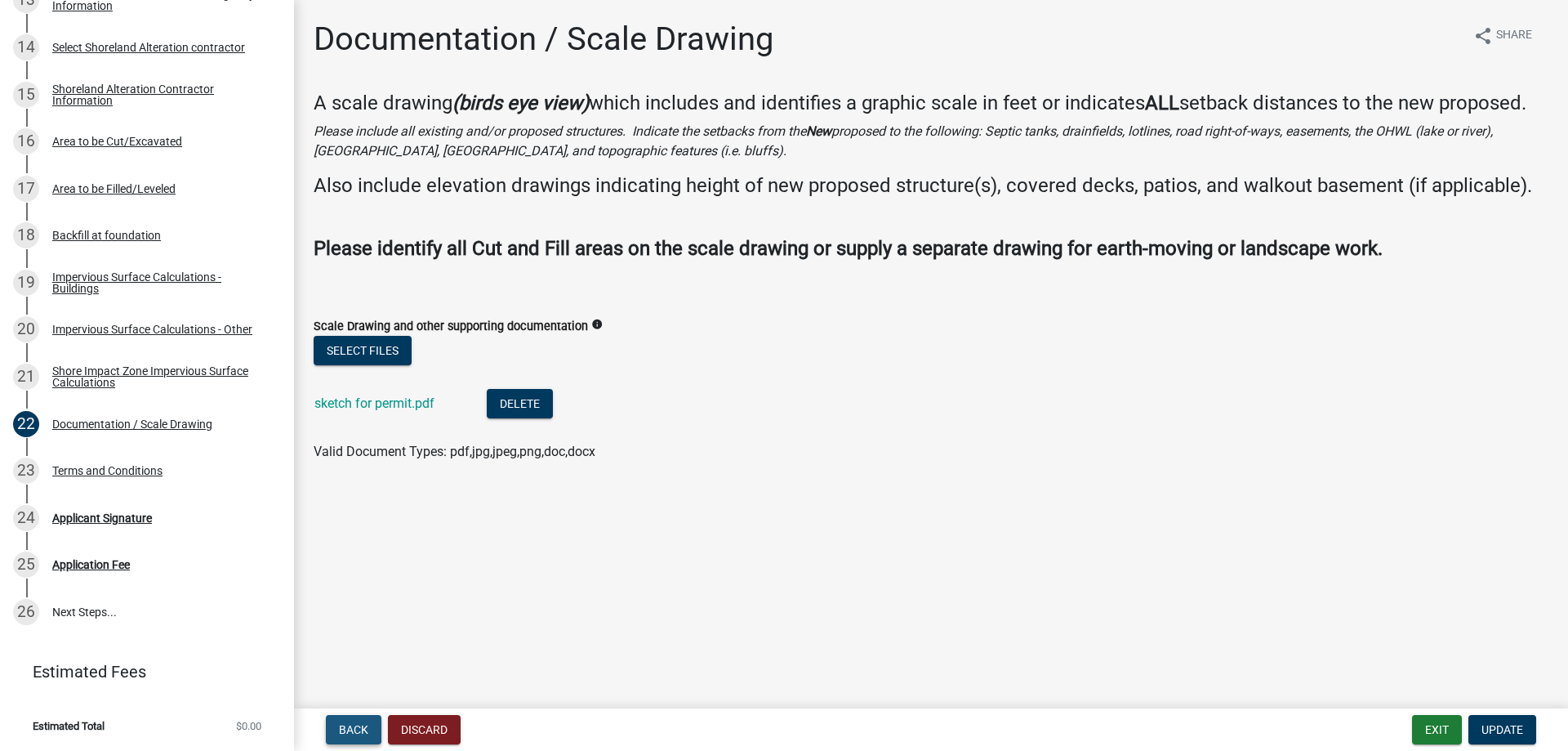
click at [357, 731] on span "Back" at bounding box center [354, 729] width 29 height 13
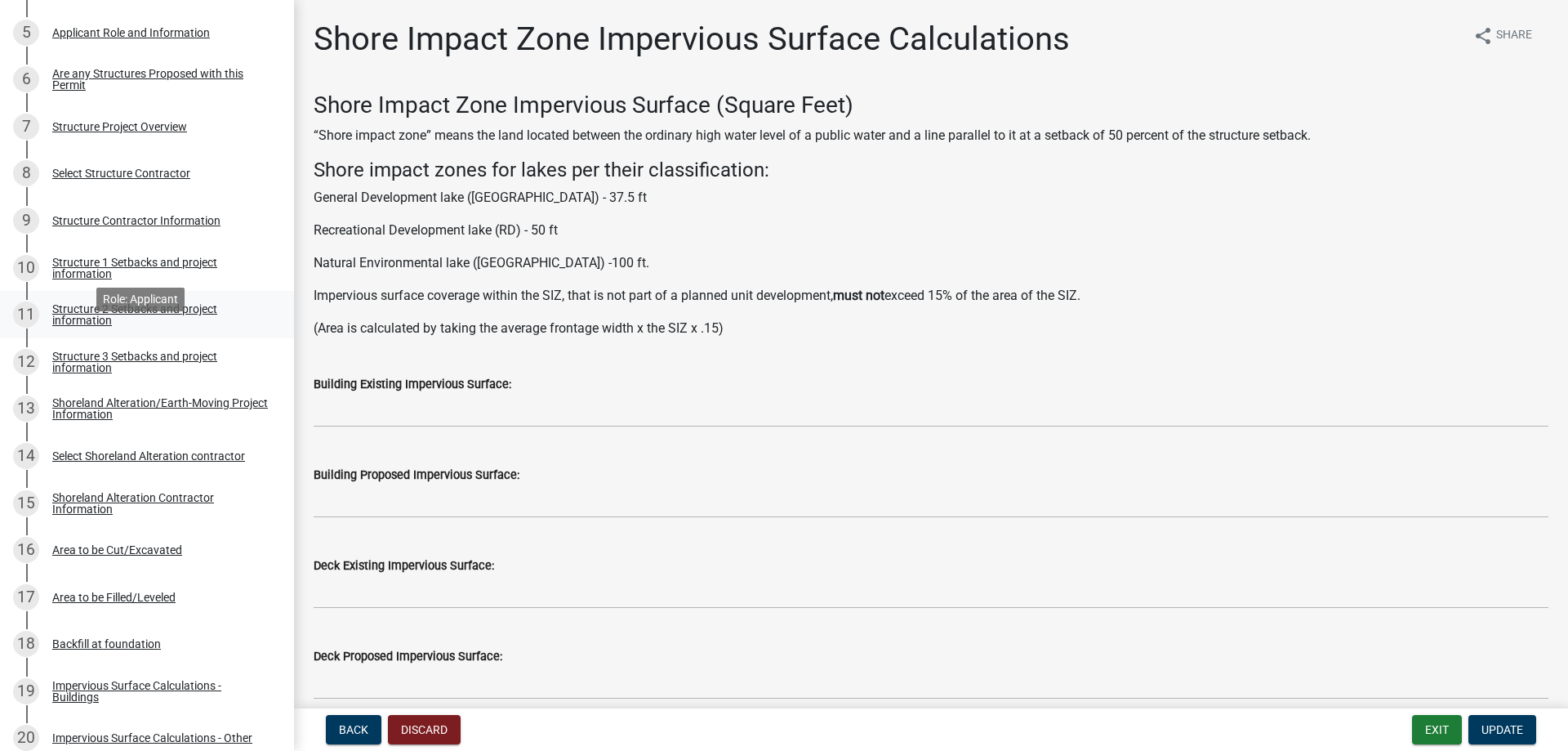
scroll to position [404, 0]
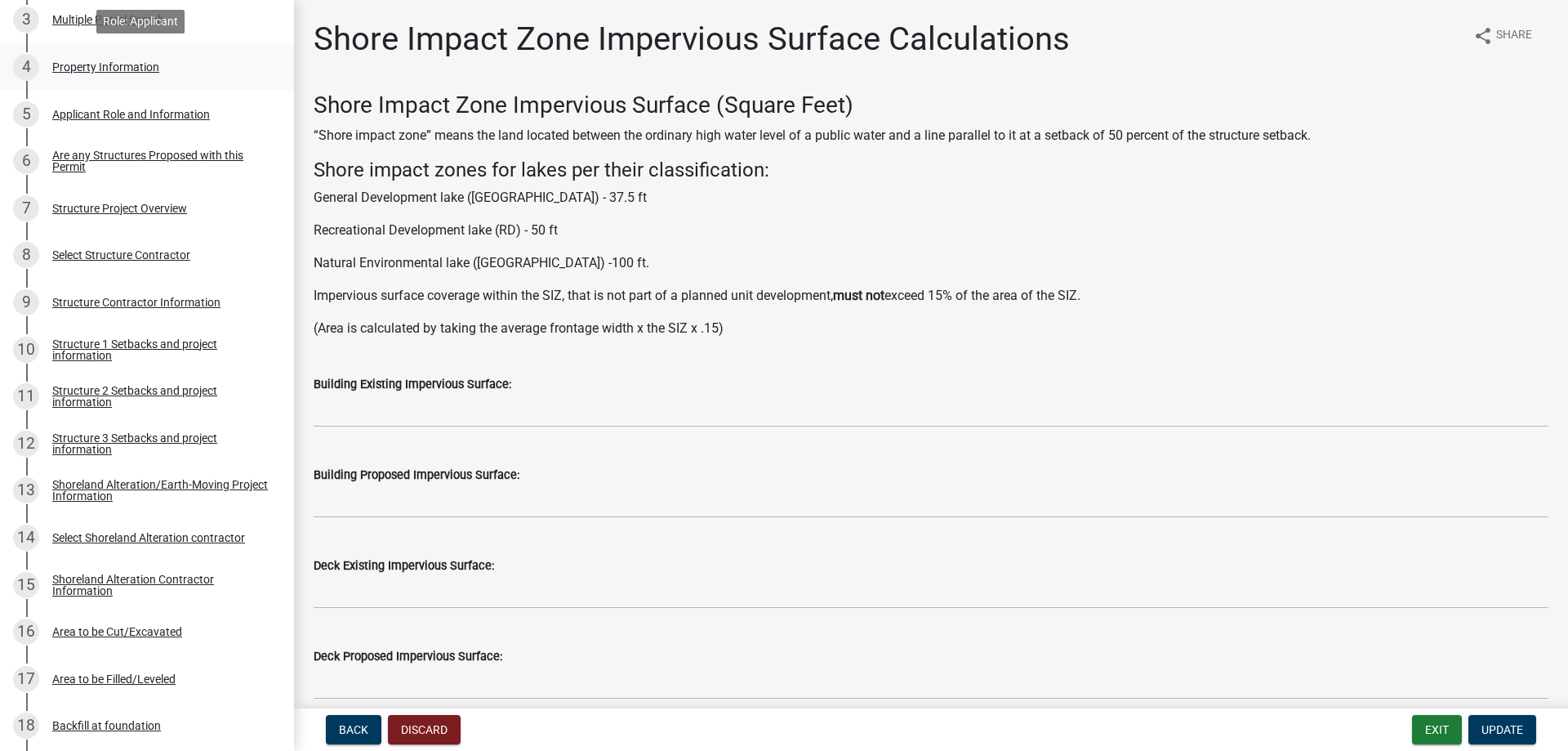
click at [132, 63] on div "Property Information" at bounding box center [106, 66] width 107 height 11
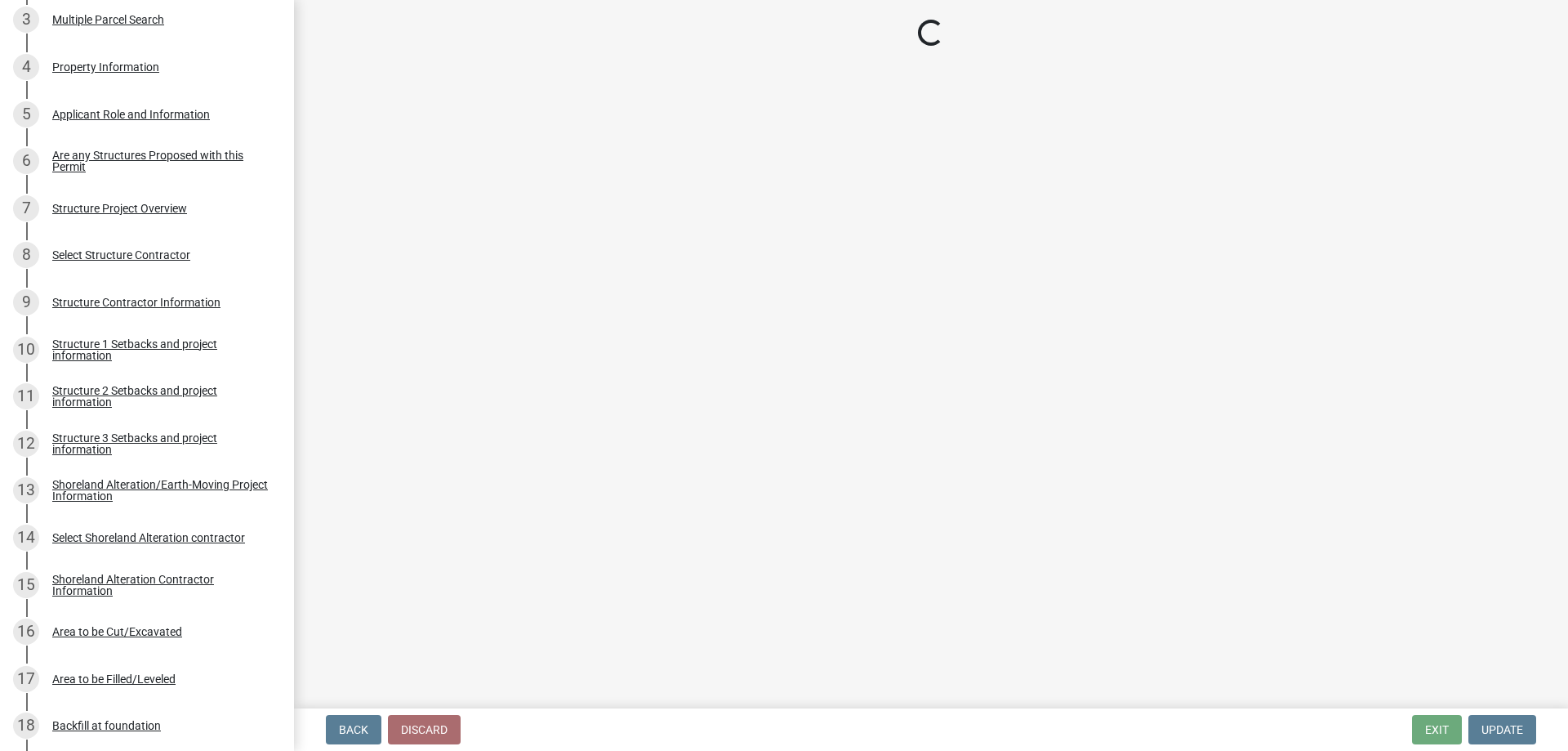
select select "7a383bc9-1ab3-45d1-a8e2-10abd99d8c01"
select select "91995f90-6606-463b-bec3-c5862f147548"
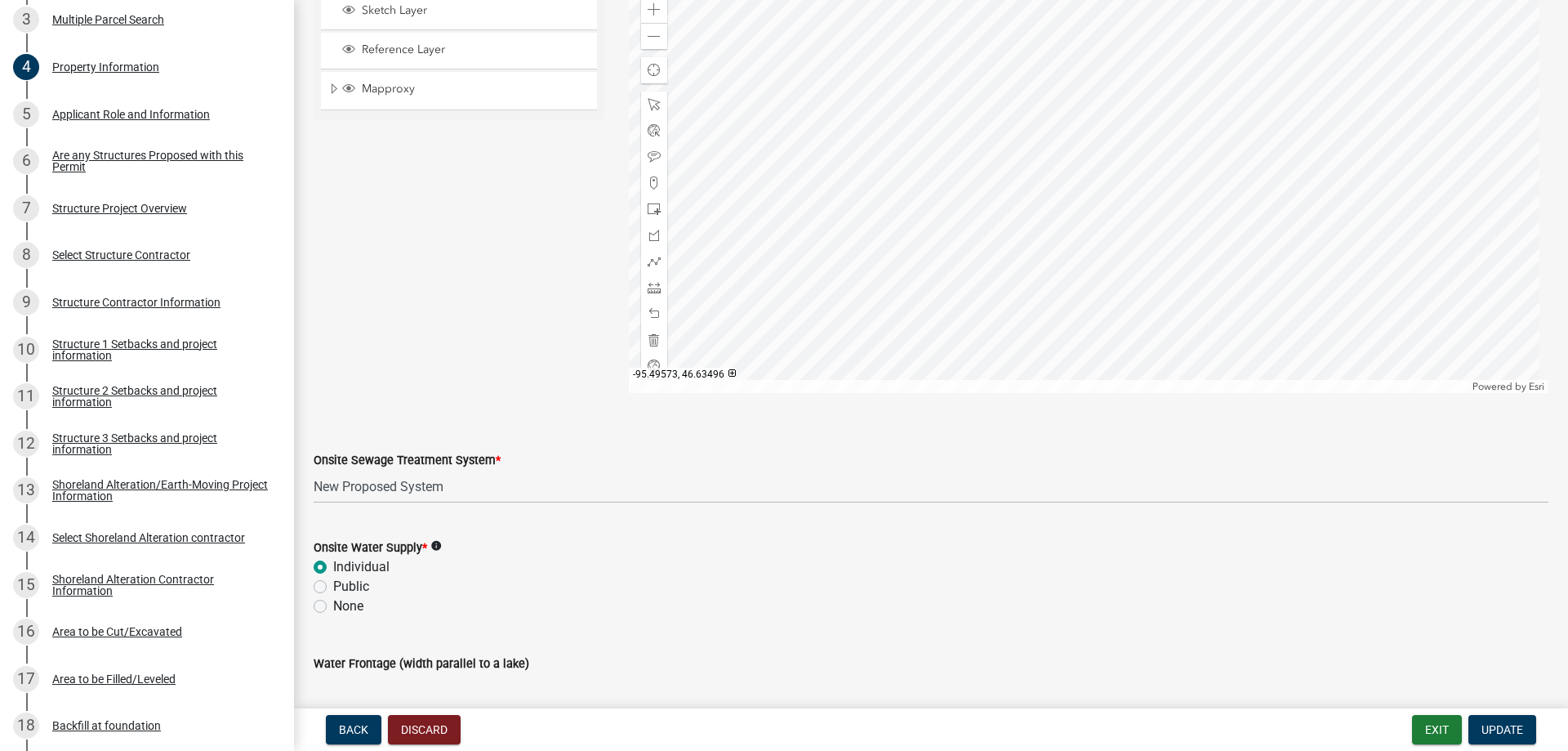
scroll to position [956, 0]
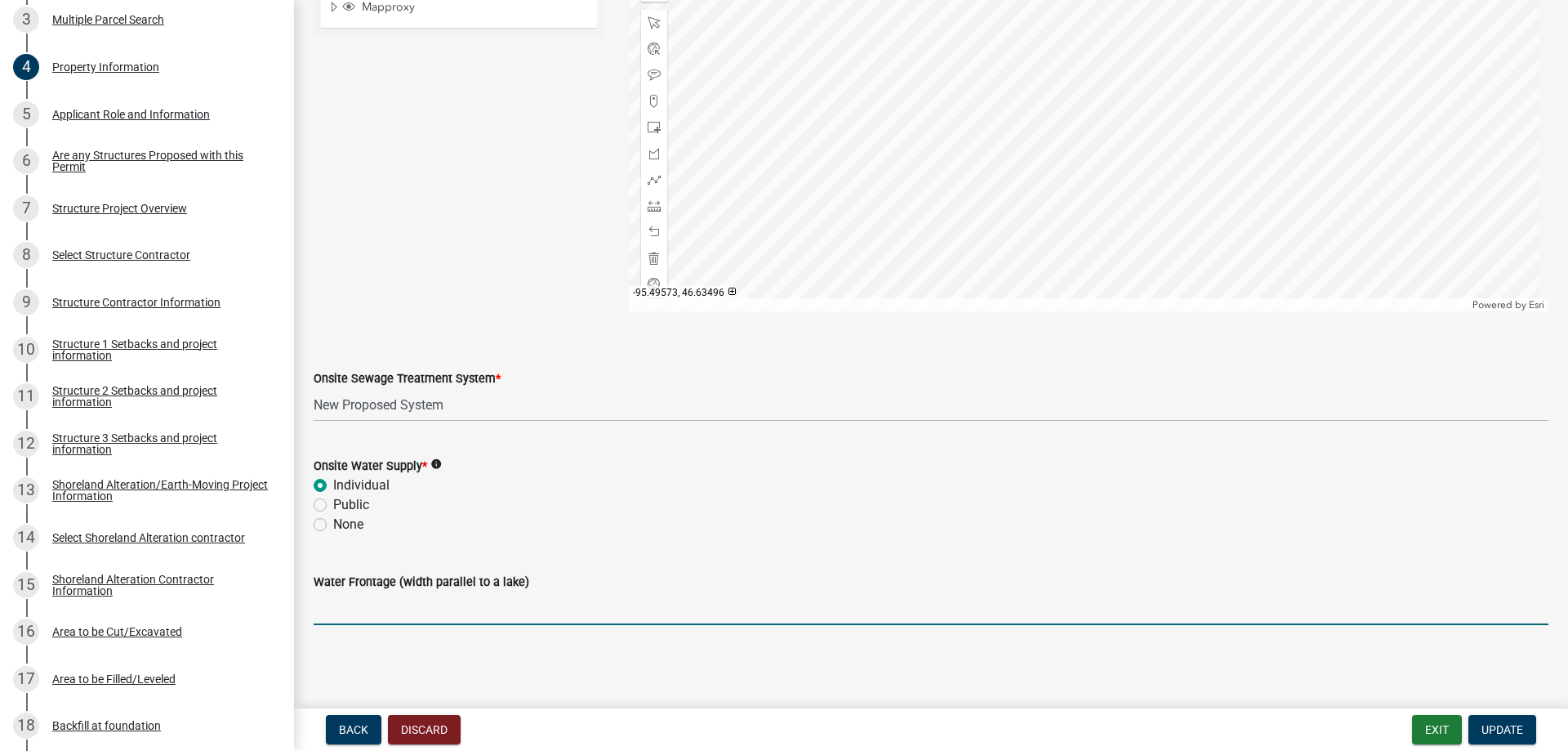
click at [397, 612] on input "Water Frontage (width parallel to a lake)" at bounding box center [930, 608] width 1235 height 34
type input "105"
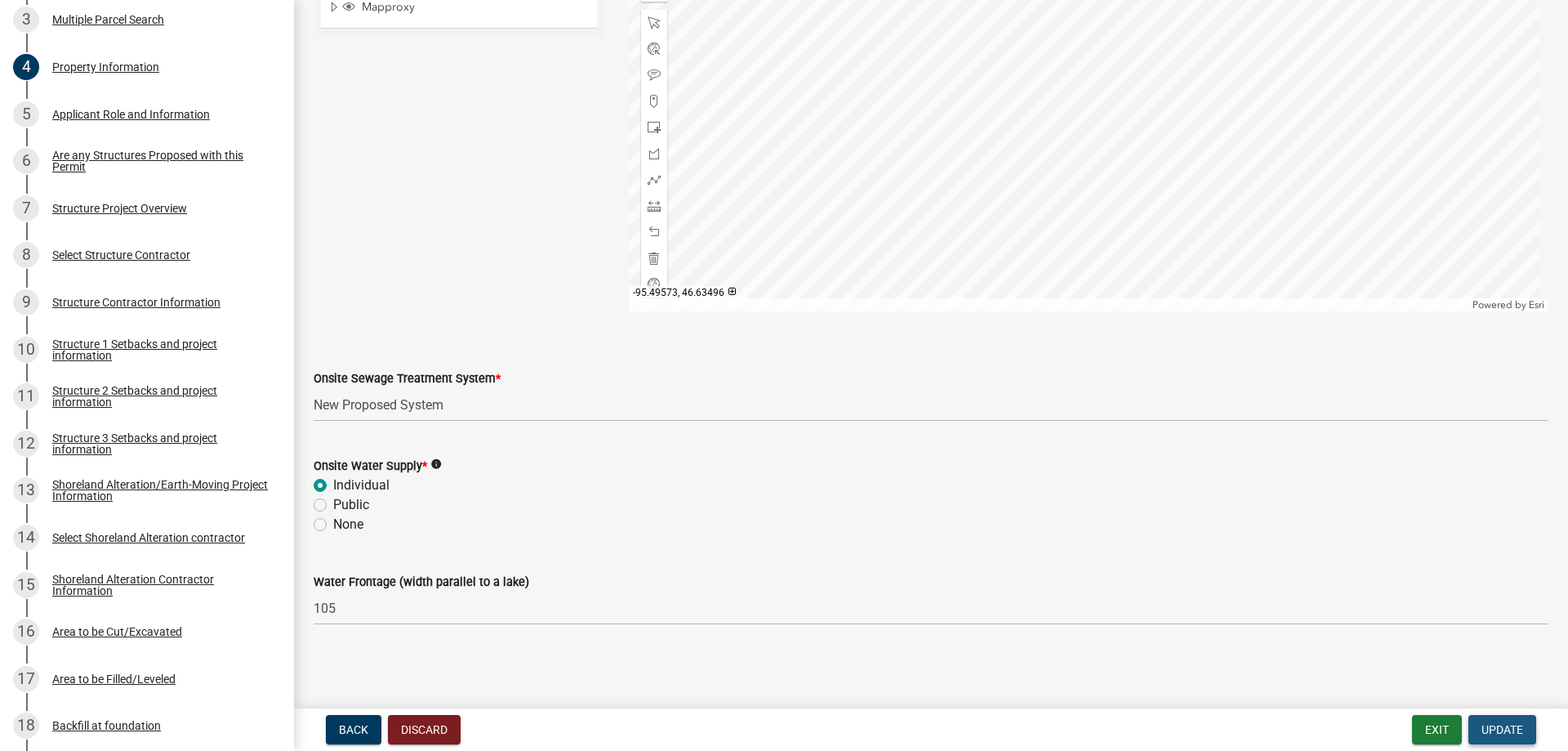
click at [1508, 735] on span "Update" at bounding box center [1502, 729] width 41 height 13
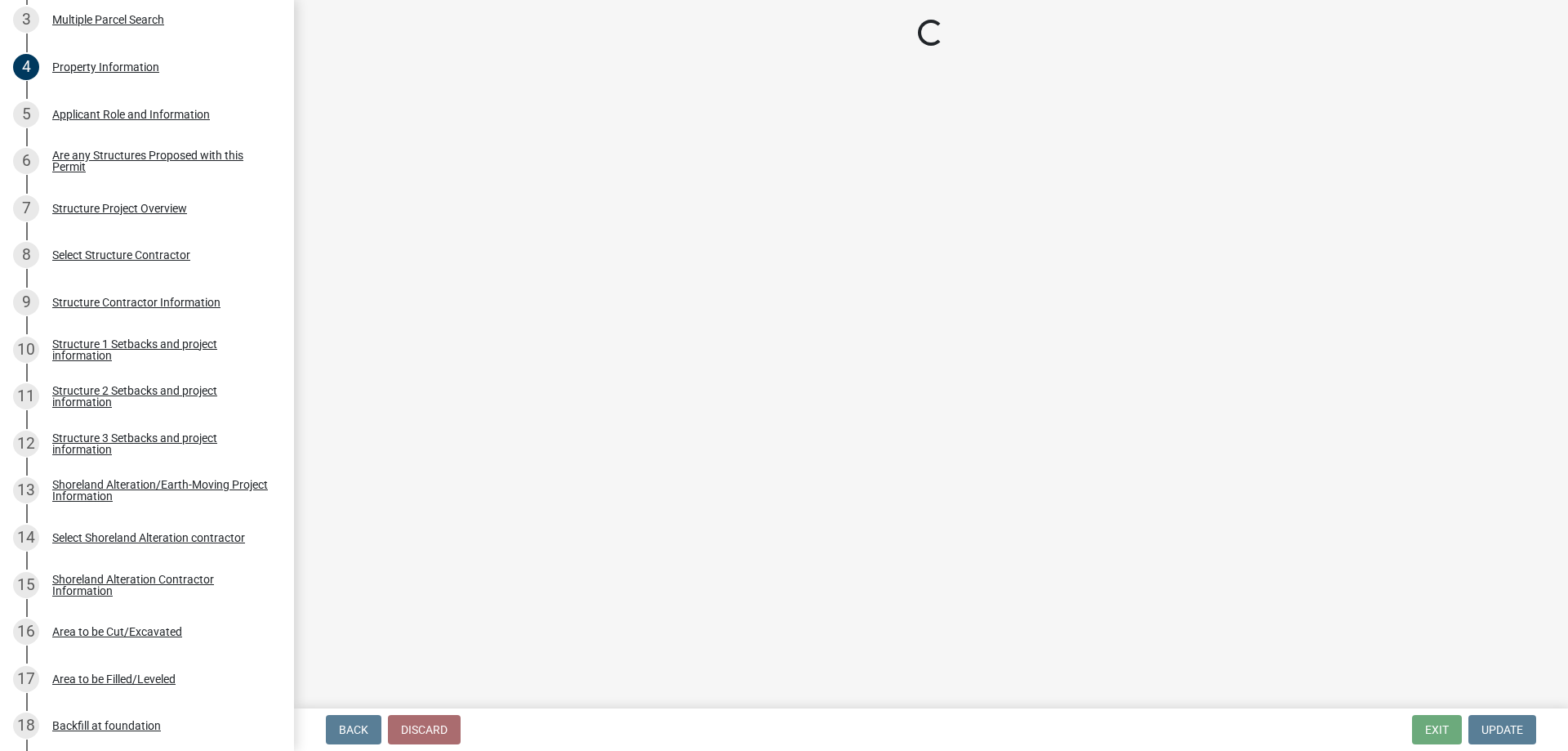
scroll to position [0, 0]
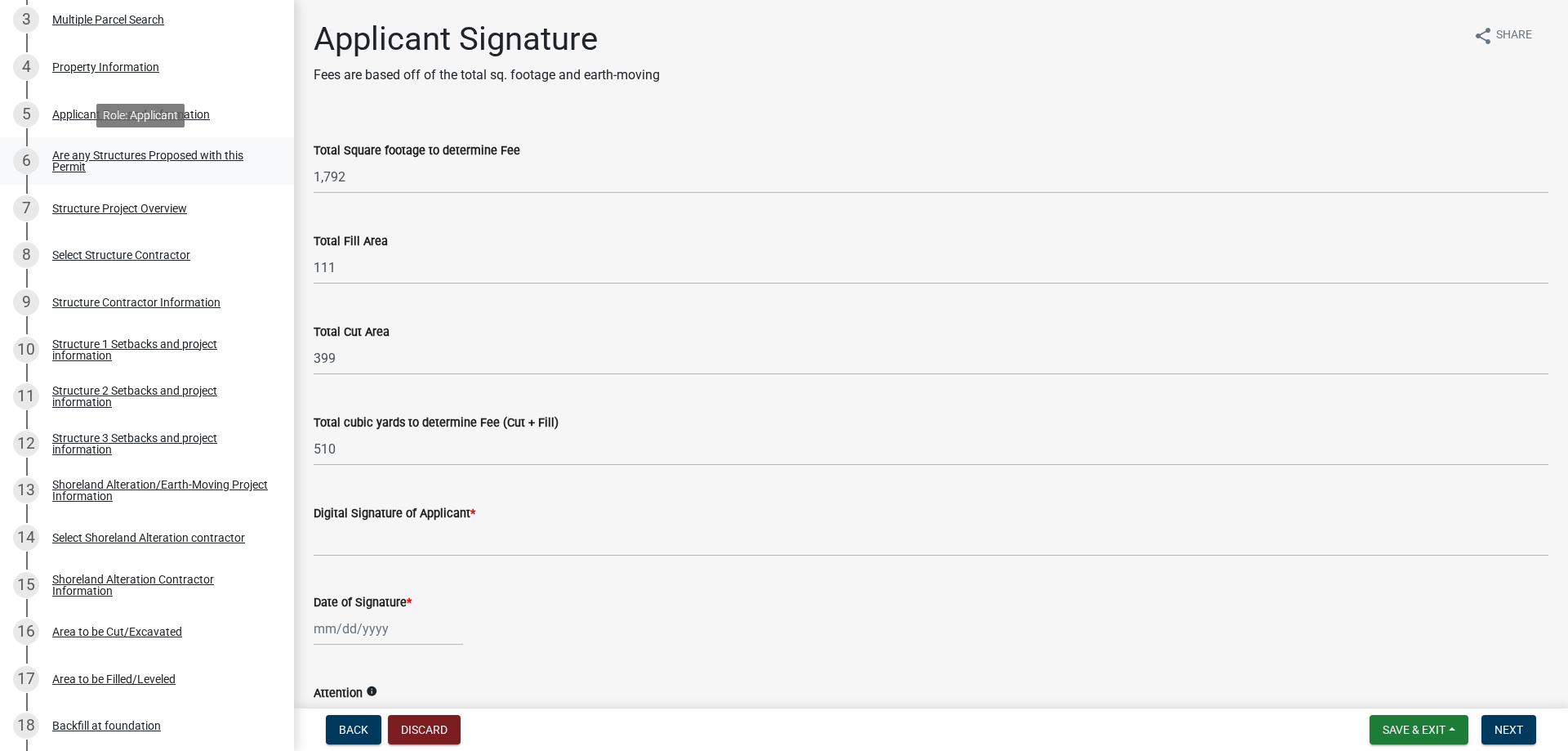
click at [129, 156] on div "Are any Structures Proposed with this Permit" at bounding box center [161, 161] width 216 height 22
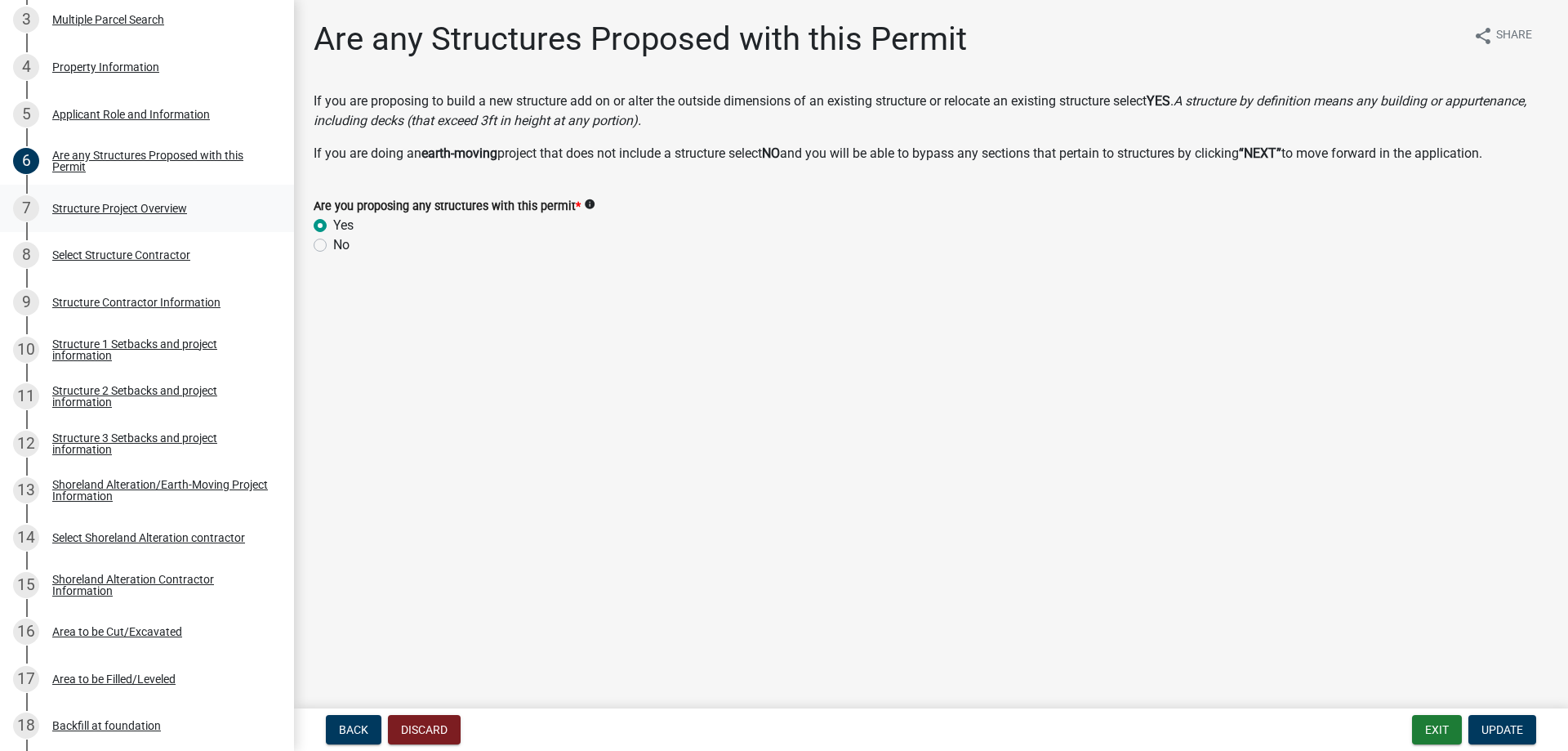
click at [123, 206] on div "Structure Project Overview" at bounding box center [120, 208] width 135 height 11
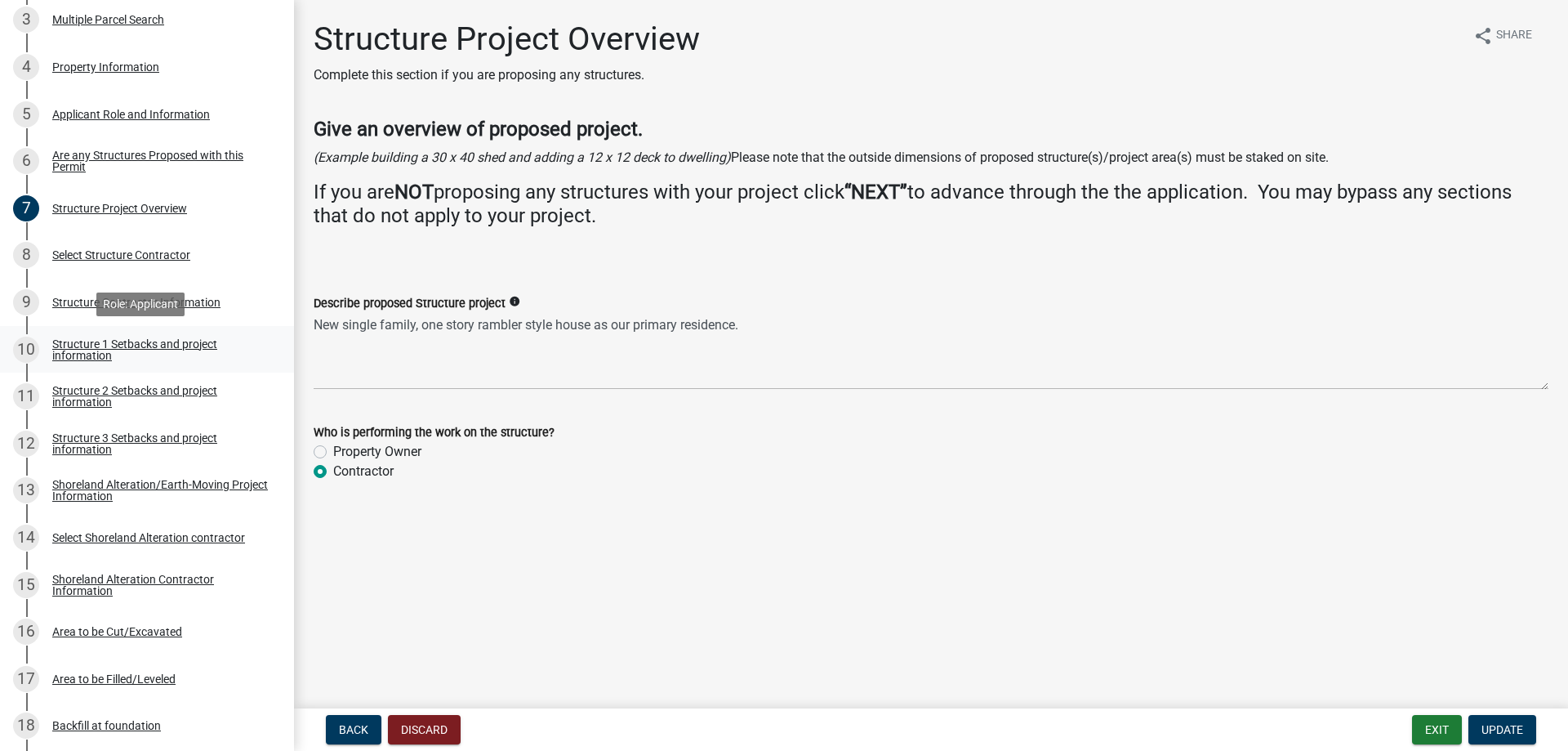
click at [128, 344] on div "Structure 1 Setbacks and project information" at bounding box center [161, 350] width 216 height 22
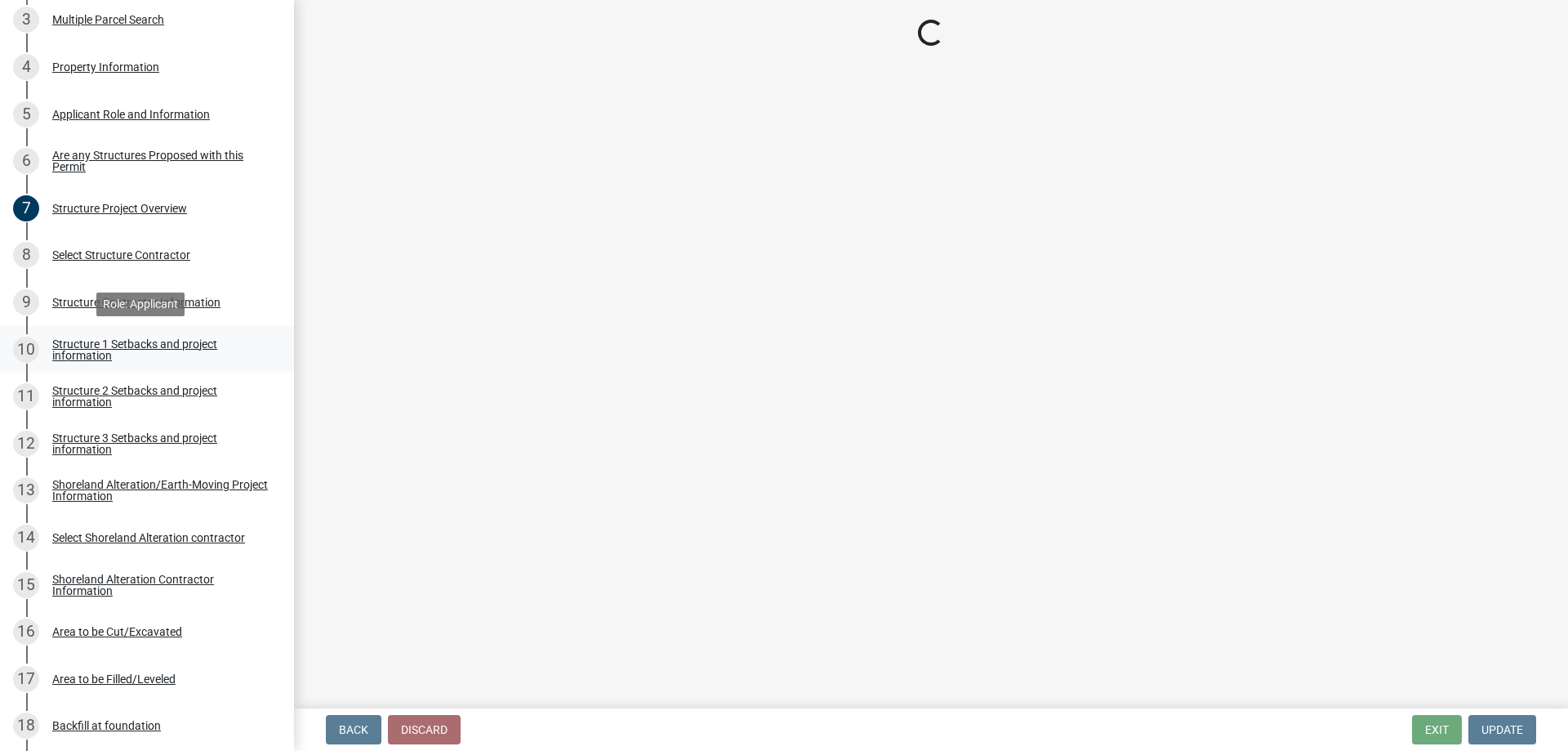
select select "c185e313-3403-4239-bd61-bb563c58a77a"
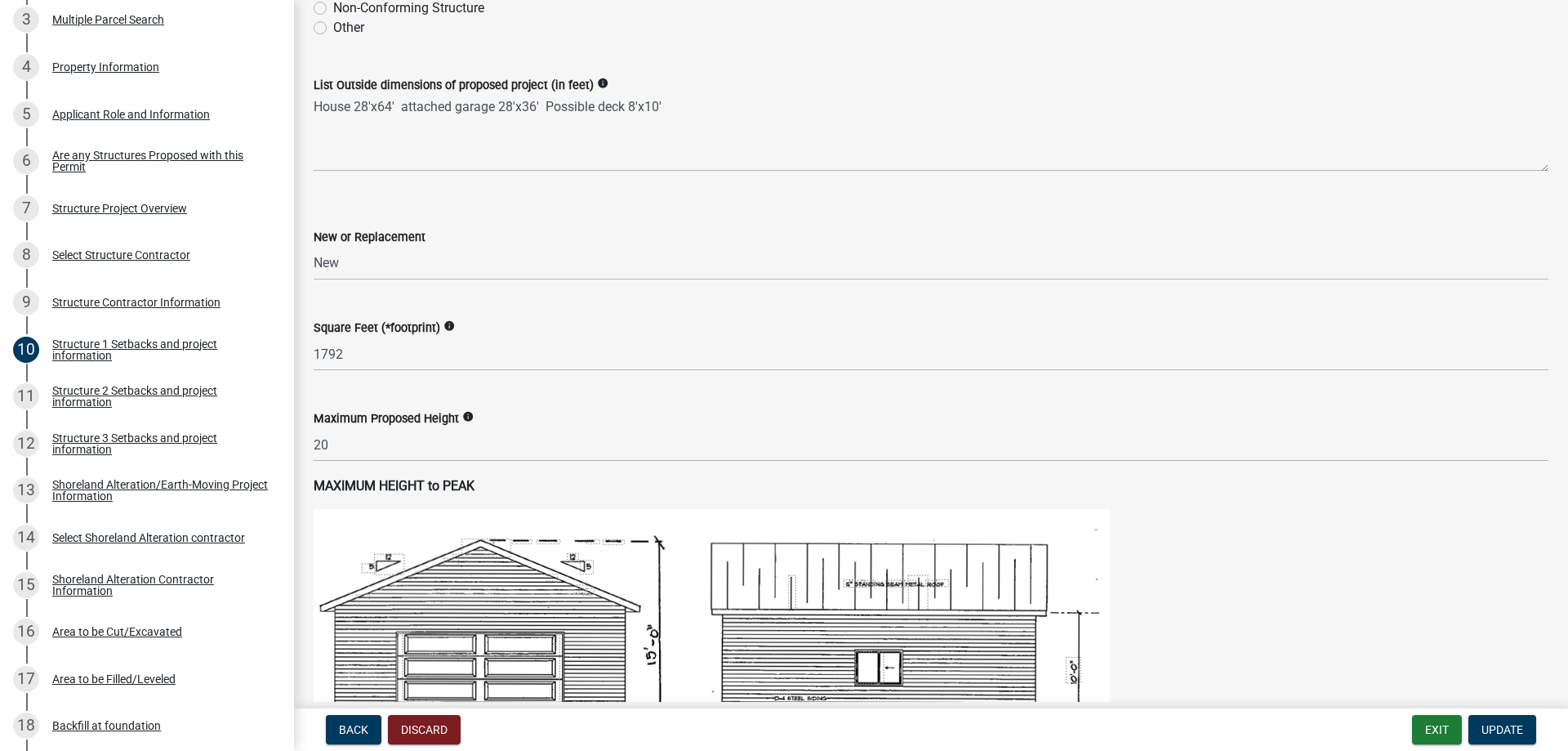
scroll to position [571, 0]
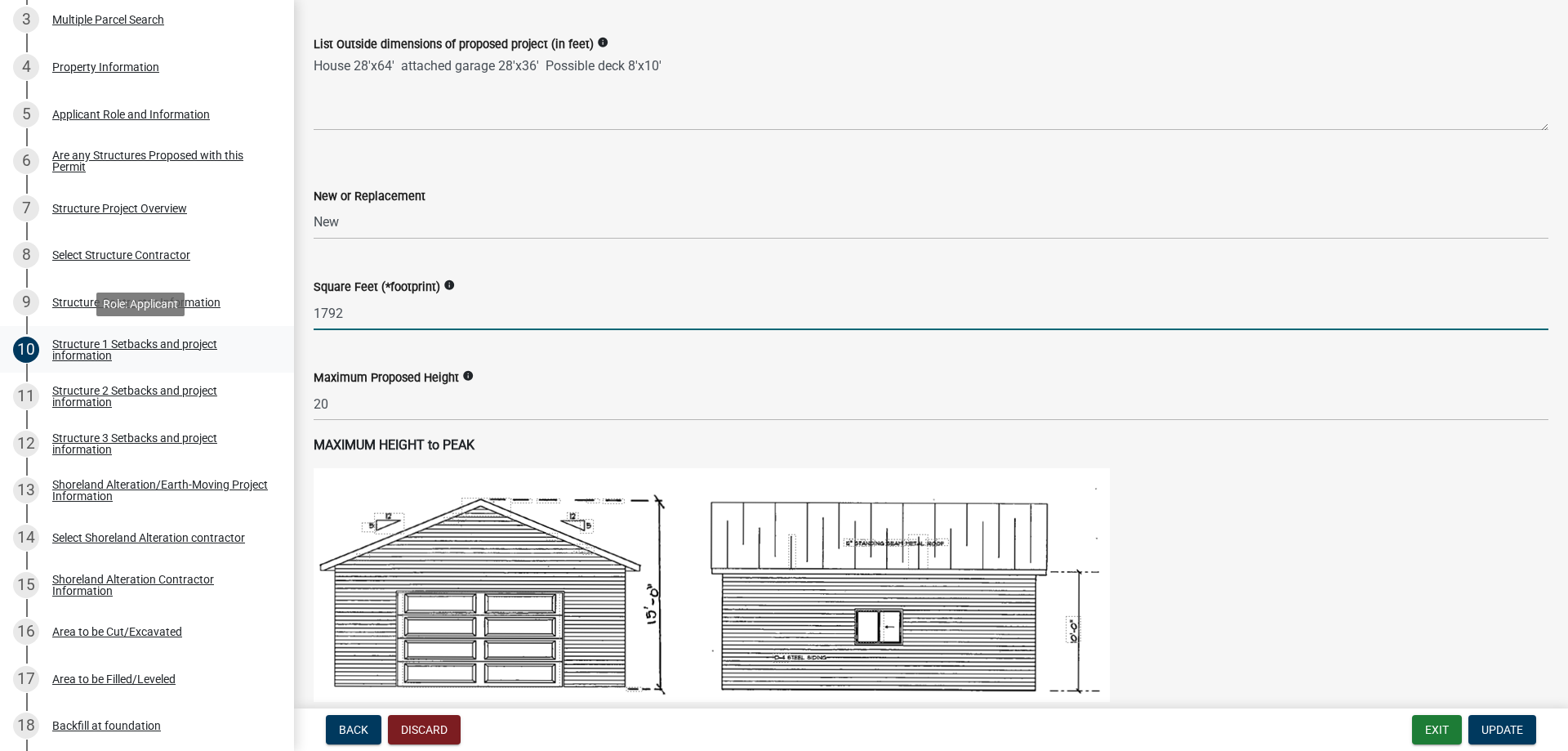
drag, startPoint x: 347, startPoint y: 314, endPoint x: 272, endPoint y: 331, distance: 76.9
click at [272, 331] on div "Structure and Shoreland Alteration Permit Application STR/SAP - 478891 View Sum…" at bounding box center [784, 376] width 1568 height 751
type input "2800"
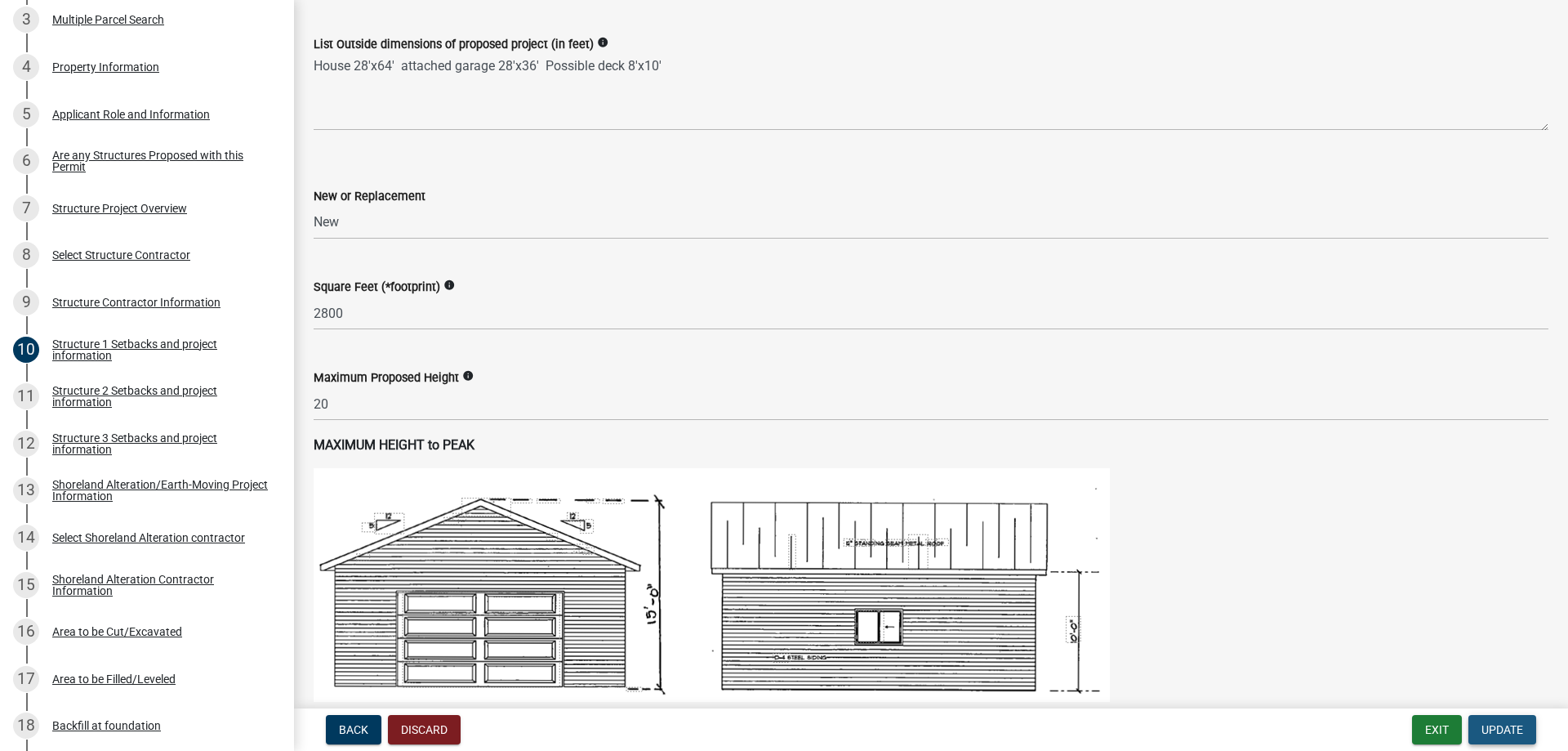
click at [1502, 732] on span "Update" at bounding box center [1502, 729] width 41 height 13
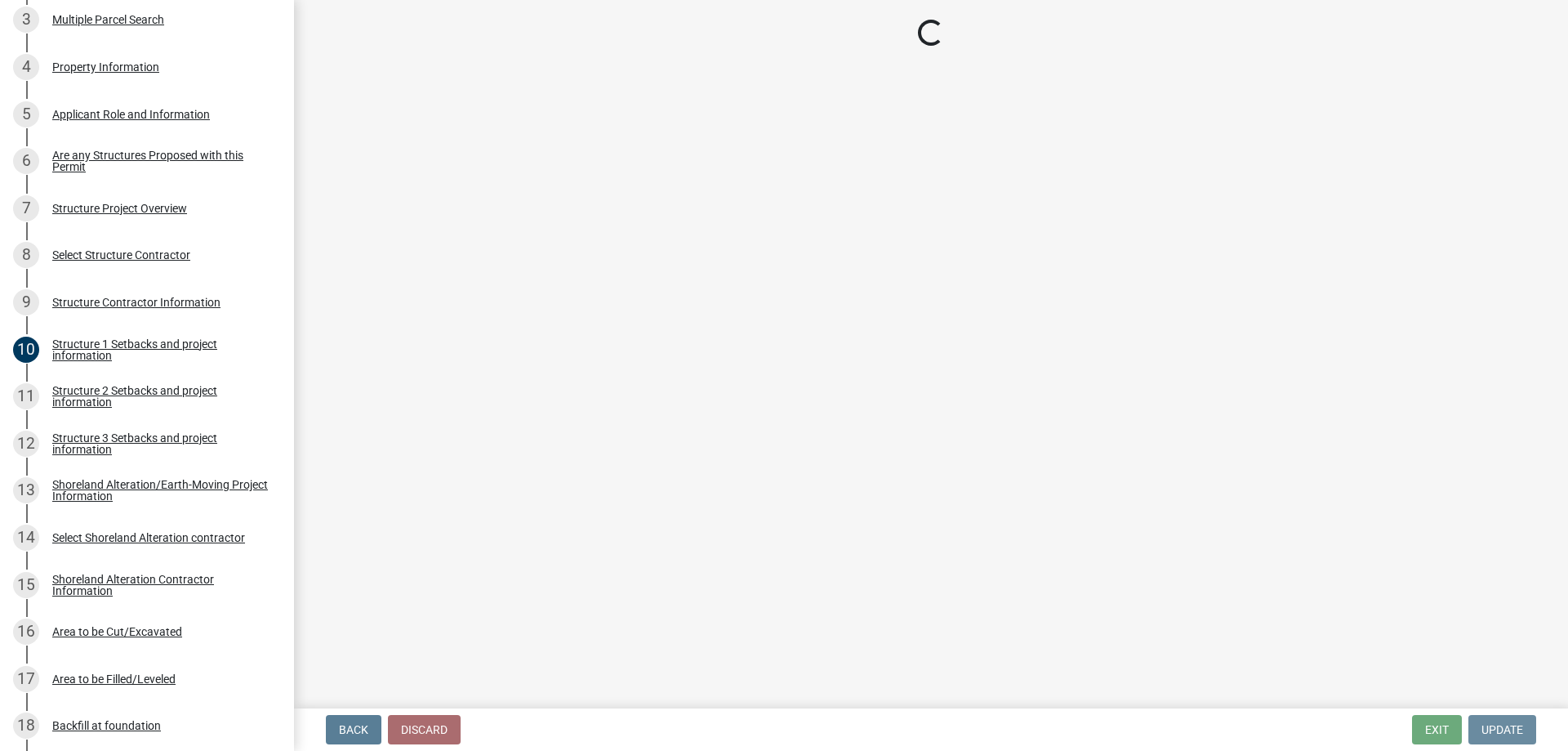
scroll to position [0, 0]
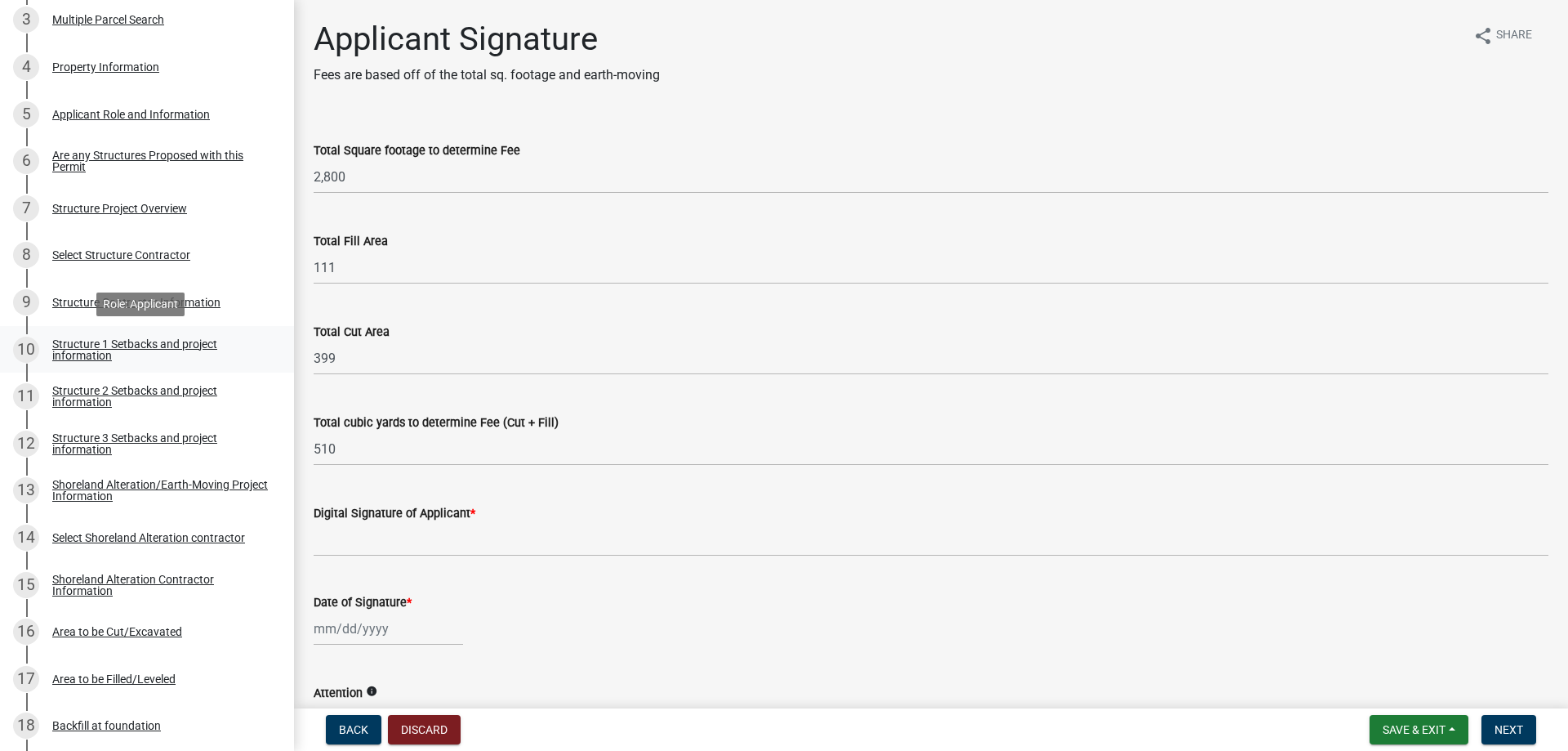
click at [148, 343] on div "Structure 1 Setbacks and project information" at bounding box center [161, 350] width 216 height 22
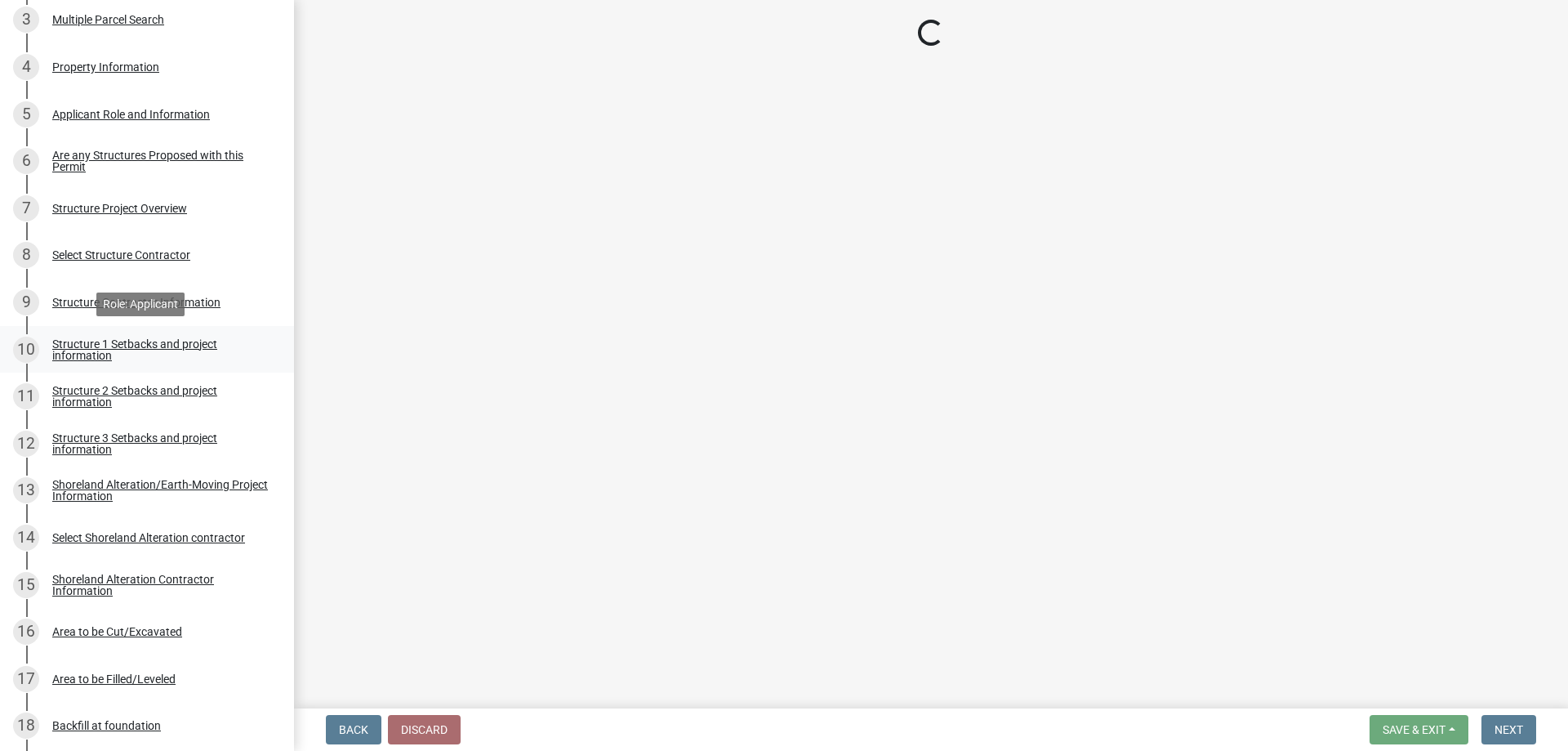
select select "c185e313-3403-4239-bd61-bb563c58a77a"
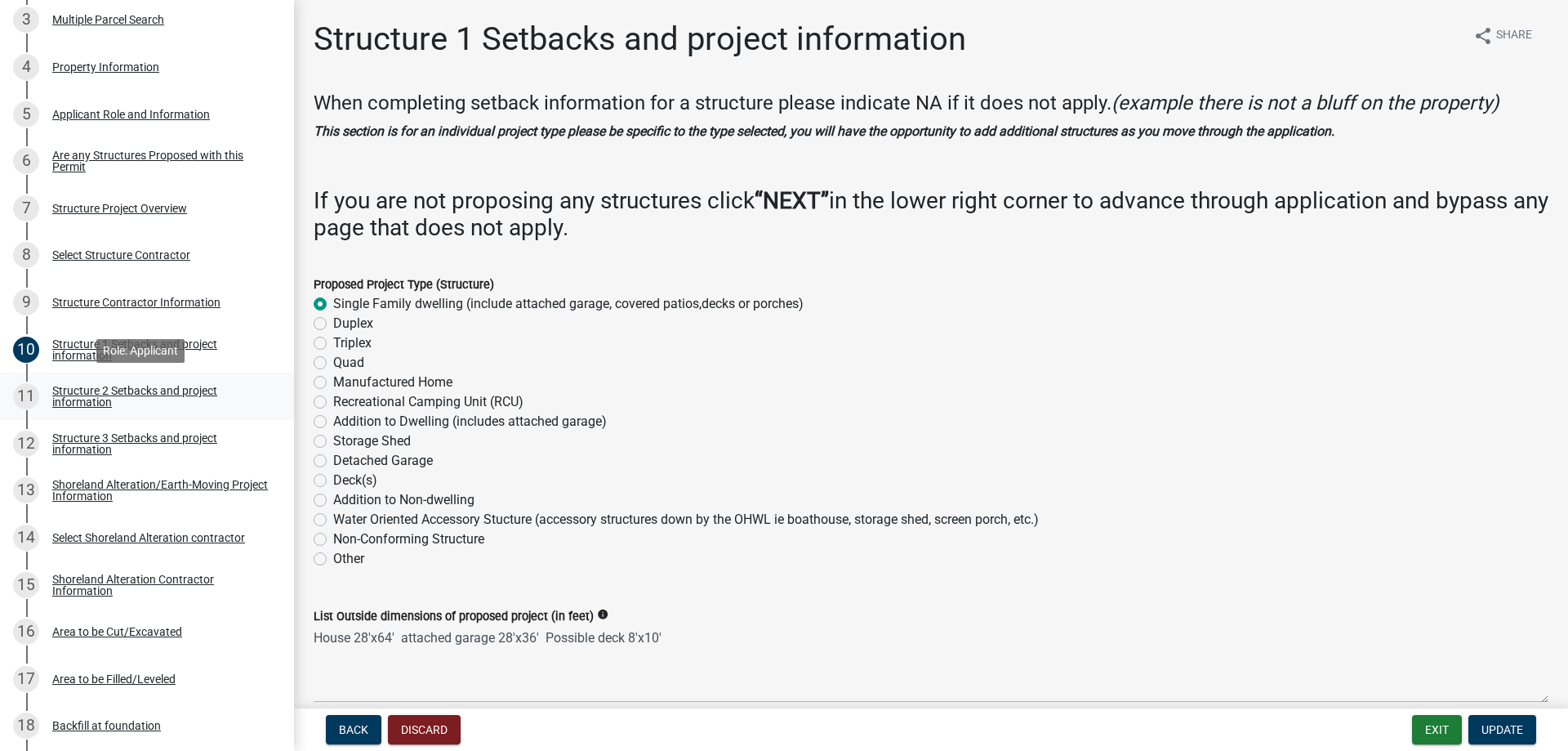
click at [123, 389] on div "Structure 2 Setbacks and project information" at bounding box center [161, 396] width 216 height 22
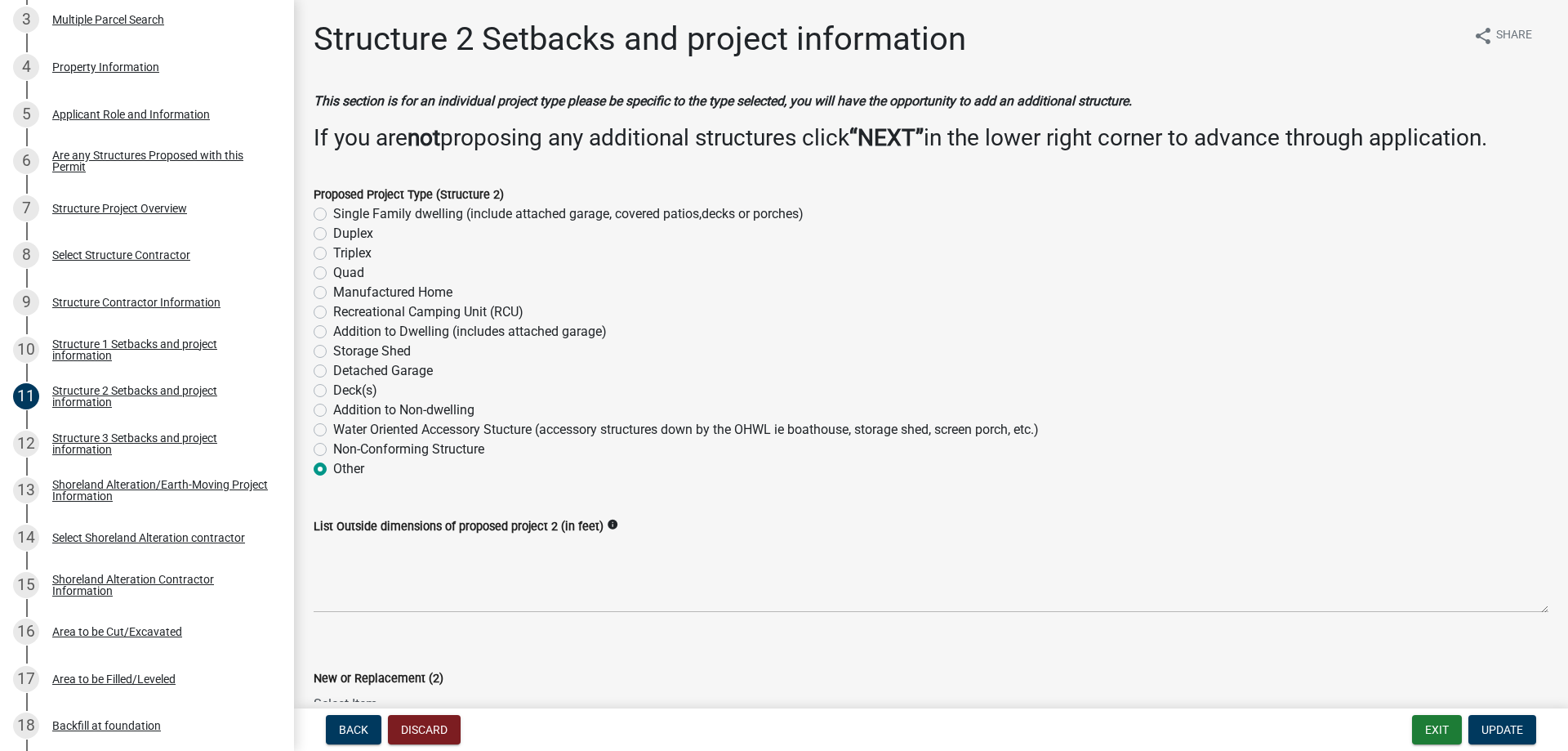
click at [333, 469] on label "Other" at bounding box center [349, 469] width 31 height 20
click at [333, 469] on input "Other" at bounding box center [338, 464] width 10 height 10
click at [1494, 726] on span "Update" at bounding box center [1502, 729] width 41 height 13
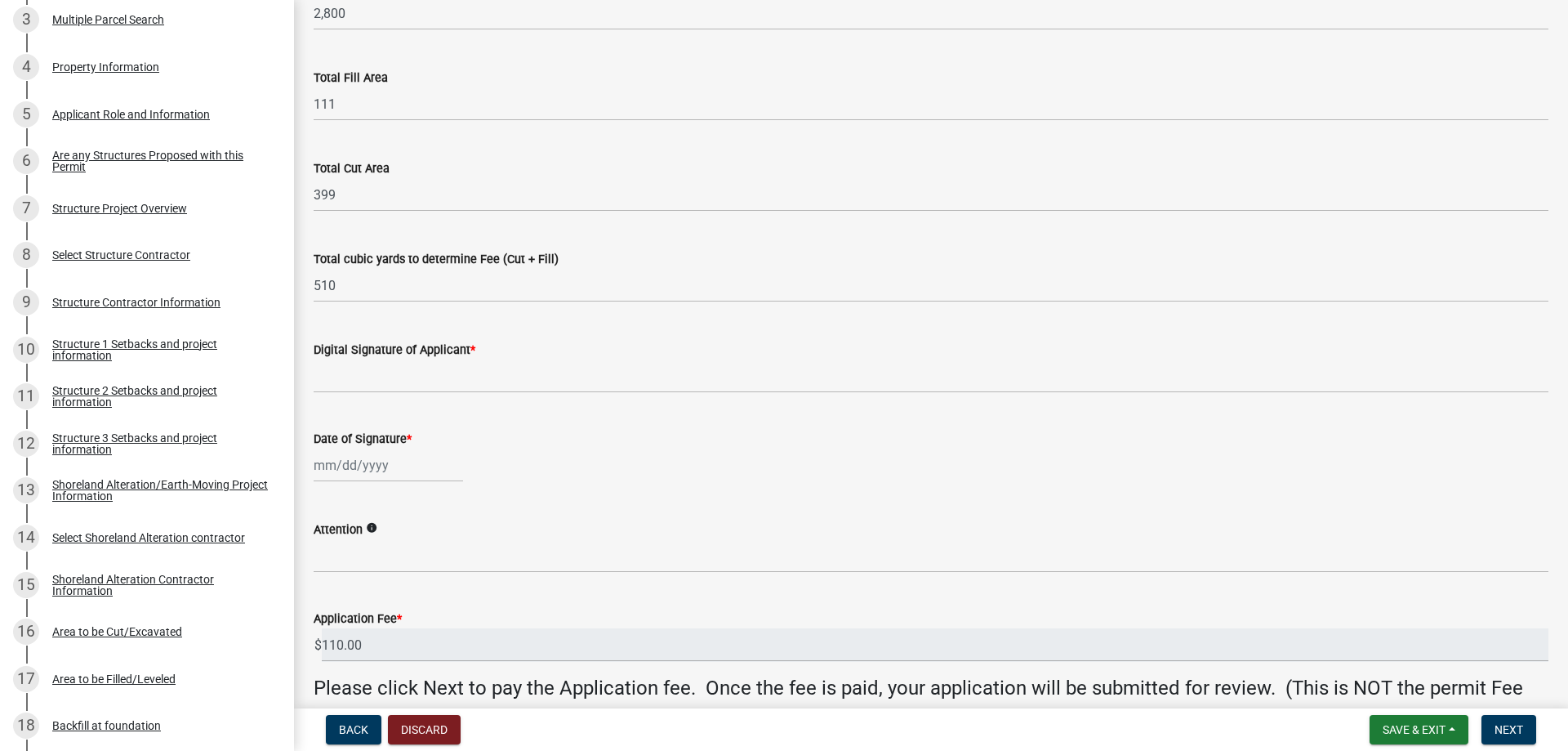
scroll to position [245, 0]
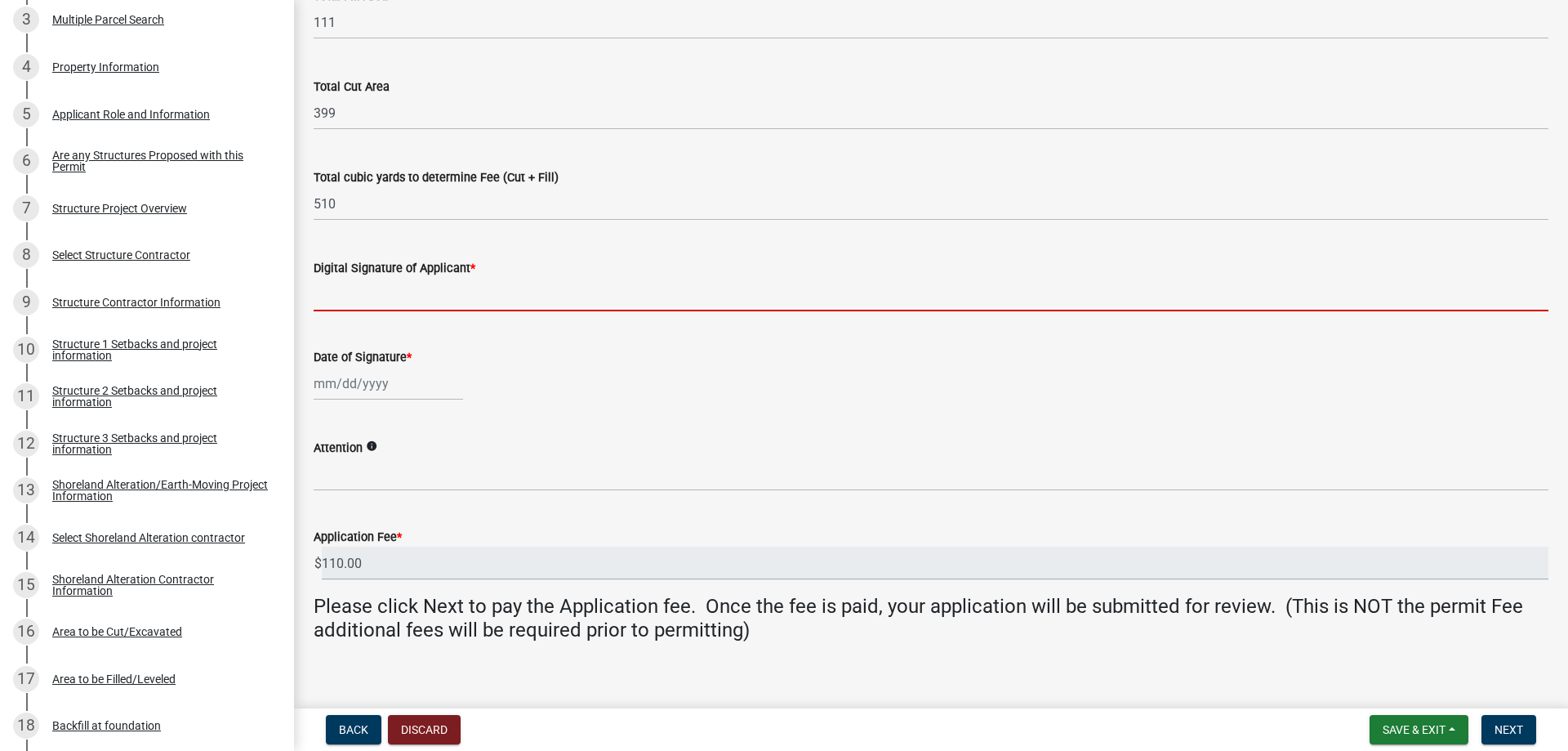
click at [348, 296] on input "Digital Signature of Applicant *" at bounding box center [930, 294] width 1235 height 34
type input "Tim Zepper"
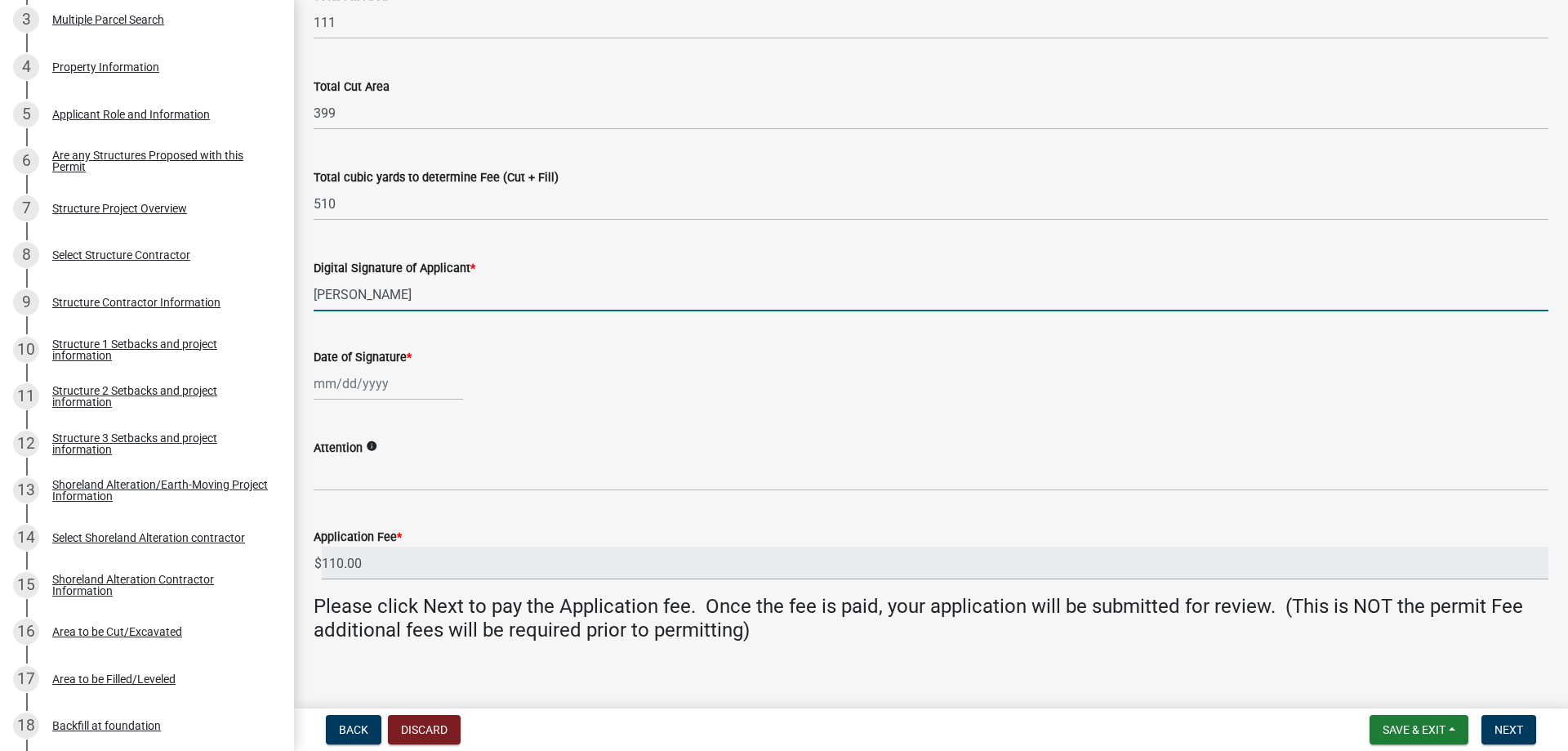
click at [411, 385] on div at bounding box center [387, 383] width 149 height 34
select select "9"
select select "2025"
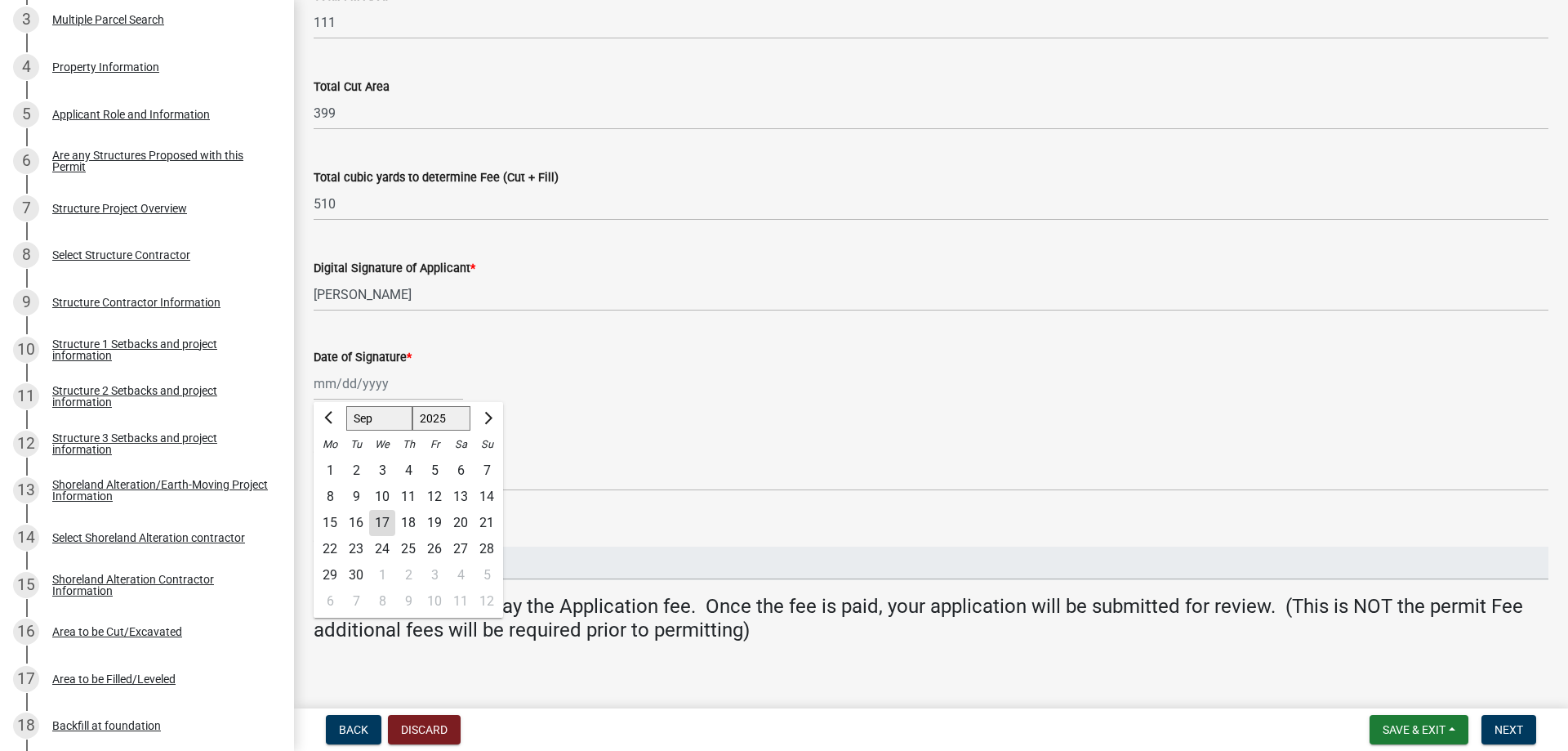
click at [379, 522] on div "17" at bounding box center [382, 522] width 26 height 26
type input "09/17/2025"
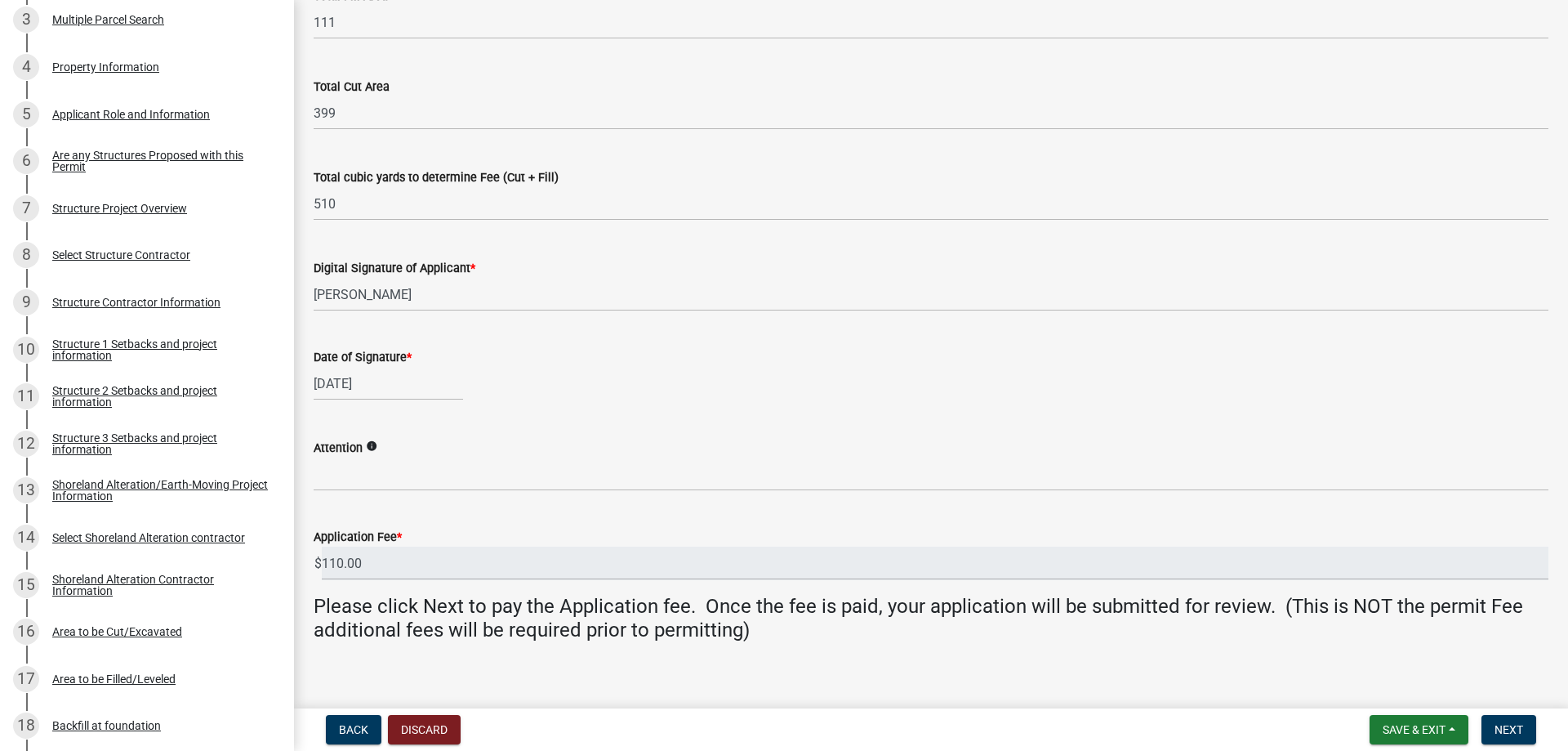
scroll to position [262, 0]
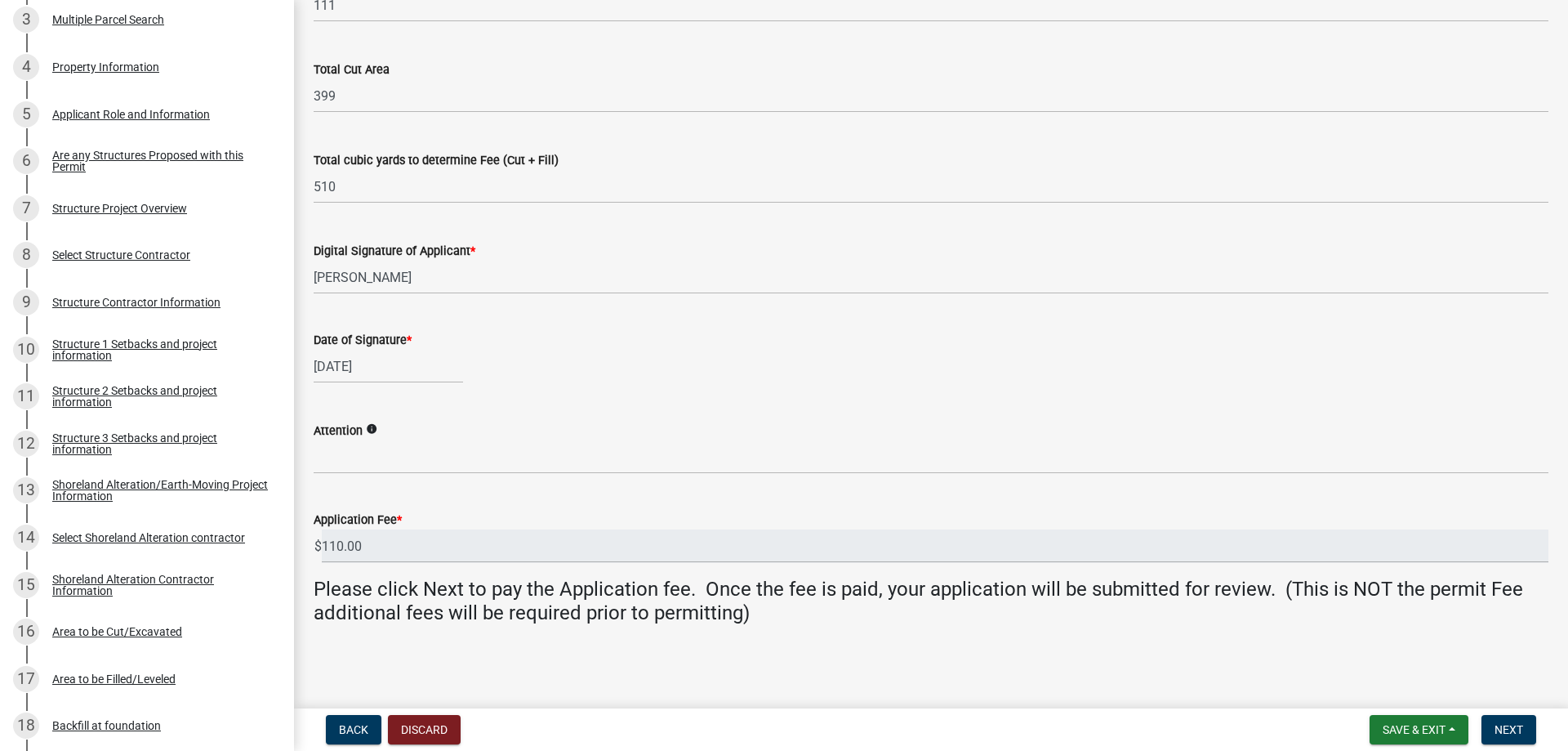
click at [343, 433] on label "Attention" at bounding box center [337, 431] width 49 height 11
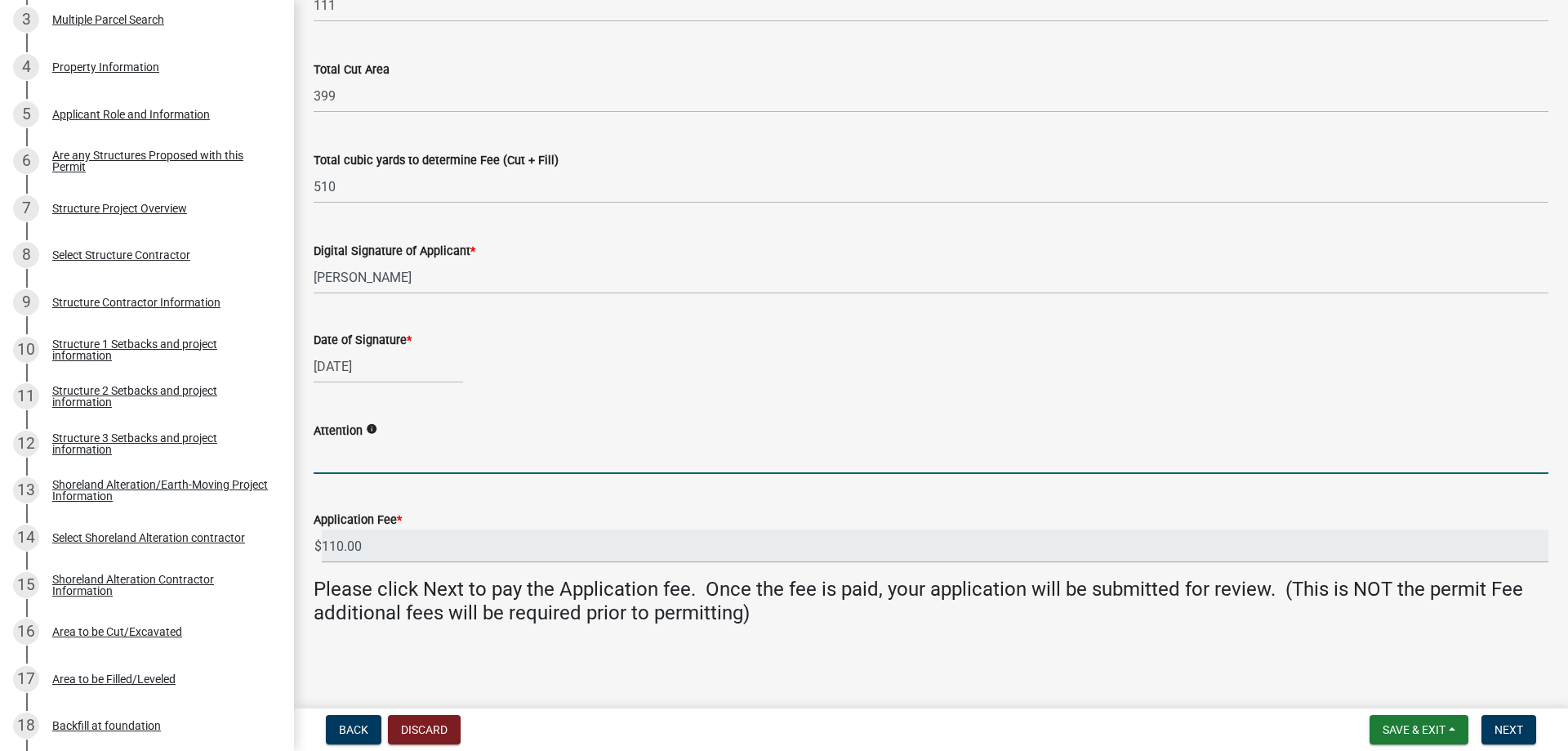
click at [343, 440] on input "Attention" at bounding box center [930, 457] width 1235 height 34
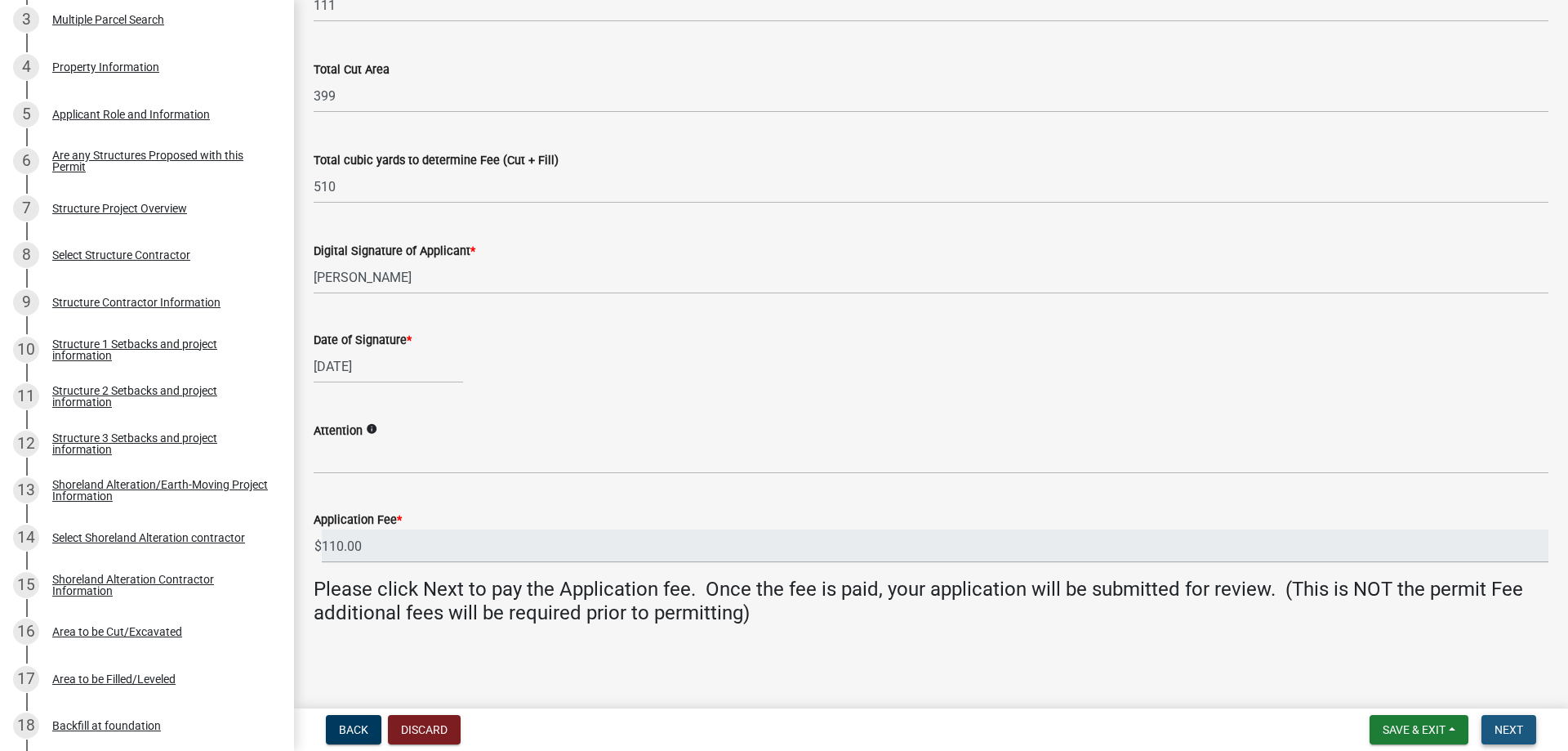
click at [1520, 729] on span "Next" at bounding box center [1508, 729] width 28 height 13
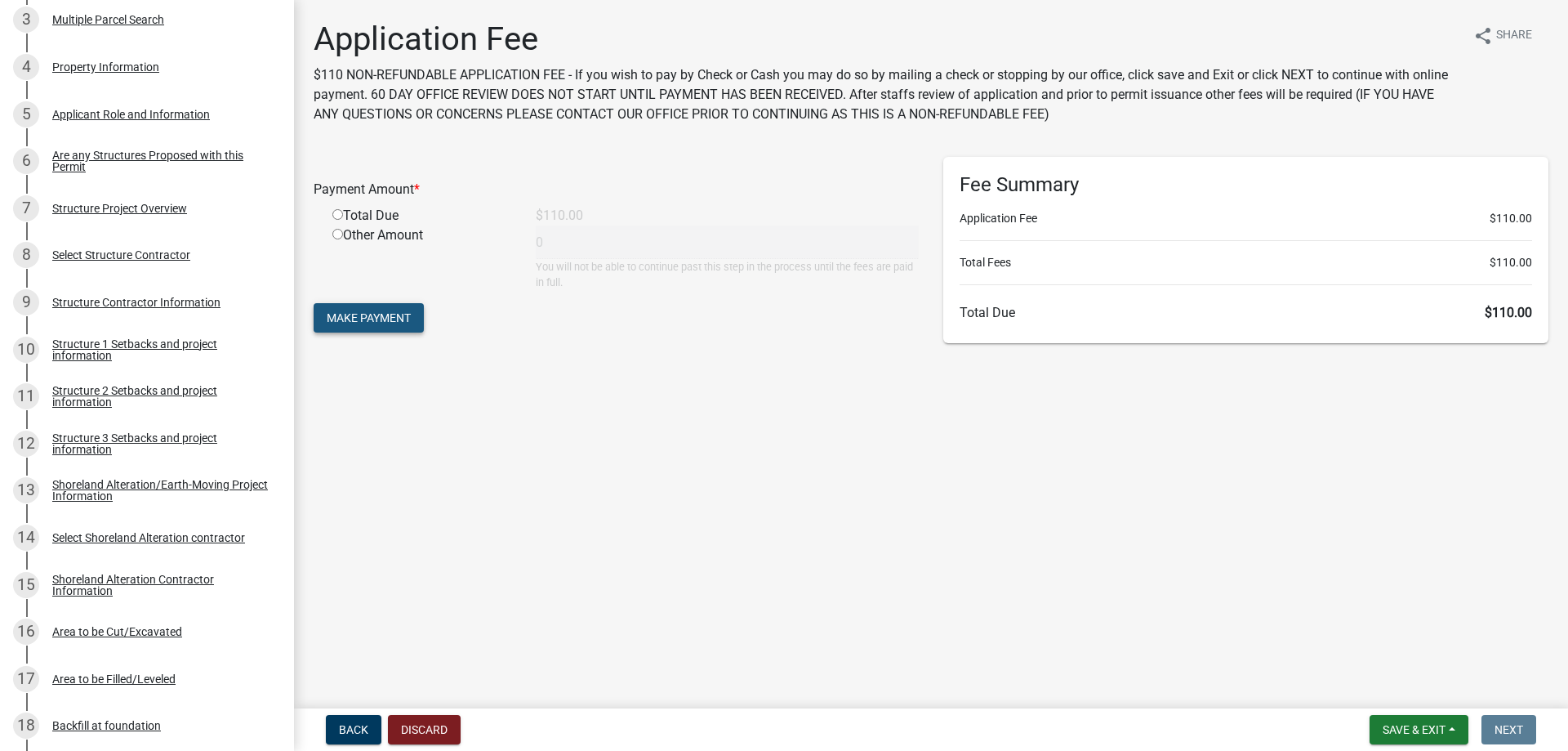
click at [371, 313] on span "Make Payment" at bounding box center [368, 318] width 84 height 13
click at [340, 233] on input "radio" at bounding box center [337, 234] width 10 height 10
radio input "true"
type input "110"
click at [356, 318] on span "Make Payment" at bounding box center [368, 318] width 84 height 13
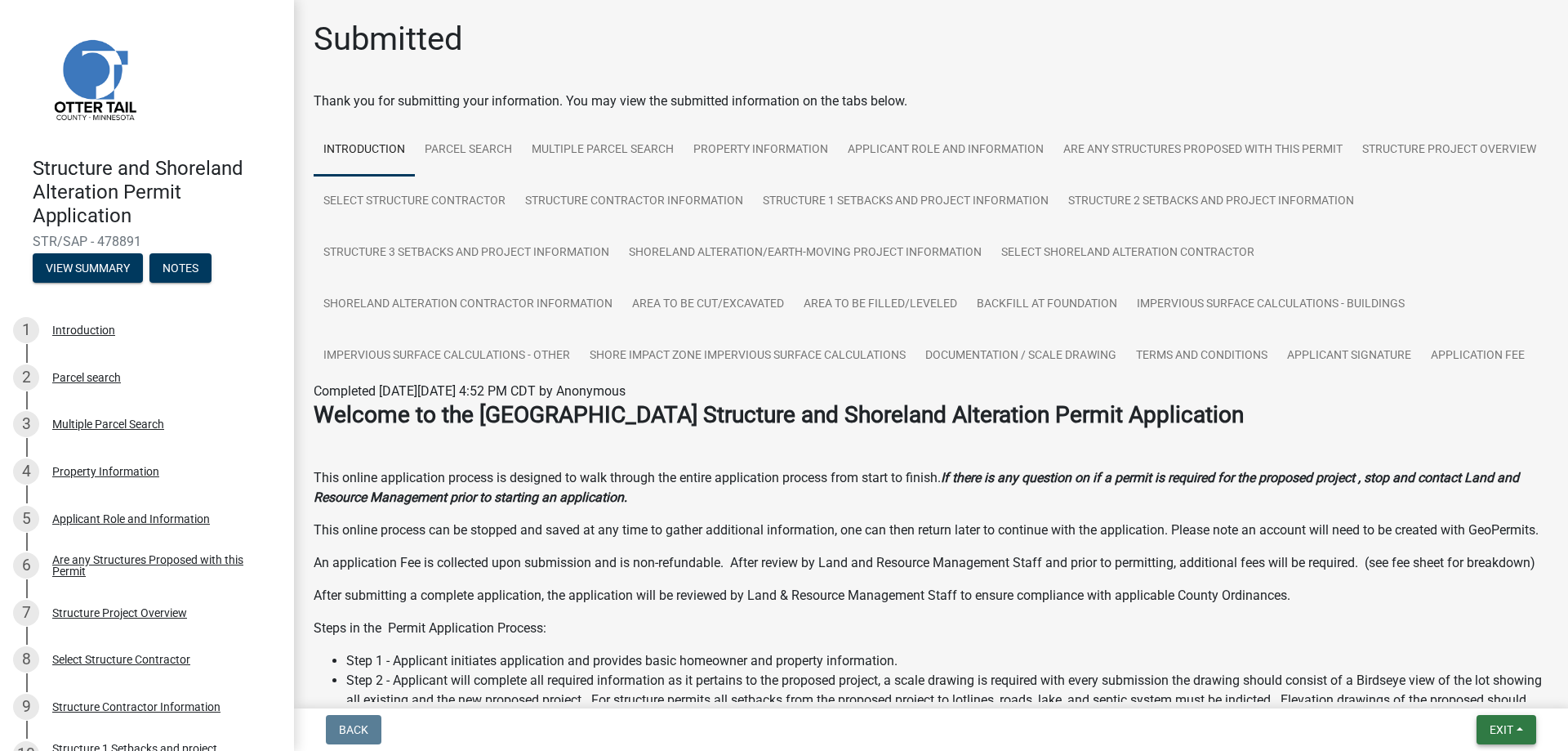
click at [1506, 729] on span "Exit" at bounding box center [1501, 729] width 23 height 13
click at [1448, 689] on button "Save & Exit" at bounding box center [1470, 686] width 130 height 39
